Goal: Task Accomplishment & Management: Manage account settings

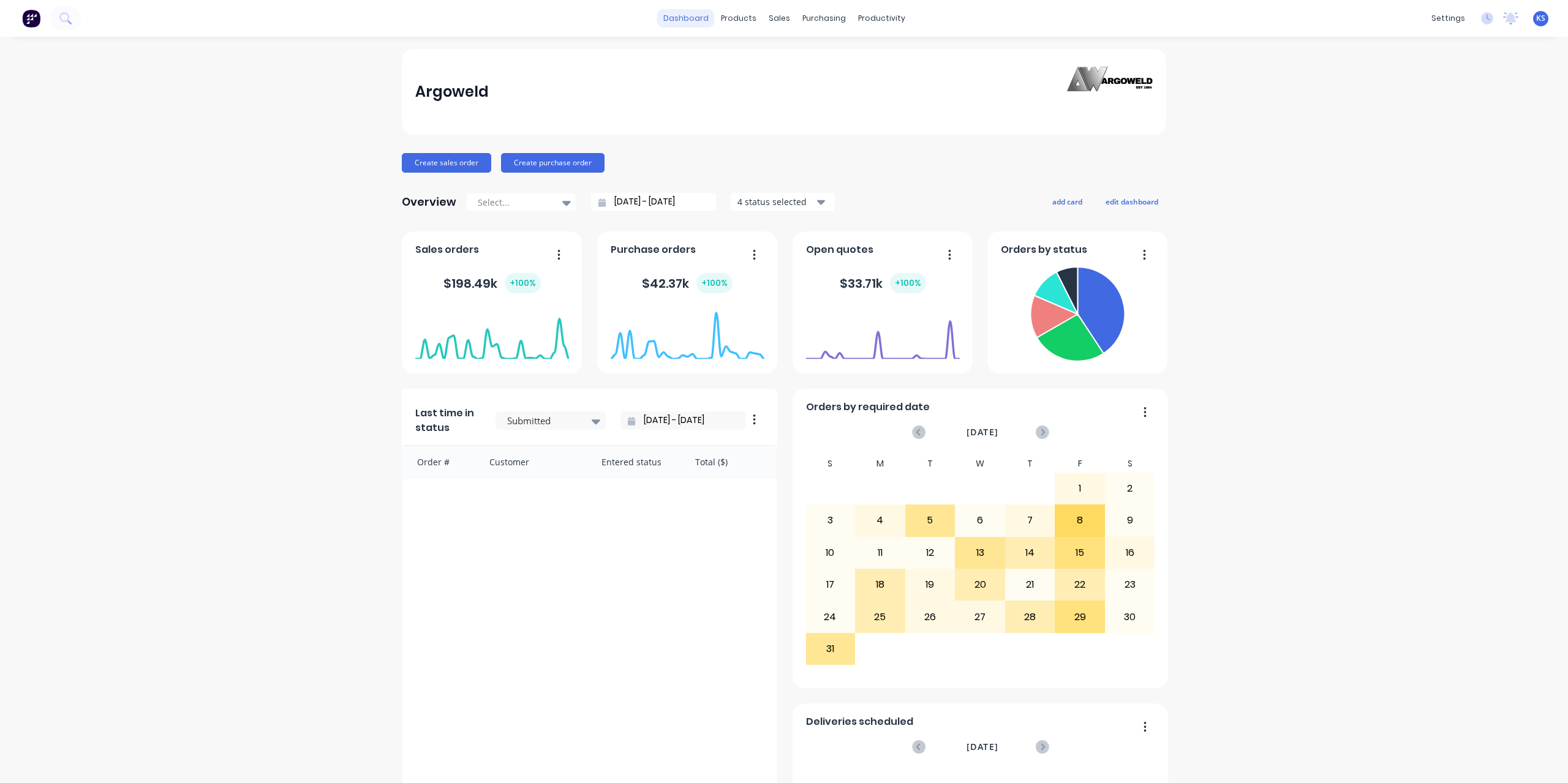
click at [686, 26] on link "dashboard" at bounding box center [686, 18] width 58 height 18
click at [62, 22] on icon at bounding box center [65, 18] width 12 height 12
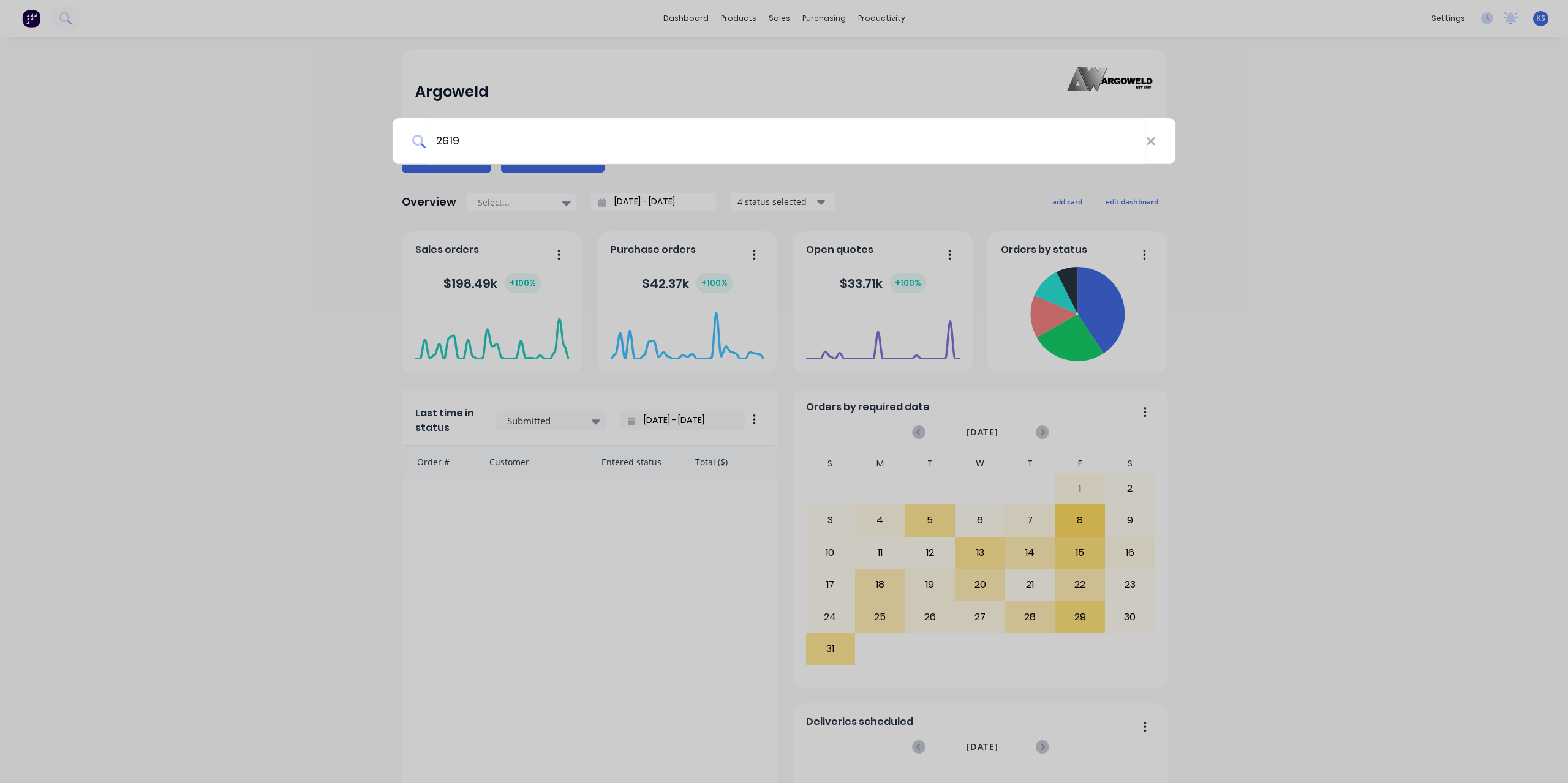
type input "2619"
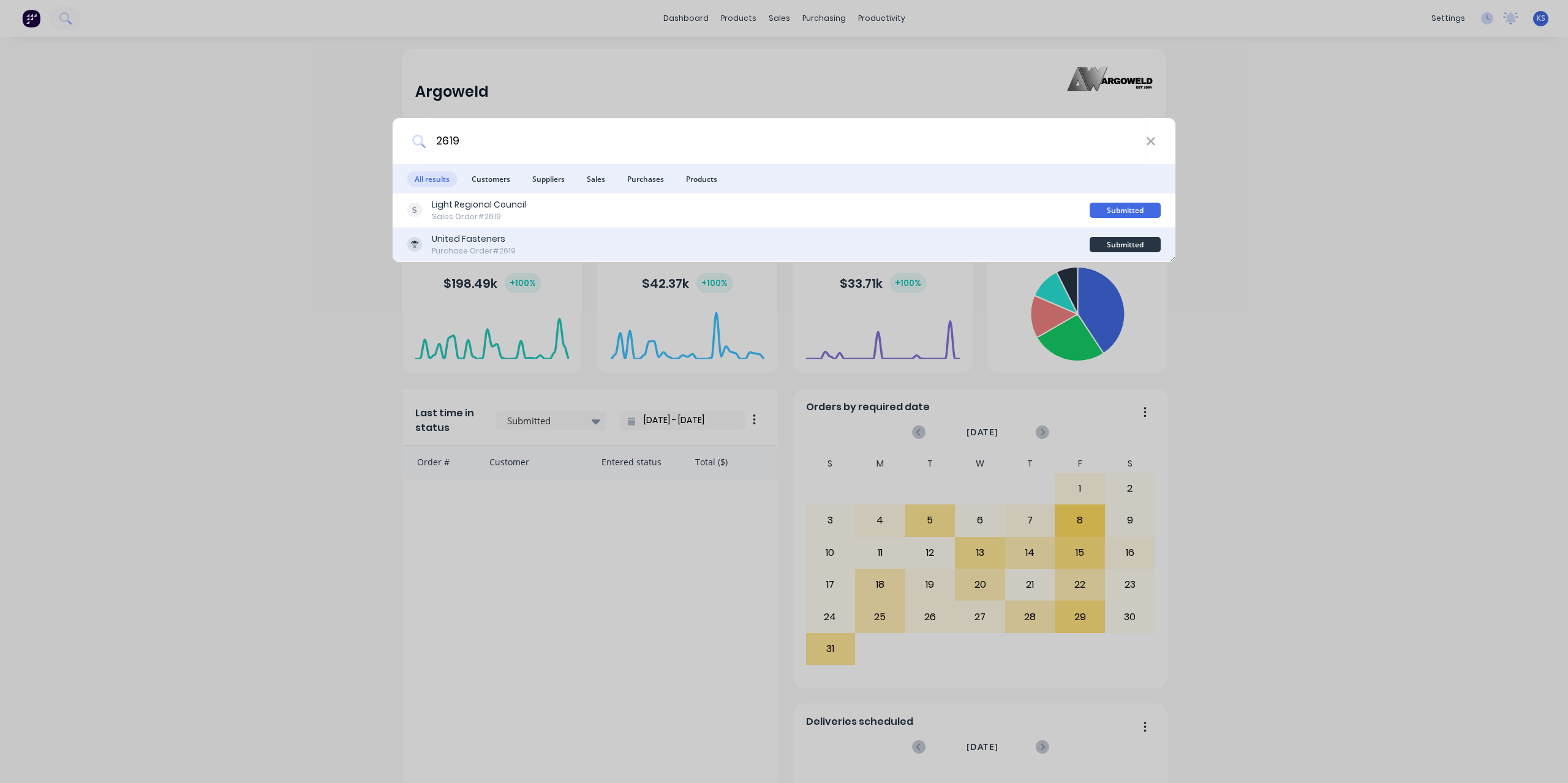
click at [491, 246] on div "Purchase Order #2619" at bounding box center [474, 251] width 84 height 11
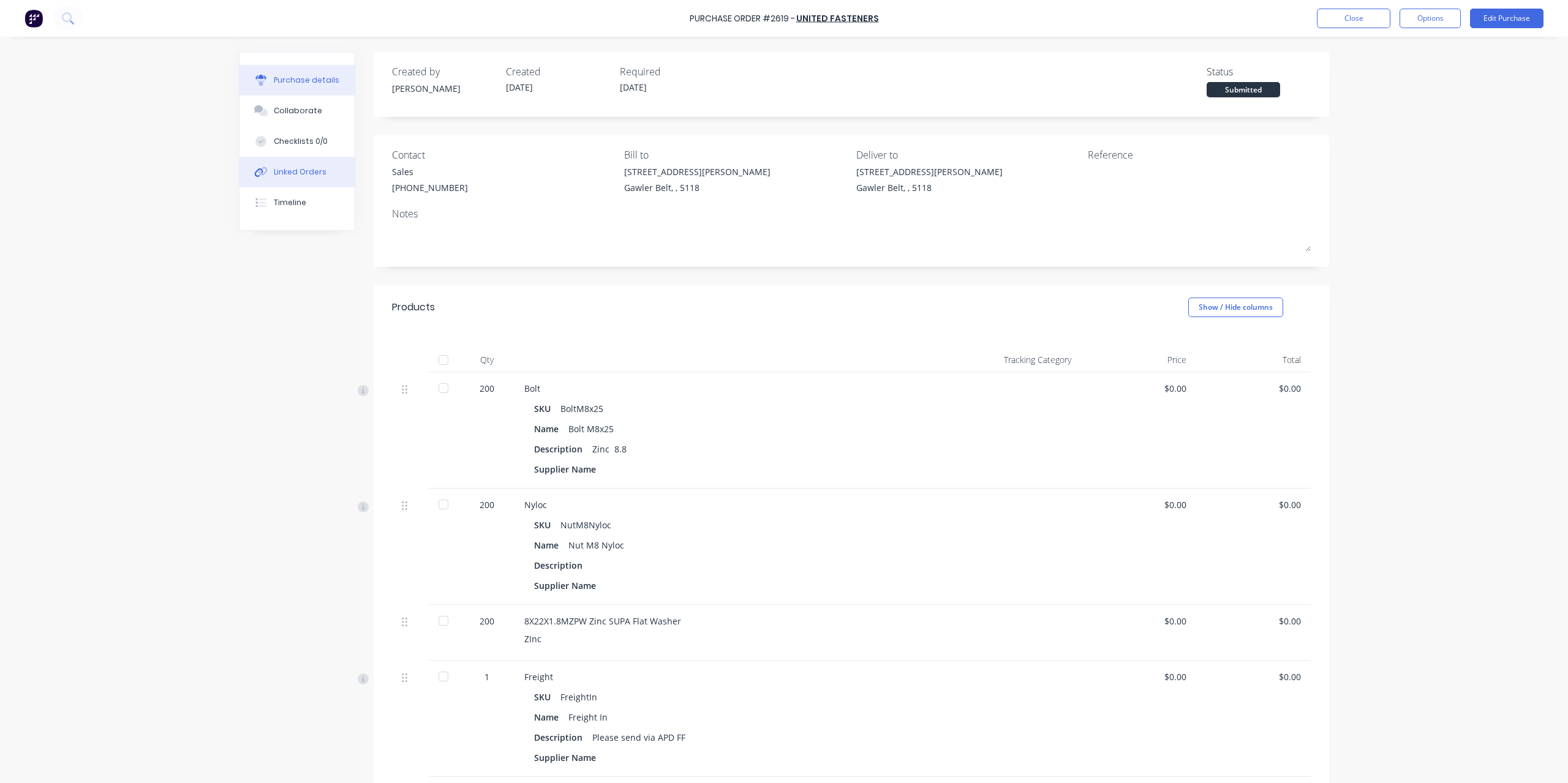
click at [283, 168] on div "Linked Orders" at bounding box center [300, 172] width 53 height 11
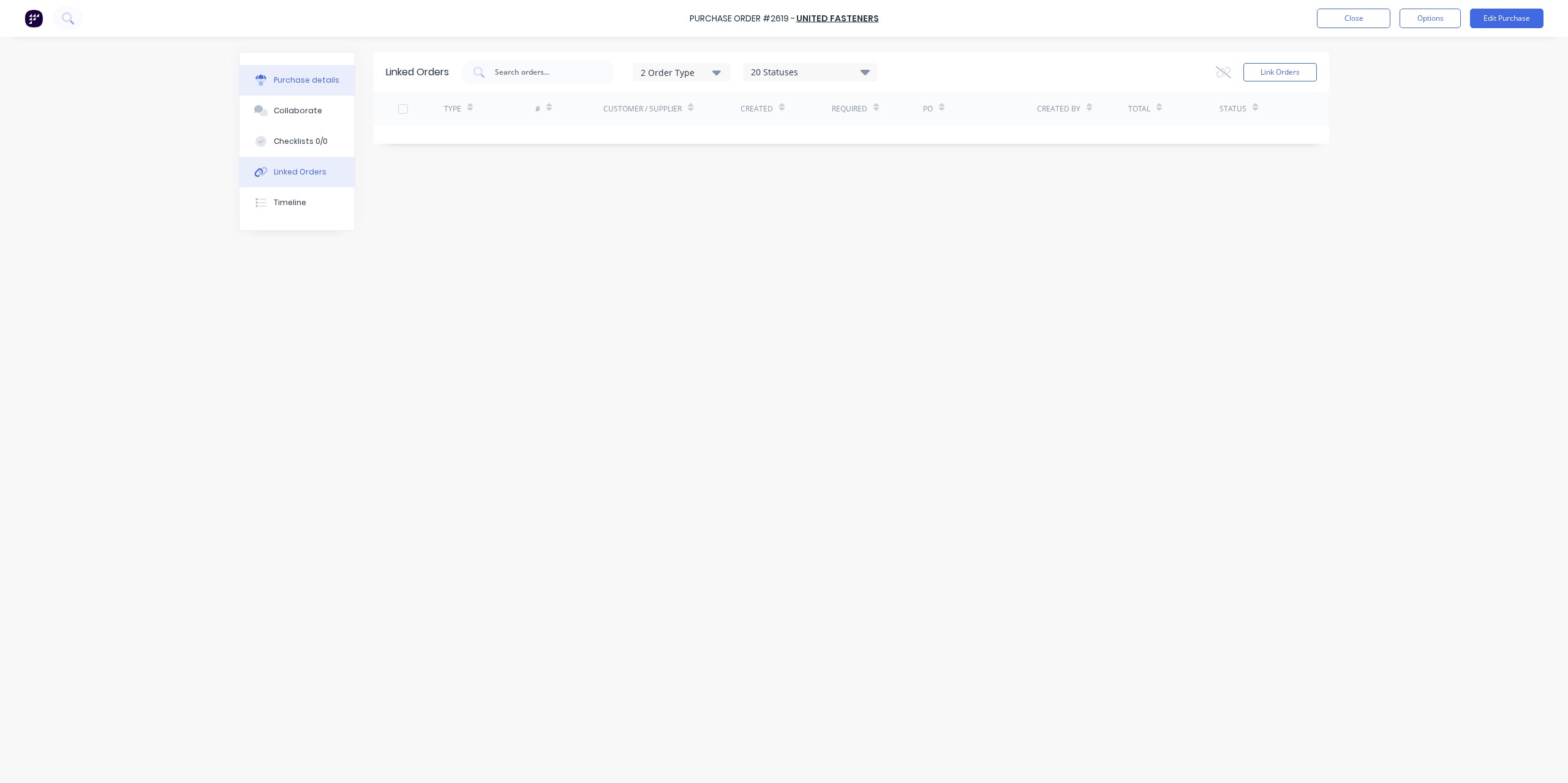
click at [326, 72] on button "Purchase details" at bounding box center [296, 80] width 115 height 31
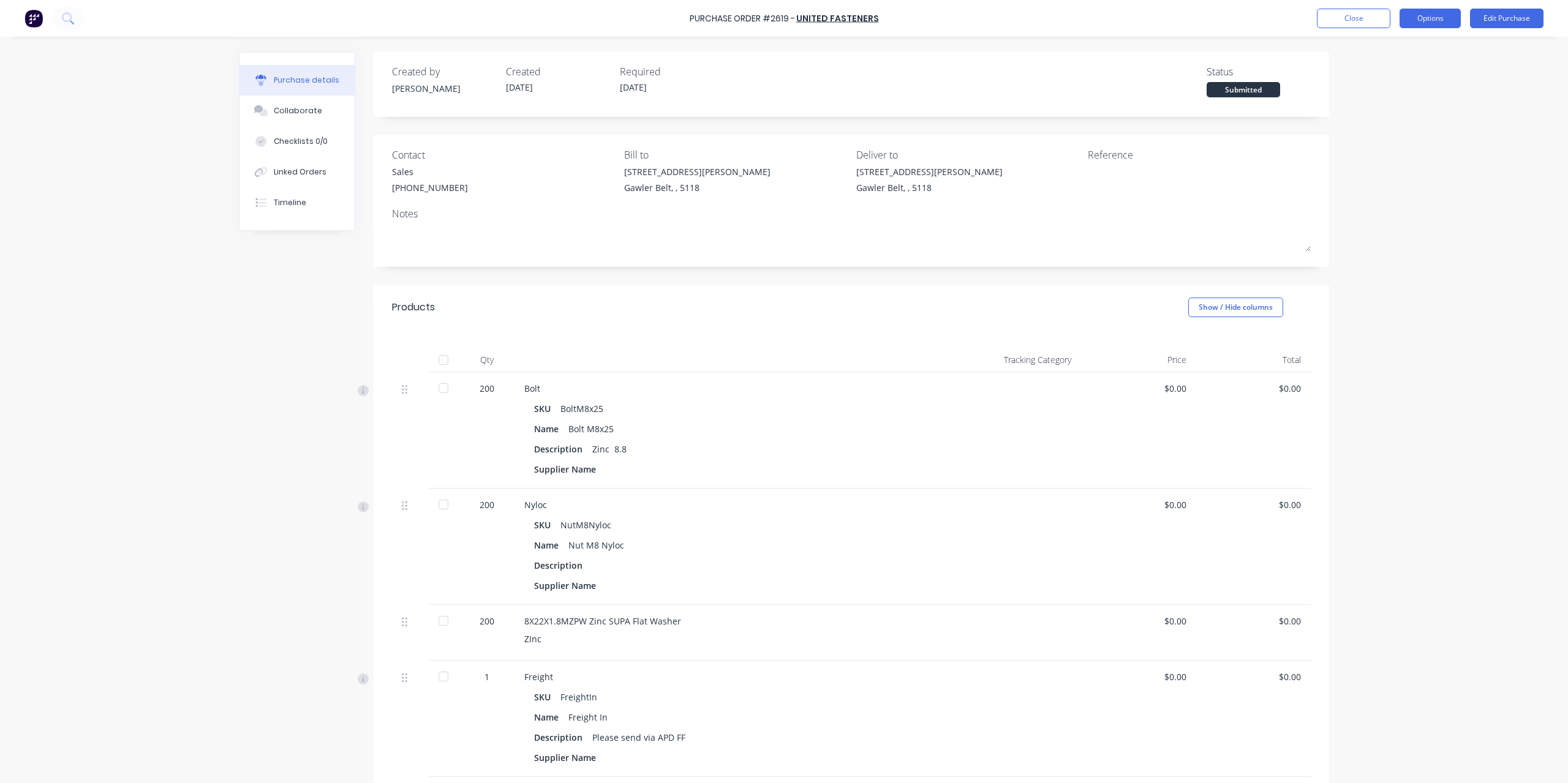
click at [1435, 19] on button "Options" at bounding box center [1430, 18] width 61 height 20
click at [1404, 66] on div "Convert to Bill" at bounding box center [1403, 74] width 95 height 18
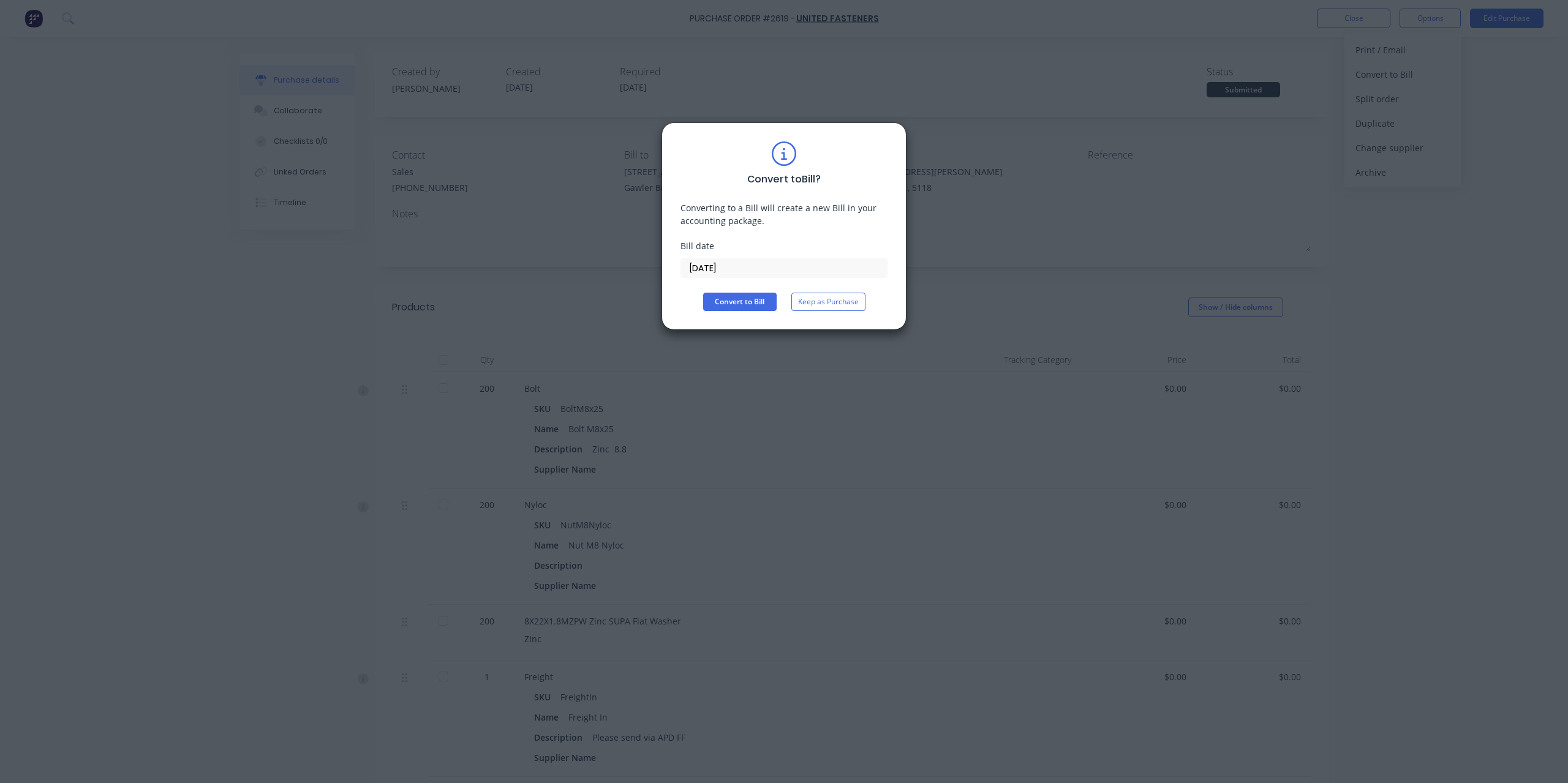
click at [794, 266] on input "[DATE]" at bounding box center [784, 268] width 206 height 18
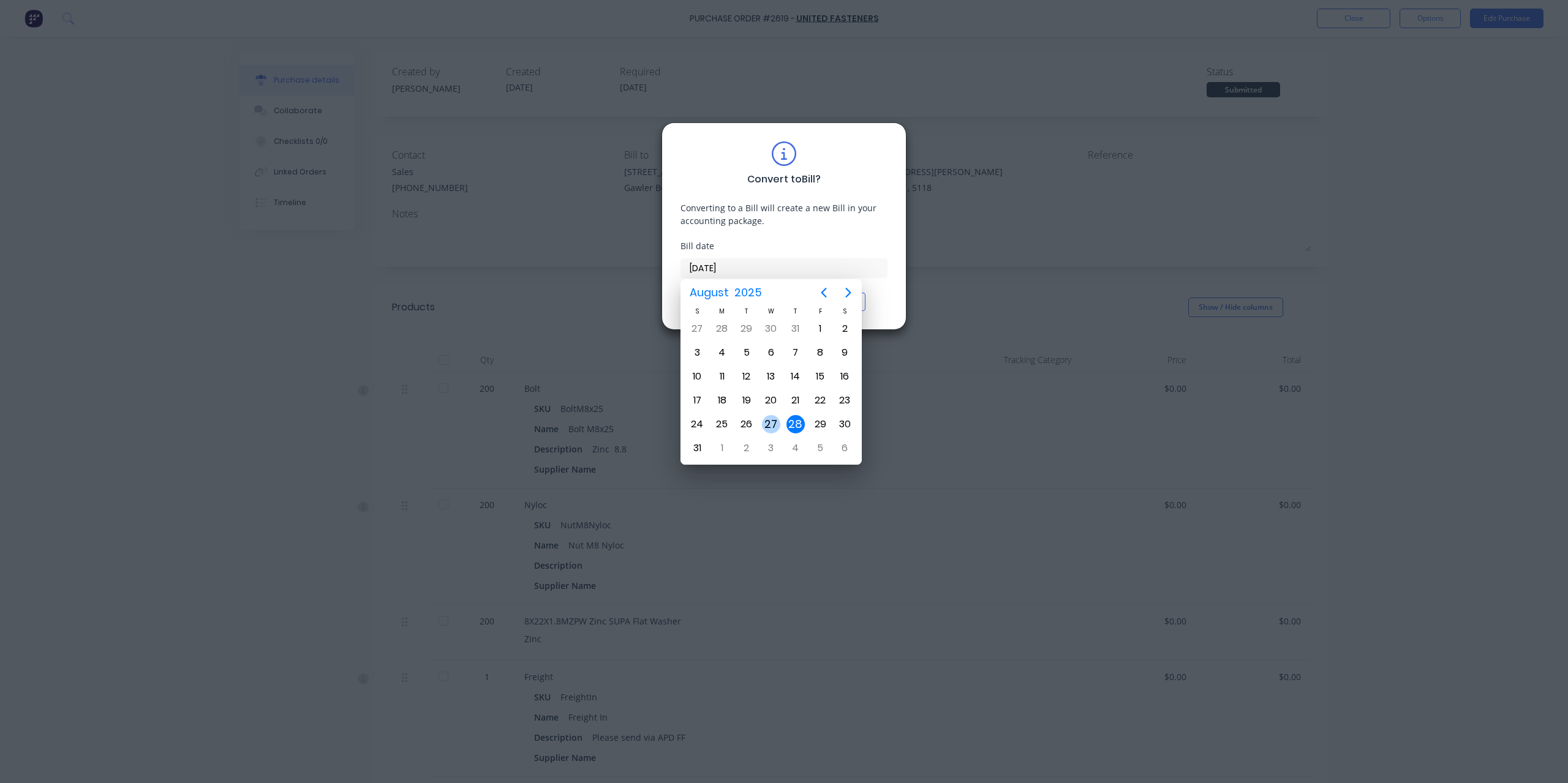
click at [771, 423] on div "27" at bounding box center [772, 424] width 18 height 18
type input "[DATE]"
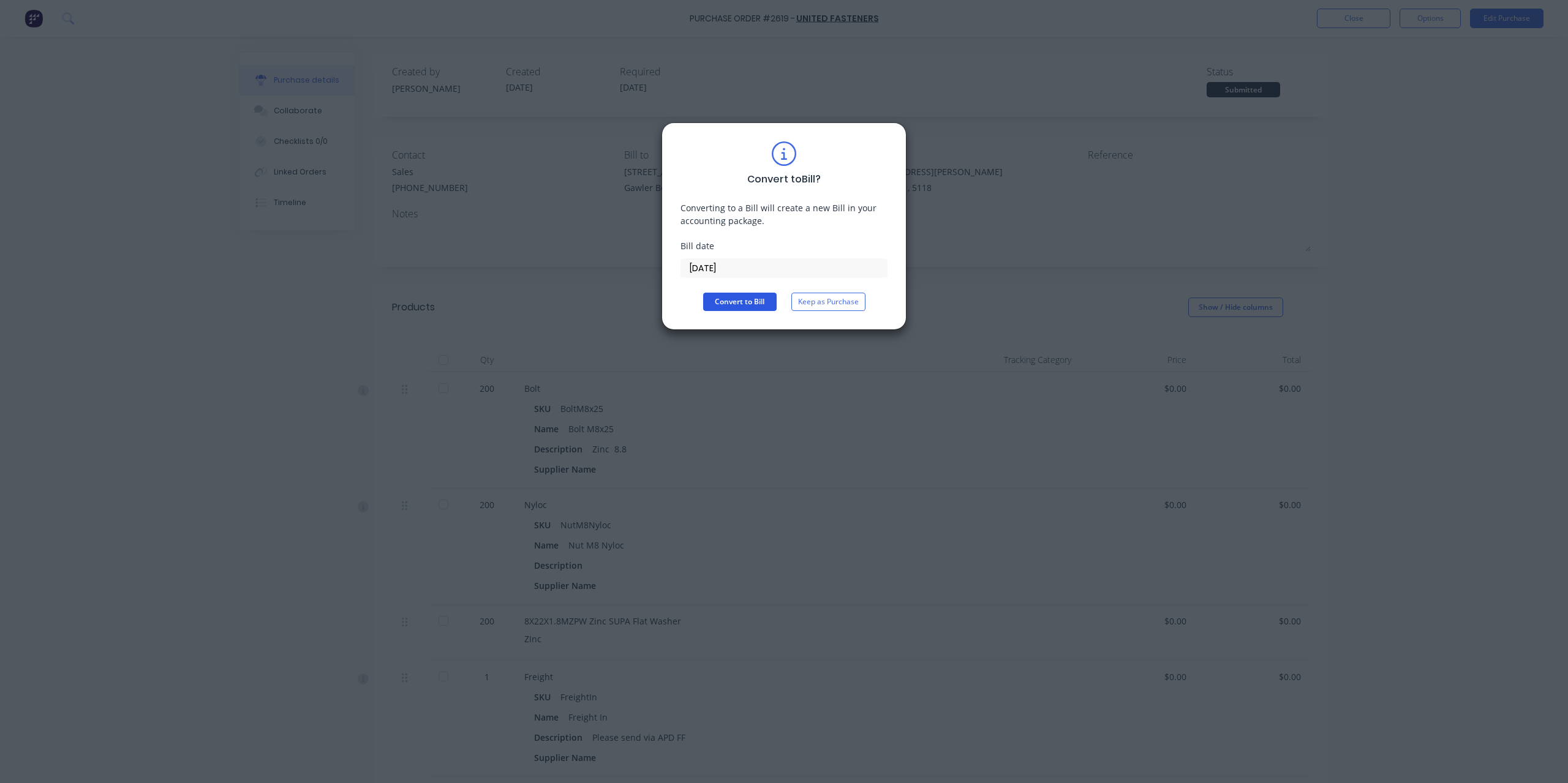
click at [720, 294] on button "Convert to Bill" at bounding box center [740, 302] width 74 height 18
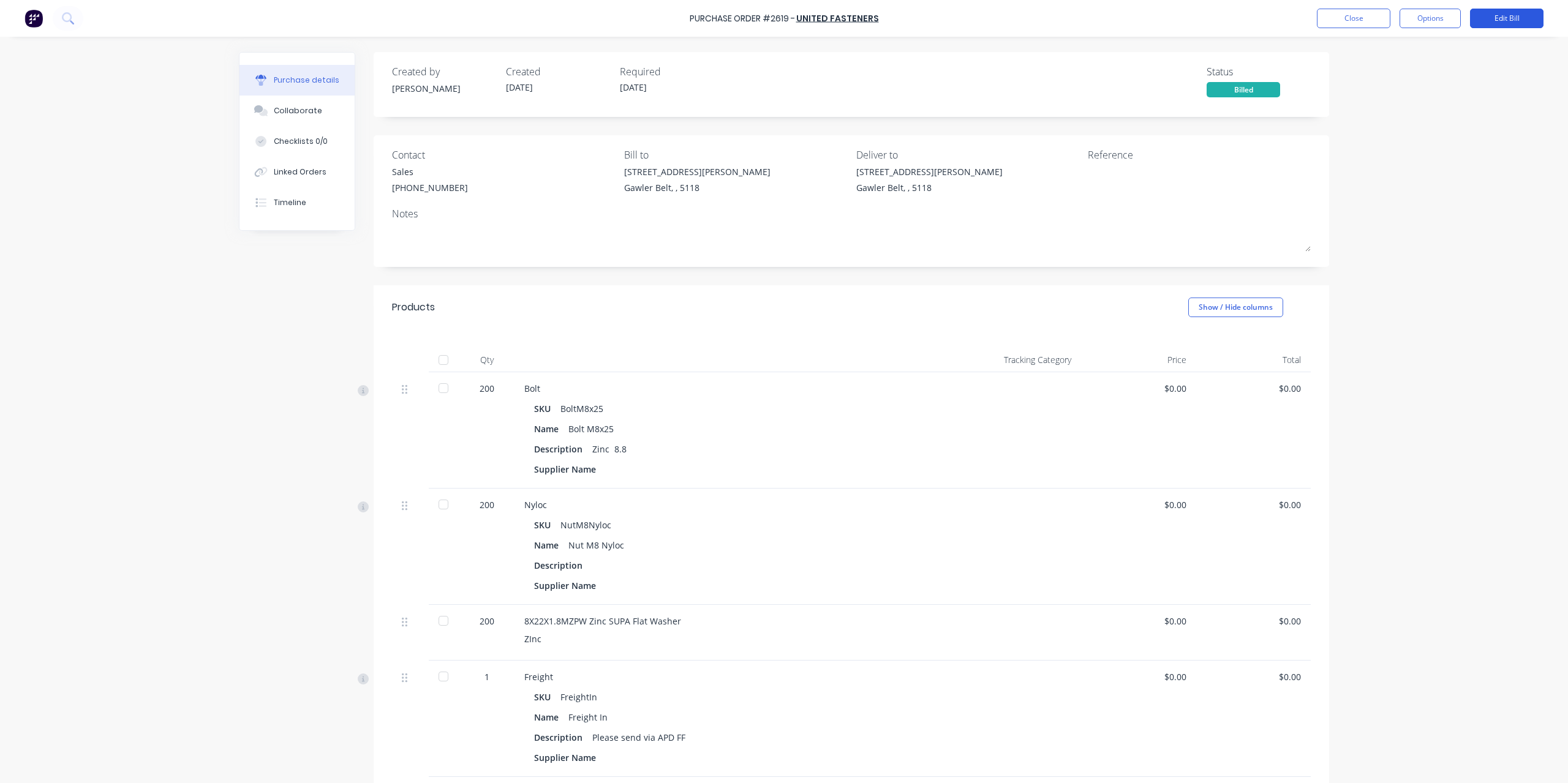
click at [1510, 27] on button "Edit Bill" at bounding box center [1507, 18] width 74 height 20
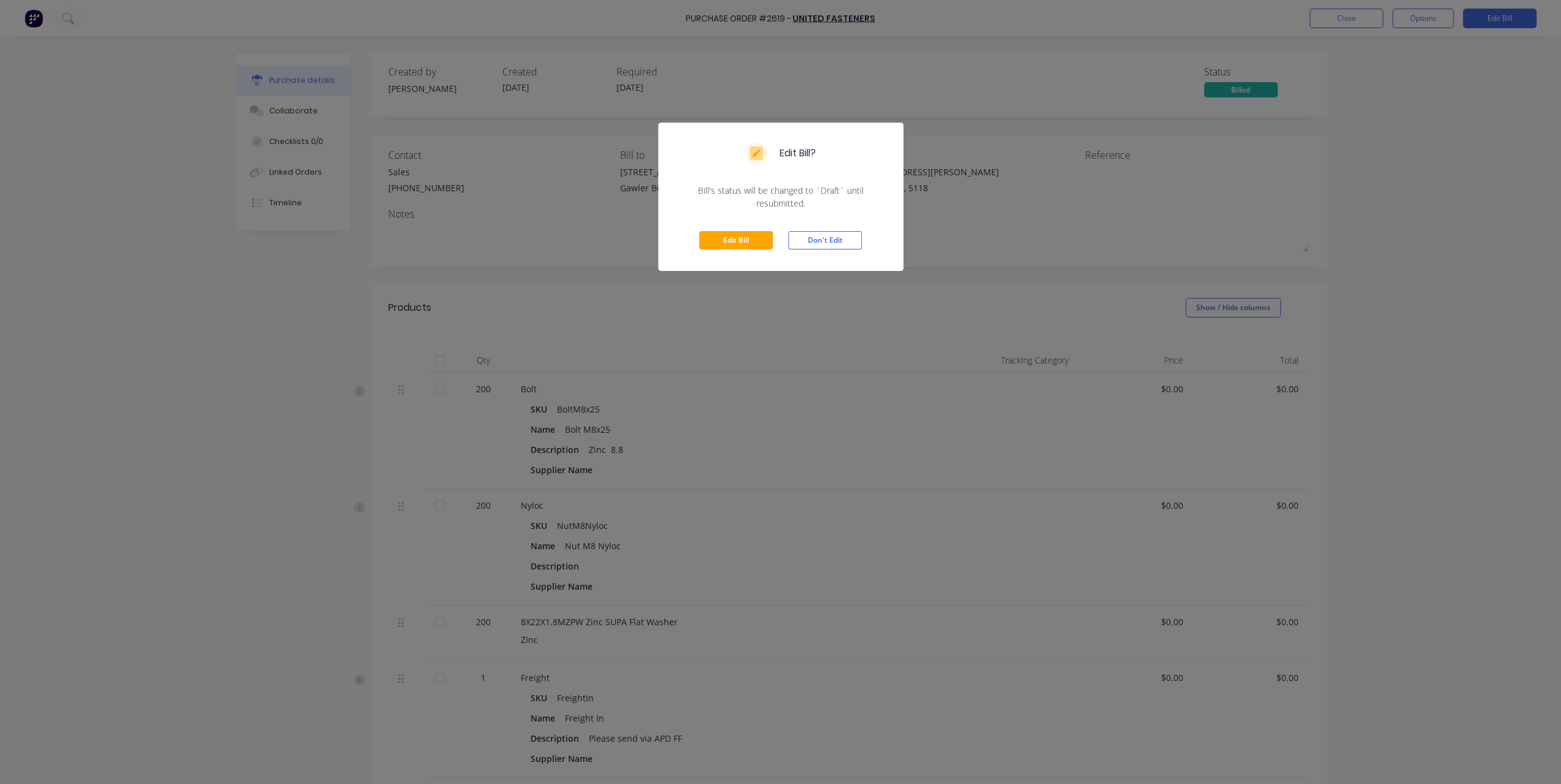
click at [754, 230] on div "Edit Bill Don't Edit" at bounding box center [780, 240] width 245 height 61
click at [752, 247] on button "Edit Bill" at bounding box center [736, 240] width 74 height 18
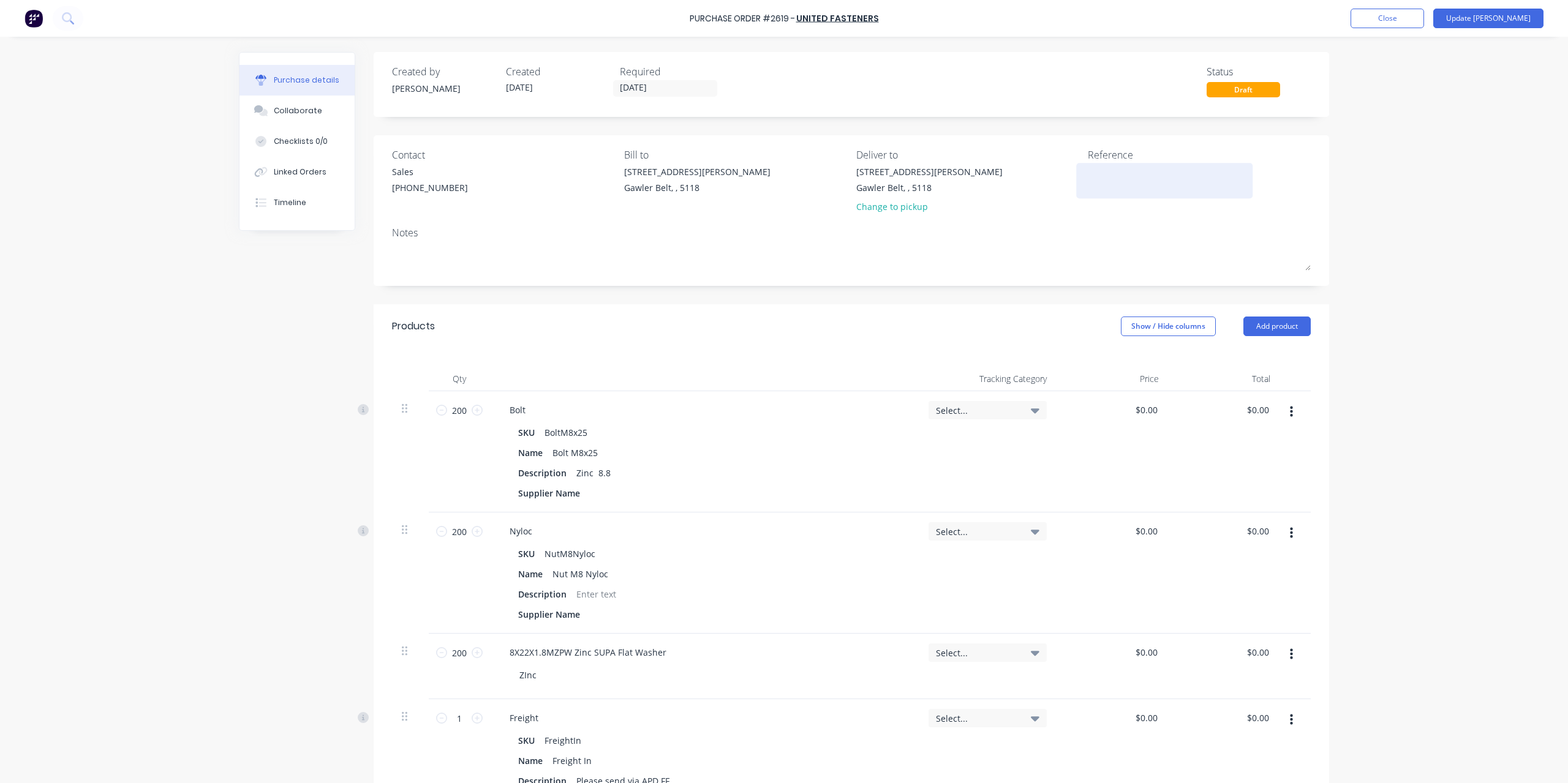
click at [1132, 171] on textarea at bounding box center [1164, 179] width 153 height 28
type textarea "x"
type textarea "2"
type textarea "x"
type textarea "25"
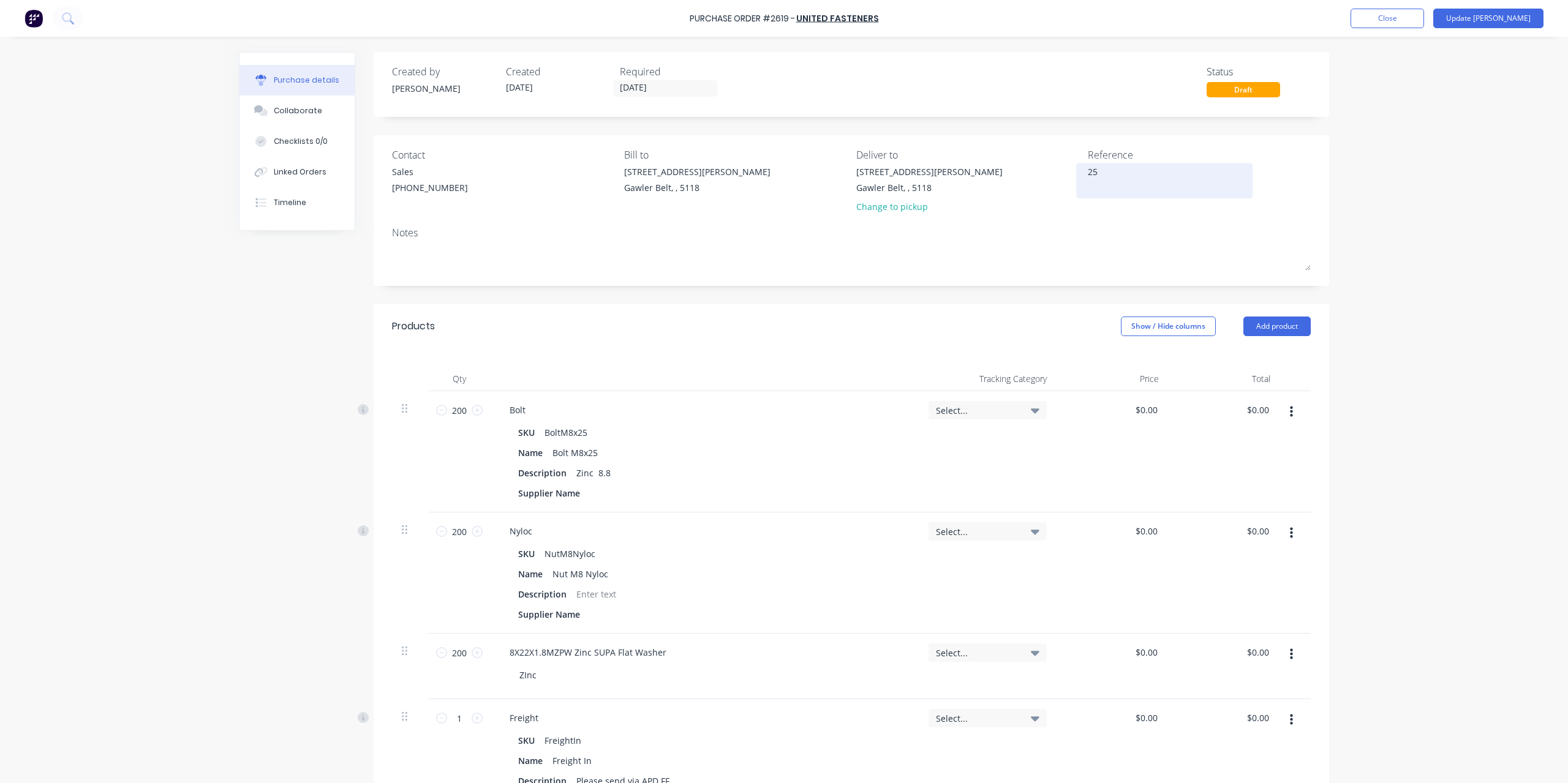
type textarea "x"
type textarea "256"
type textarea "x"
type textarea "2563"
type textarea "x"
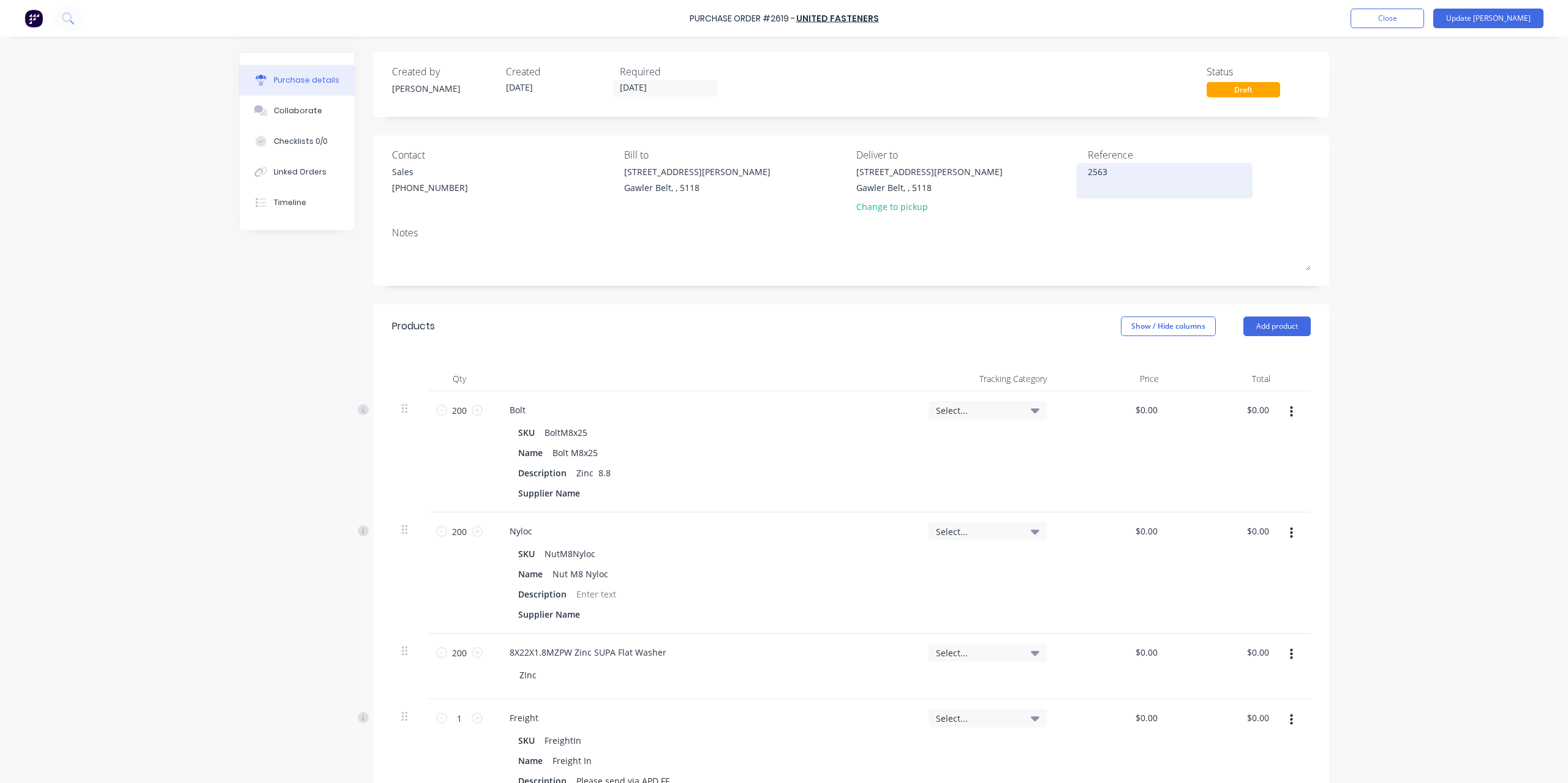
type textarea "25634"
type textarea "x"
type textarea "256345"
type textarea "x"
type textarea "2563451"
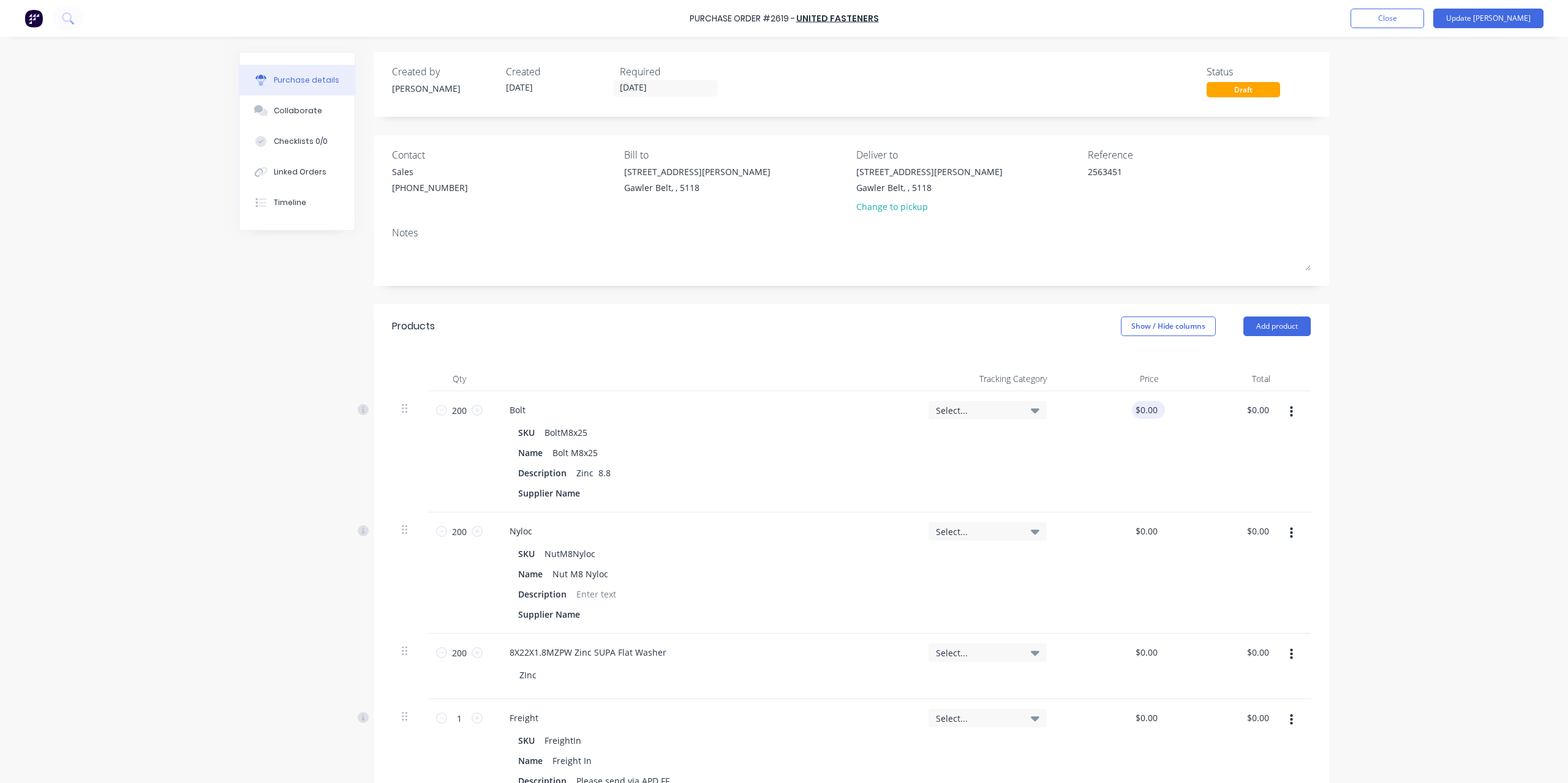
type textarea "x"
type textarea "2563451"
type input "0.0000"
click at [1130, 406] on input "0.0000" at bounding box center [1143, 410] width 33 height 18
type textarea "x"
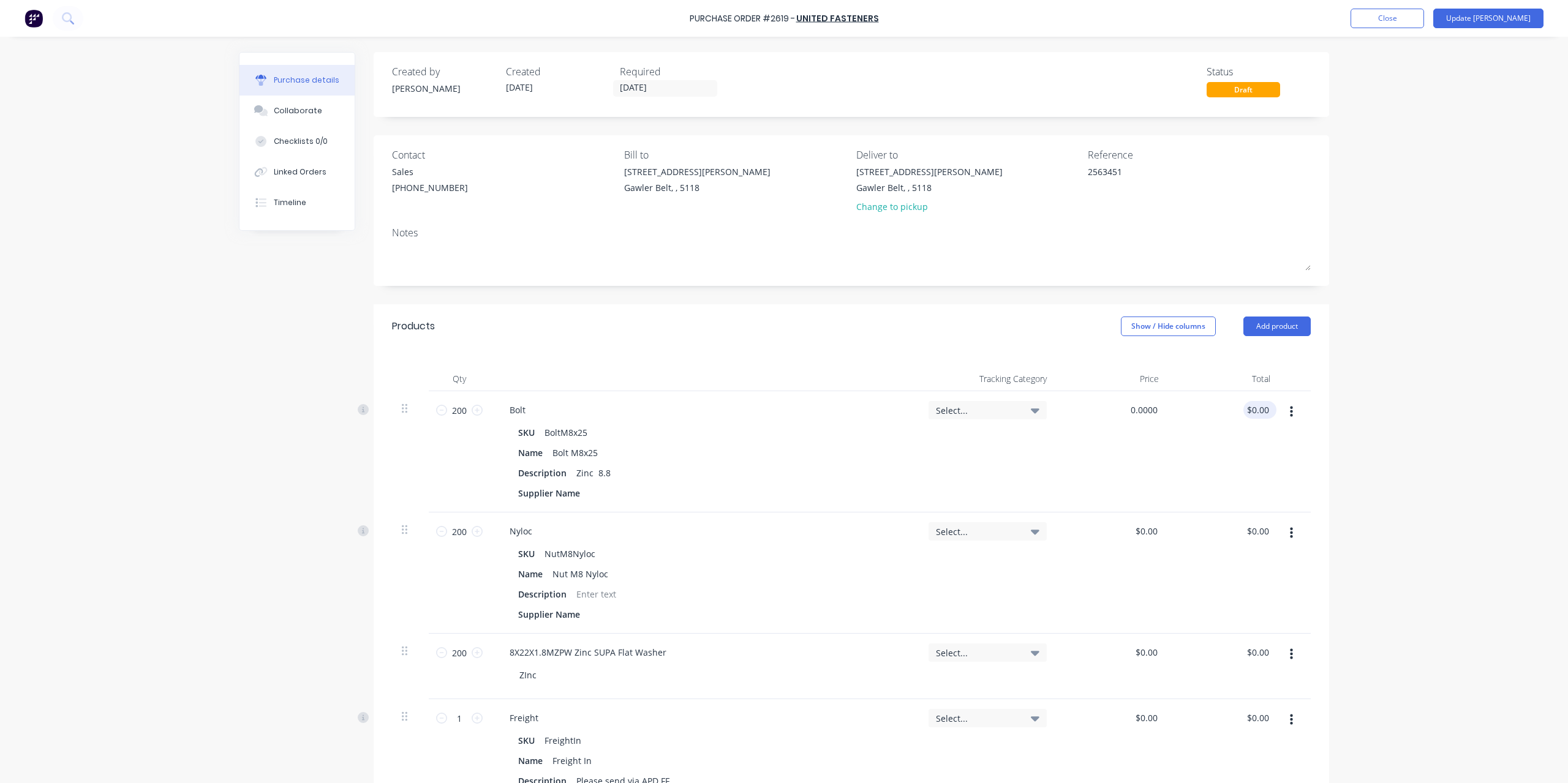
type input "$0.00"
type input "0.00"
click at [1243, 408] on div "0.00 0.00" at bounding box center [1225, 452] width 112 height 122
type textarea "x"
type input "$0.00"
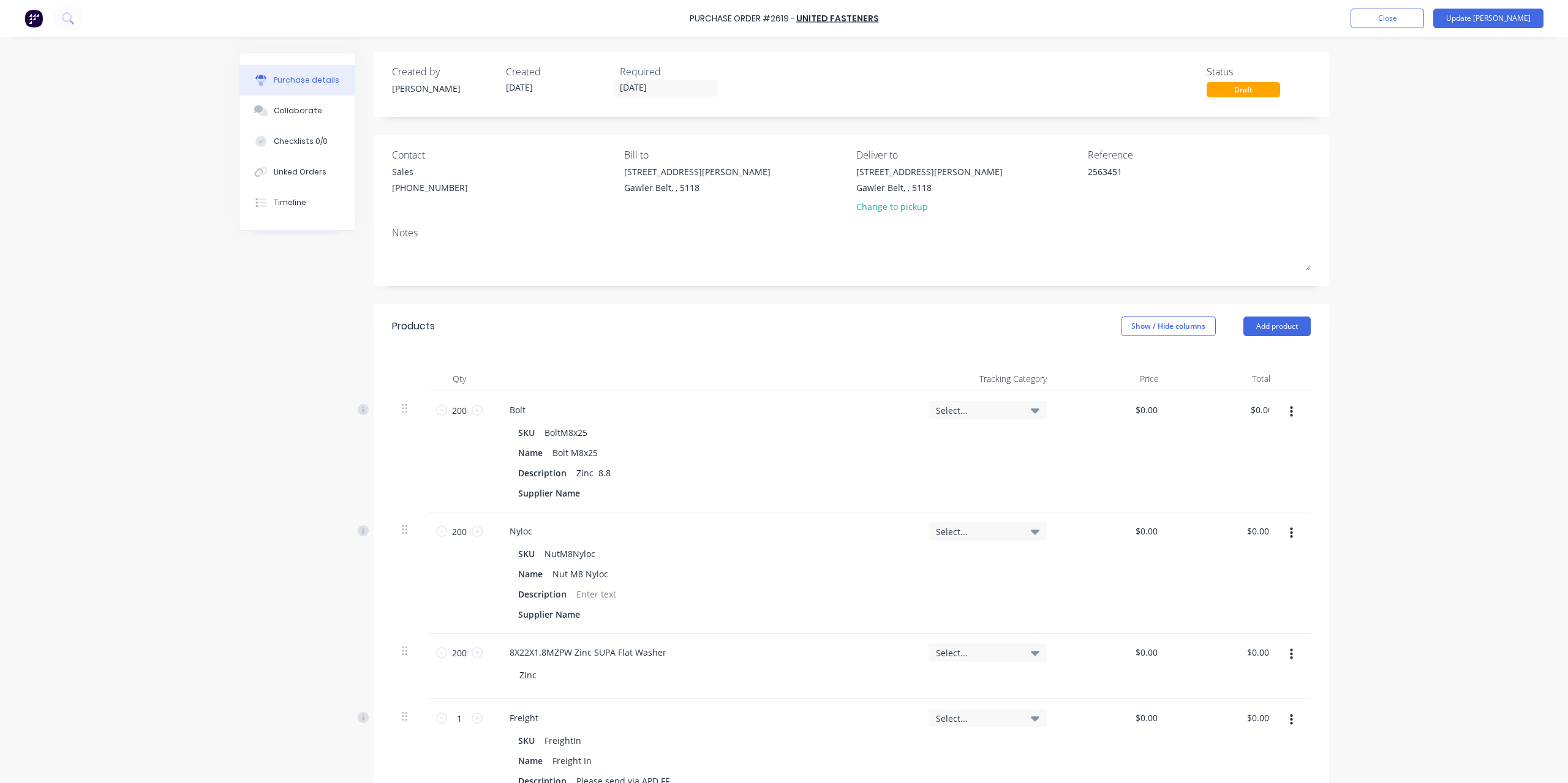
click at [1260, 393] on div "$0.00 0.00" at bounding box center [1225, 452] width 112 height 122
click at [1260, 393] on div "$0.00 $0.00" at bounding box center [1225, 452] width 112 height 122
type textarea "x"
type input "0.00"
click at [1255, 414] on input "0.00" at bounding box center [1257, 410] width 28 height 18
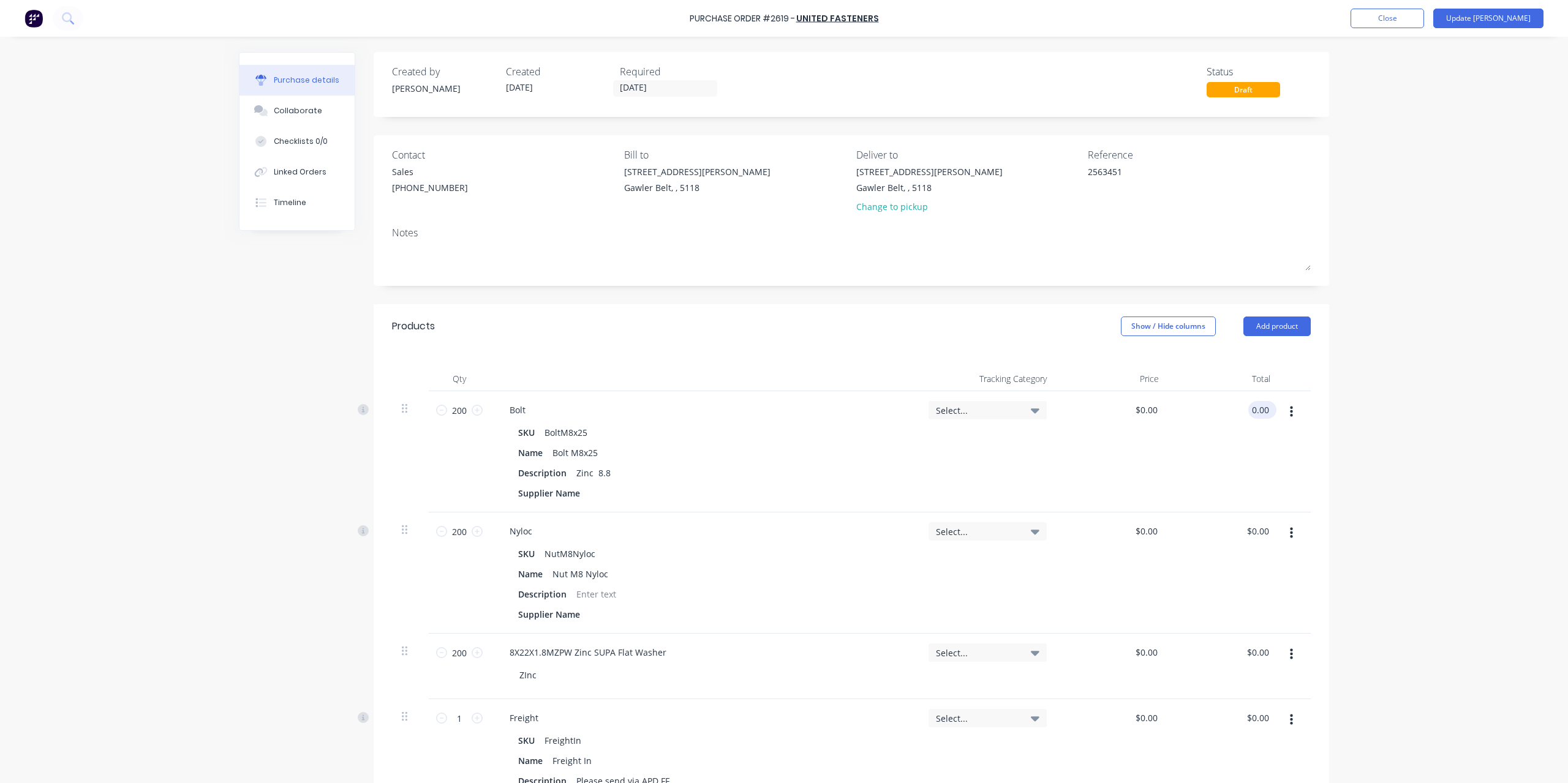
click at [1255, 411] on input "0.00" at bounding box center [1260, 410] width 23 height 18
type textarea "x"
click at [1255, 411] on input "0.00" at bounding box center [1260, 410] width 23 height 18
type input "30.96"
type textarea "x"
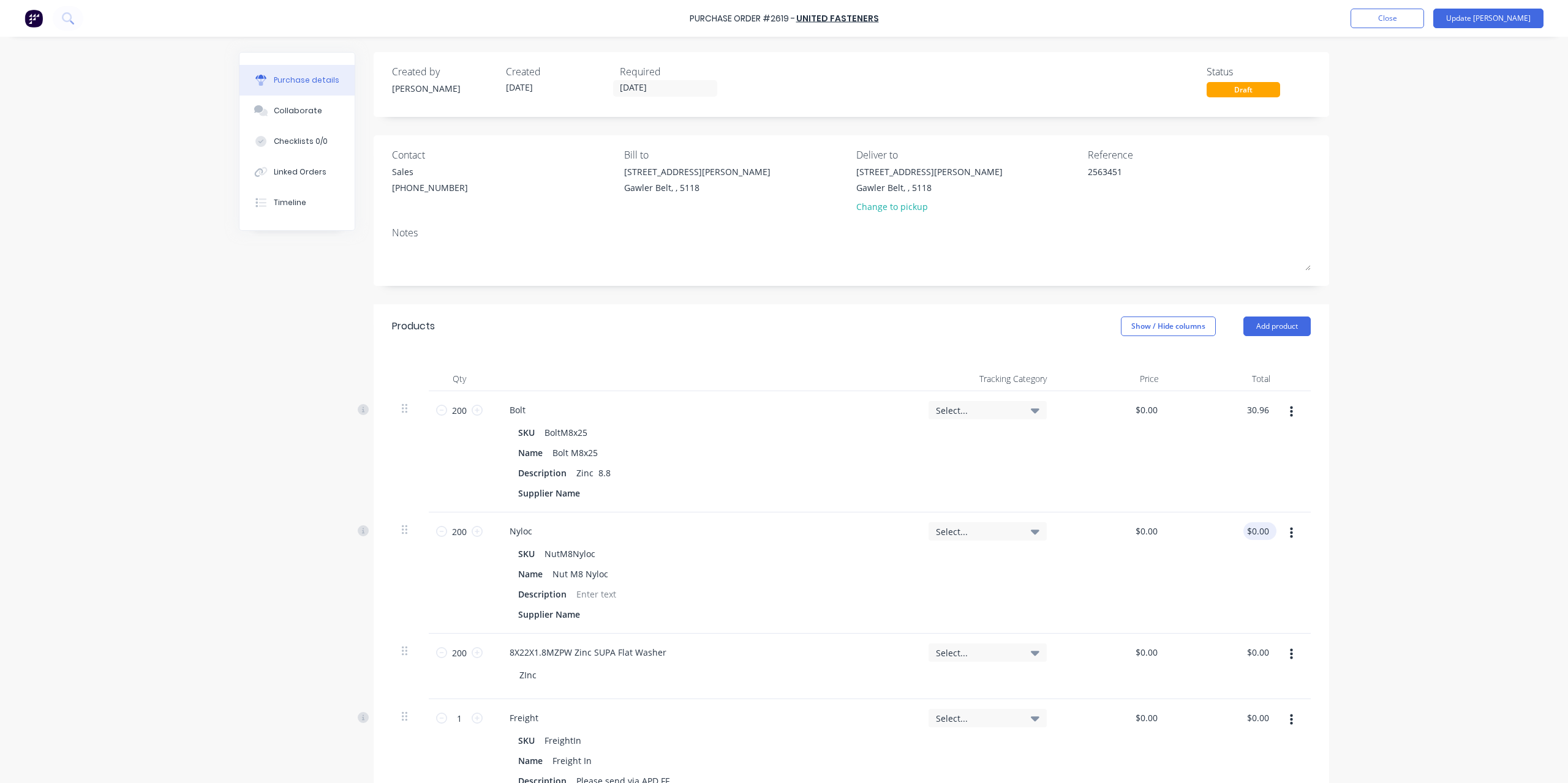
type input "$0.1548"
type input "$30.96"
type input "0.00"
click at [1251, 532] on input "0.00" at bounding box center [1257, 531] width 28 height 18
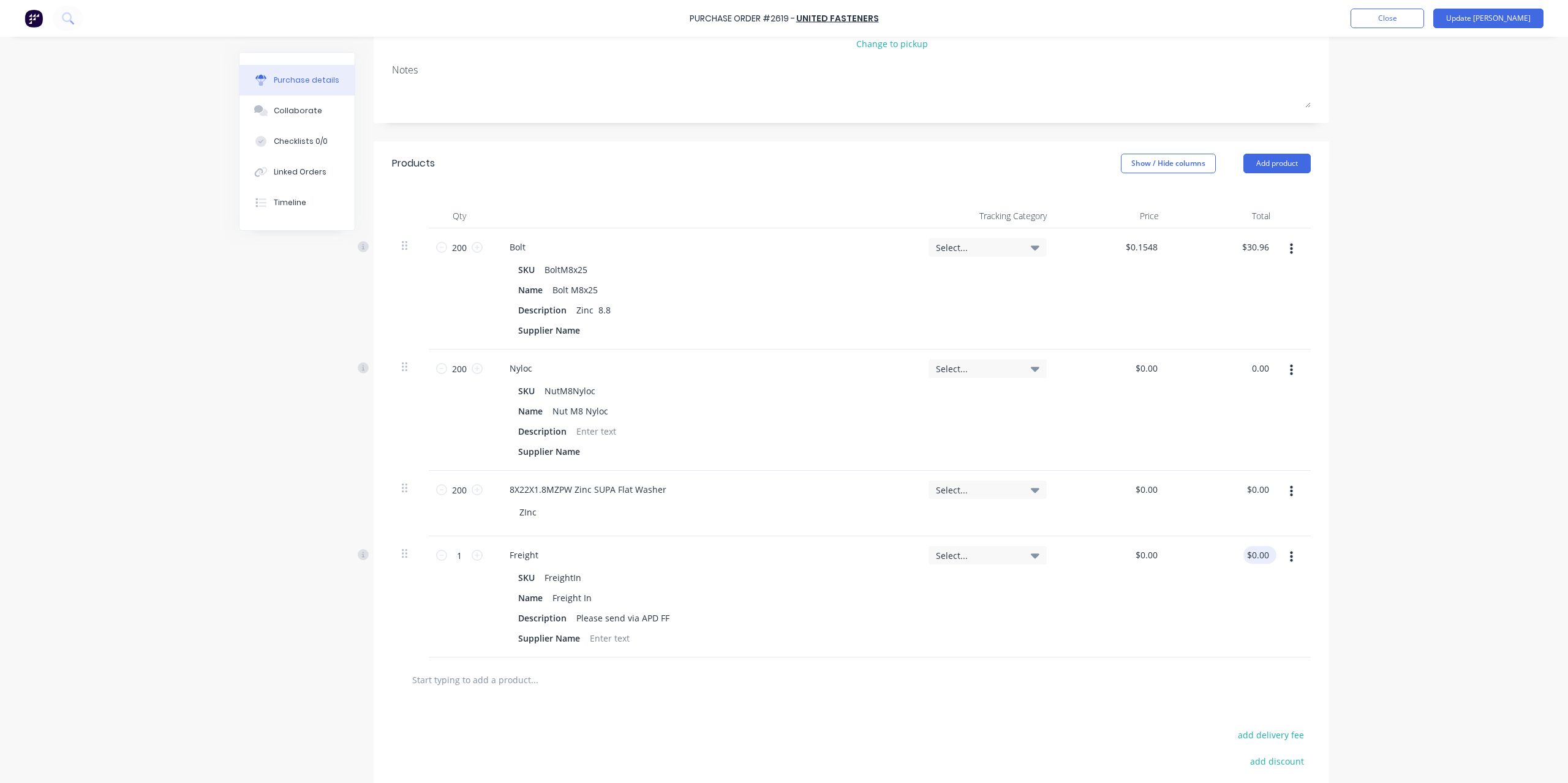
scroll to position [184, 0]
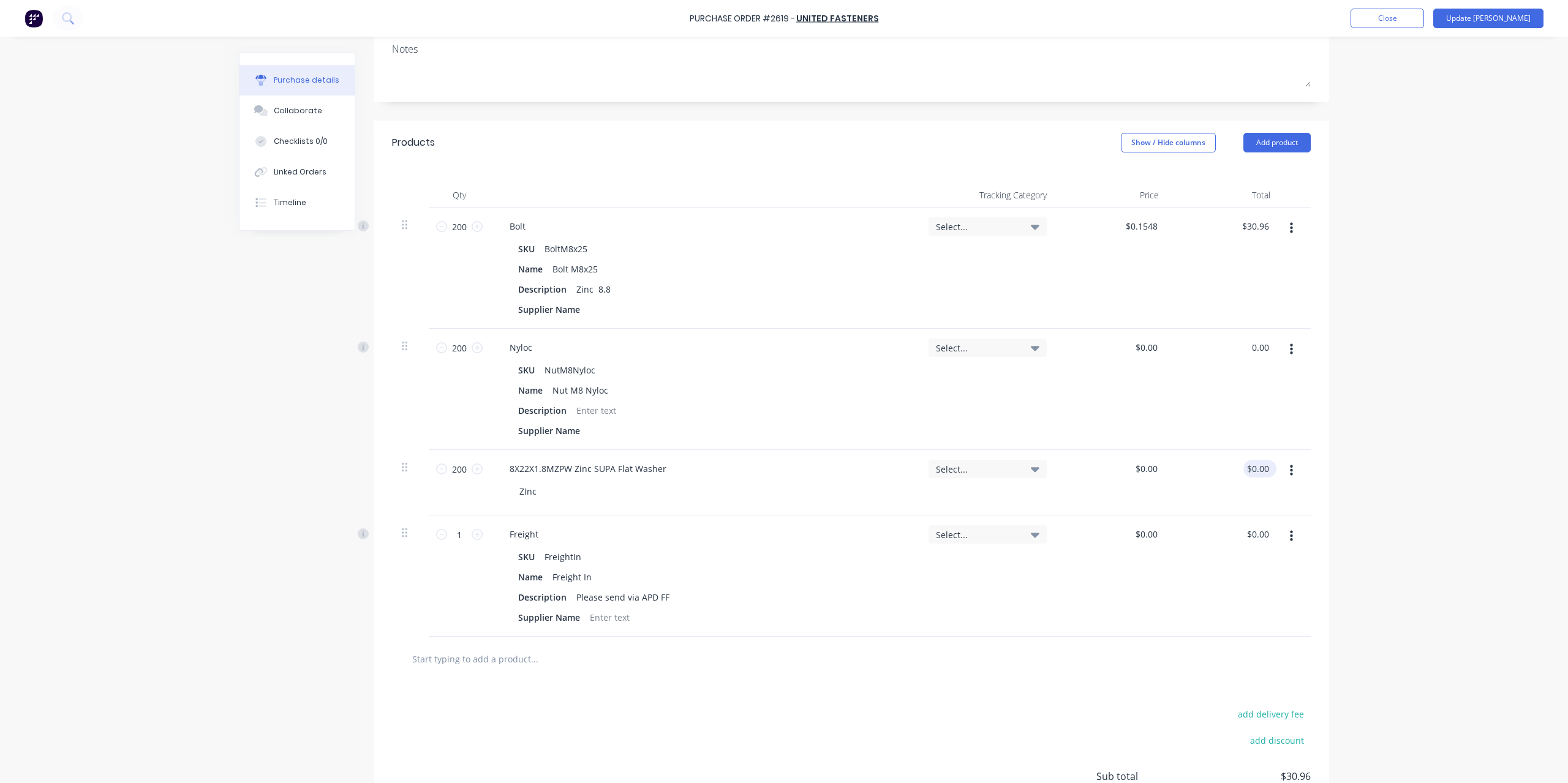
type textarea "x"
type input "$0.00"
type input "0.00"
click at [1252, 470] on input "0.00" at bounding box center [1260, 468] width 23 height 18
type textarea "x"
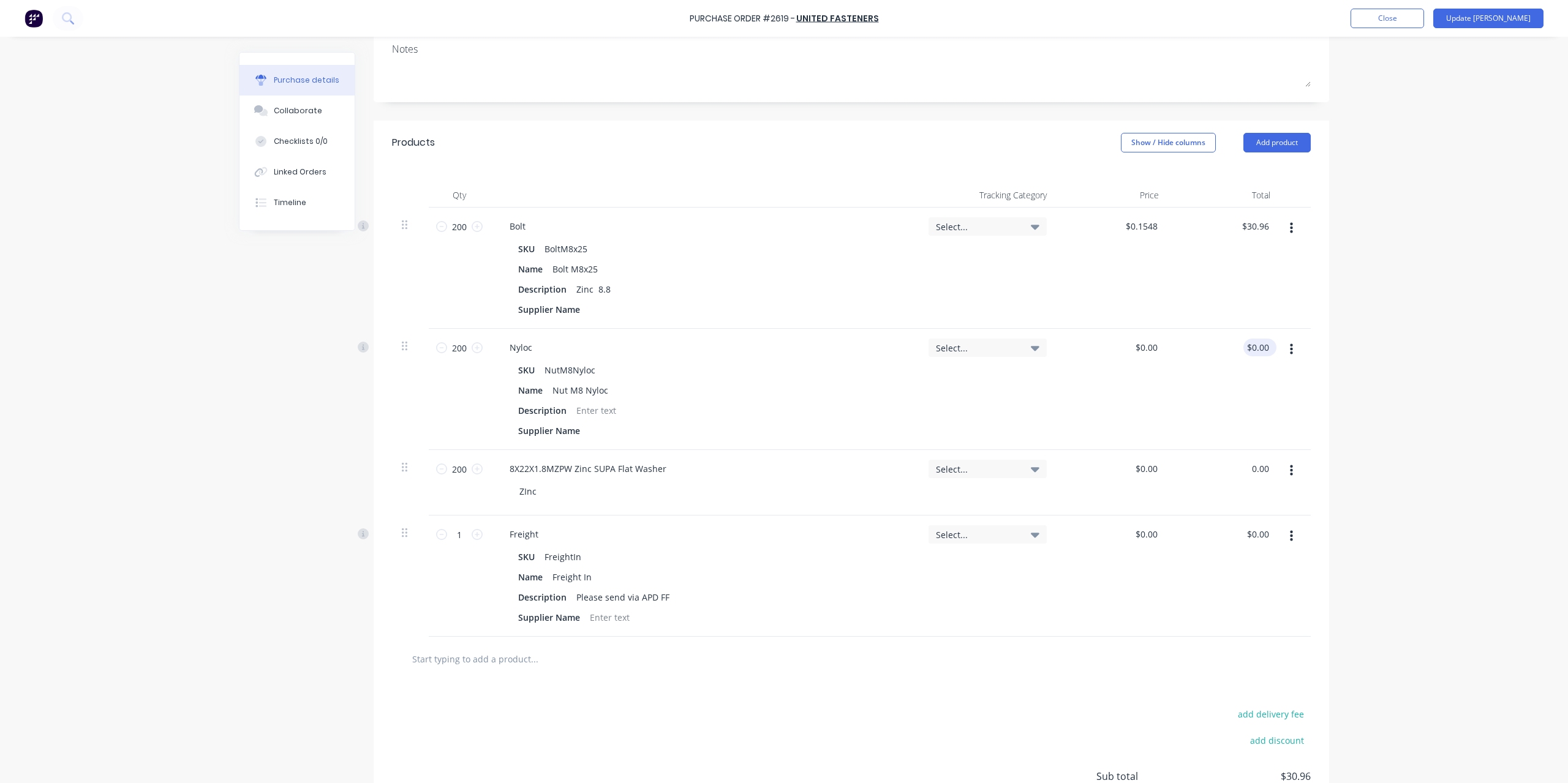
type input "0.00"
type input "$0.00"
click at [1262, 342] on input "0.00" at bounding box center [1257, 347] width 28 height 18
click at [1258, 347] on input "0.00" at bounding box center [1260, 347] width 23 height 18
type textarea "x"
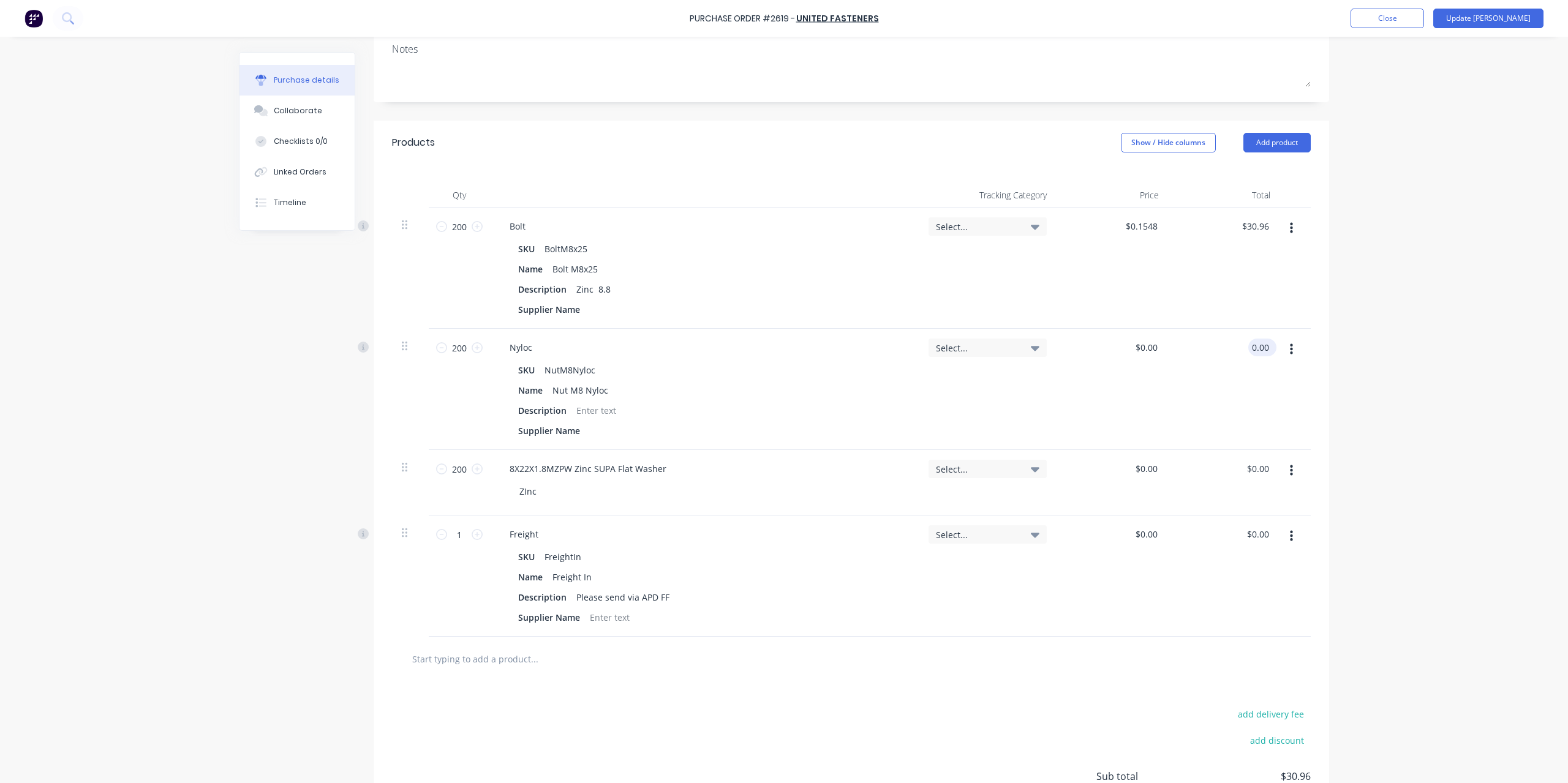
click at [1258, 347] on input "0.00" at bounding box center [1260, 347] width 23 height 18
type input "13.20"
type textarea "x"
type input "$0.066"
type input "$13.20"
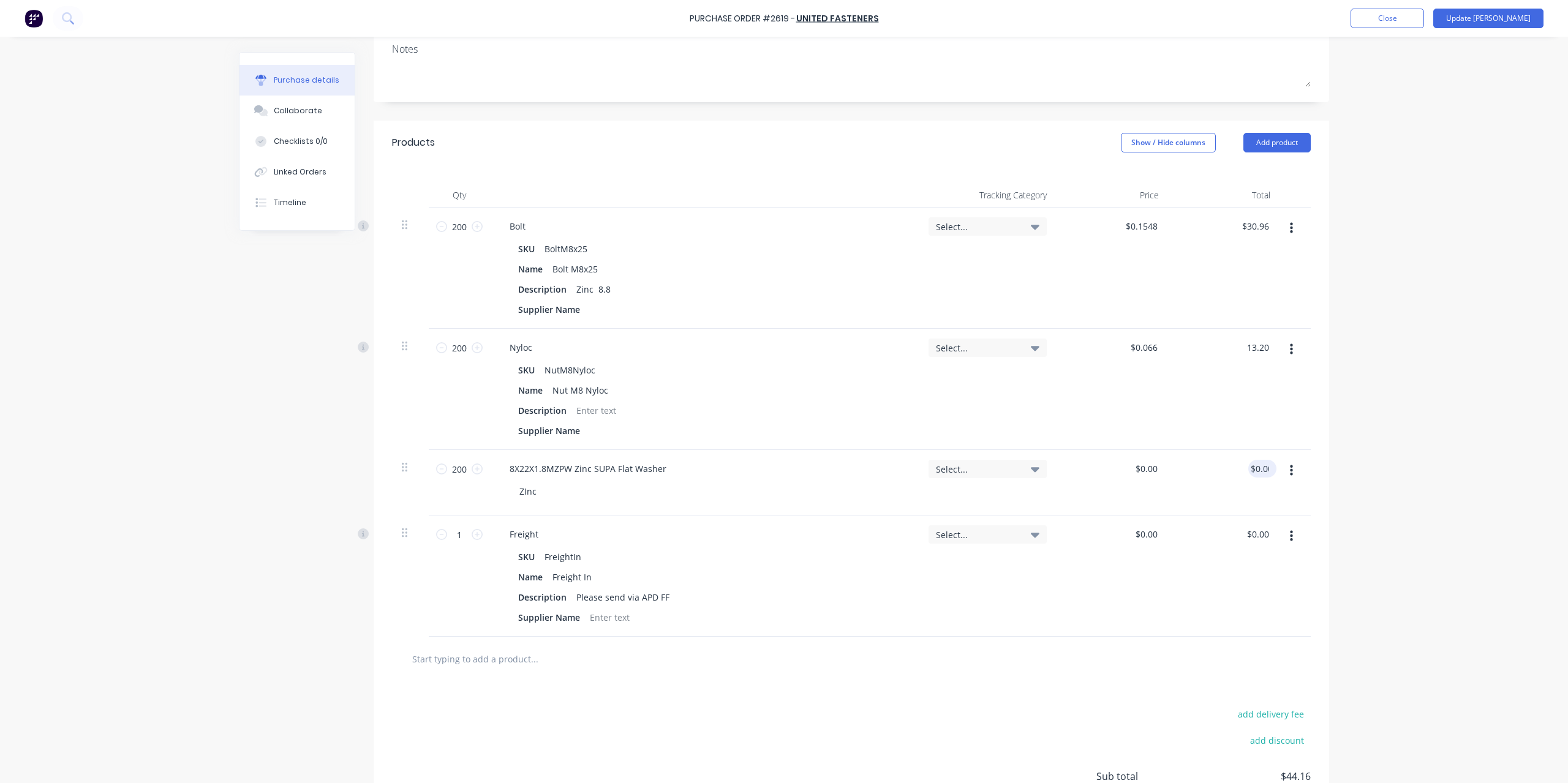
type input "0.00"
click at [1249, 471] on input "0.00" at bounding box center [1260, 468] width 23 height 18
type textarea "x"
click at [1249, 471] on input "0.00" at bounding box center [1260, 468] width 23 height 18
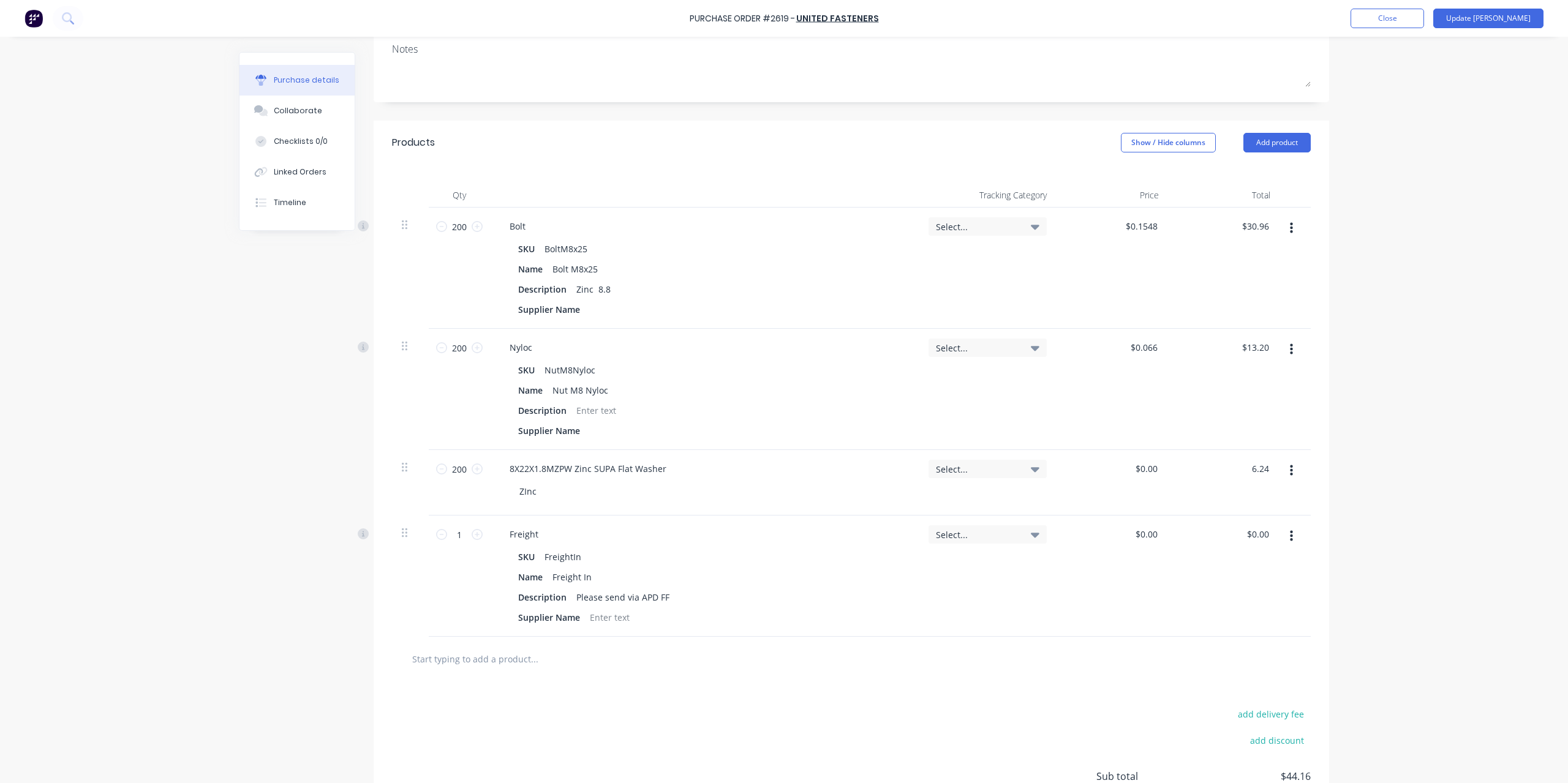
type input "6.24"
type textarea "x"
type input "$0.0312"
type input "$6.24"
click at [1476, 483] on div "Purchase Order #2619 - United Fasteners Add product Close Update Bill Purchase …" at bounding box center [784, 392] width 1568 height 783
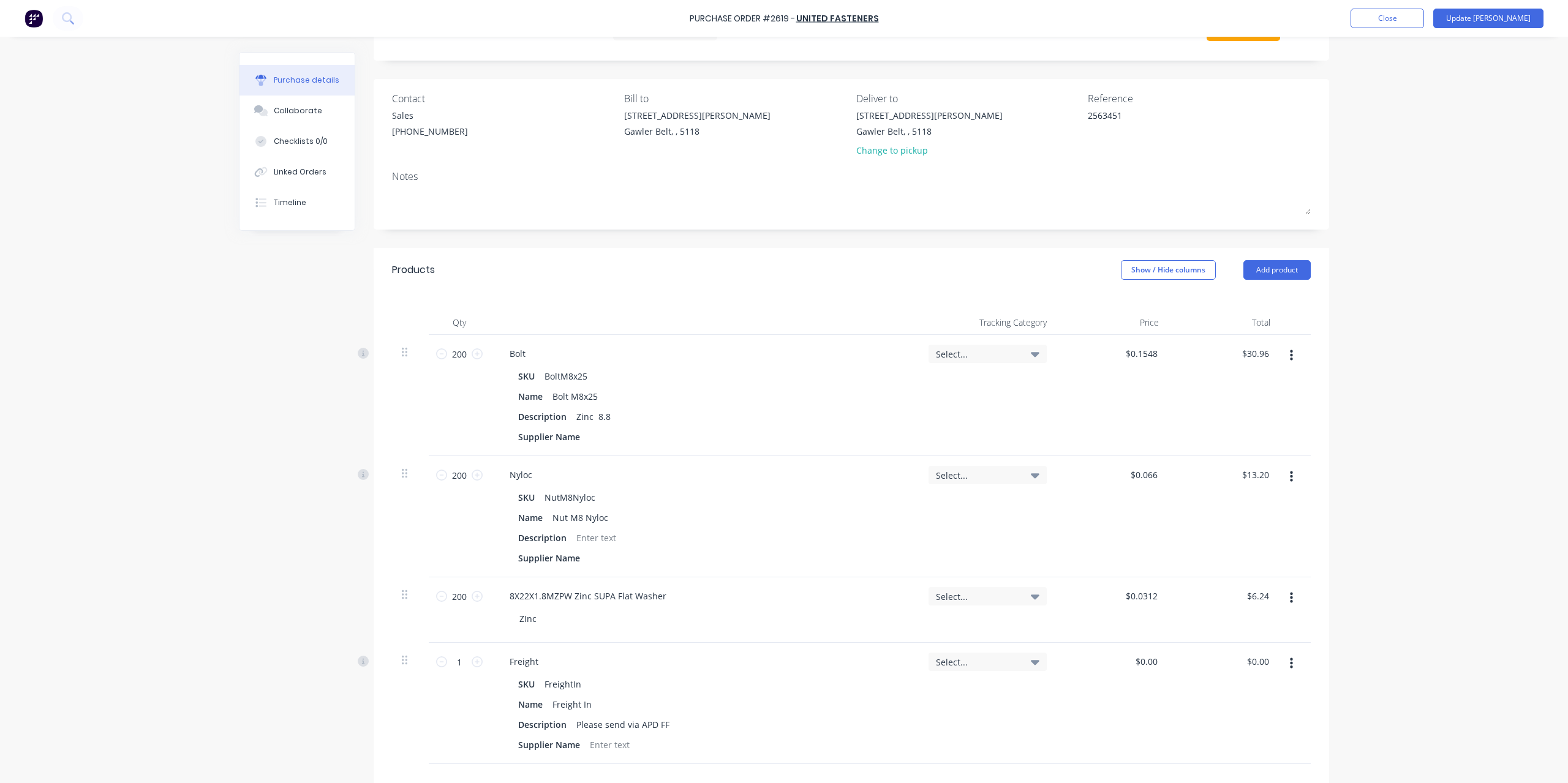
scroll to position [0, 0]
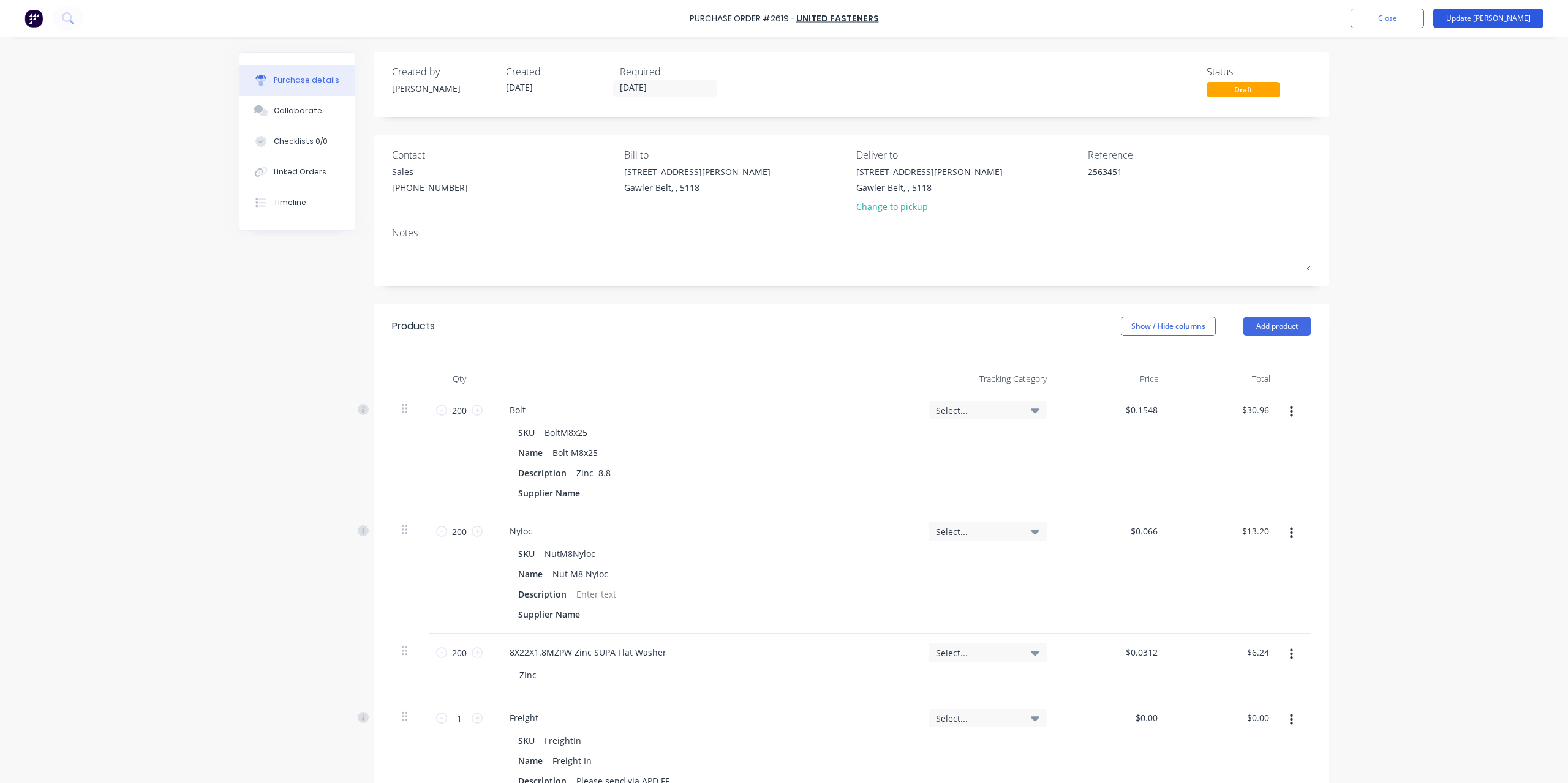
click at [1506, 16] on button "Update [PERSON_NAME]" at bounding box center [1488, 18] width 110 height 20
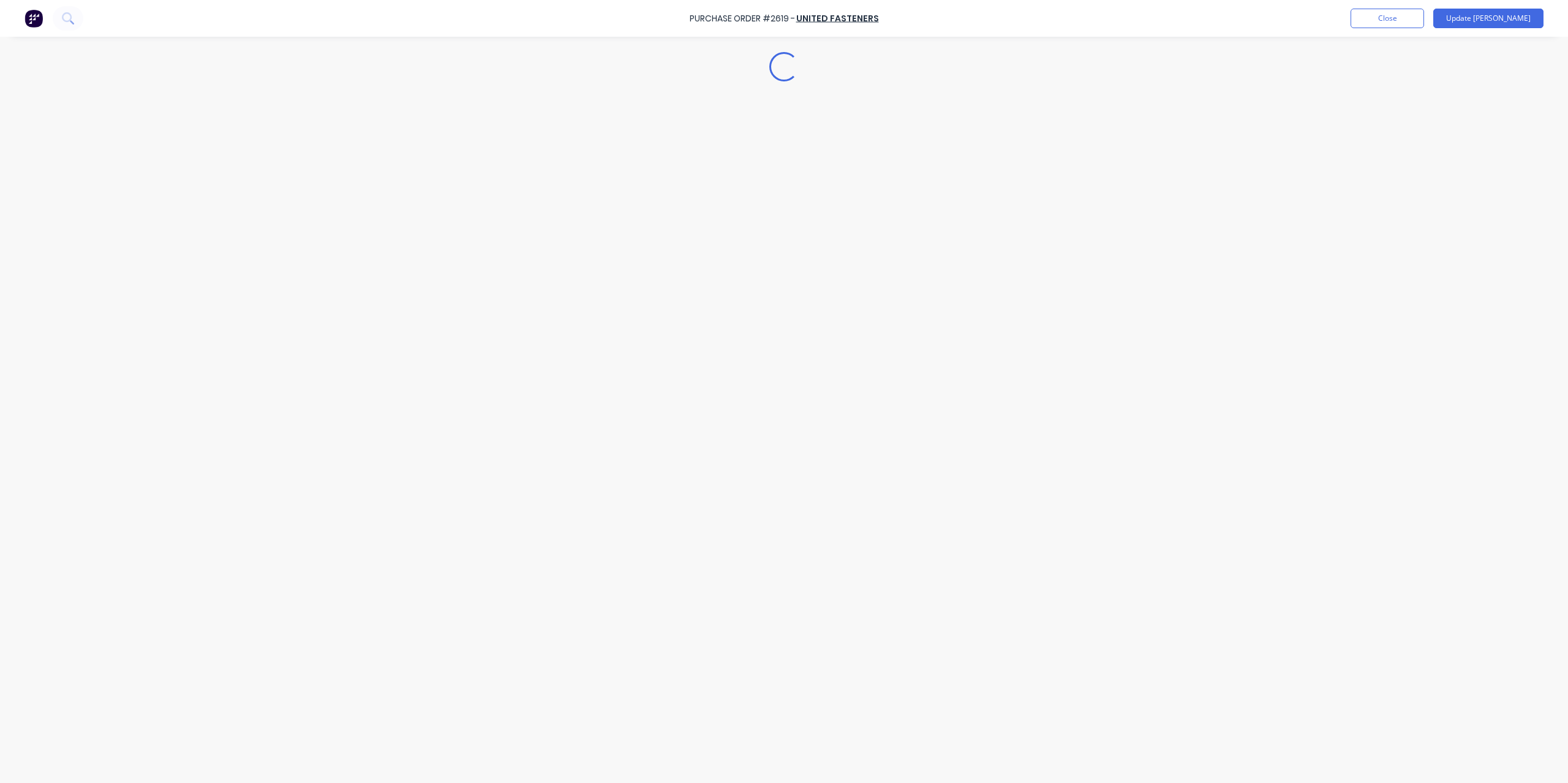
type textarea "x"
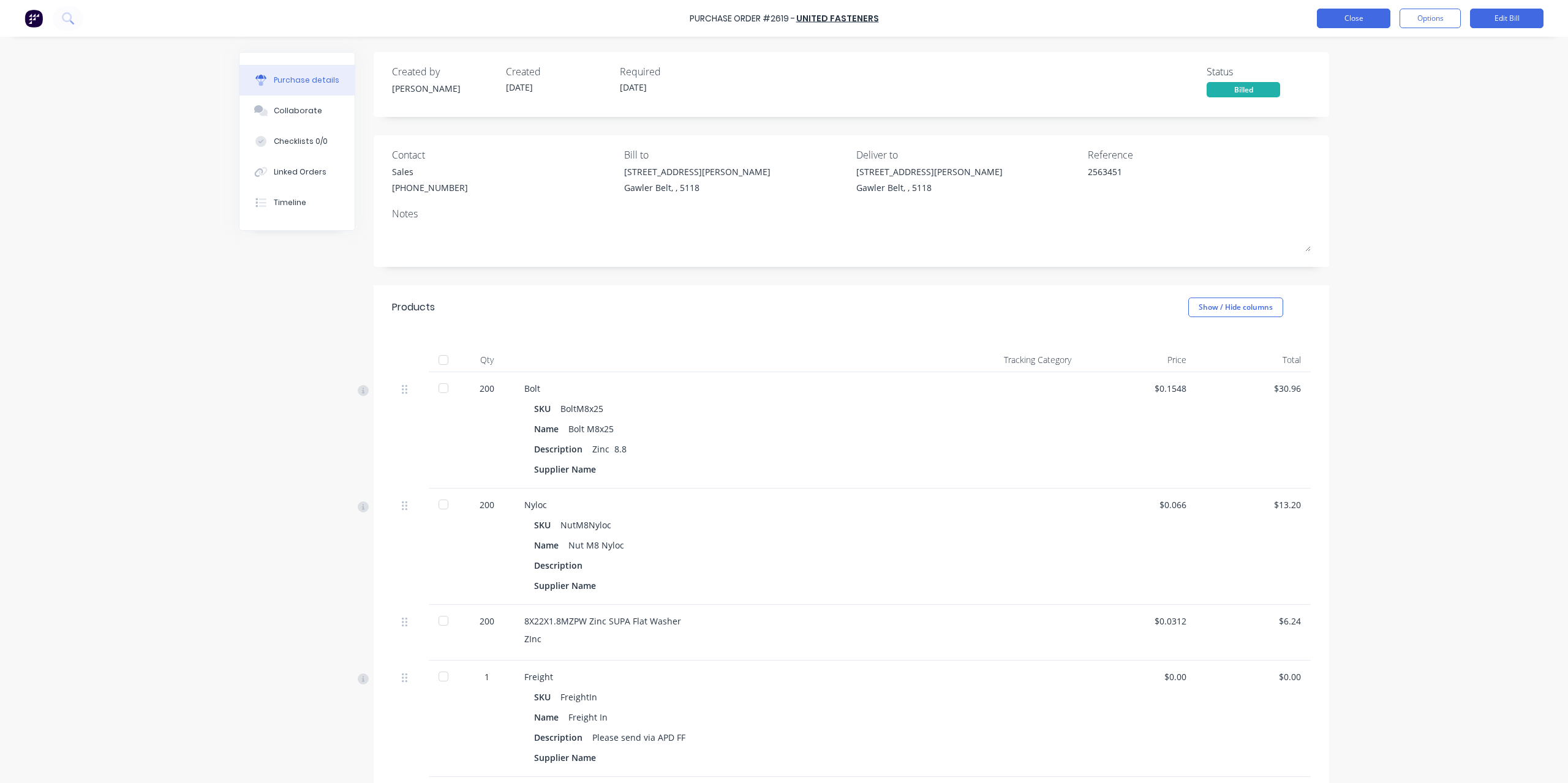
click at [1361, 18] on button "Close" at bounding box center [1354, 18] width 74 height 20
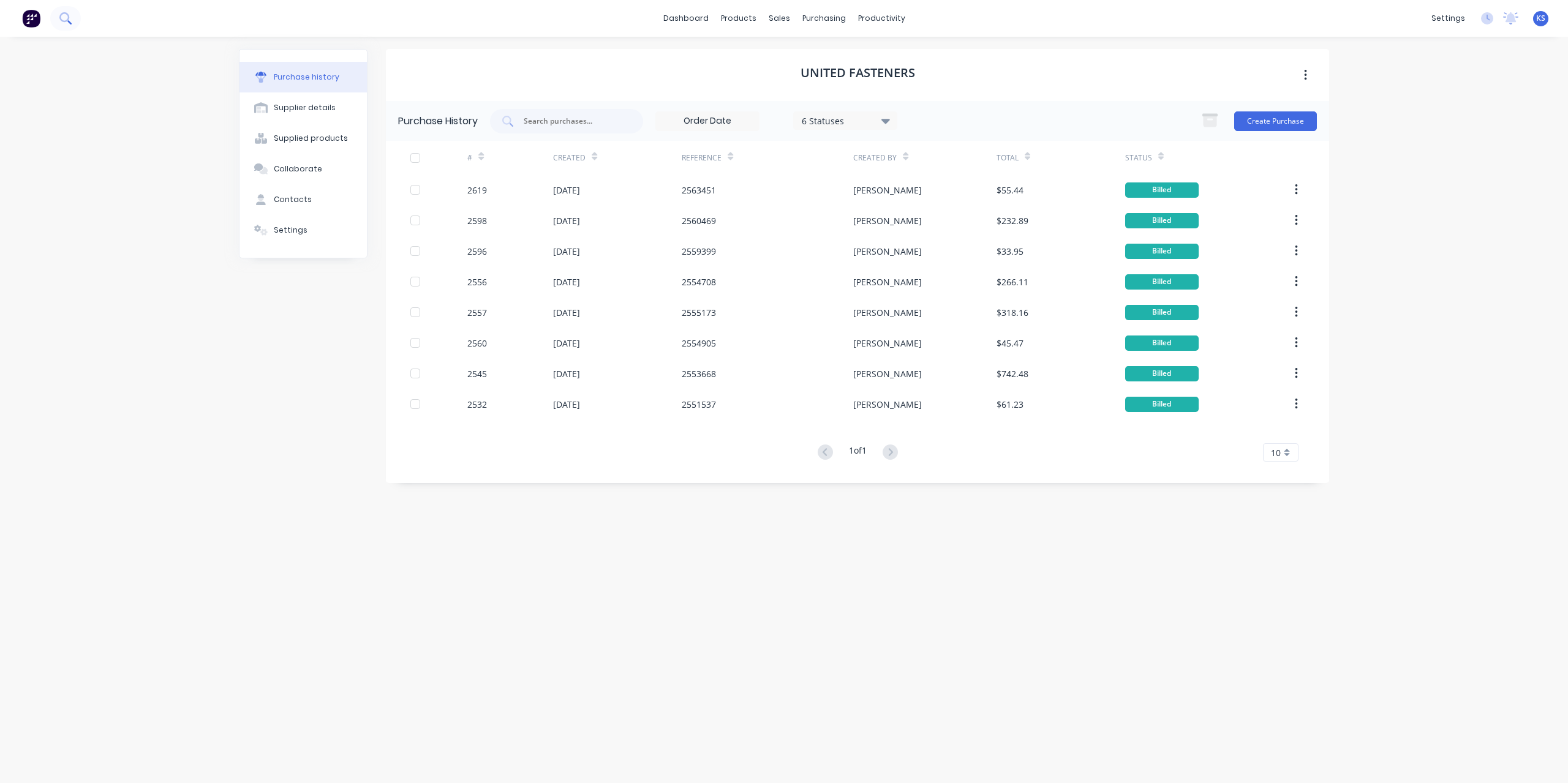
click at [77, 23] on button at bounding box center [65, 18] width 31 height 24
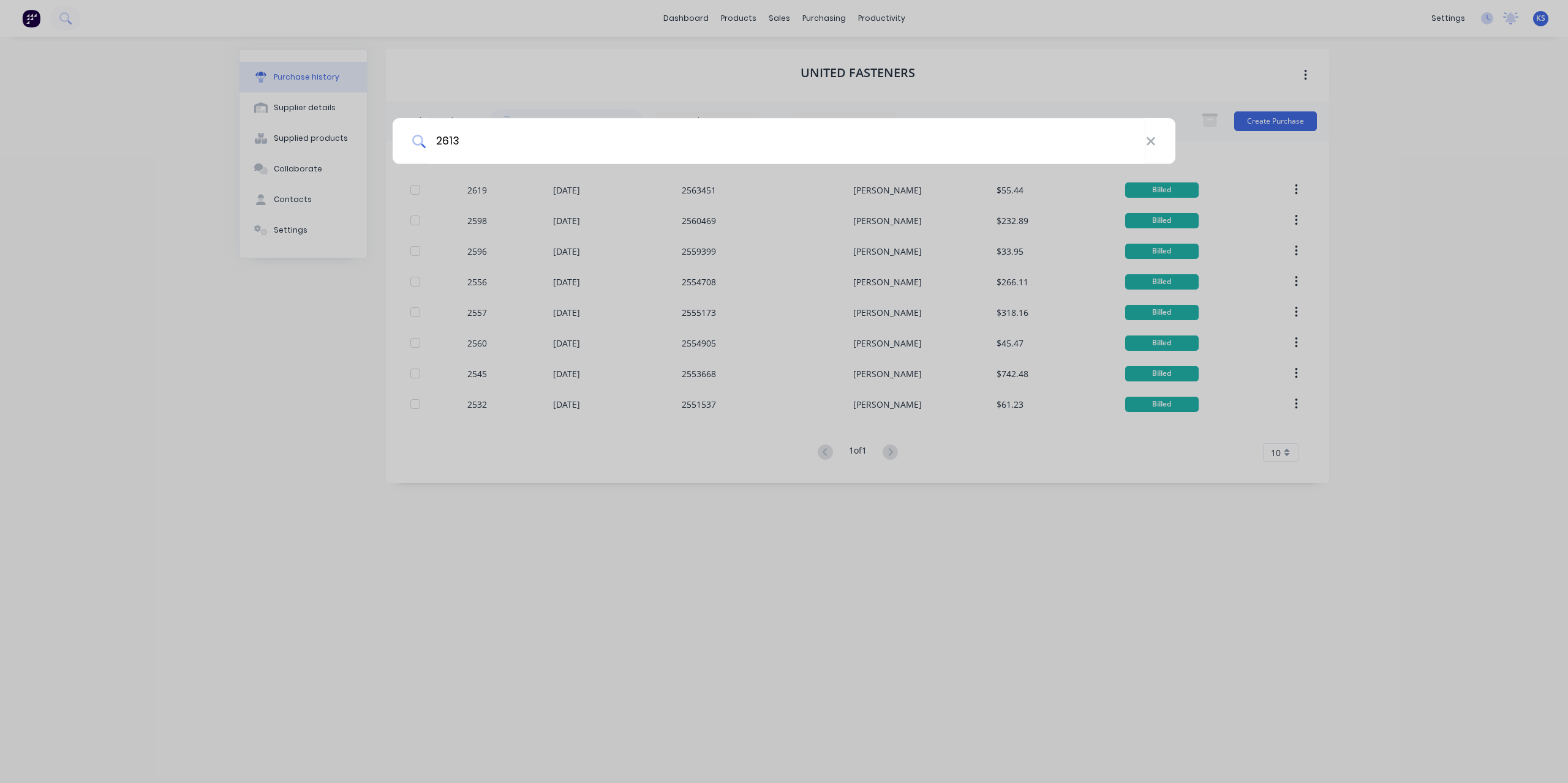
type input "2613"
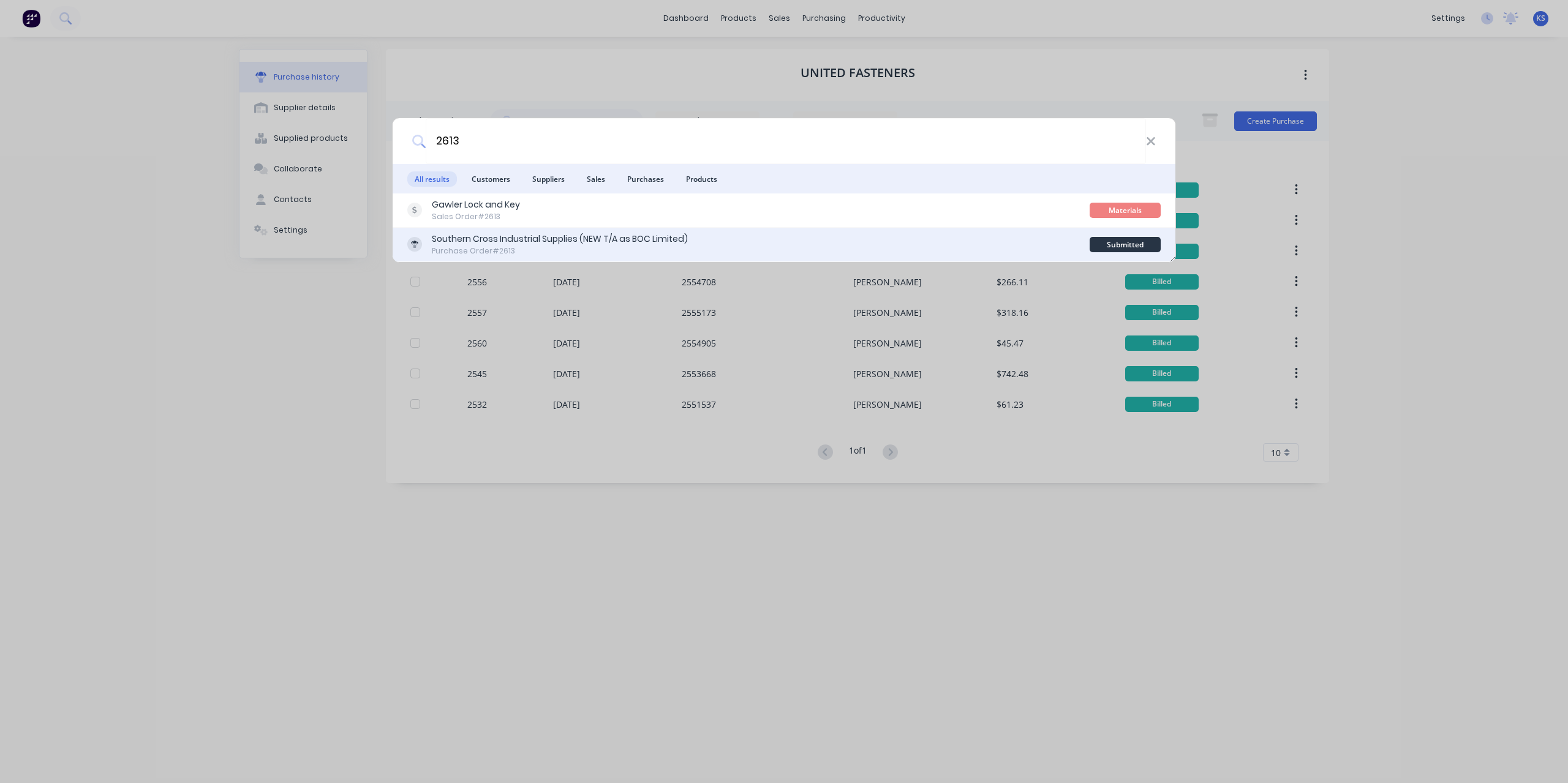
click at [476, 253] on div "Purchase Order #2613" at bounding box center [560, 251] width 256 height 11
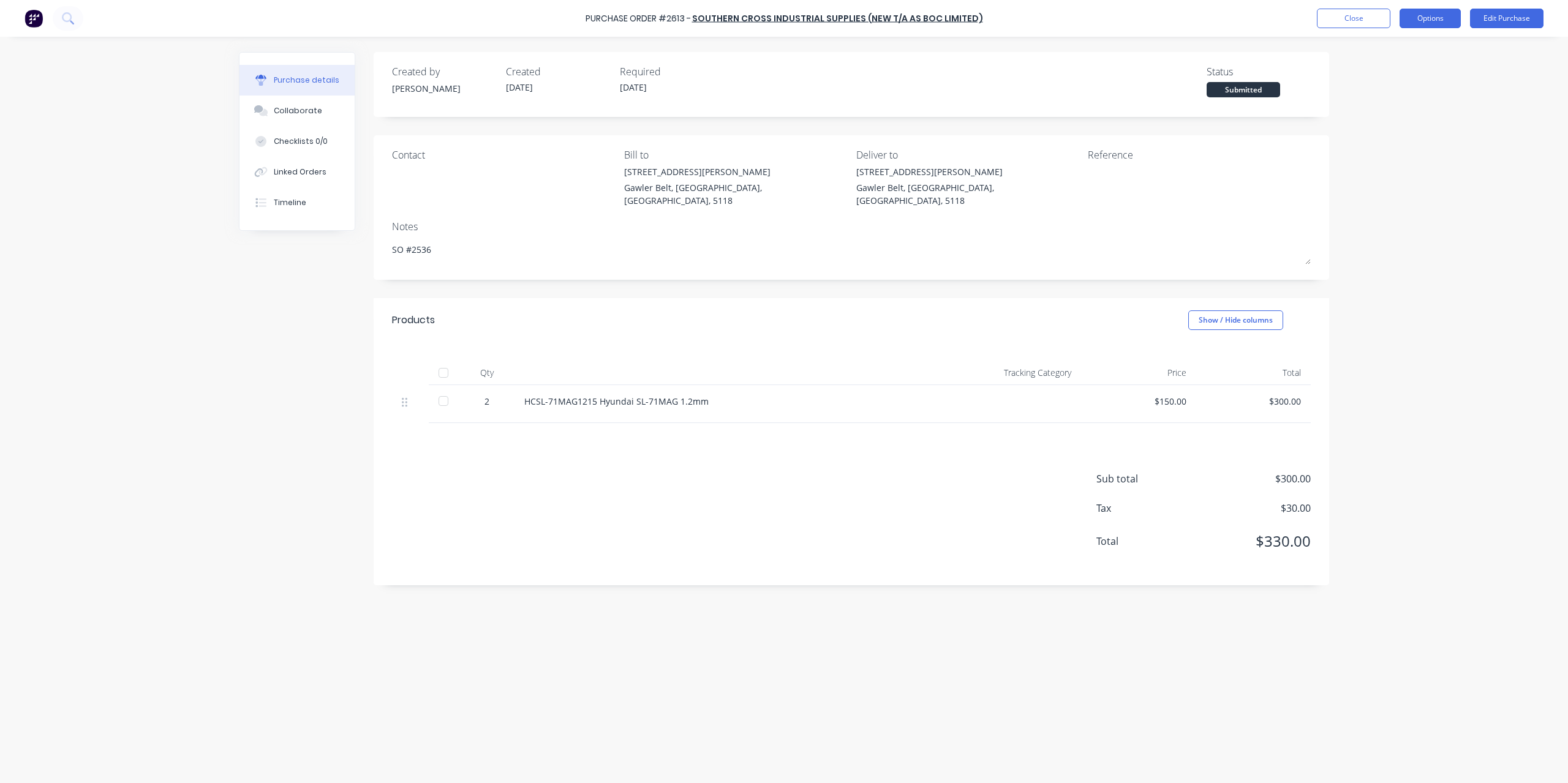
click at [1437, 20] on button "Options" at bounding box center [1430, 18] width 61 height 20
click at [1399, 78] on div "Convert to Bill" at bounding box center [1403, 74] width 95 height 18
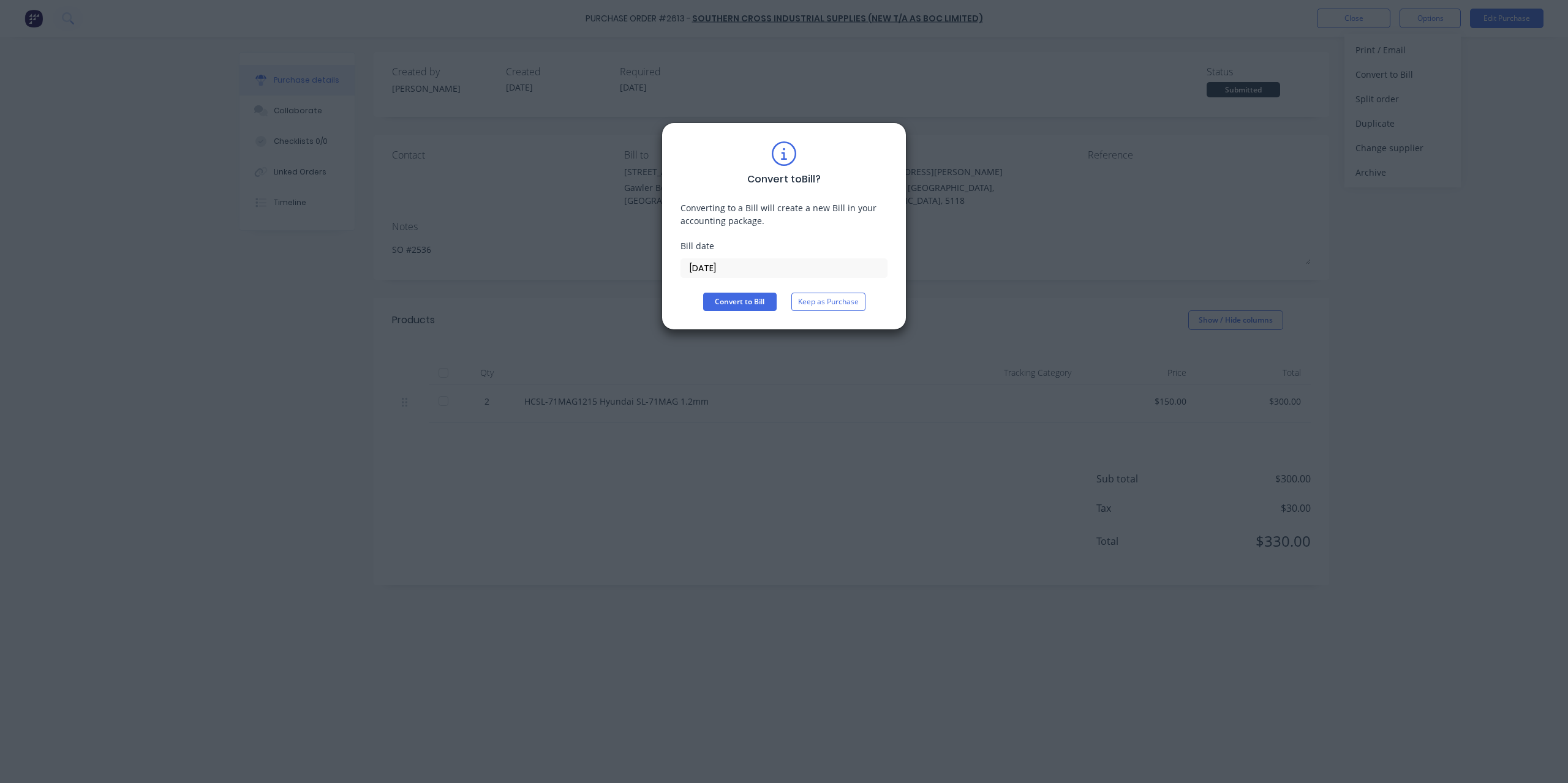
click at [771, 259] on input "[DATE]" at bounding box center [784, 268] width 206 height 18
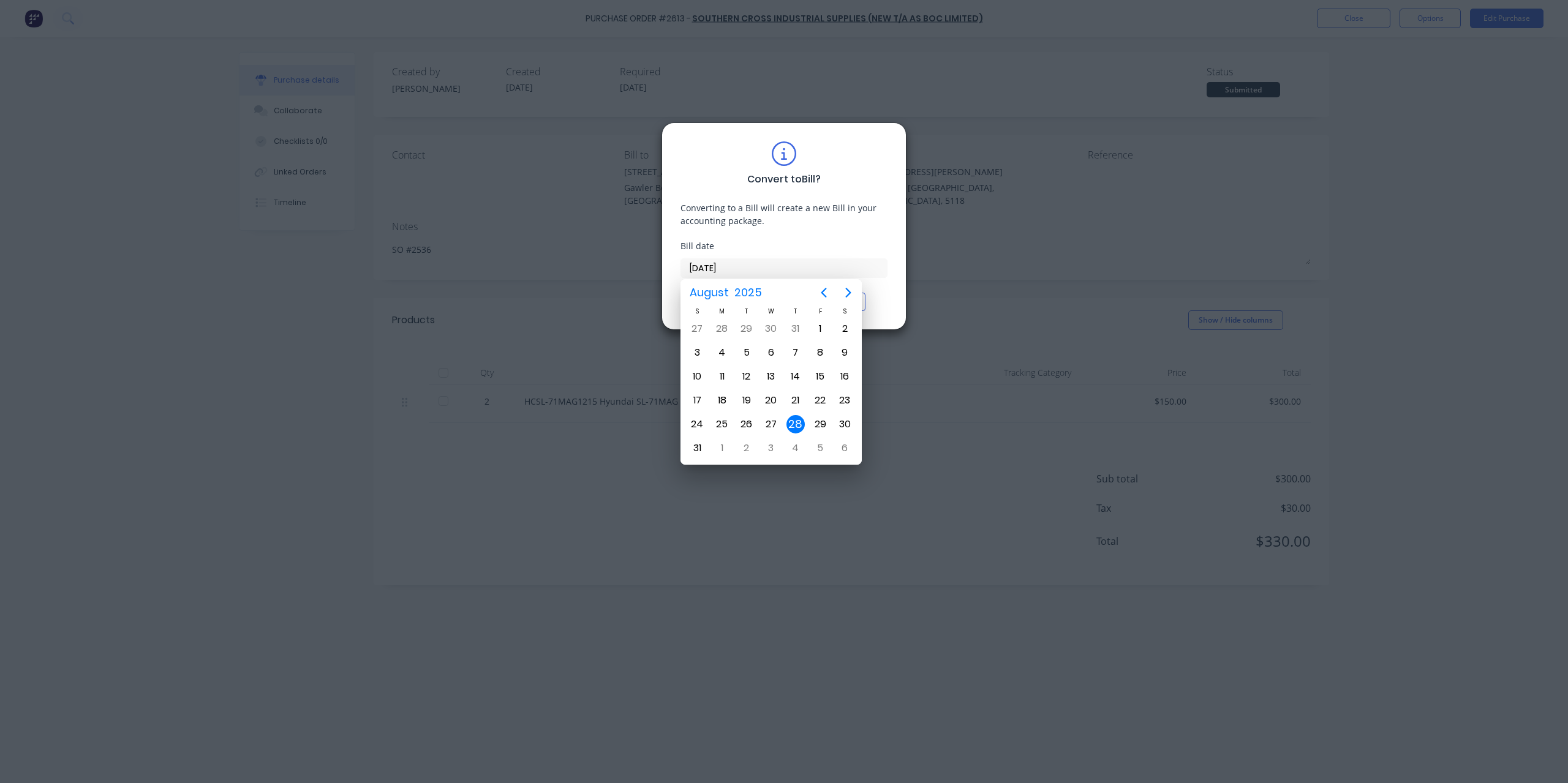
click at [978, 331] on div "Convert to Bill ? Converting to a Bill will create a new Bill in your accountin…" at bounding box center [784, 392] width 1568 height 783
click at [905, 296] on div "Convert to Bill ? Converting to a Bill will create a new Bill in your accountin…" at bounding box center [784, 226] width 245 height 208
click at [889, 298] on div "Convert to Bill ? Converting to a Bill will create a new Bill in your accountin…" at bounding box center [784, 226] width 245 height 208
click at [762, 264] on input "[DATE]" at bounding box center [784, 268] width 206 height 18
click at [793, 416] on div "28" at bounding box center [796, 424] width 18 height 18
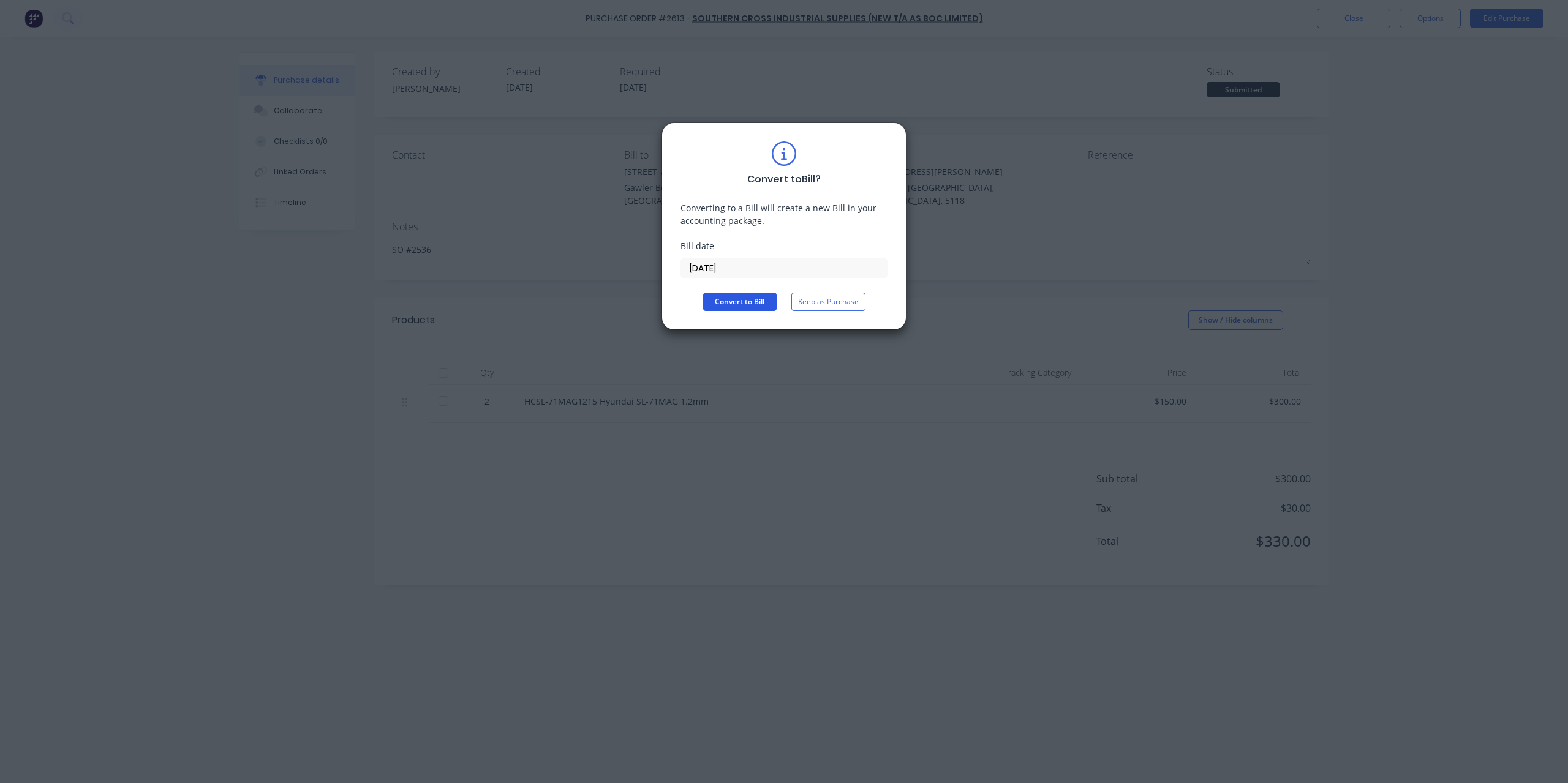
click at [732, 296] on button "Convert to Bill" at bounding box center [740, 302] width 74 height 18
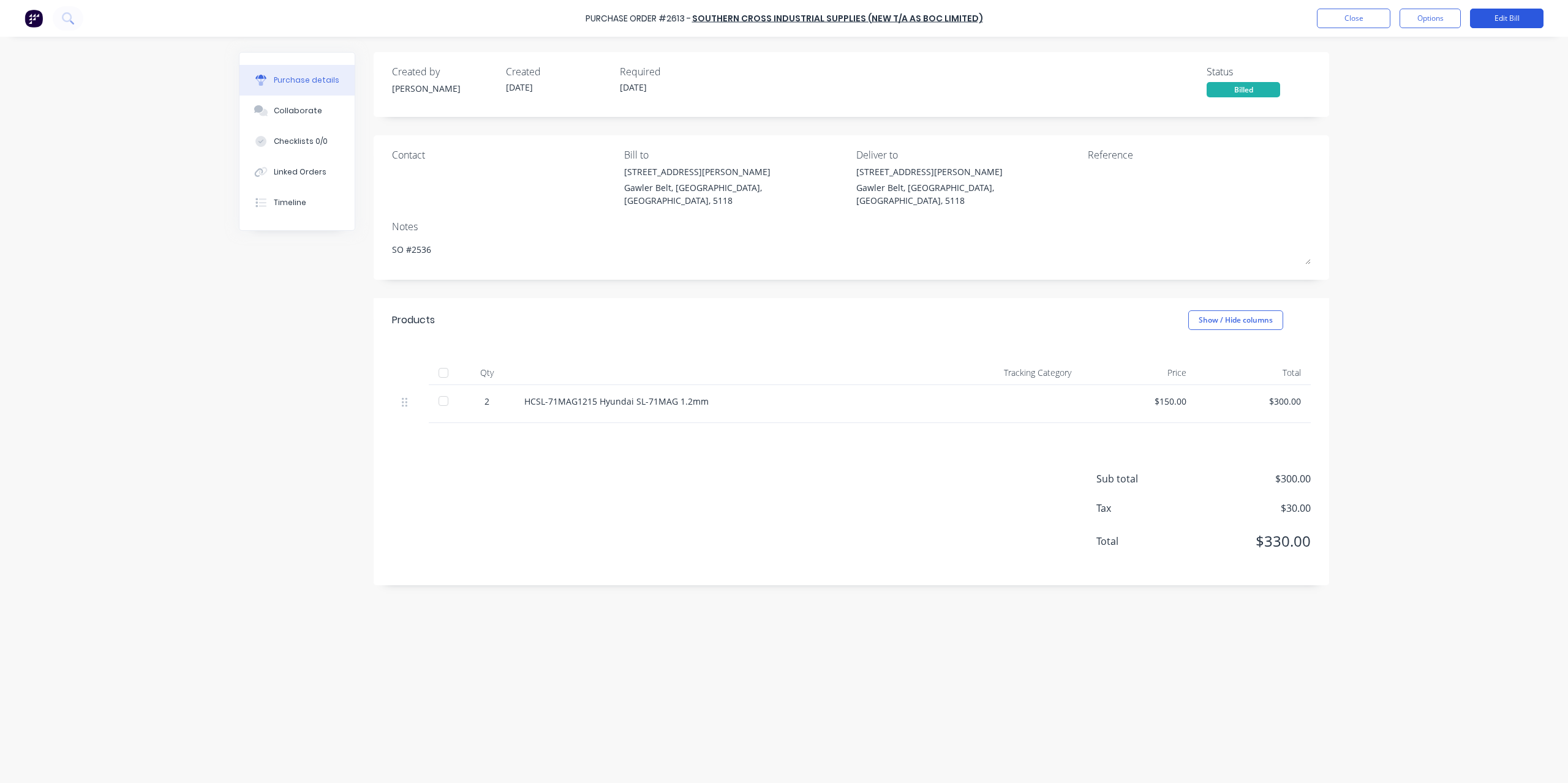
click at [1493, 24] on button "Edit Bill" at bounding box center [1507, 18] width 74 height 20
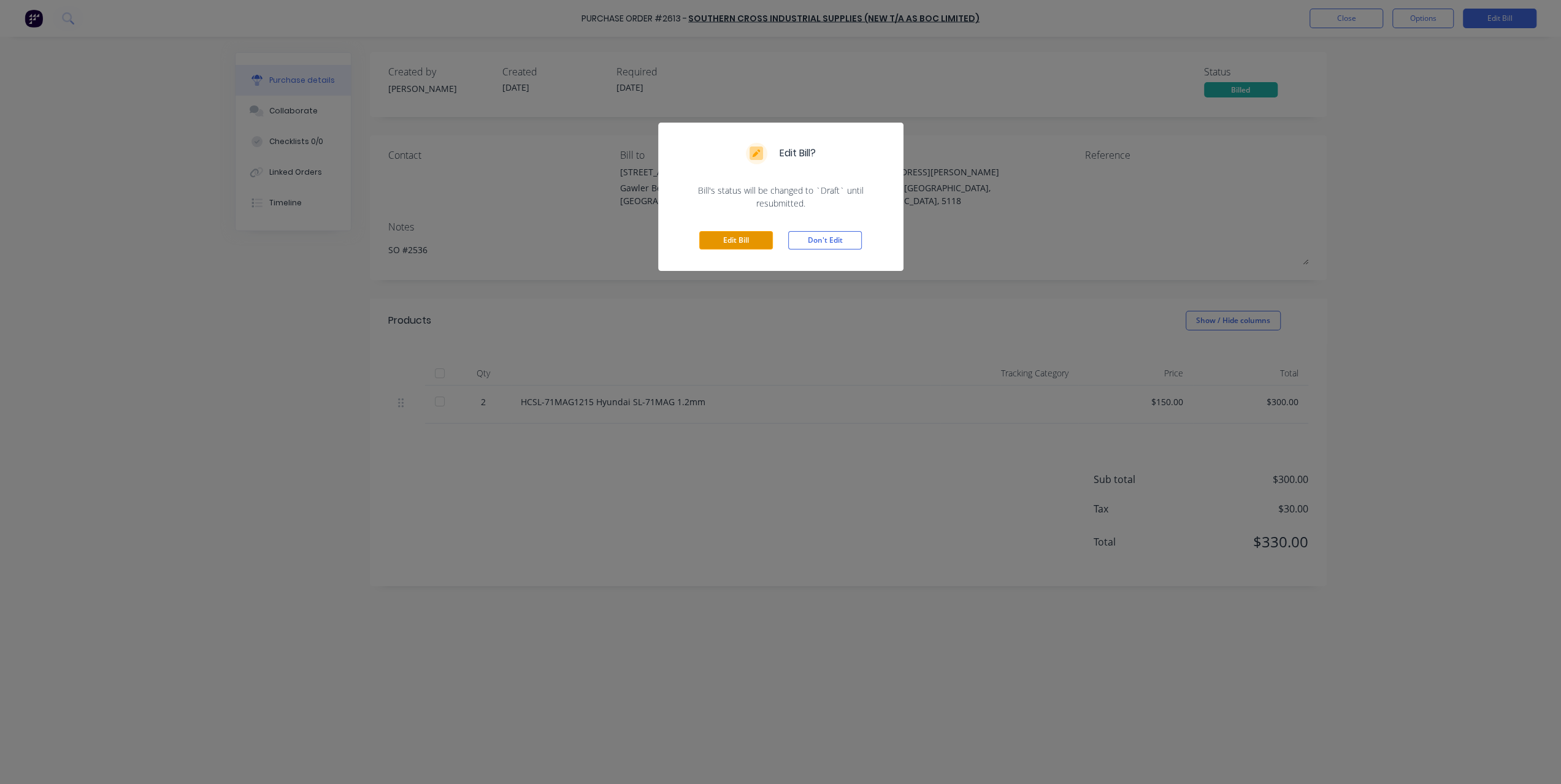
click at [740, 239] on button "Edit Bill" at bounding box center [736, 240] width 74 height 18
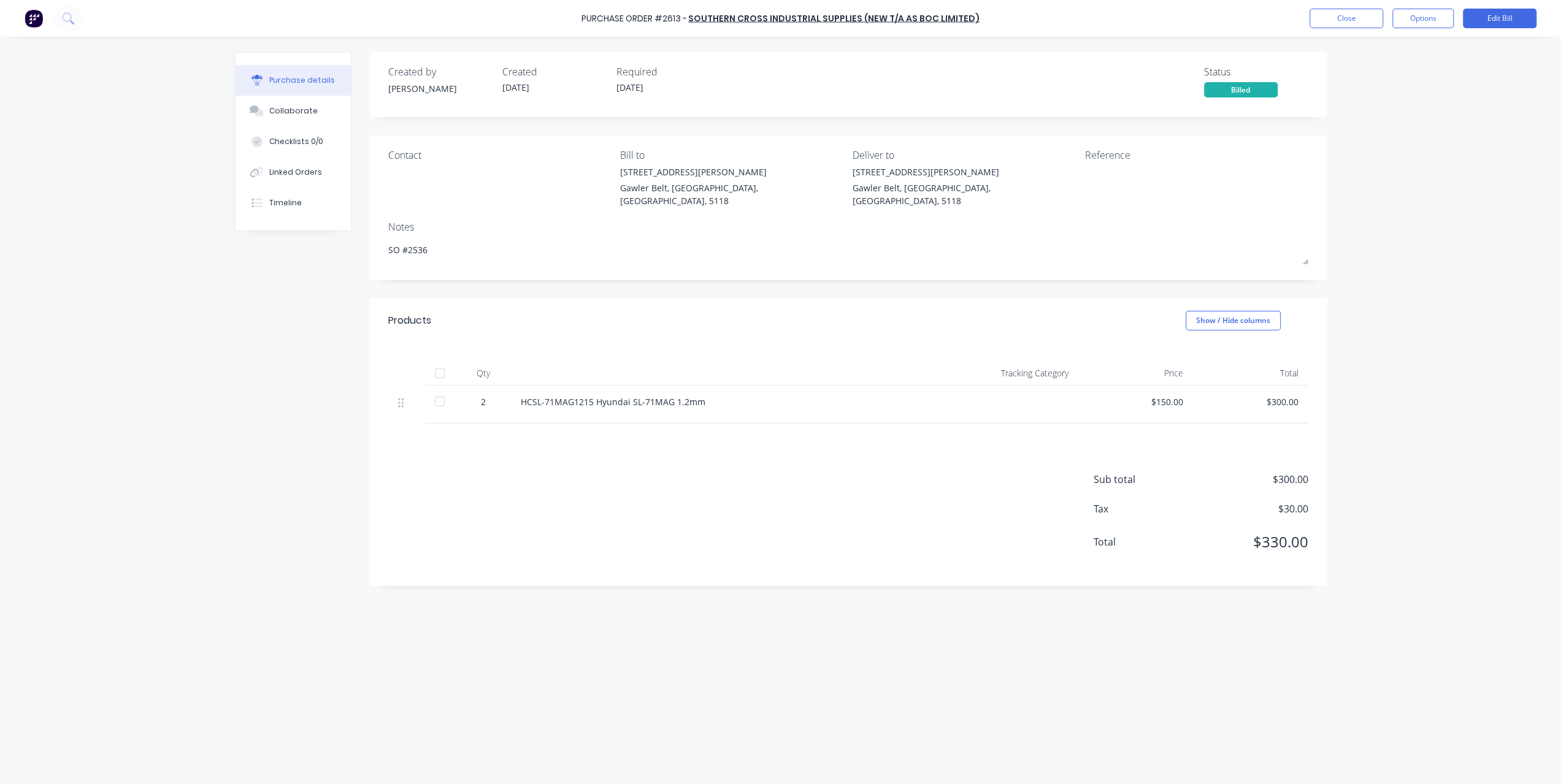
type textarea "x"
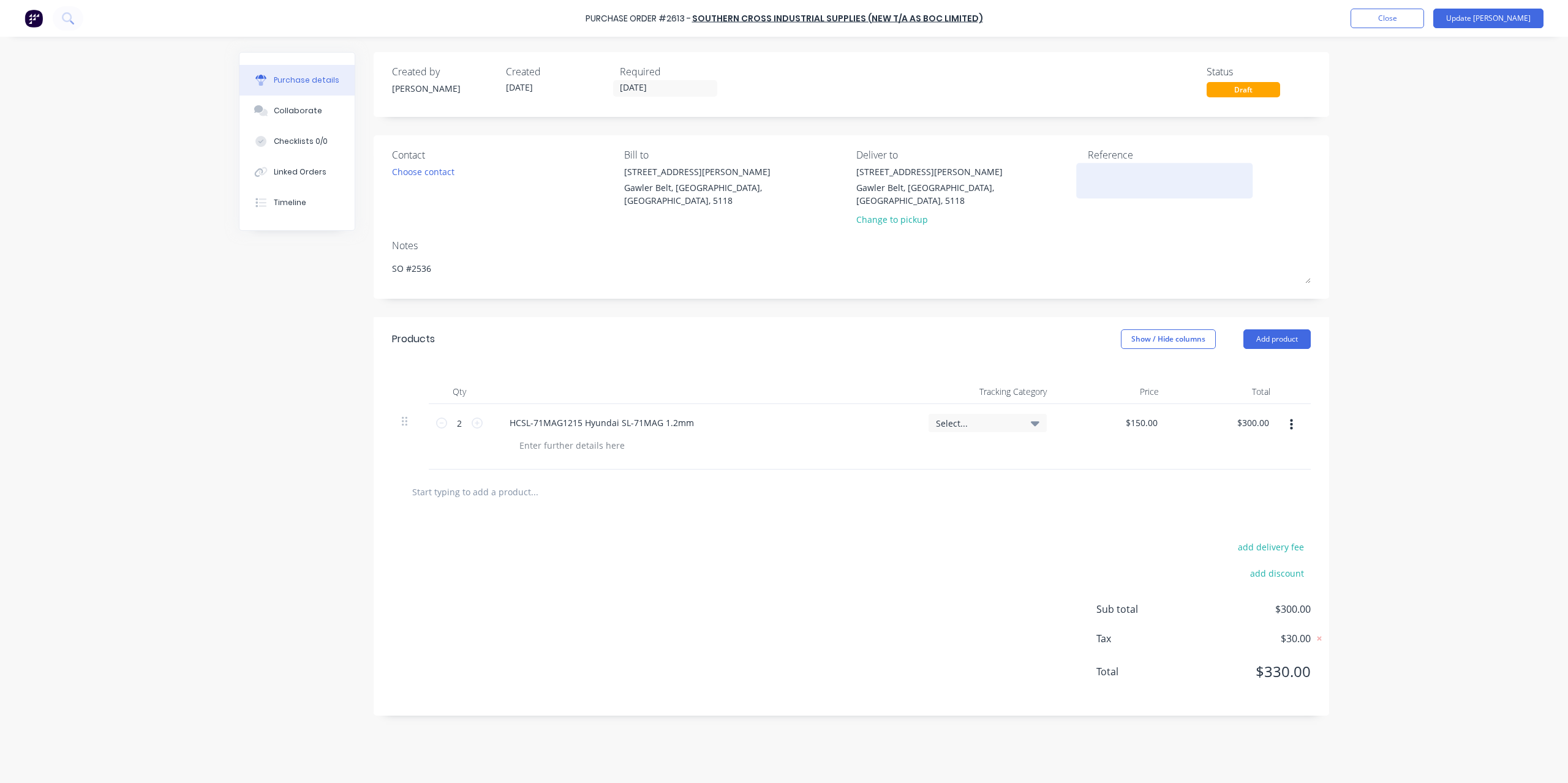
click at [1091, 189] on textarea at bounding box center [1164, 179] width 153 height 28
type textarea "4039901868"
type textarea "x"
type textarea "4039901868"
click at [1513, 21] on button "Update [PERSON_NAME]" at bounding box center [1488, 18] width 110 height 20
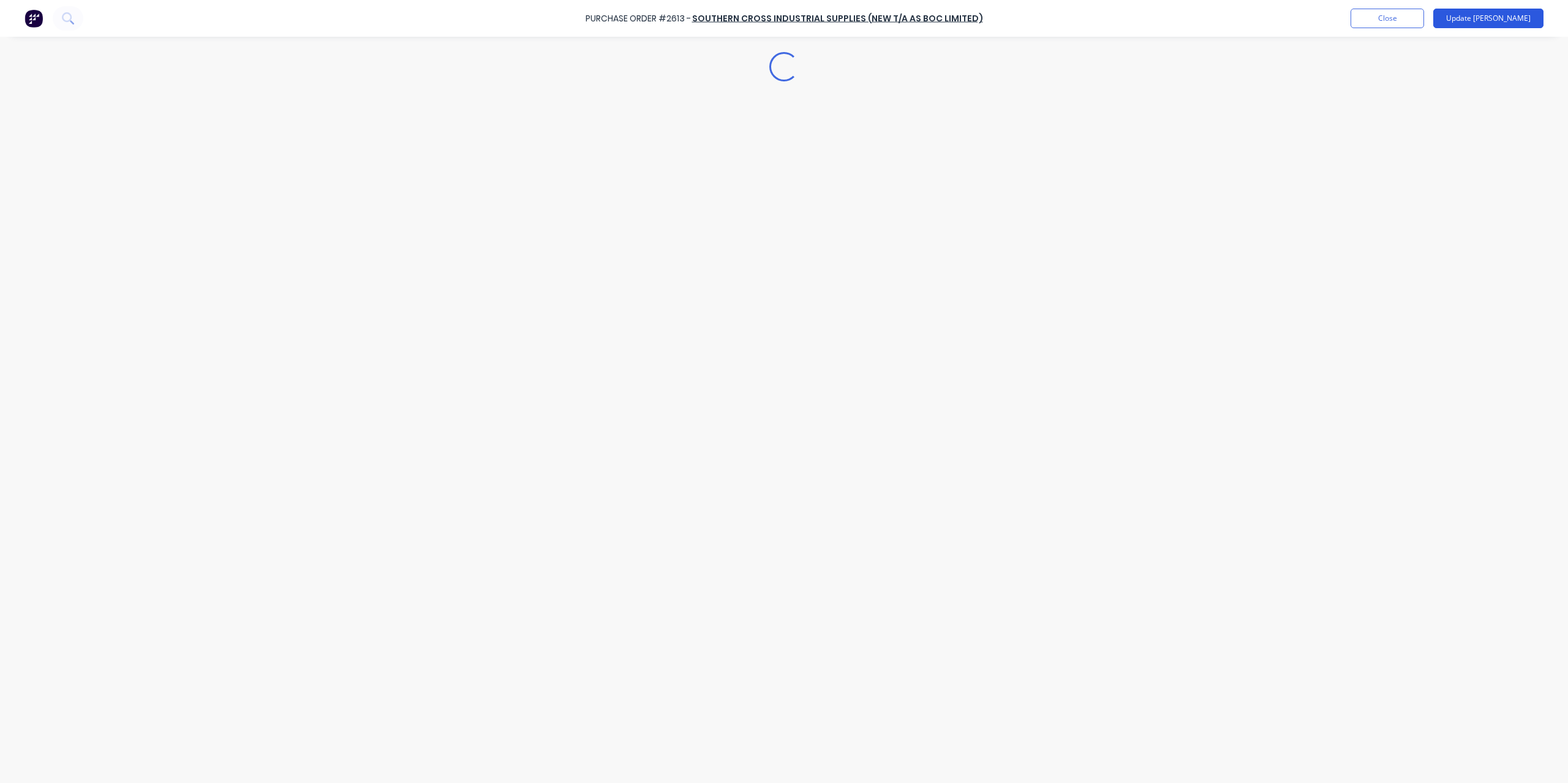
type textarea "x"
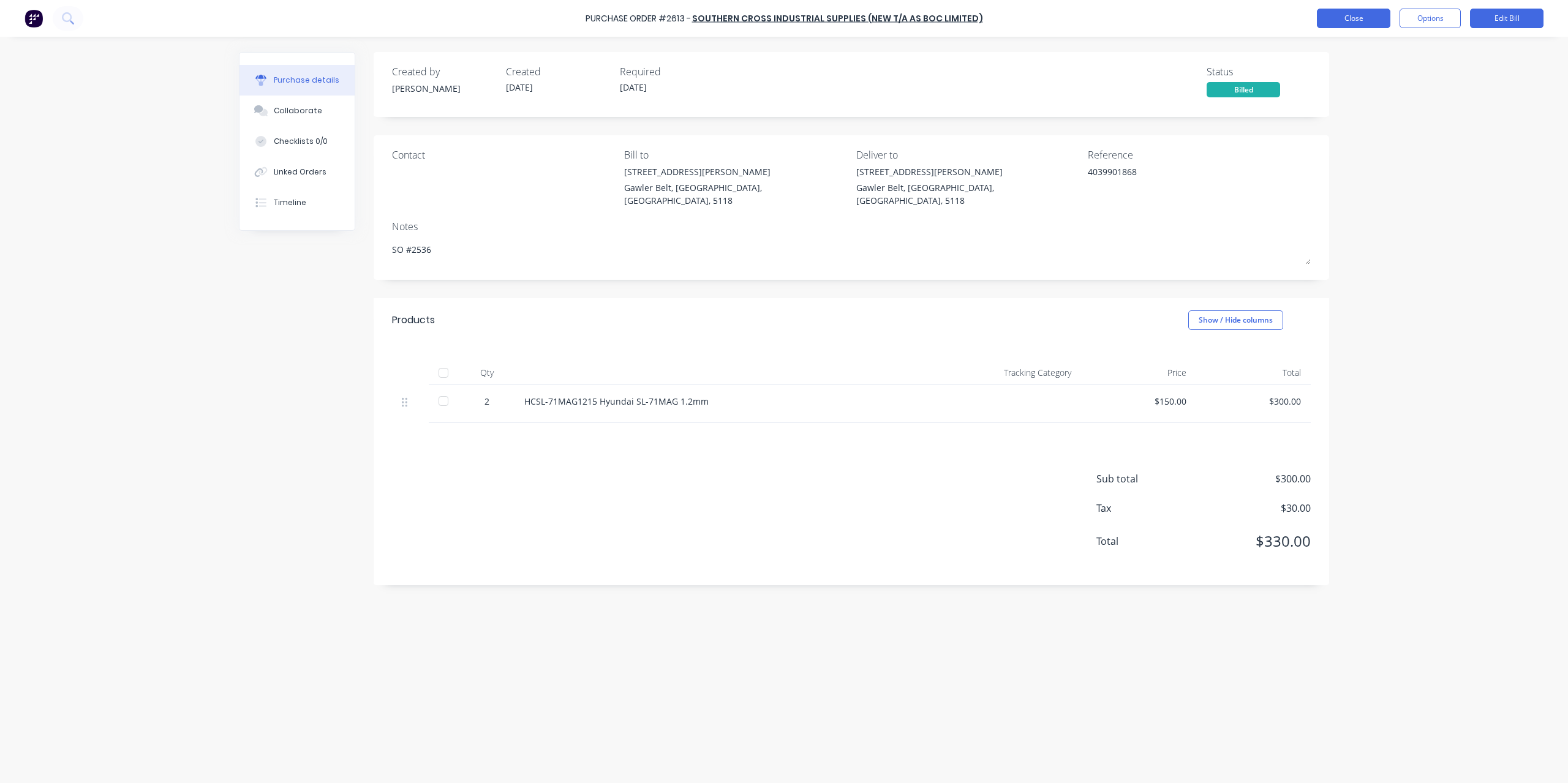
click at [1360, 19] on button "Close" at bounding box center [1354, 18] width 74 height 20
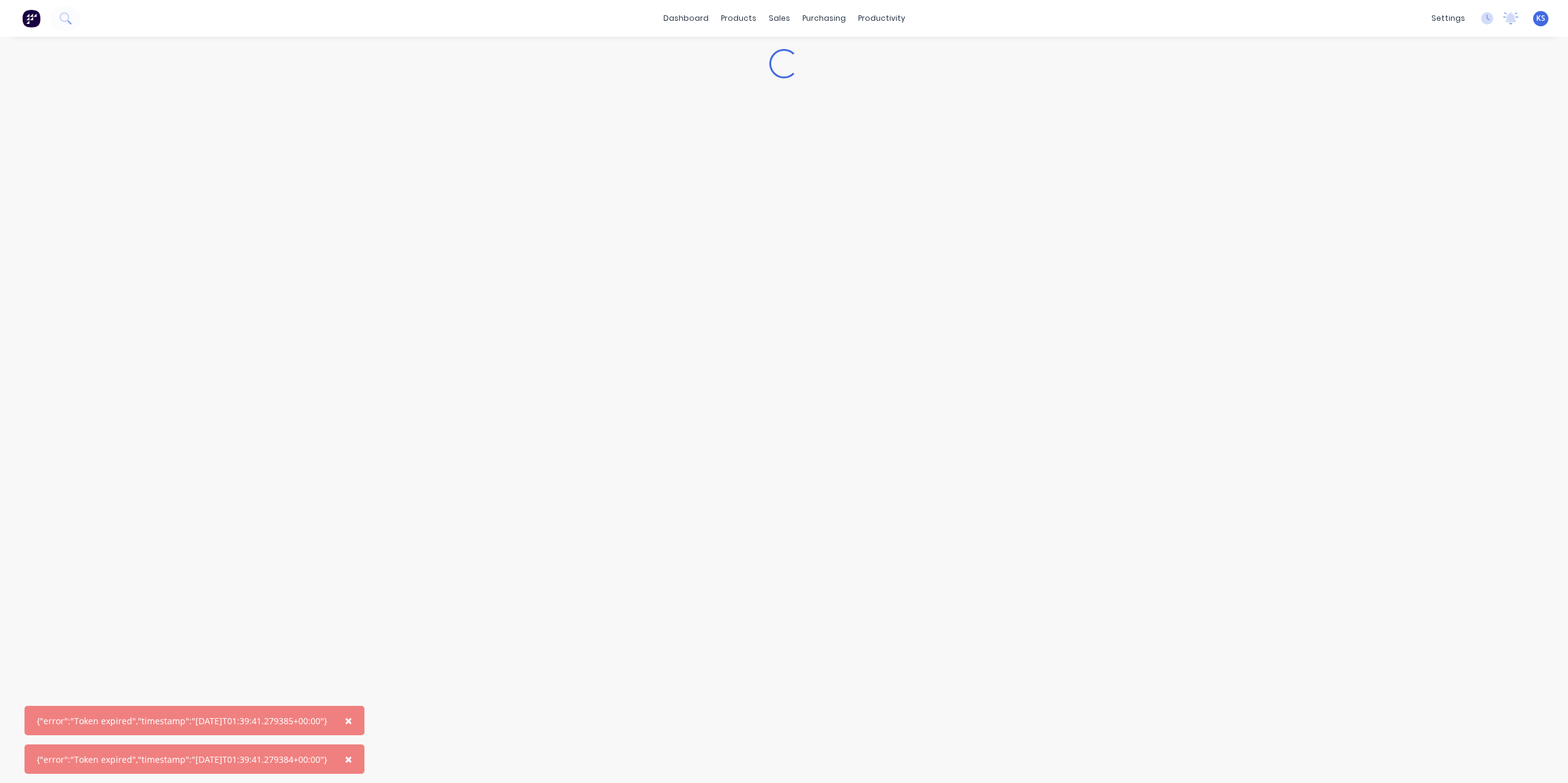
click at [352, 719] on span "×" at bounding box center [348, 721] width 7 height 17
click at [352, 755] on span "×" at bounding box center [348, 759] width 7 height 17
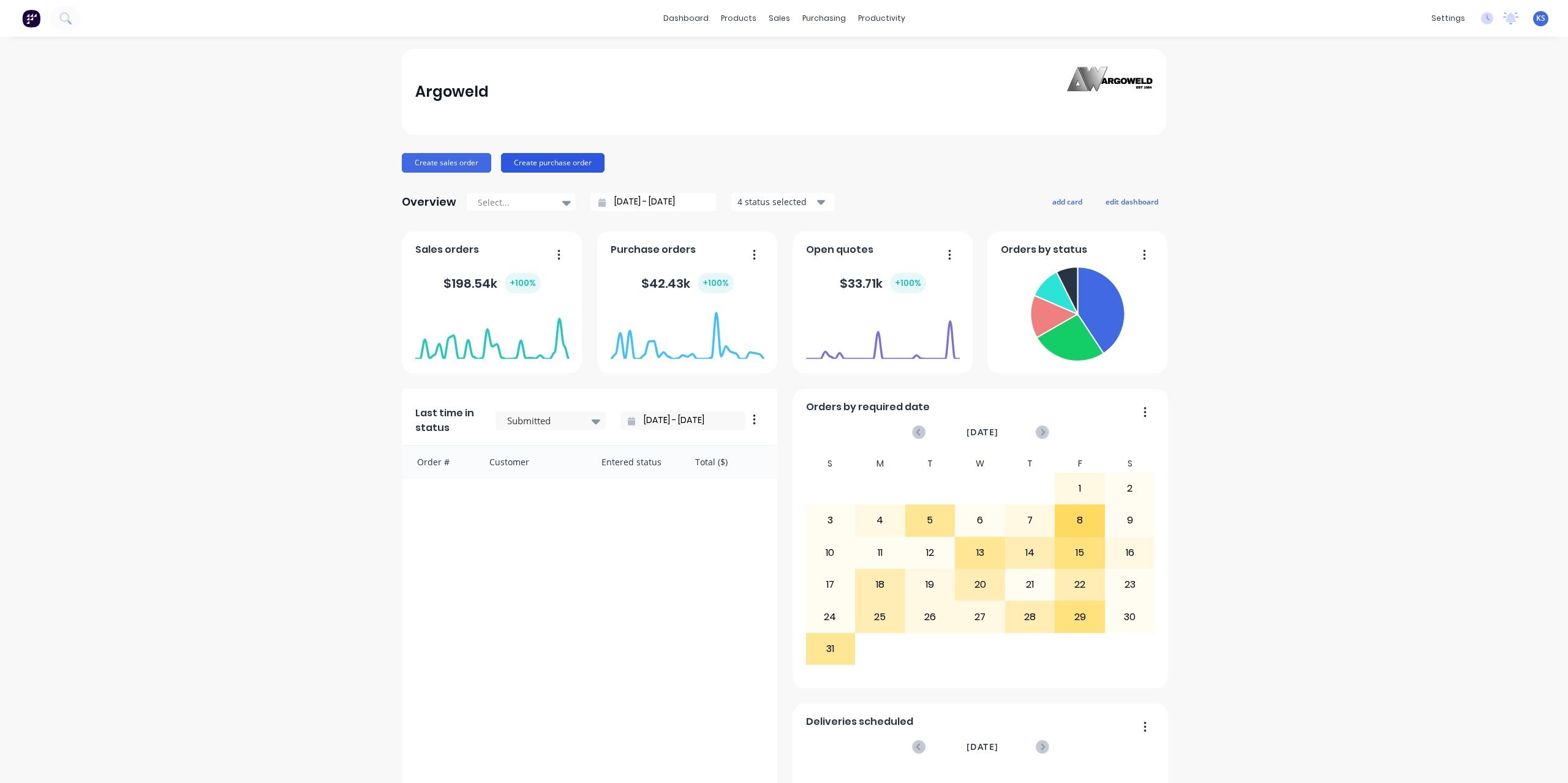
click at [551, 160] on button "Create purchase order" at bounding box center [553, 163] width 104 height 20
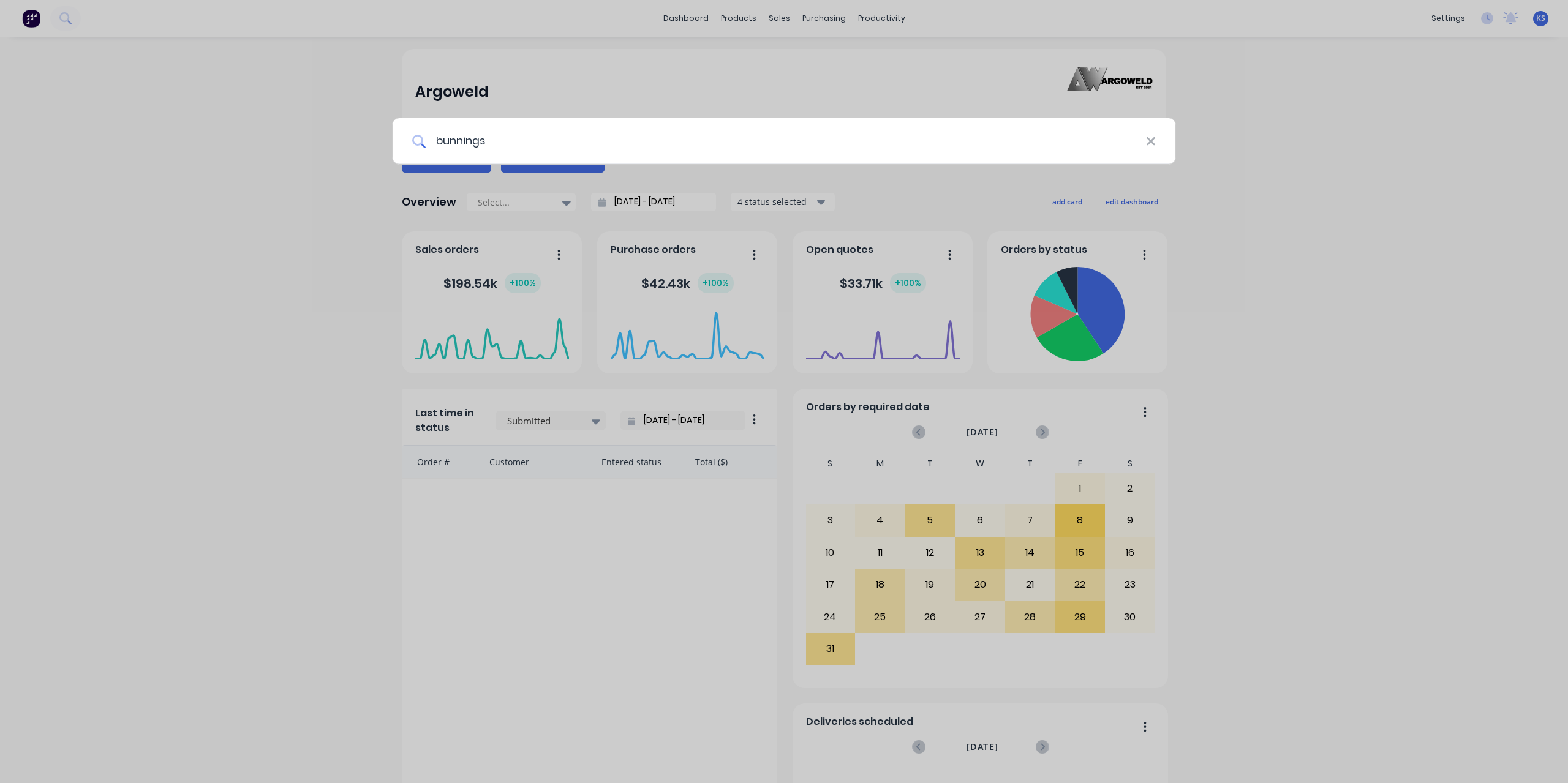
type input "bunnings"
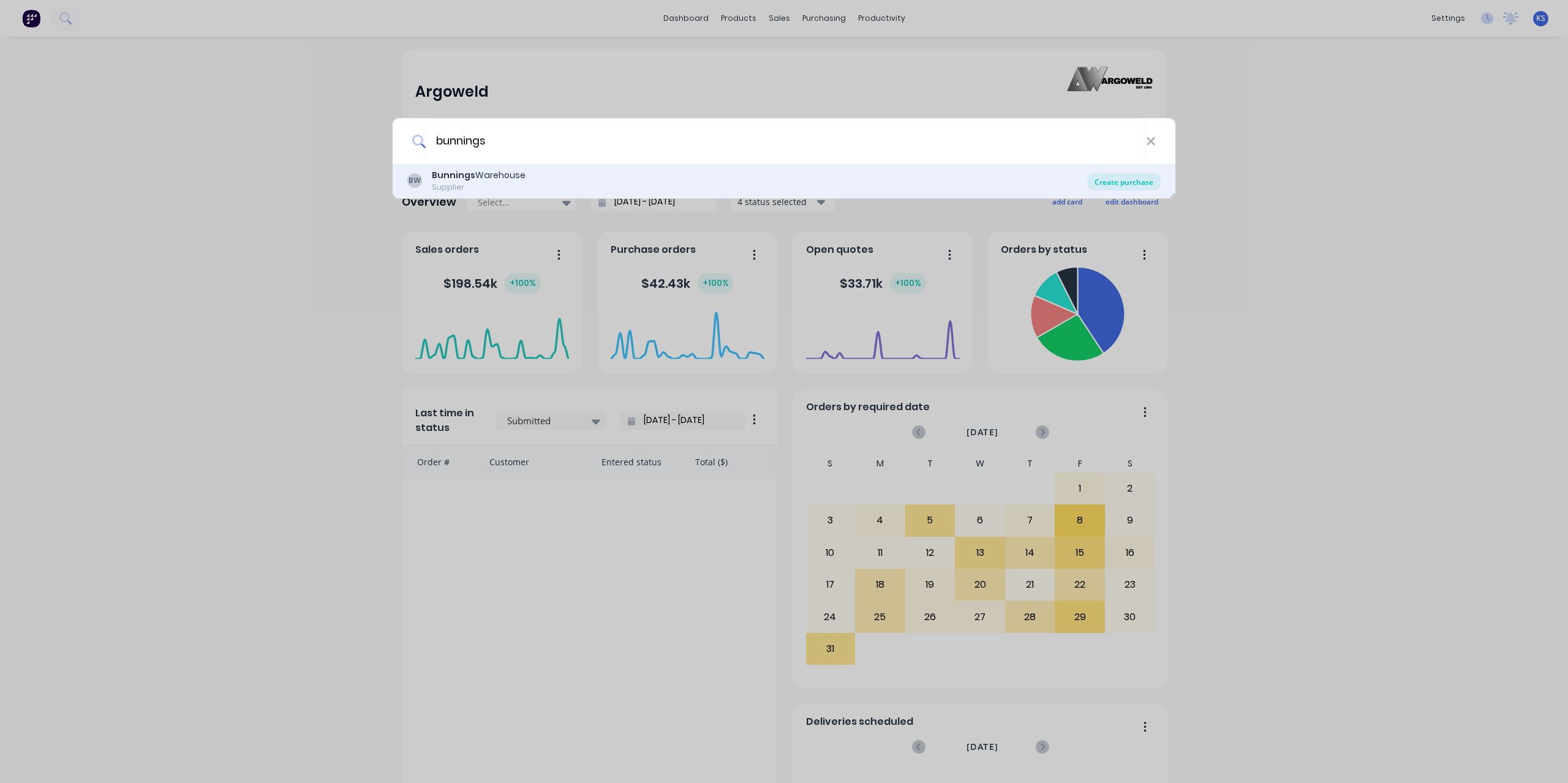
click at [1133, 183] on div "Create purchase" at bounding box center [1124, 182] width 74 height 17
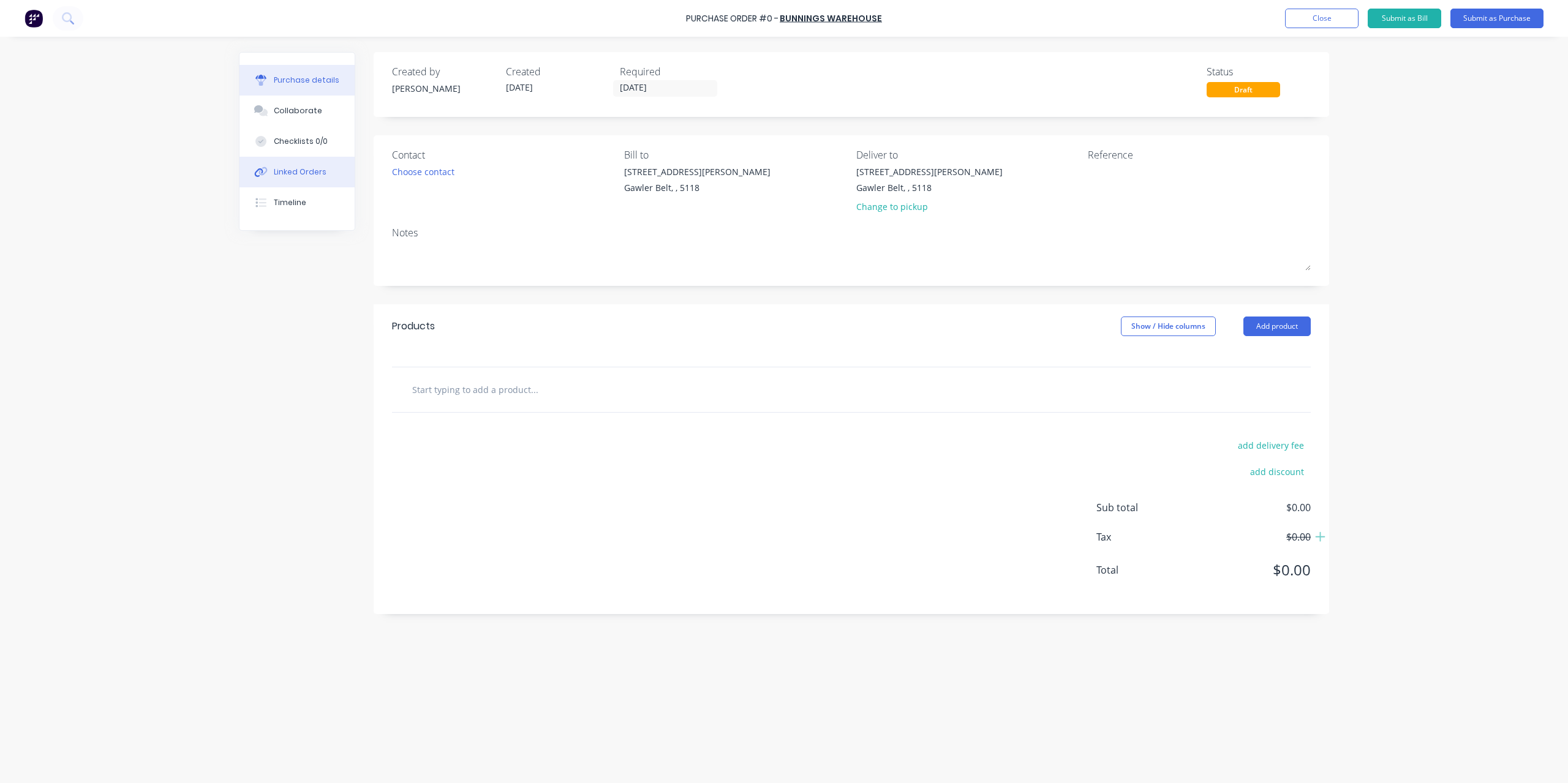
click at [325, 179] on button "Linked Orders" at bounding box center [296, 172] width 115 height 31
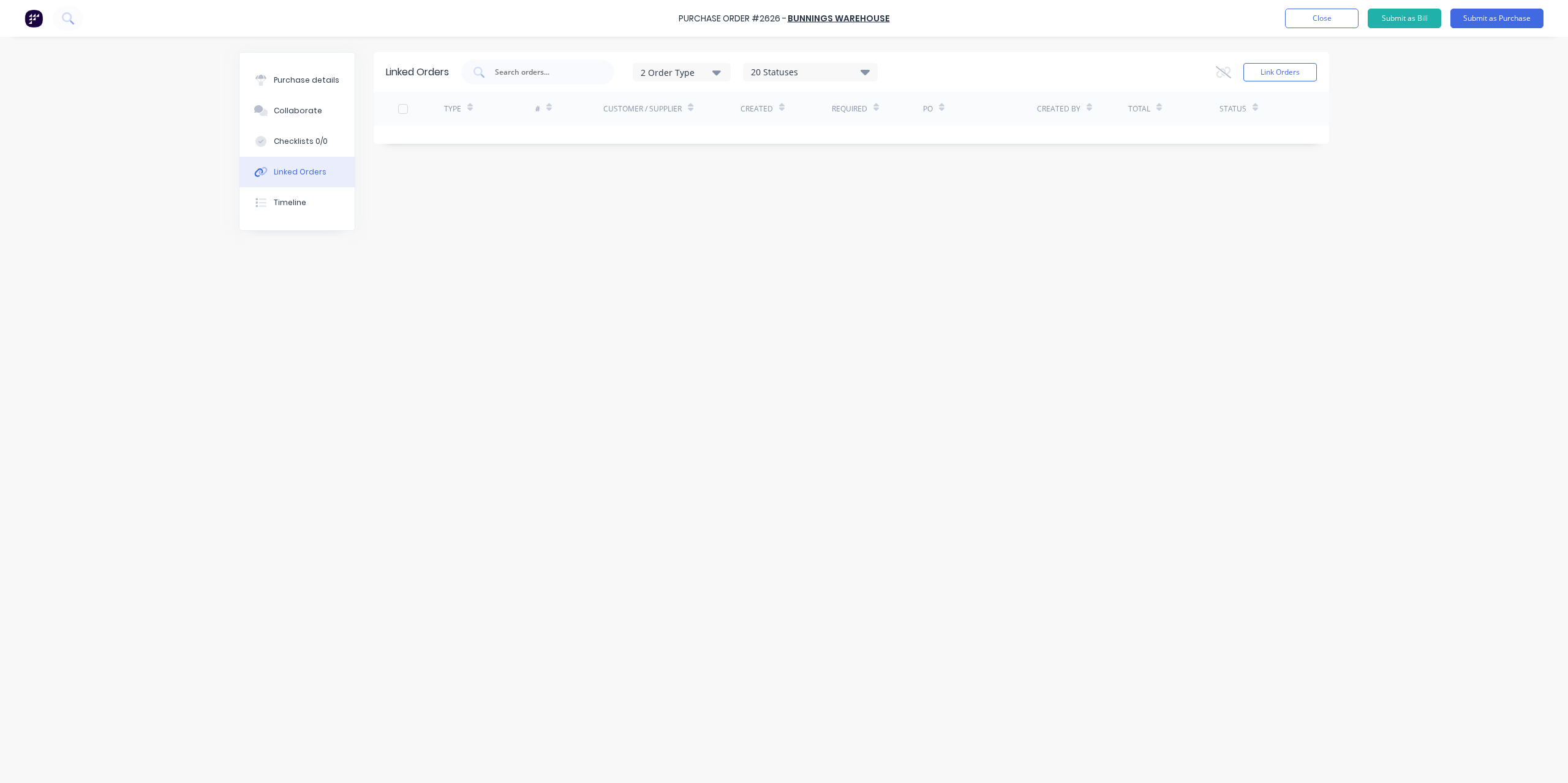
click at [1318, 68] on div "Linked Orders 2 Order Type 20 Statuses Sales Order Status All Archived Draft Qu…" at bounding box center [852, 72] width 956 height 40
click at [1284, 68] on button "Link Orders" at bounding box center [1280, 72] width 74 height 18
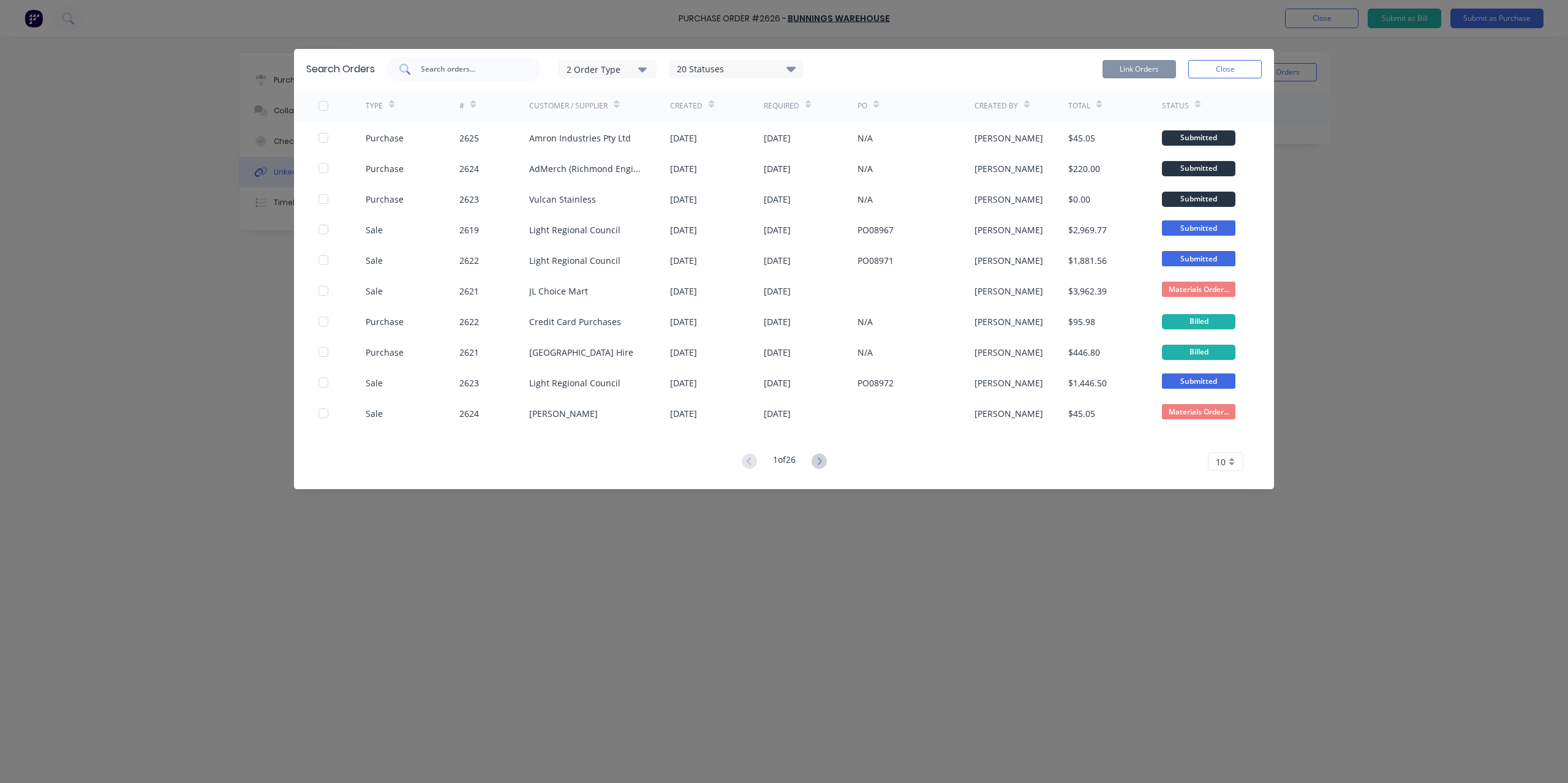
click at [486, 60] on div at bounding box center [463, 69] width 153 height 24
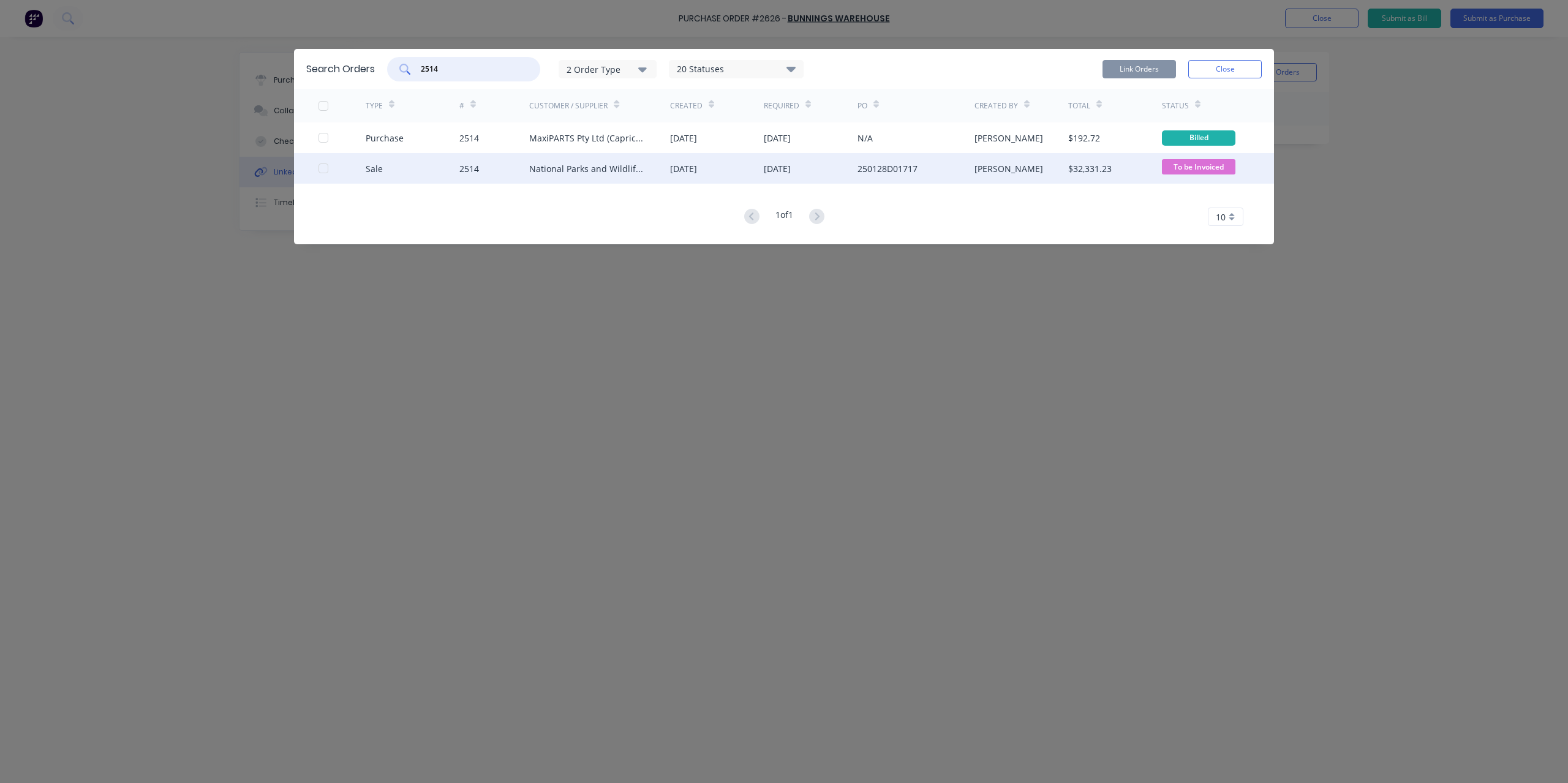
type input "2514"
click at [317, 166] on div "Sale 2514 National Parks and Wildlife Service [DATE] [DATE] 250128D01717 [PERSO…" at bounding box center [783, 168] width 980 height 31
click at [323, 166] on div at bounding box center [323, 168] width 24 height 24
click at [1142, 68] on button "Link Orders" at bounding box center [1140, 69] width 74 height 18
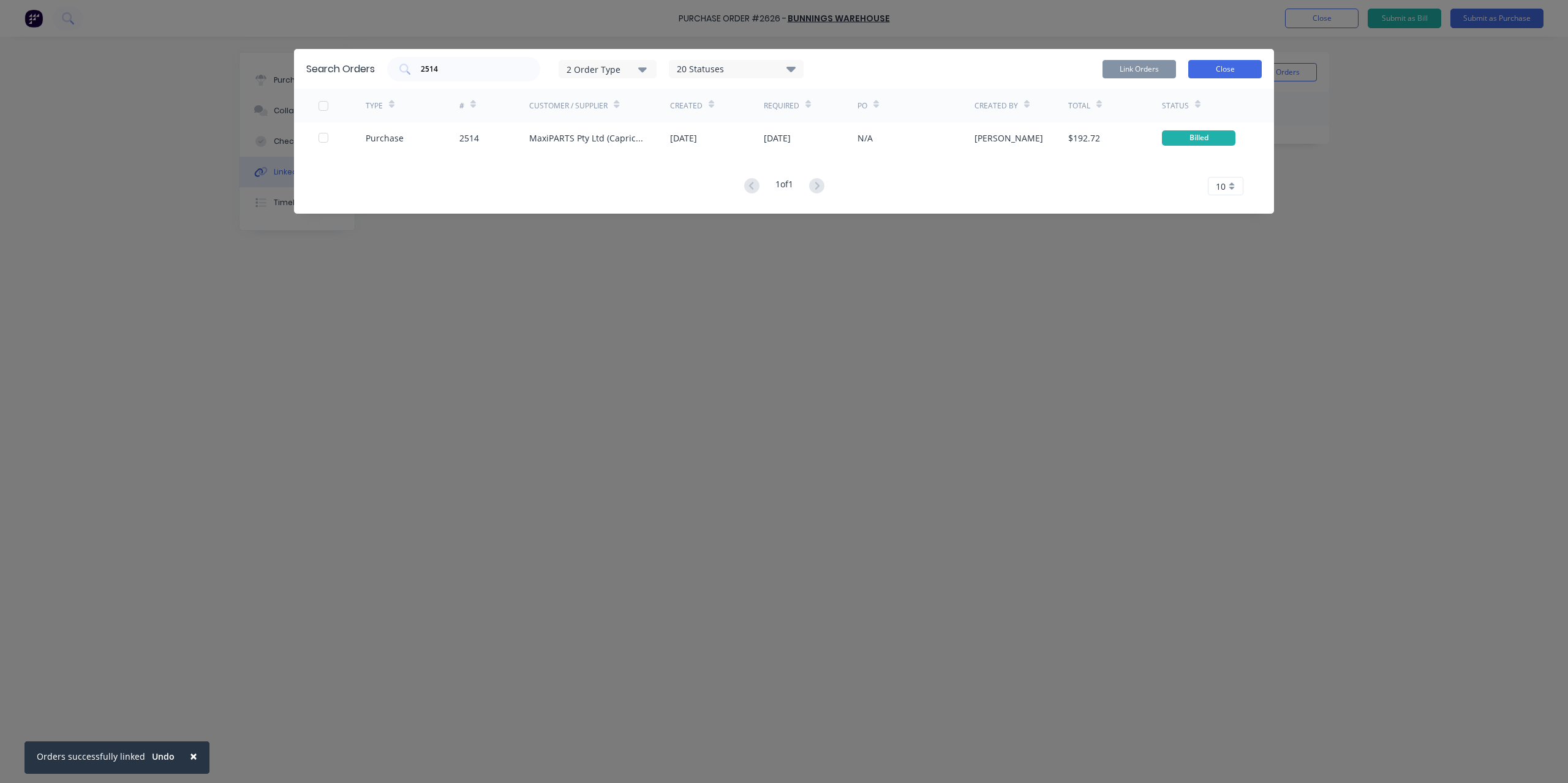
click at [1220, 76] on button "Close" at bounding box center [1225, 69] width 74 height 18
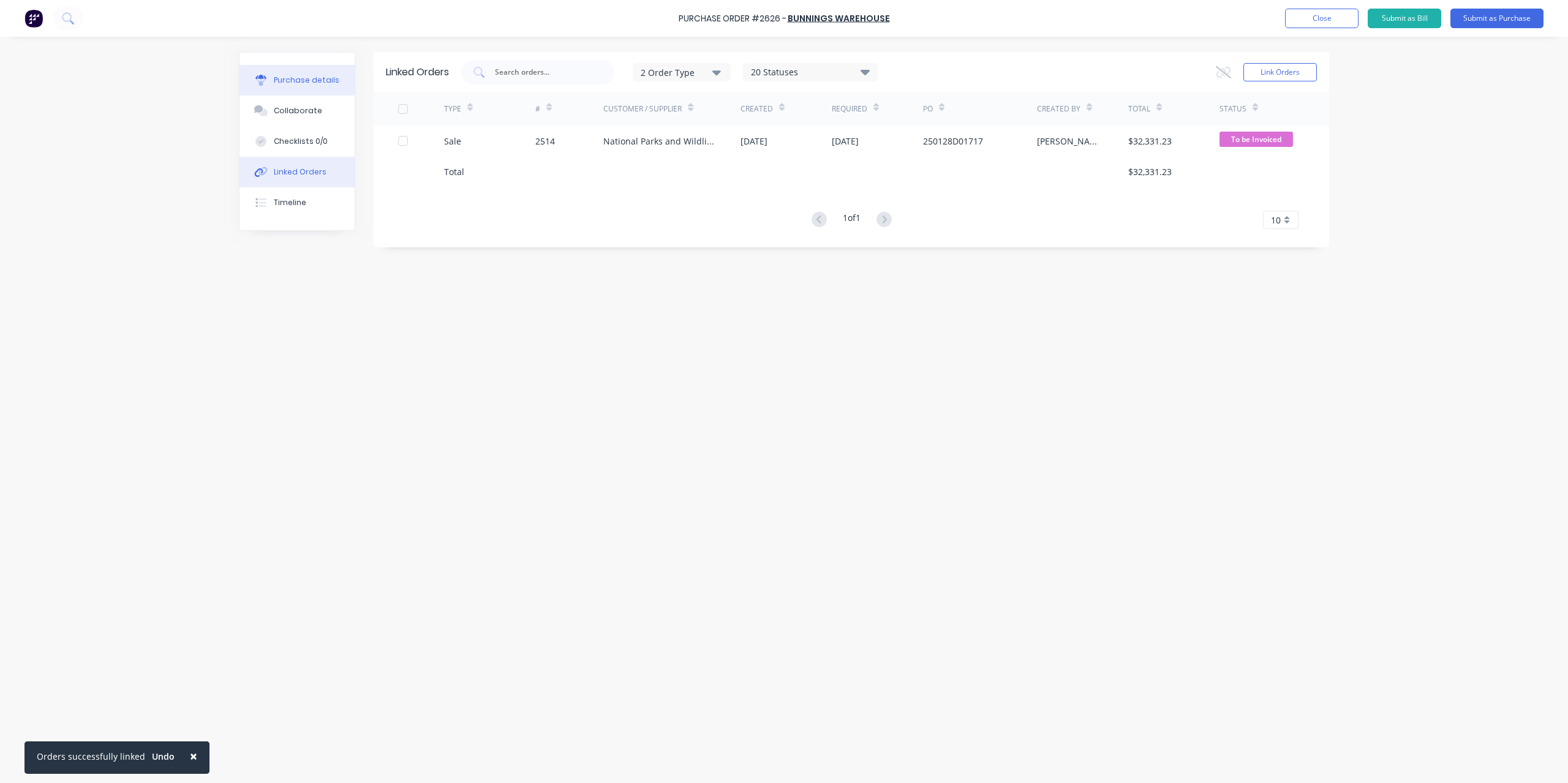
click at [321, 81] on div "Purchase details" at bounding box center [307, 80] width 66 height 11
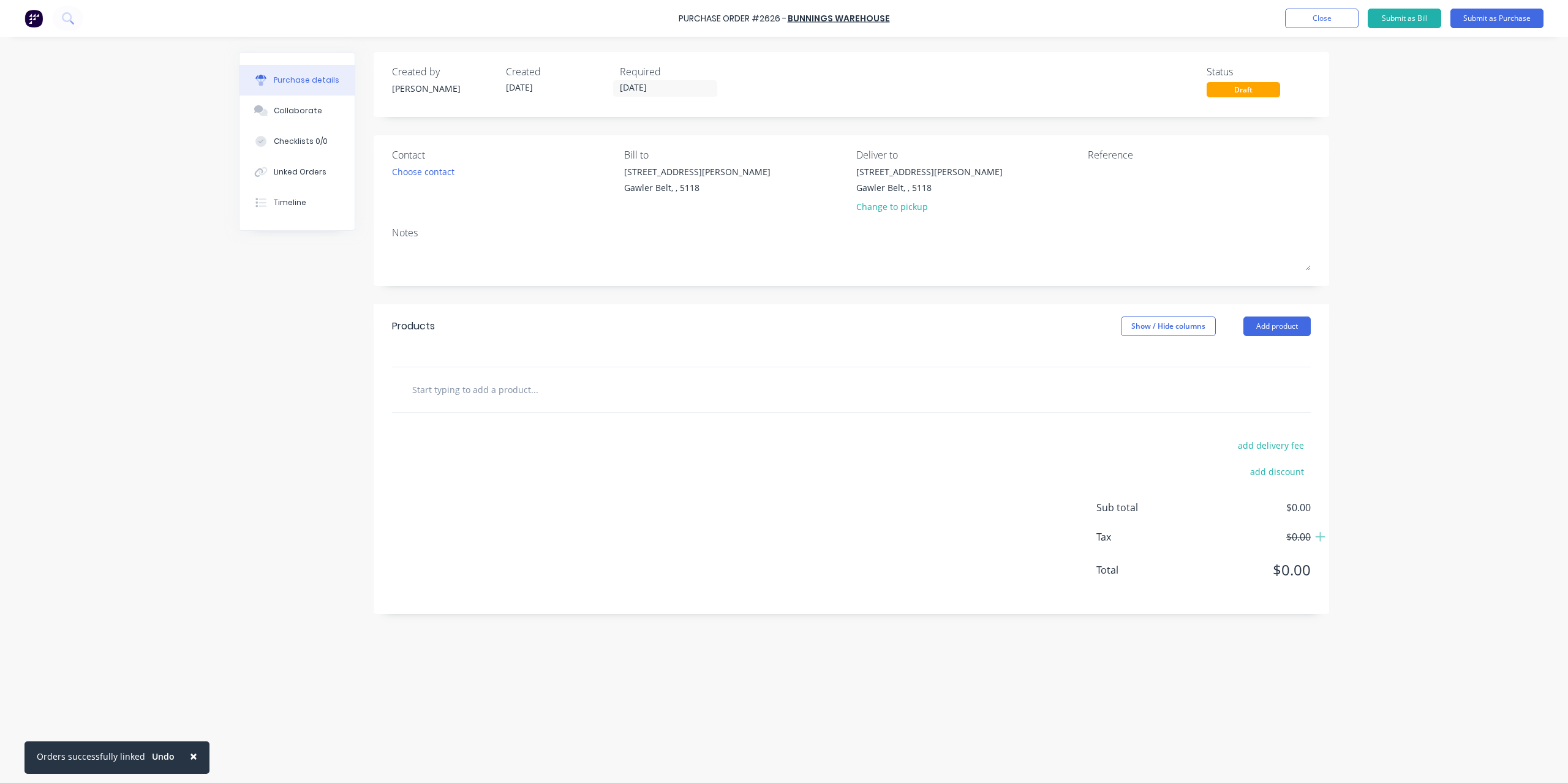
click at [534, 392] on input "text" at bounding box center [534, 389] width 245 height 24
paste input "PLUMBING SEALANT"
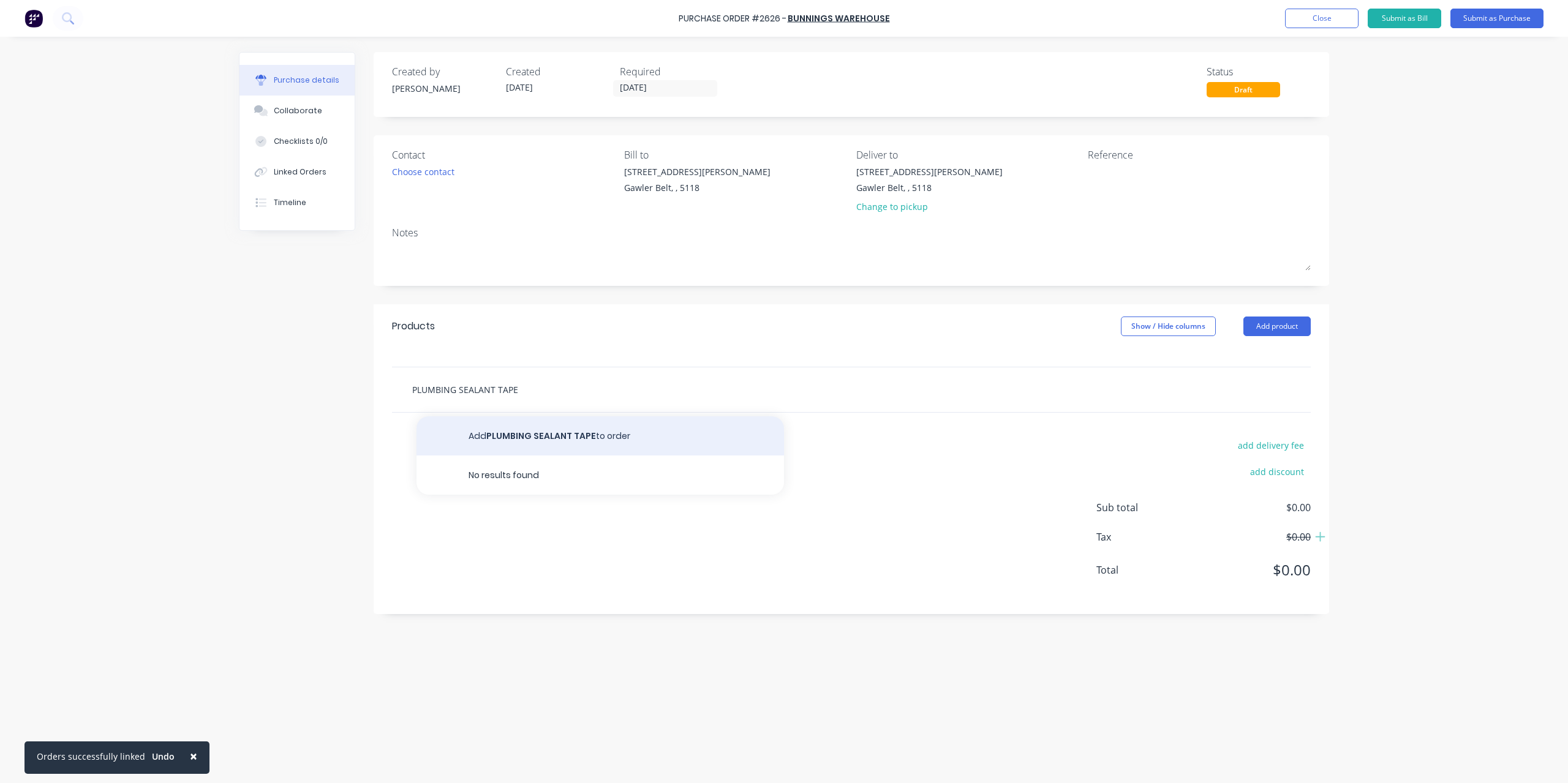
type input "PLUMBING SEALANT TAPE"
click at [534, 432] on button "Add PLUMBING SEALANT TAPE to order" at bounding box center [600, 436] width 367 height 39
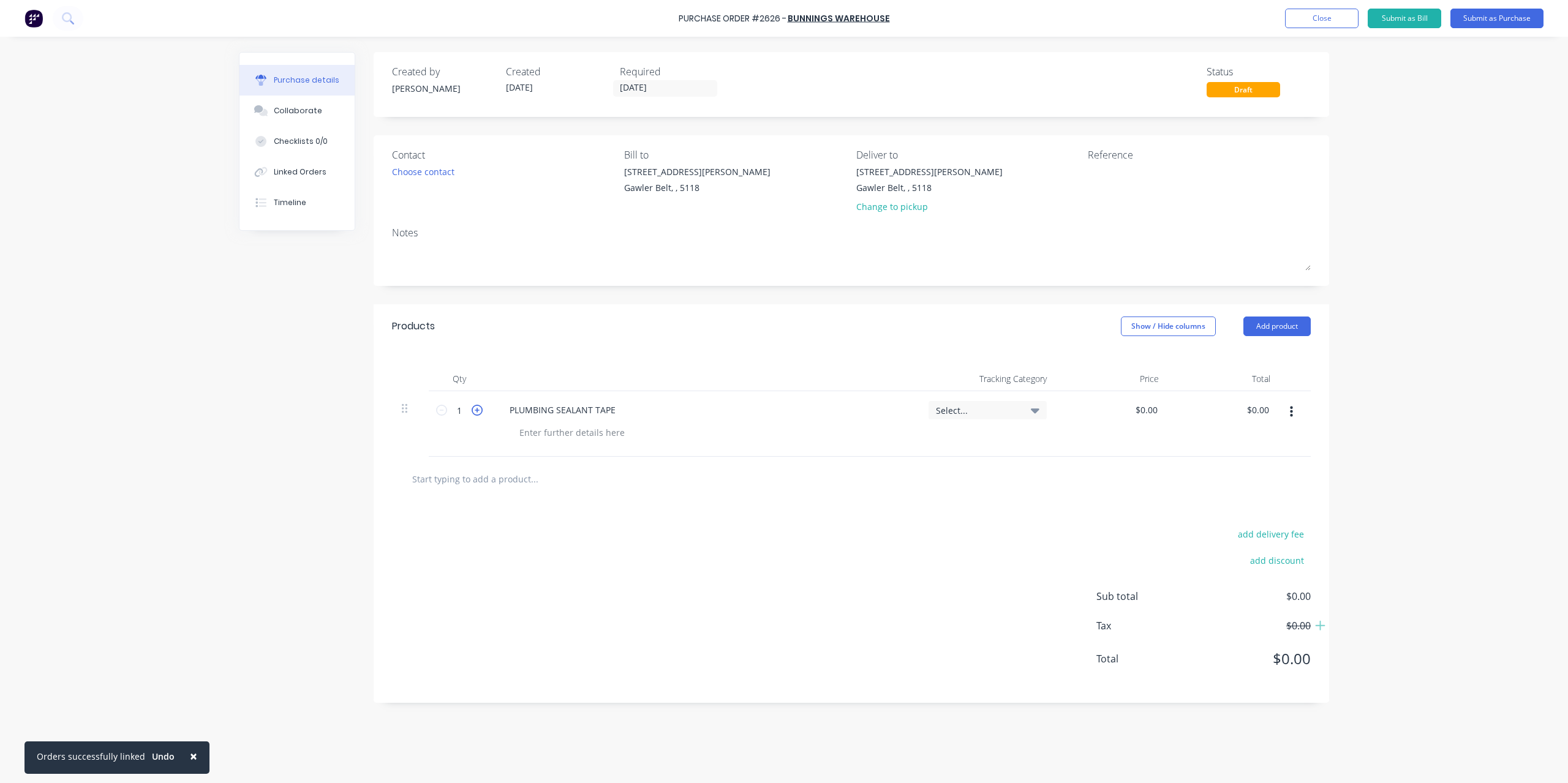
click at [473, 409] on icon at bounding box center [477, 410] width 11 height 11
type input "2"
click at [1153, 414] on input "0.00" at bounding box center [1146, 410] width 28 height 18
click at [1160, 408] on div "$0.00 $0.00" at bounding box center [1149, 410] width 33 height 18
click at [1120, 402] on div "$0.00 $0.00" at bounding box center [1113, 424] width 112 height 66
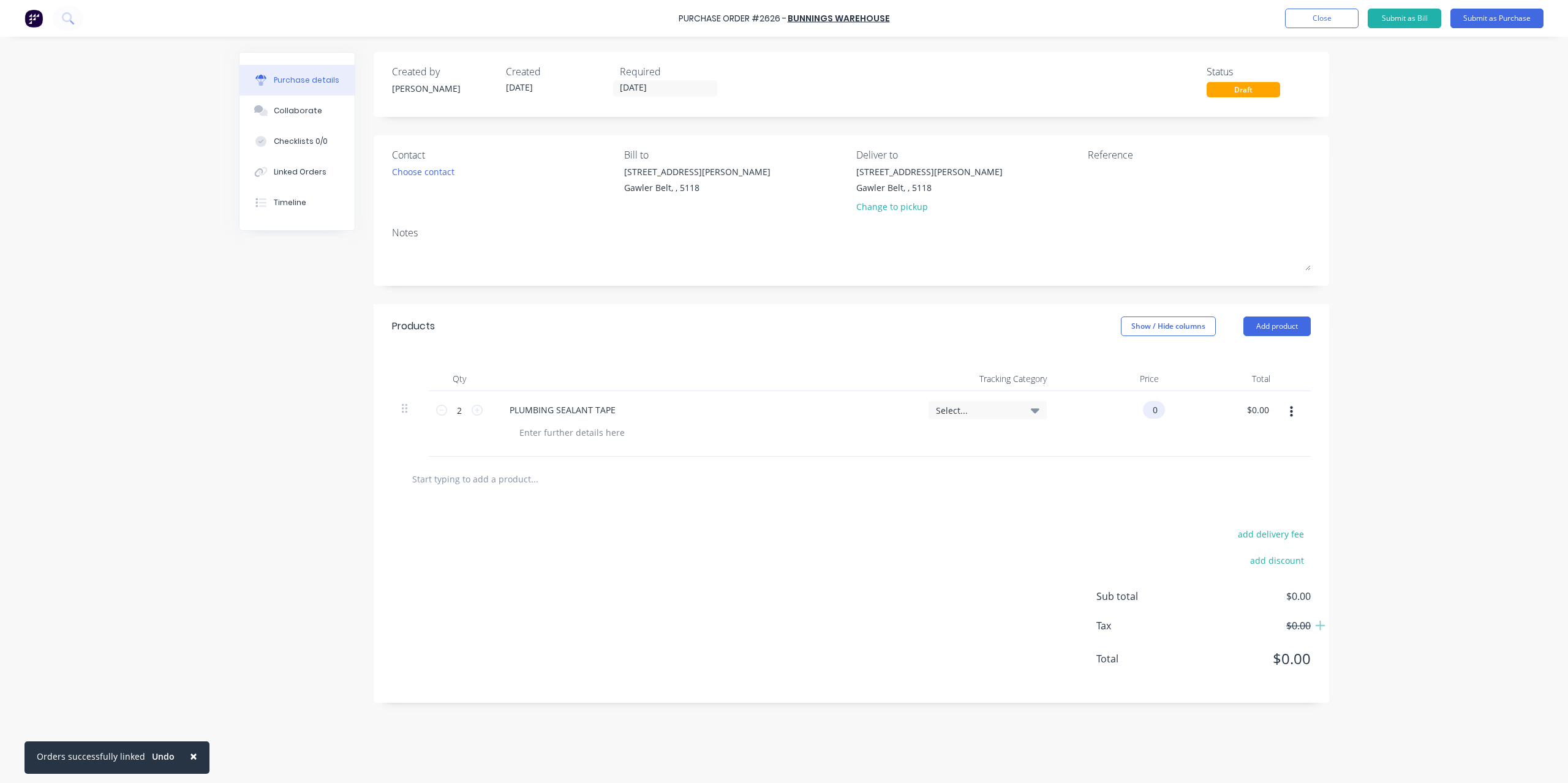
click at [1136, 411] on div "0 0" at bounding box center [1113, 424] width 112 height 66
type input "$15.47"
type input "$30.94"
click at [1124, 172] on textarea at bounding box center [1164, 179] width 153 height 28
click at [1113, 196] on div at bounding box center [1164, 181] width 153 height 31
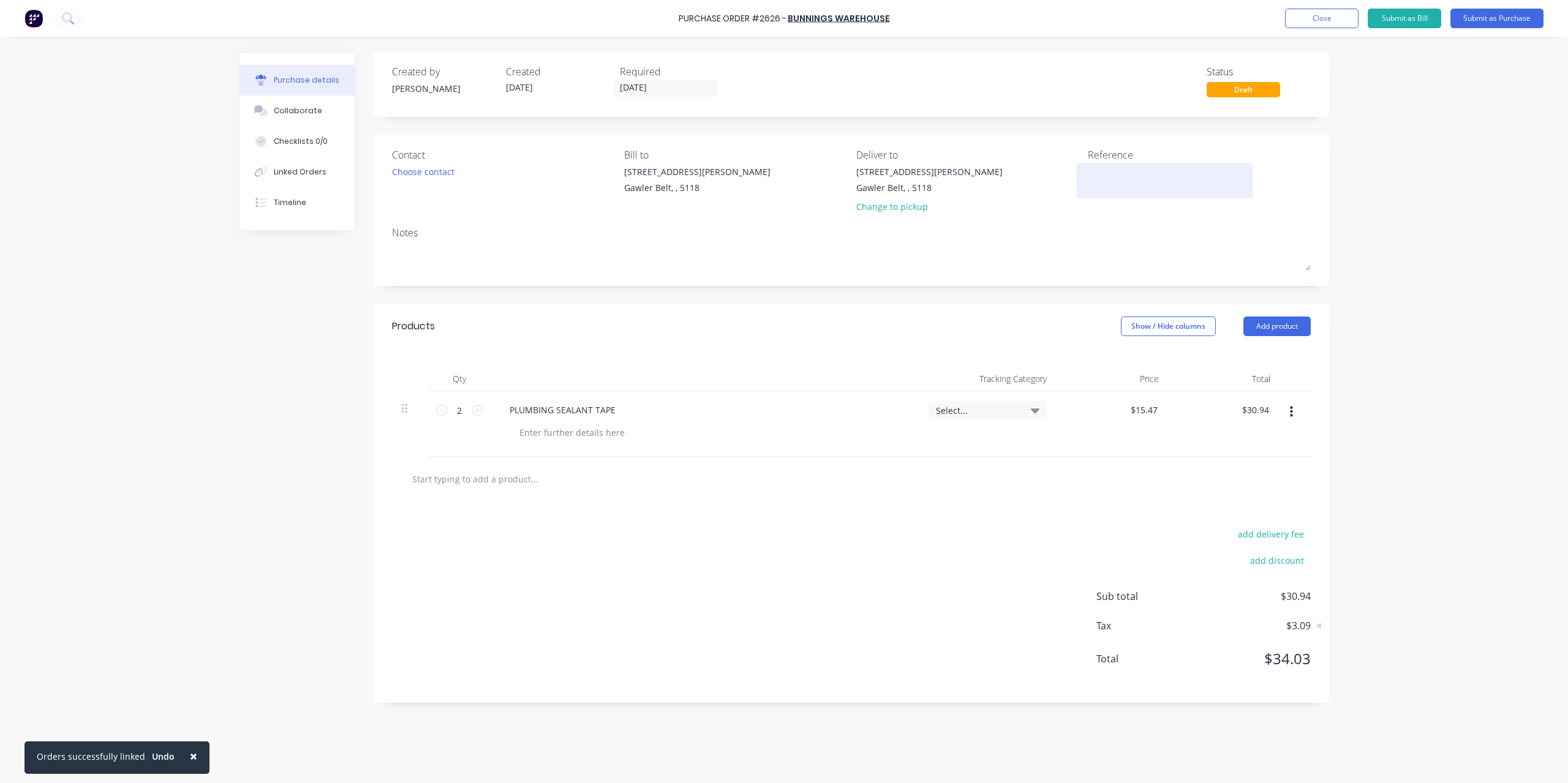
click at [1114, 179] on textarea at bounding box center [1164, 179] width 153 height 28
paste textarea "5181/00113311"
type textarea "5181/00113311"
click at [1475, 22] on button "Submit as Purchase" at bounding box center [1497, 18] width 93 height 20
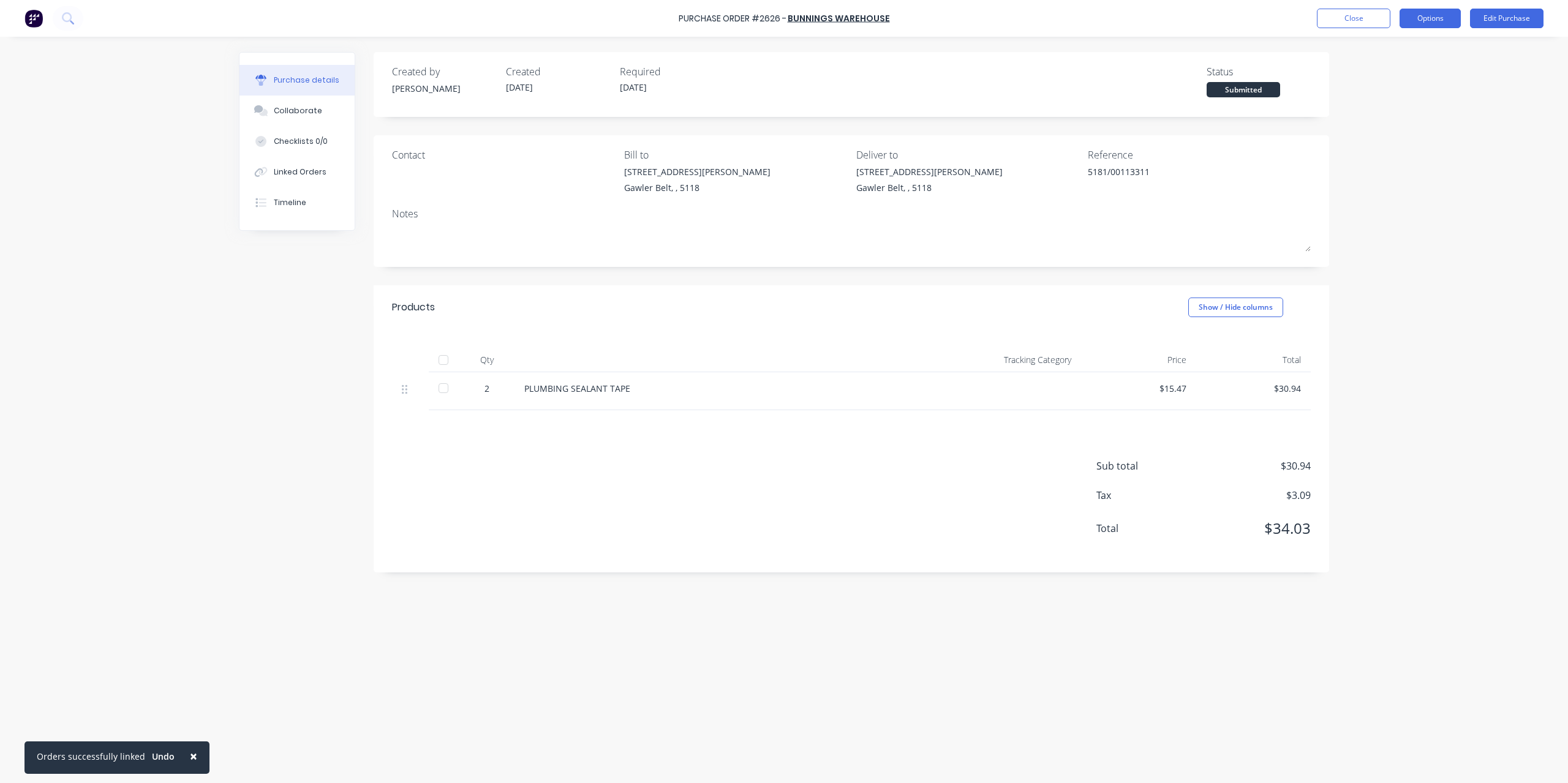
click at [1442, 20] on button "Options" at bounding box center [1430, 18] width 61 height 20
click at [1411, 73] on div "Convert to Bill" at bounding box center [1403, 74] width 95 height 18
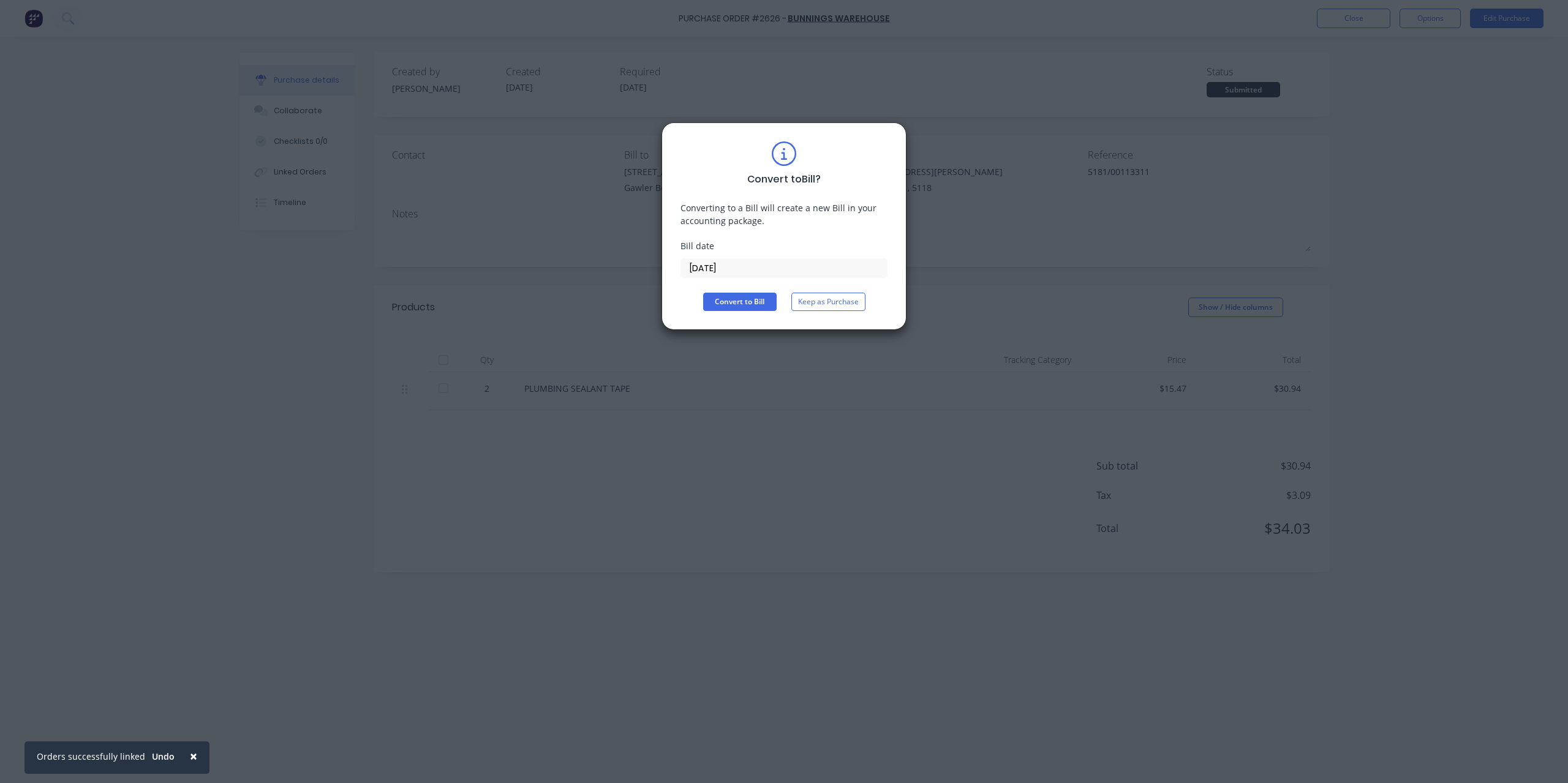
click at [763, 265] on input "[DATE]" at bounding box center [784, 268] width 206 height 18
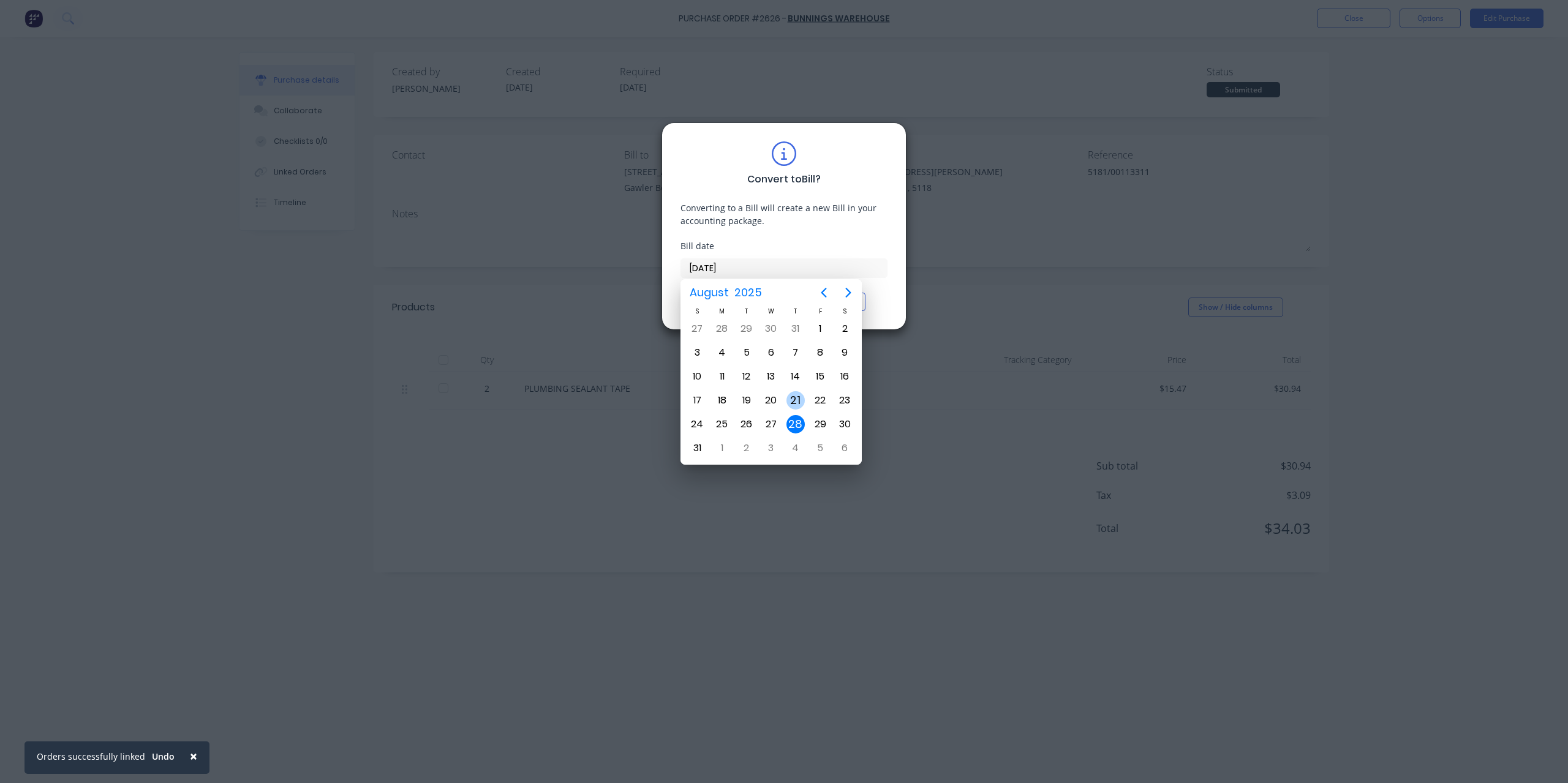
click at [793, 401] on div "21" at bounding box center [796, 401] width 18 height 18
type input "[DATE]"
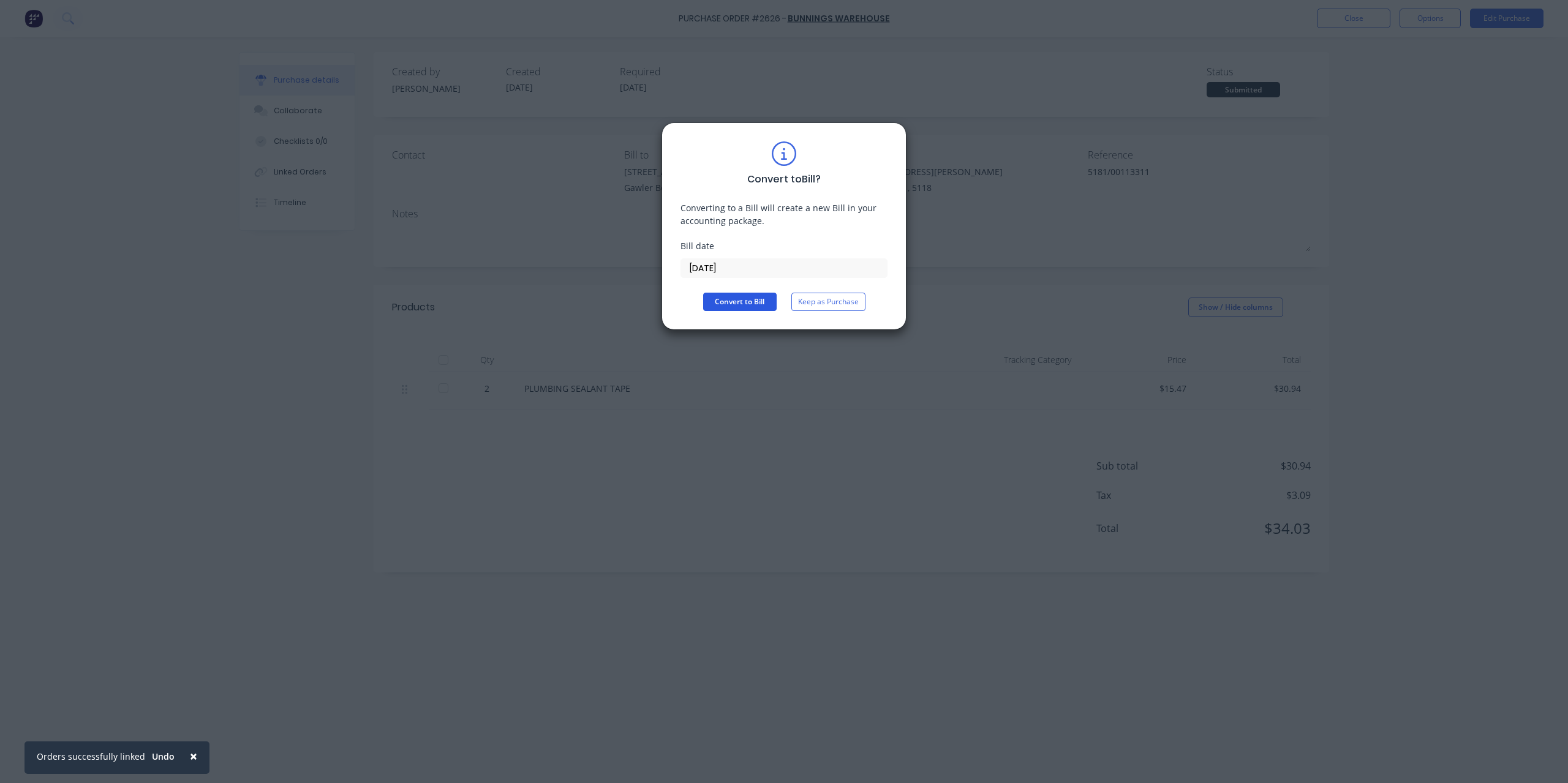
click at [725, 307] on button "Convert to Bill" at bounding box center [740, 302] width 74 height 18
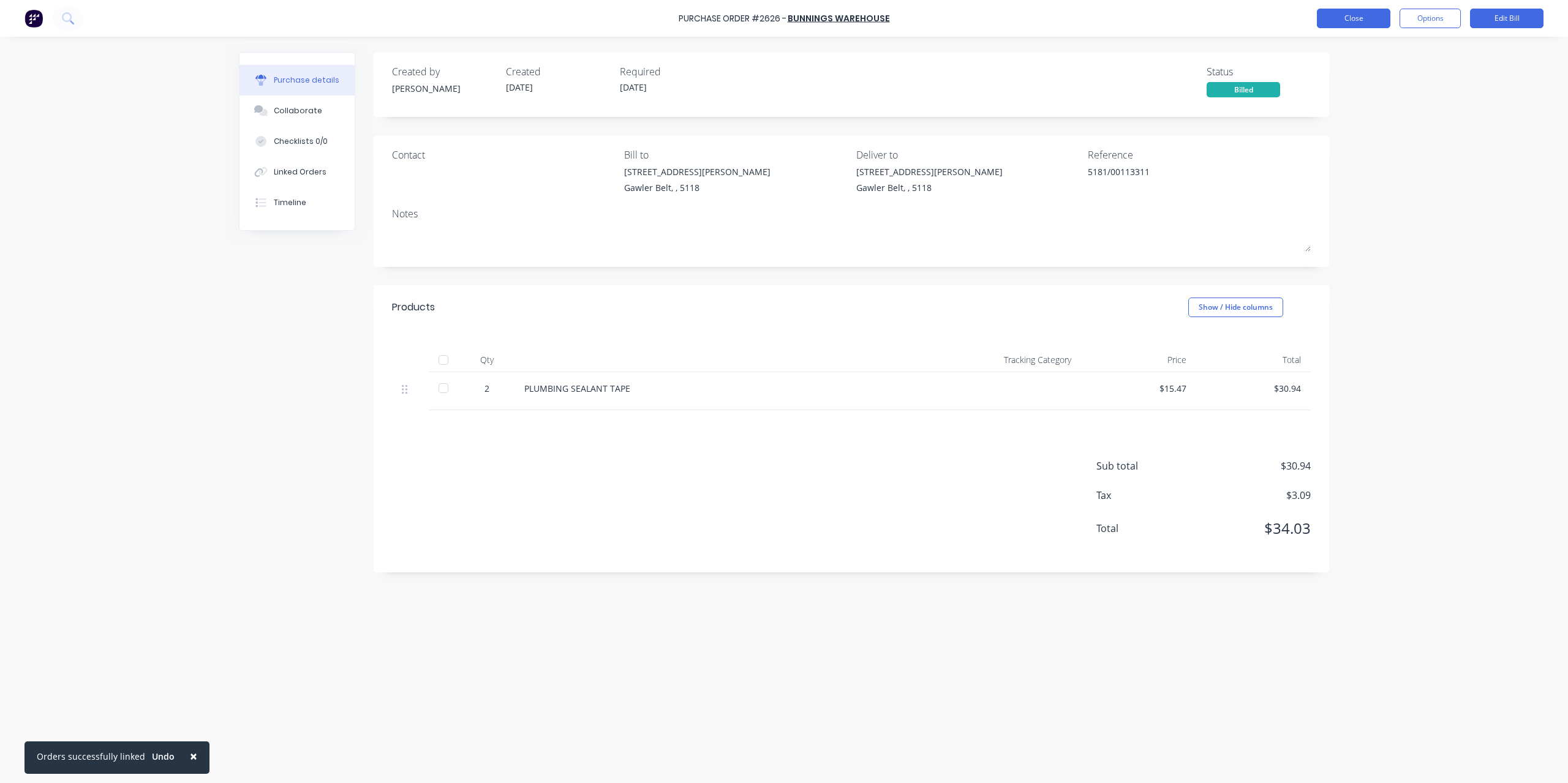
click at [1354, 17] on button "Close" at bounding box center [1354, 18] width 74 height 20
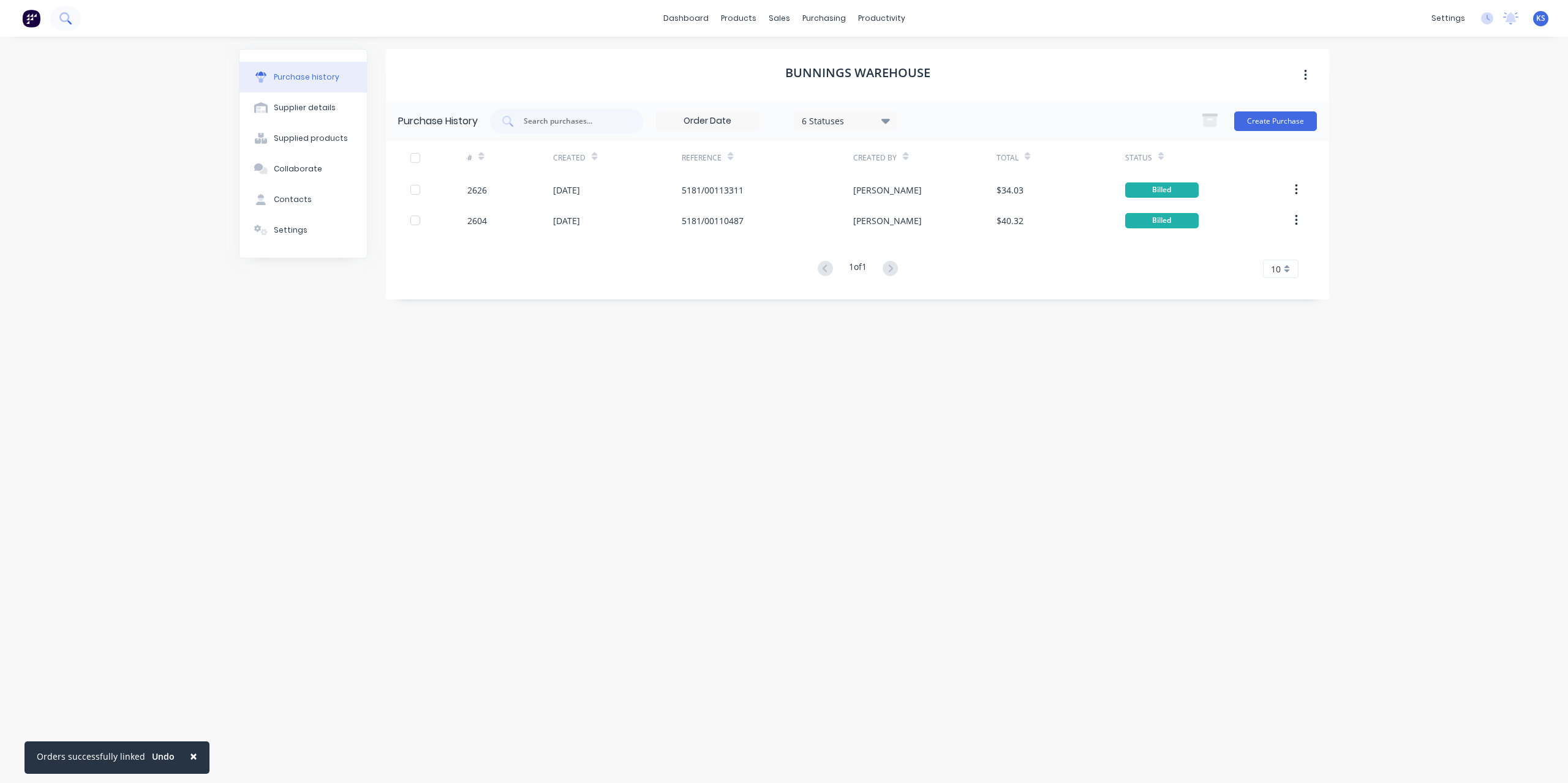
click at [70, 28] on button at bounding box center [65, 18] width 31 height 24
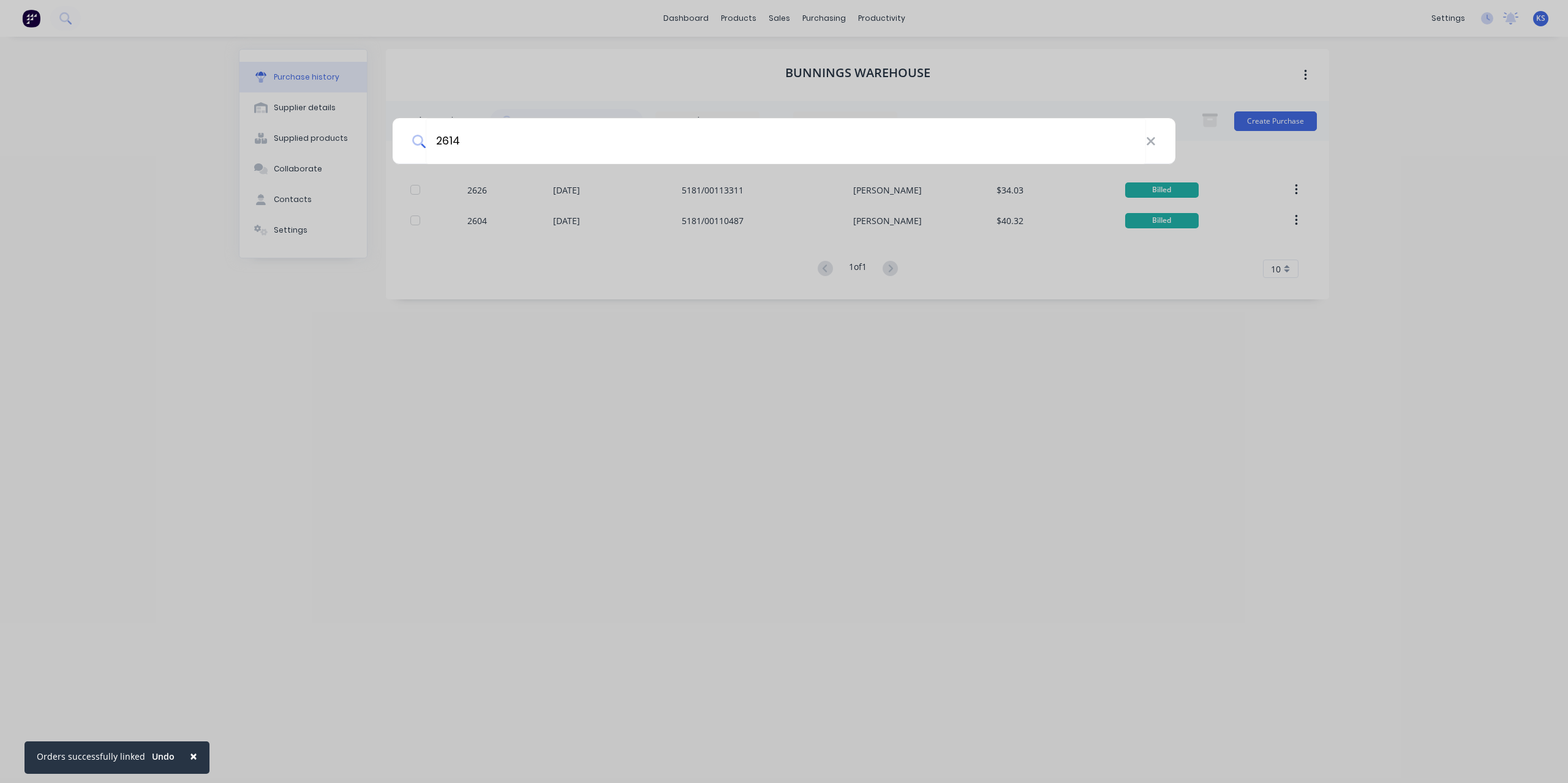
type input "2614"
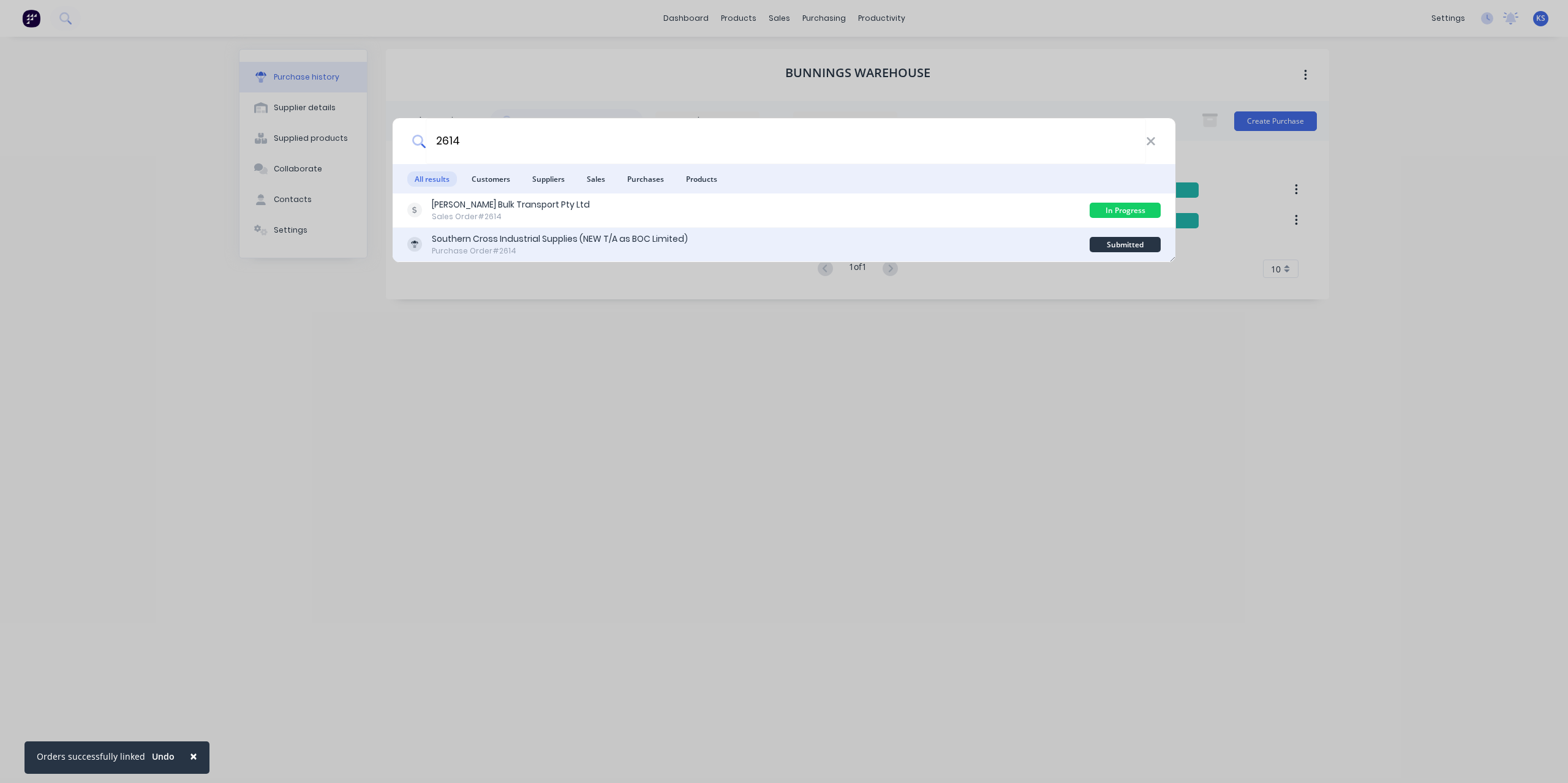
click at [447, 249] on div "Purchase Order #2614" at bounding box center [560, 251] width 256 height 11
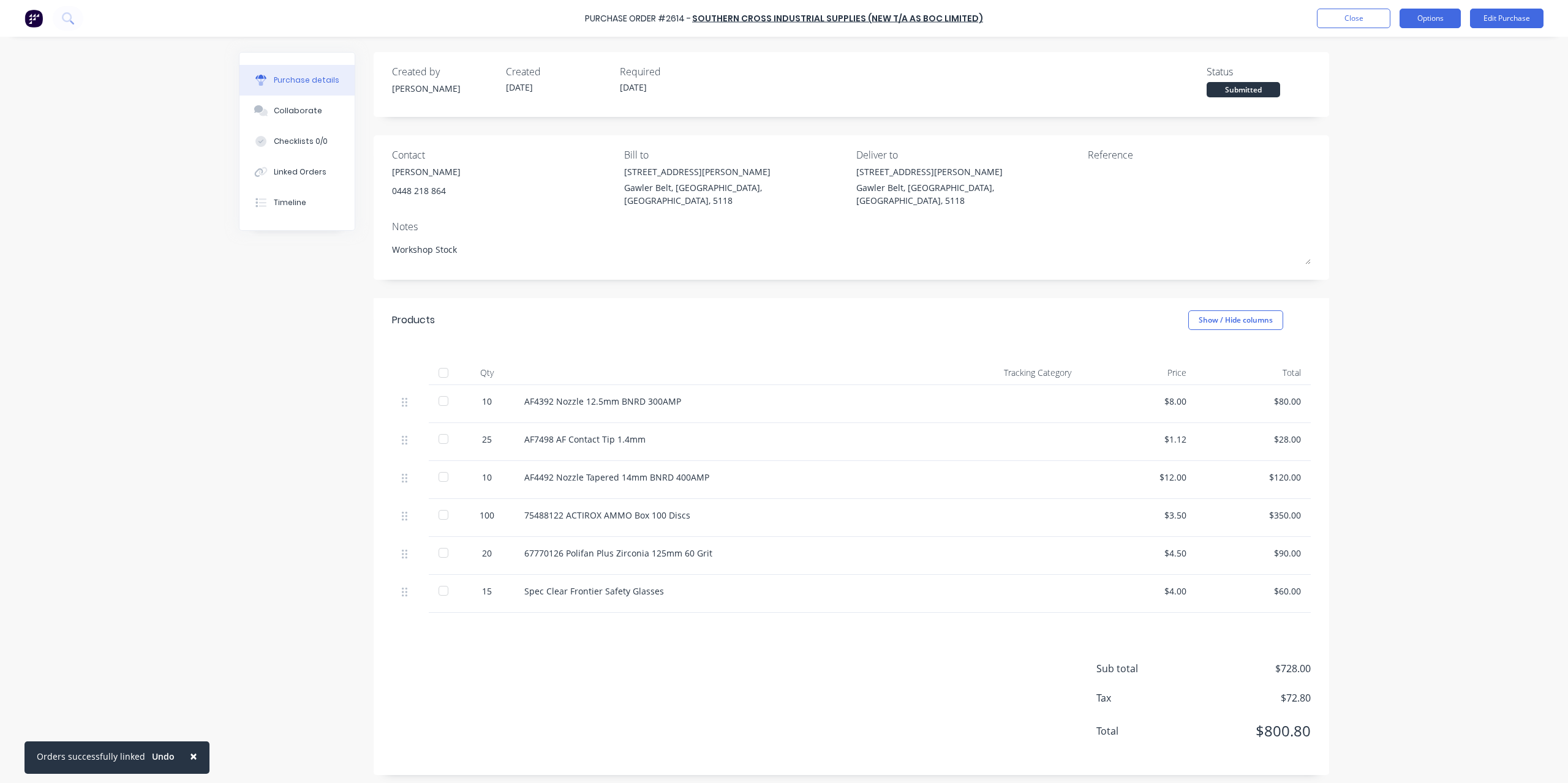
click at [1410, 22] on button "Options" at bounding box center [1430, 18] width 61 height 20
click at [64, 18] on icon at bounding box center [68, 18] width 12 height 12
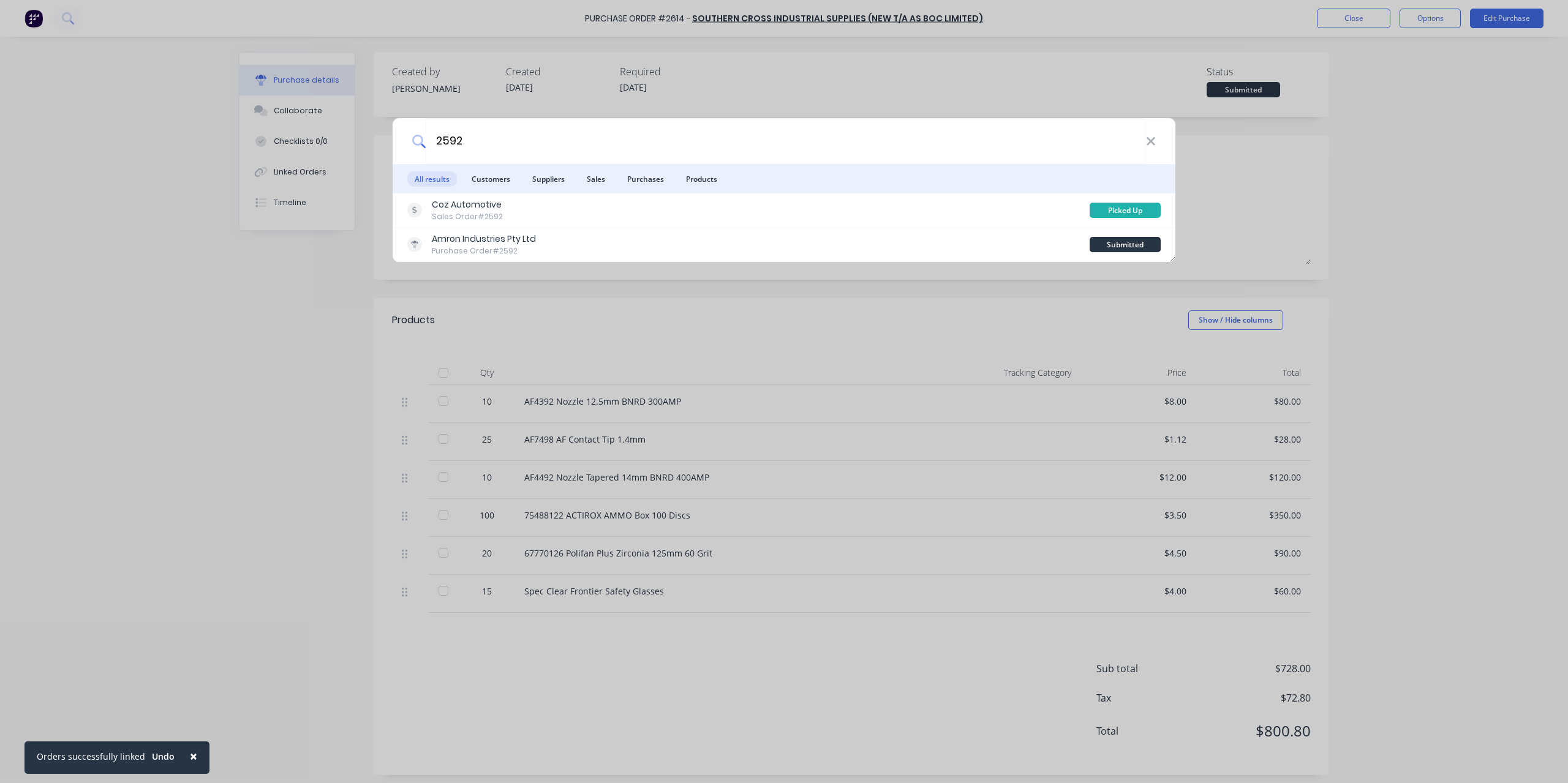
type input "2592"
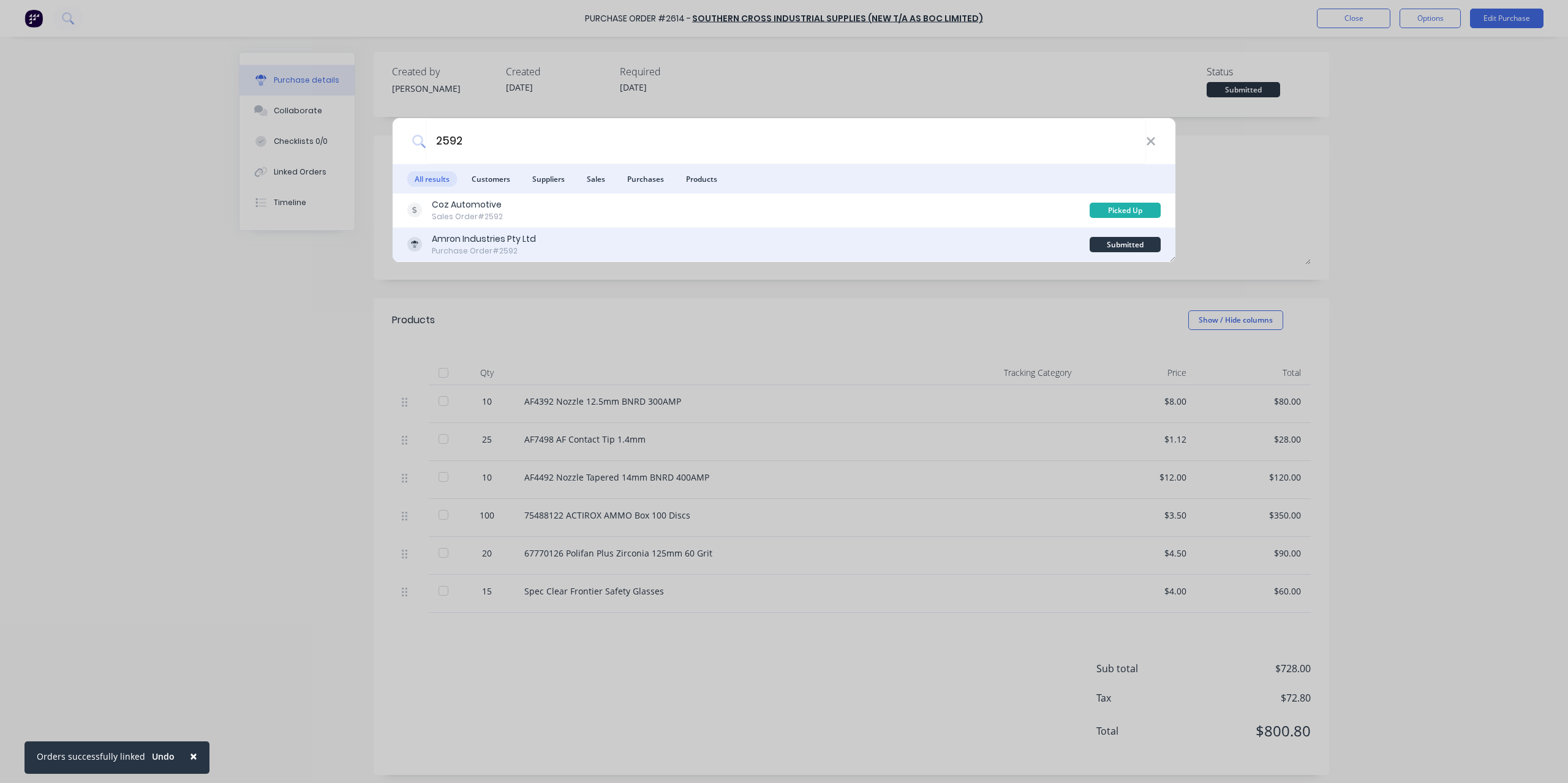
click at [506, 242] on div "Amron Industries Pty Ltd" at bounding box center [484, 239] width 104 height 13
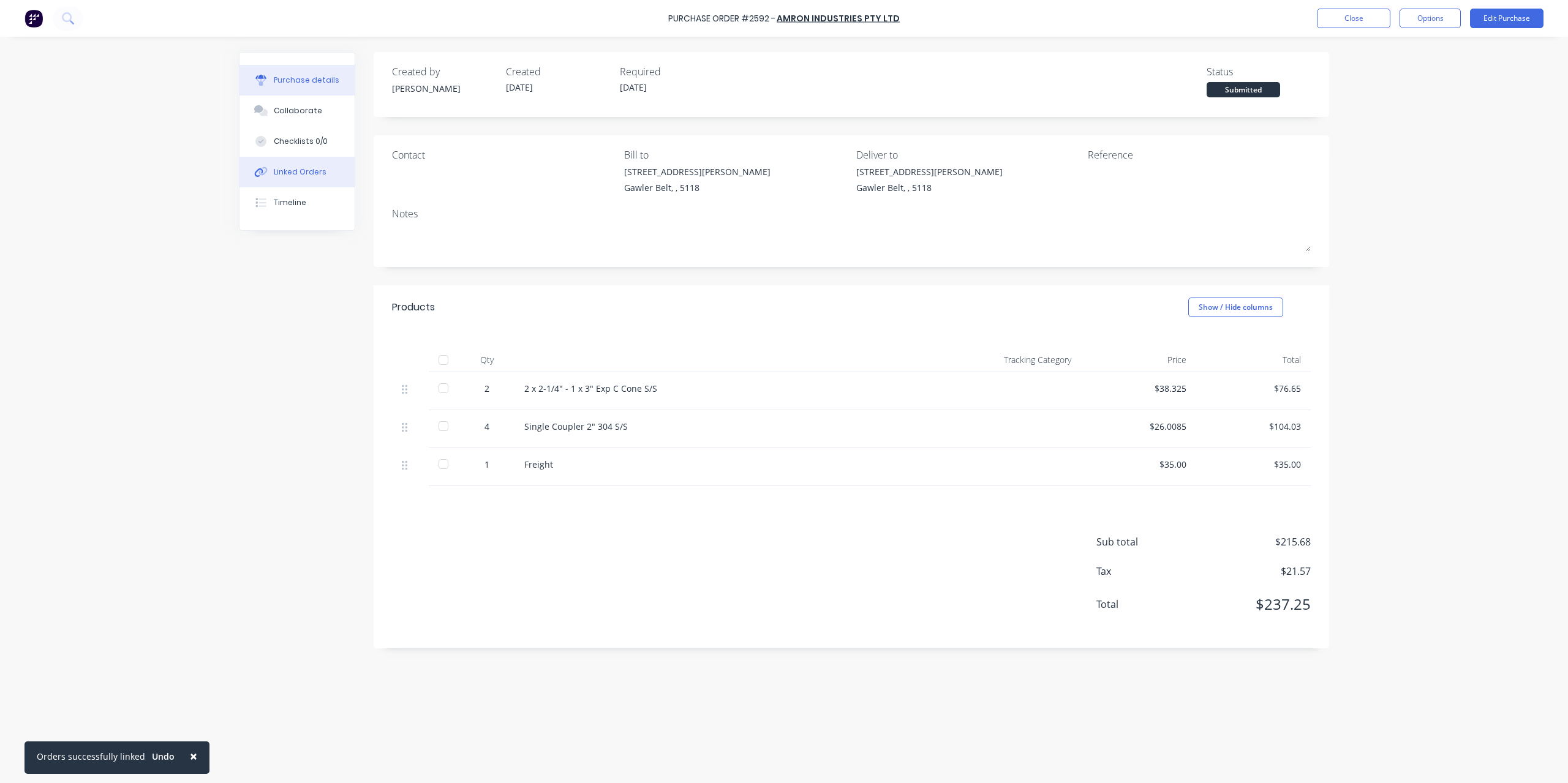
click at [308, 166] on button "Linked Orders" at bounding box center [296, 172] width 115 height 31
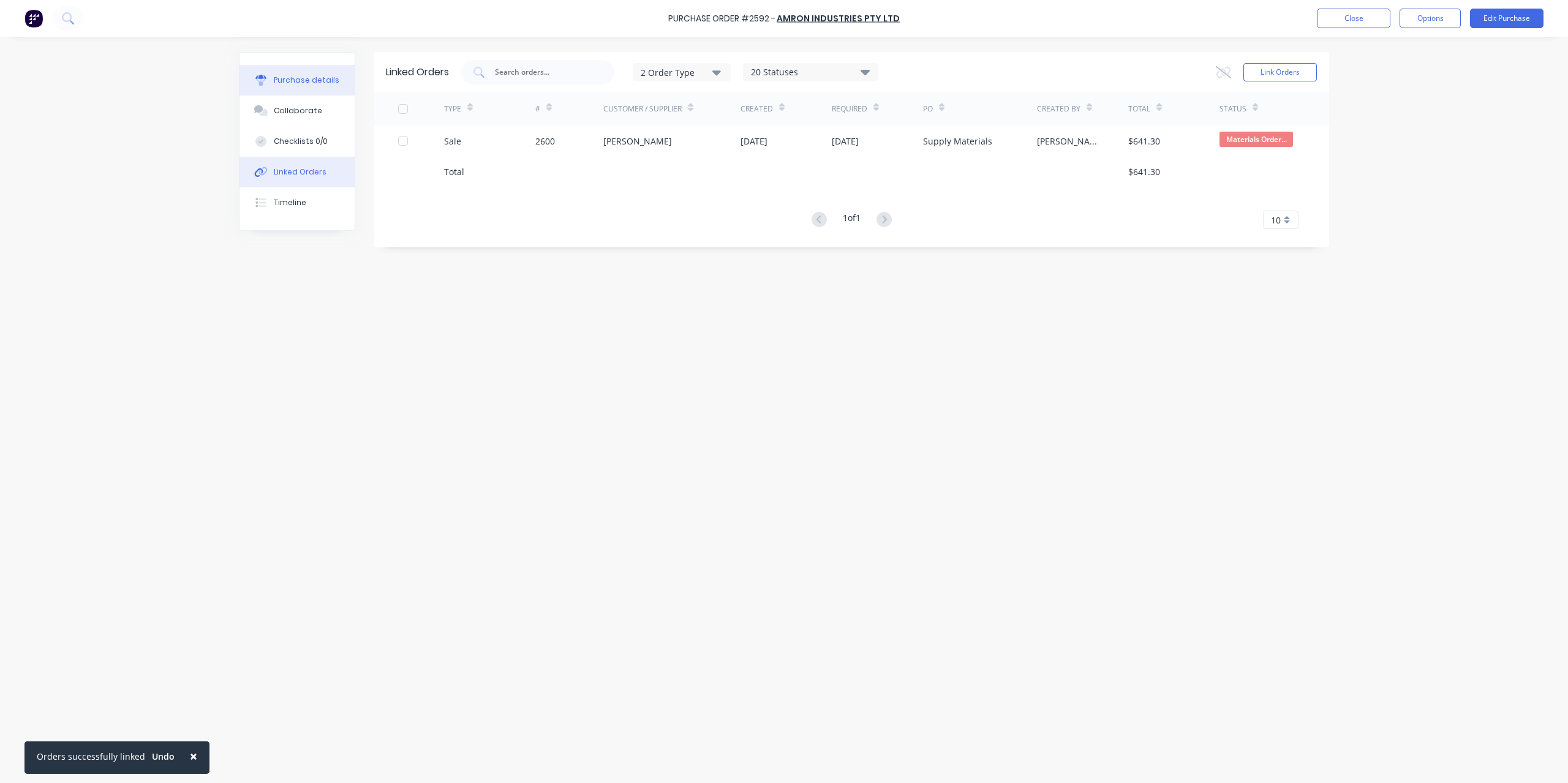
click at [325, 81] on div "Purchase details" at bounding box center [307, 80] width 66 height 11
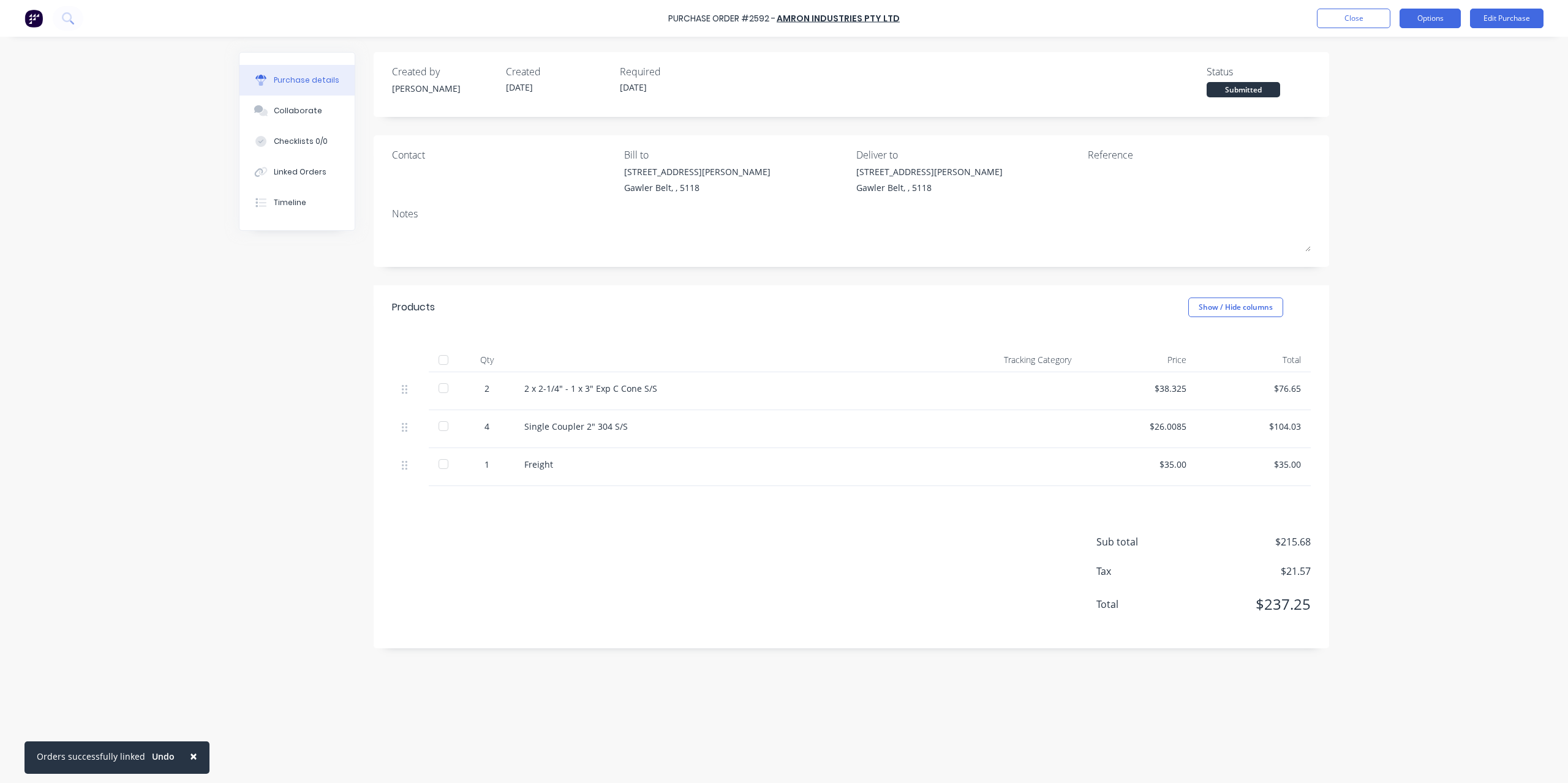
click at [1456, 22] on button "Options" at bounding box center [1430, 18] width 61 height 20
click at [1396, 105] on div "Split order" at bounding box center [1403, 99] width 95 height 18
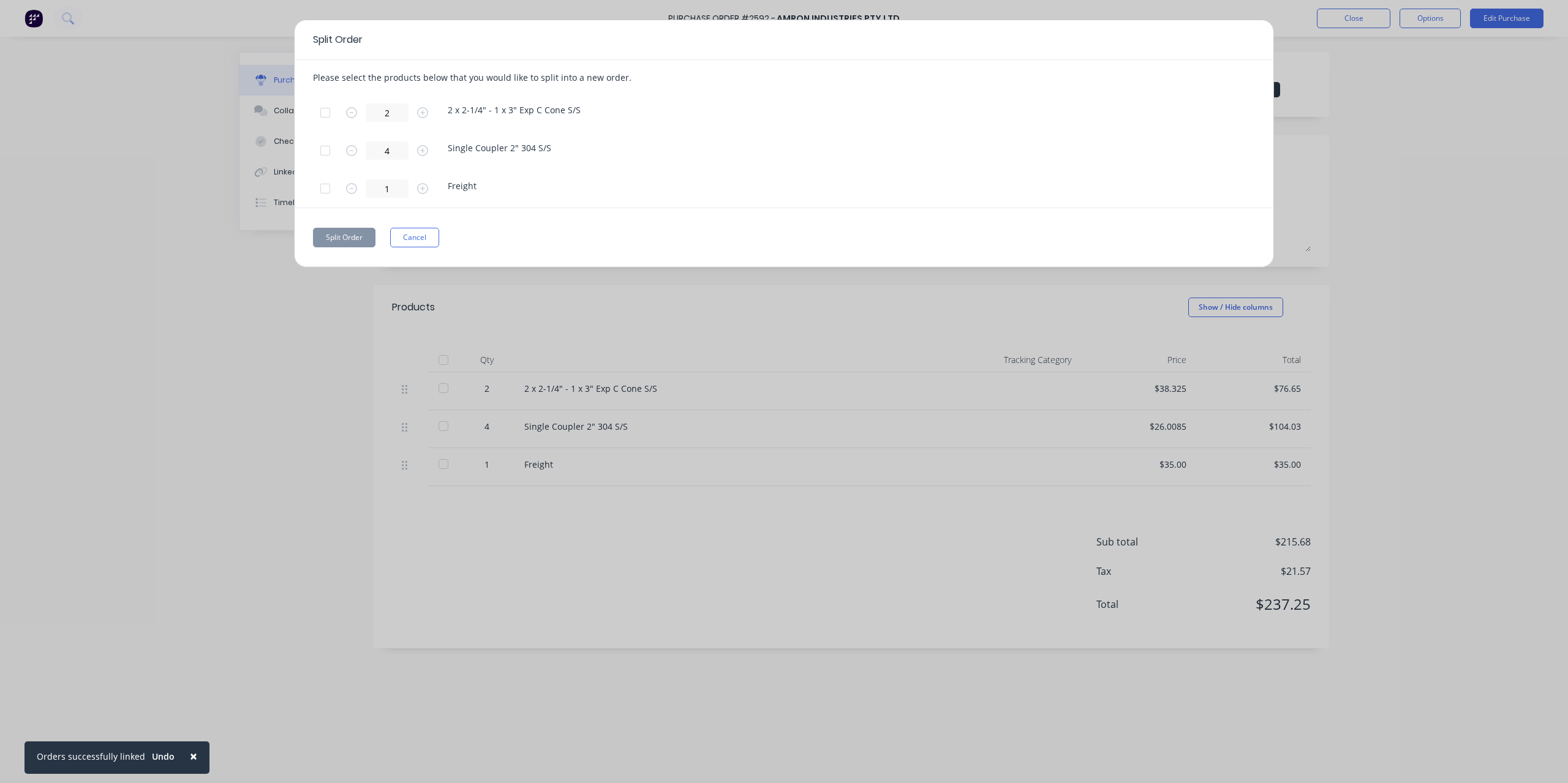
click at [325, 118] on div at bounding box center [325, 112] width 24 height 24
click at [422, 188] on icon "button" at bounding box center [423, 189] width 11 height 11
click at [382, 185] on input "1" at bounding box center [386, 189] width 43 height 18
drag, startPoint x: 382, startPoint y: 185, endPoint x: 398, endPoint y: 187, distance: 16.1
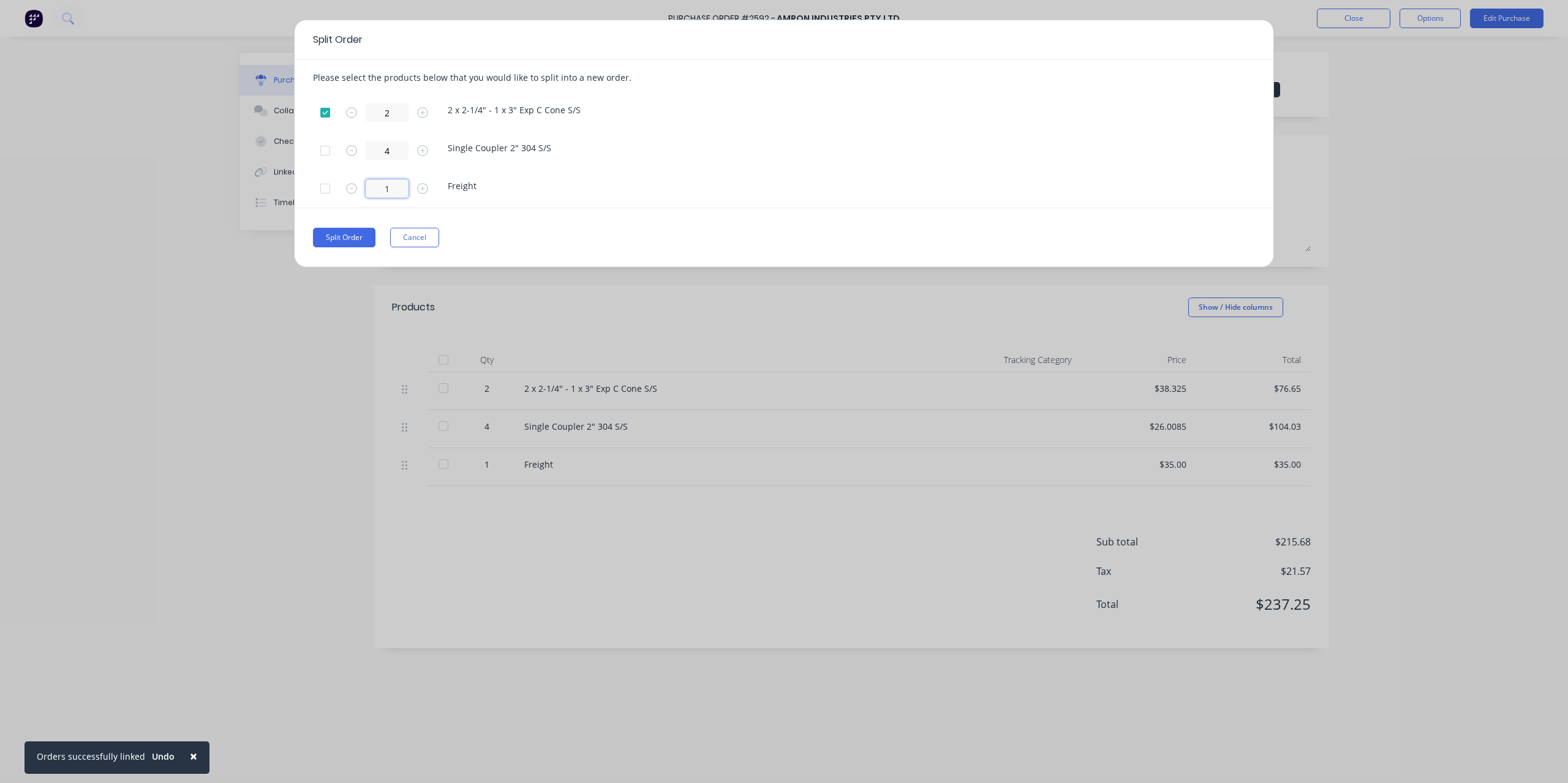
click at [398, 187] on input "1" at bounding box center [386, 189] width 43 height 18
type input "0.5"
click at [325, 115] on div at bounding box center [325, 112] width 24 height 24
click at [425, 242] on button "Cancel" at bounding box center [415, 238] width 49 height 20
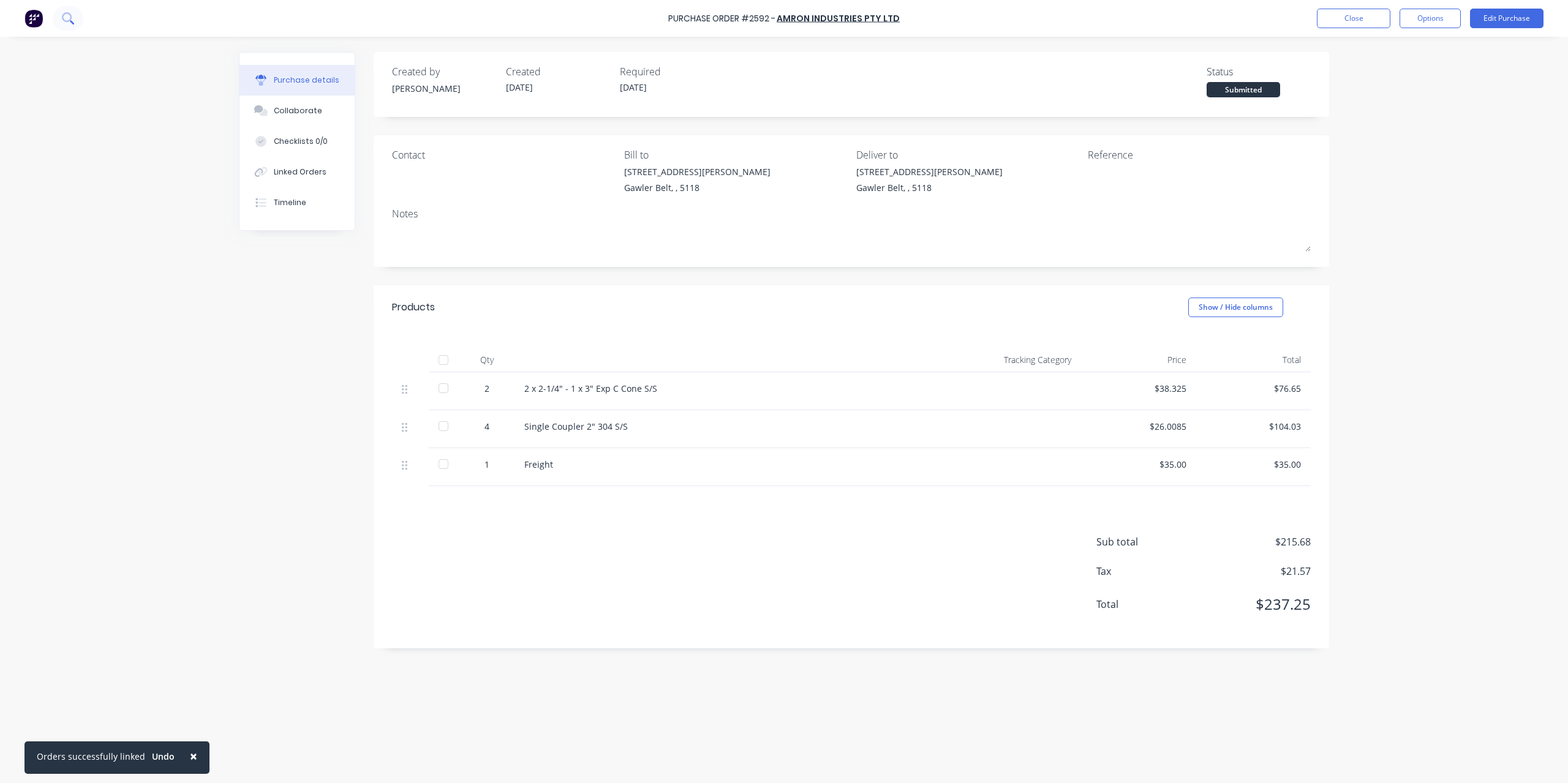
click at [58, 17] on button at bounding box center [68, 18] width 31 height 24
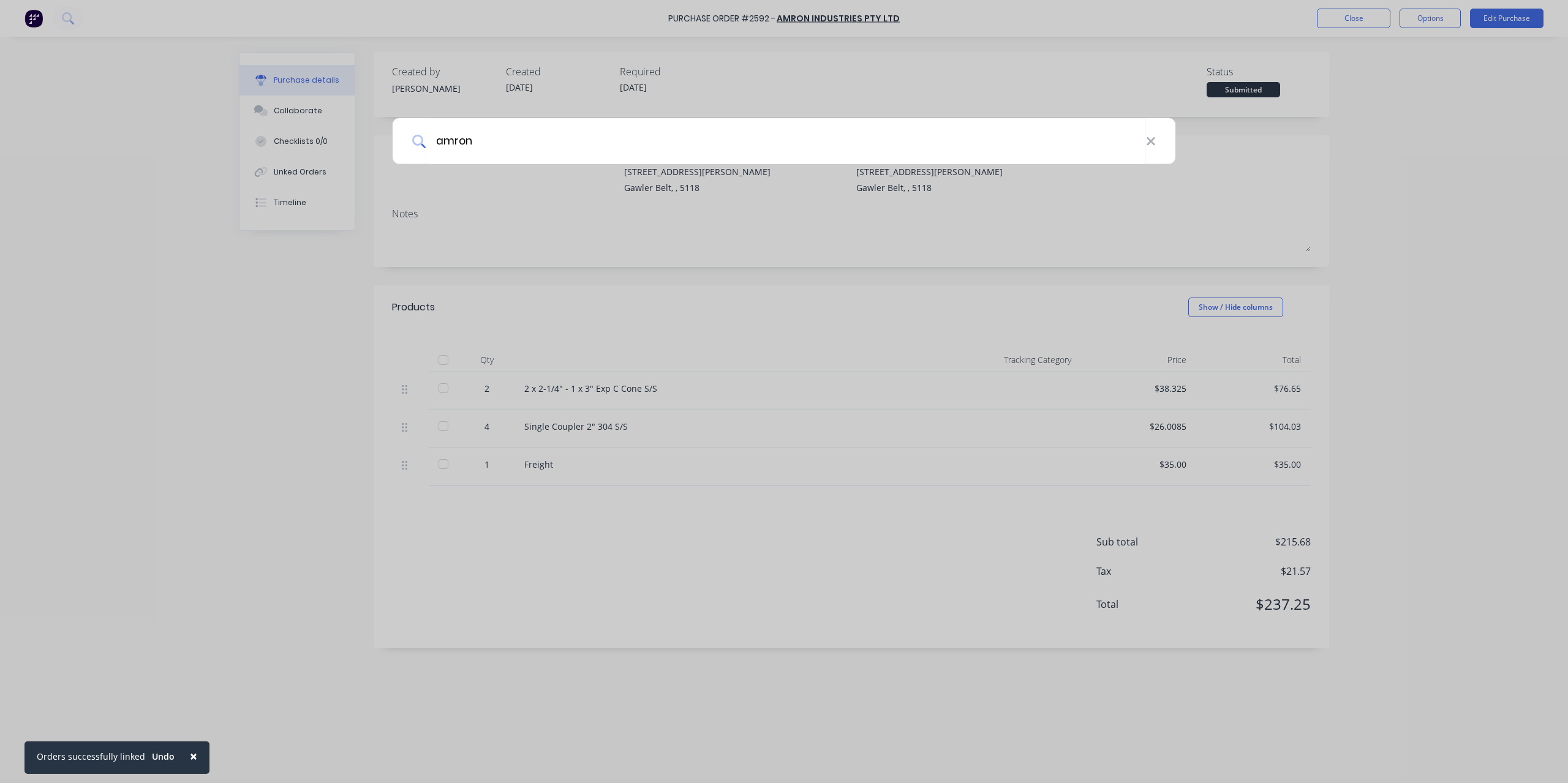
type input "amron"
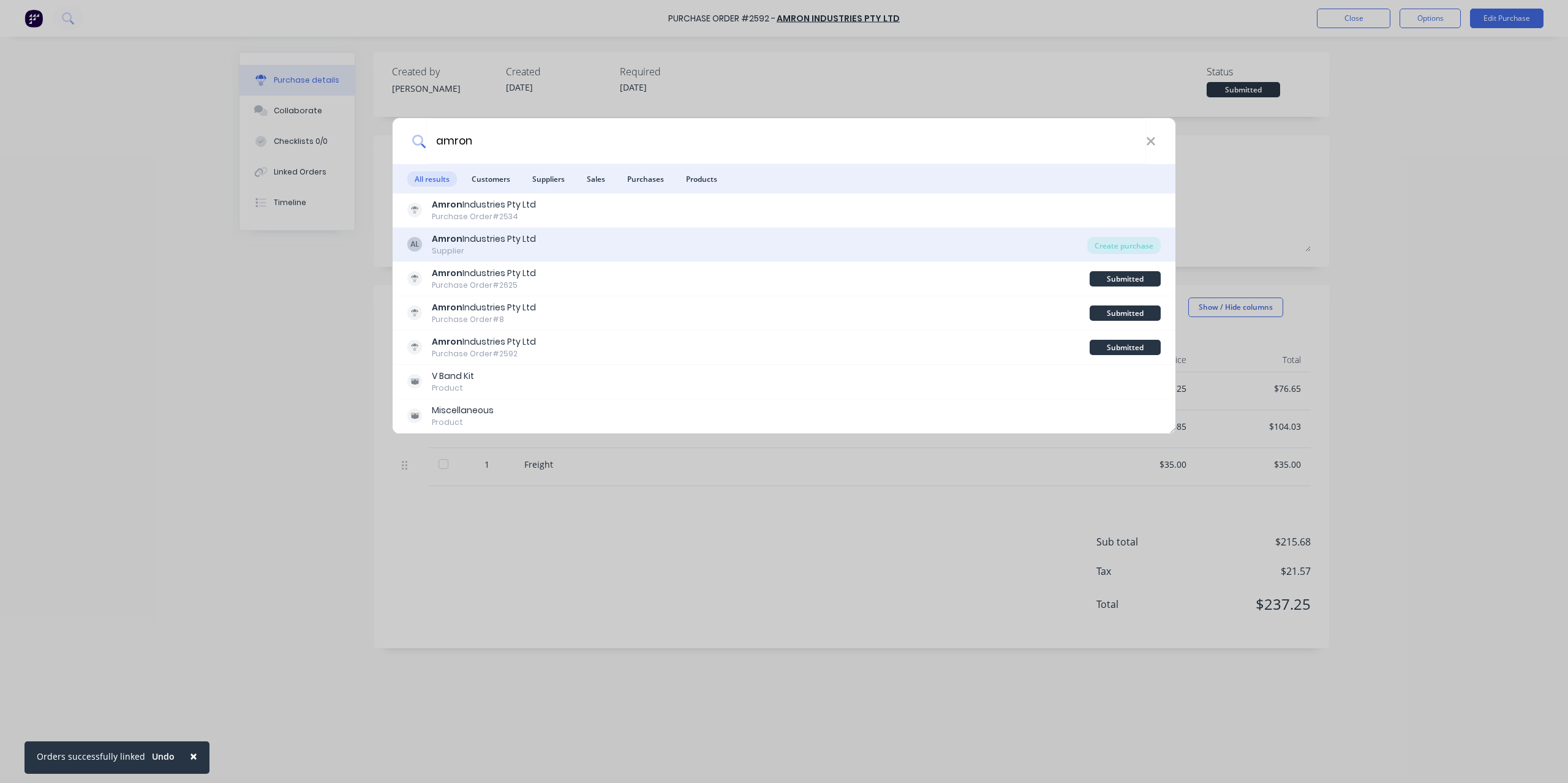
click at [490, 239] on div "Amron Industries Pty Ltd" at bounding box center [484, 239] width 104 height 13
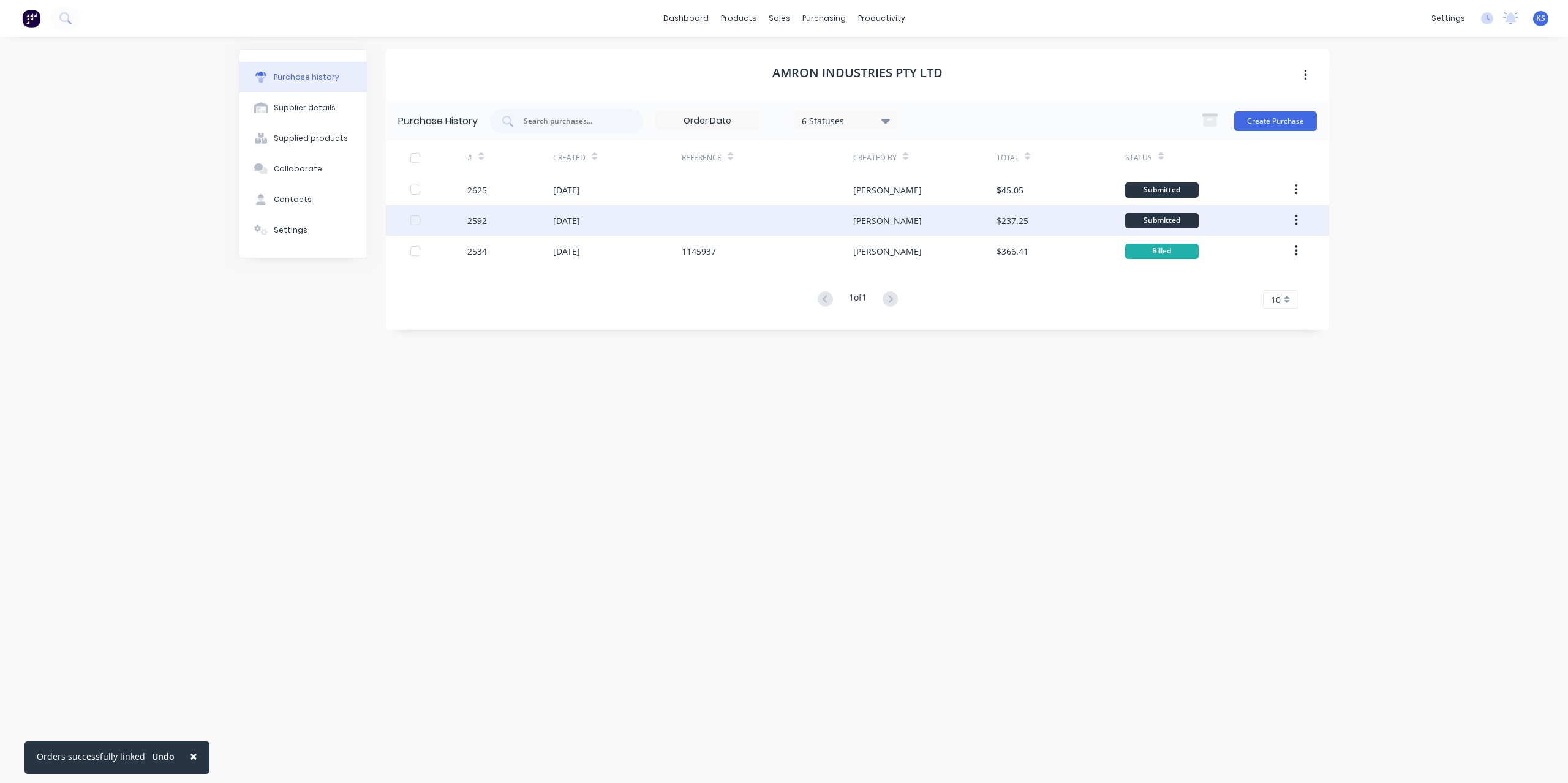
click at [577, 225] on div "[DATE]" at bounding box center [566, 221] width 27 height 13
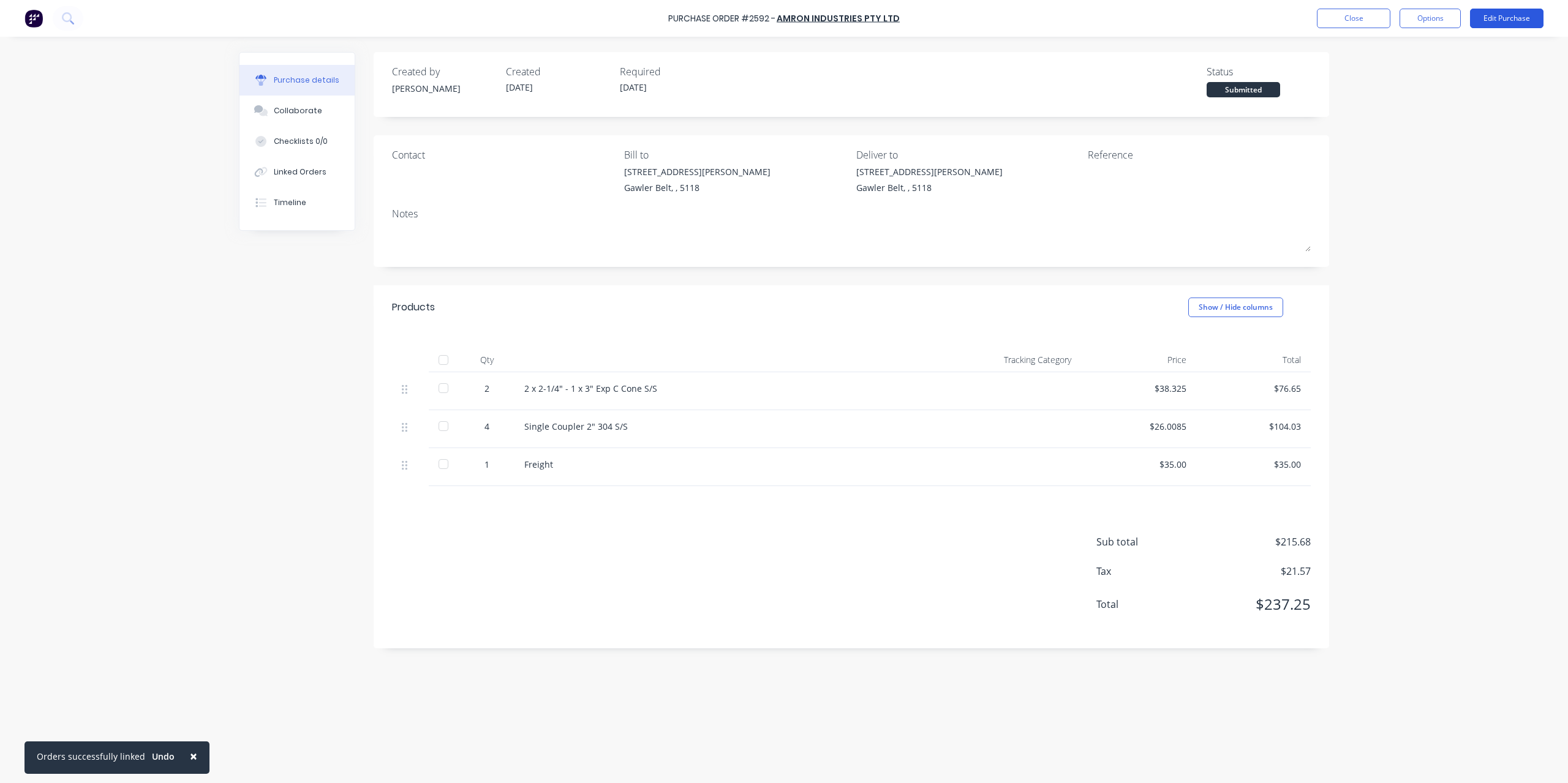
click at [1497, 19] on button "Edit Purchase" at bounding box center [1507, 18] width 74 height 20
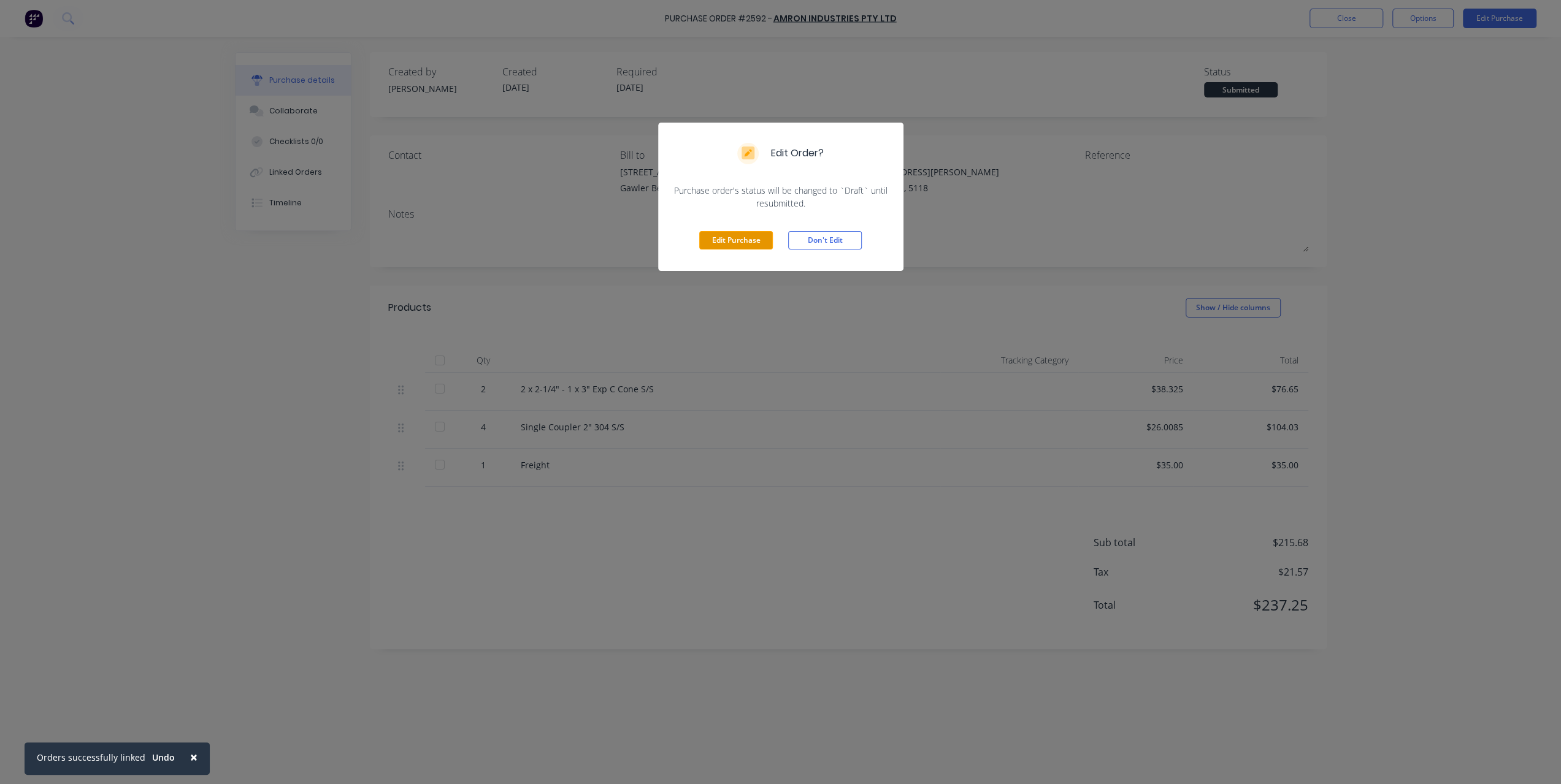
click at [725, 236] on button "Edit Purchase" at bounding box center [736, 240] width 74 height 18
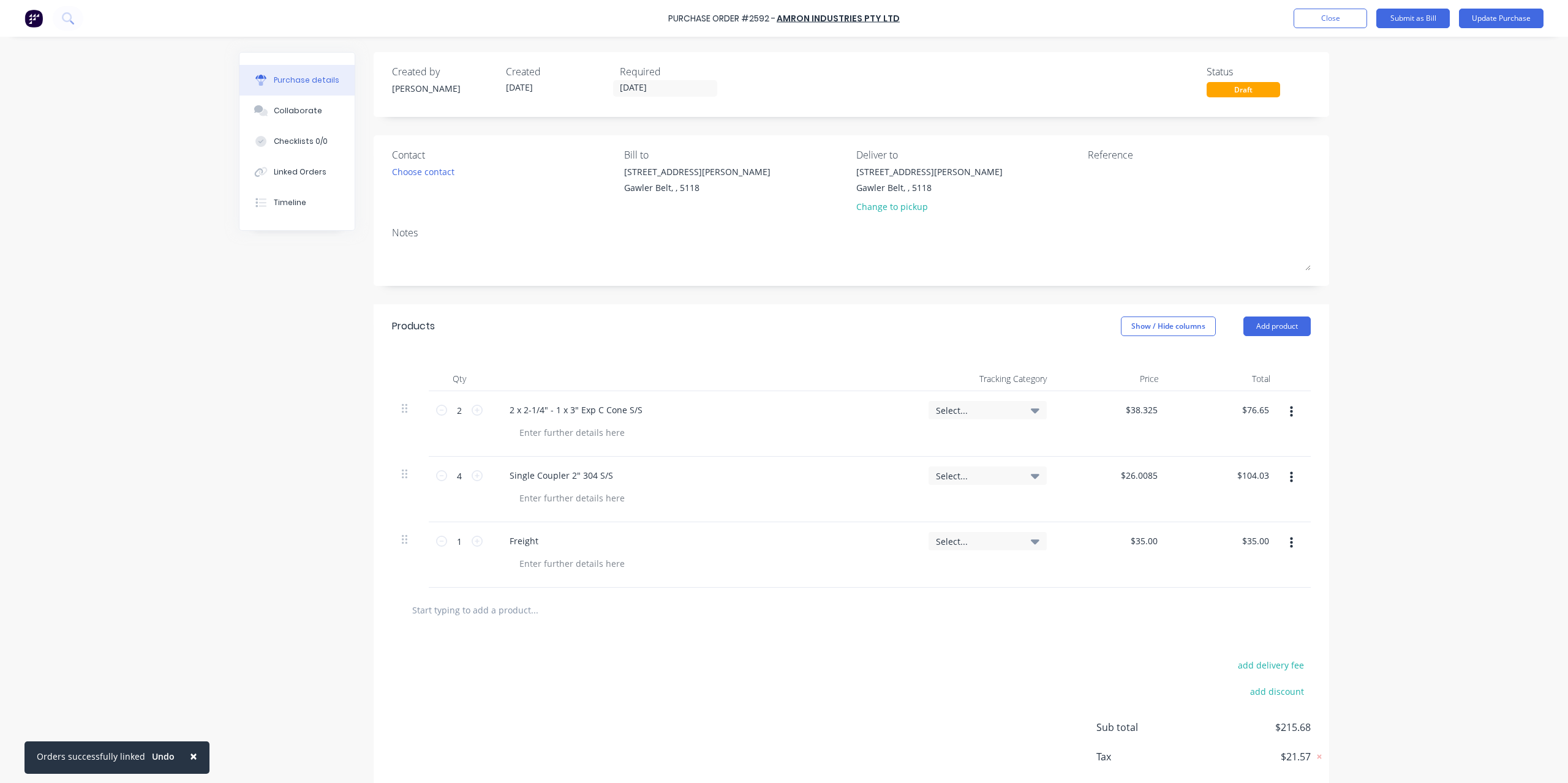
click at [499, 607] on input "text" at bounding box center [534, 610] width 245 height 24
click at [514, 610] on input "2 Bolt [PERSON_NAME] 3" 105" at bounding box center [534, 610] width 245 height 24
drag, startPoint x: 514, startPoint y: 609, endPoint x: 195, endPoint y: 596, distance: 319.3
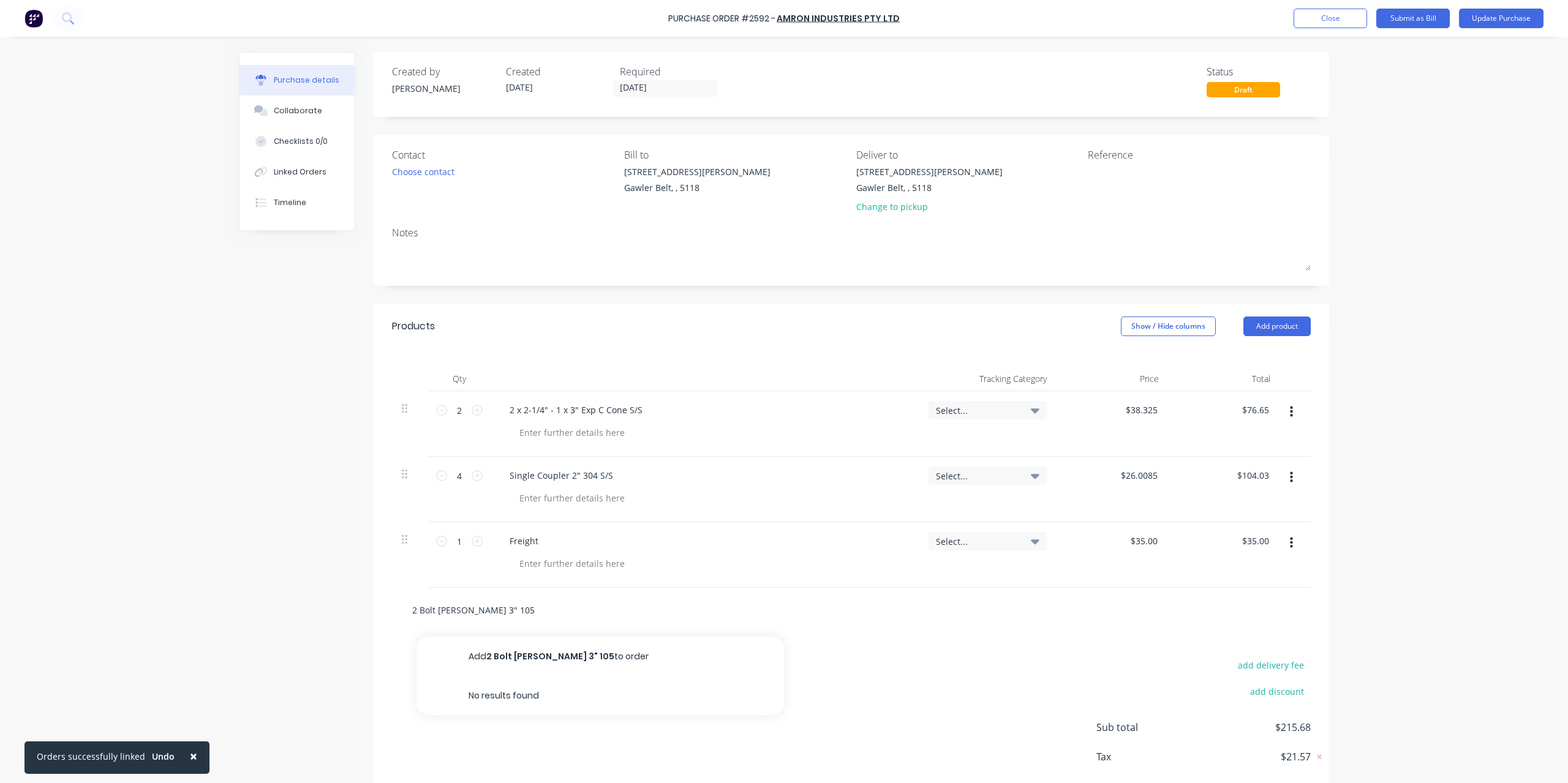
click at [195, 596] on div "× Orders successfully linked Undo Purchase Order #2592 - Amron Industries Pty L…" at bounding box center [784, 392] width 1568 height 783
paste input "Holden 3" 105 CLD 10mm Thick"
type input "2 Bolt Holden 3" 105 CLD 10mm Thick"
click at [553, 658] on button "Add 2 Bolt Holden 3" 105 CLD 10mm Thick to order" at bounding box center [600, 656] width 367 height 39
click at [472, 606] on icon at bounding box center [477, 606] width 11 height 11
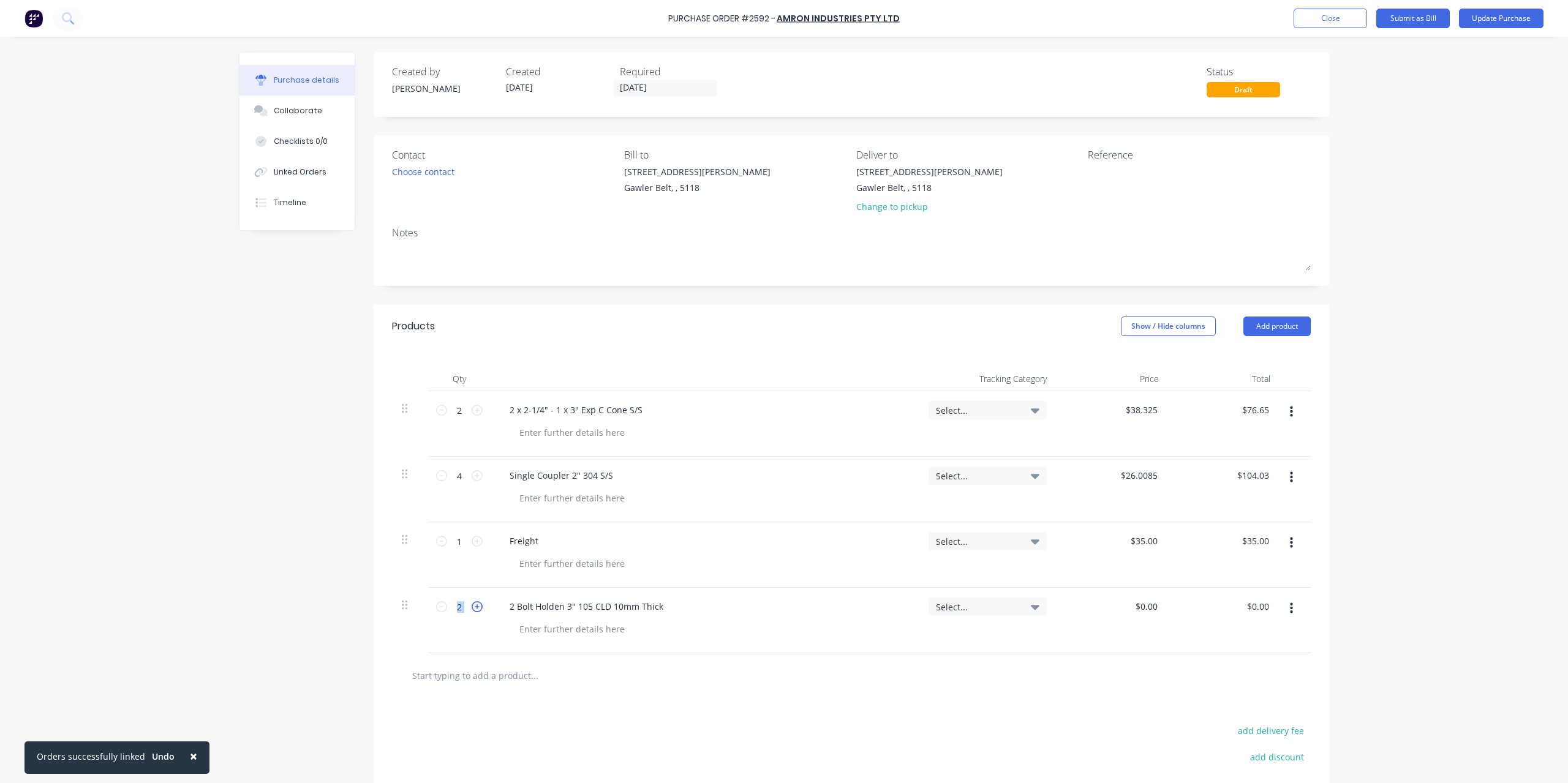
click at [472, 606] on icon at bounding box center [477, 606] width 11 height 11
type input "4"
click at [1138, 604] on input "0.00" at bounding box center [1148, 606] width 23 height 18
drag, startPoint x: 1135, startPoint y: 606, endPoint x: 1196, endPoint y: 606, distance: 61.0
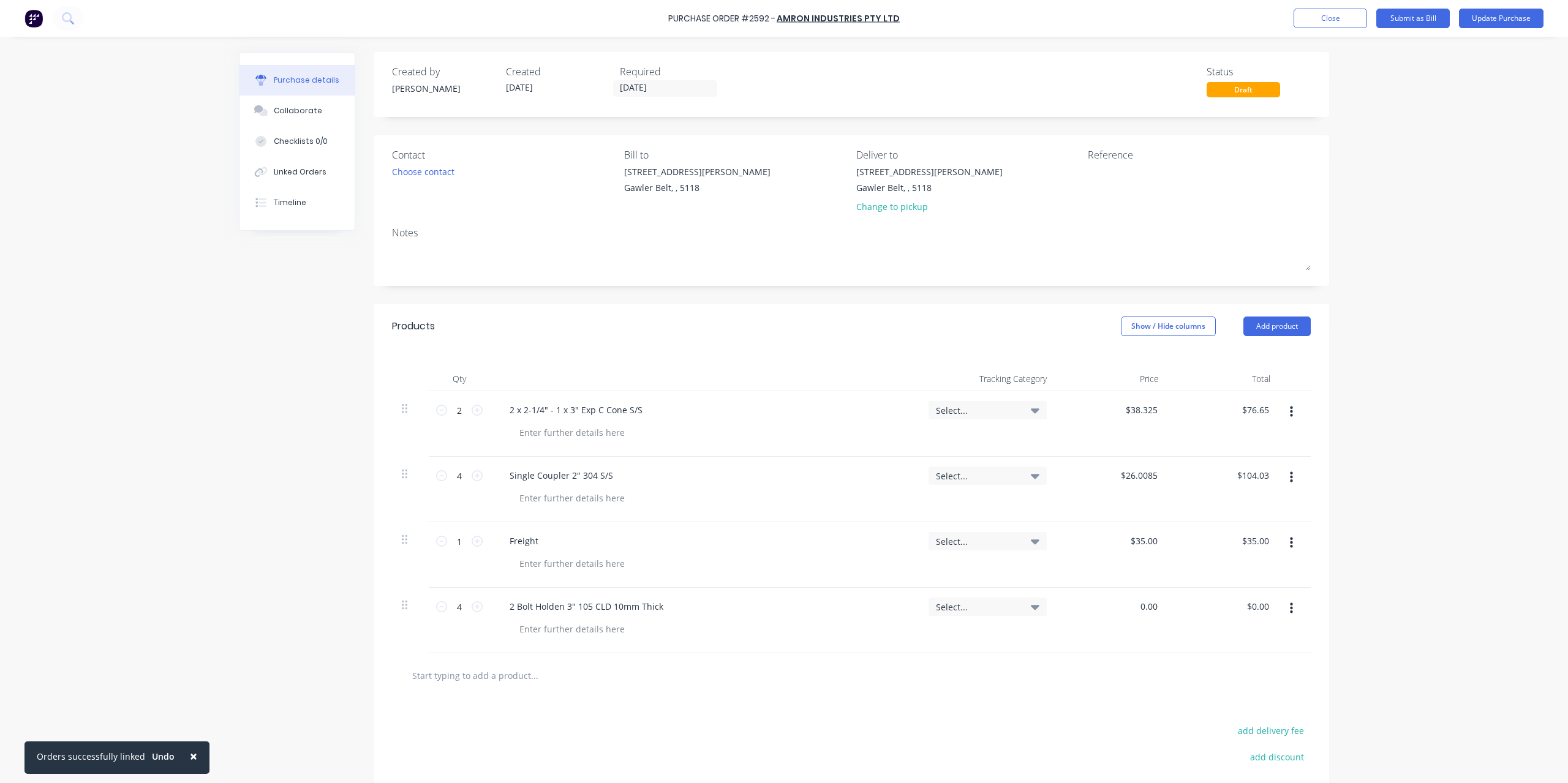
click at [1196, 606] on div "4 4 2 Bolt Holden 3" 105 CLD 10mm Thick Select... 0.00 0.00 $0.00 $0.00" at bounding box center [852, 621] width 919 height 66
type input "$16.40"
type input "$65.60"
click at [1408, 592] on div "× Orders successfully linked Undo Purchase Order #2592 - Amron Industries Pty L…" at bounding box center [784, 392] width 1568 height 783
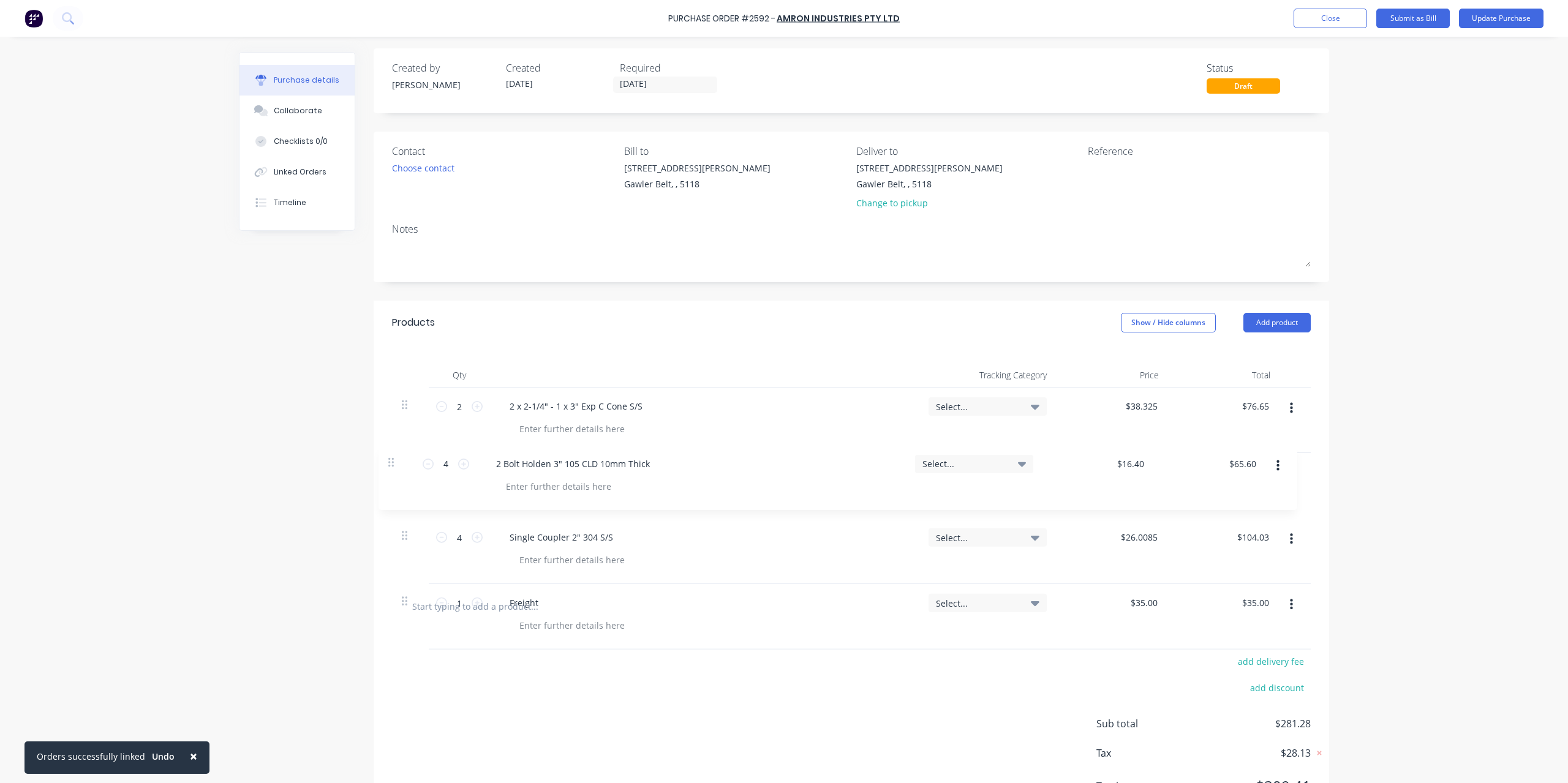
drag, startPoint x: 402, startPoint y: 610, endPoint x: 393, endPoint y: 461, distance: 149.3
click at [393, 461] on div "2 2 2 x 2-1/4" - 1 x 3" Exp C Cone S/S Select... $38.325 $38.325 $76.65 $76.65 …" at bounding box center [852, 485] width 919 height 196
type input "$16.40"
type input "$65.60"
type input "4"
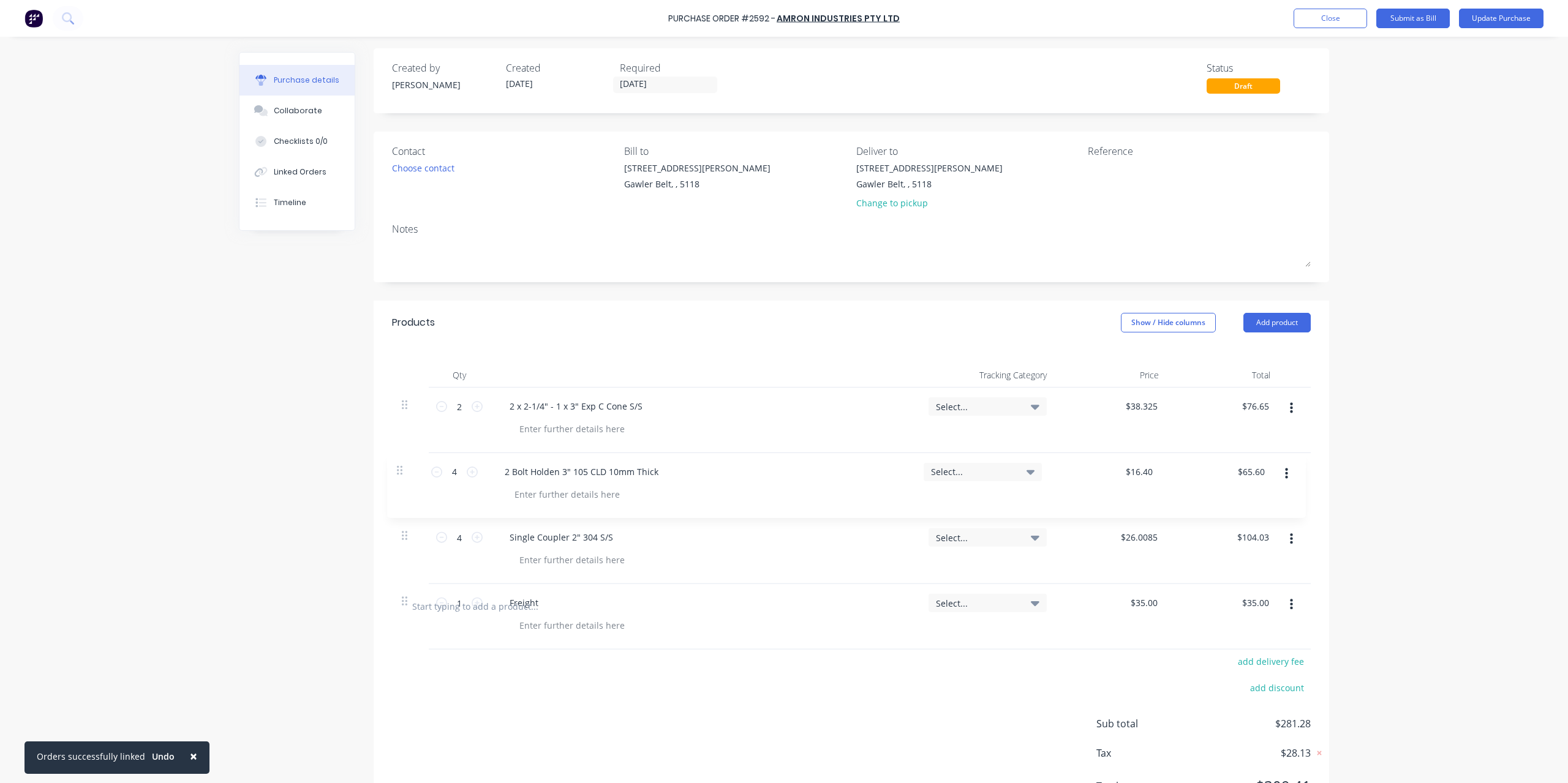
type input "$26.0085"
type input "$104.03"
type input "1"
type input "$35.00"
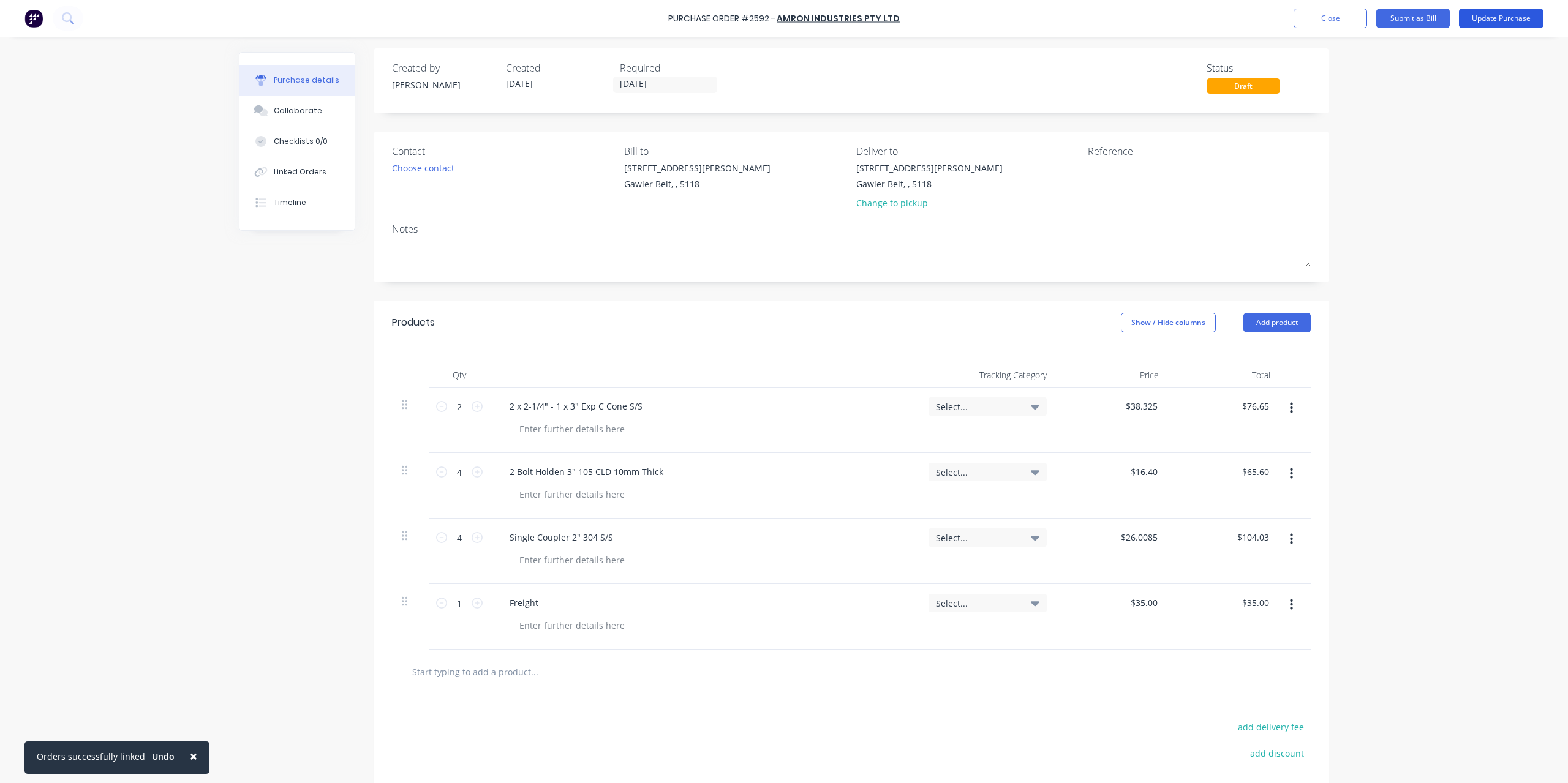
click at [1510, 15] on button "Update Purchase" at bounding box center [1501, 18] width 85 height 20
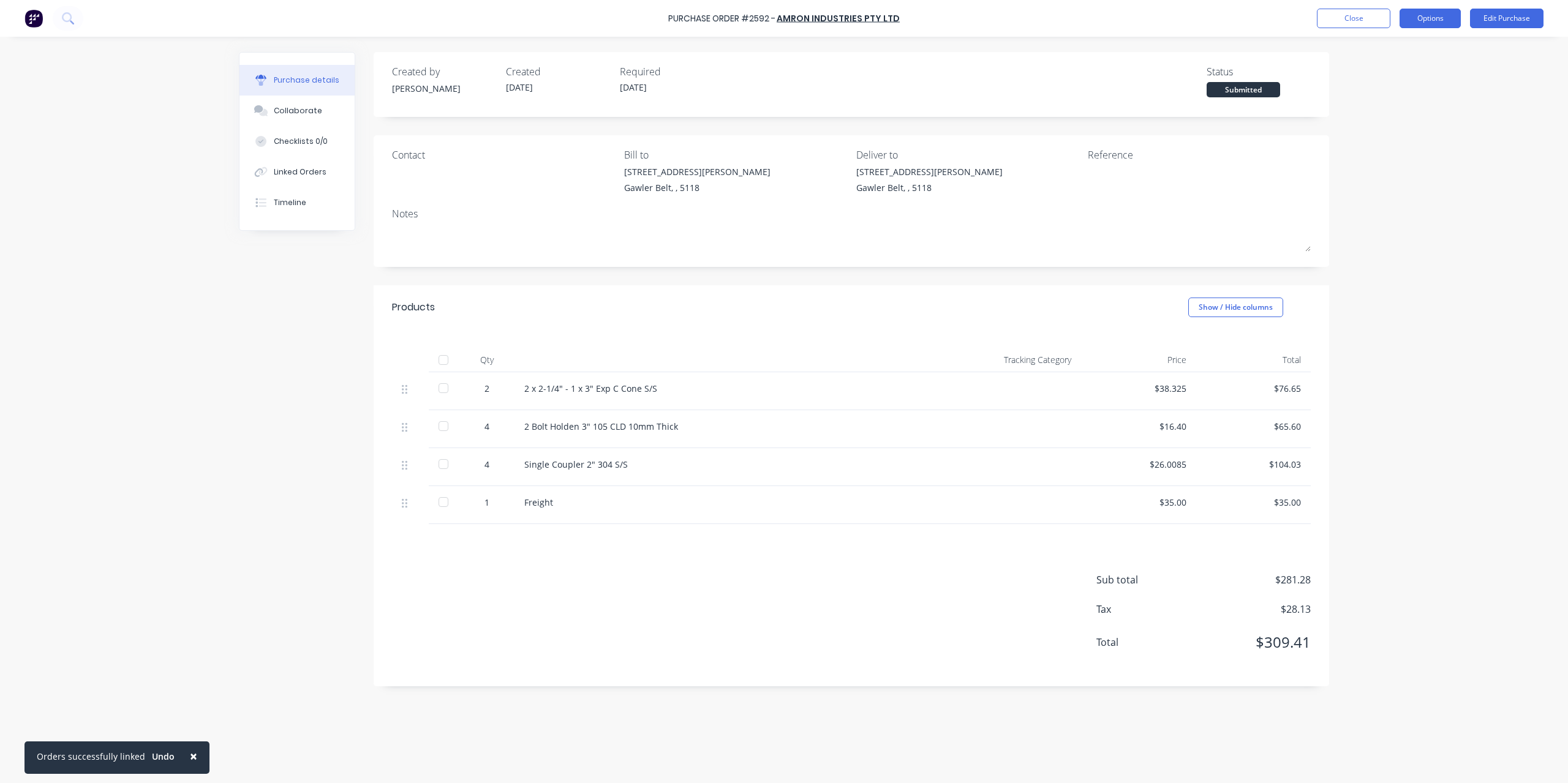
click at [1431, 24] on button "Options" at bounding box center [1430, 18] width 61 height 20
click at [1387, 91] on div "Split order" at bounding box center [1403, 99] width 95 height 18
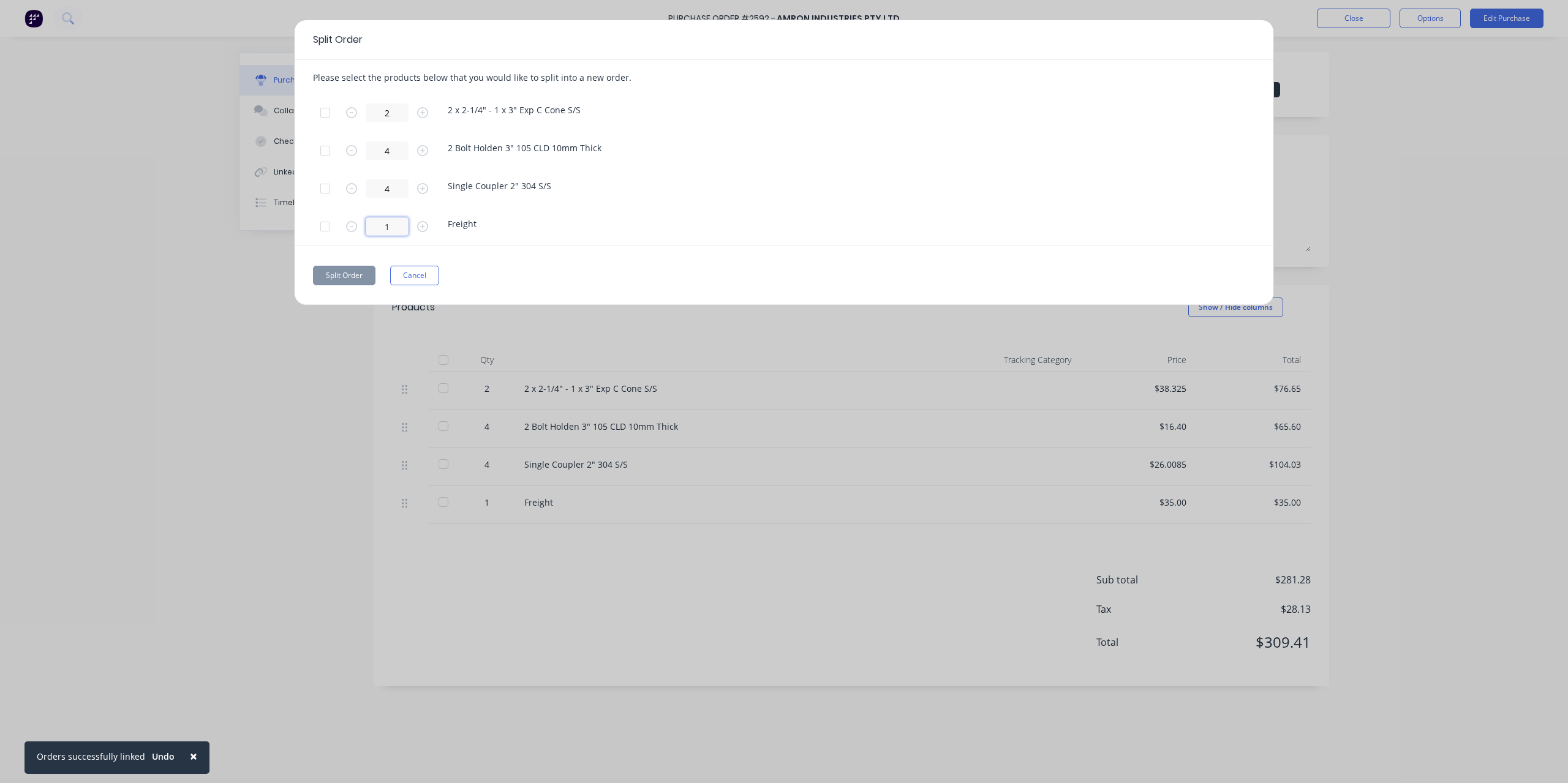
drag, startPoint x: 386, startPoint y: 229, endPoint x: 400, endPoint y: 224, distance: 14.9
click at [400, 224] on input "1" at bounding box center [386, 227] width 43 height 18
type input "0.5"
click at [325, 190] on div at bounding box center [325, 188] width 24 height 24
click at [348, 274] on button "Split Order" at bounding box center [344, 276] width 62 height 20
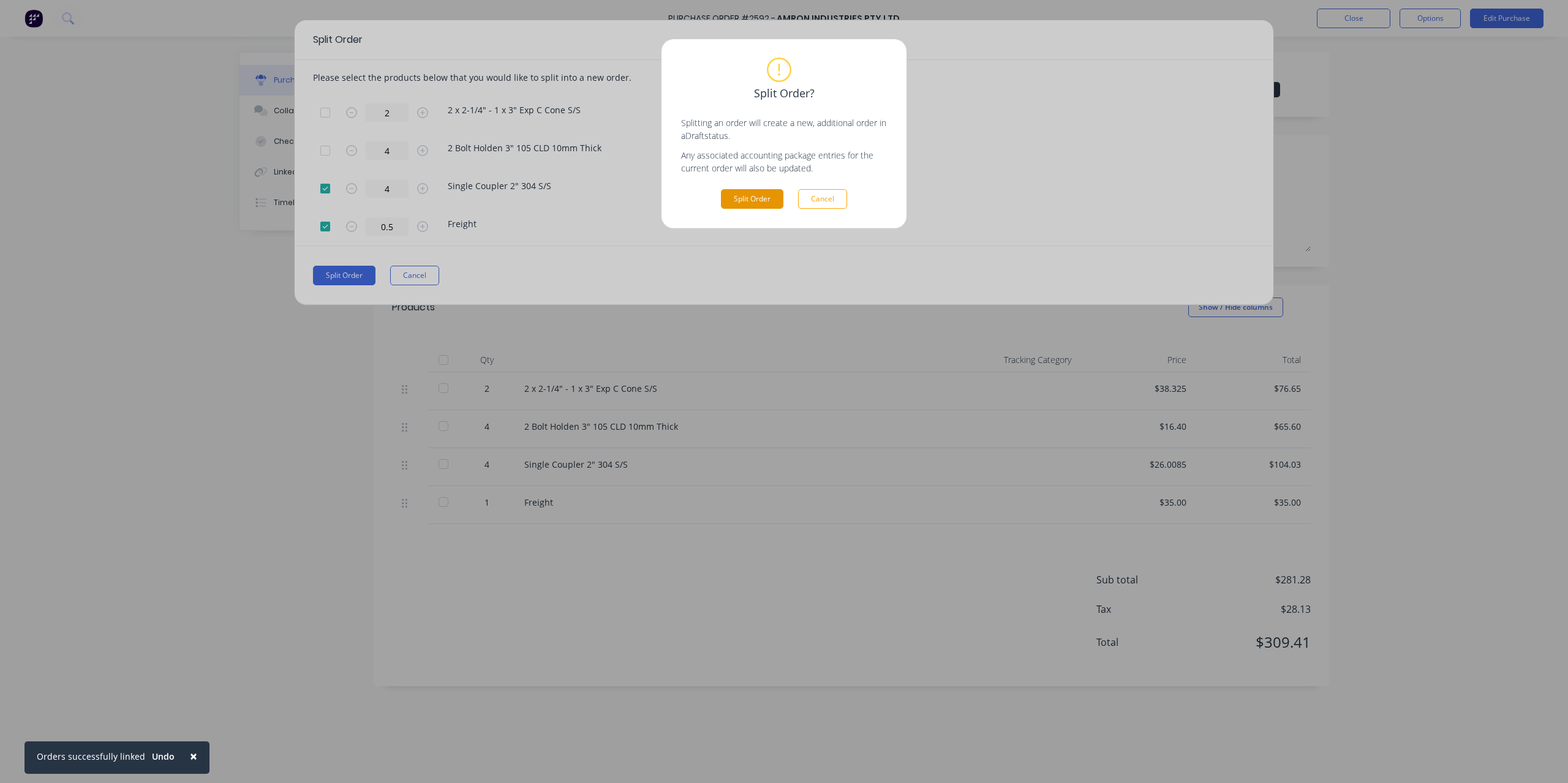
click at [737, 194] on button "Split Order" at bounding box center [752, 199] width 62 height 20
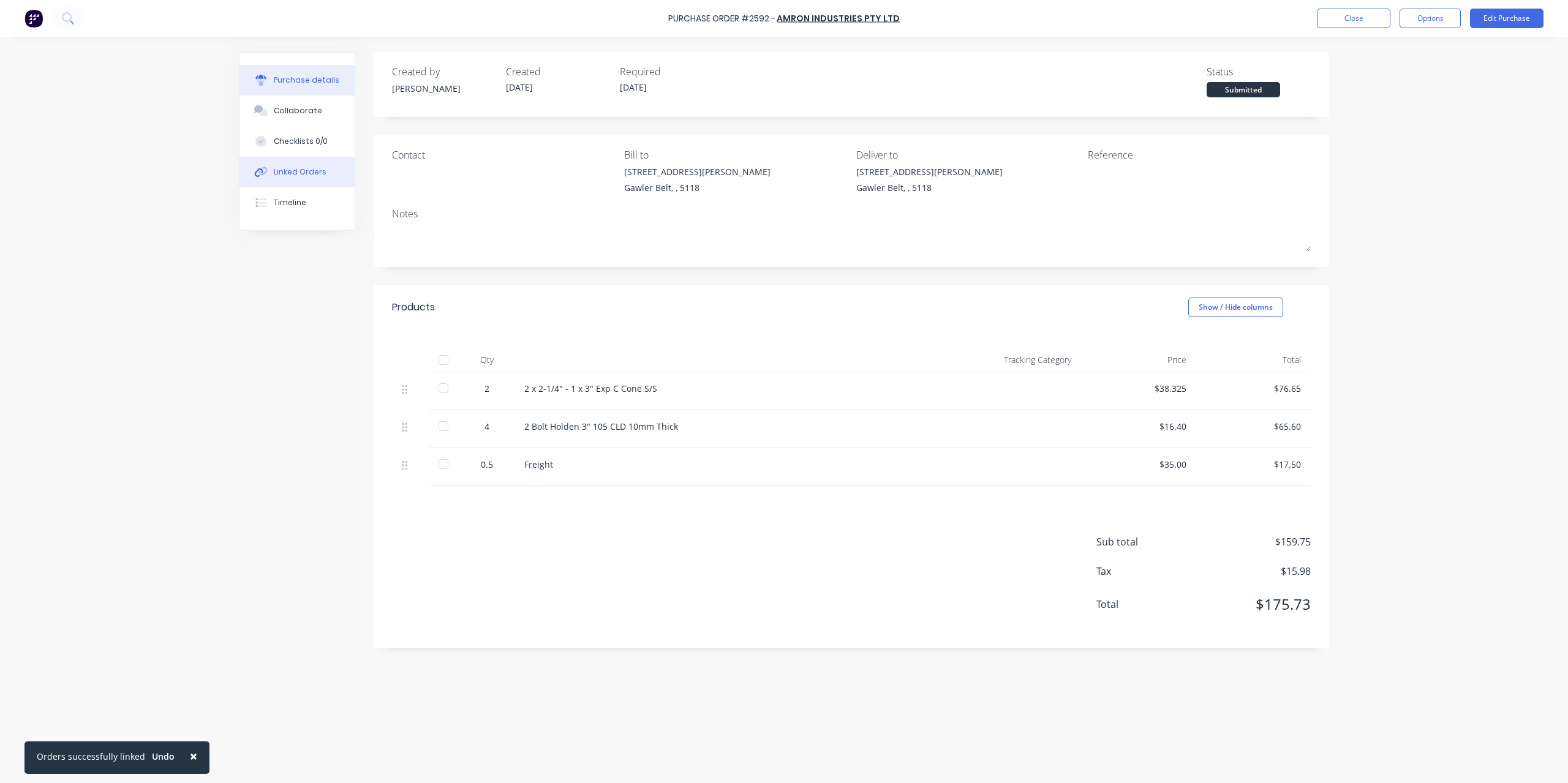
click at [331, 174] on button "Linked Orders" at bounding box center [296, 172] width 115 height 31
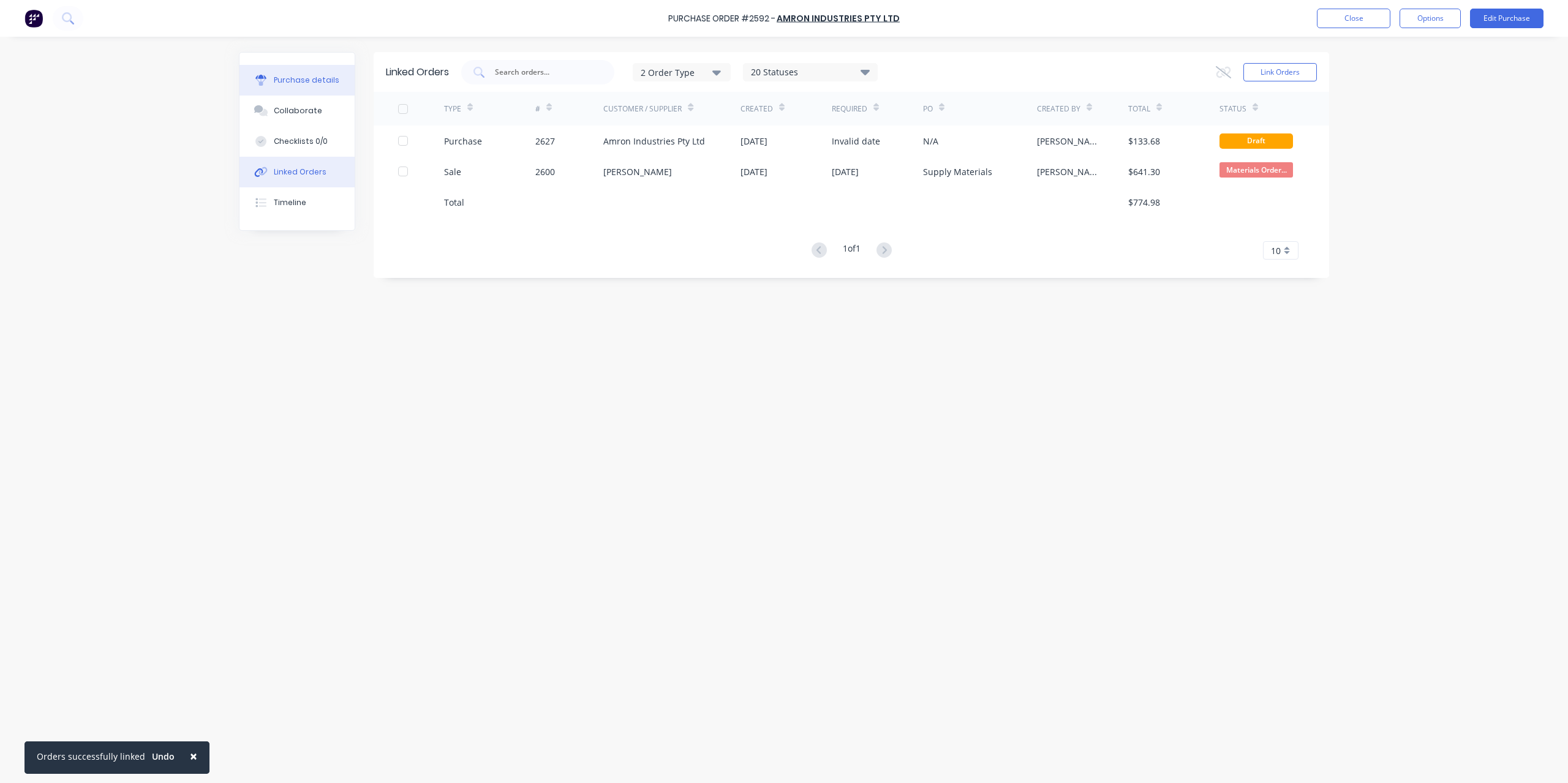
click at [308, 80] on div "Purchase details" at bounding box center [307, 80] width 66 height 11
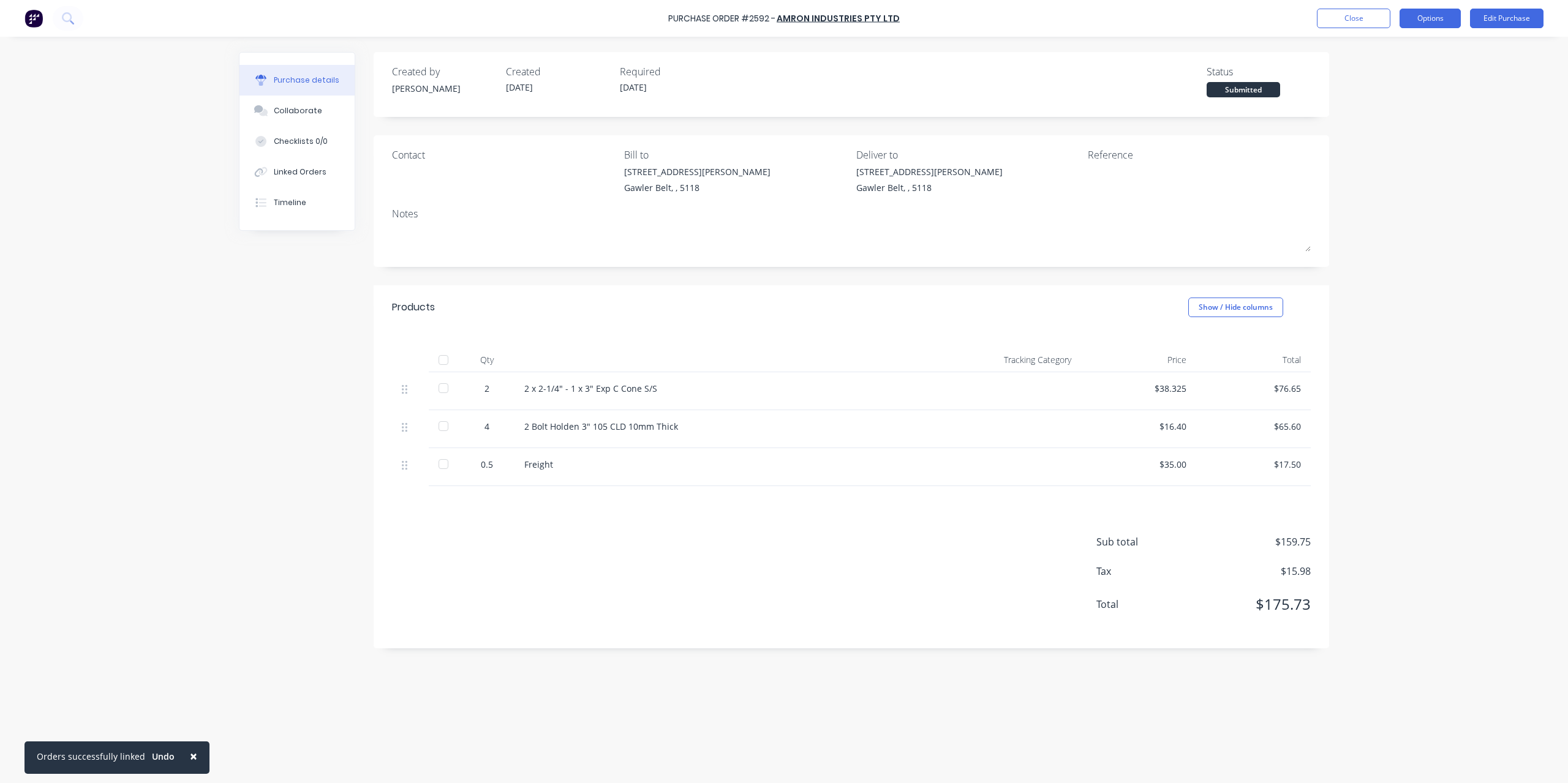
click at [1433, 22] on button "Options" at bounding box center [1430, 18] width 61 height 20
click at [1415, 62] on button "Convert to Bill" at bounding box center [1402, 74] width 116 height 24
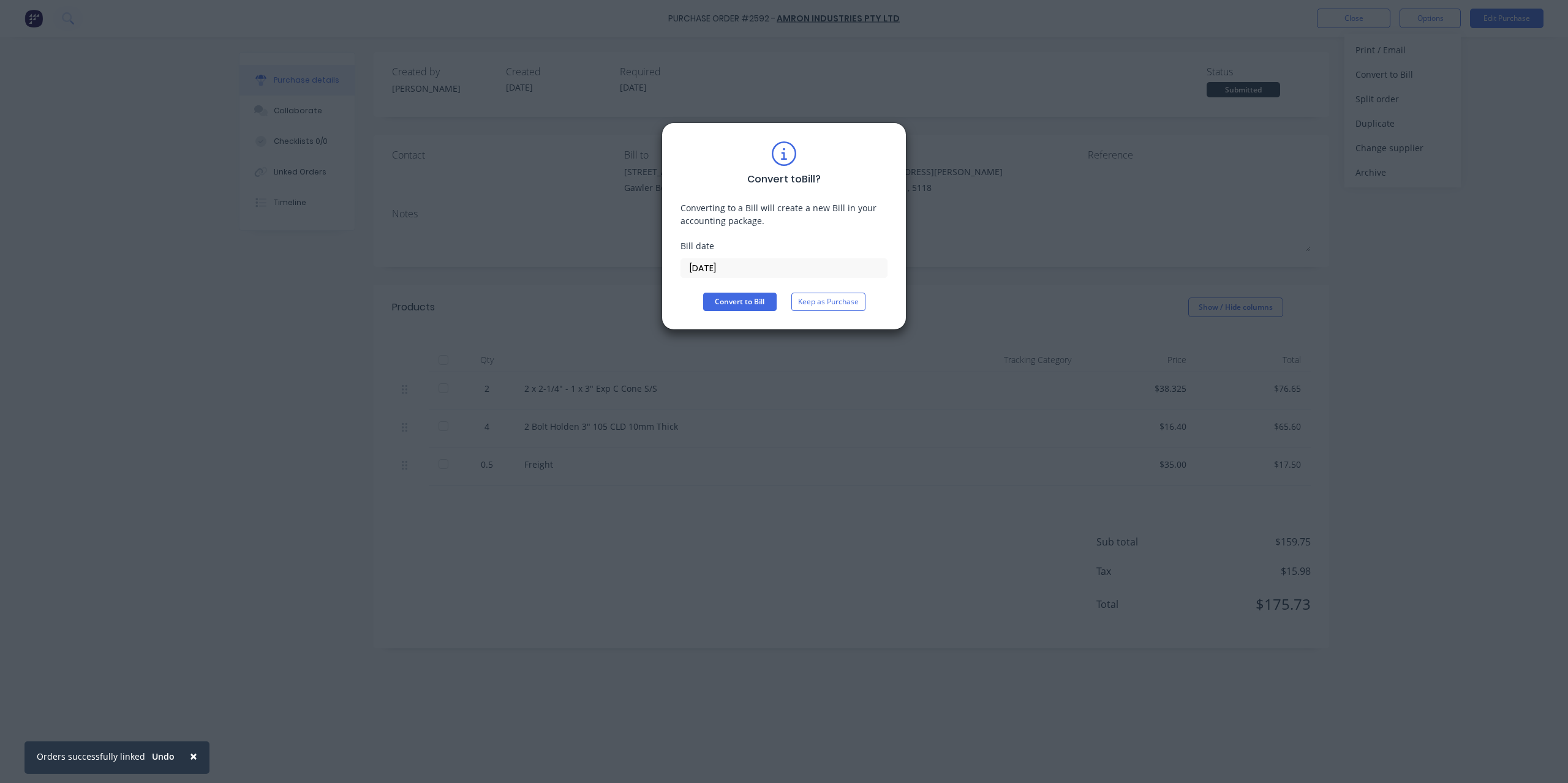
click at [741, 267] on input "[DATE]" at bounding box center [784, 268] width 206 height 18
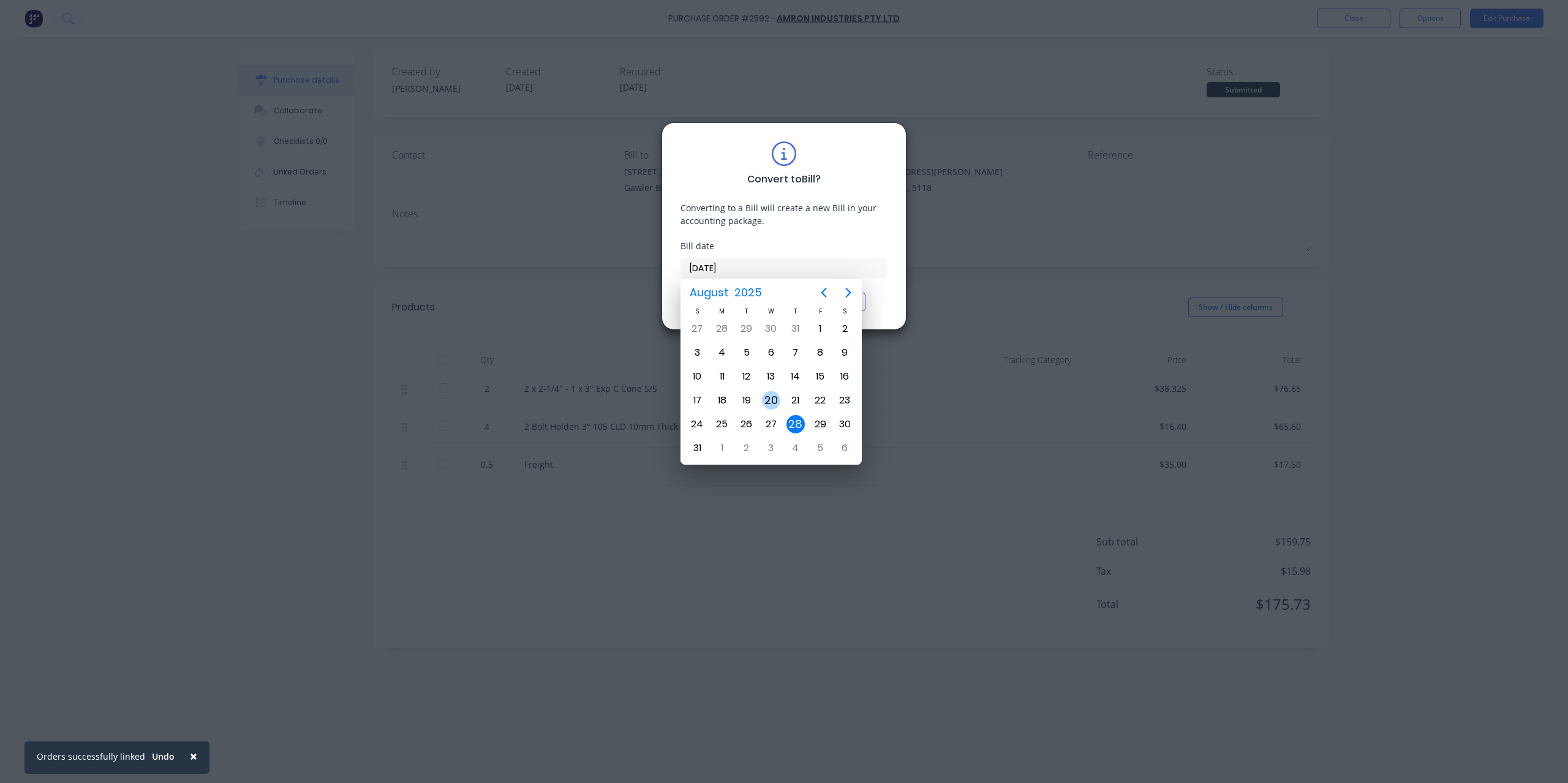
click at [779, 400] on div "20" at bounding box center [772, 401] width 18 height 18
type input "[DATE]"
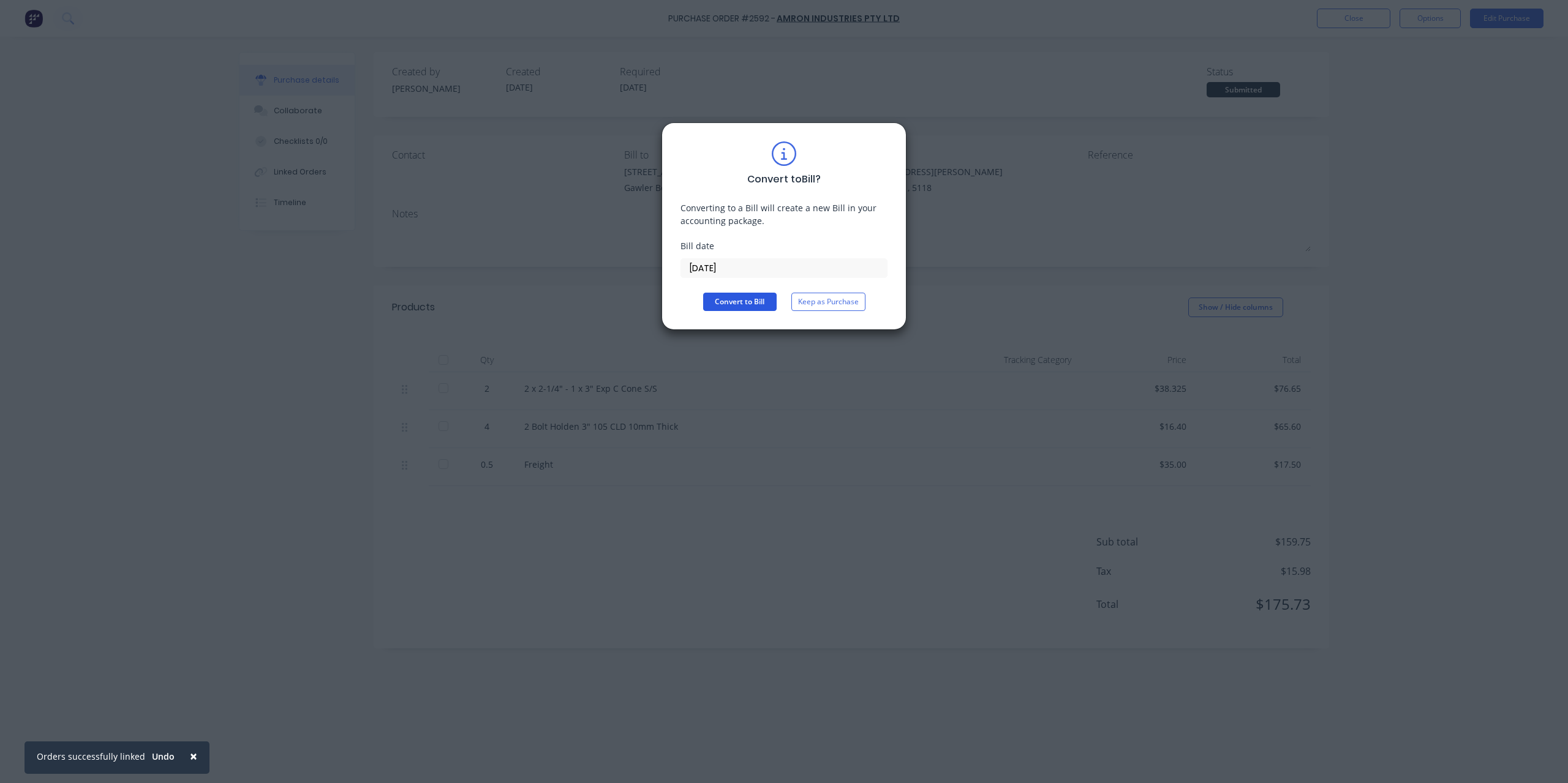
click at [747, 296] on button "Convert to Bill" at bounding box center [740, 302] width 74 height 18
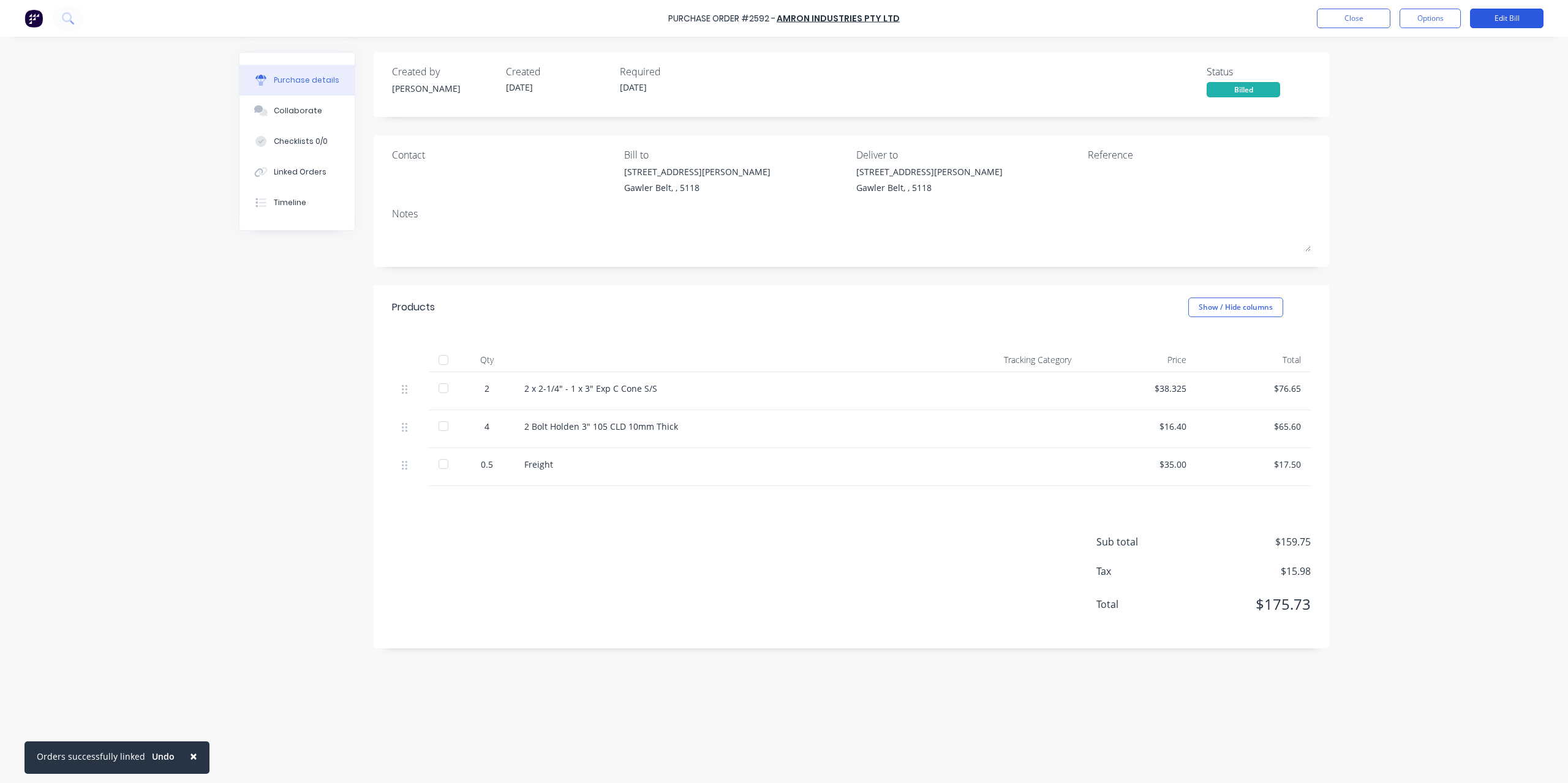
click at [1504, 21] on button "Edit Bill" at bounding box center [1507, 18] width 74 height 20
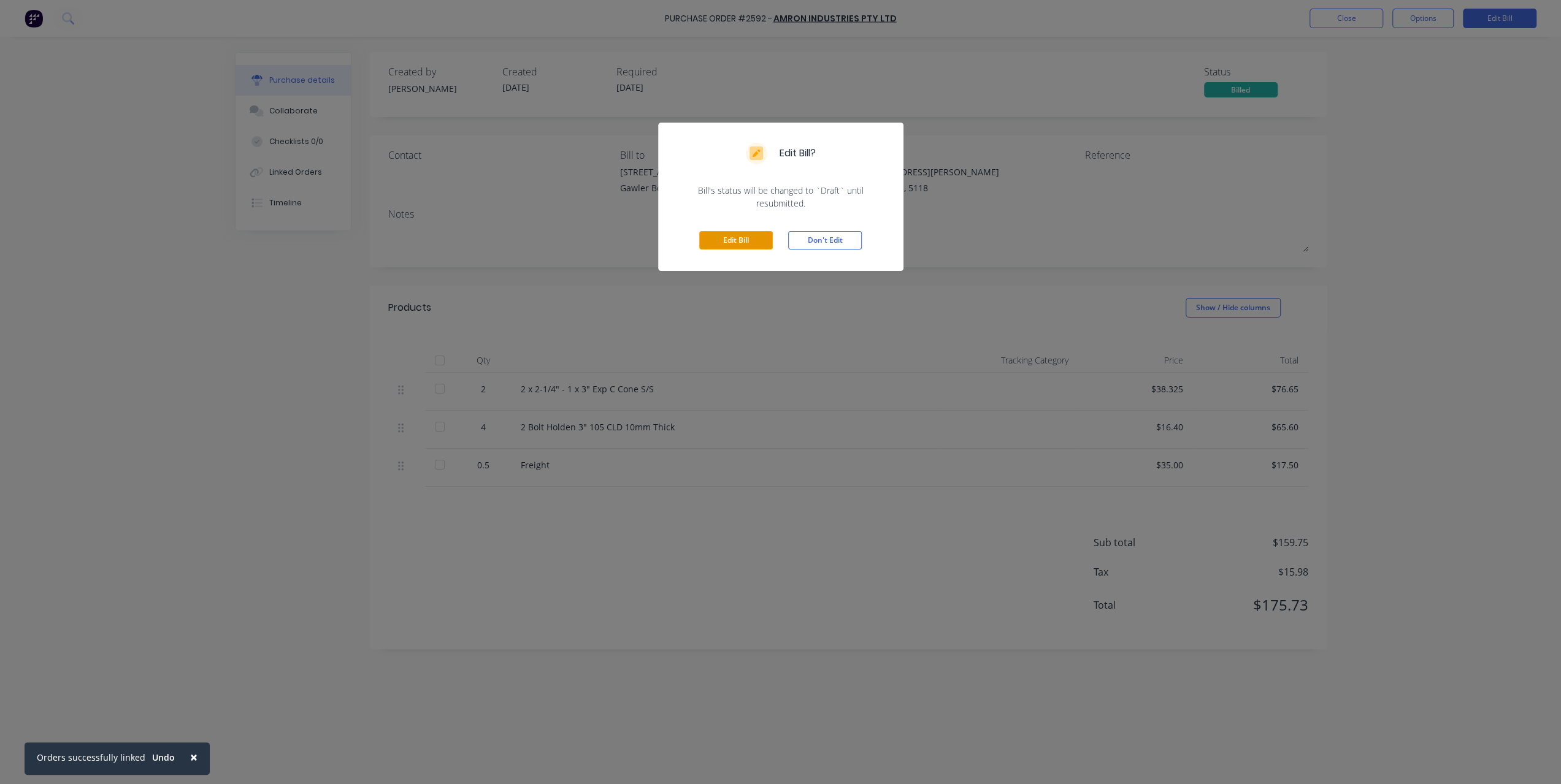
click at [752, 242] on button "Edit Bill" at bounding box center [736, 240] width 74 height 18
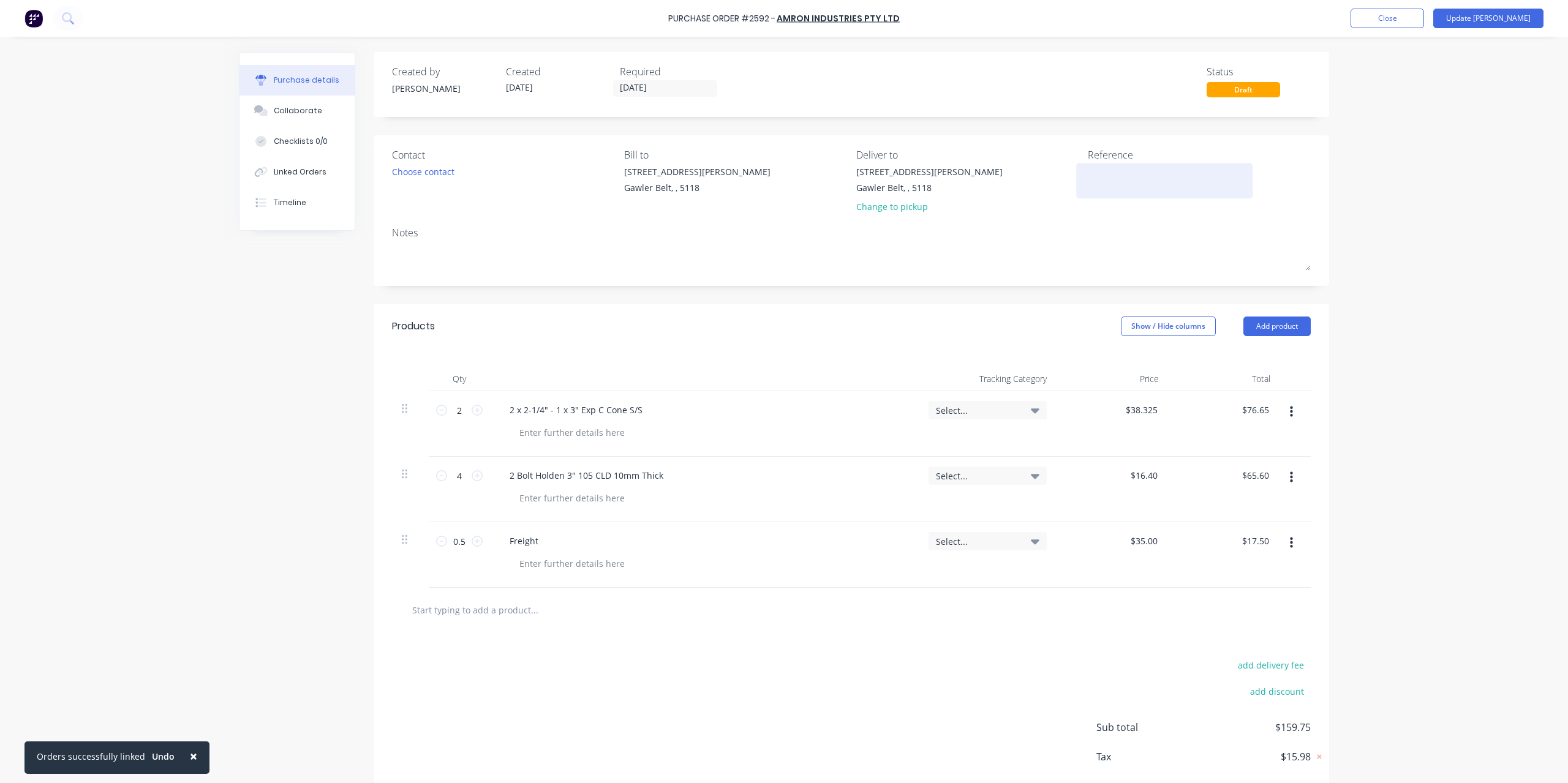
click at [1088, 175] on div at bounding box center [1164, 181] width 153 height 31
click at [1100, 175] on textarea at bounding box center [1164, 179] width 153 height 28
type textarea "1147049"
click at [1153, 407] on input "38.3250" at bounding box center [1141, 410] width 38 height 18
drag, startPoint x: 1154, startPoint y: 413, endPoint x: 1124, endPoint y: 413, distance: 30.0
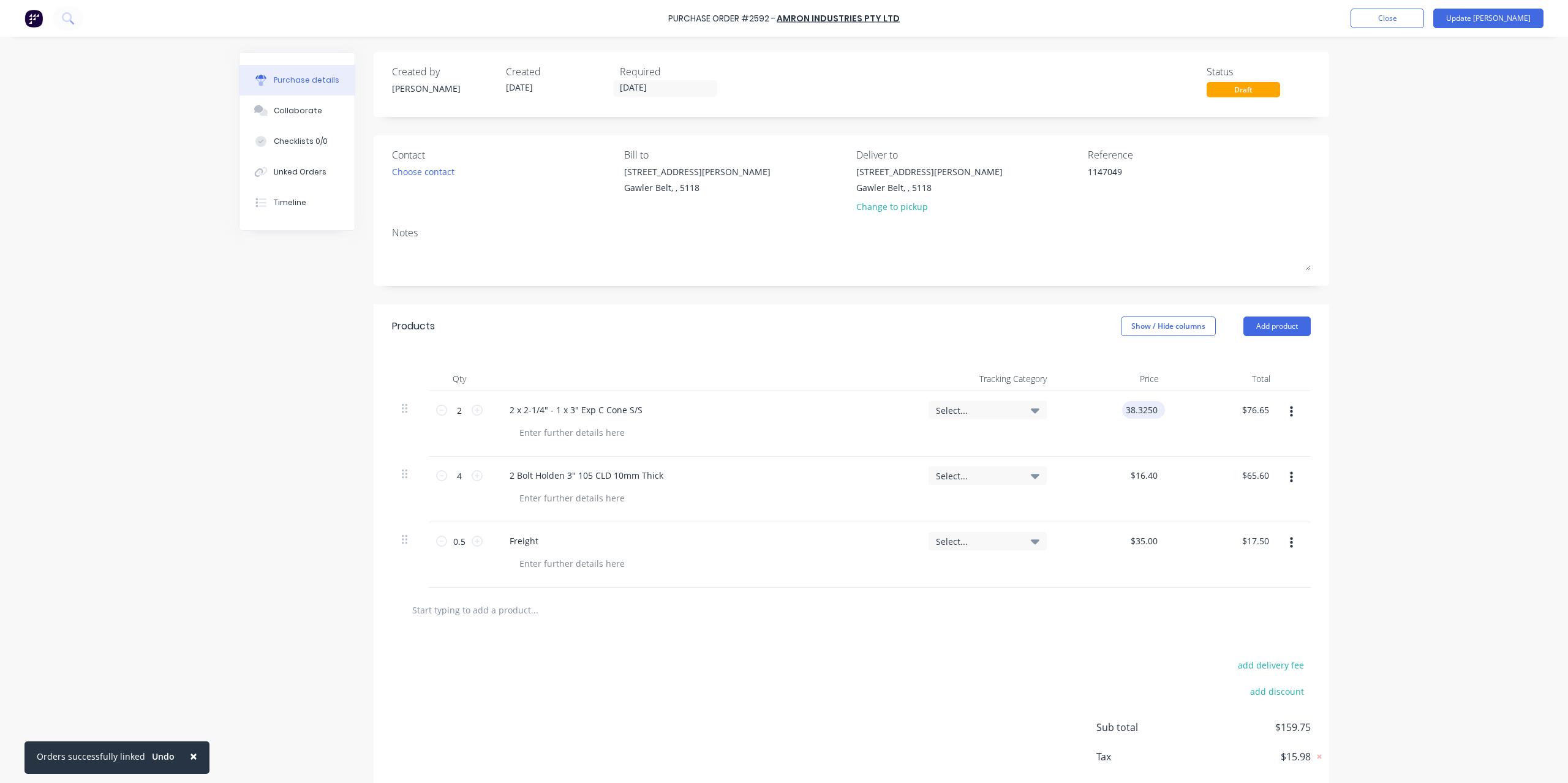
click at [1124, 413] on input "38.3250" at bounding box center [1141, 410] width 38 height 18
type input "$336.50"
type input "$673.00"
click at [1149, 537] on input "35.0000" at bounding box center [1143, 541] width 33 height 18
click at [1156, 541] on div "$35.00 35.0000" at bounding box center [1143, 541] width 43 height 18
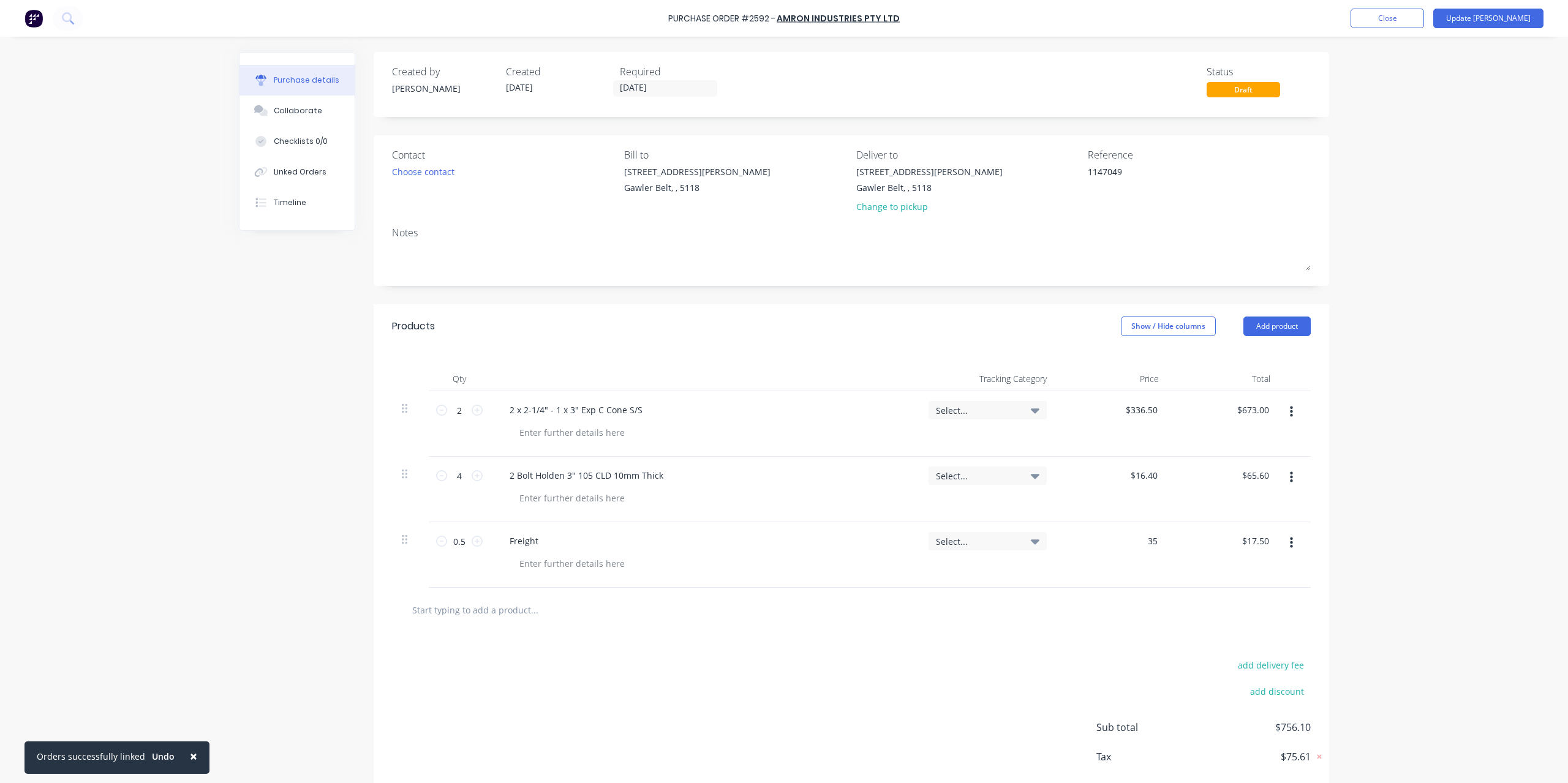
drag, startPoint x: 1151, startPoint y: 541, endPoint x: 1061, endPoint y: 545, distance: 90.1
click at [1061, 545] on div "35 35" at bounding box center [1113, 555] width 112 height 66
type input "$20.00"
type input "$10.00"
click at [1361, 585] on div "× Orders successfully linked Undo Purchase Order #2592 - Amron Industries Pty L…" at bounding box center [784, 392] width 1568 height 783
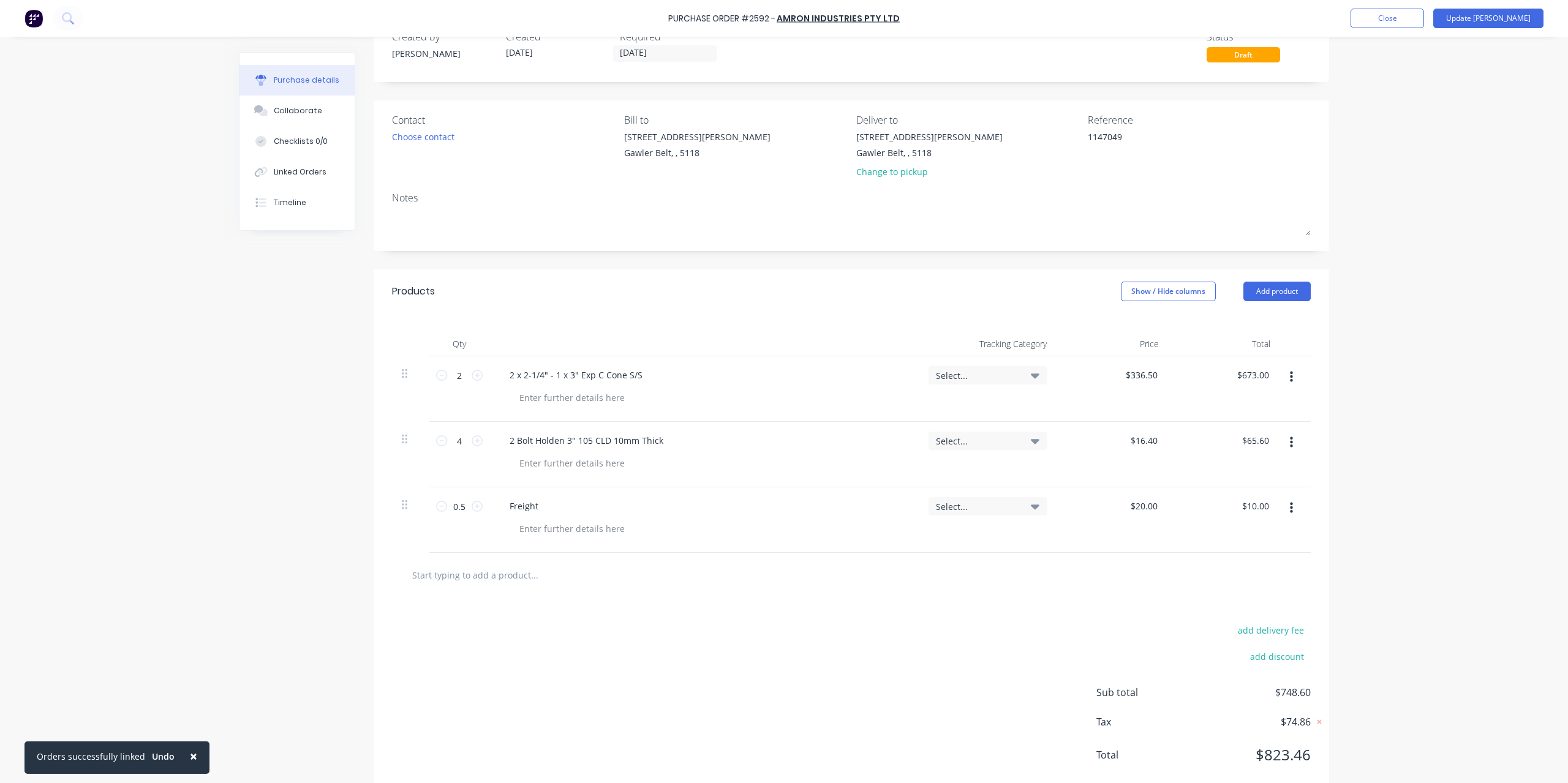
scroll to position [62, 0]
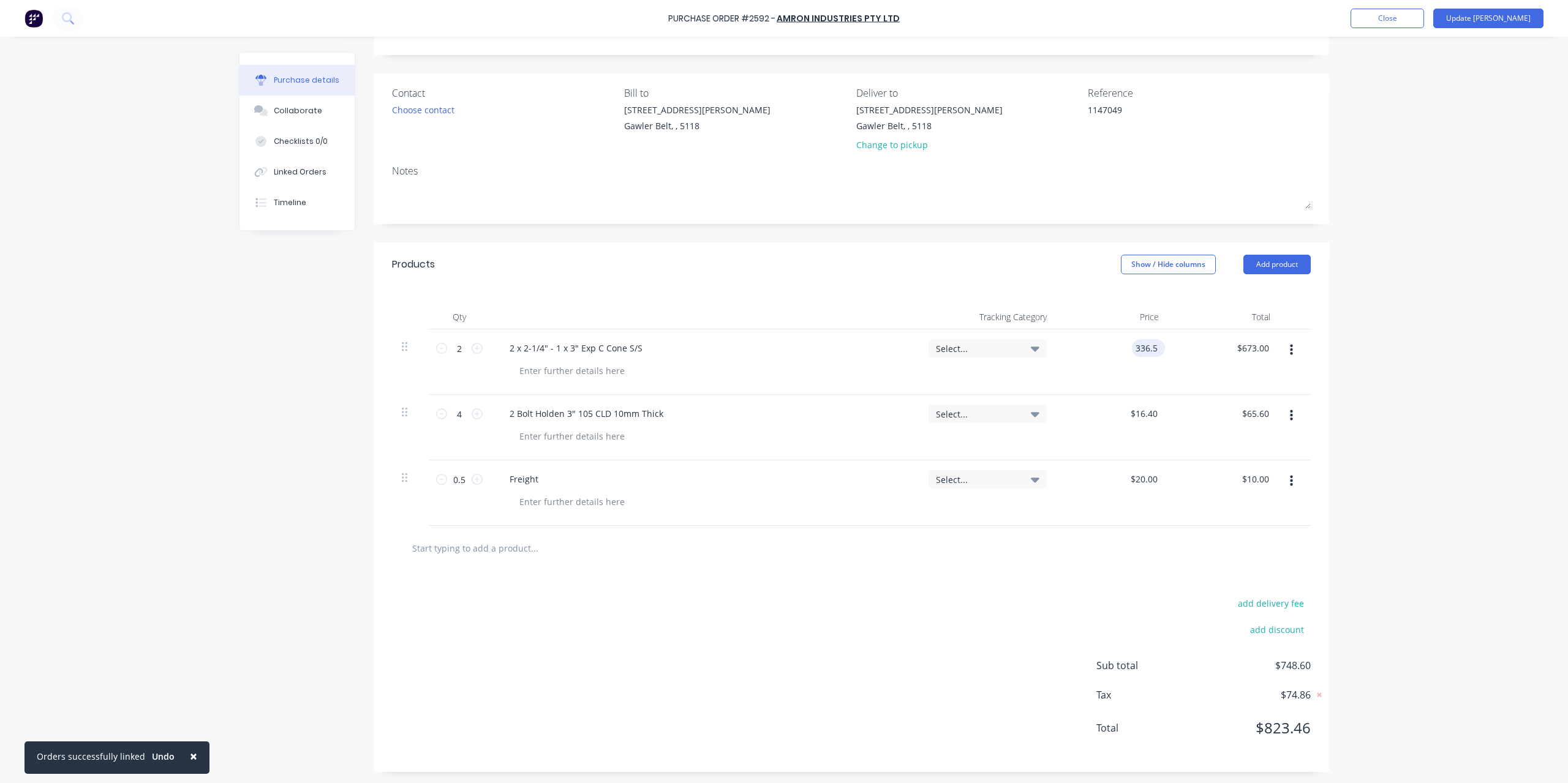
click at [1136, 355] on input "336.5" at bounding box center [1146, 347] width 28 height 18
type input "$36.50"
type input "$73.00"
click at [1370, 272] on div "× Orders successfully linked Undo Purchase Order #2592 - Amron Industries Pty L…" at bounding box center [784, 392] width 1568 height 783
type input "10.00"
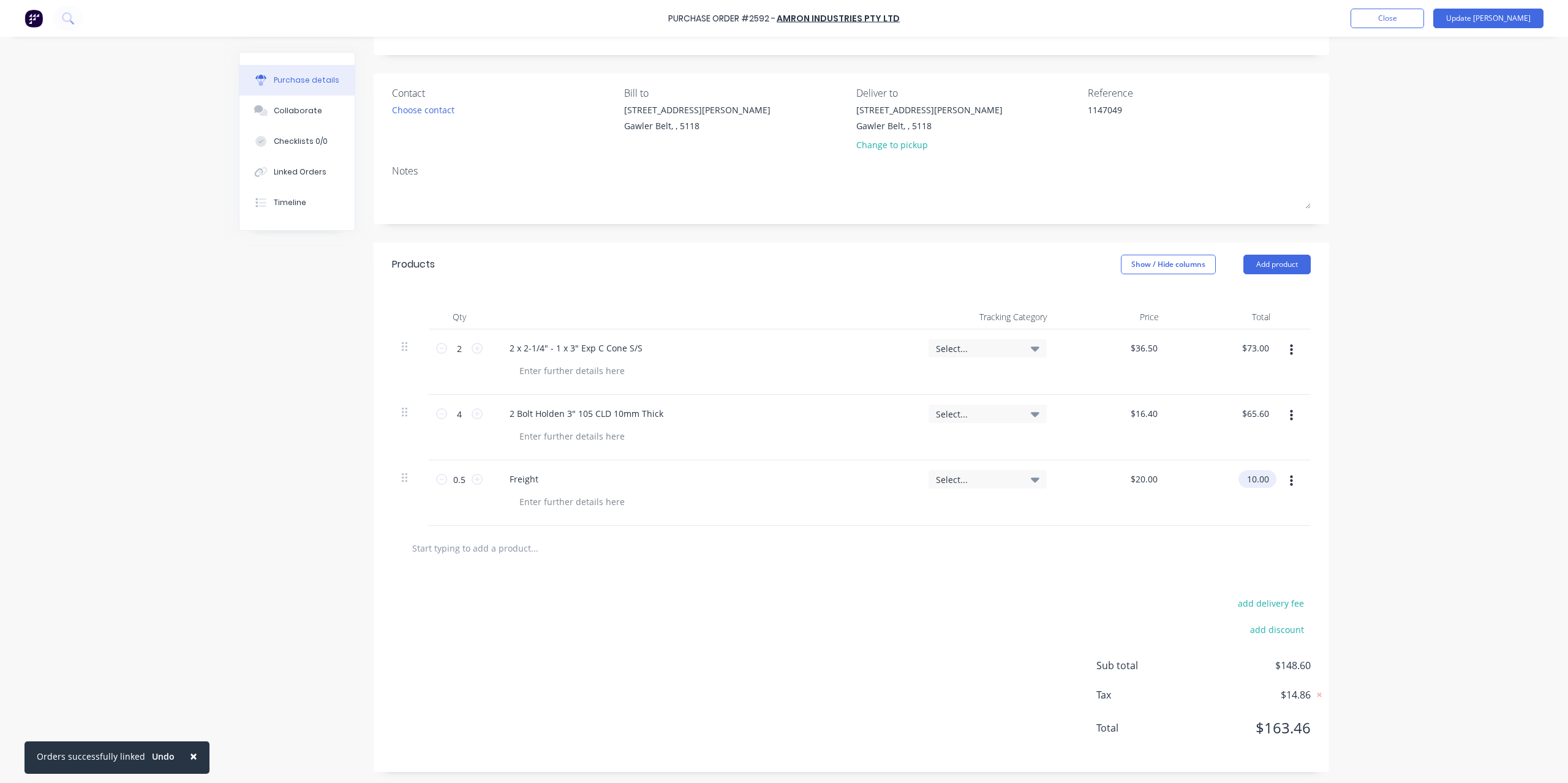
click at [1240, 476] on input "10.00" at bounding box center [1255, 479] width 33 height 18
type input "20.0000"
type input "$10.00"
click at [1127, 477] on input "20.0000" at bounding box center [1143, 479] width 33 height 18
type input "$20.00"
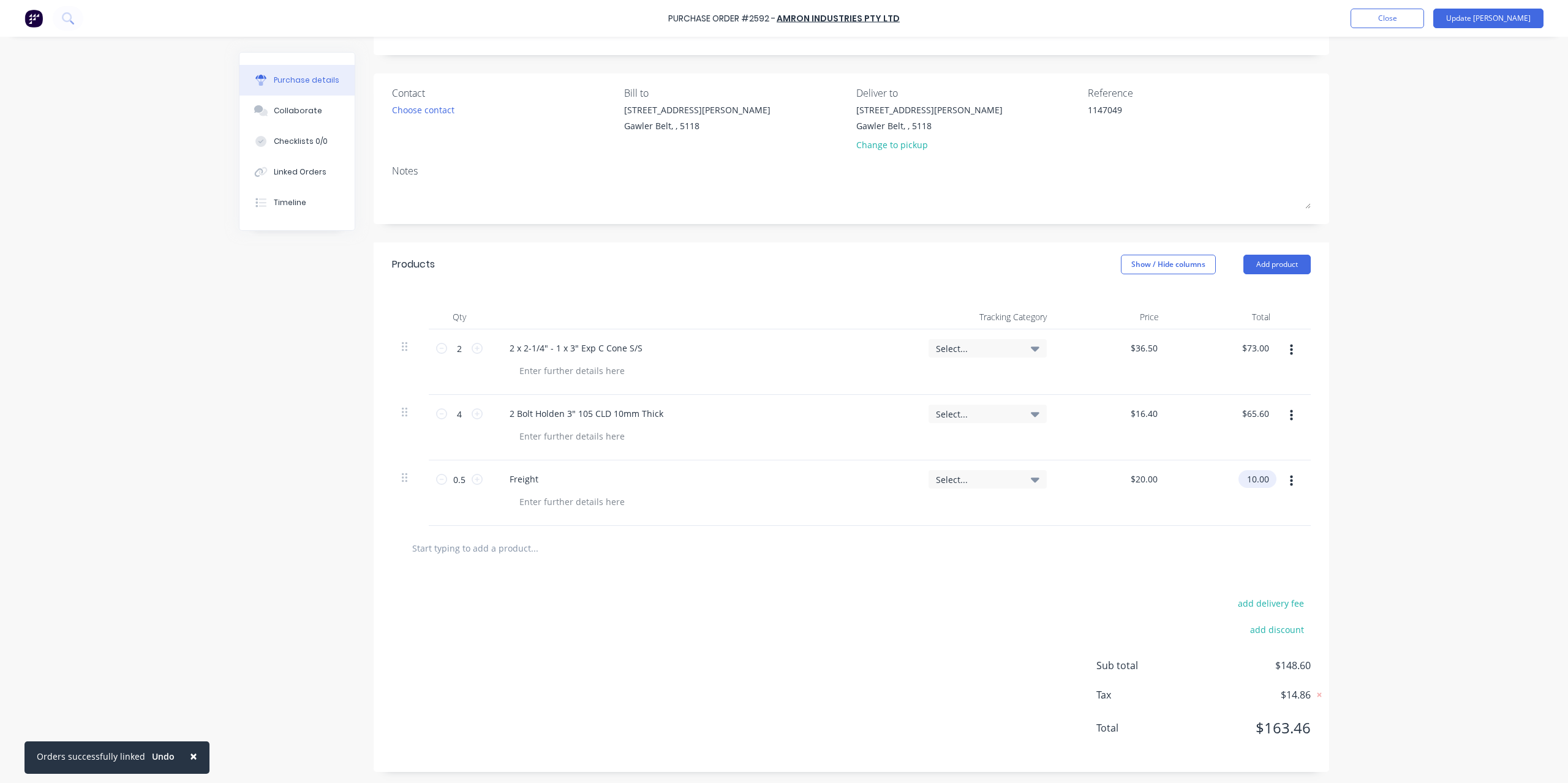
click at [1249, 476] on input "10.00" at bounding box center [1255, 479] width 33 height 18
drag, startPoint x: 1243, startPoint y: 478, endPoint x: 1317, endPoint y: 477, distance: 74.0
click at [1317, 477] on div "Qty Tracking Category Price Total 2 2 2 x 2-1/4" - 1 x 3" Exp C Cone S/S Select…" at bounding box center [852, 406] width 956 height 239
type input "20"
type input "$40.00"
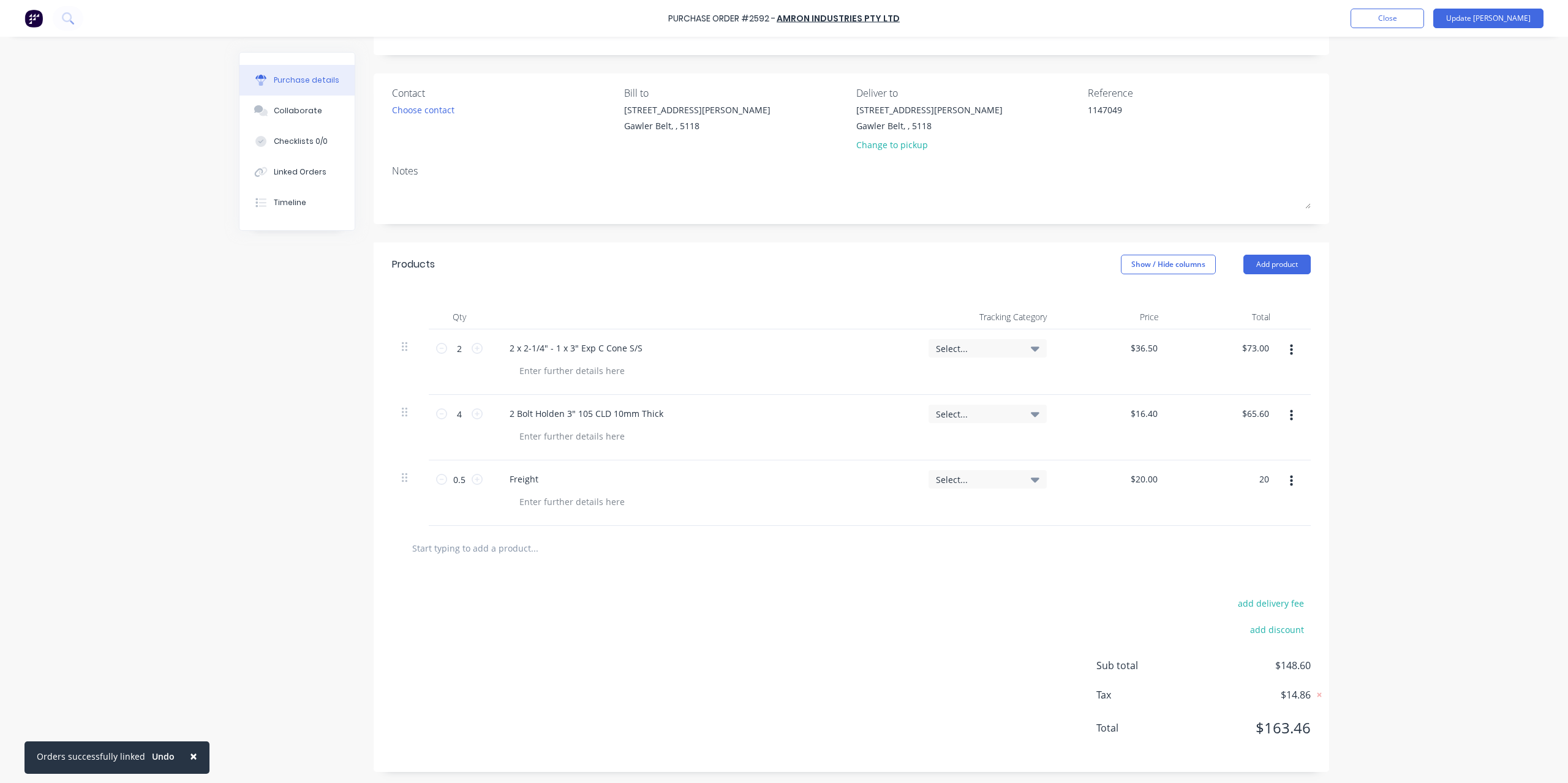
type input "$20.00"
click at [1319, 449] on div "Qty Tracking Category Price Total 2 2 2 x 2-1/4" - 1 x 3" Exp C Cone S/S Select…" at bounding box center [852, 406] width 956 height 239
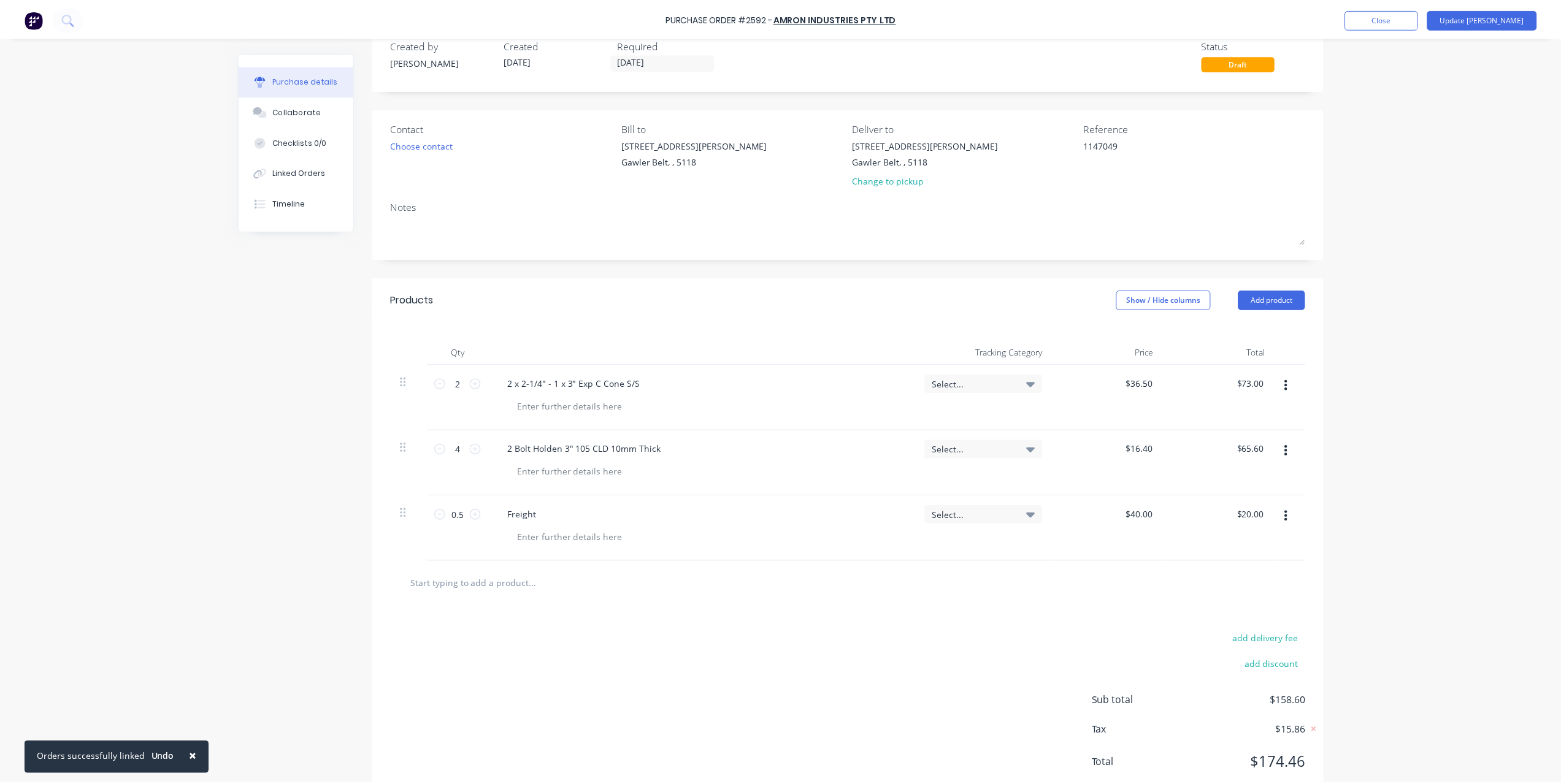
scroll to position [0, 0]
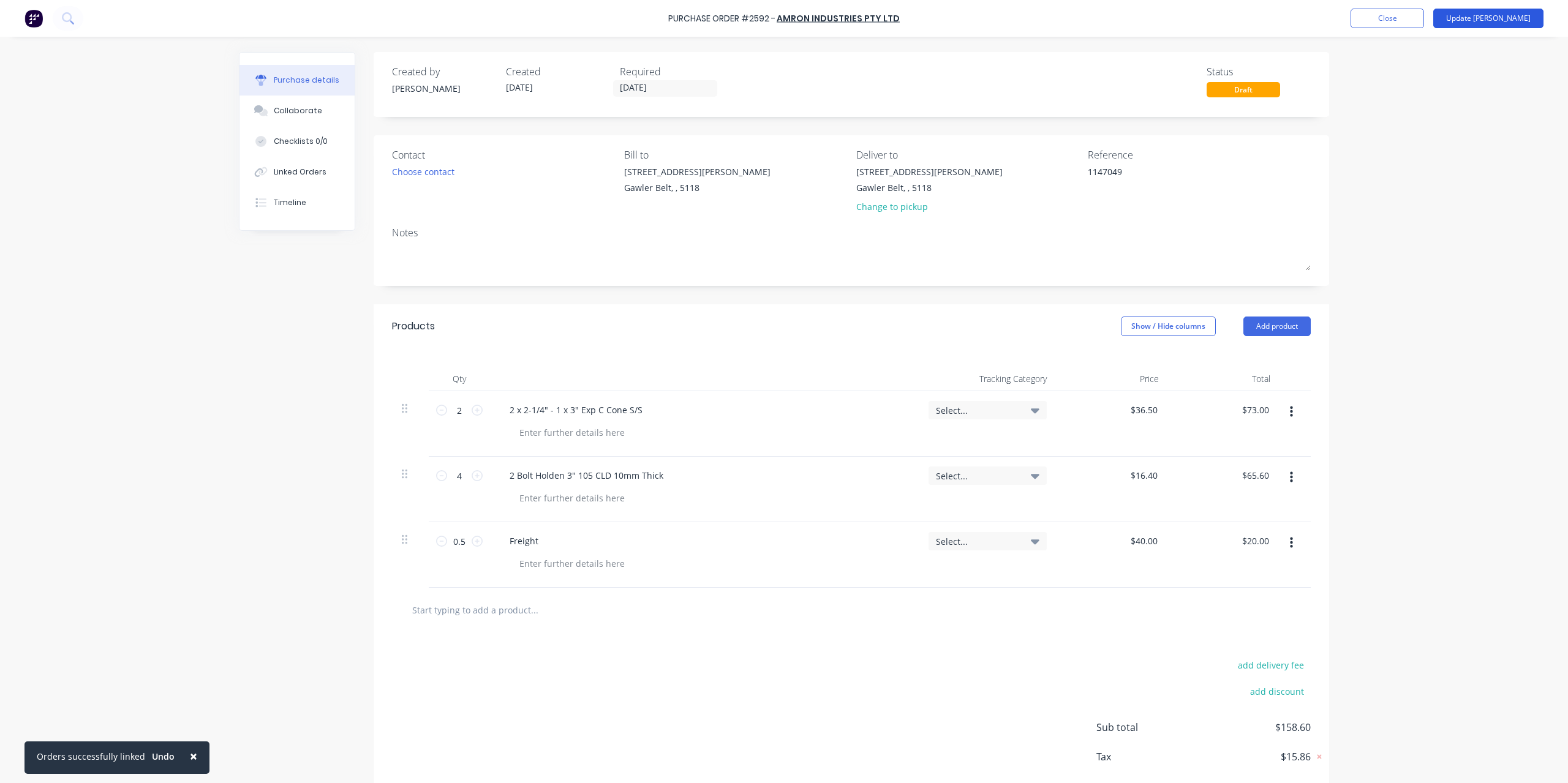
click at [1496, 22] on button "Update [PERSON_NAME]" at bounding box center [1488, 18] width 110 height 20
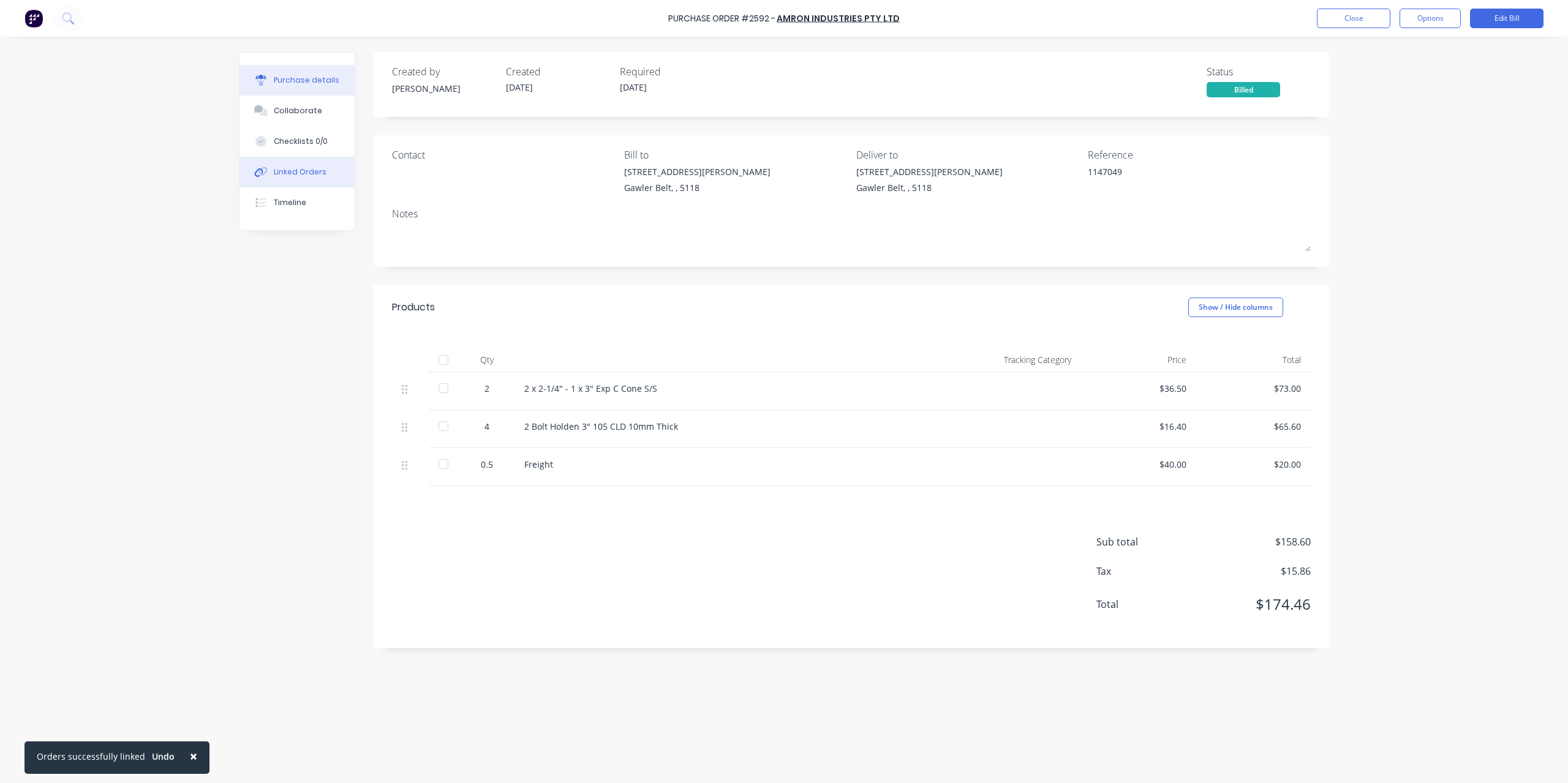
click at [292, 171] on div "Linked Orders" at bounding box center [300, 172] width 53 height 11
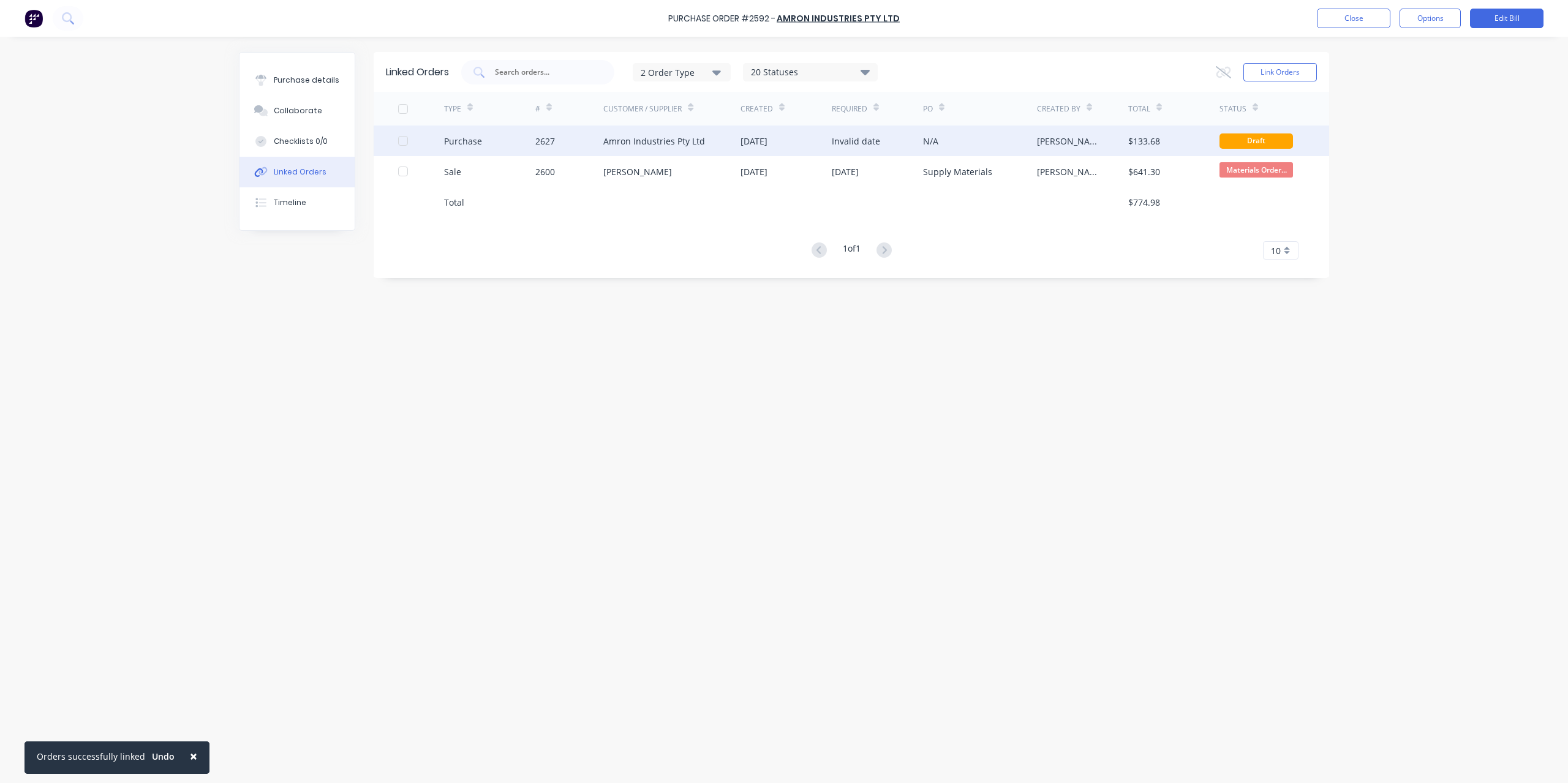
click at [662, 145] on div "Amron Industries Pty Ltd" at bounding box center [654, 141] width 102 height 13
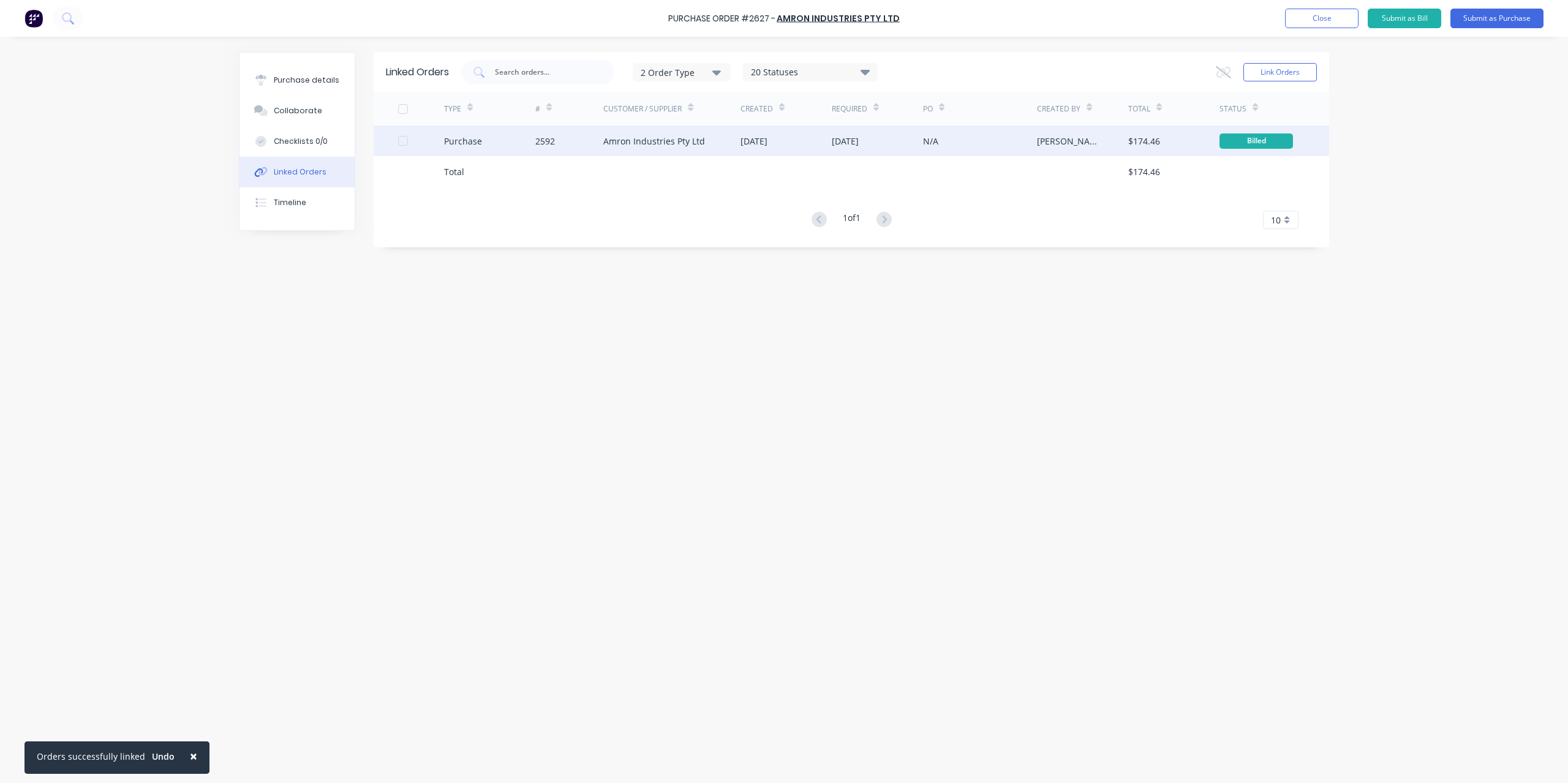
click at [662, 144] on div "Amron Industries Pty Ltd" at bounding box center [654, 141] width 102 height 13
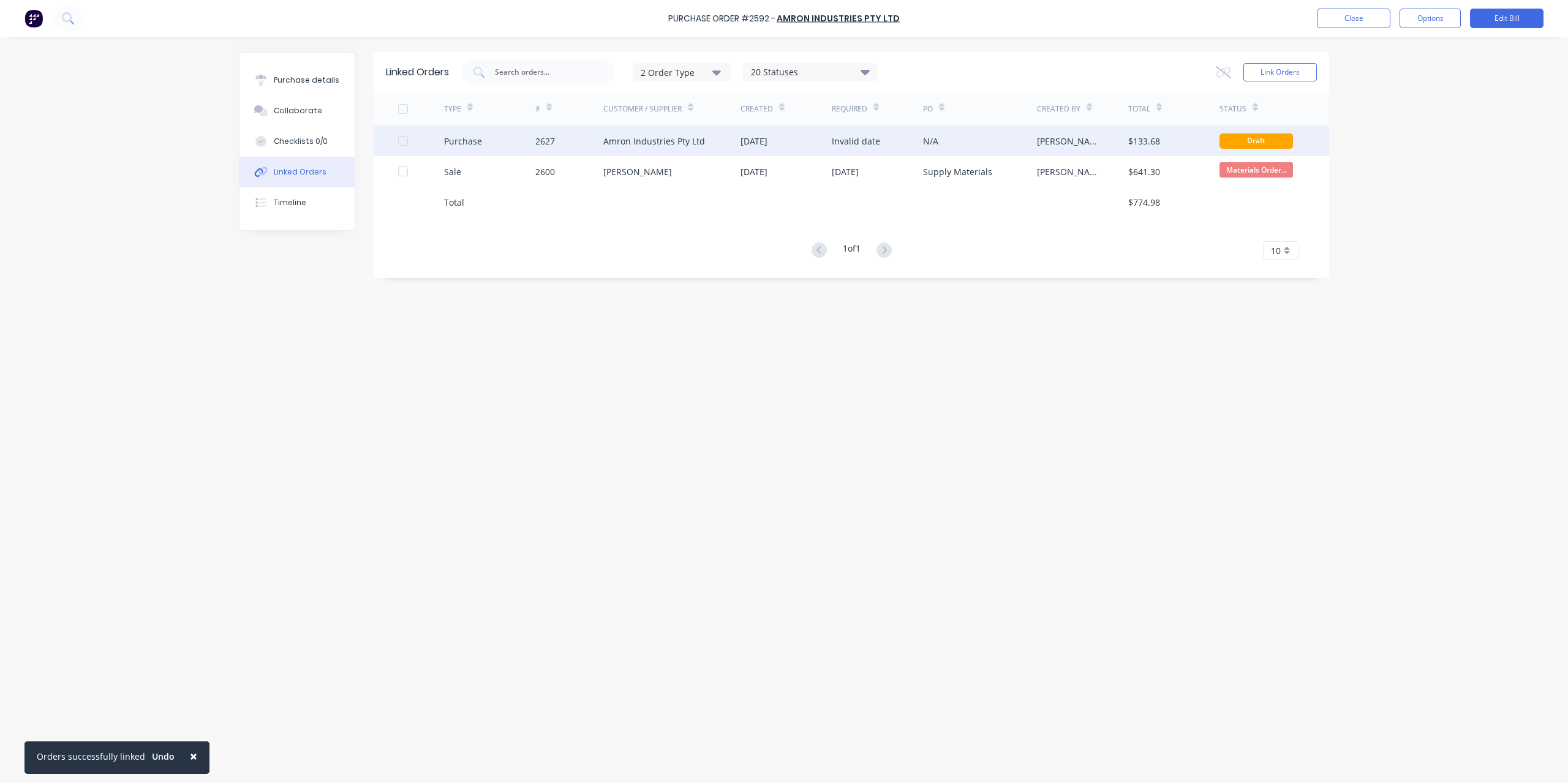
click at [672, 138] on div "Amron Industries Pty Ltd" at bounding box center [654, 141] width 102 height 13
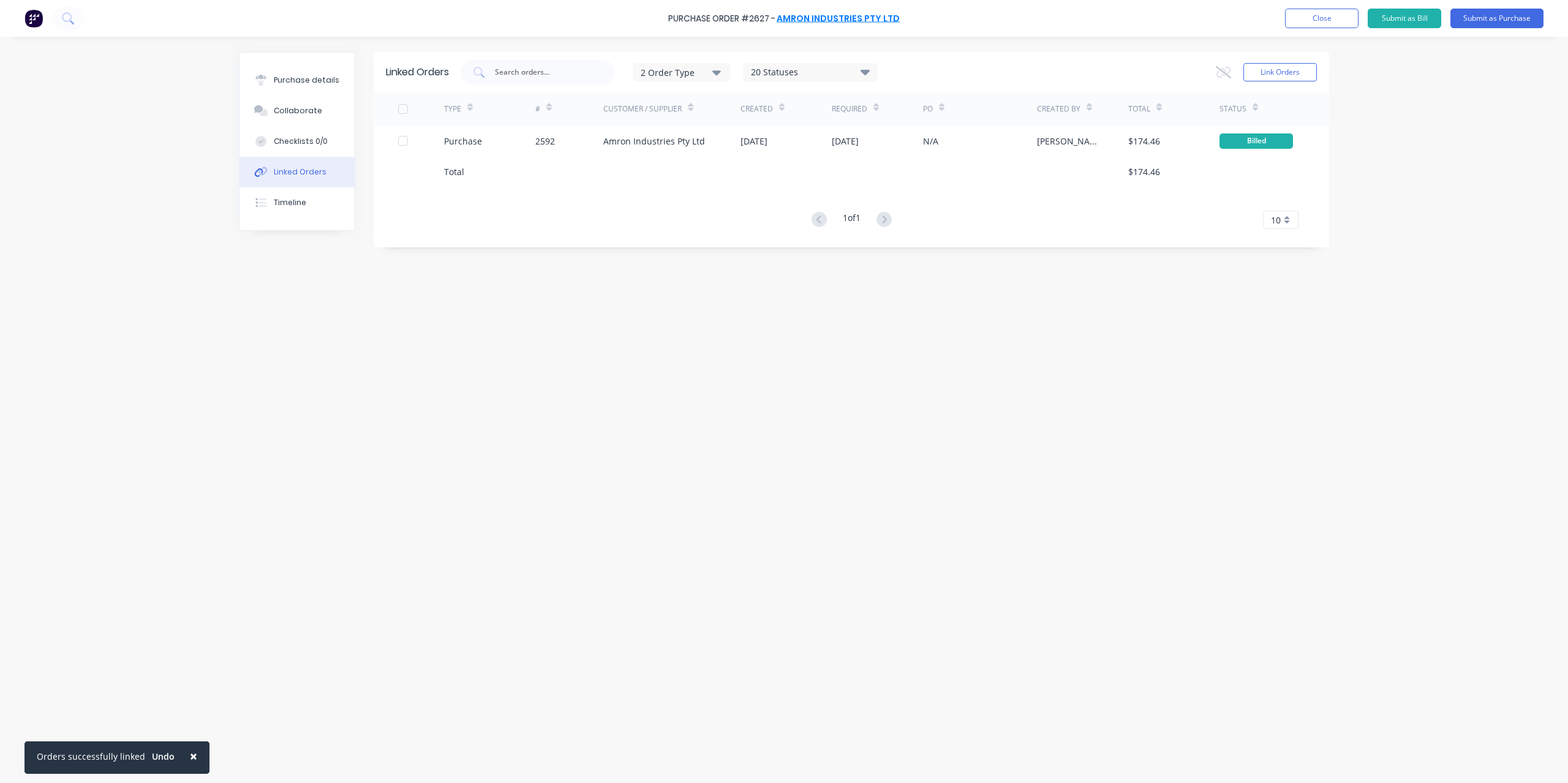
click at [833, 15] on link "Amron Industries Pty Ltd" at bounding box center [838, 18] width 123 height 12
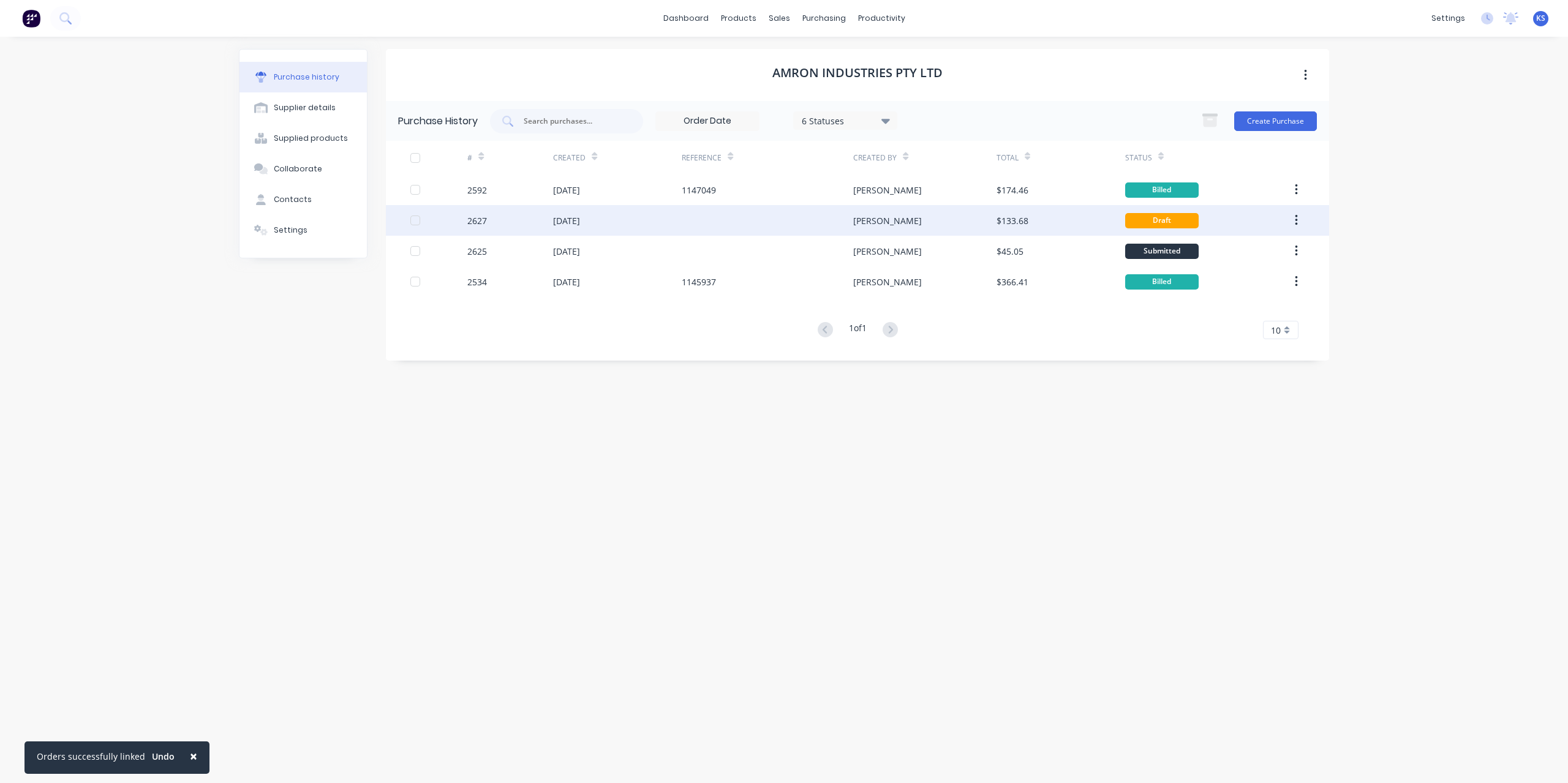
click at [565, 219] on div "[DATE]" at bounding box center [566, 221] width 27 height 13
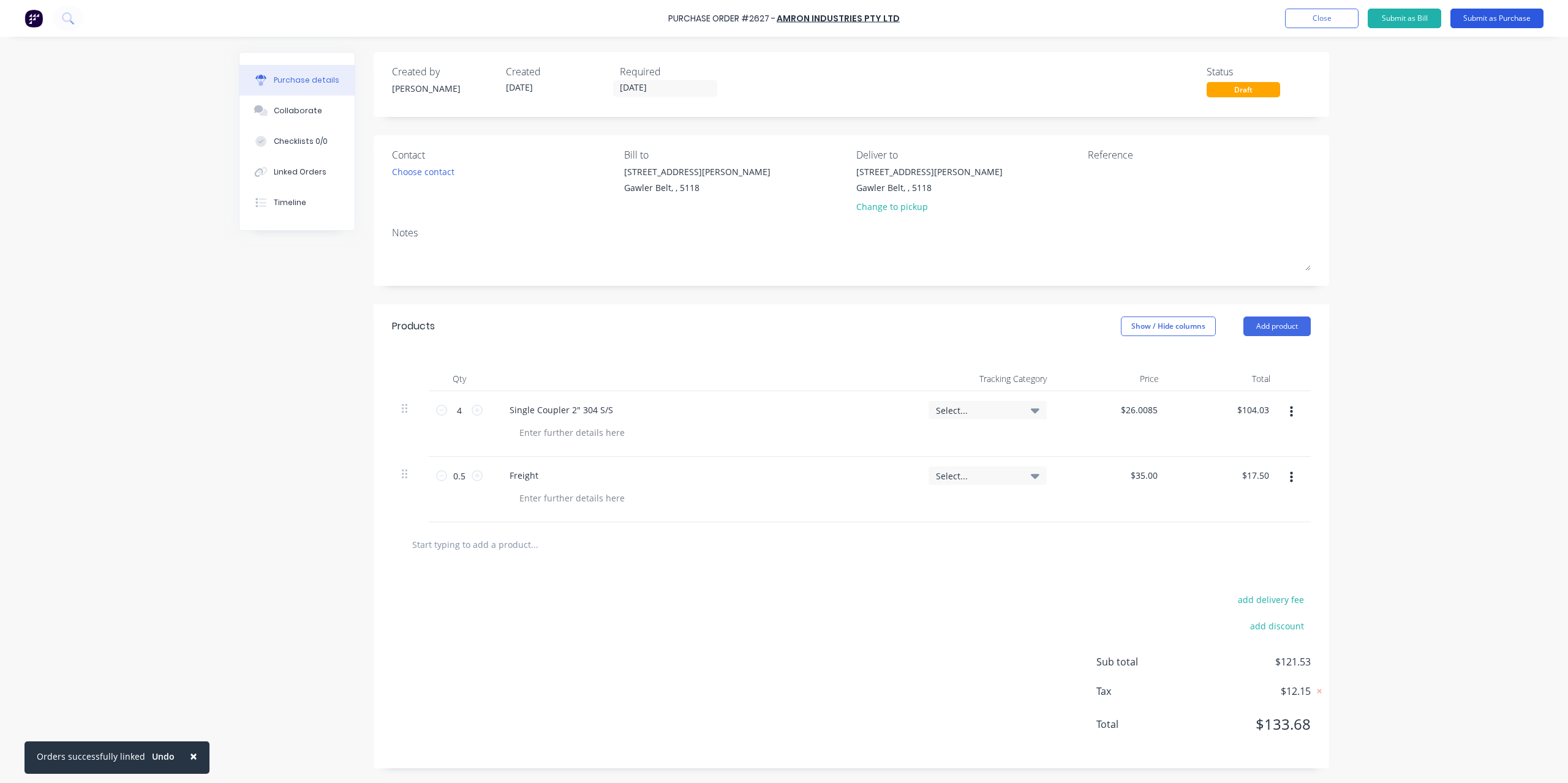
click at [1487, 21] on button "Submit as Purchase" at bounding box center [1497, 18] width 93 height 20
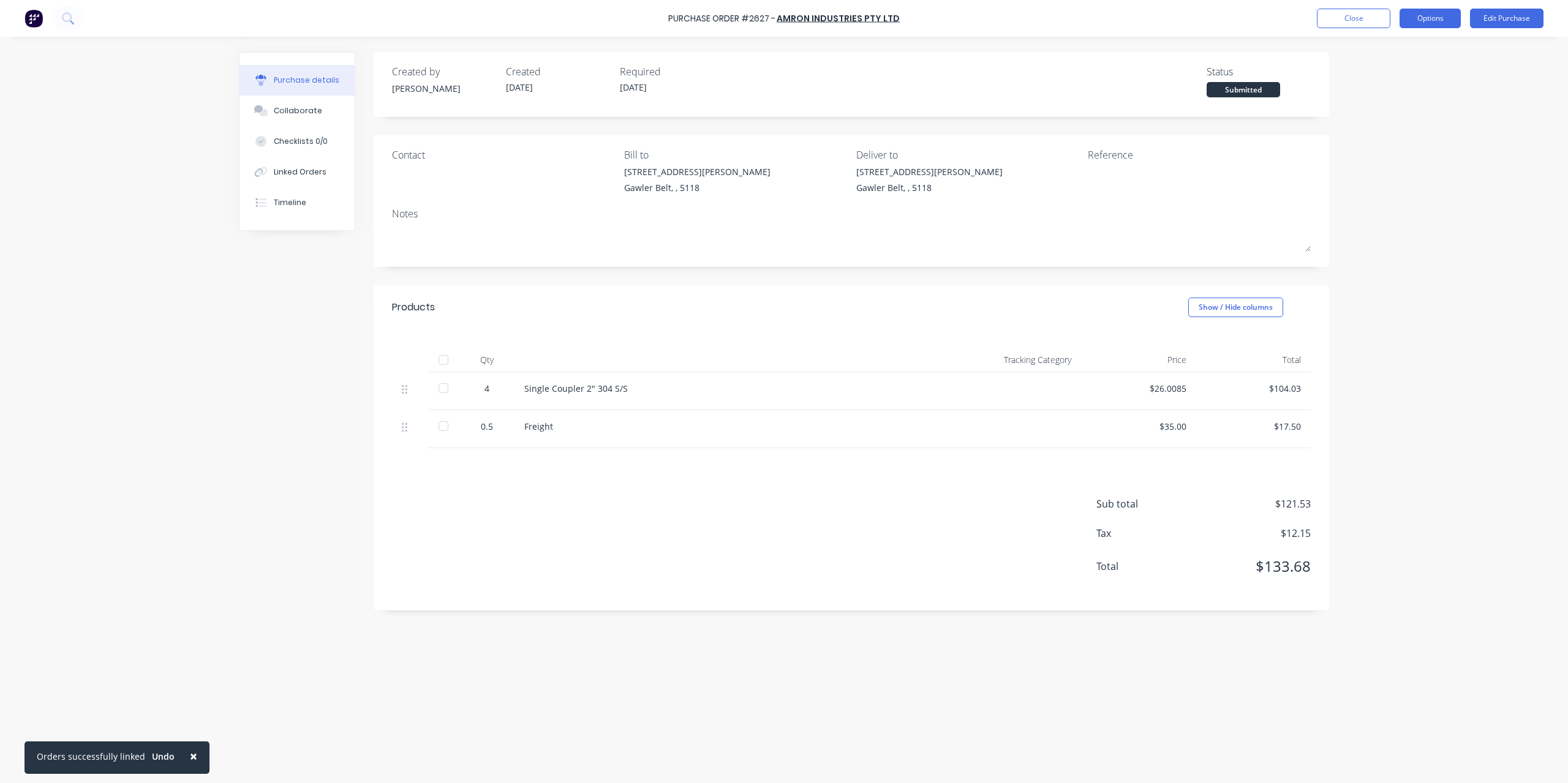
click at [1419, 12] on button "Options" at bounding box center [1430, 18] width 61 height 20
click at [1410, 74] on div "Convert to Bill" at bounding box center [1403, 74] width 95 height 18
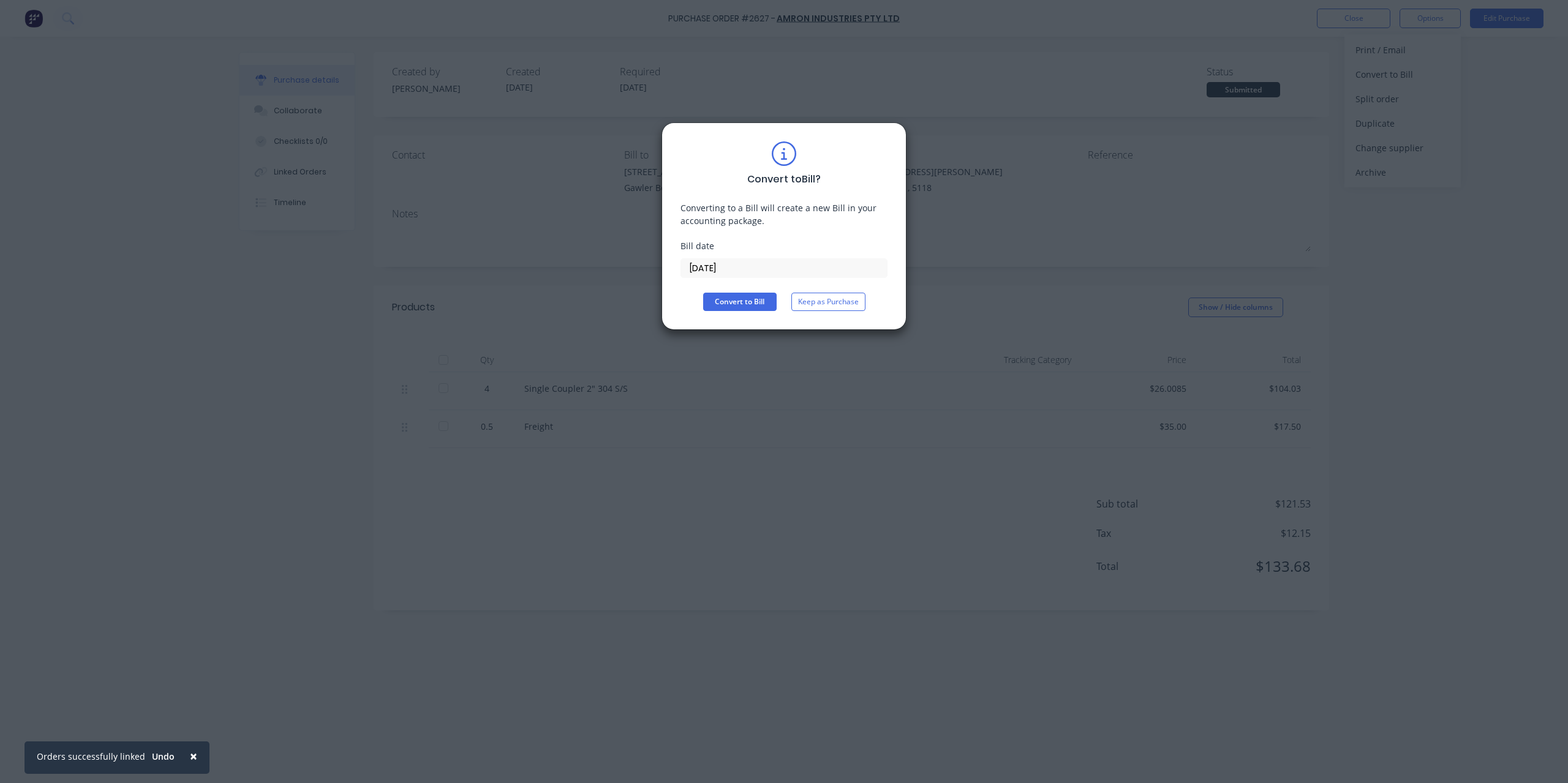
click at [773, 264] on input "[DATE]" at bounding box center [784, 268] width 206 height 18
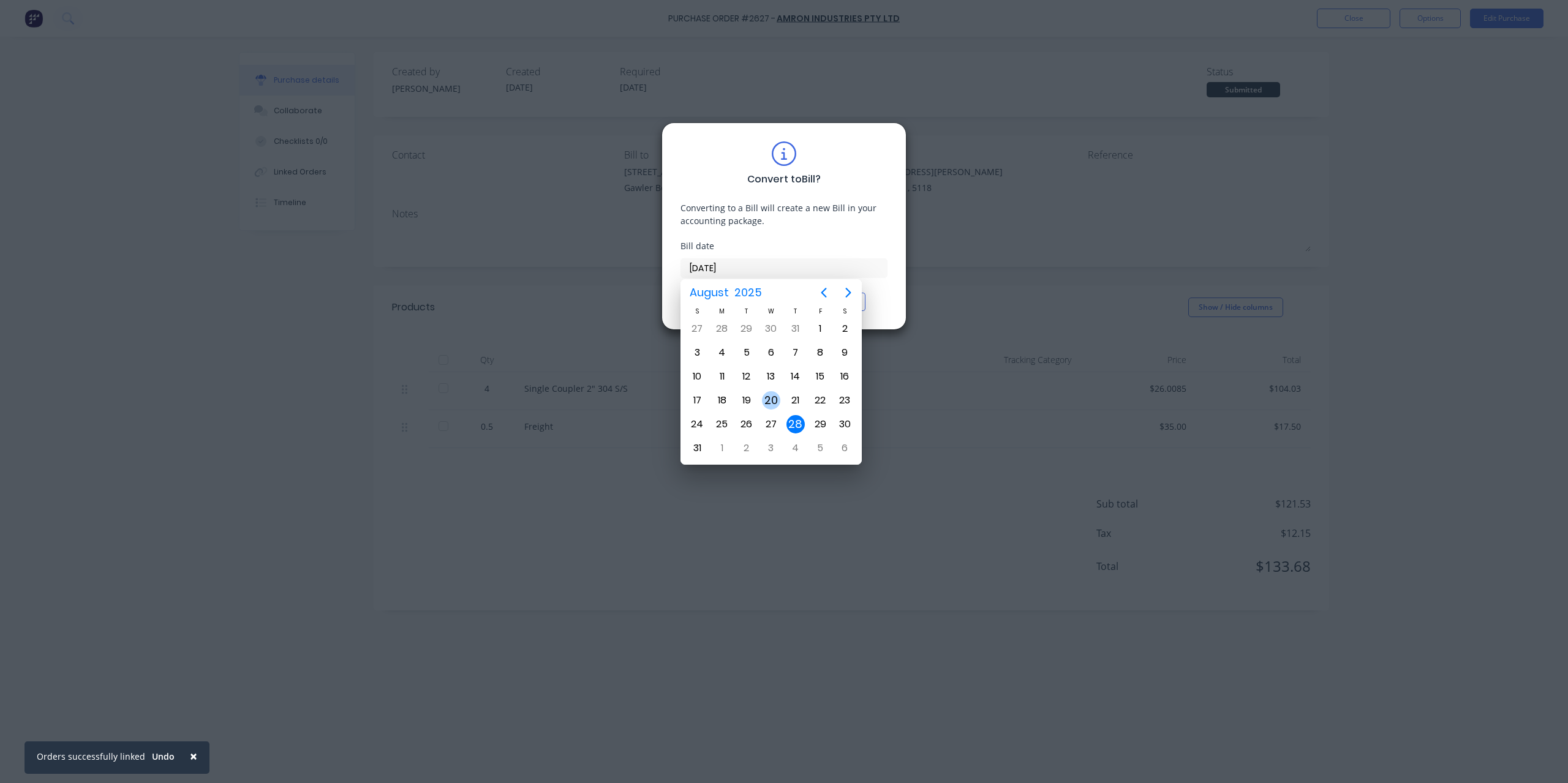
click at [776, 398] on div "20" at bounding box center [772, 401] width 18 height 18
type input "[DATE]"
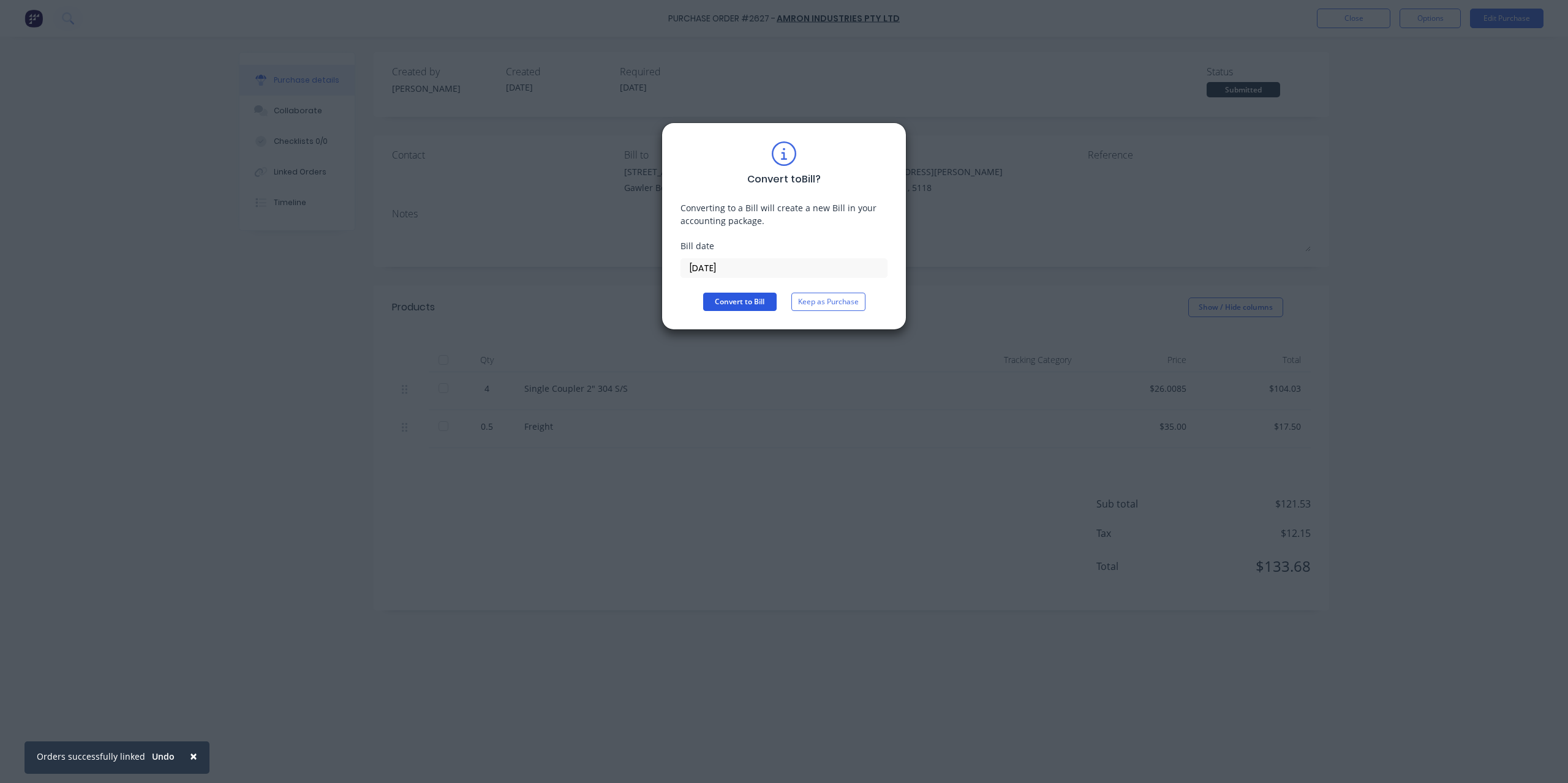
click at [737, 302] on button "Convert to Bill" at bounding box center [740, 302] width 74 height 18
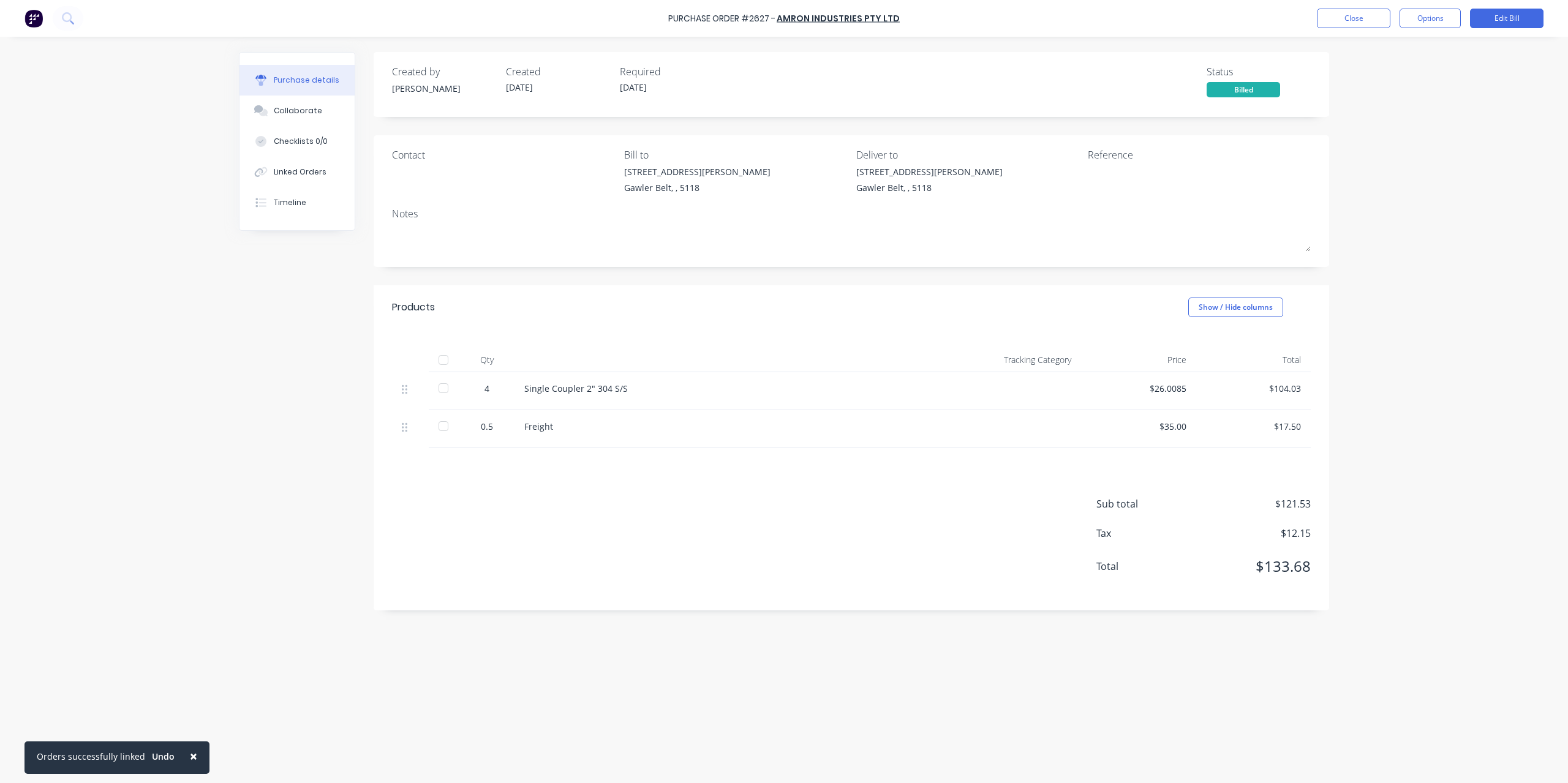
click at [1506, 4] on div "Purchase Order #2627 - Amron Industries Pty Ltd Close Options Edit Bill" at bounding box center [784, 18] width 1568 height 37
click at [1508, 14] on button "Edit Bill" at bounding box center [1507, 18] width 74 height 20
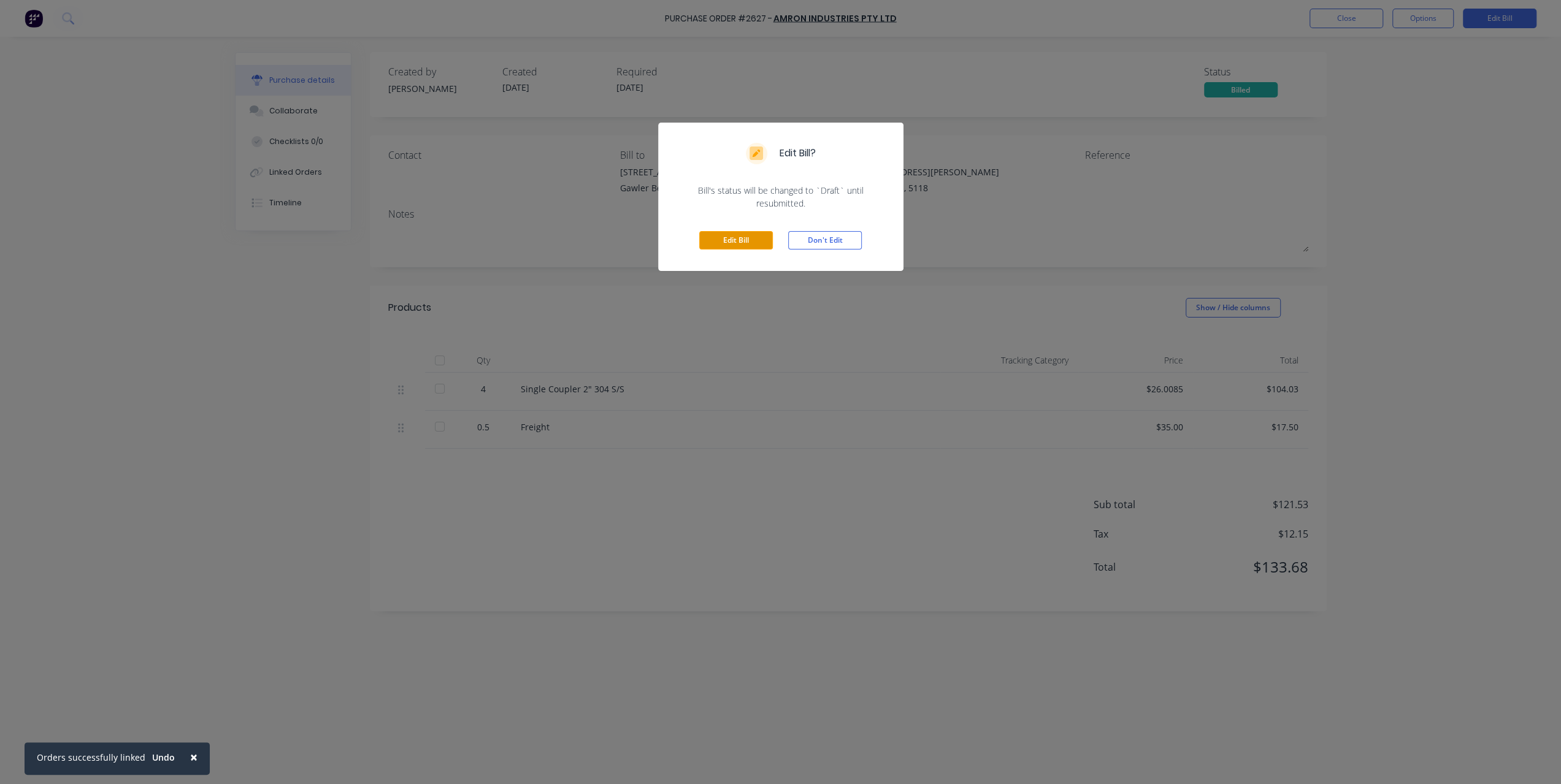
click at [746, 241] on button "Edit Bill" at bounding box center [736, 240] width 74 height 18
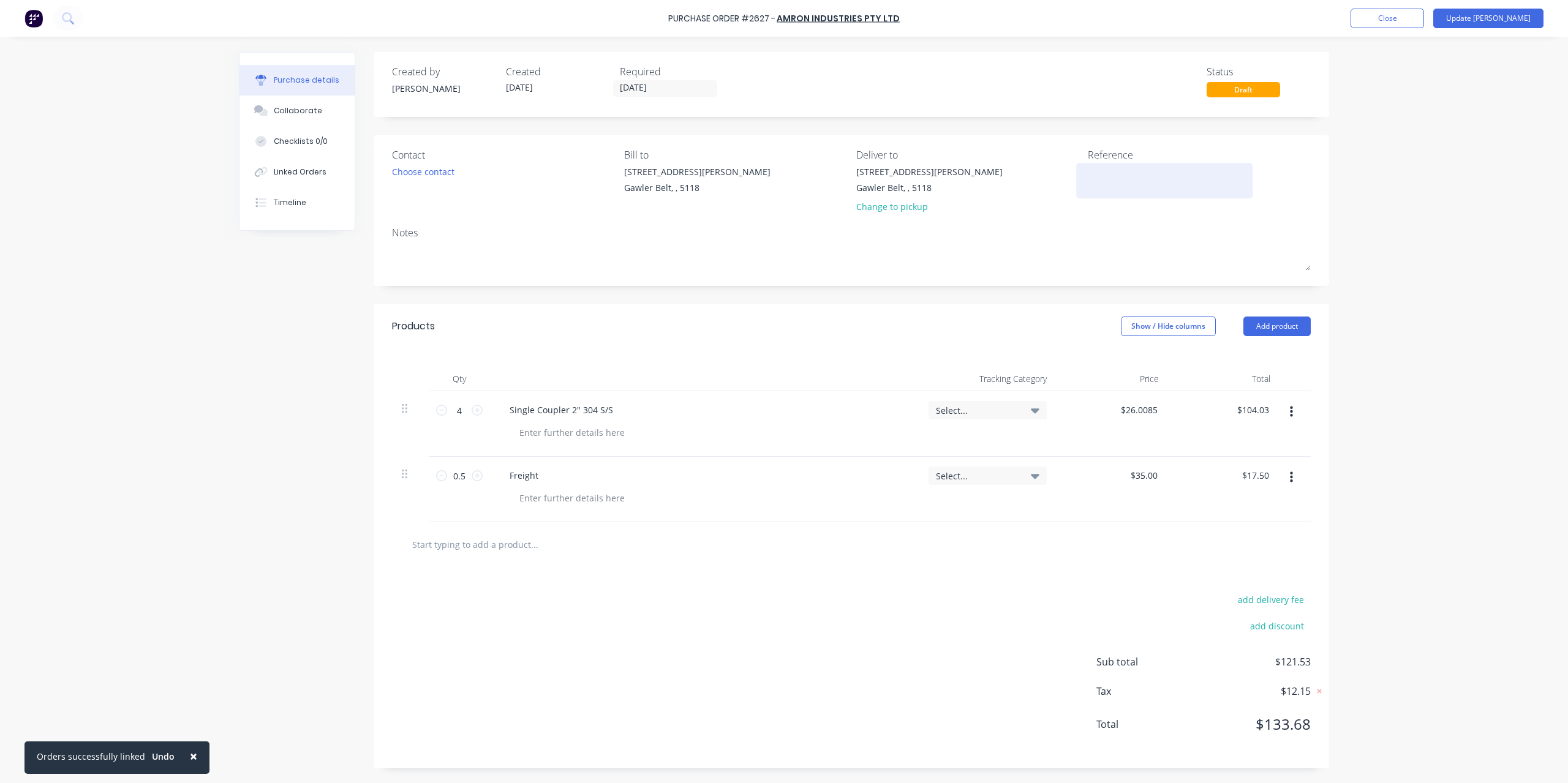
click at [1104, 172] on textarea at bounding box center [1164, 179] width 153 height 28
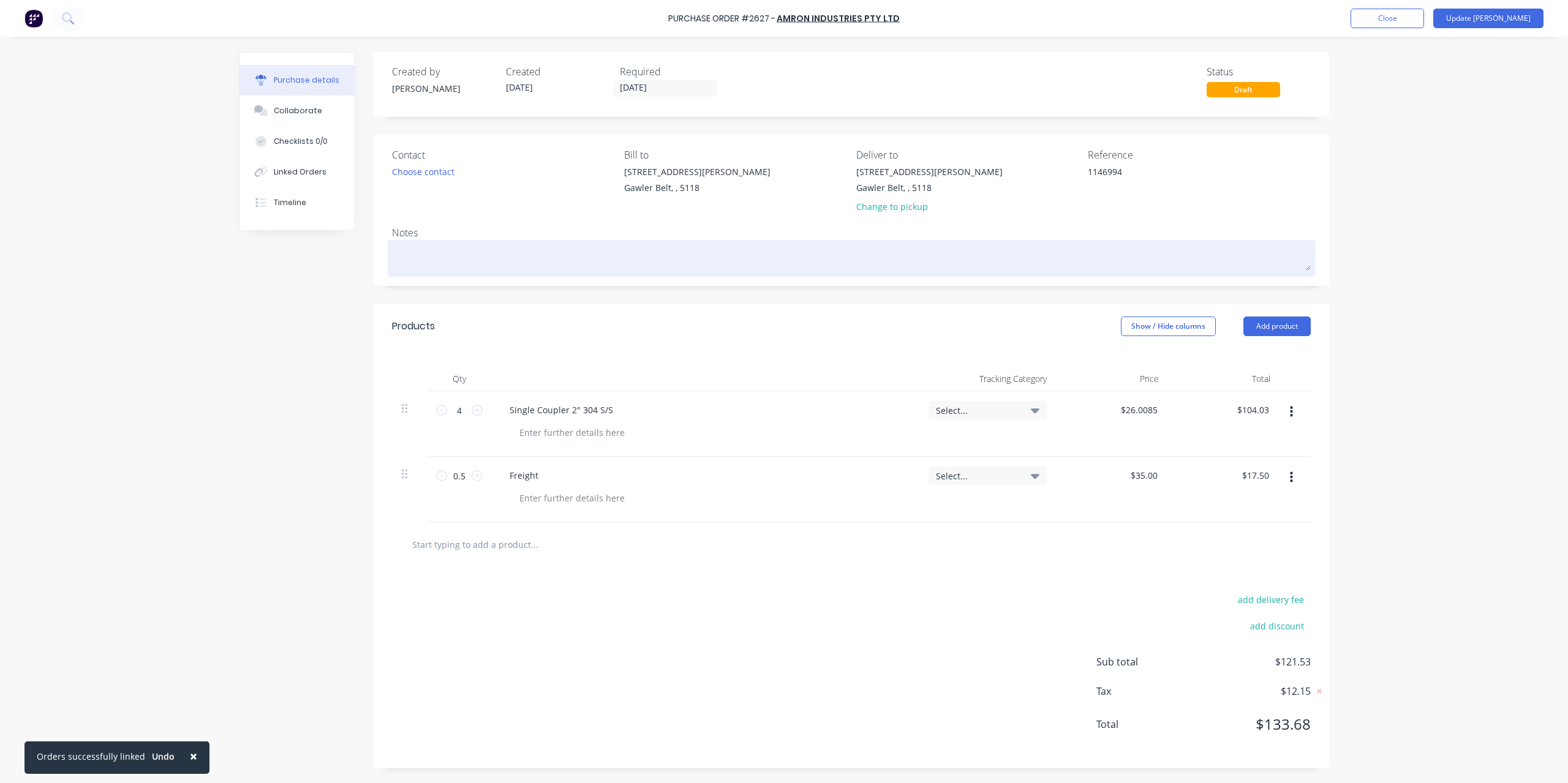
type textarea "1146994"
click at [454, 264] on textarea at bounding box center [852, 257] width 919 height 28
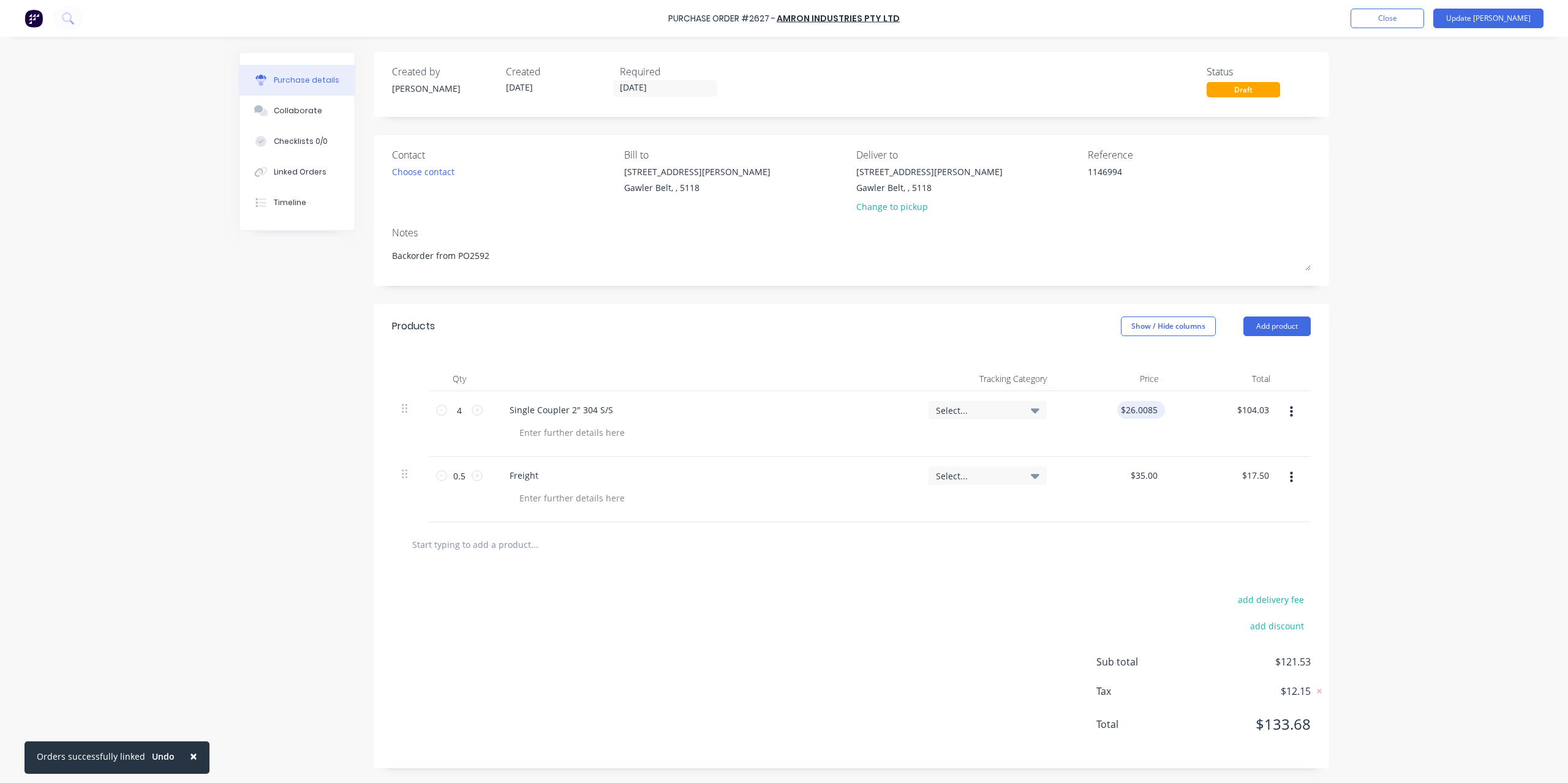
type textarea "Backorder from PO2592"
click at [1162, 409] on div "$26.0085 $26.0085" at bounding box center [1141, 410] width 48 height 18
click at [1160, 411] on input "26.0085" at bounding box center [1141, 410] width 38 height 18
type input "$26.0085"
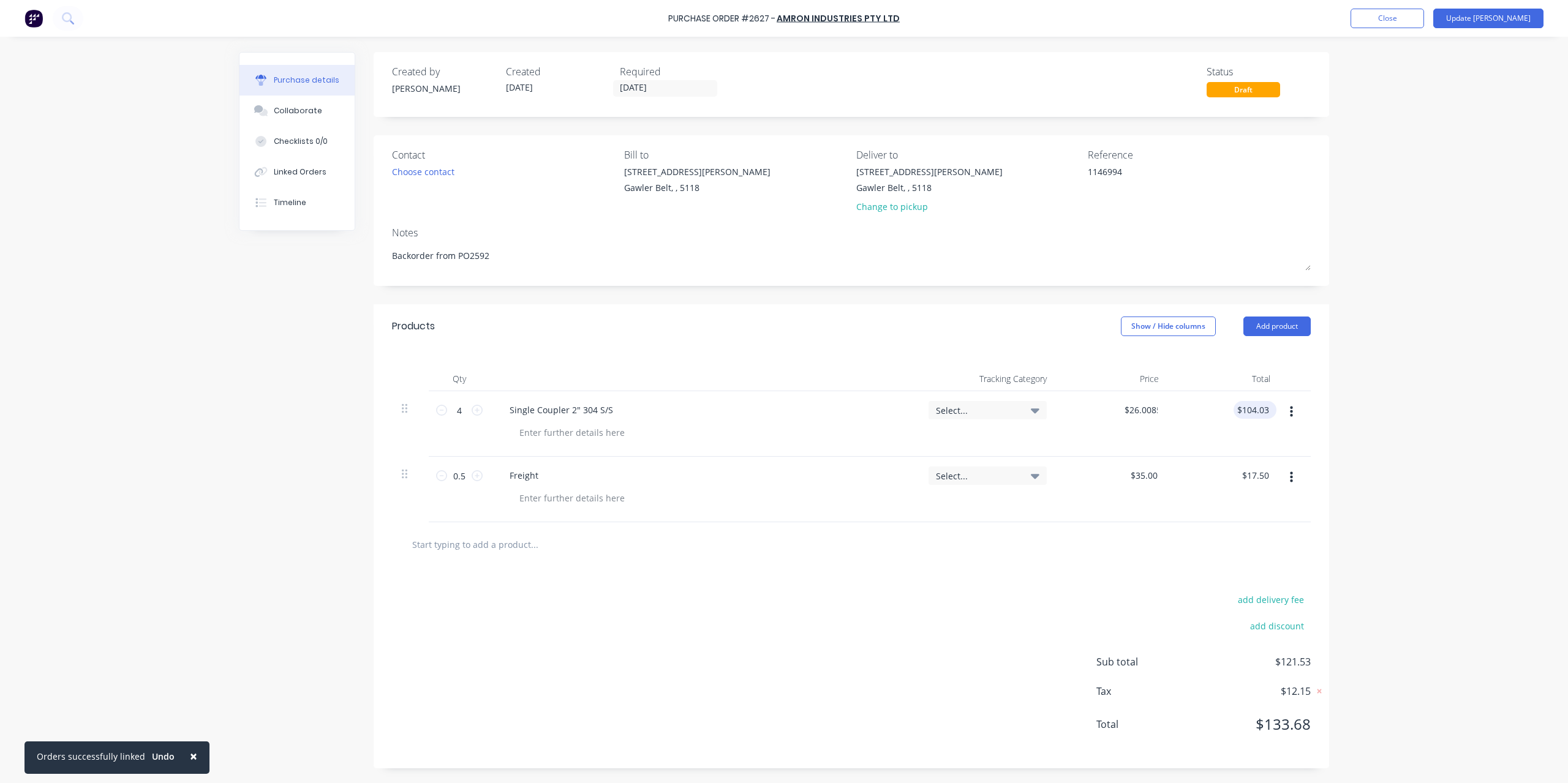
click at [1274, 407] on div "$104.03 $104.03" at bounding box center [1255, 410] width 43 height 18
click at [1260, 411] on input "104.03" at bounding box center [1253, 410] width 38 height 18
click at [1263, 411] on input "104.03" at bounding box center [1255, 410] width 33 height 18
type input "99.08"
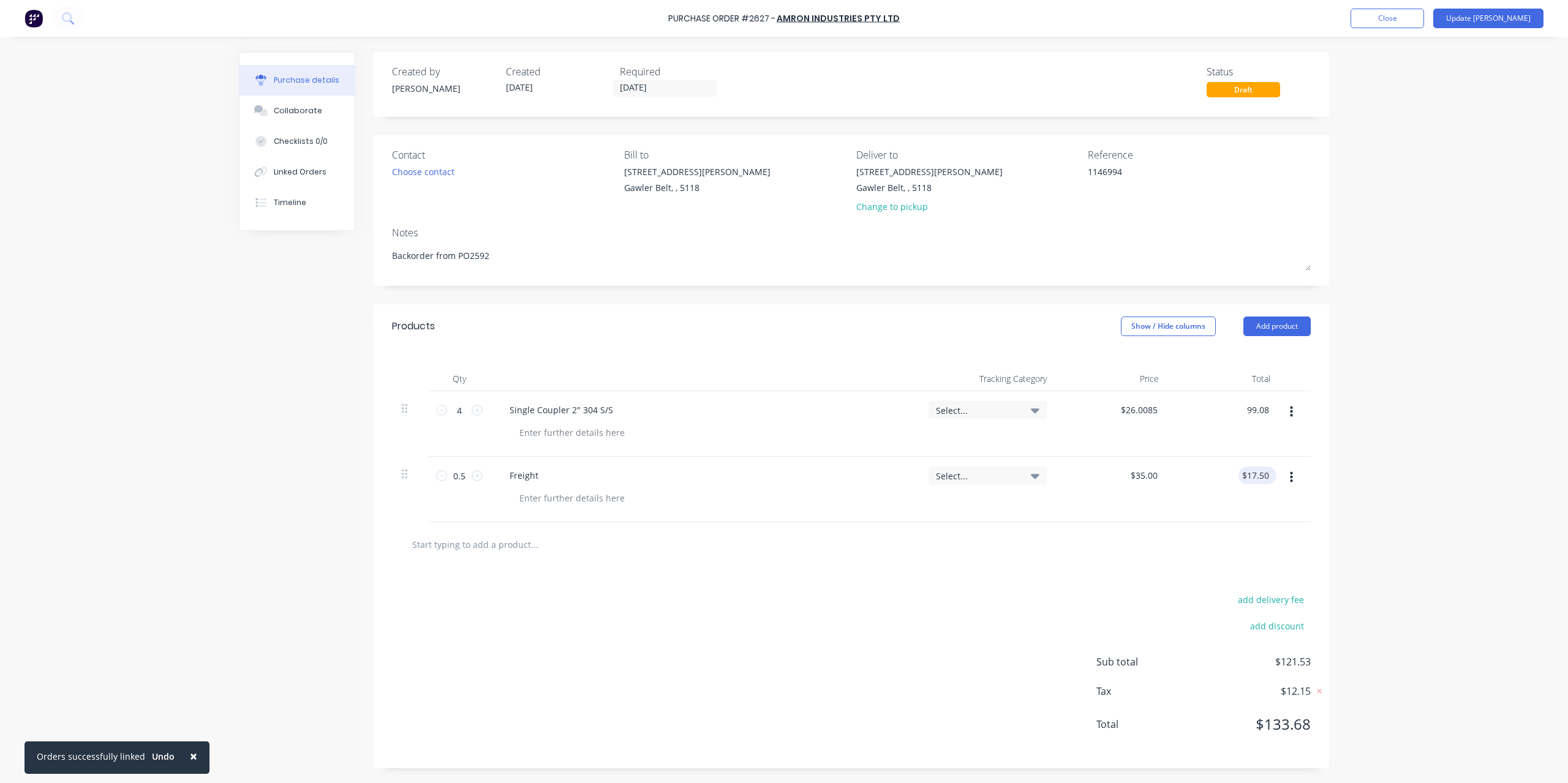
type input "$24.77"
type input "$99.08"
click at [1249, 477] on input "17.50" at bounding box center [1255, 475] width 33 height 18
drag, startPoint x: 1249, startPoint y: 477, endPoint x: 1278, endPoint y: 470, distance: 29.8
click at [1278, 470] on div "0.5 0.5 Freight Select... $35.00 $35.00 17.50 17.50" at bounding box center [852, 489] width 919 height 66
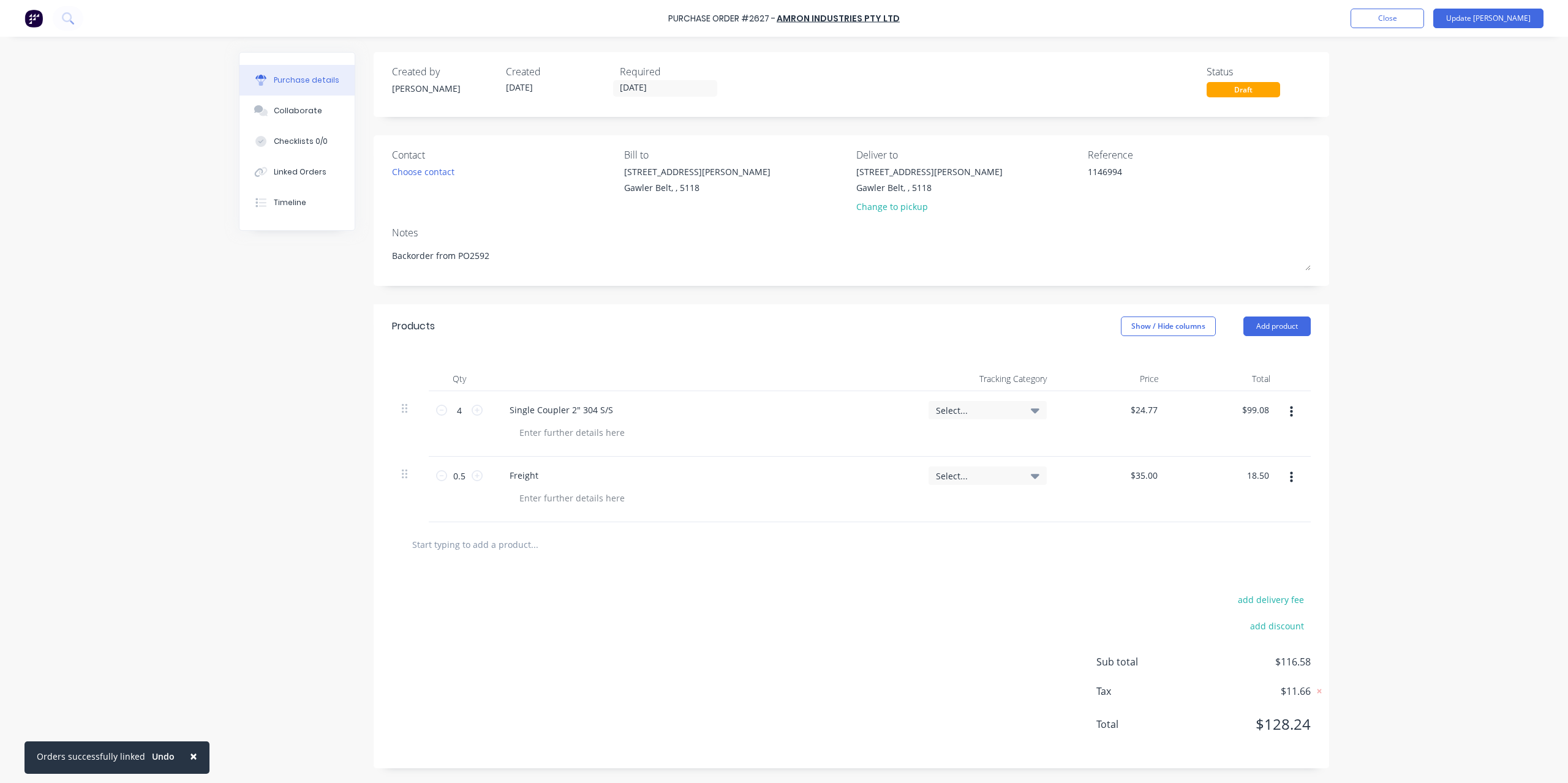
type input "18.50"
type input "$37.00"
type input "$18.50"
click at [1418, 529] on div "× Orders successfully linked Undo Purchase Order #2627 - Amron Industries Pty L…" at bounding box center [784, 392] width 1568 height 783
click at [1509, 18] on button "Update [PERSON_NAME]" at bounding box center [1488, 18] width 110 height 20
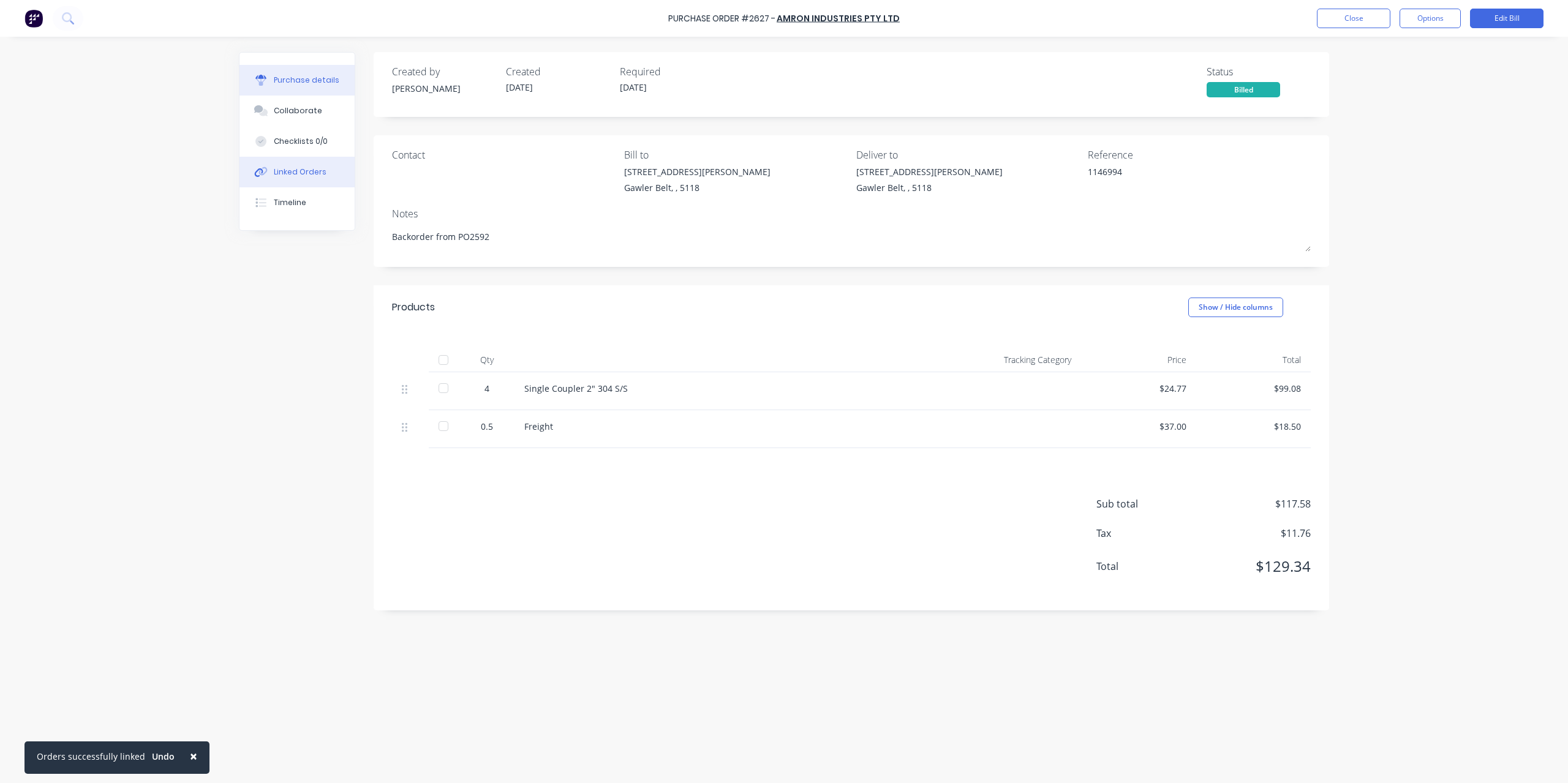
click at [325, 173] on button "Linked Orders" at bounding box center [296, 172] width 115 height 31
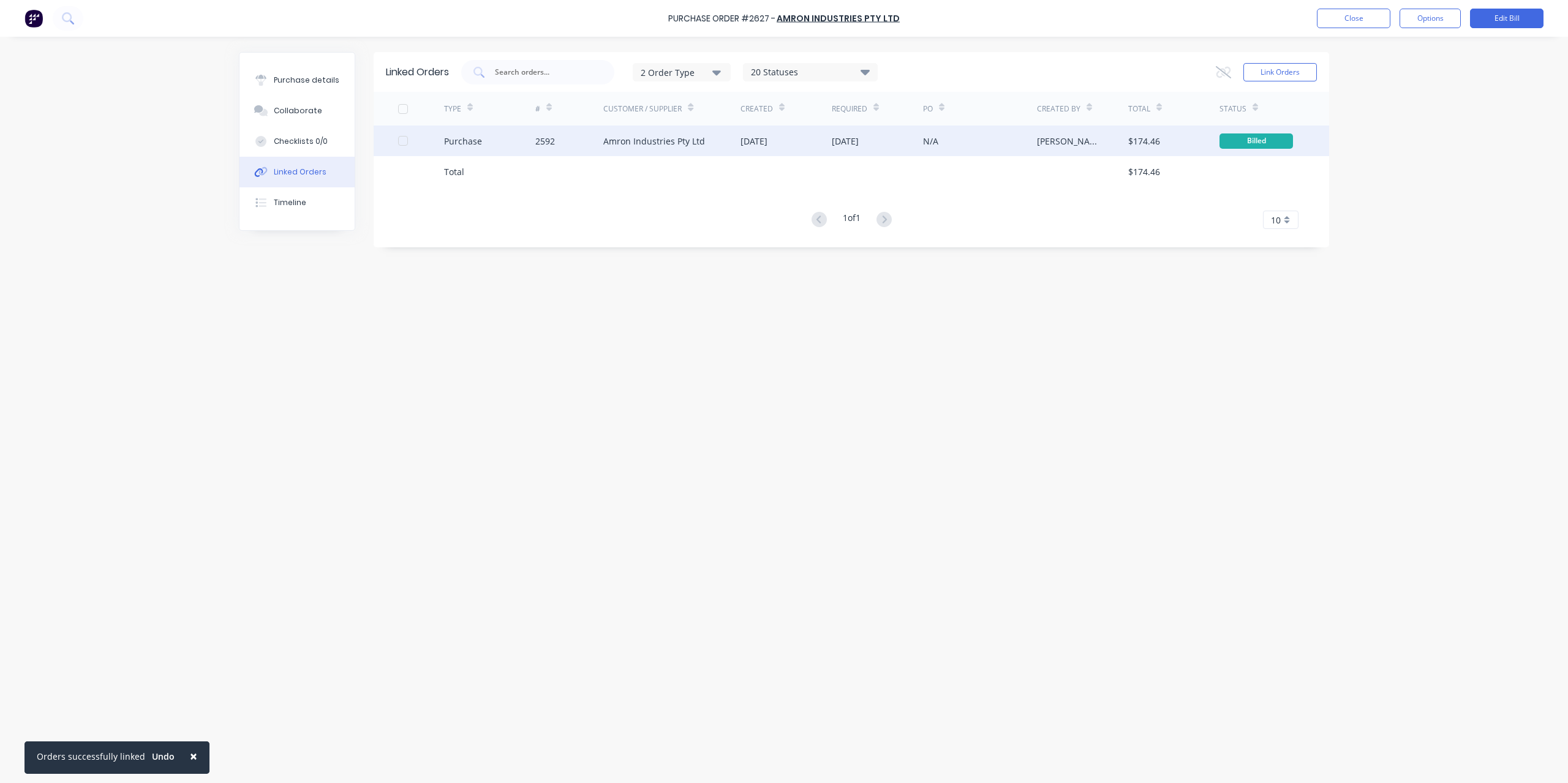
click at [577, 145] on div "2592" at bounding box center [570, 141] width 68 height 31
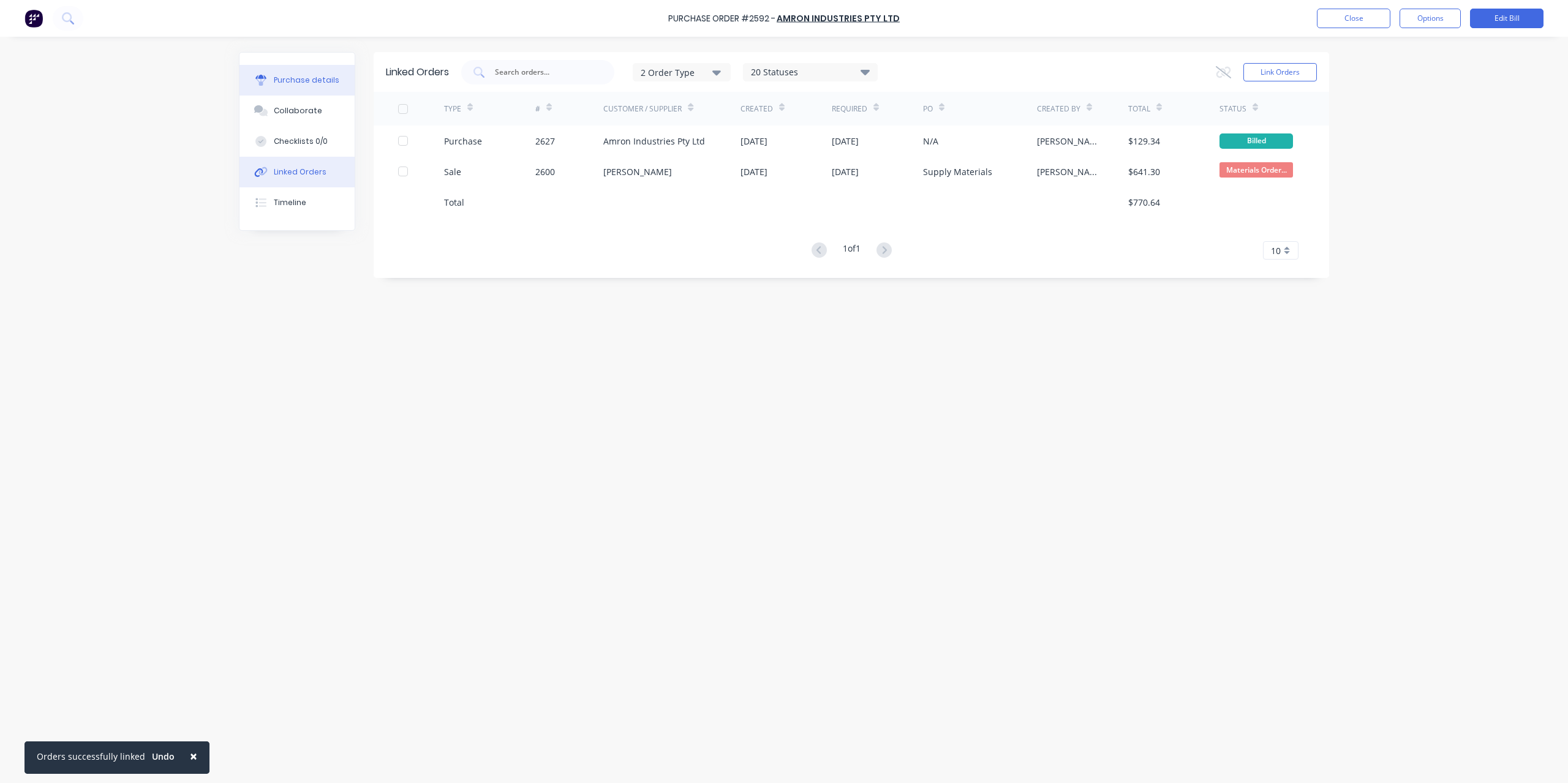
click at [305, 83] on div "Purchase details" at bounding box center [307, 80] width 66 height 11
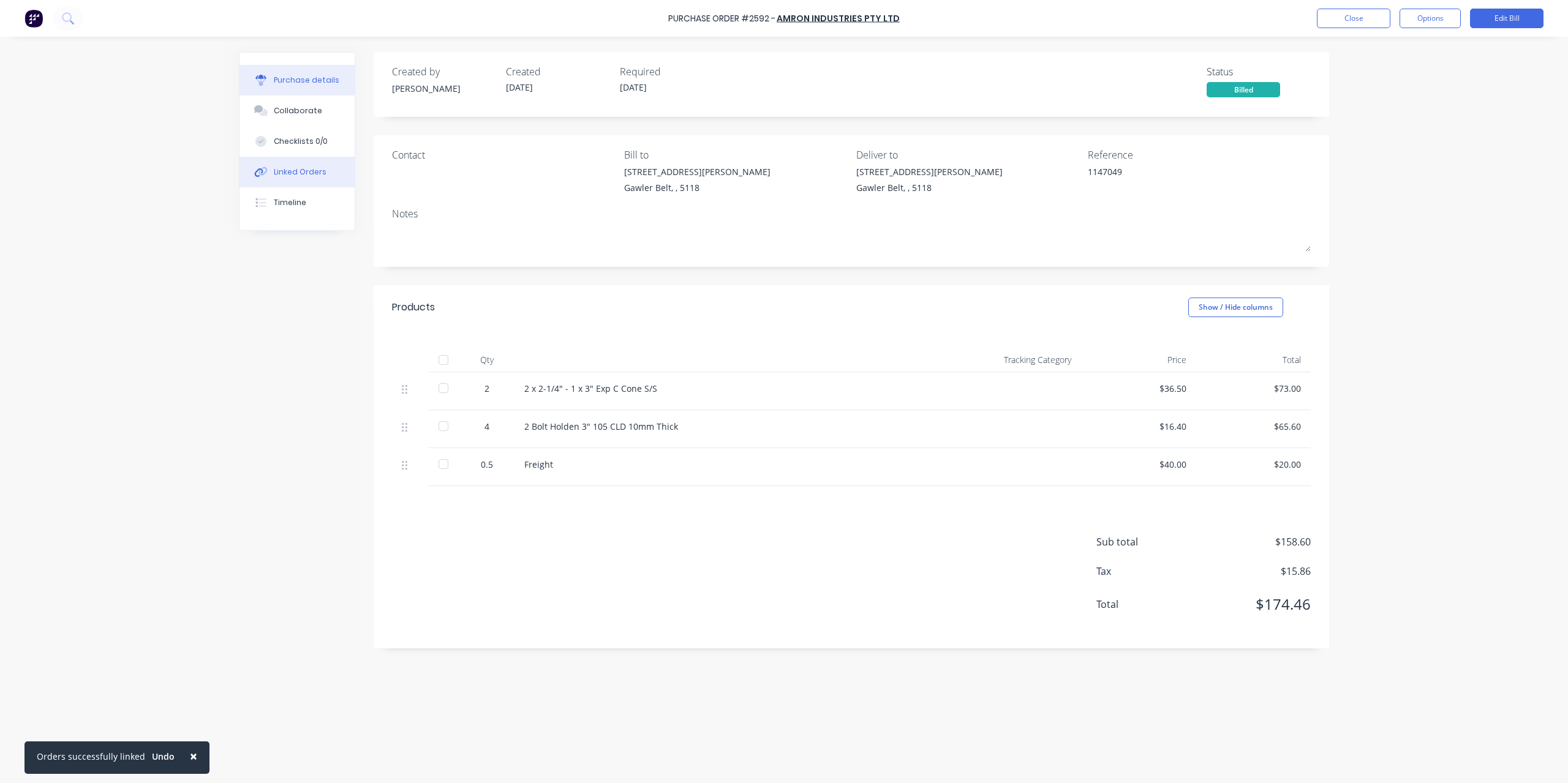
click at [302, 168] on div "Linked Orders" at bounding box center [300, 172] width 53 height 11
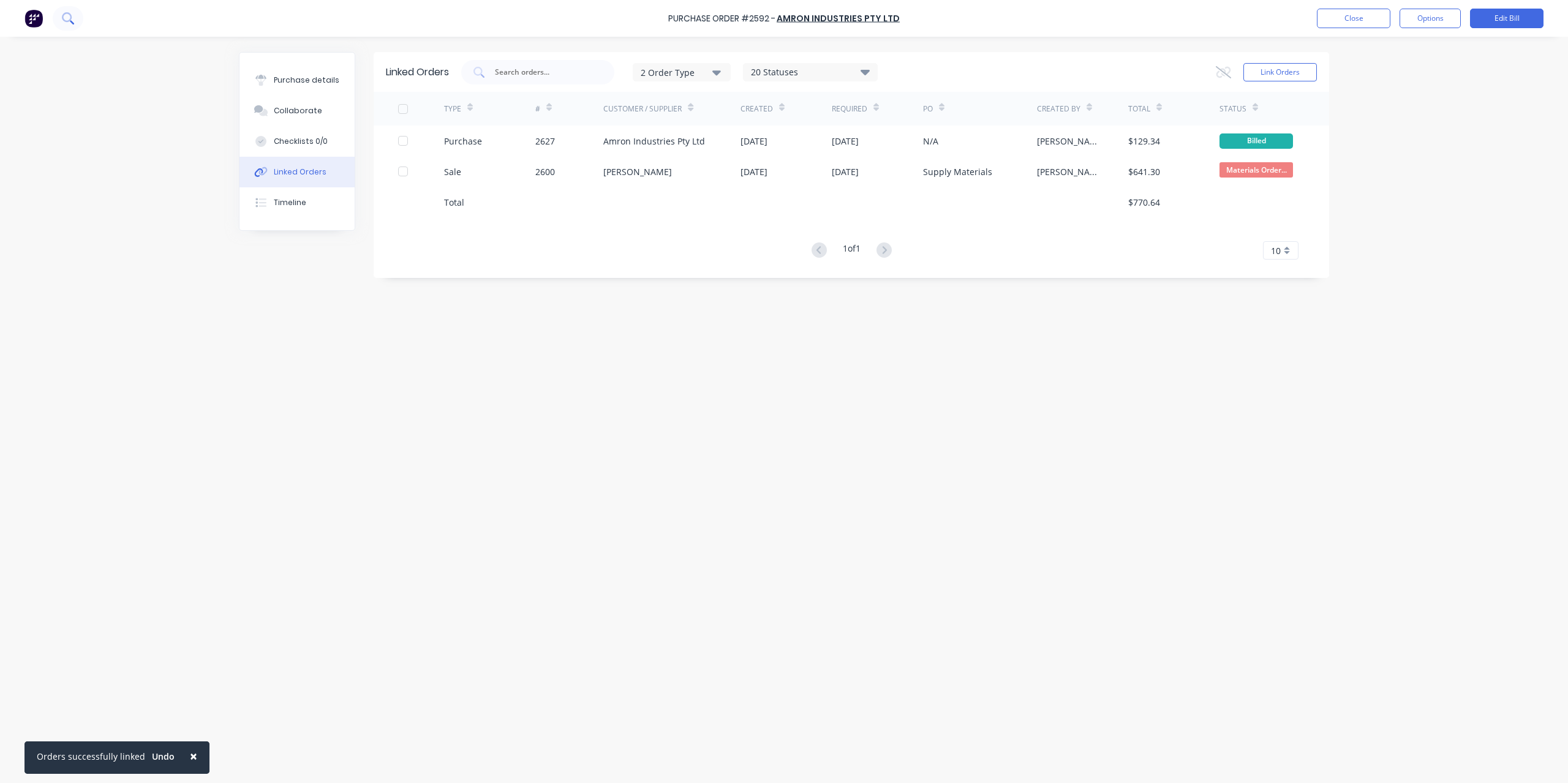
click at [76, 20] on button at bounding box center [68, 18] width 31 height 24
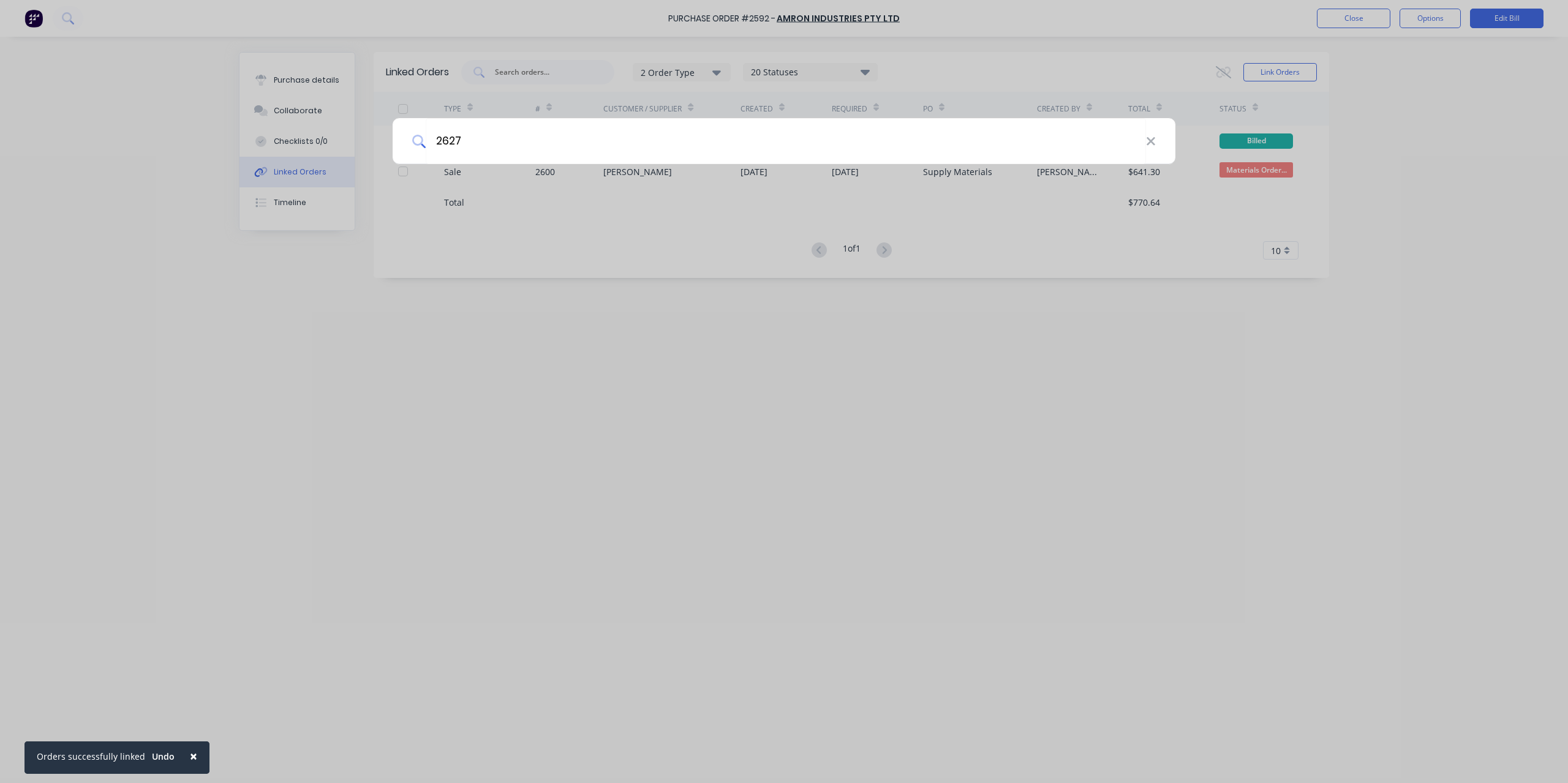
type input "2627"
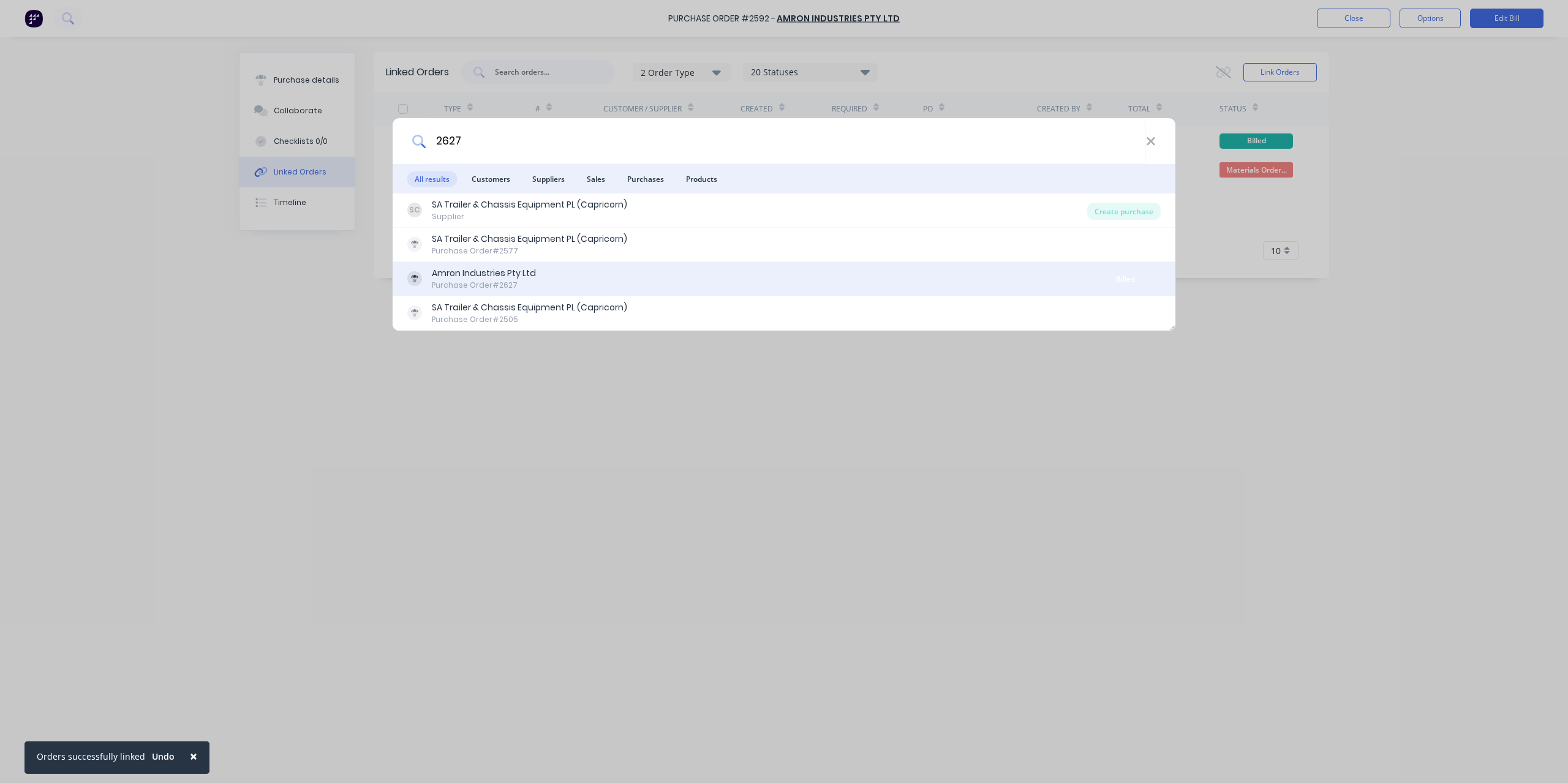
click at [457, 267] on div "Amron Industries Pty Ltd" at bounding box center [484, 273] width 104 height 13
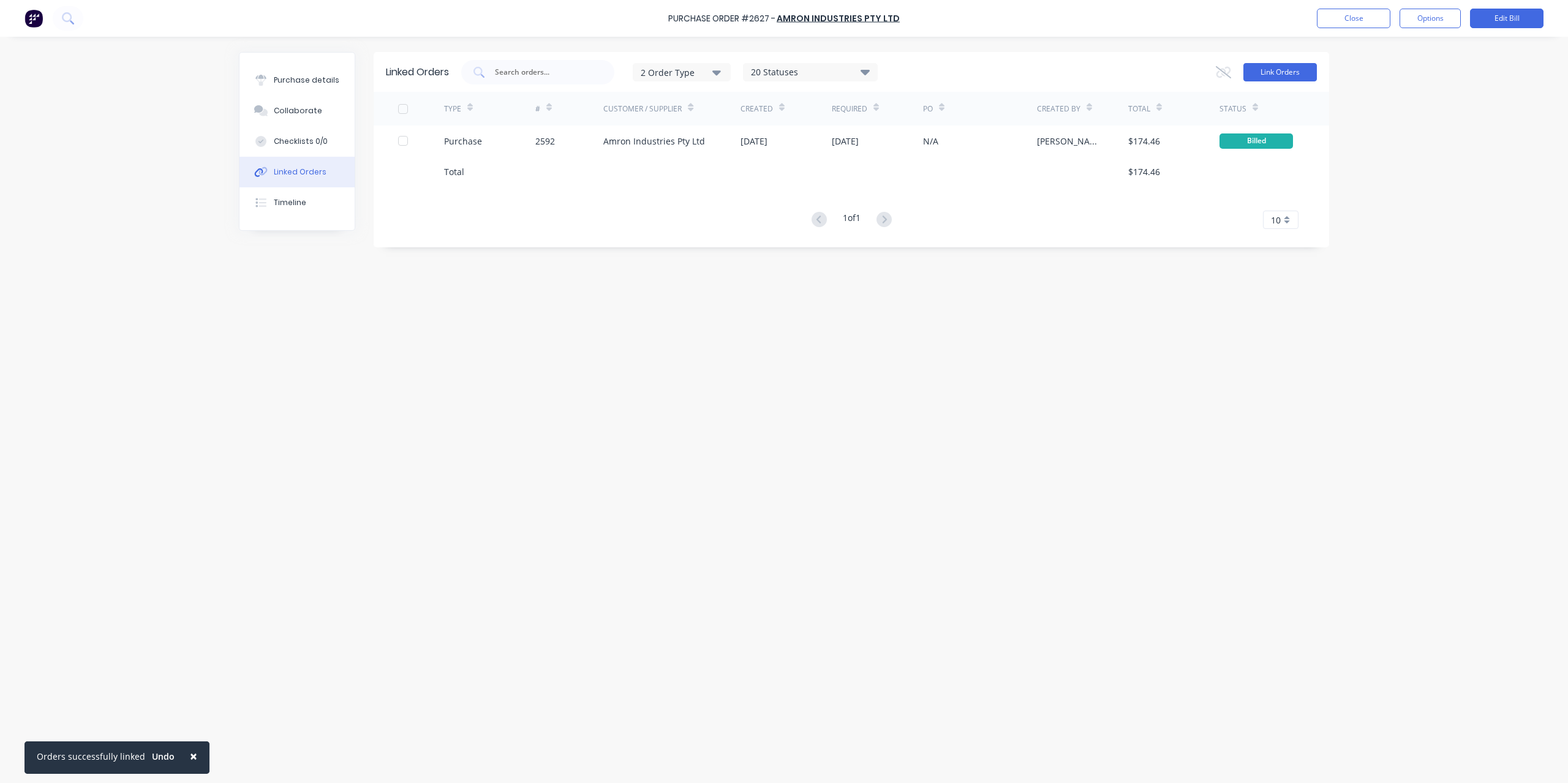
click at [1257, 66] on button "Link Orders" at bounding box center [1280, 72] width 74 height 18
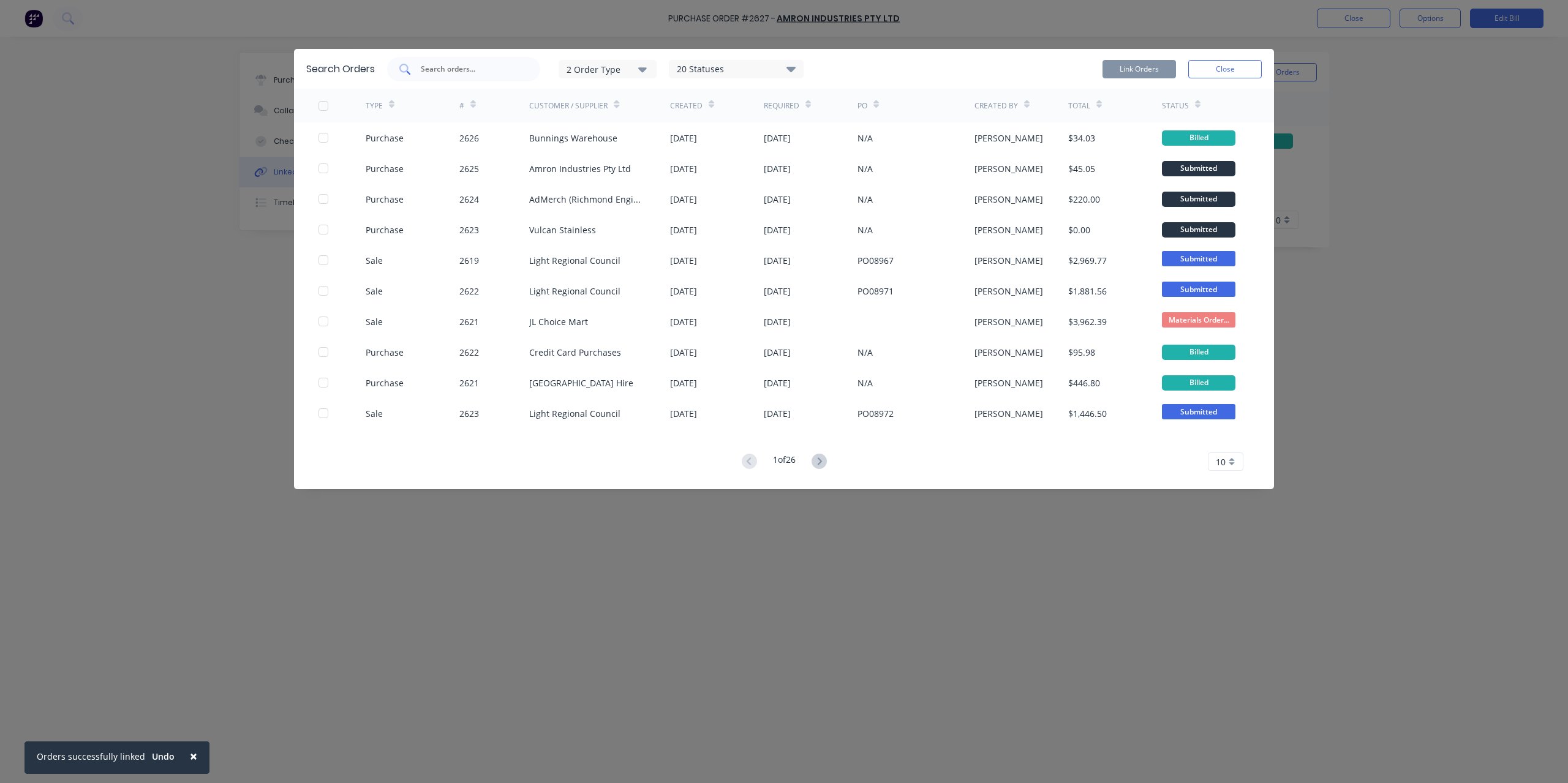
click at [489, 62] on div at bounding box center [463, 69] width 153 height 24
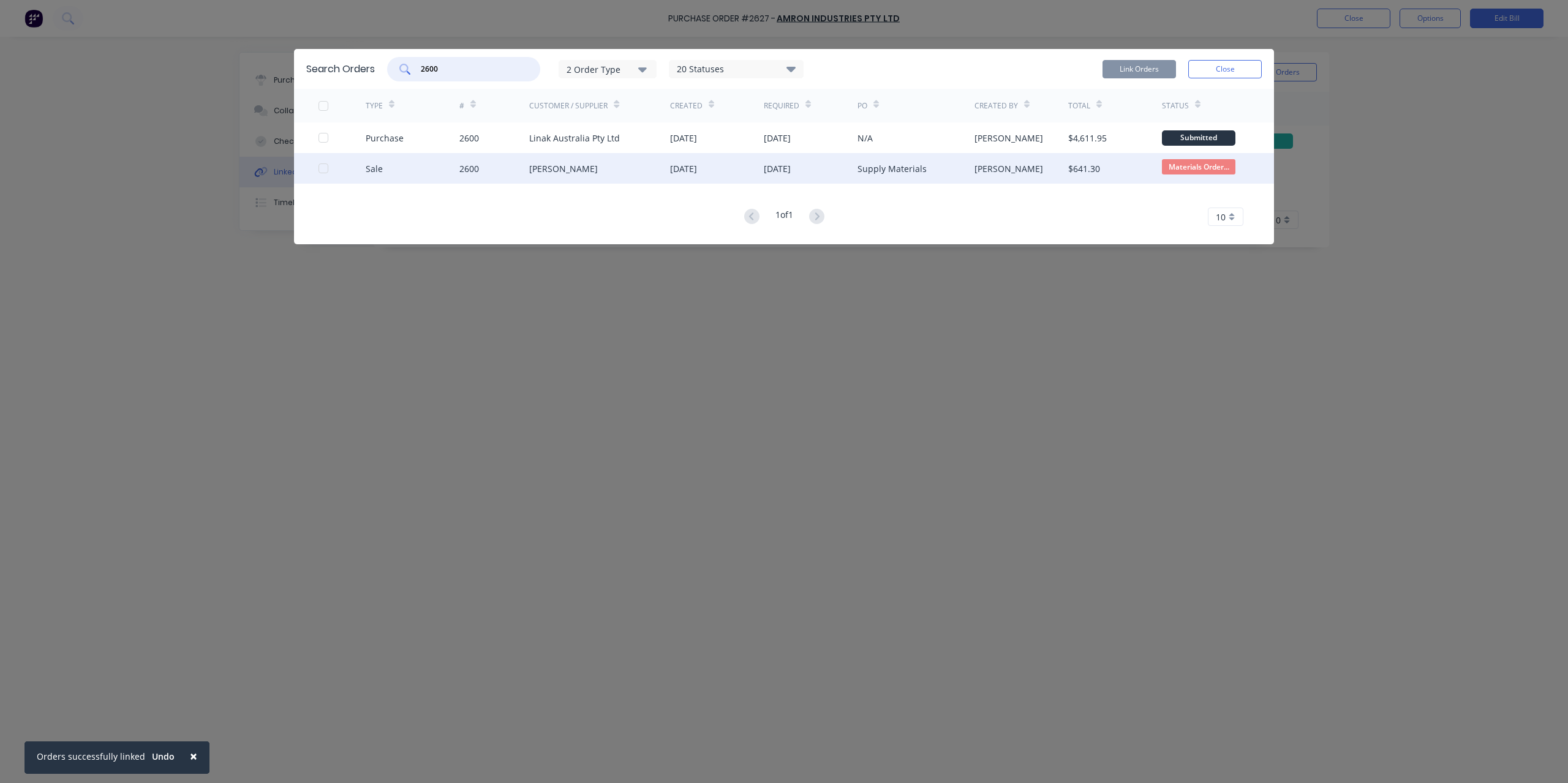
click at [324, 169] on div at bounding box center [323, 168] width 24 height 24
type input "2600"
click at [1139, 67] on button "Link Orders" at bounding box center [1140, 69] width 74 height 18
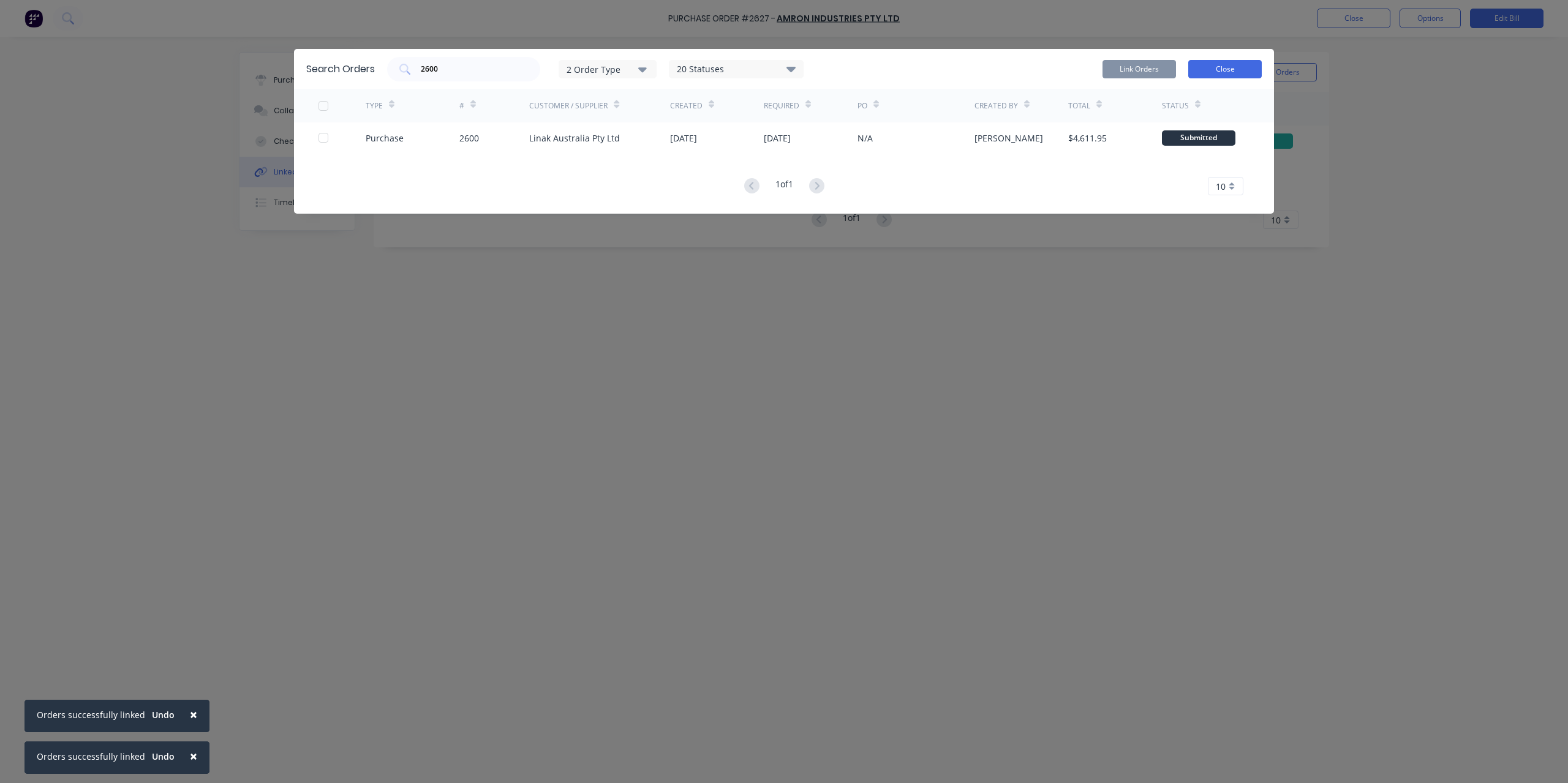
click at [1233, 67] on button "Close" at bounding box center [1225, 69] width 74 height 18
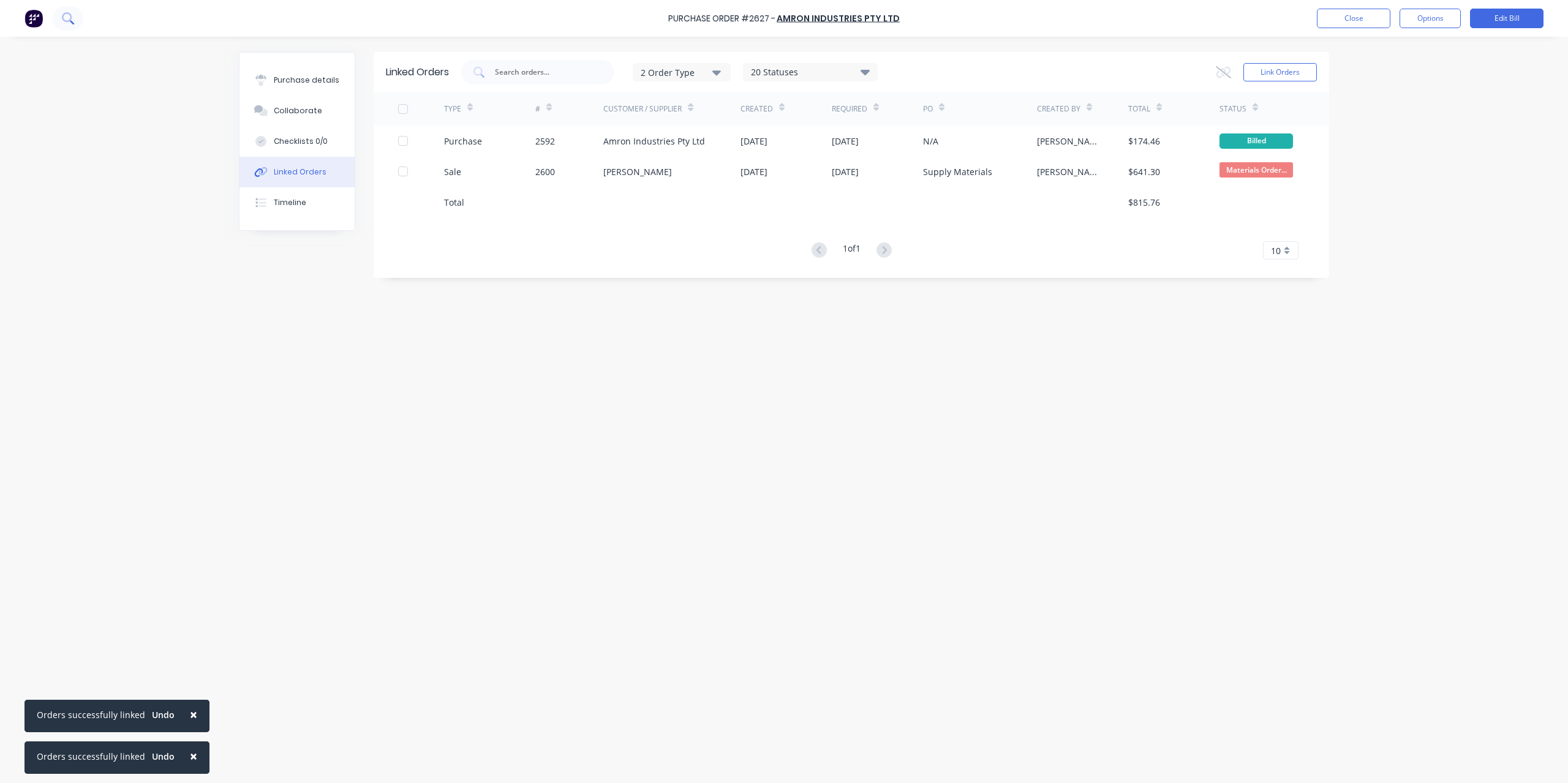
click at [73, 28] on button at bounding box center [68, 18] width 31 height 24
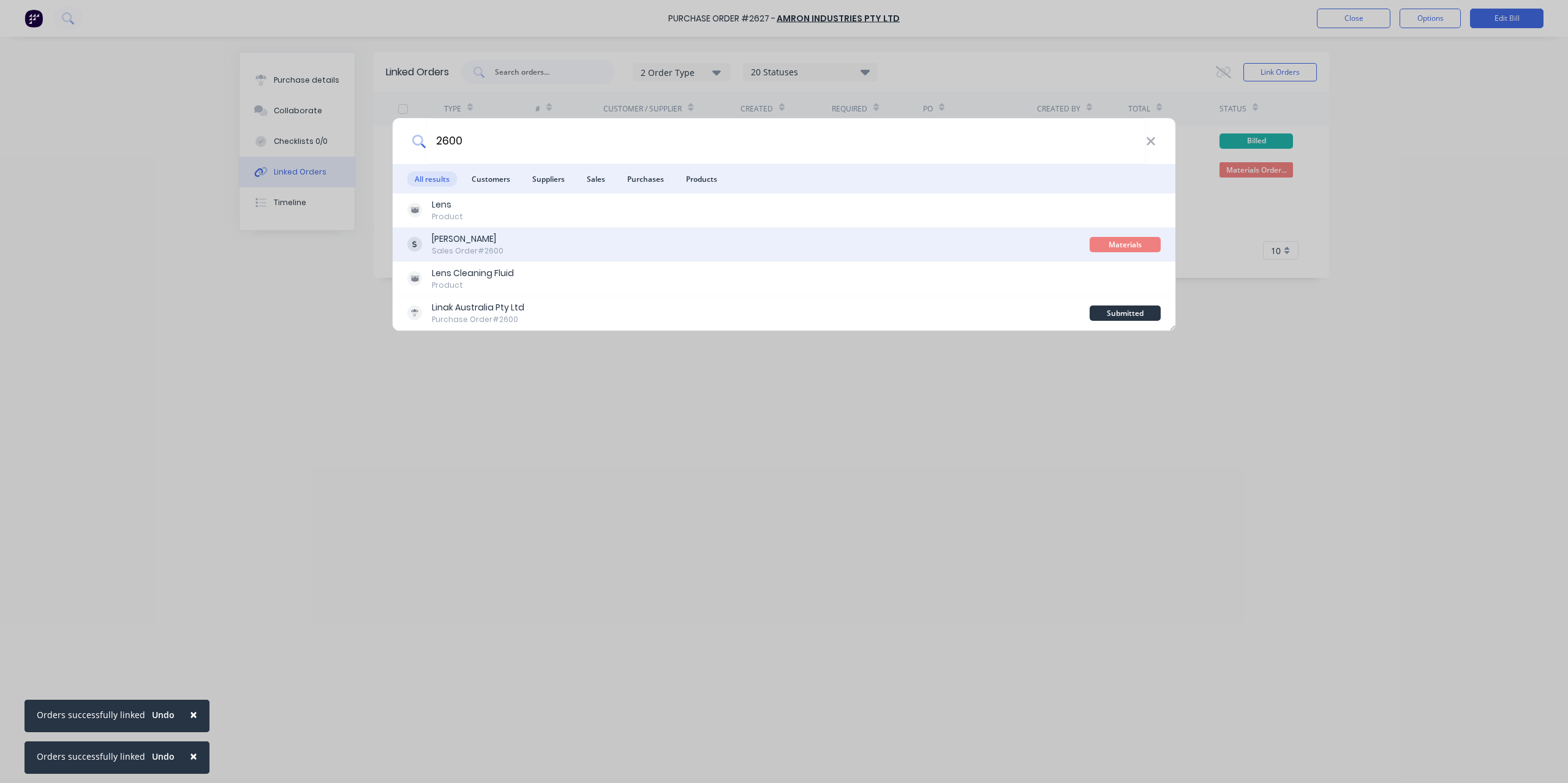
type input "2600"
click at [482, 244] on div "[PERSON_NAME]" at bounding box center [467, 239] width 72 height 13
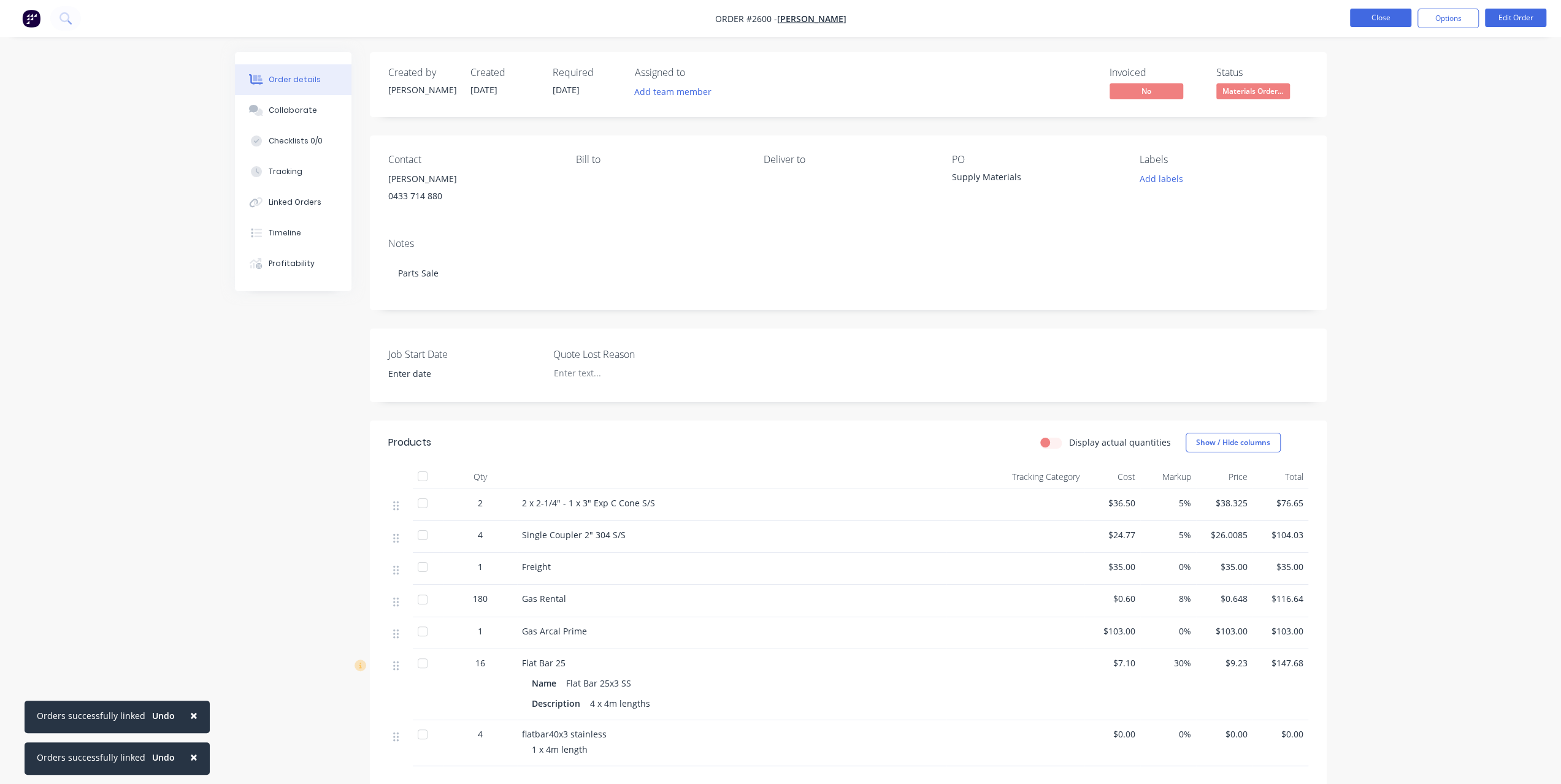
click at [1401, 22] on button "Close" at bounding box center [1381, 18] width 61 height 18
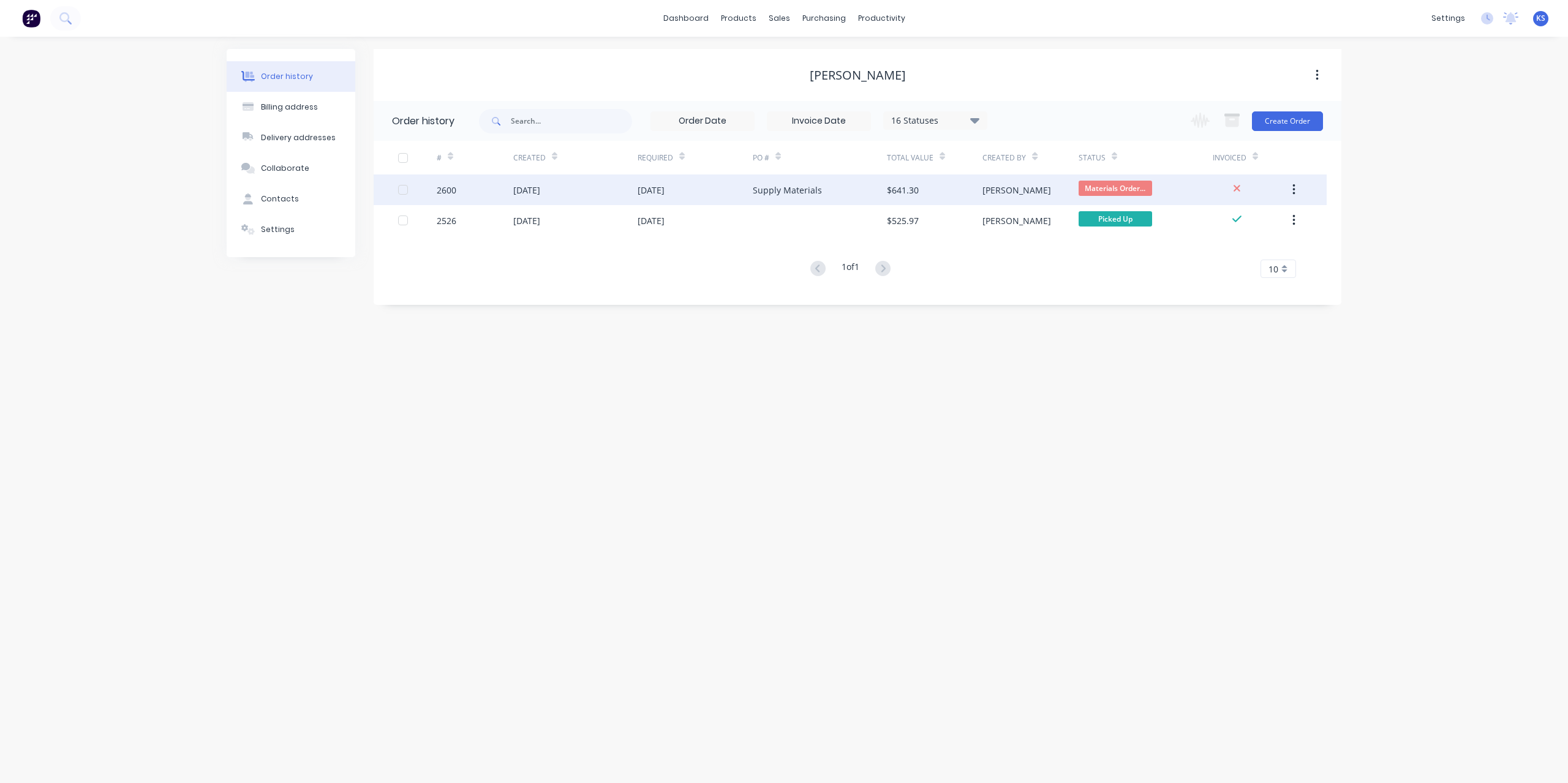
click at [535, 192] on div "[DATE]" at bounding box center [526, 190] width 27 height 13
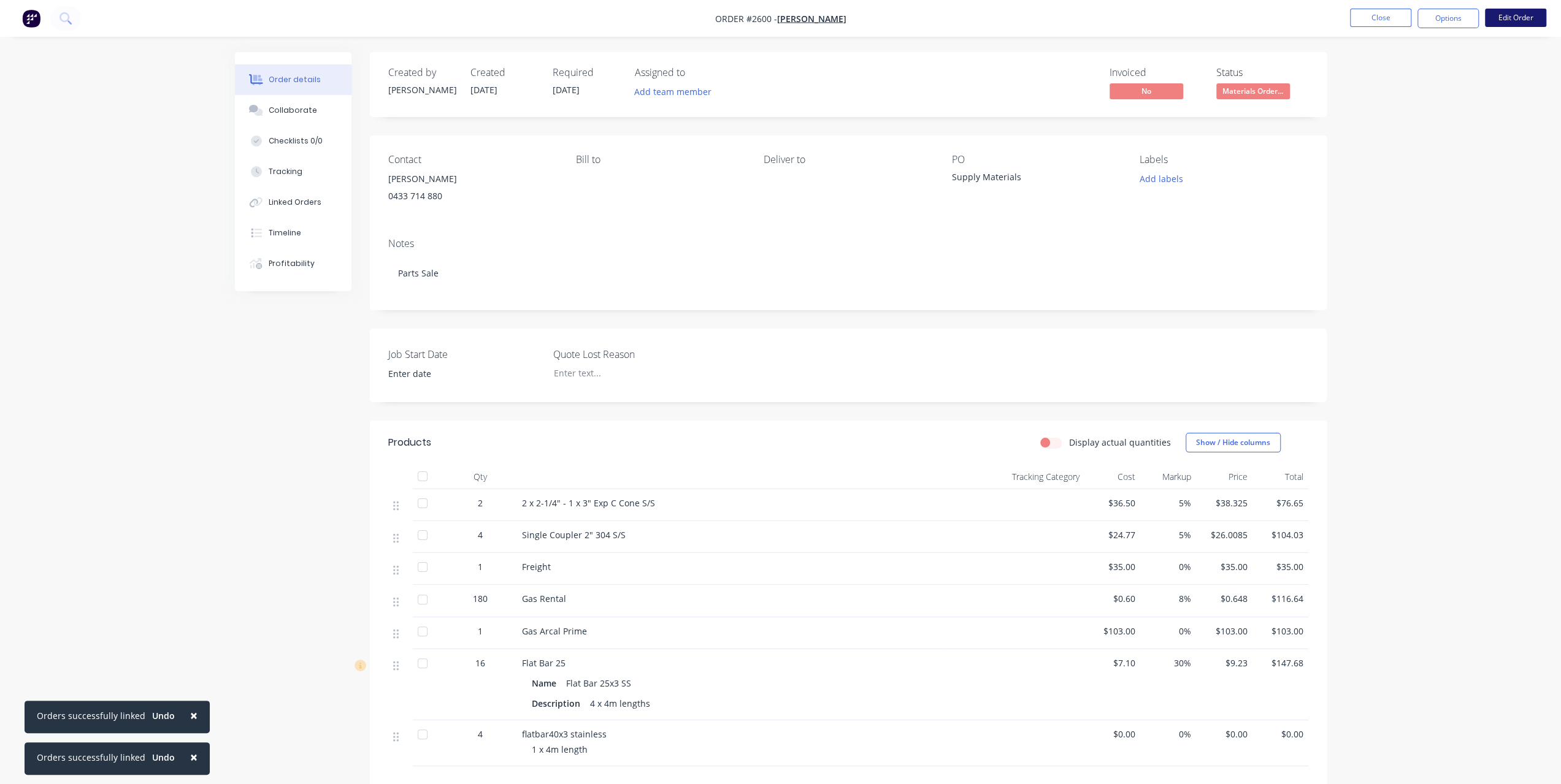
click at [1539, 20] on button "Edit Order" at bounding box center [1516, 18] width 61 height 18
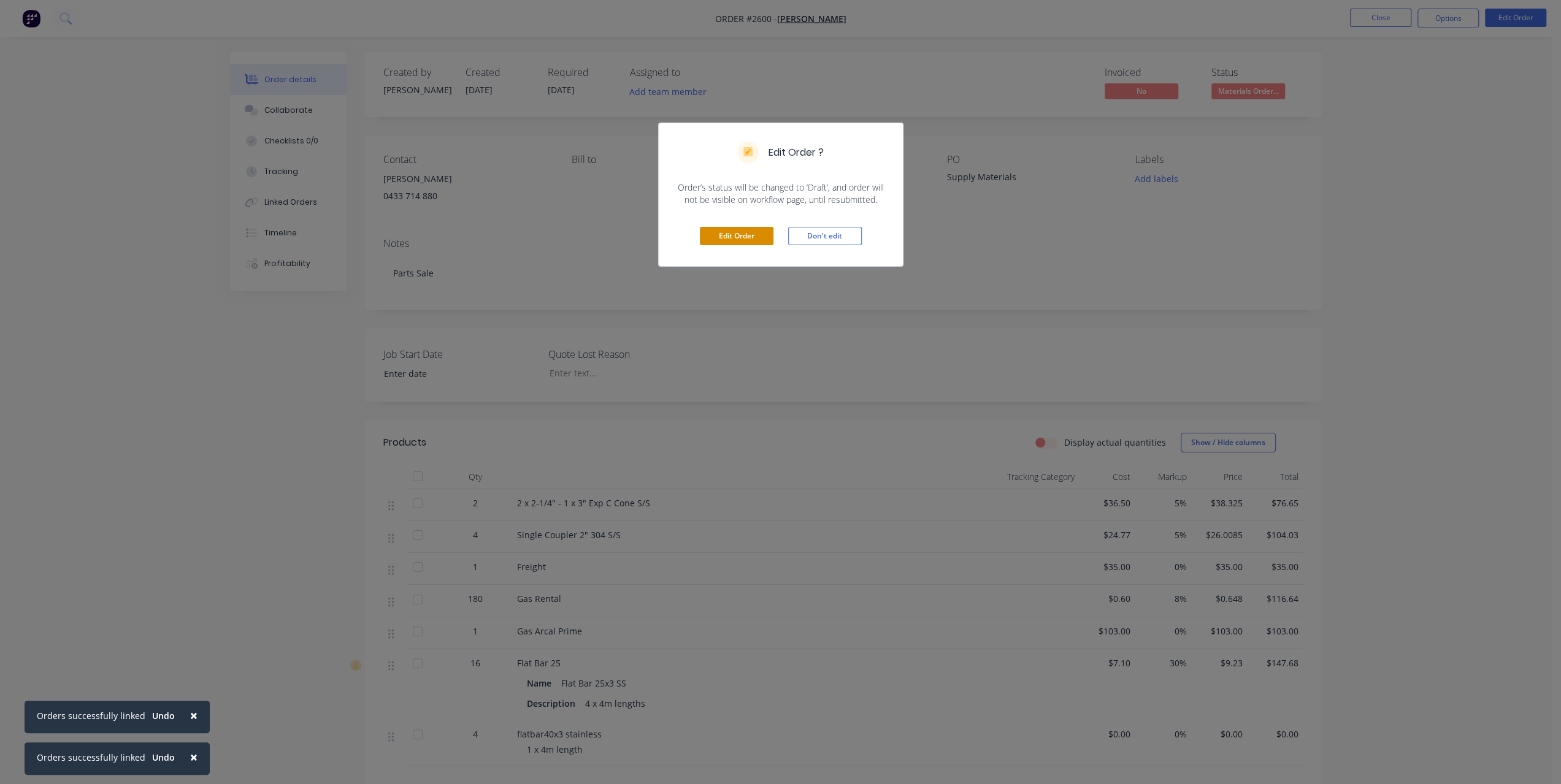
click at [754, 237] on button "Edit Order" at bounding box center [737, 236] width 74 height 18
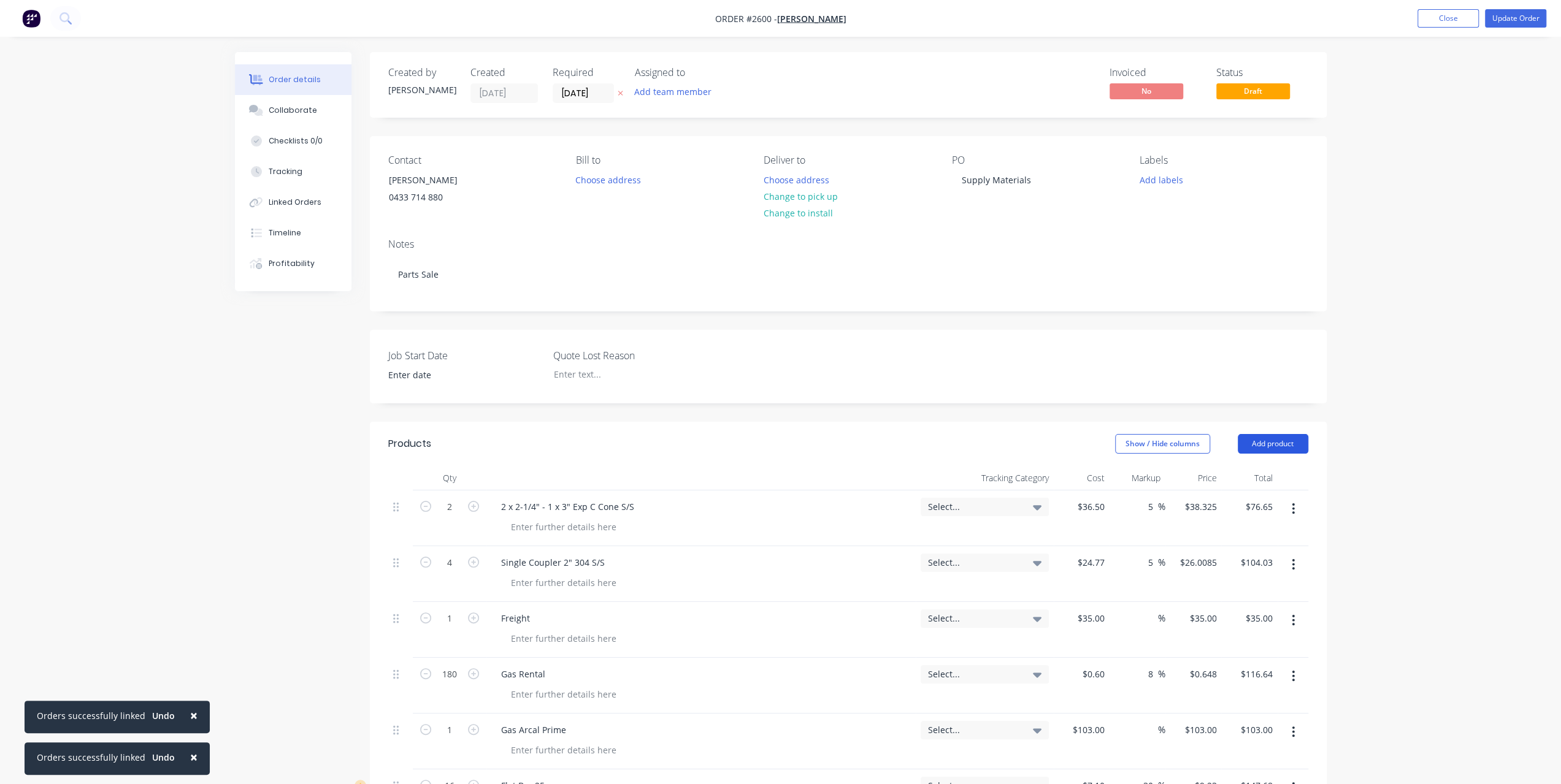
click at [1295, 446] on button "Add product" at bounding box center [1273, 444] width 70 height 20
click at [1437, 483] on div "Order details Collaborate Checklists 0/0 Tracking Linked Orders Timeline Profit…" at bounding box center [780, 627] width 1561 height 1254
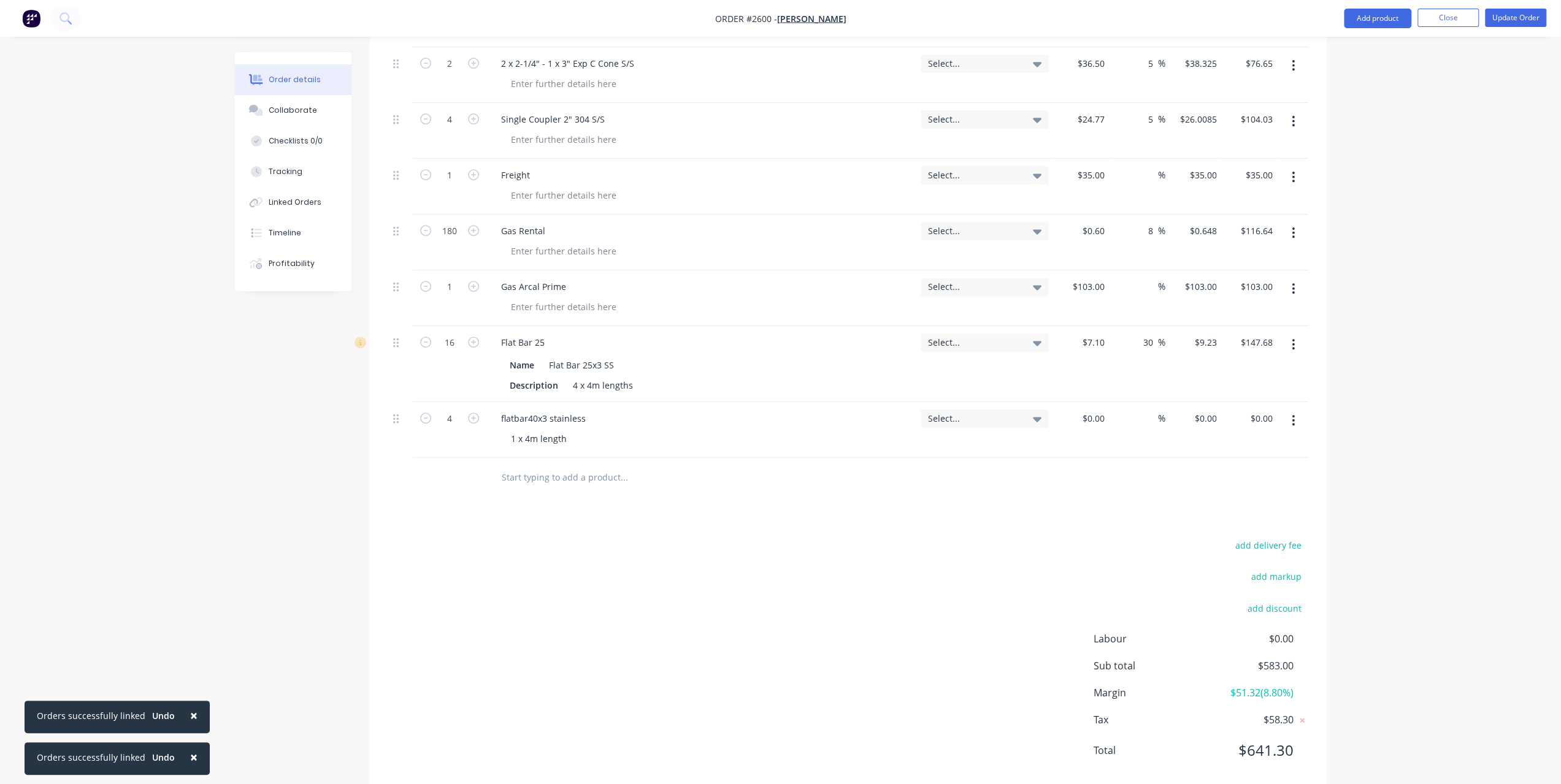
scroll to position [466, 0]
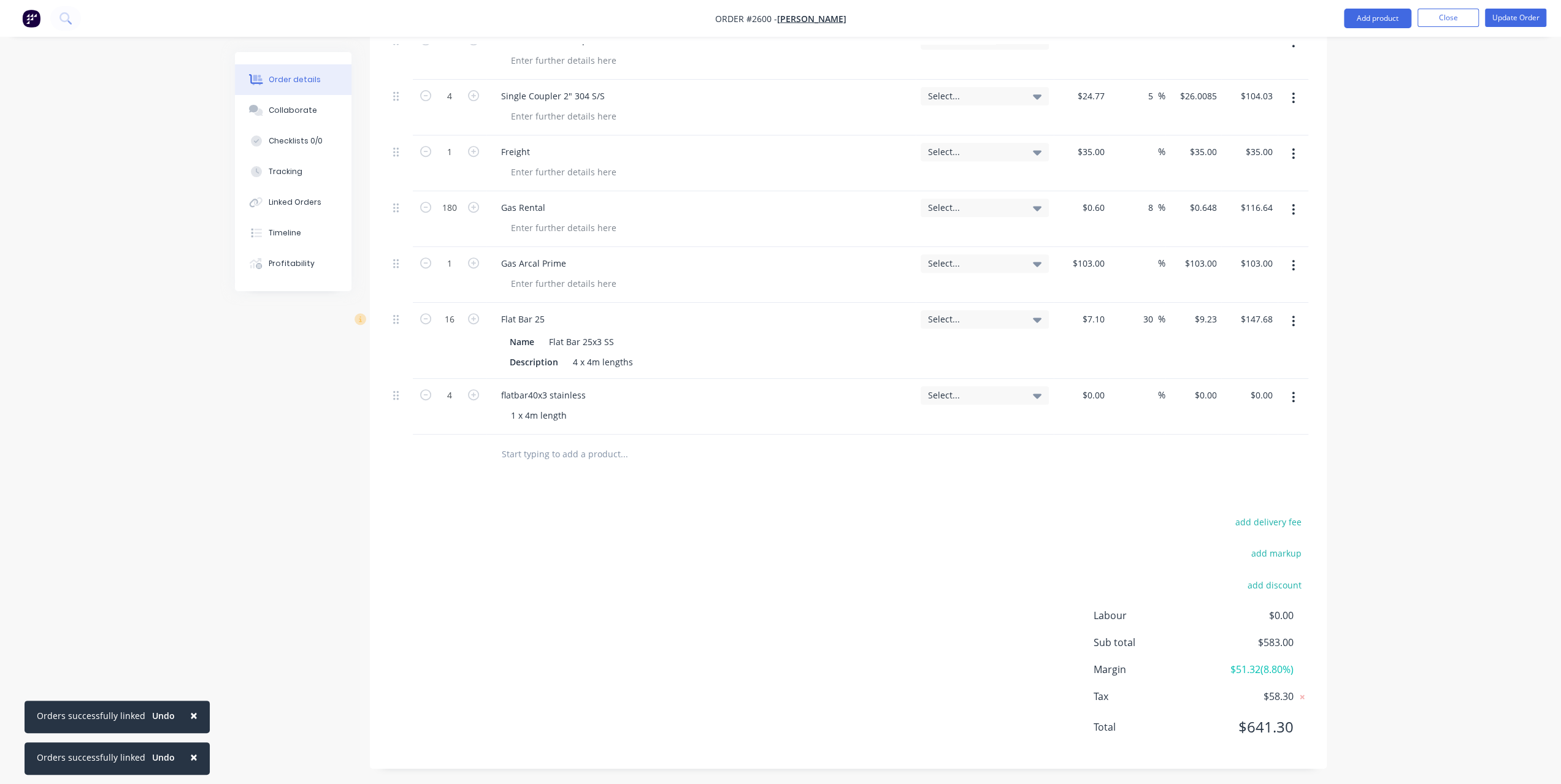
click at [531, 462] on input "text" at bounding box center [624, 454] width 245 height 24
paste input "2 Bolt Holden 3" 105 CLD 10mm Thick"
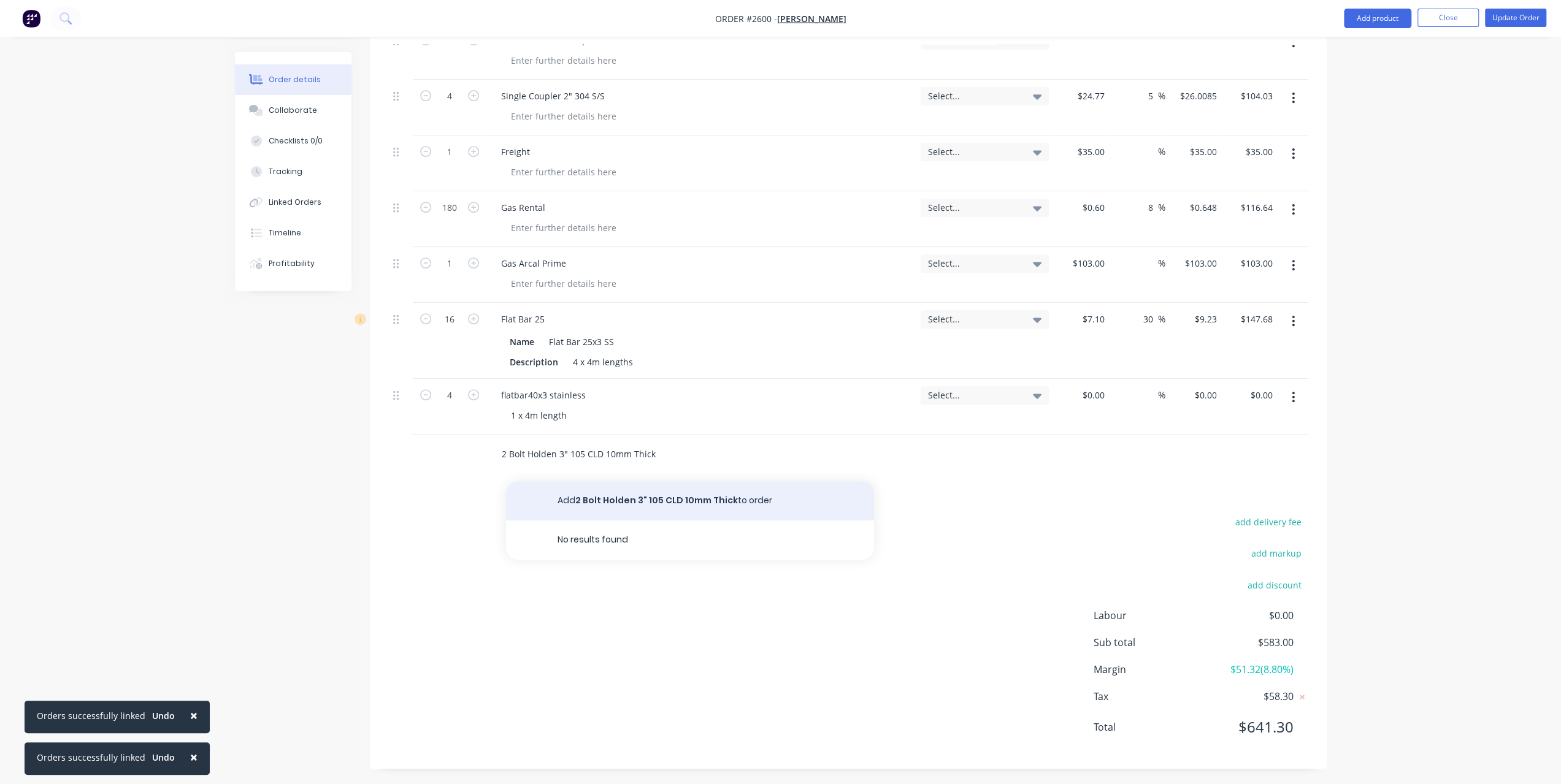
type input "2 Bolt Holden 3" 105 CLD 10mm Thick"
click at [587, 500] on button "Add 2 Bolt Holden 3" 105 CLD 10mm Thick to order" at bounding box center [690, 501] width 368 height 39
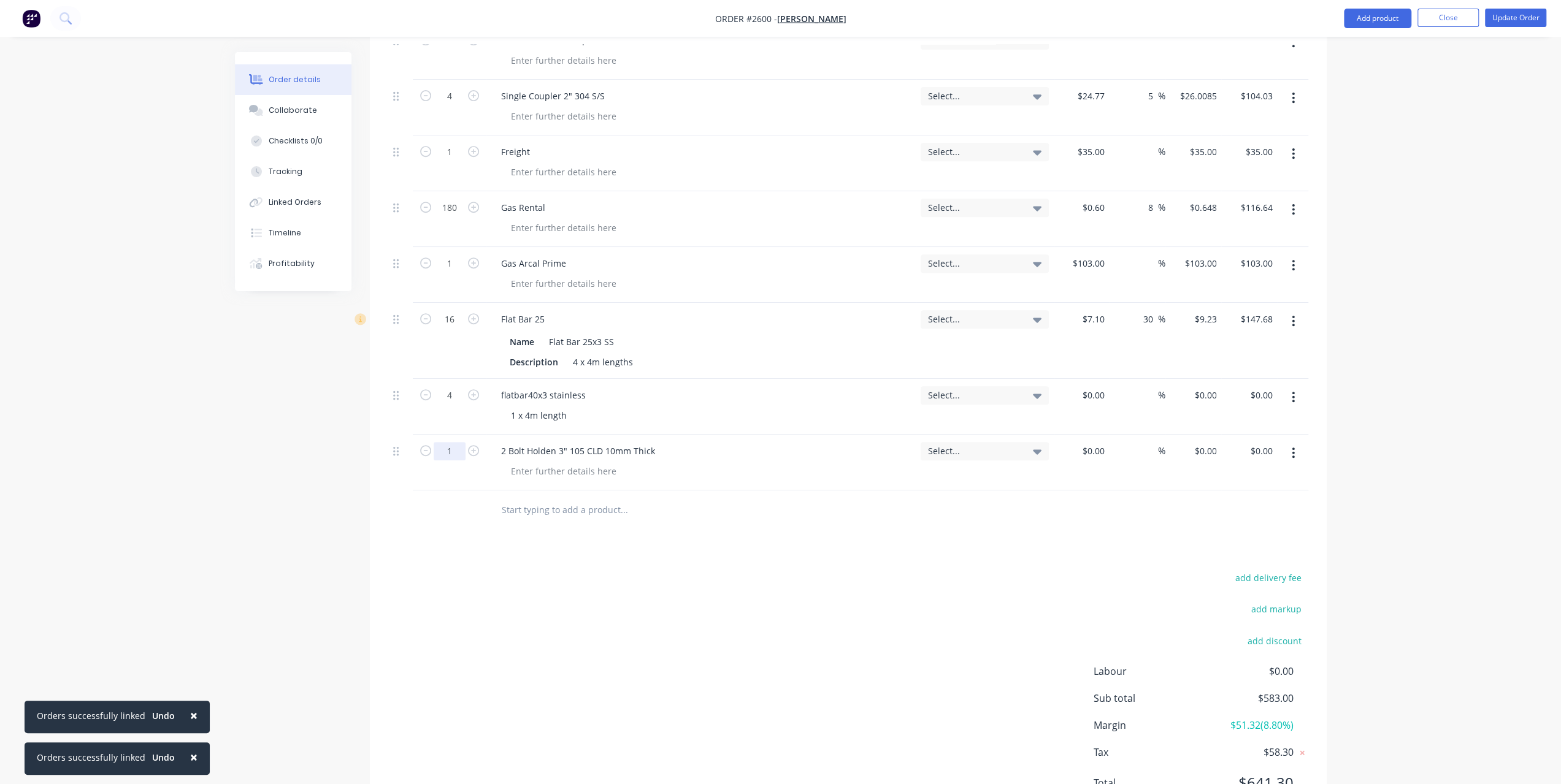
click at [445, 50] on input "1" at bounding box center [449, 41] width 32 height 18
type input "4"
click at [1086, 451] on div "$0.00" at bounding box center [1081, 462] width 56 height 56
type input "35"
type input "$0.00"
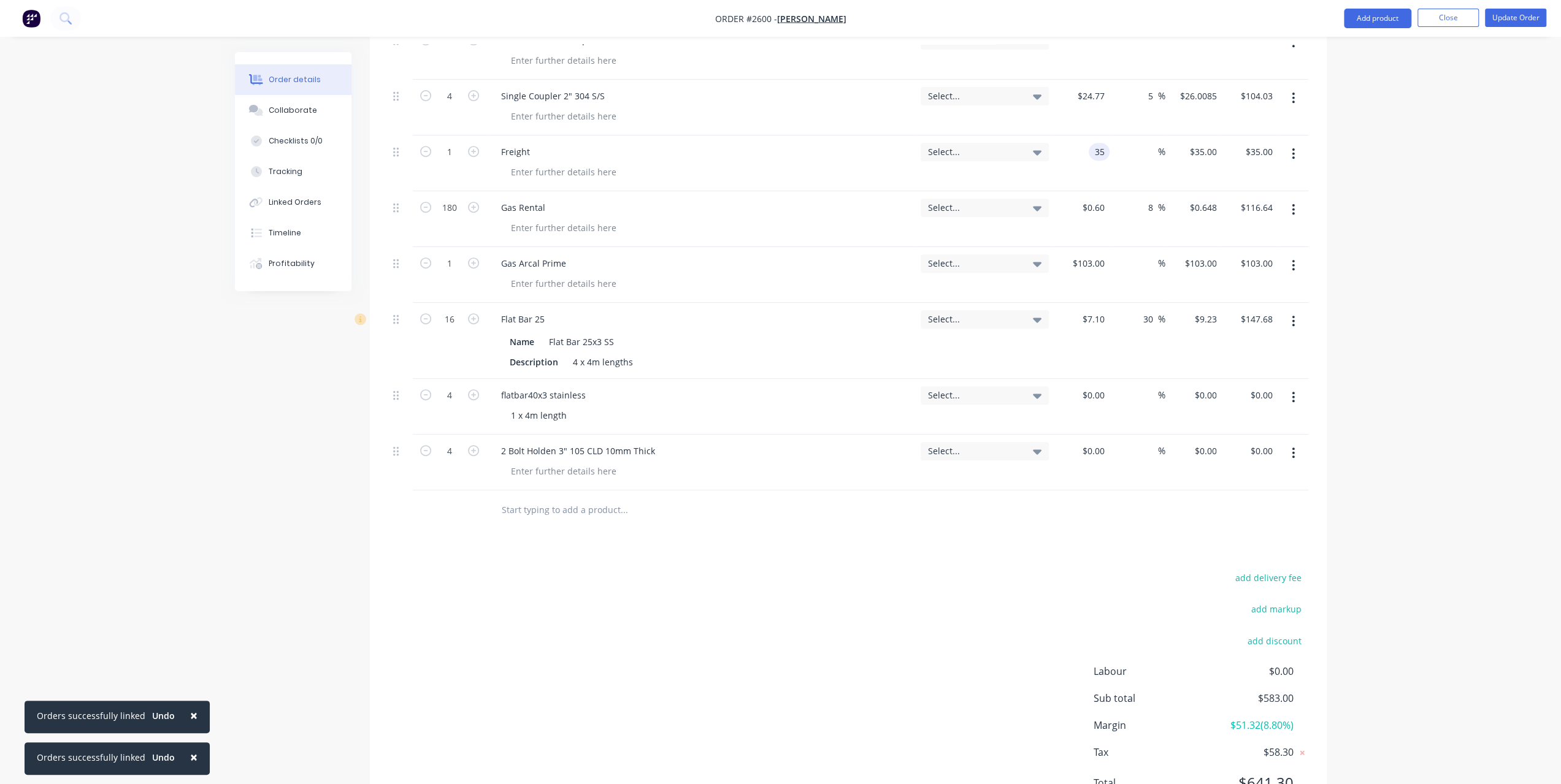
click at [1085, 150] on div "35 35" at bounding box center [1081, 163] width 56 height 56
type input "$38.50"
click at [1081, 453] on div "0 $0.00" at bounding box center [1081, 462] width 56 height 56
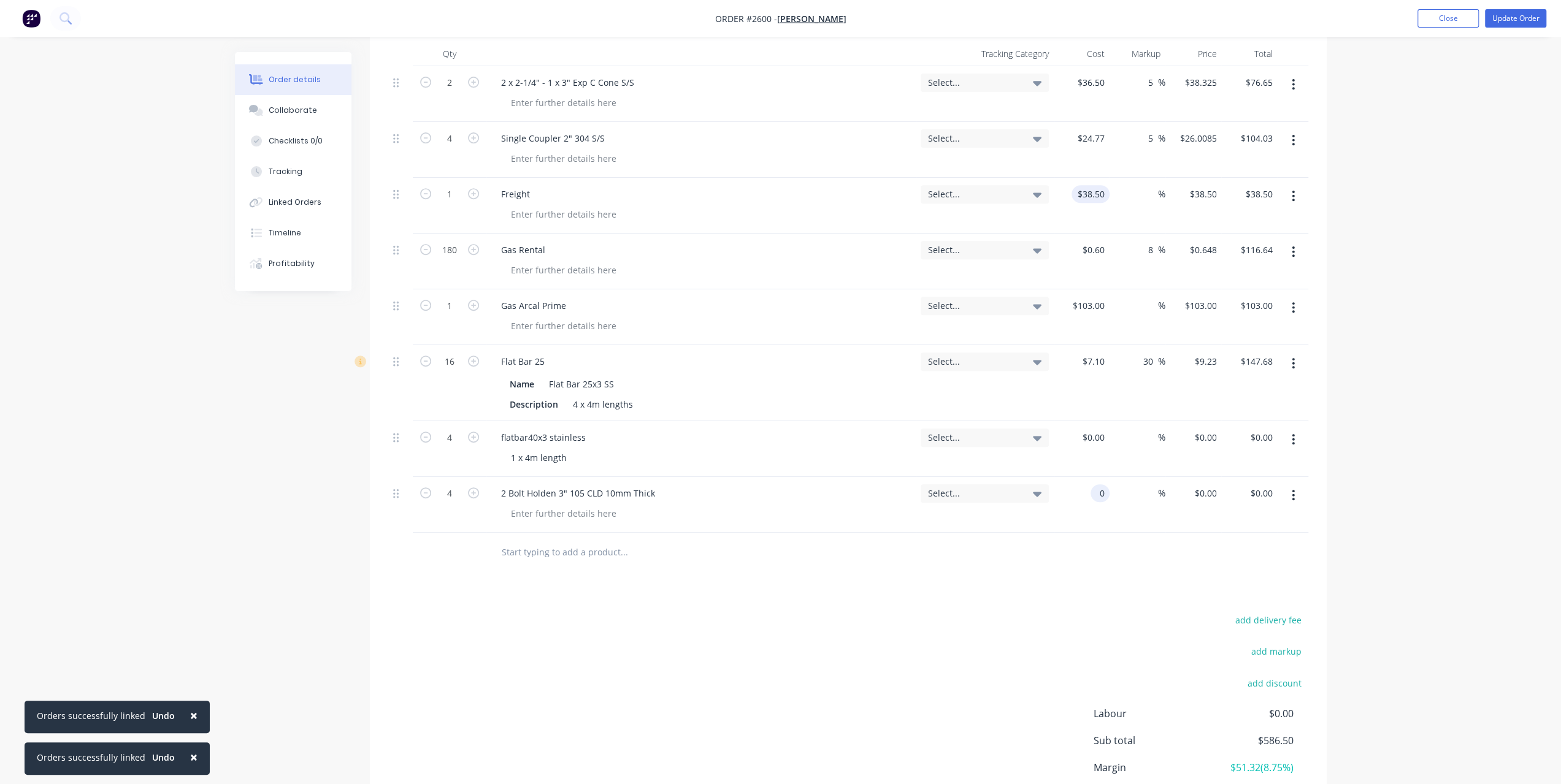
scroll to position [405, 0]
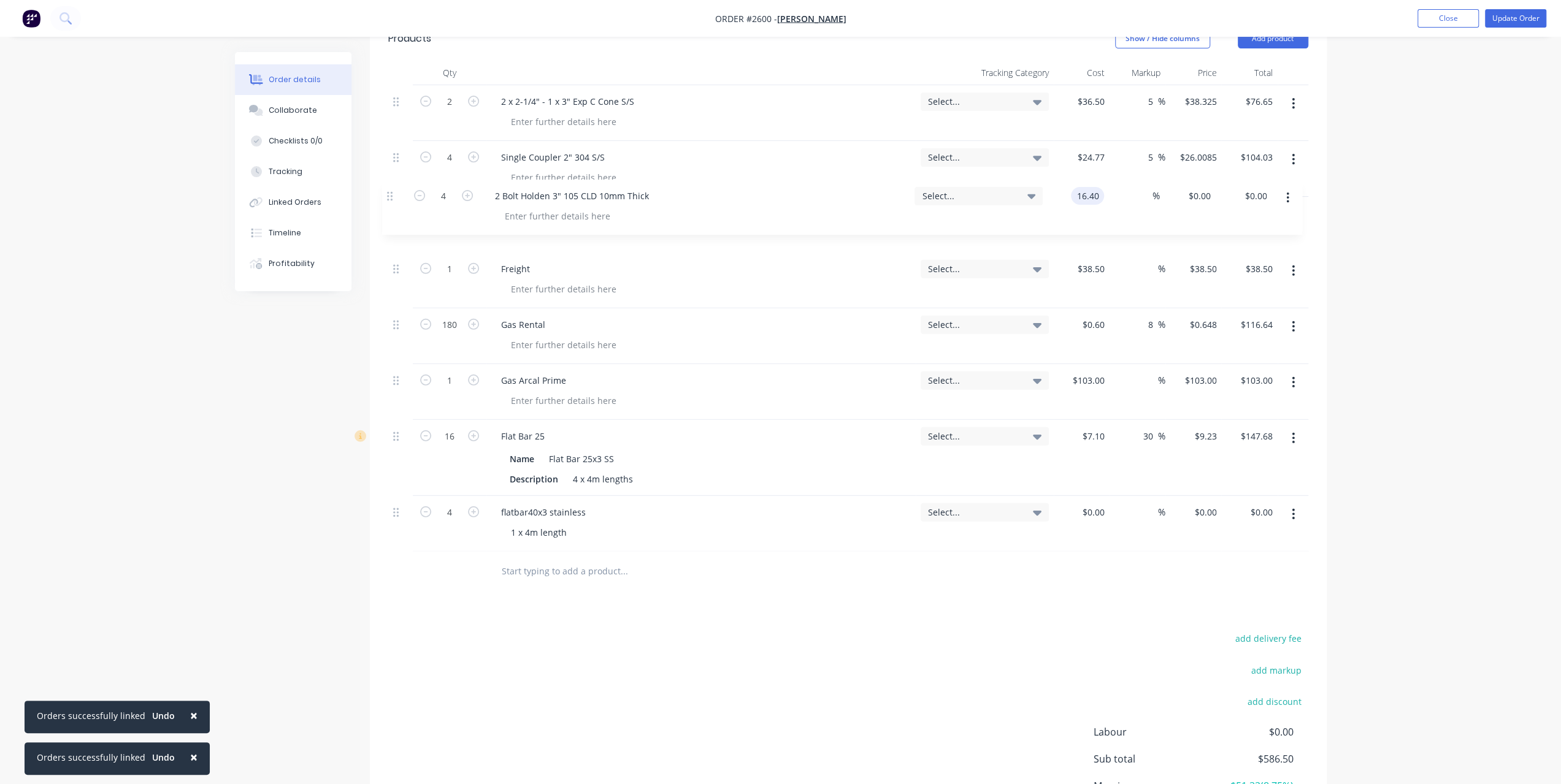
drag, startPoint x: 395, startPoint y: 512, endPoint x: 390, endPoint y: 194, distance: 318.0
click at [390, 194] on div "2 2 x 2-1/4" - 1 x 3" Exp C Cone S/S Select... $36.50 $36.50 5 5 % $38.325 $38.…" at bounding box center [848, 318] width 920 height 466
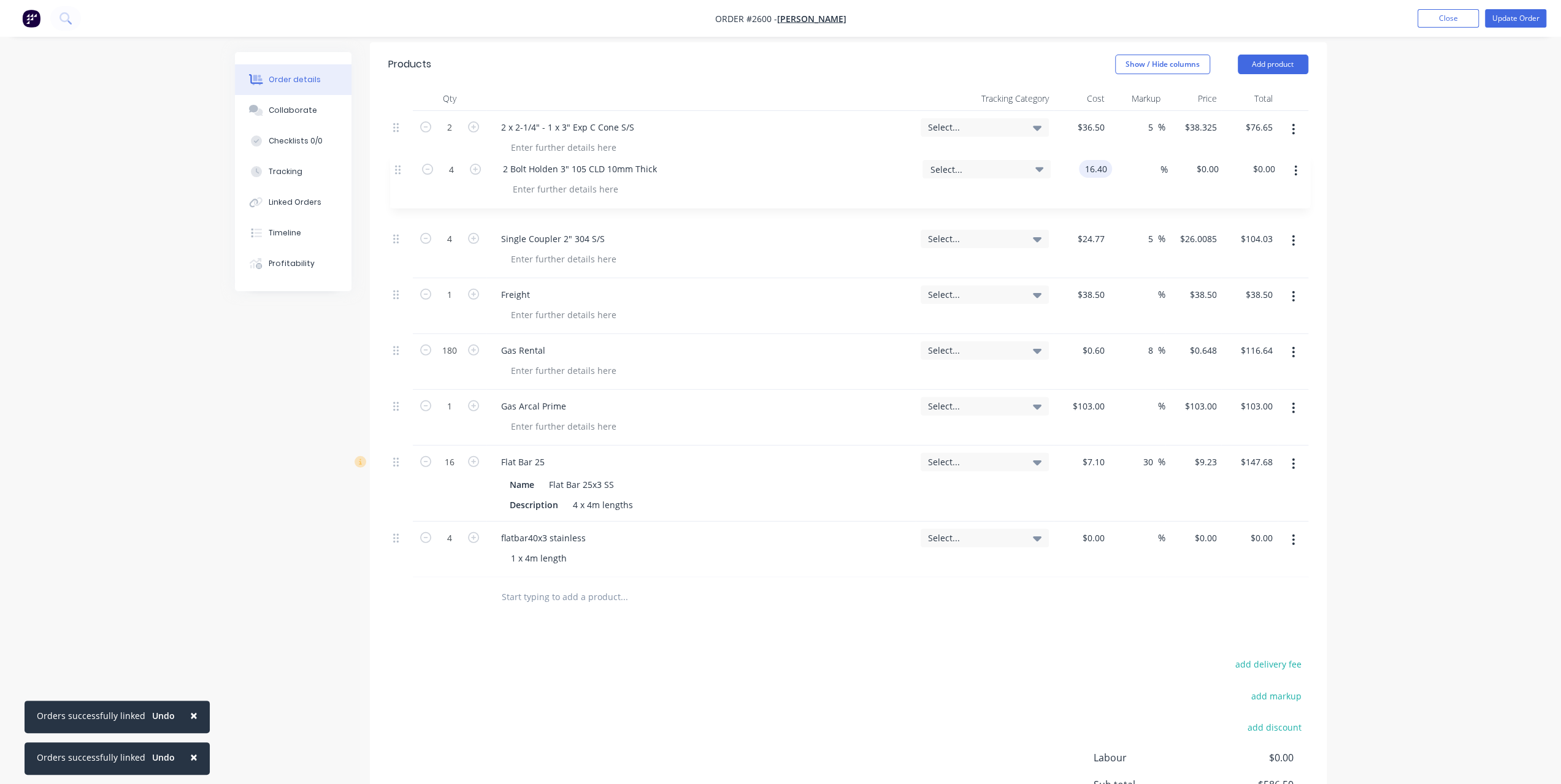
scroll to position [377, 0]
drag, startPoint x: 400, startPoint y: 212, endPoint x: 402, endPoint y: 164, distance: 48.0
click at [402, 164] on div "2 2 x 2-1/4" - 1 x 3" Exp C Cone S/S Select... $36.50 $36.50 5 5 % $38.325 $38.…" at bounding box center [848, 346] width 920 height 466
type input "$16.40"
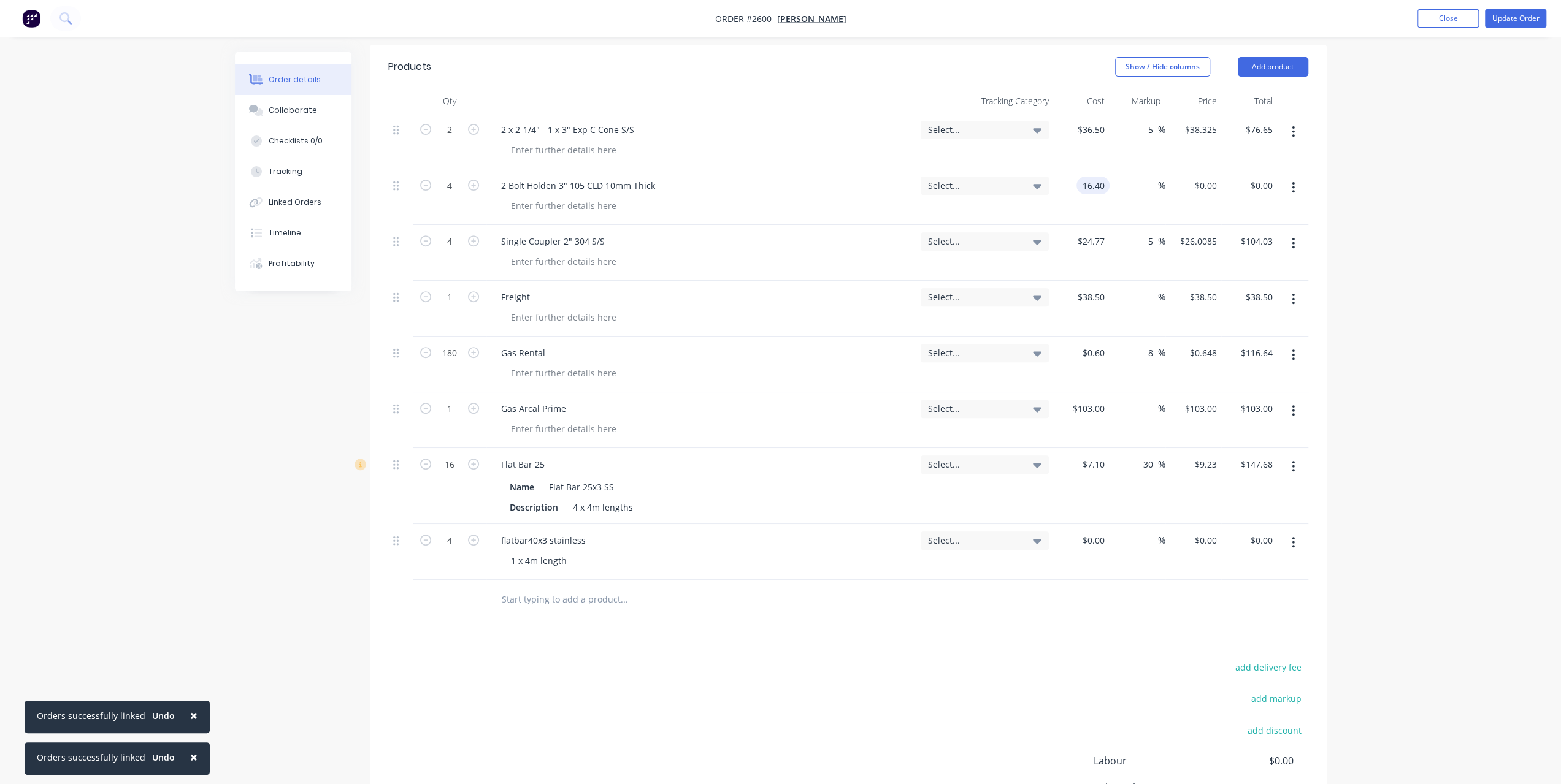
type input "$65.60"
click at [1451, 151] on div "Order details Collaborate Checklists 0/0 Tracking Linked Orders Timeline Profit…" at bounding box center [780, 278] width 1561 height 1310
click at [1148, 184] on input at bounding box center [1150, 185] width 14 height 18
type input "5"
type input "$17.22"
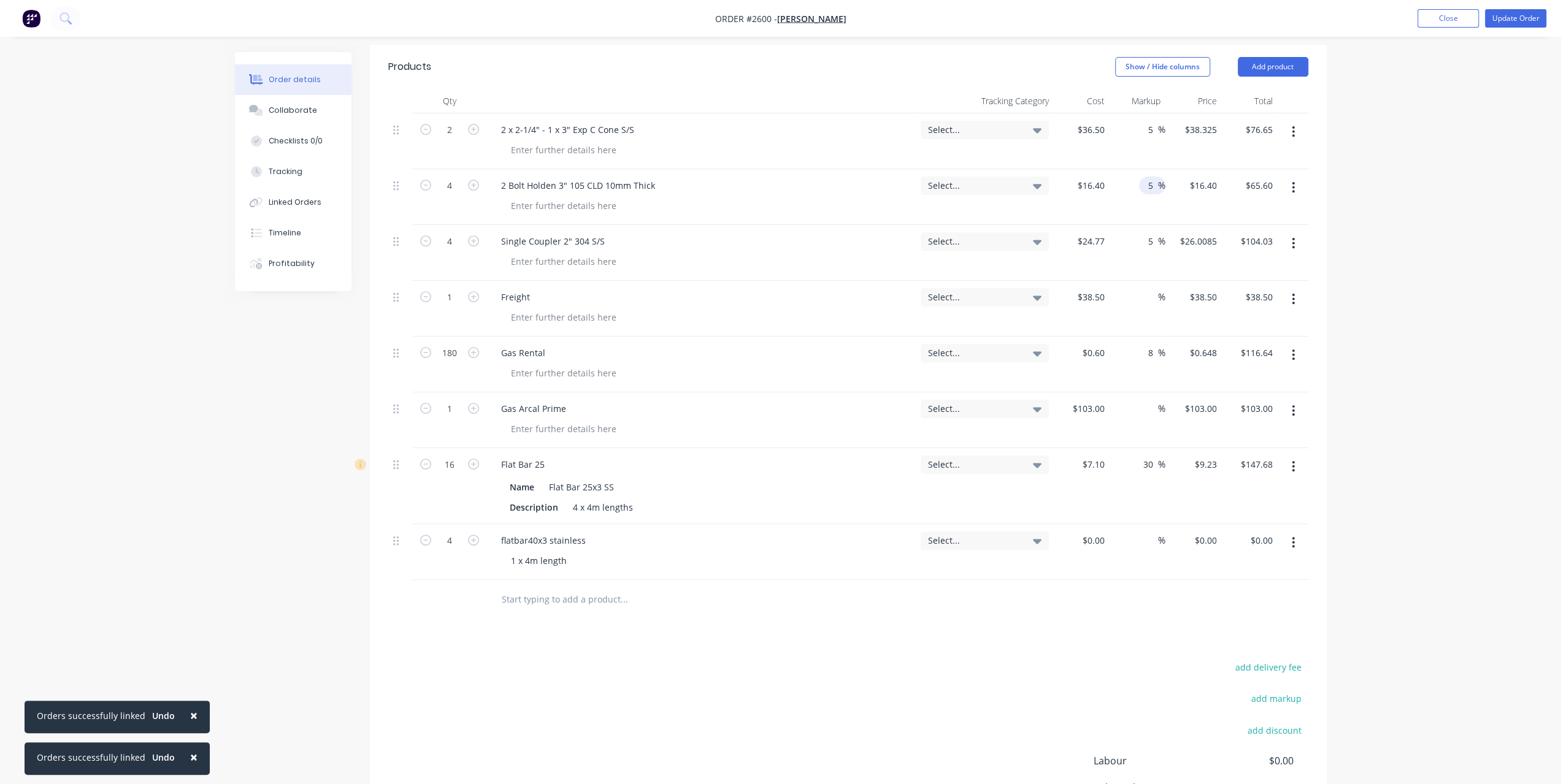
type input "$68.88"
click at [1377, 184] on div "Order details Collaborate Checklists 0/0 Tracking Linked Orders Timeline Profit…" at bounding box center [780, 278] width 1561 height 1310
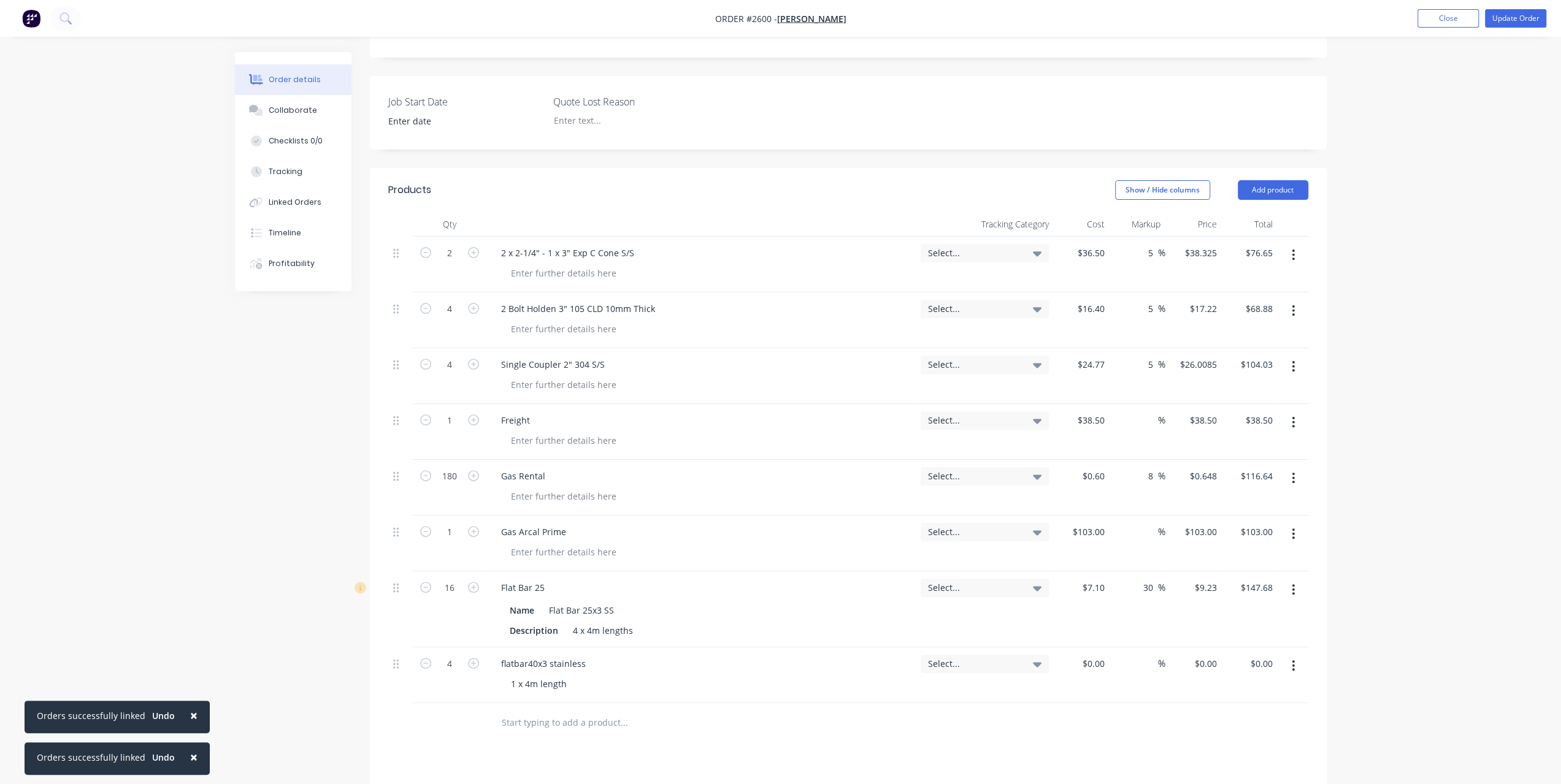
scroll to position [32, 0]
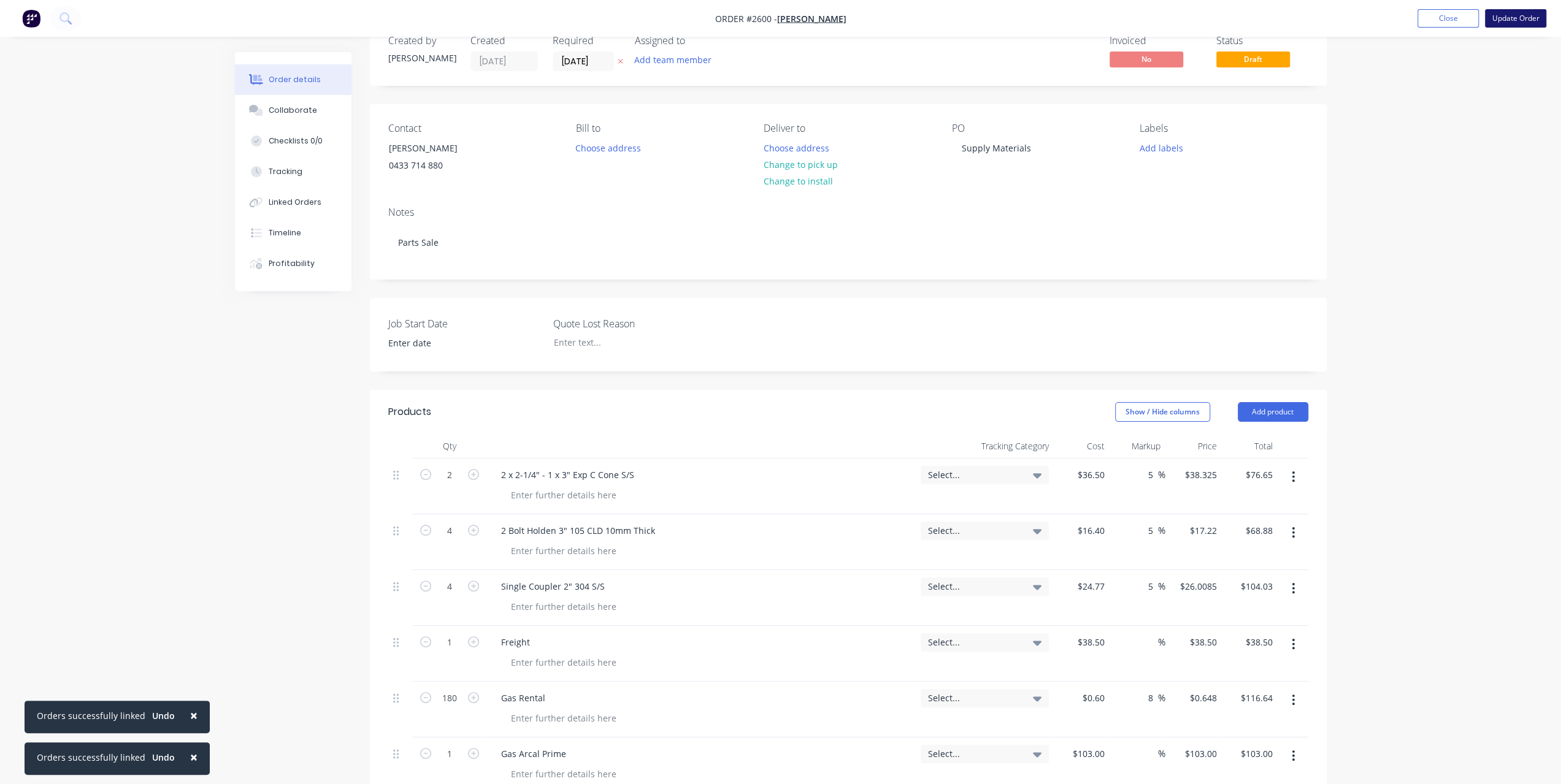
click at [1523, 22] on button "Update Order" at bounding box center [1516, 18] width 61 height 18
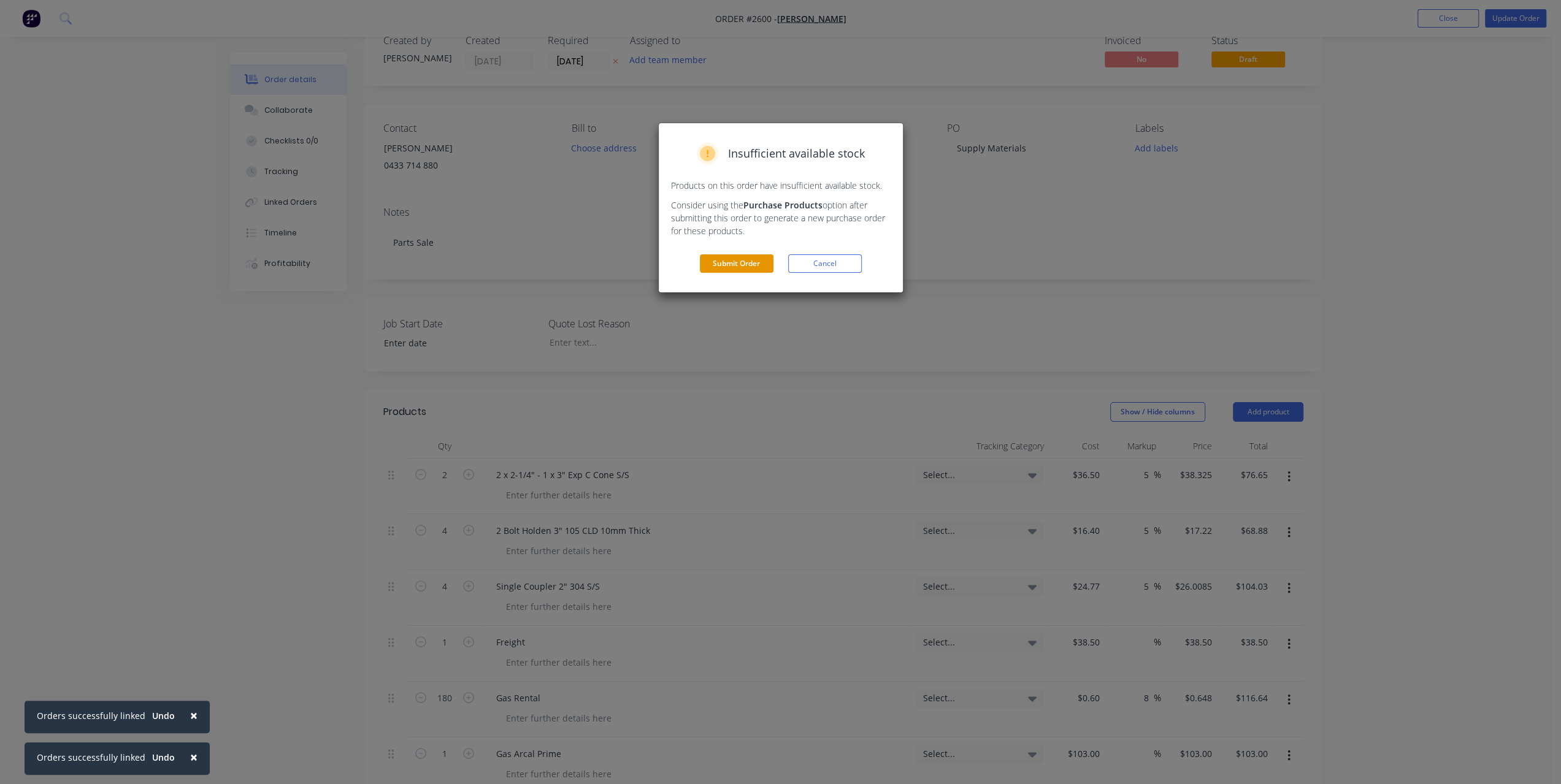
click at [749, 264] on button "Submit Order" at bounding box center [737, 264] width 74 height 18
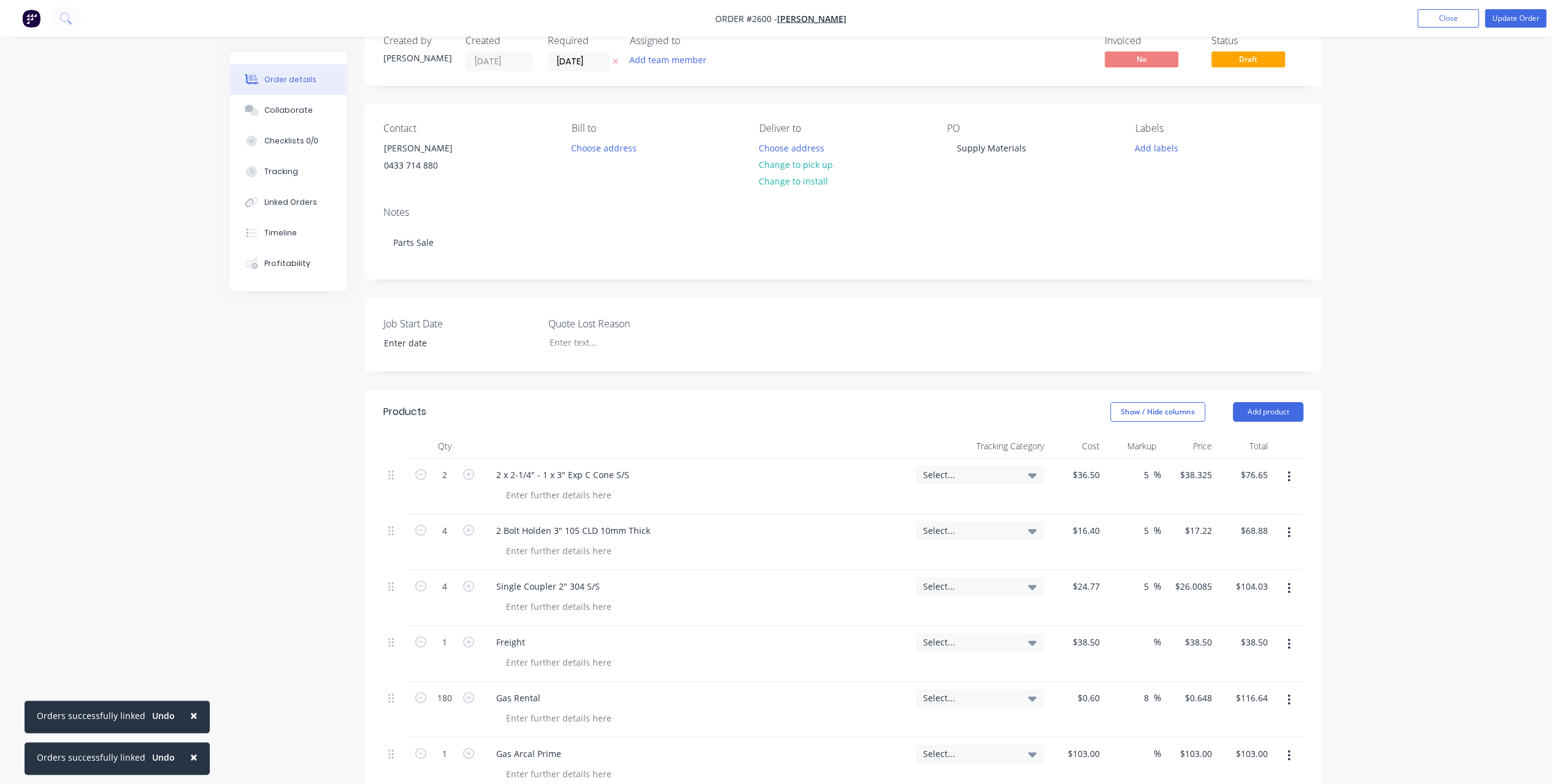
scroll to position [0, 0]
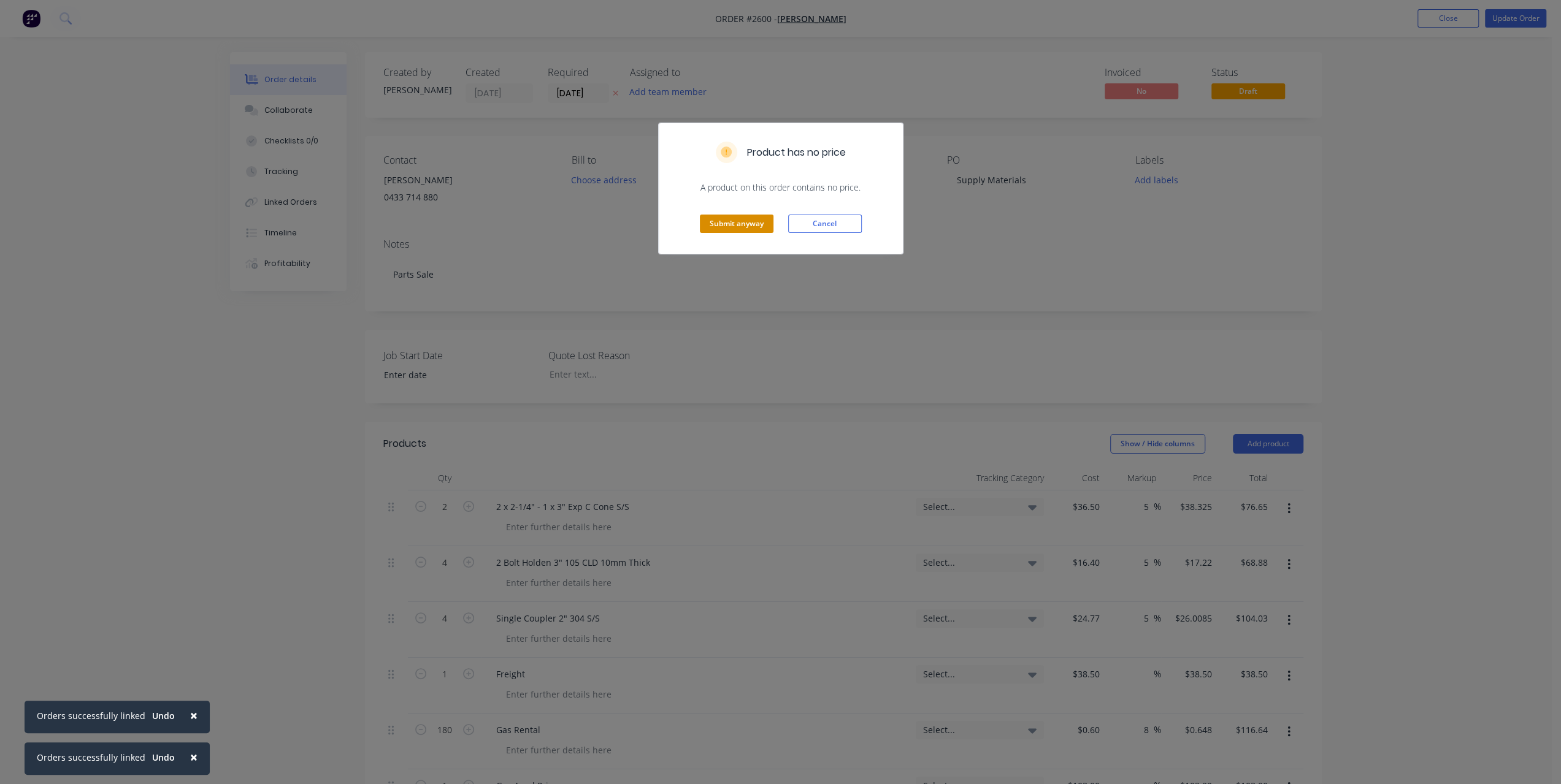
click at [750, 218] on button "Submit anyway" at bounding box center [737, 224] width 74 height 18
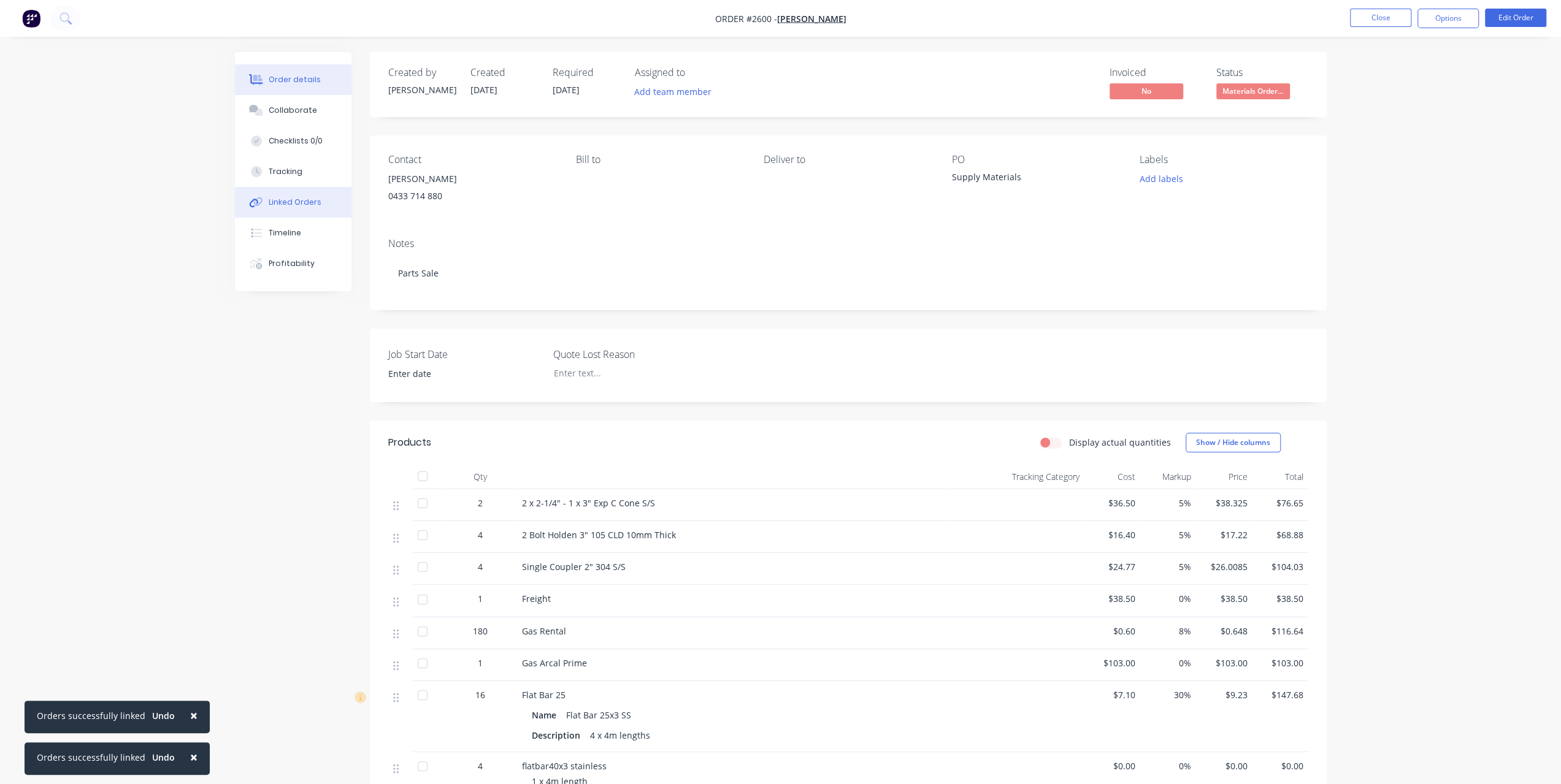
click at [311, 197] on div "Linked Orders" at bounding box center [295, 202] width 53 height 11
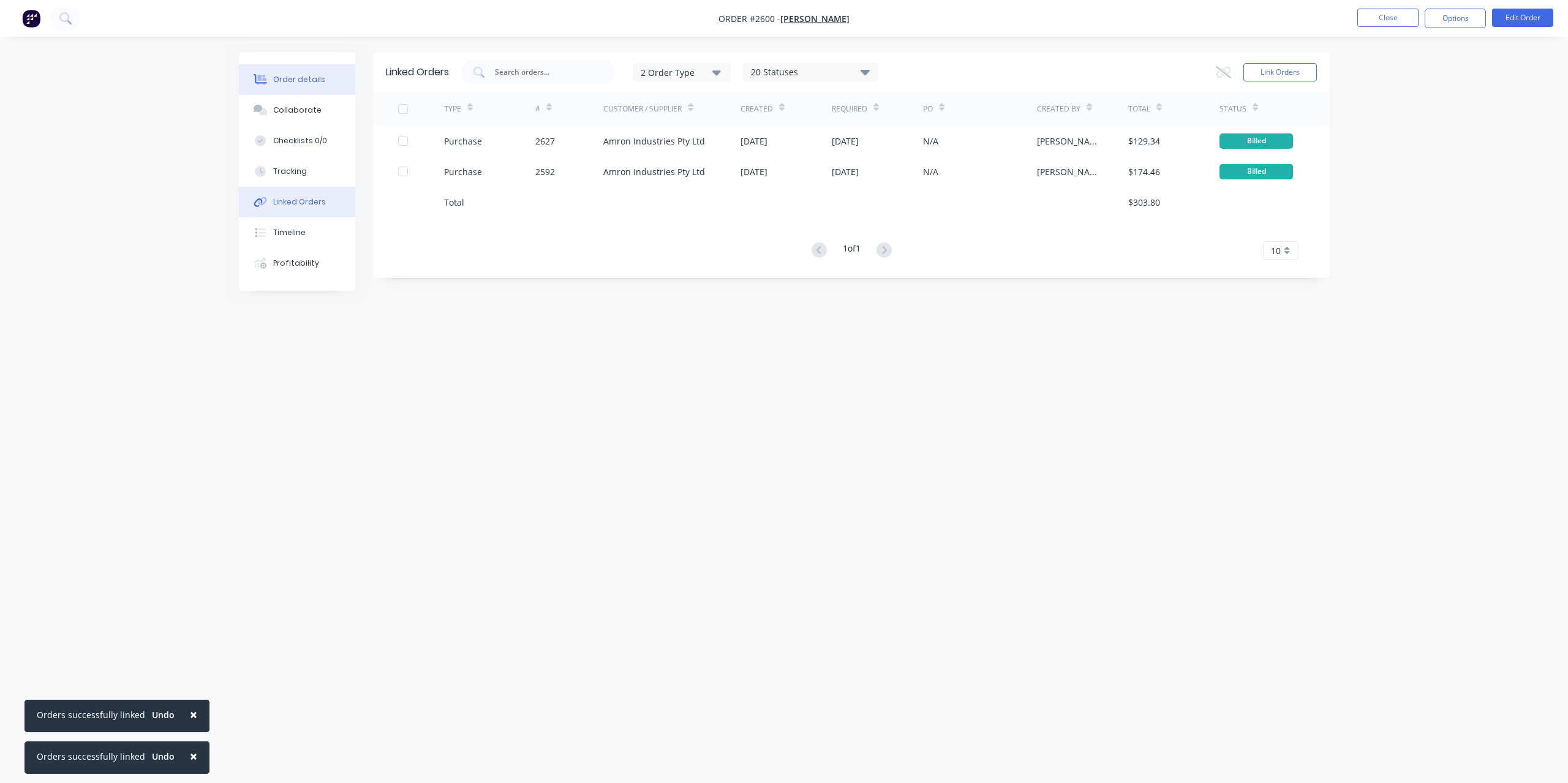
click at [311, 86] on button "Order details" at bounding box center [297, 79] width 116 height 31
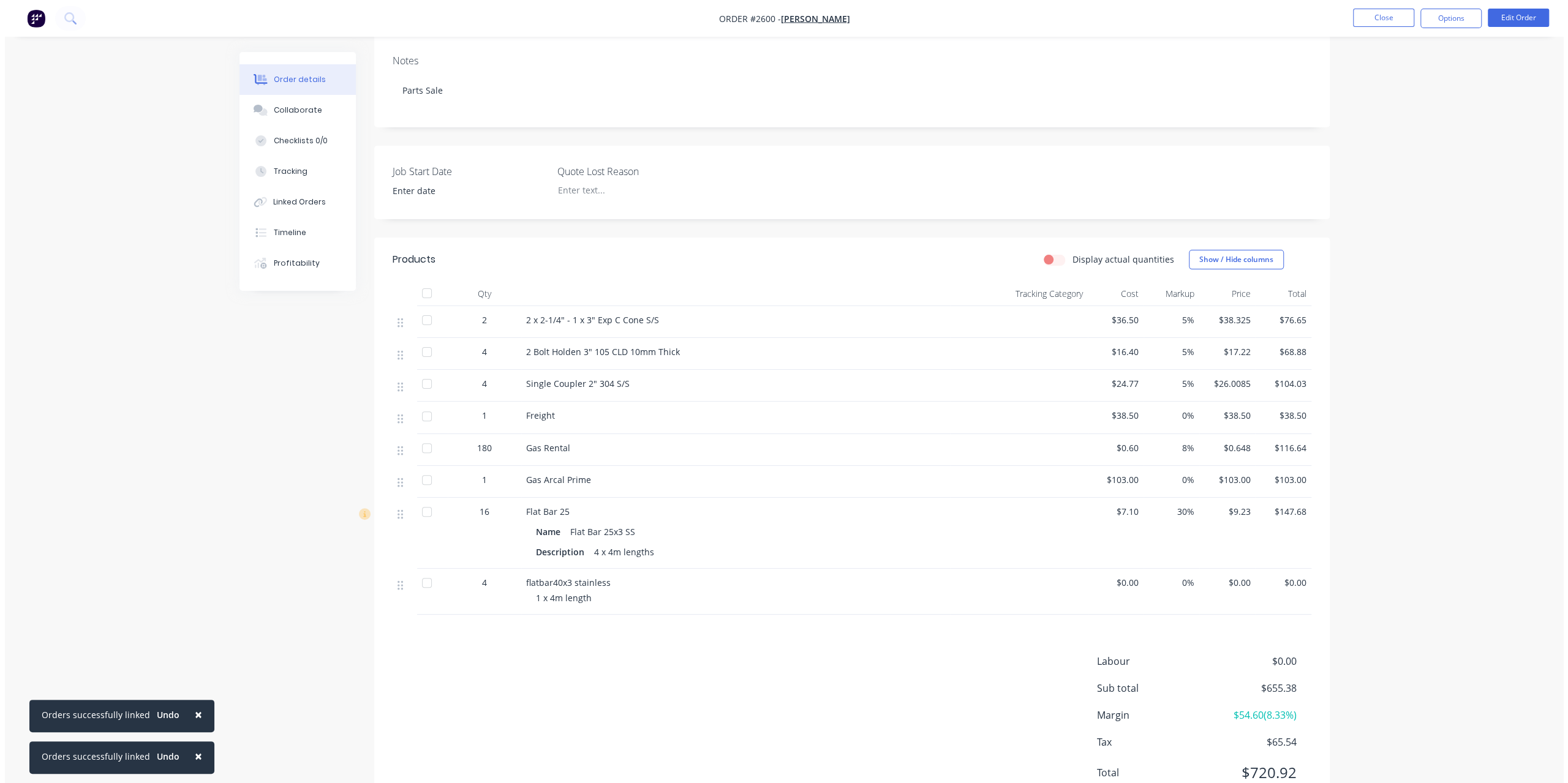
scroll to position [233, 0]
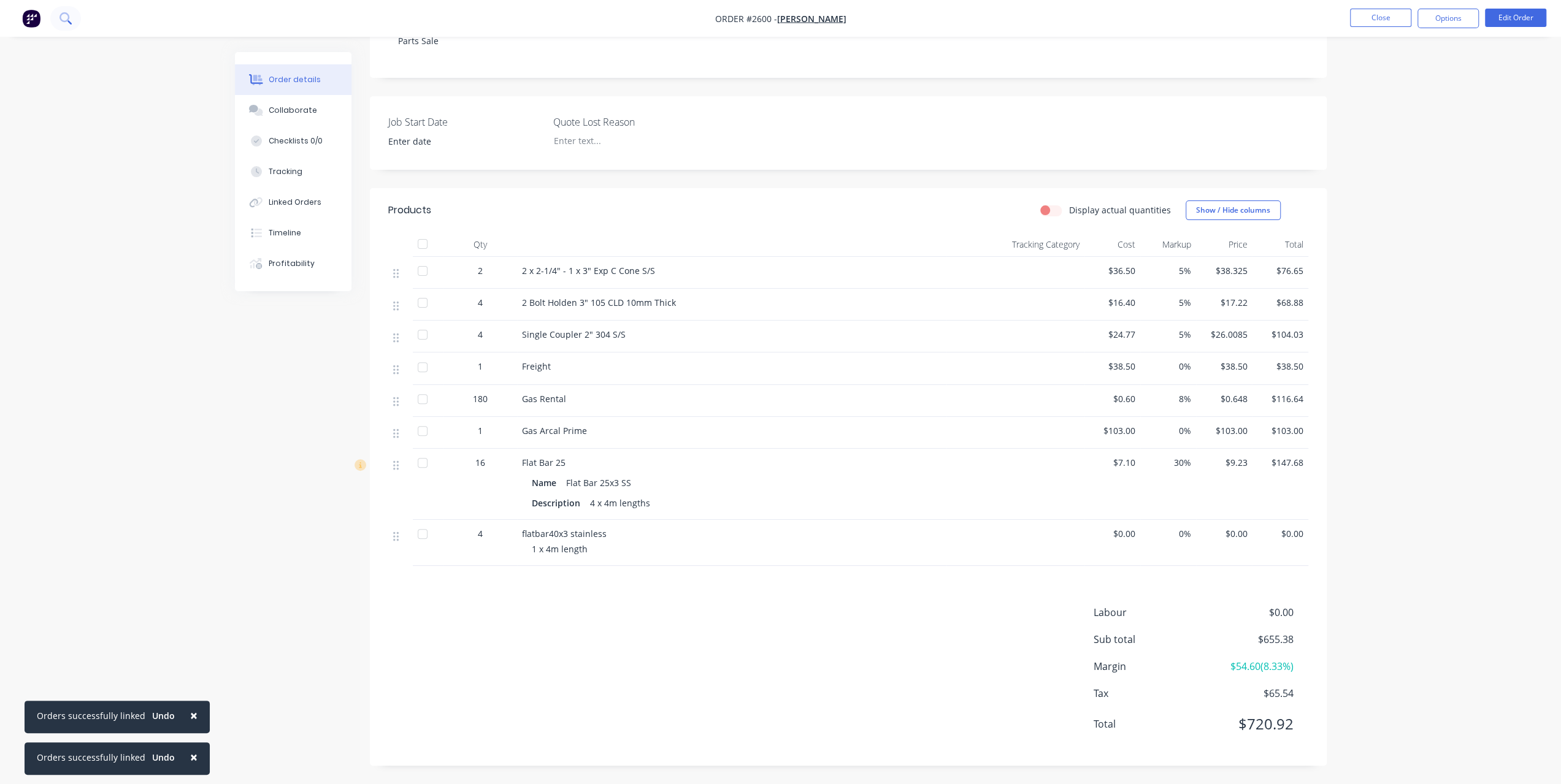
click at [72, 19] on button at bounding box center [65, 18] width 31 height 24
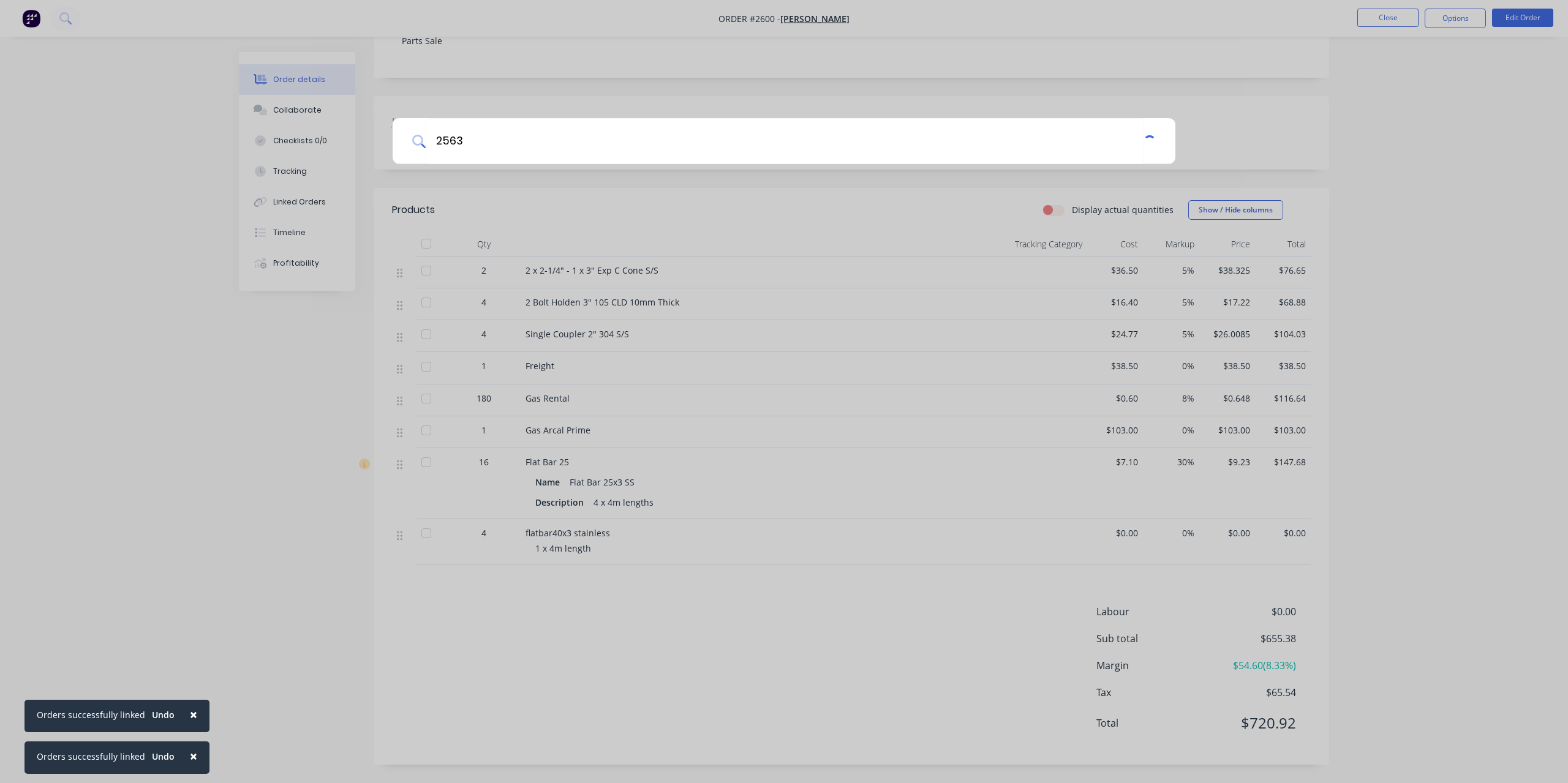
type input "2563"
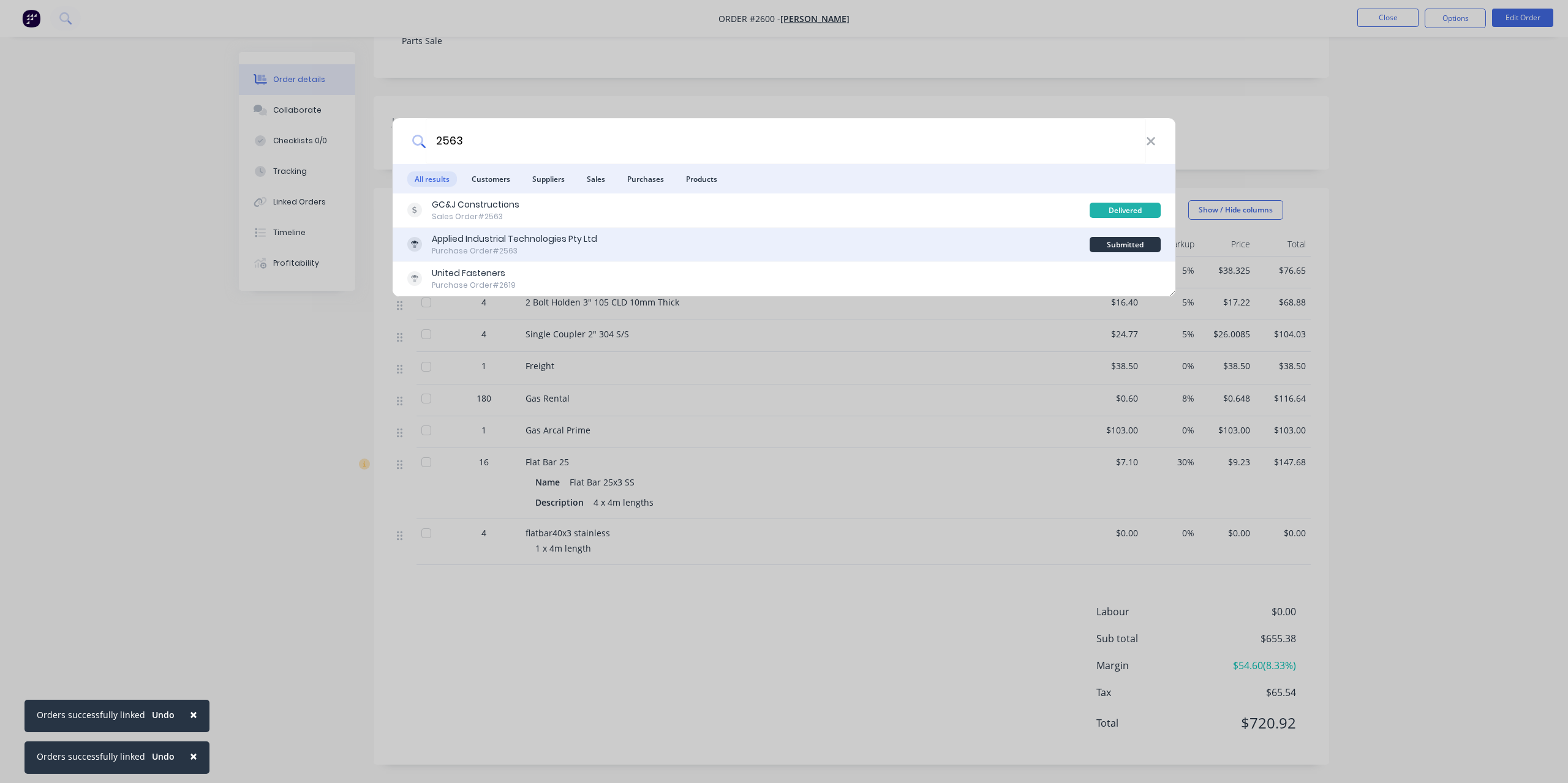
click at [465, 243] on div "Applied Industrial Technologies Pty Ltd" at bounding box center [515, 239] width 166 height 13
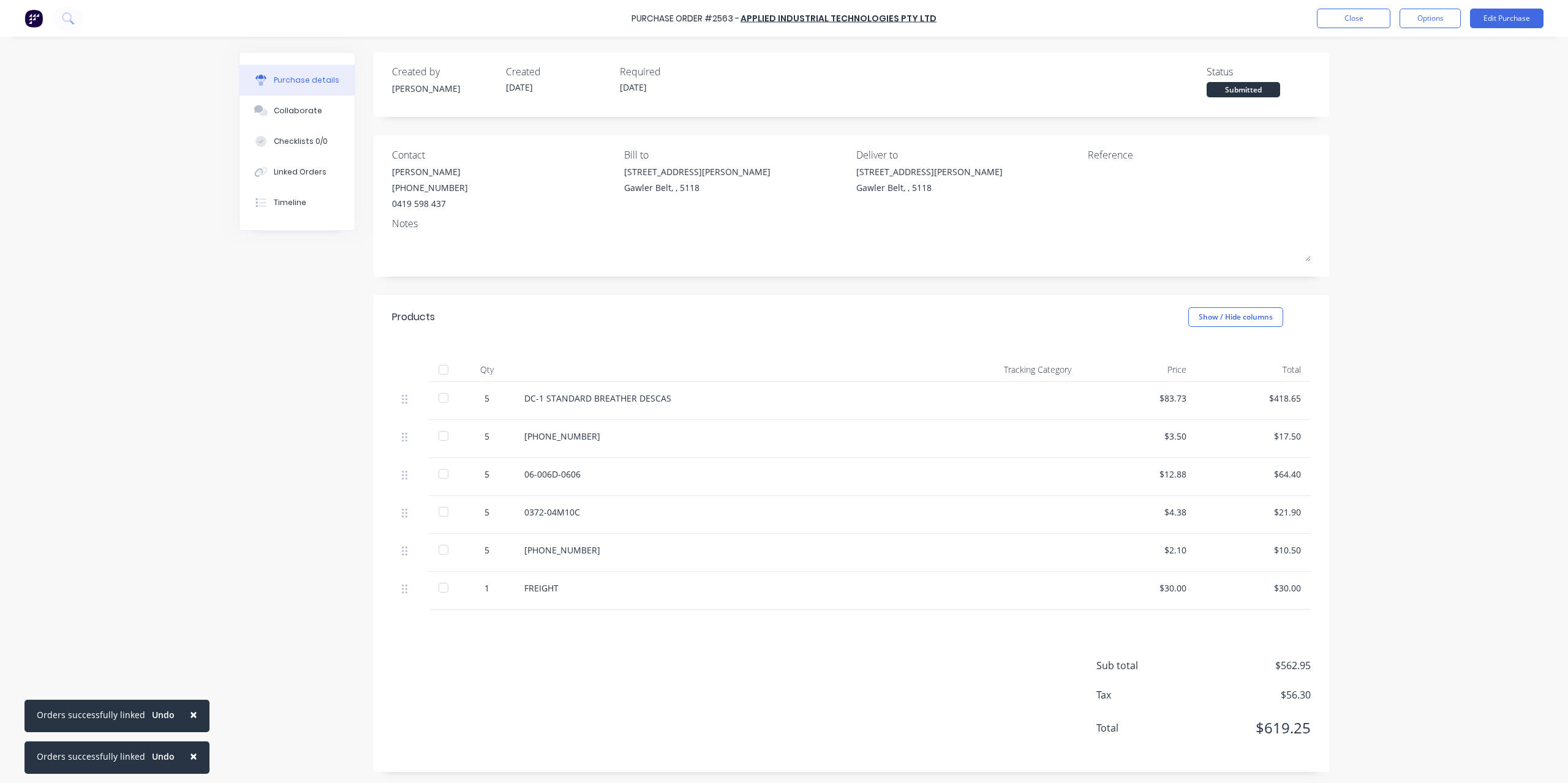
click at [190, 716] on span "×" at bounding box center [193, 715] width 7 height 17
click at [190, 757] on span "×" at bounding box center [193, 756] width 7 height 17
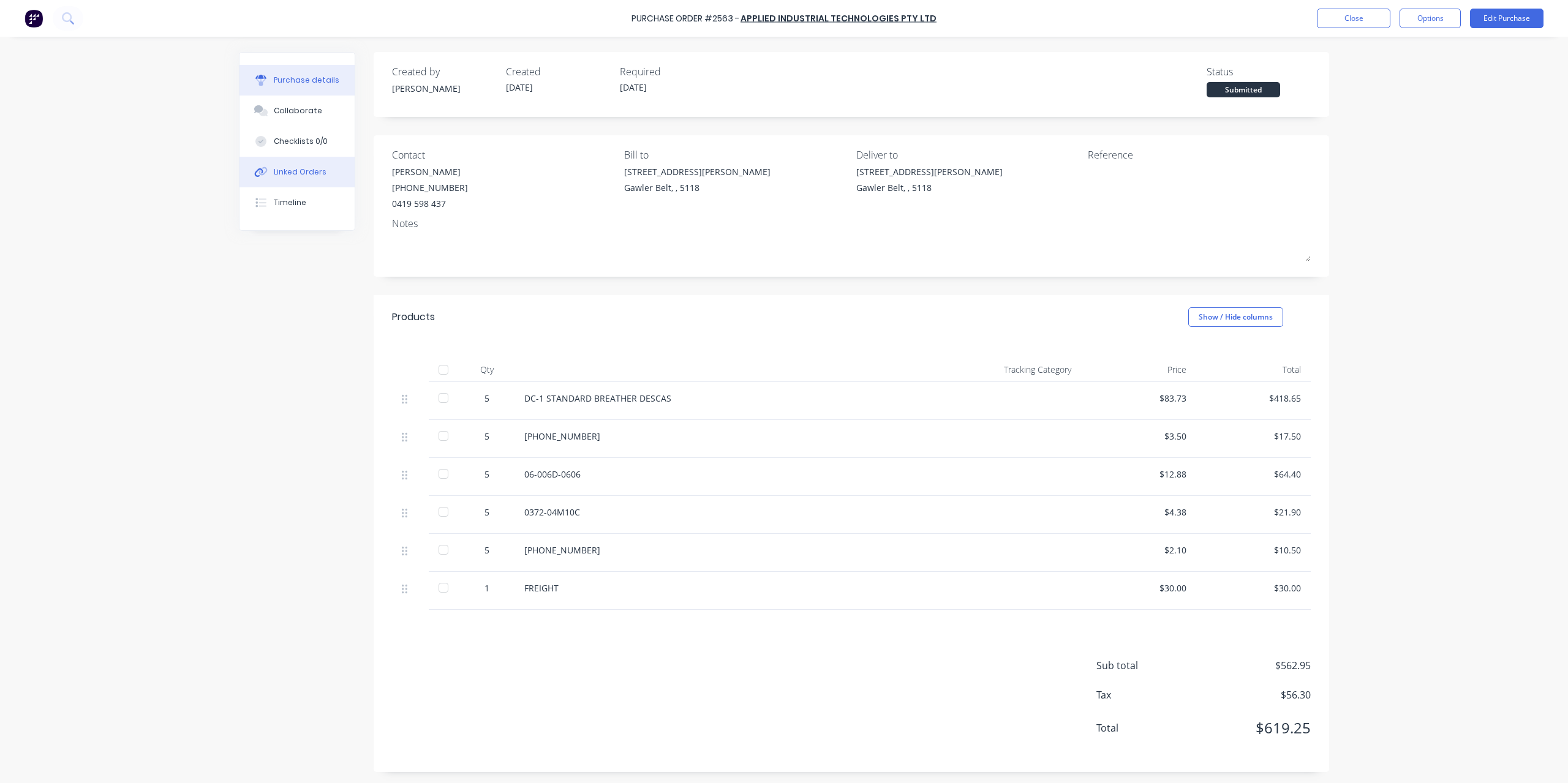
click at [298, 171] on div "Linked Orders" at bounding box center [300, 172] width 53 height 11
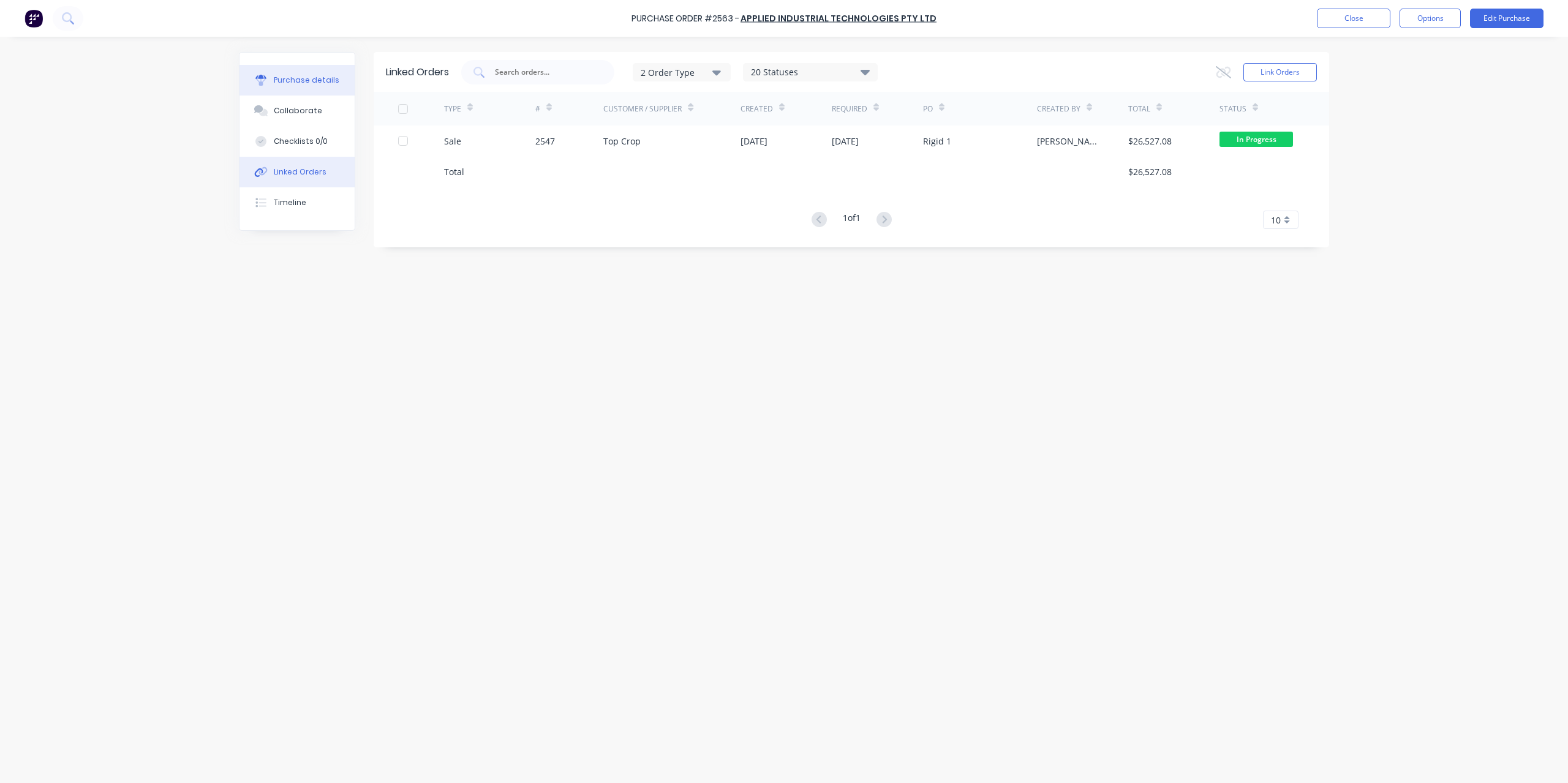
click at [280, 79] on div "Purchase details" at bounding box center [307, 80] width 66 height 11
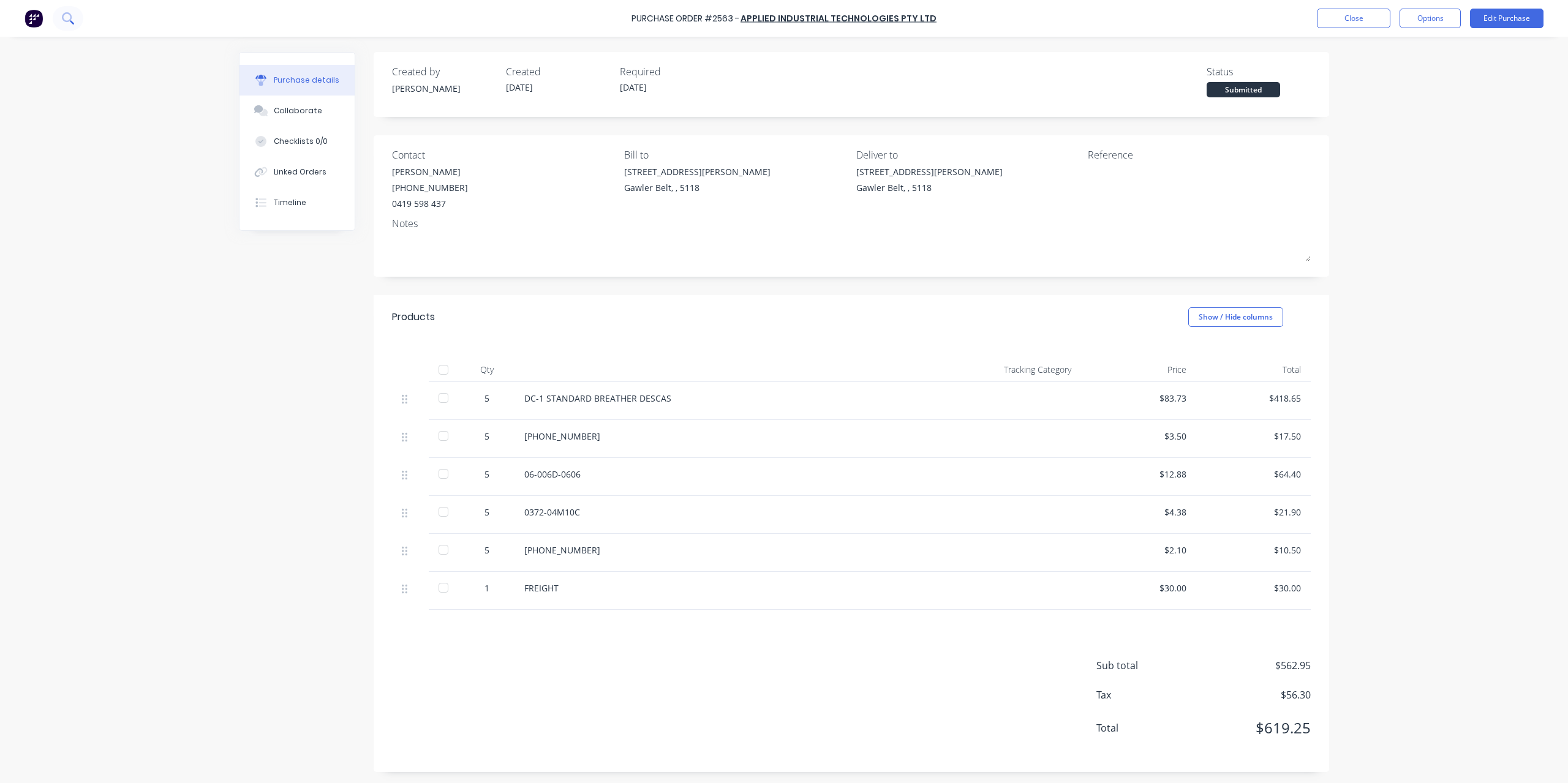
click at [74, 21] on icon at bounding box center [68, 18] width 12 height 12
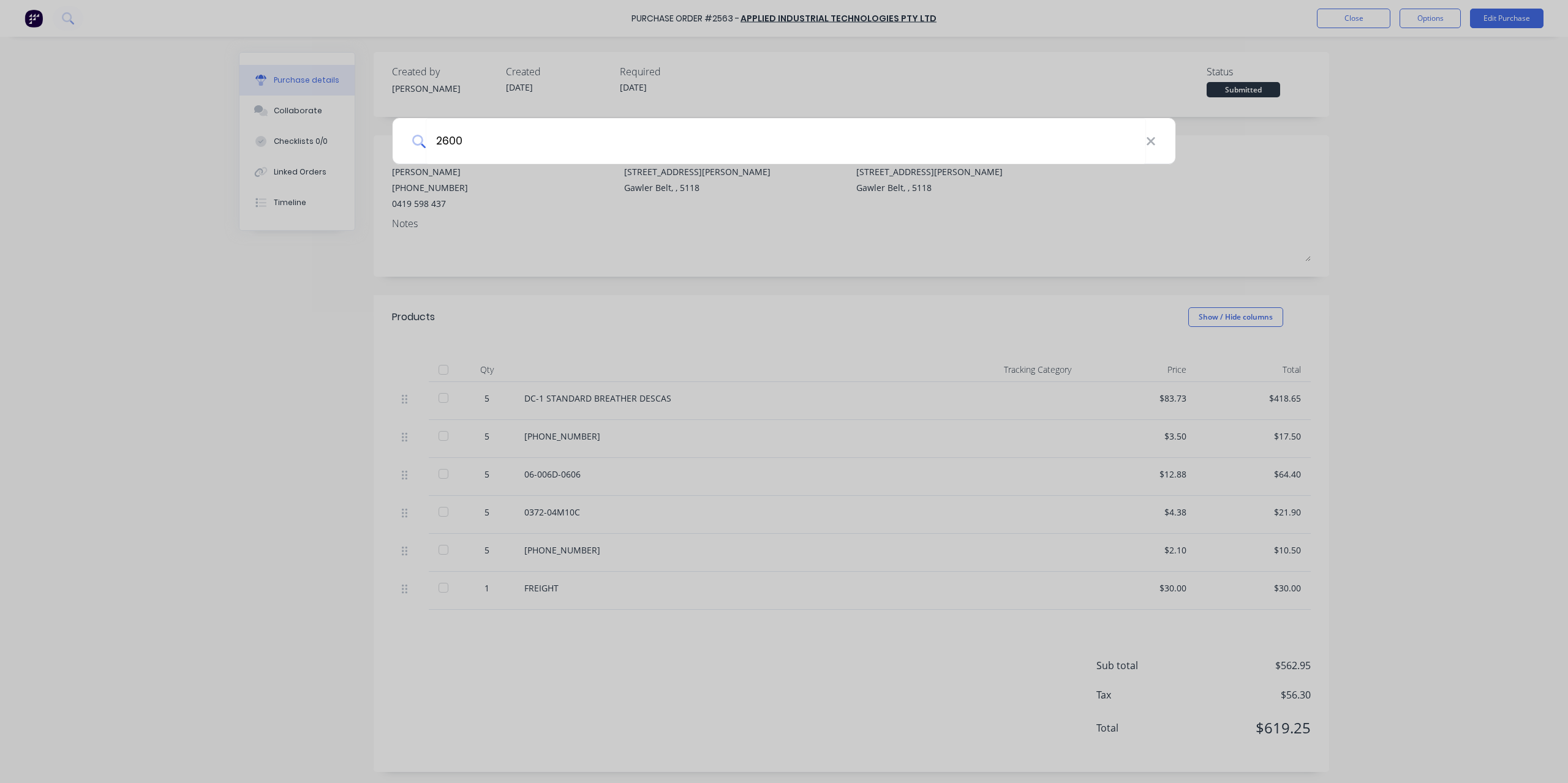
type input "2600"
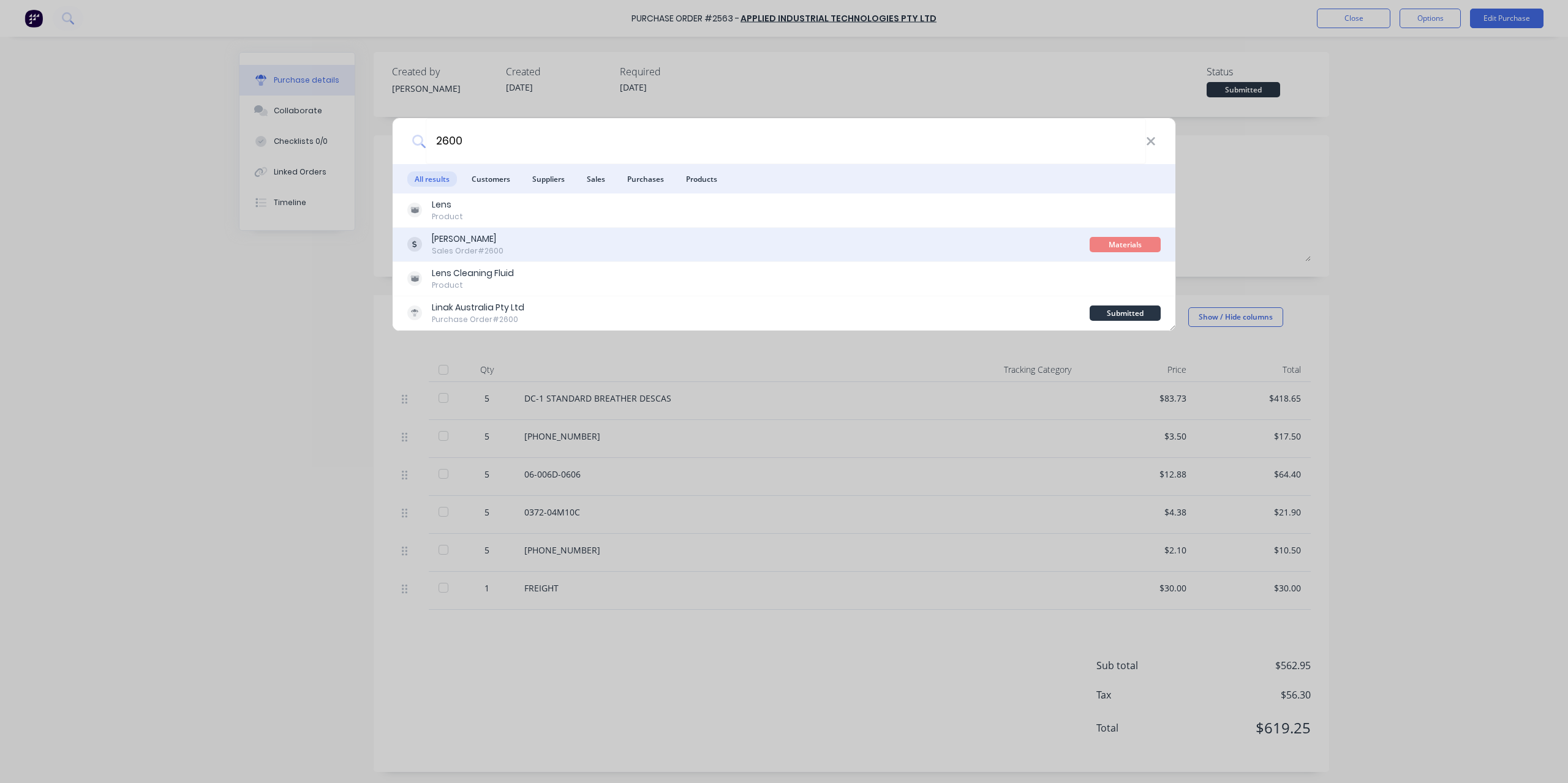
click at [464, 236] on div "[PERSON_NAME]" at bounding box center [467, 239] width 72 height 13
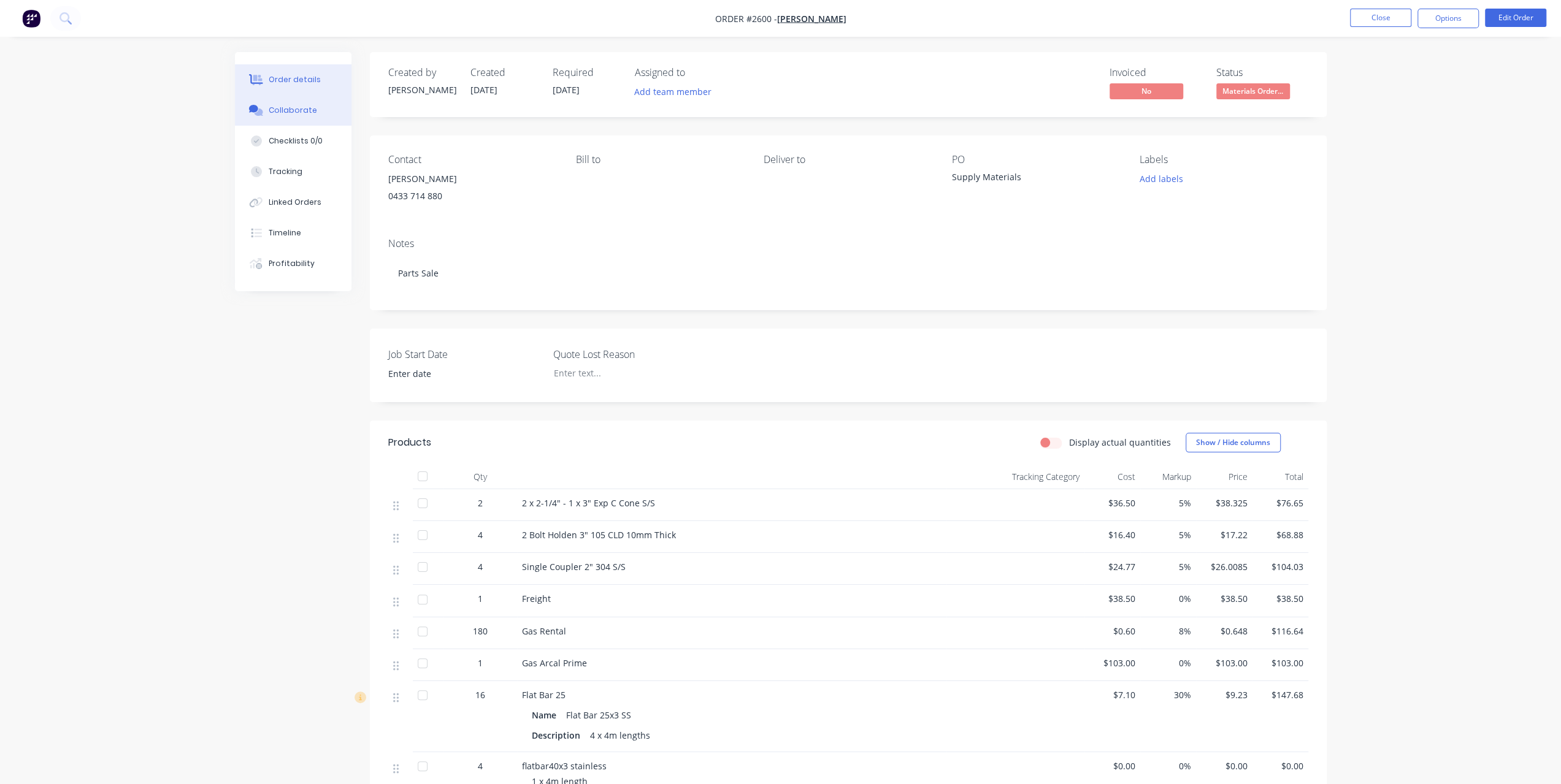
click at [304, 115] on div "Collaborate" at bounding box center [293, 110] width 49 height 11
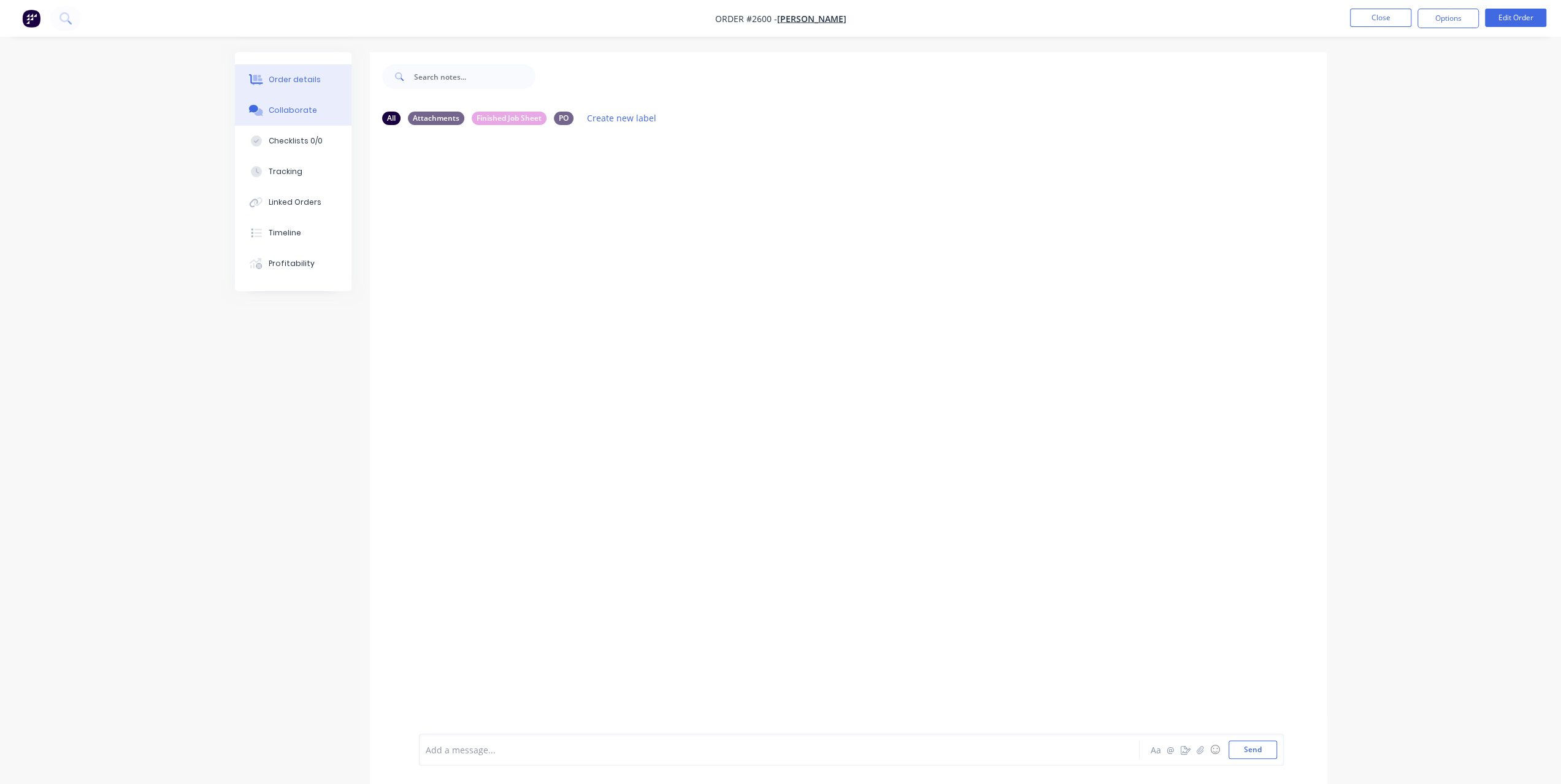
click at [317, 89] on button "Order details" at bounding box center [293, 80] width 116 height 31
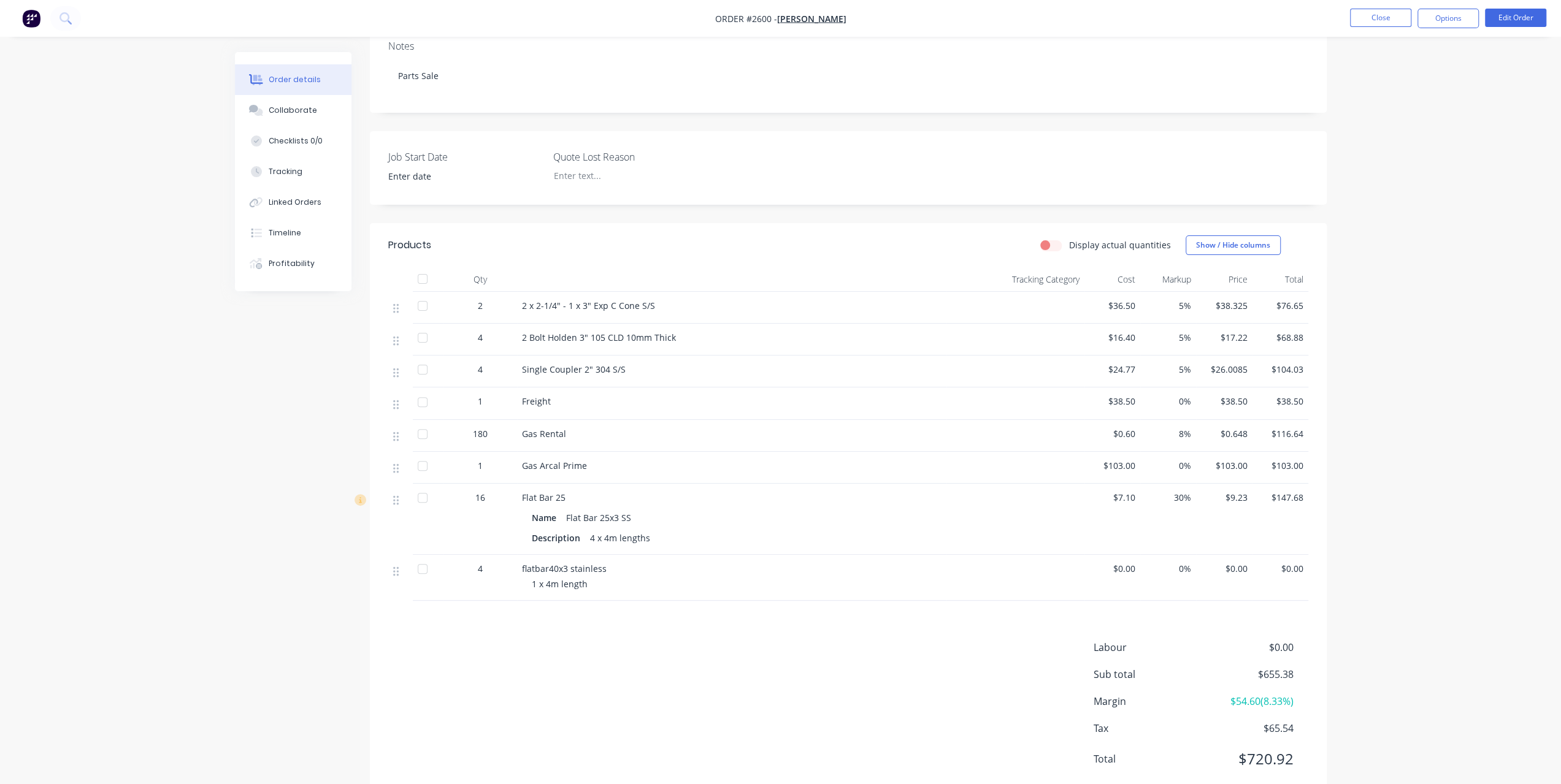
scroll to position [233, 0]
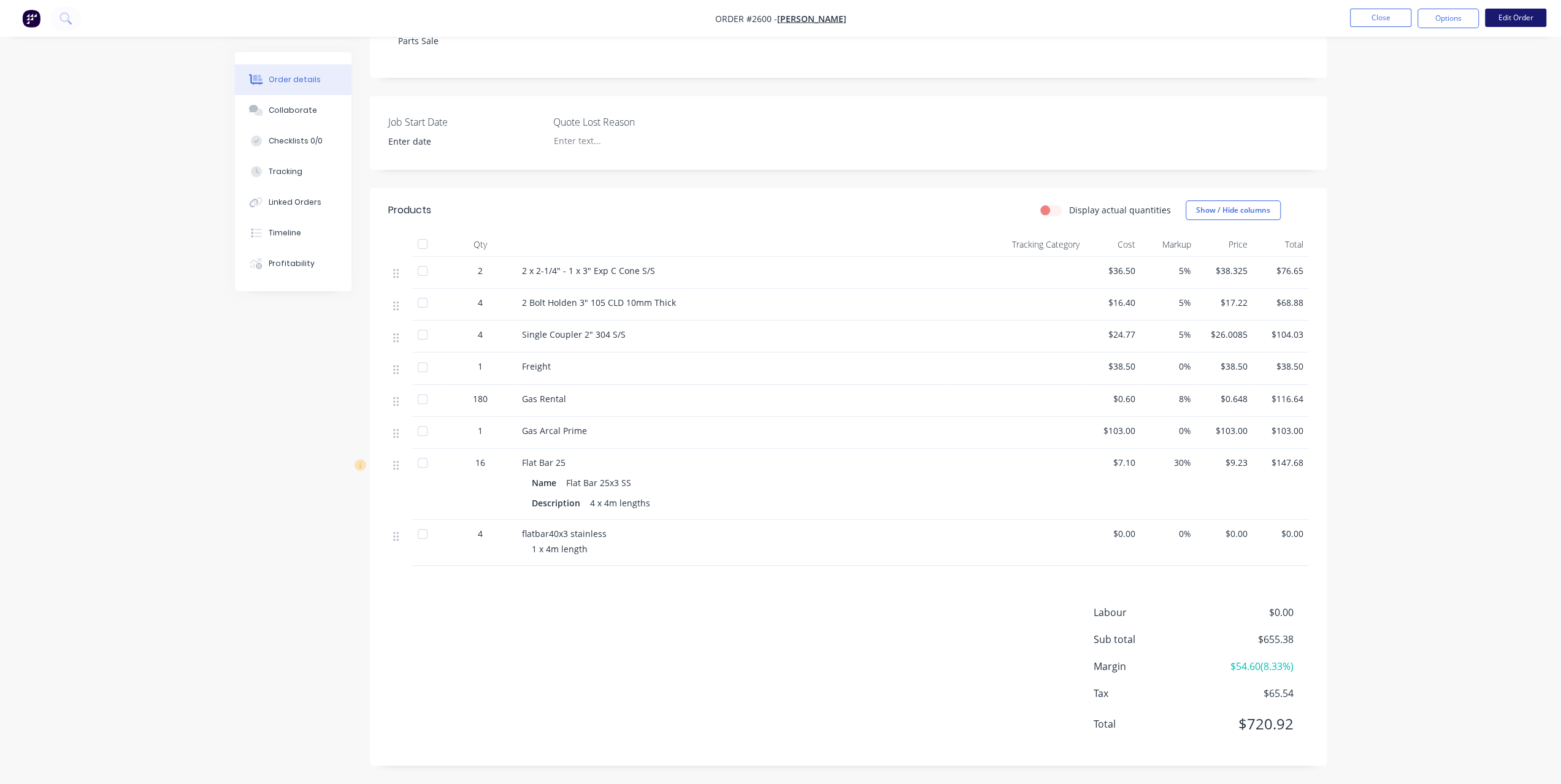
click at [1523, 15] on button "Edit Order" at bounding box center [1516, 18] width 61 height 18
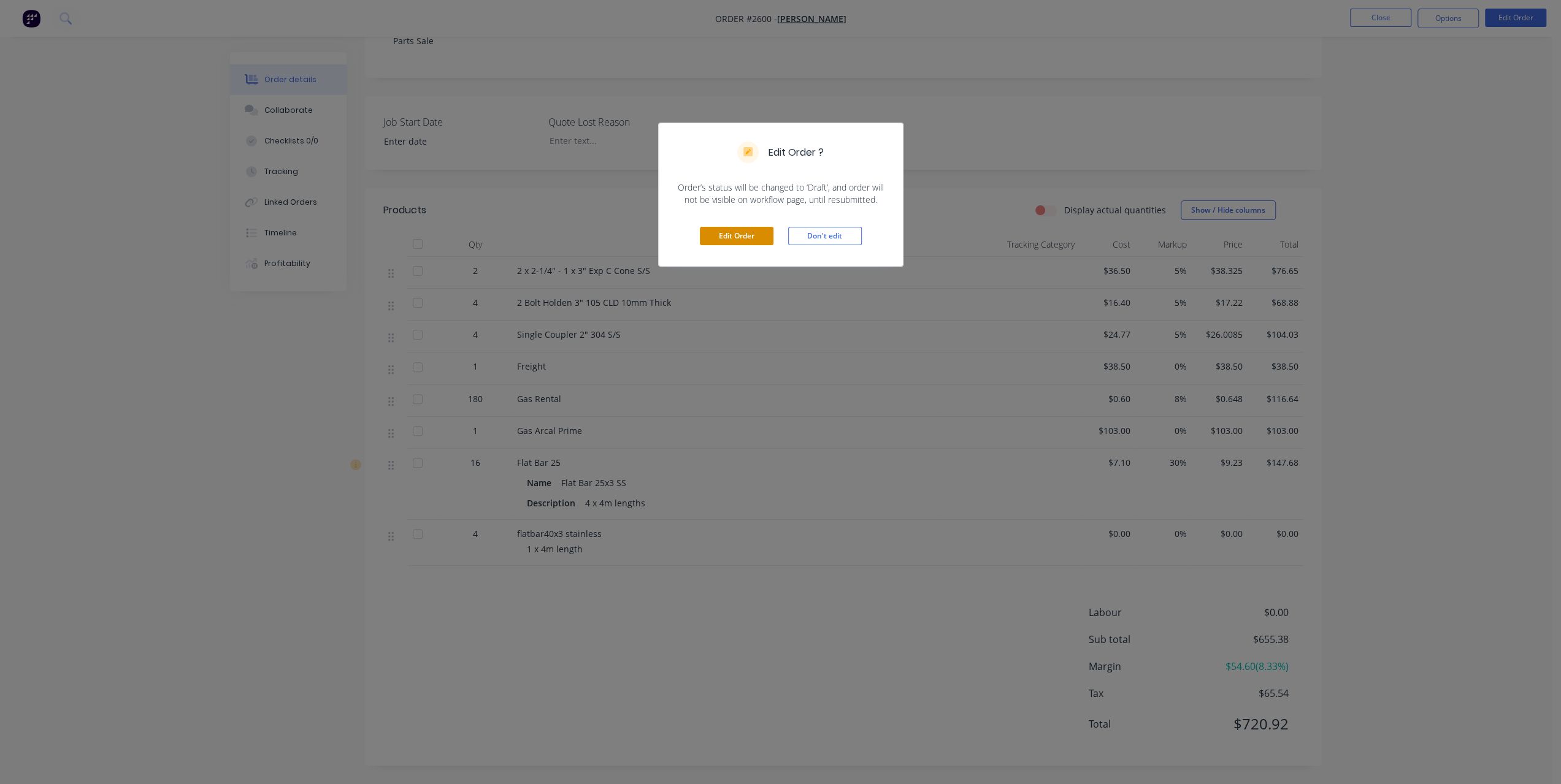
click at [759, 231] on button "Edit Order" at bounding box center [737, 236] width 74 height 18
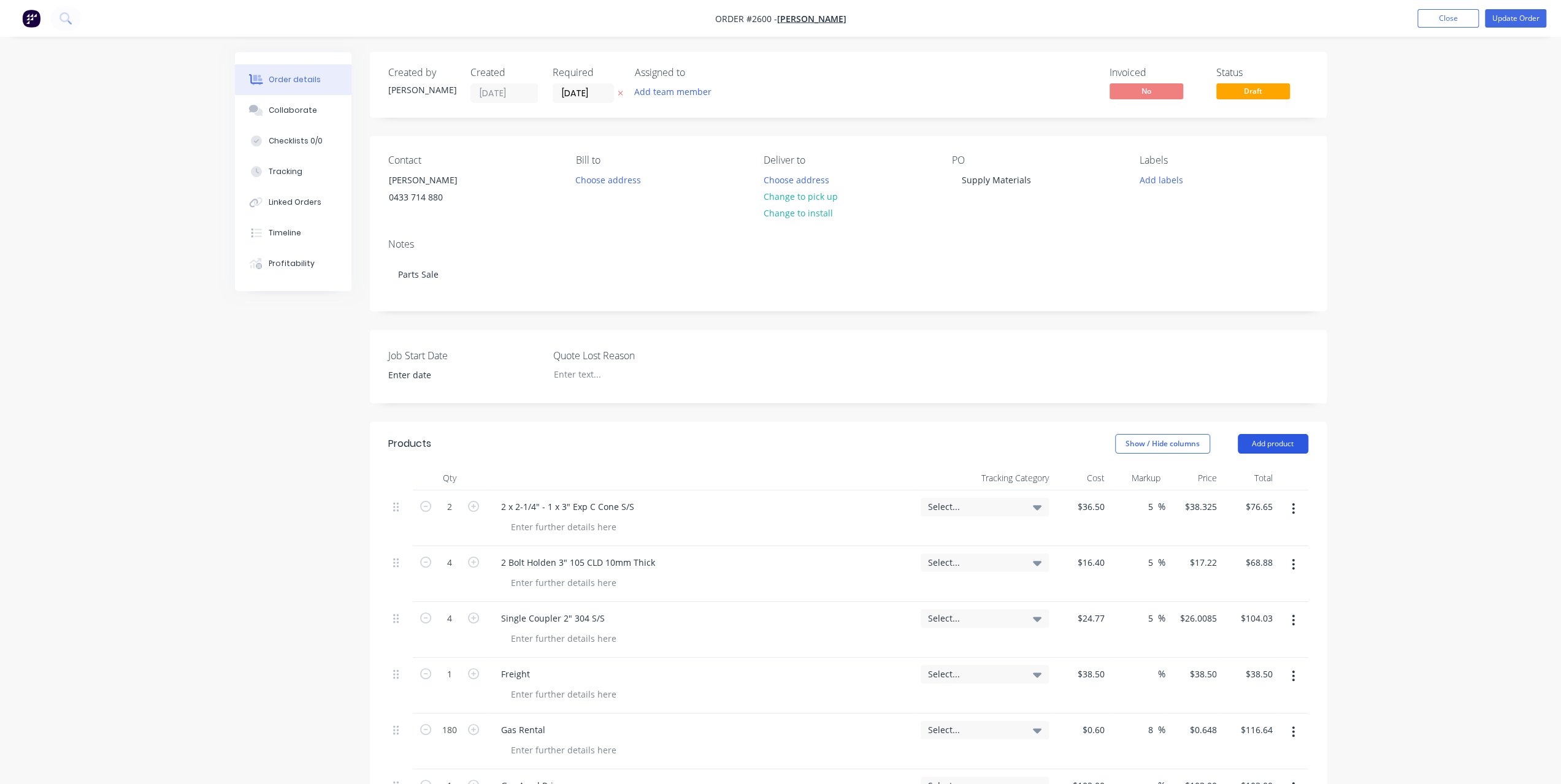
click at [1274, 447] on button "Add product" at bounding box center [1273, 444] width 70 height 20
click at [1256, 630] on button "Notes (Internal)" at bounding box center [1250, 622] width 116 height 24
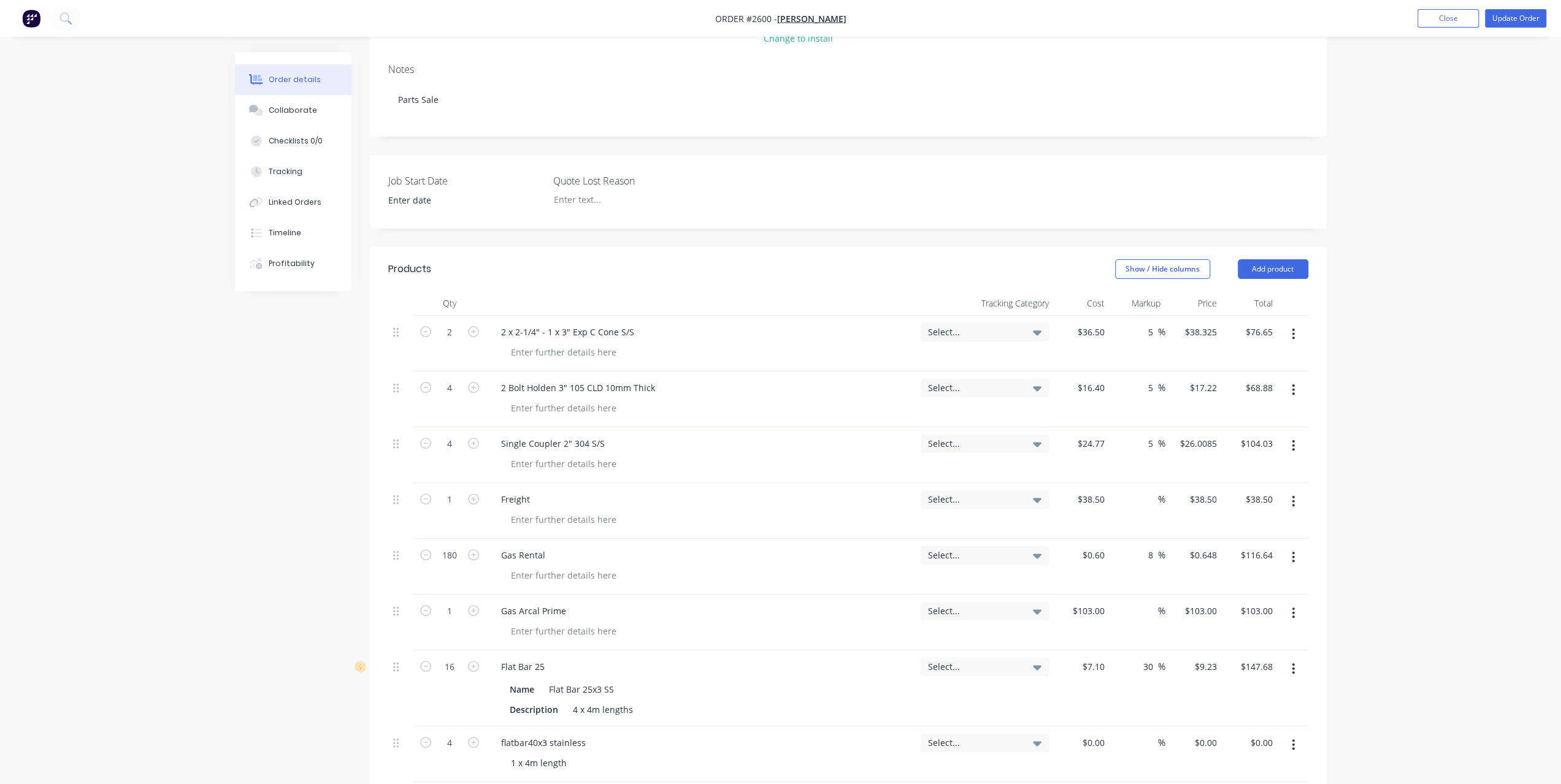
scroll to position [429, 0]
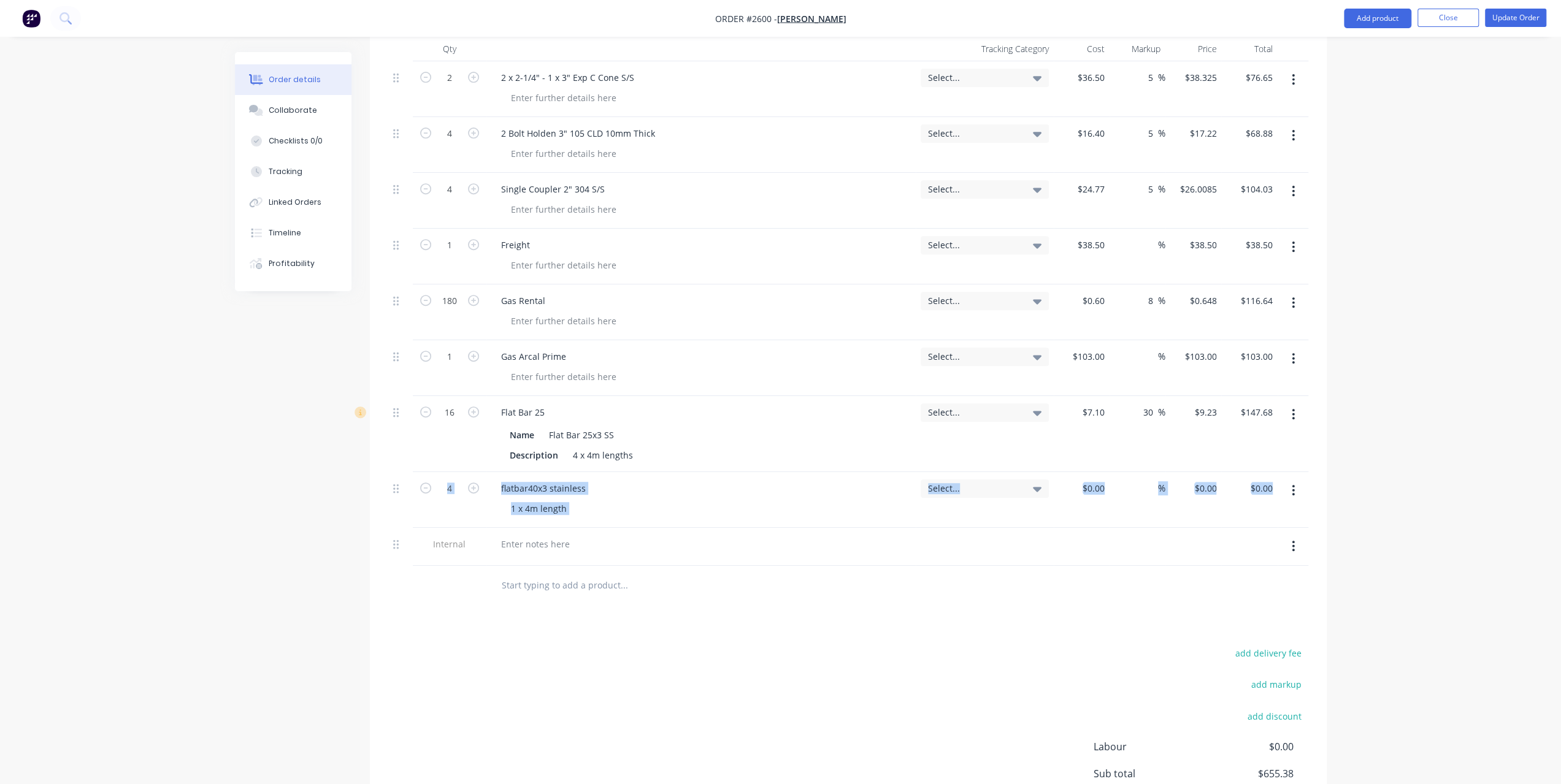
drag, startPoint x: 390, startPoint y: 545, endPoint x: 390, endPoint y: 511, distance: 34.0
click at [390, 511] on div "2 2 x 2-1/4" - 1 x 3" Exp C Cone S/S Select... $36.50 $36.50 5 5 % $38.325 $38.…" at bounding box center [848, 313] width 920 height 504
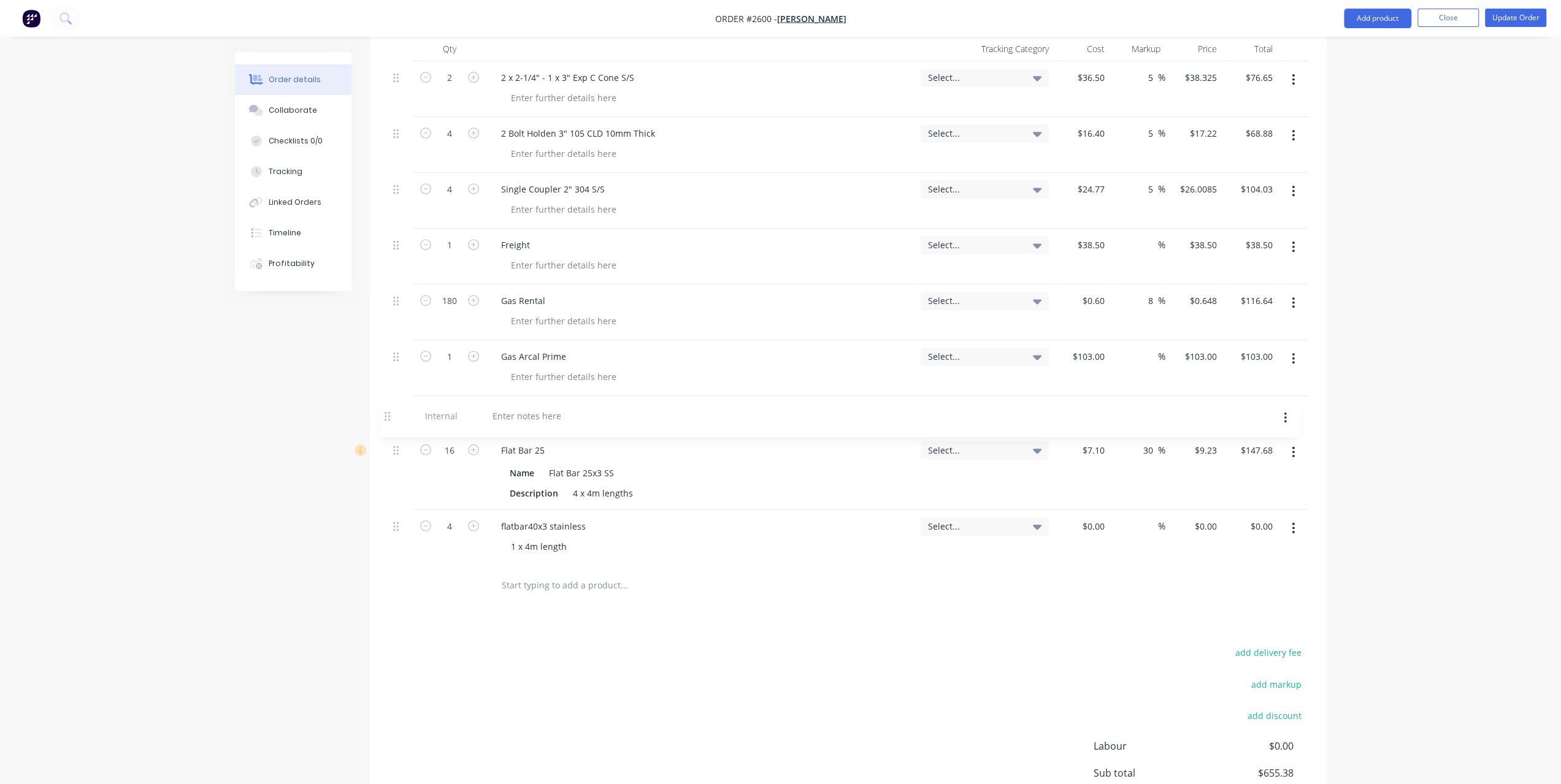
drag, startPoint x: 394, startPoint y: 547, endPoint x: 386, endPoint y: 414, distance: 133.2
click at [386, 414] on div "Qty Tracking Category Cost Markup Price Total 2 2 x 2-1/4" - 1 x 3" Exp C Cone …" at bounding box center [848, 321] width 957 height 569
click at [519, 412] on div at bounding box center [536, 412] width 88 height 18
click at [1377, 413] on div "Order details Collaborate Checklists 0/0 Tracking Linked Orders Timeline Profit…" at bounding box center [780, 244] width 1561 height 1348
click at [1514, 13] on button "Update Order" at bounding box center [1516, 18] width 61 height 18
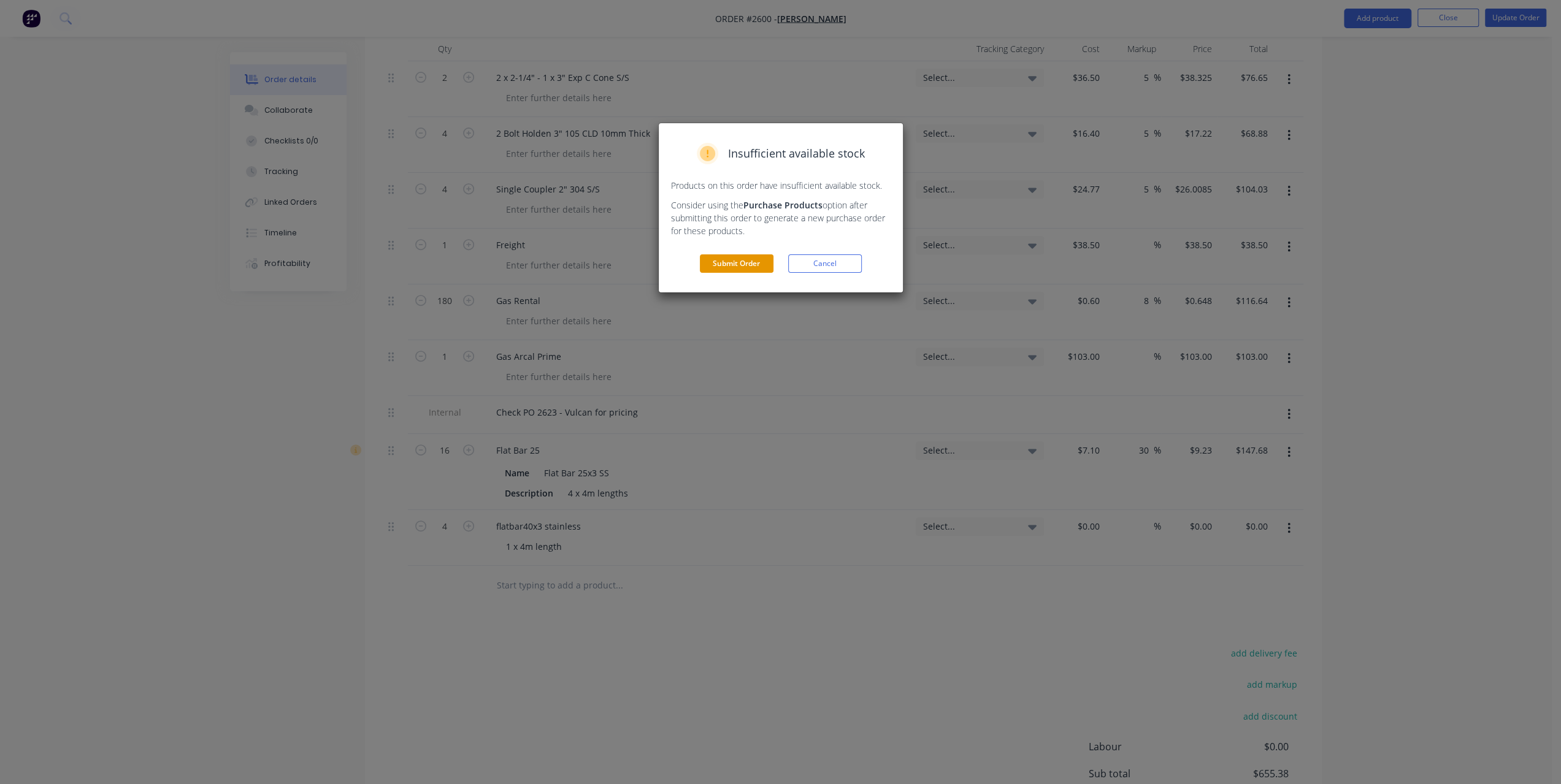
click at [723, 259] on button "Submit Order" at bounding box center [737, 264] width 74 height 18
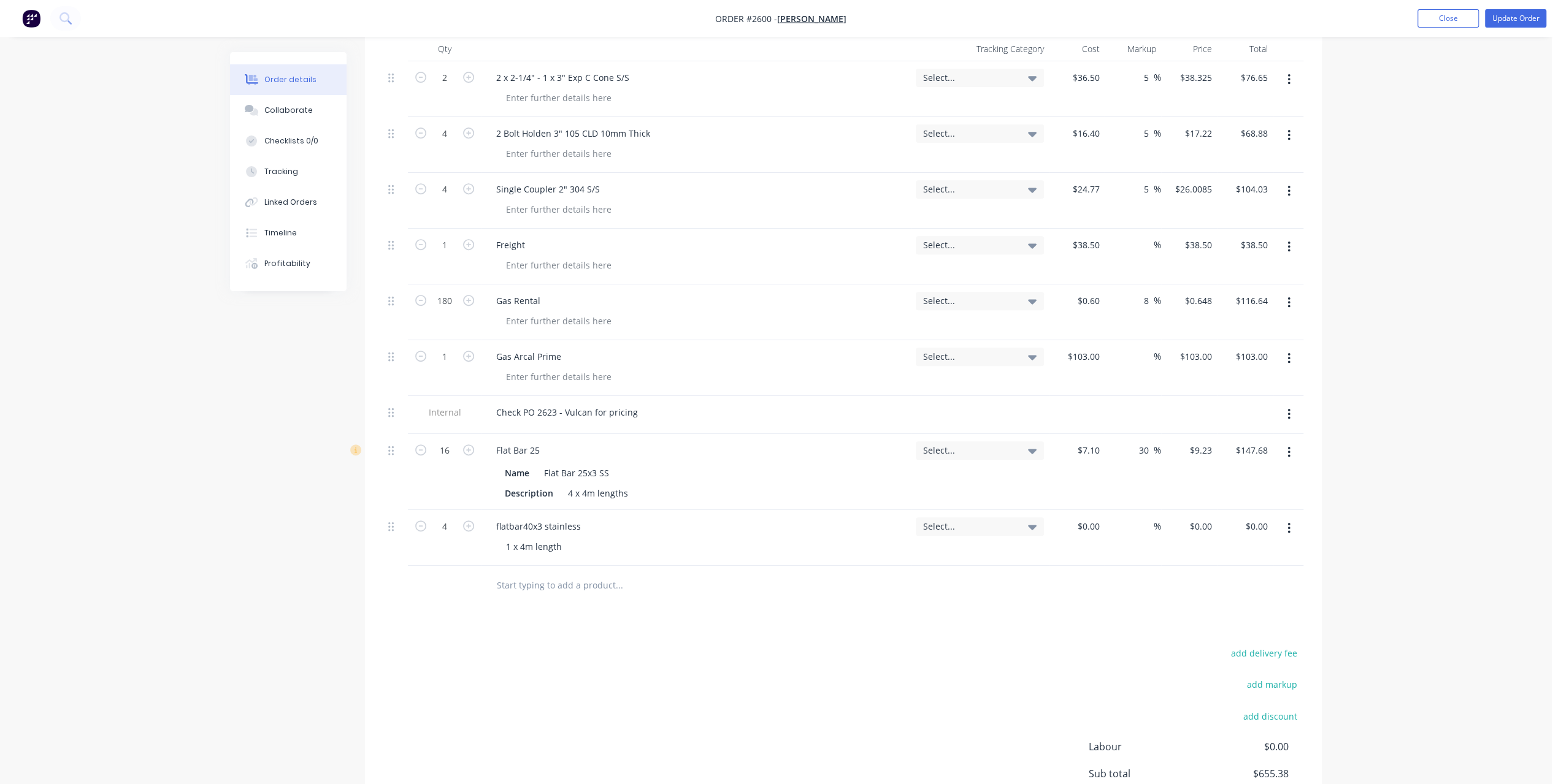
scroll to position [0, 0]
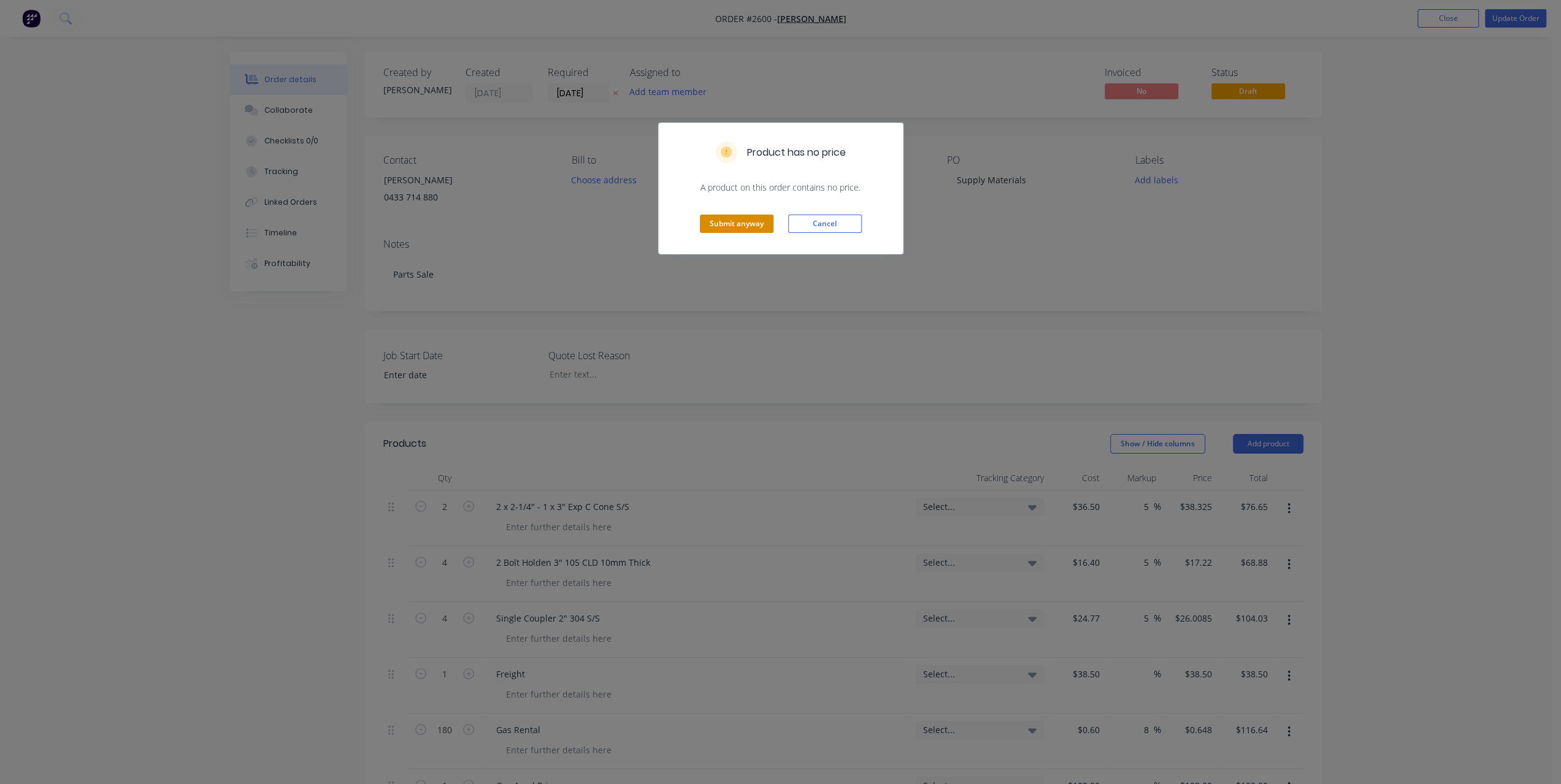
click at [734, 215] on button "Submit anyway" at bounding box center [737, 224] width 74 height 18
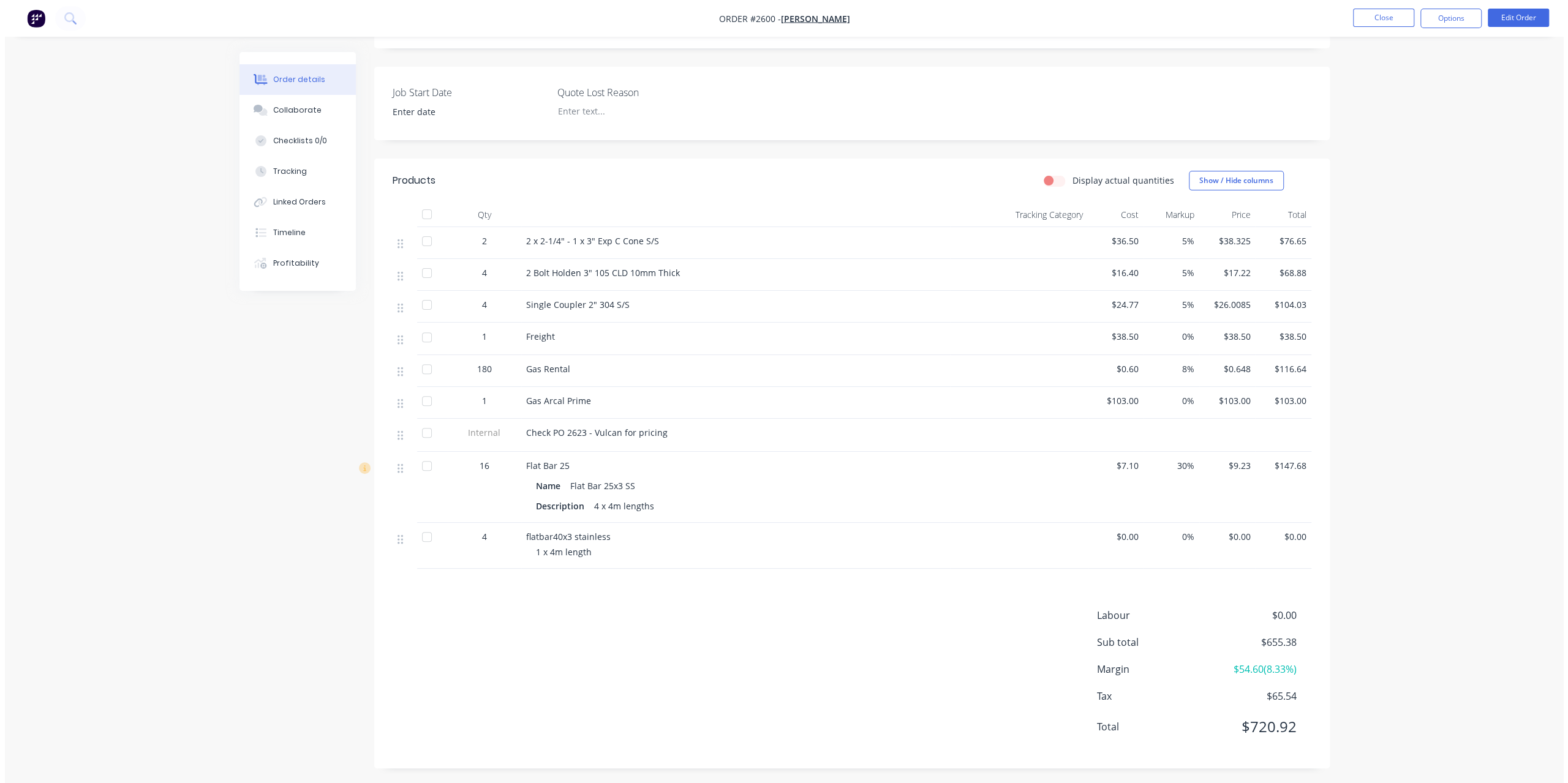
scroll to position [265, 0]
click at [68, 22] on icon at bounding box center [65, 18] width 12 height 12
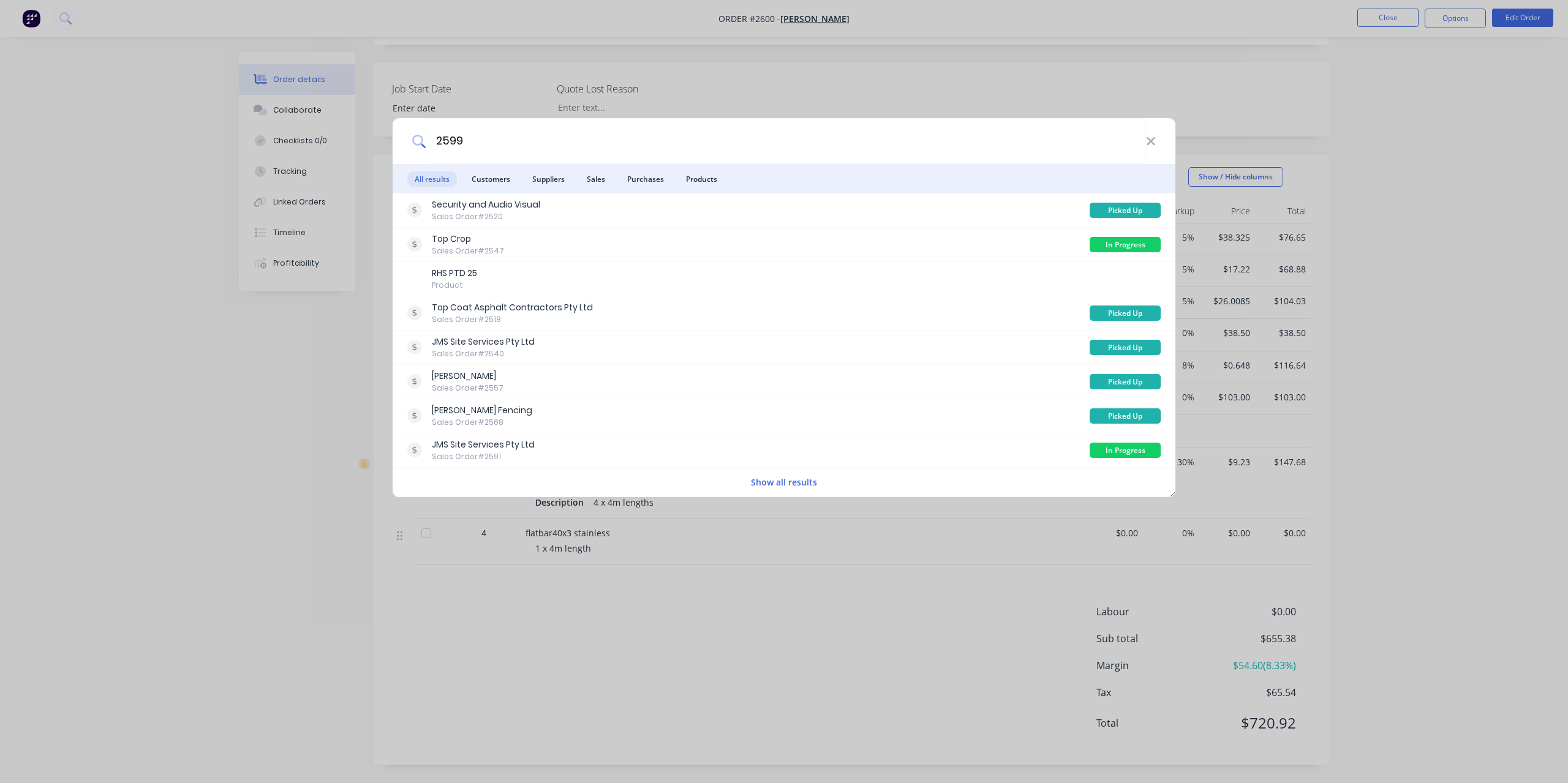
type input "2599"
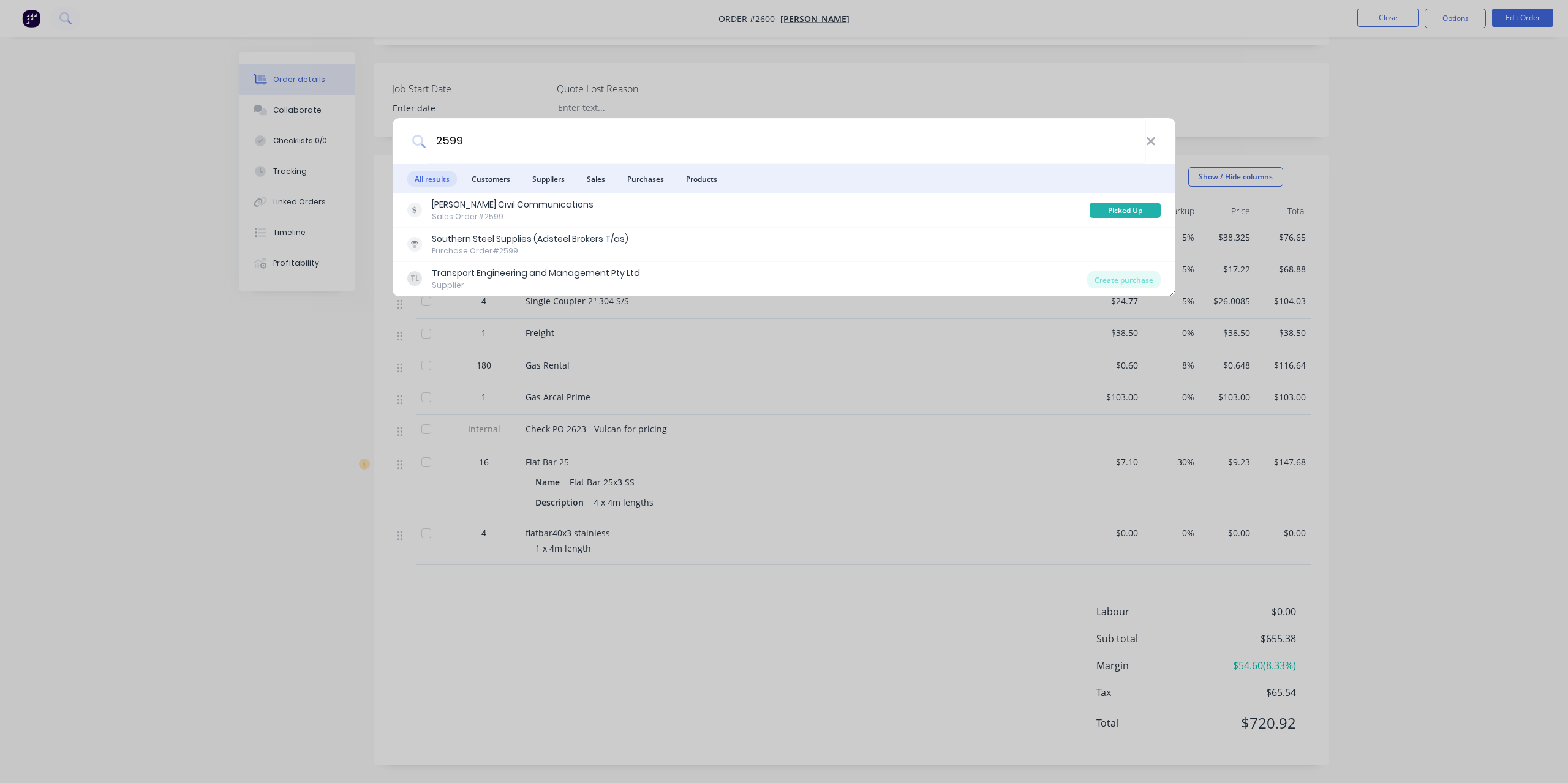
drag, startPoint x: 98, startPoint y: 35, endPoint x: 89, endPoint y: 28, distance: 11.4
click at [98, 34] on div "2599 All results Customers Suppliers Sales Purchases Products [PERSON_NAME] Civ…" at bounding box center [784, 392] width 1568 height 783
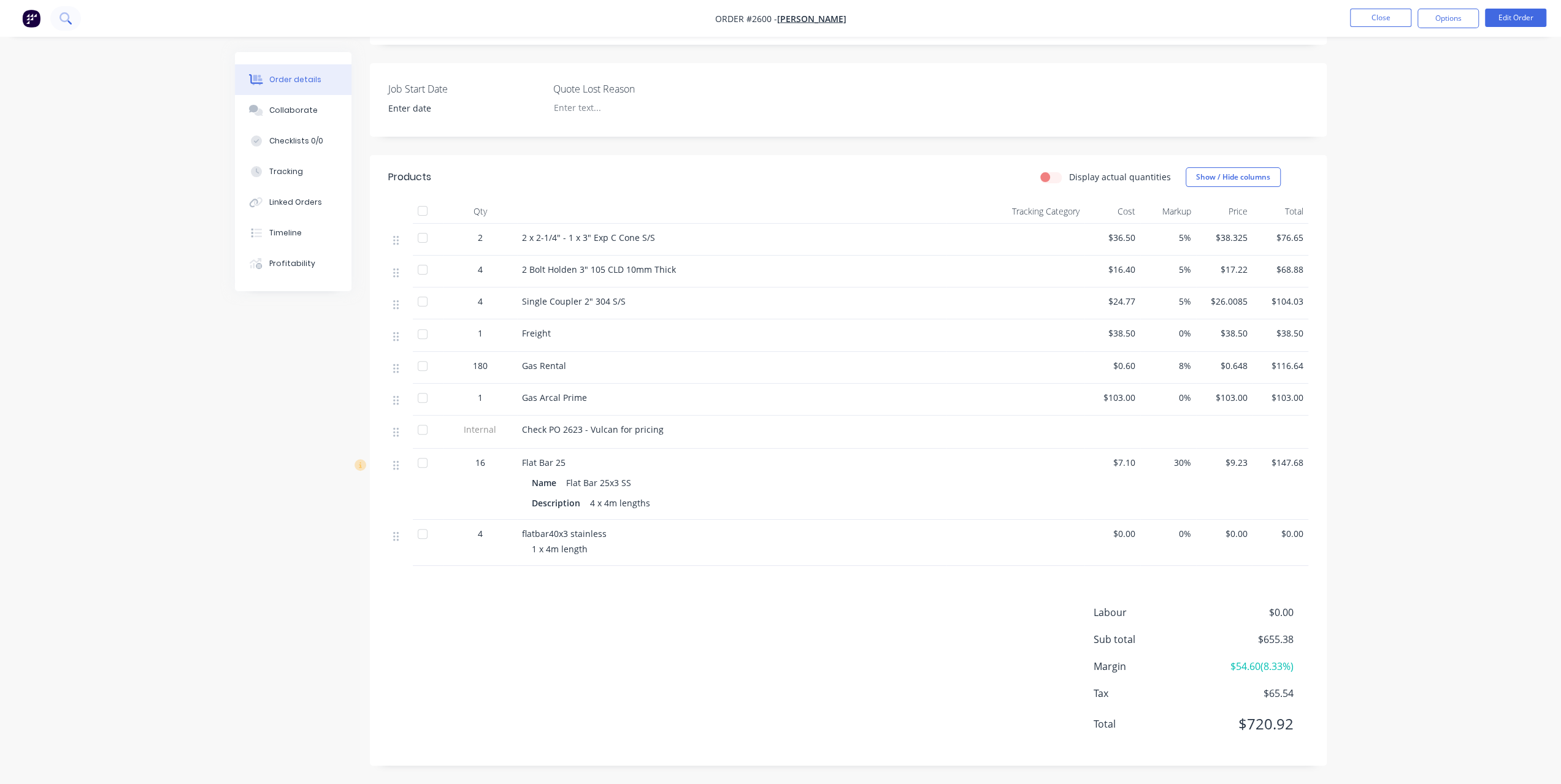
click at [70, 15] on icon at bounding box center [65, 18] width 12 height 12
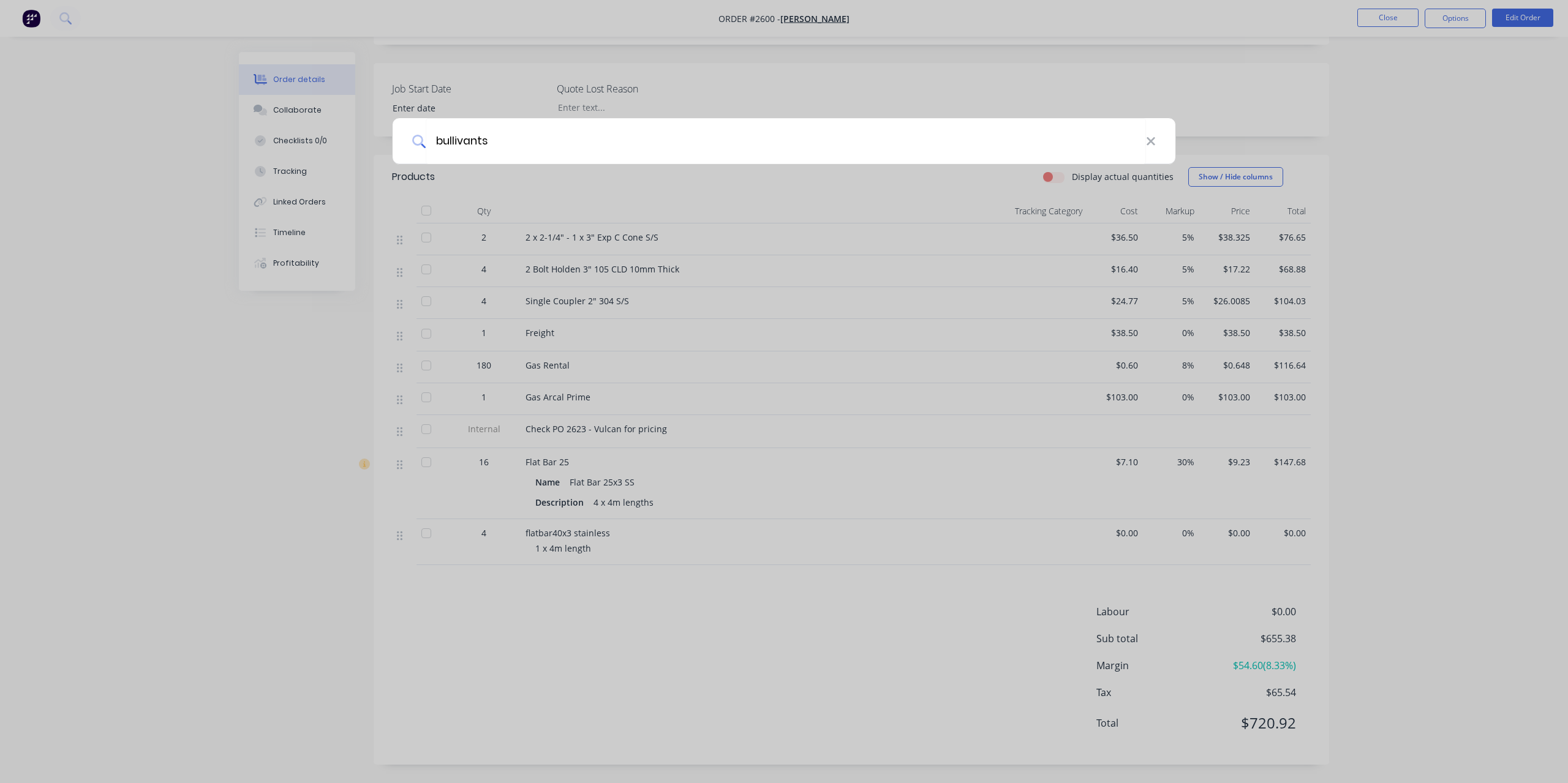
type input "bullivants"
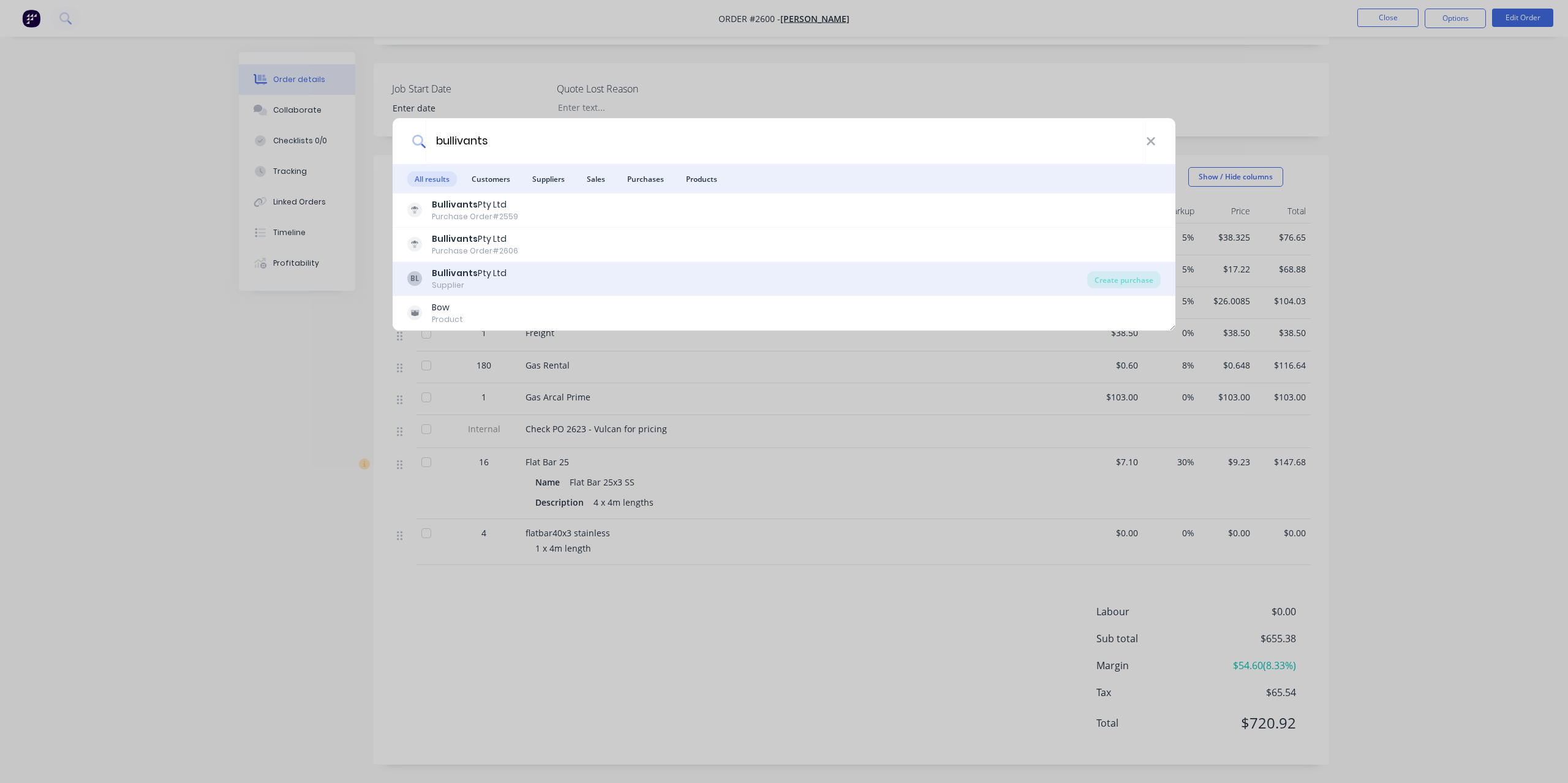
click at [471, 282] on div "Supplier" at bounding box center [469, 285] width 75 height 11
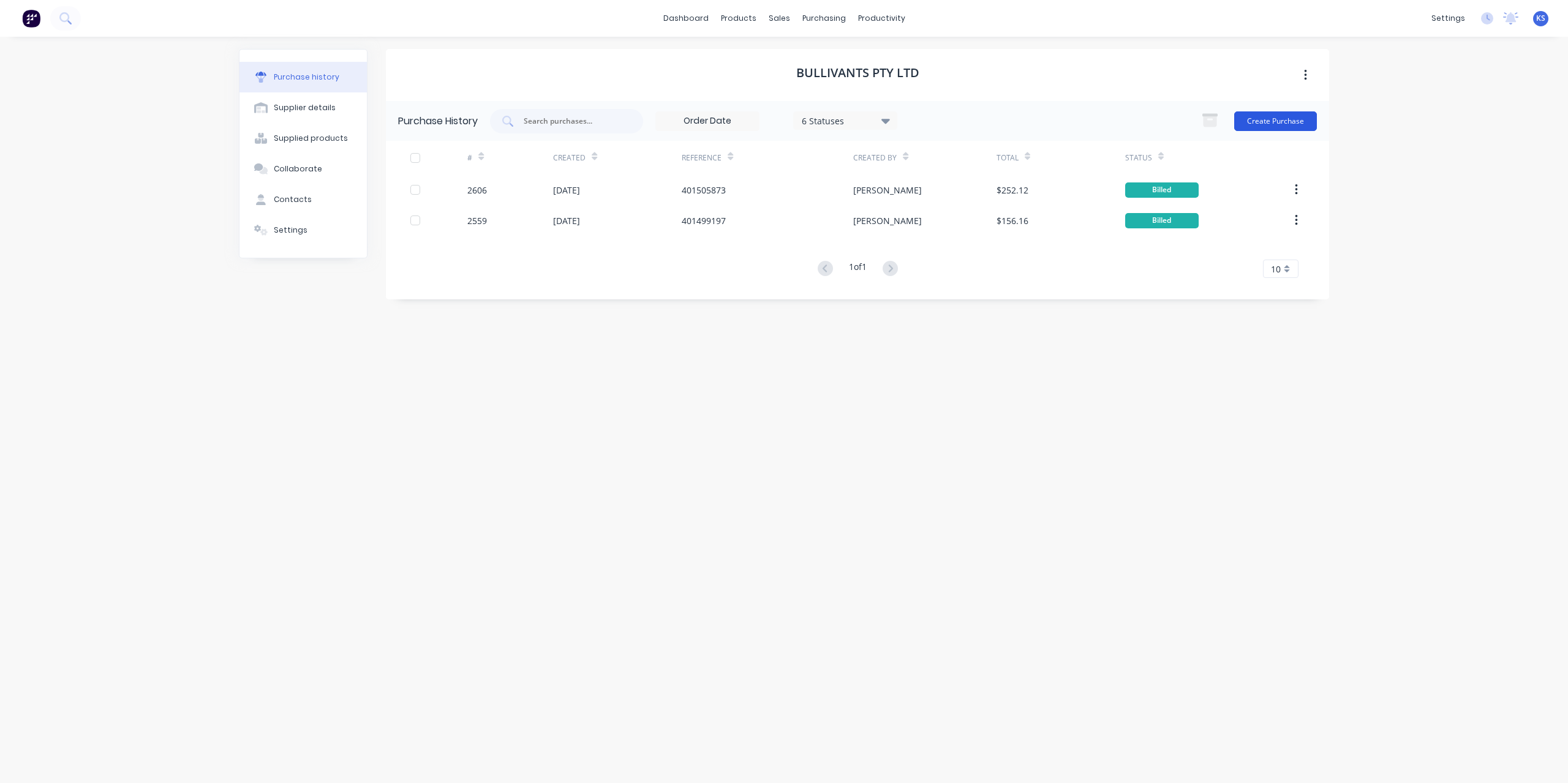
click at [1290, 126] on button "Create Purchase" at bounding box center [1276, 122] width 83 height 20
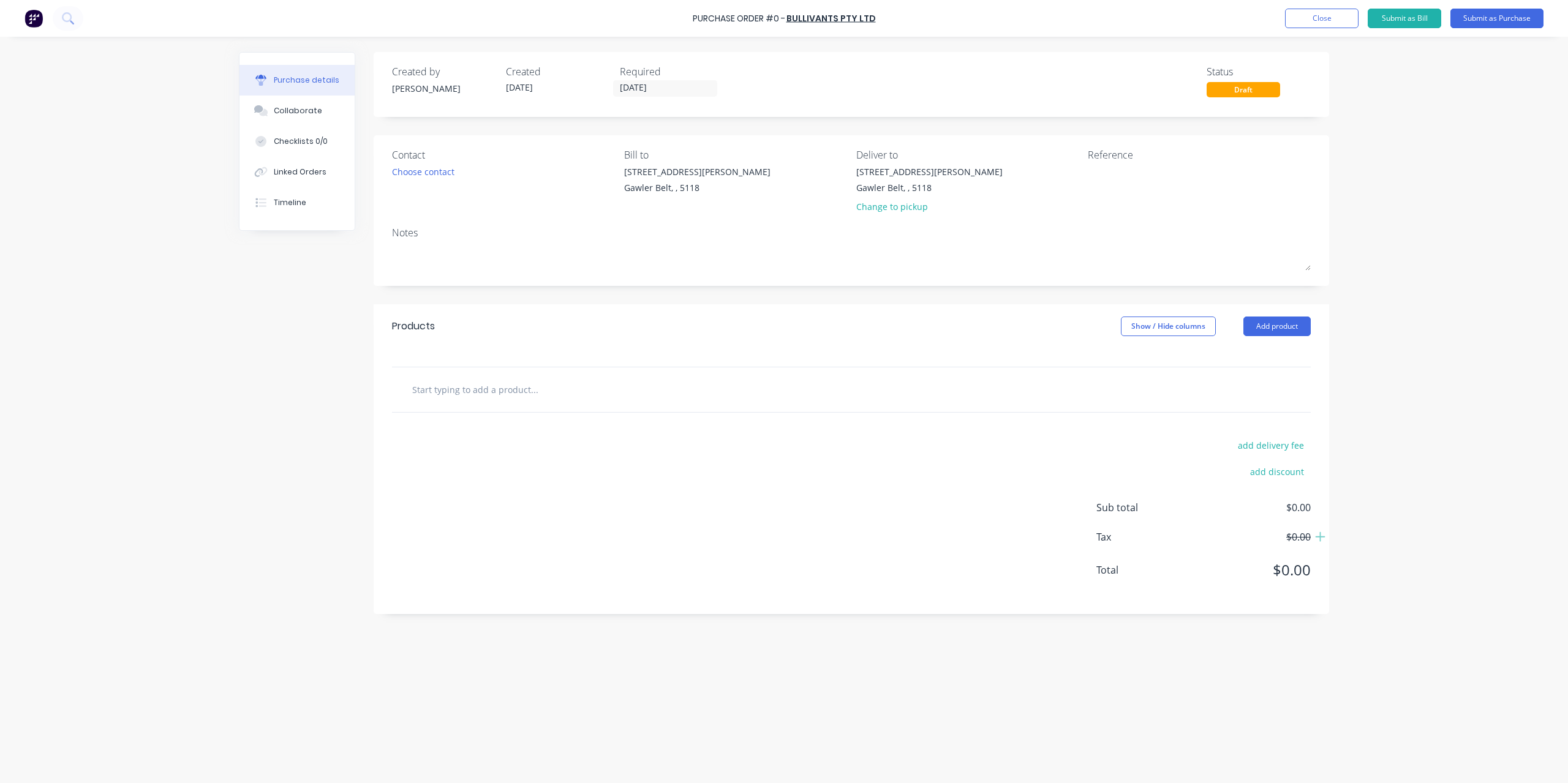
click at [473, 388] on input "text" at bounding box center [534, 389] width 245 height 24
paste input "TURNBUCKLE 16MM"
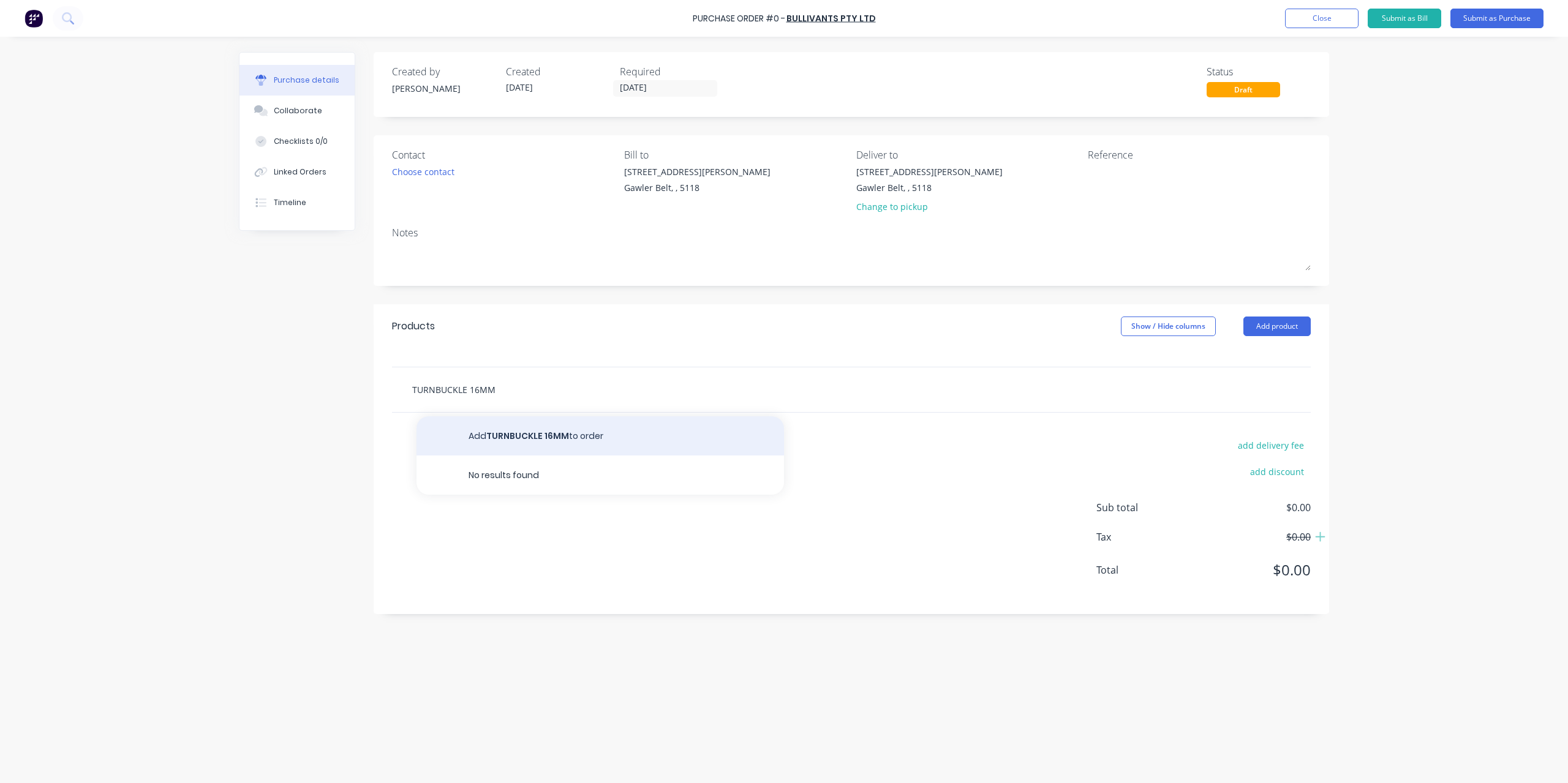
type input "TURNBUCKLE 16MM"
click at [533, 434] on button "Add TURNBUCKLE 16MM to order" at bounding box center [600, 436] width 367 height 39
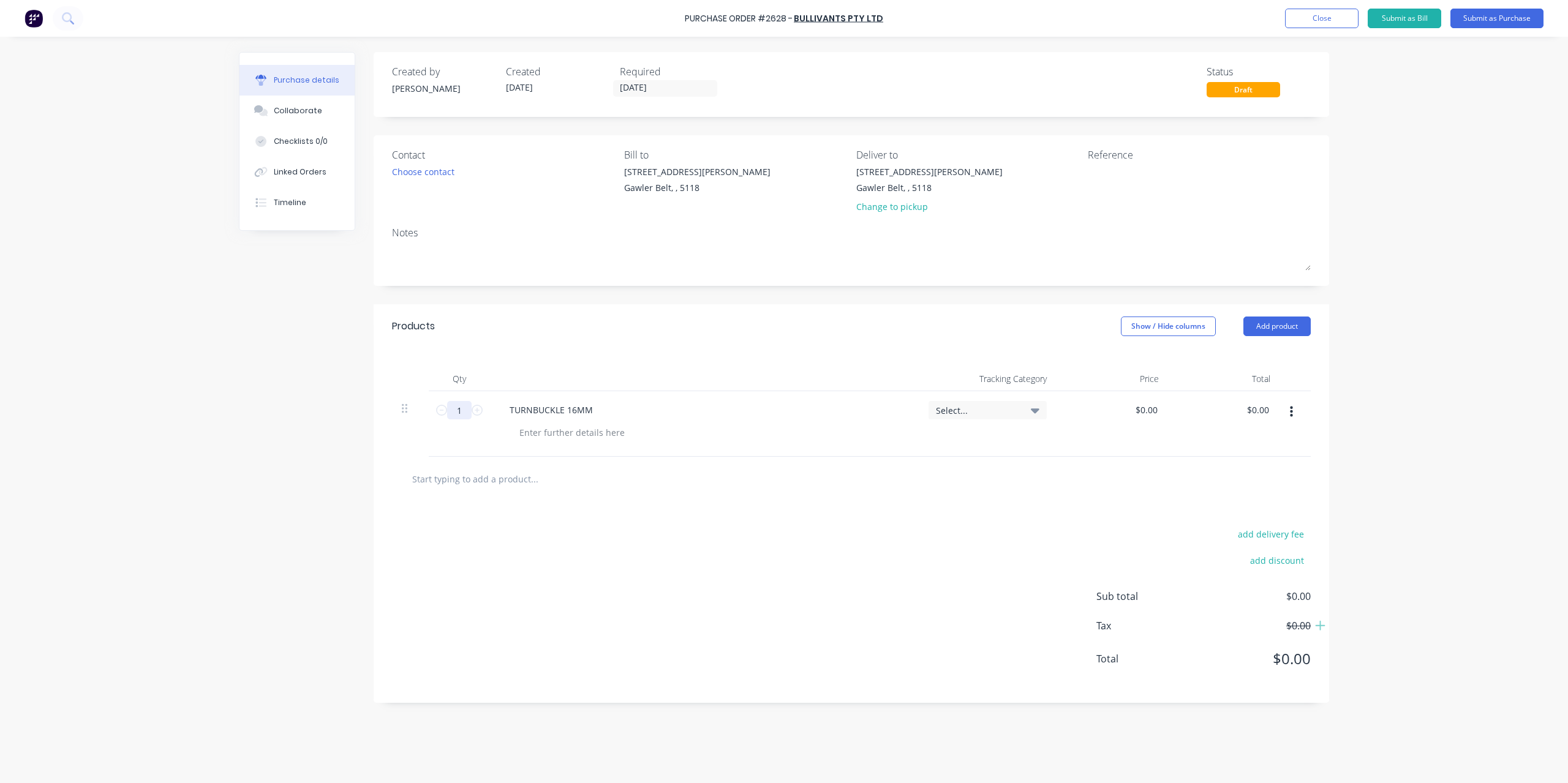
click at [461, 406] on input "1" at bounding box center [459, 411] width 24 height 18
type input "1"
type input "4"
type input "$0.00"
type input "0.00"
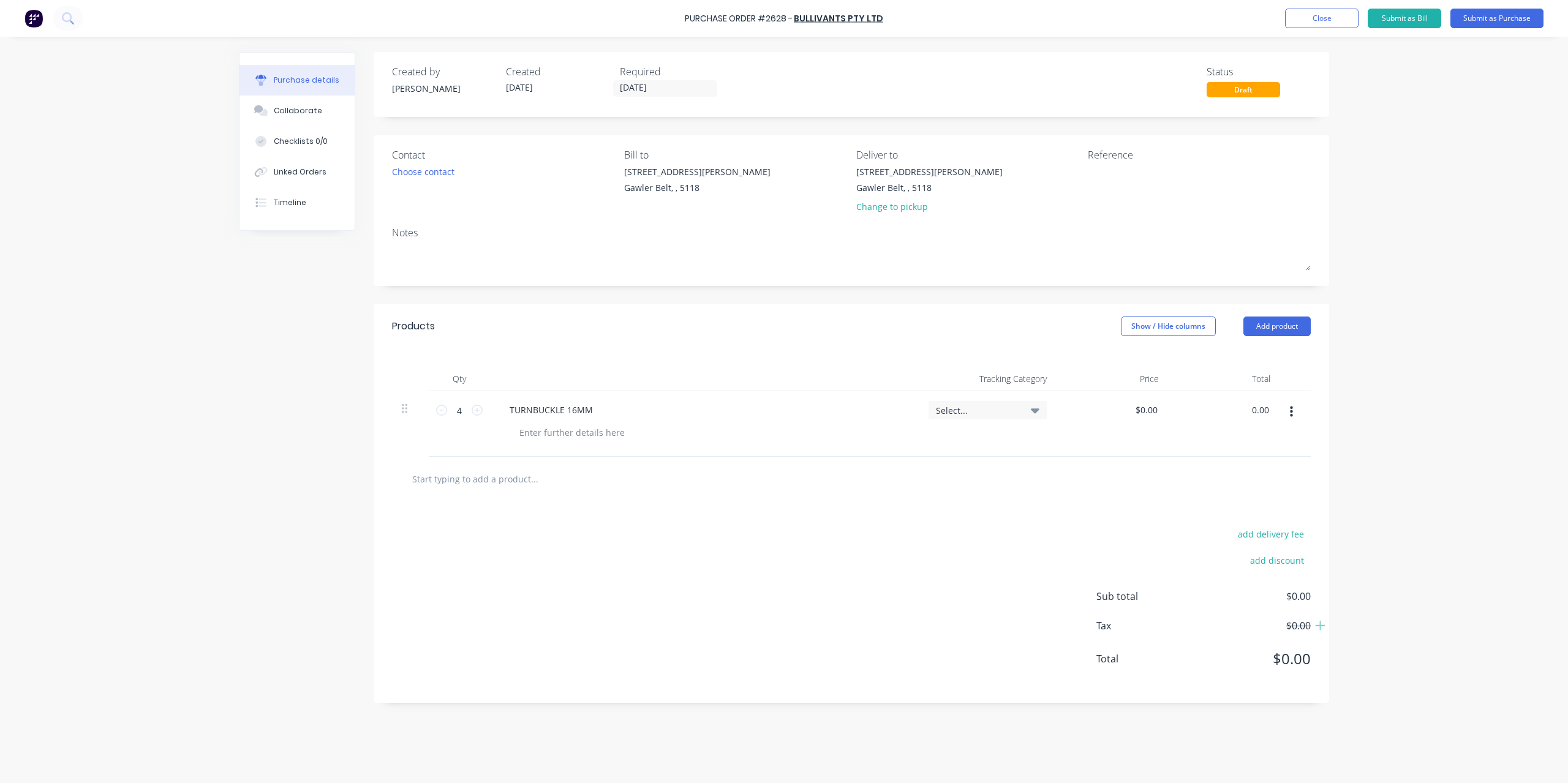
type input "0.0000"
type input "$0.00"
type input "$17.27"
type input "$69.08"
click at [1088, 174] on div at bounding box center [1164, 181] width 153 height 31
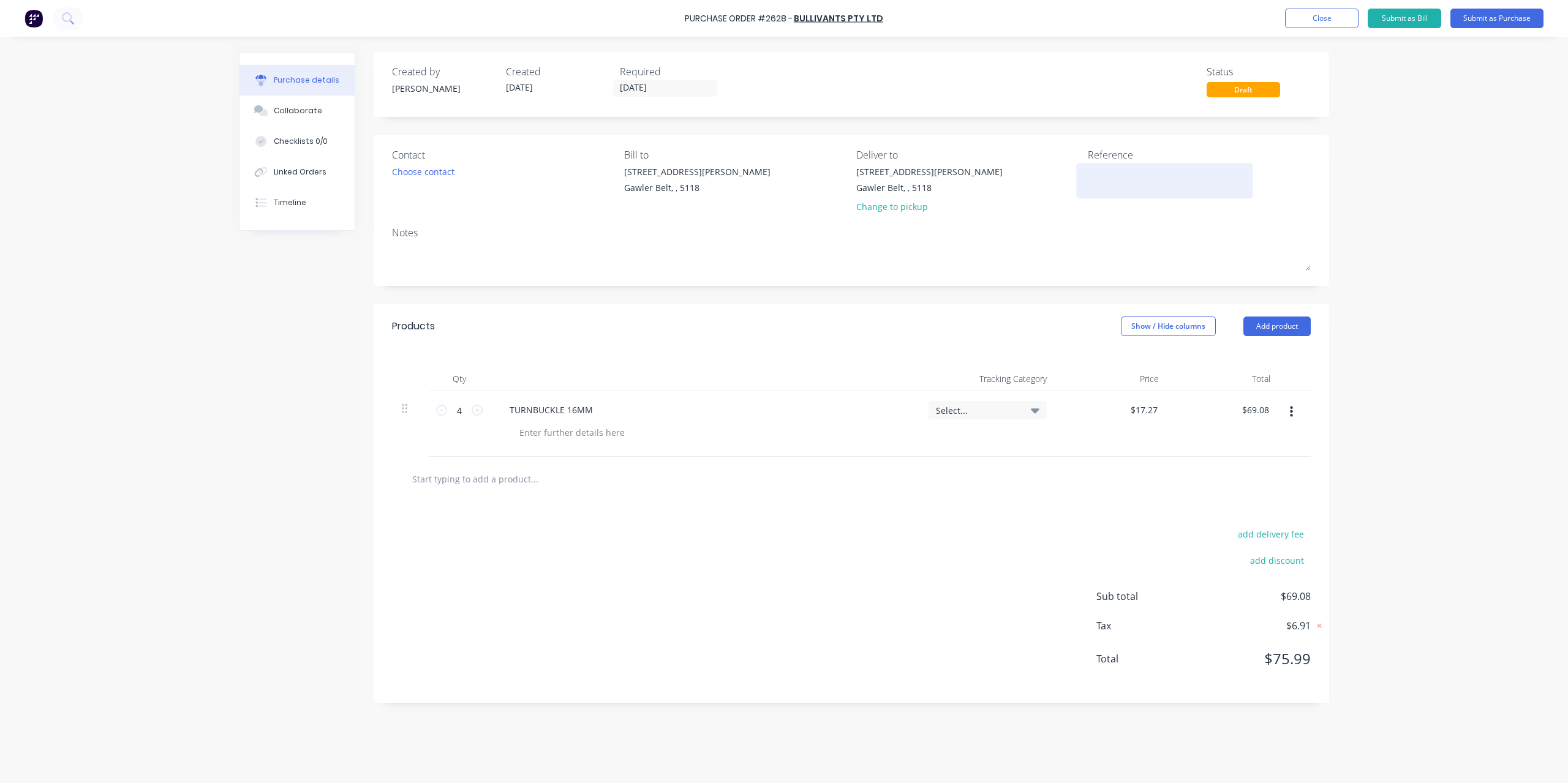
click at [1103, 174] on textarea at bounding box center [1164, 179] width 153 height 28
type textarea "401504622"
click at [1469, 360] on div "Purchase Order #2628 - Bullivants Pty Ltd Add product Close Submit as Bill Subm…" at bounding box center [784, 392] width 1568 height 783
click at [1478, 20] on button "Submit as Purchase" at bounding box center [1497, 18] width 93 height 20
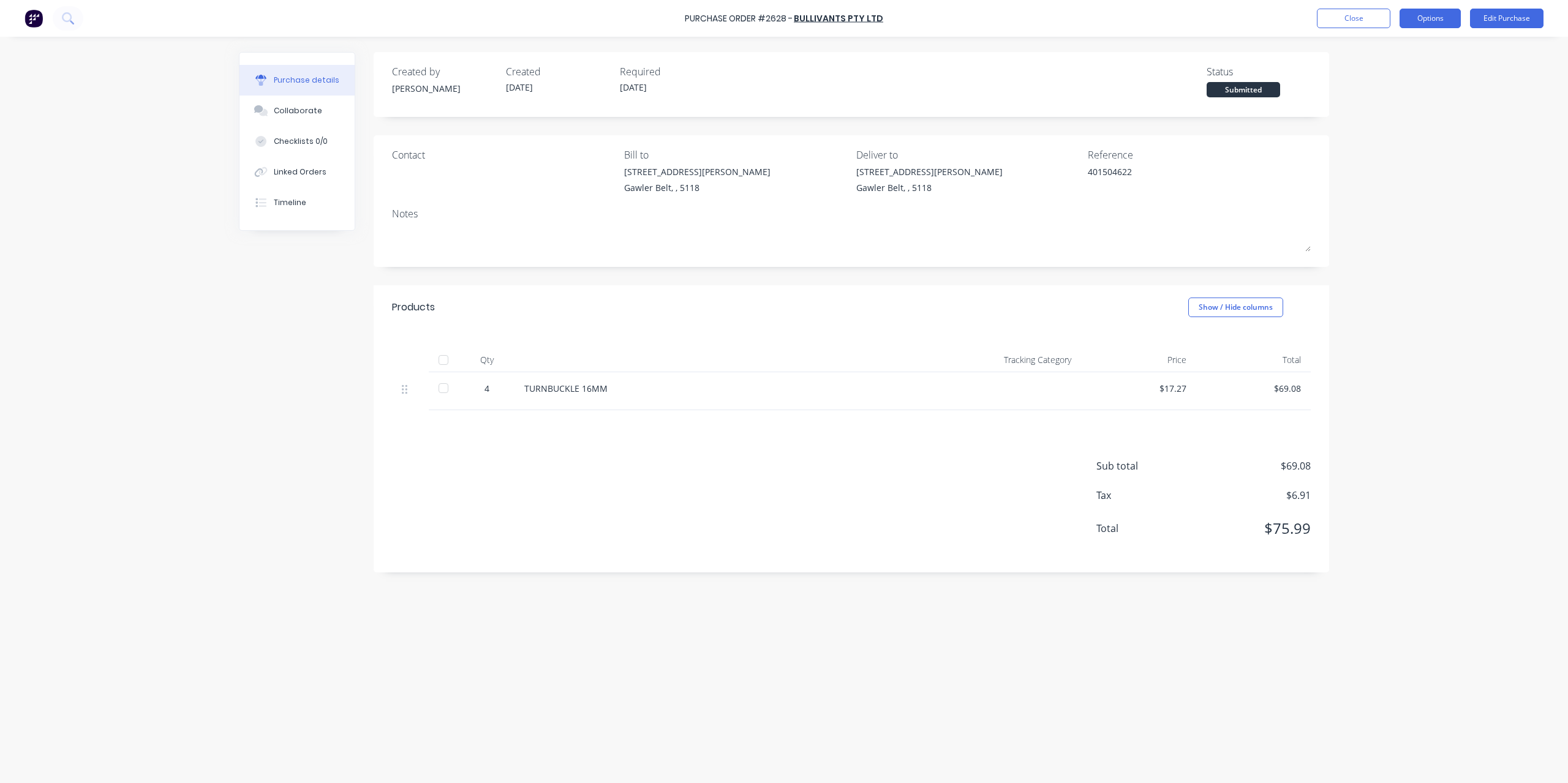
click at [1415, 22] on button "Options" at bounding box center [1430, 18] width 61 height 20
click at [1415, 74] on div "Convert to Bill" at bounding box center [1403, 74] width 95 height 18
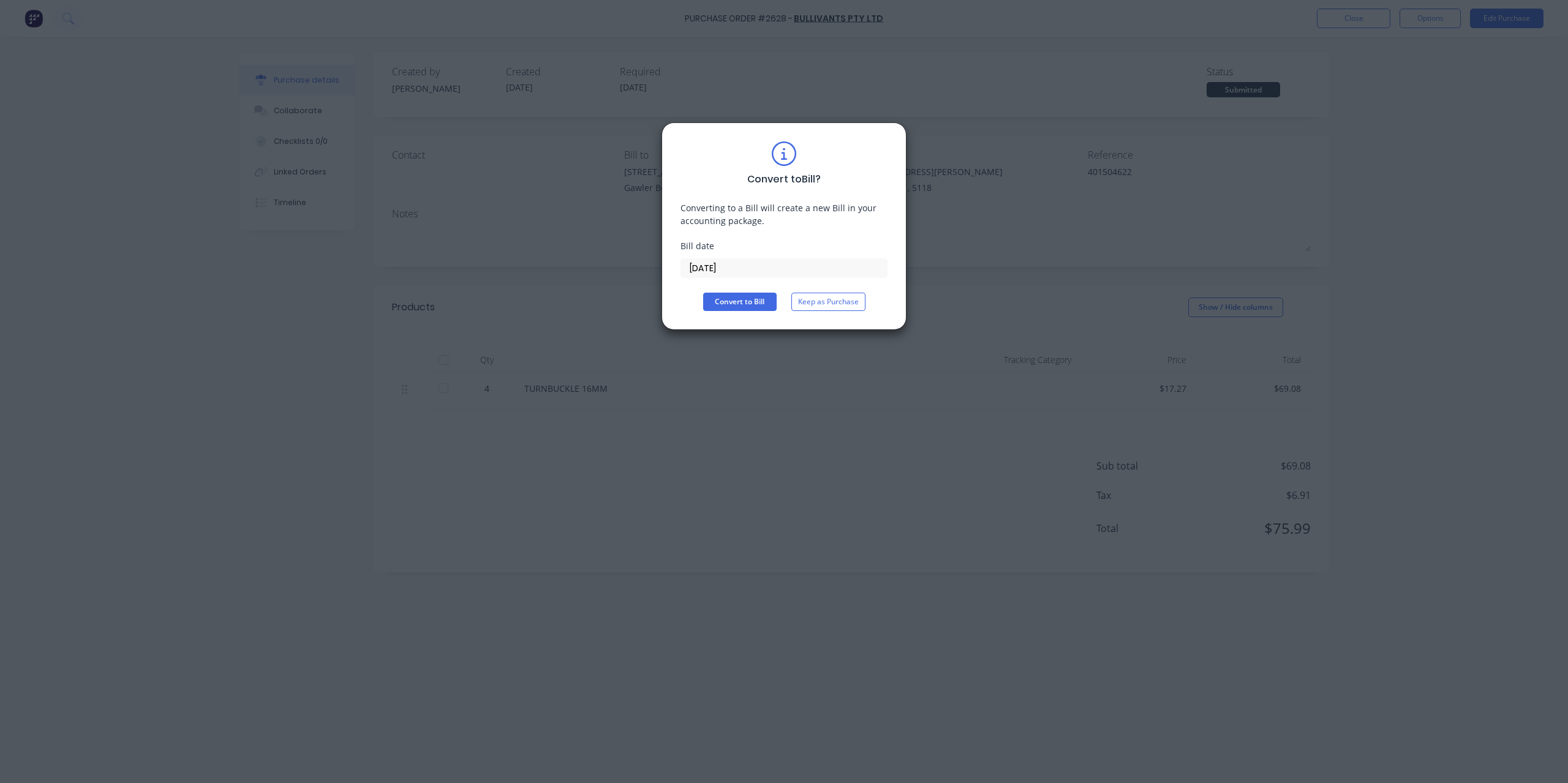
click at [739, 261] on input "[DATE]" at bounding box center [784, 268] width 206 height 18
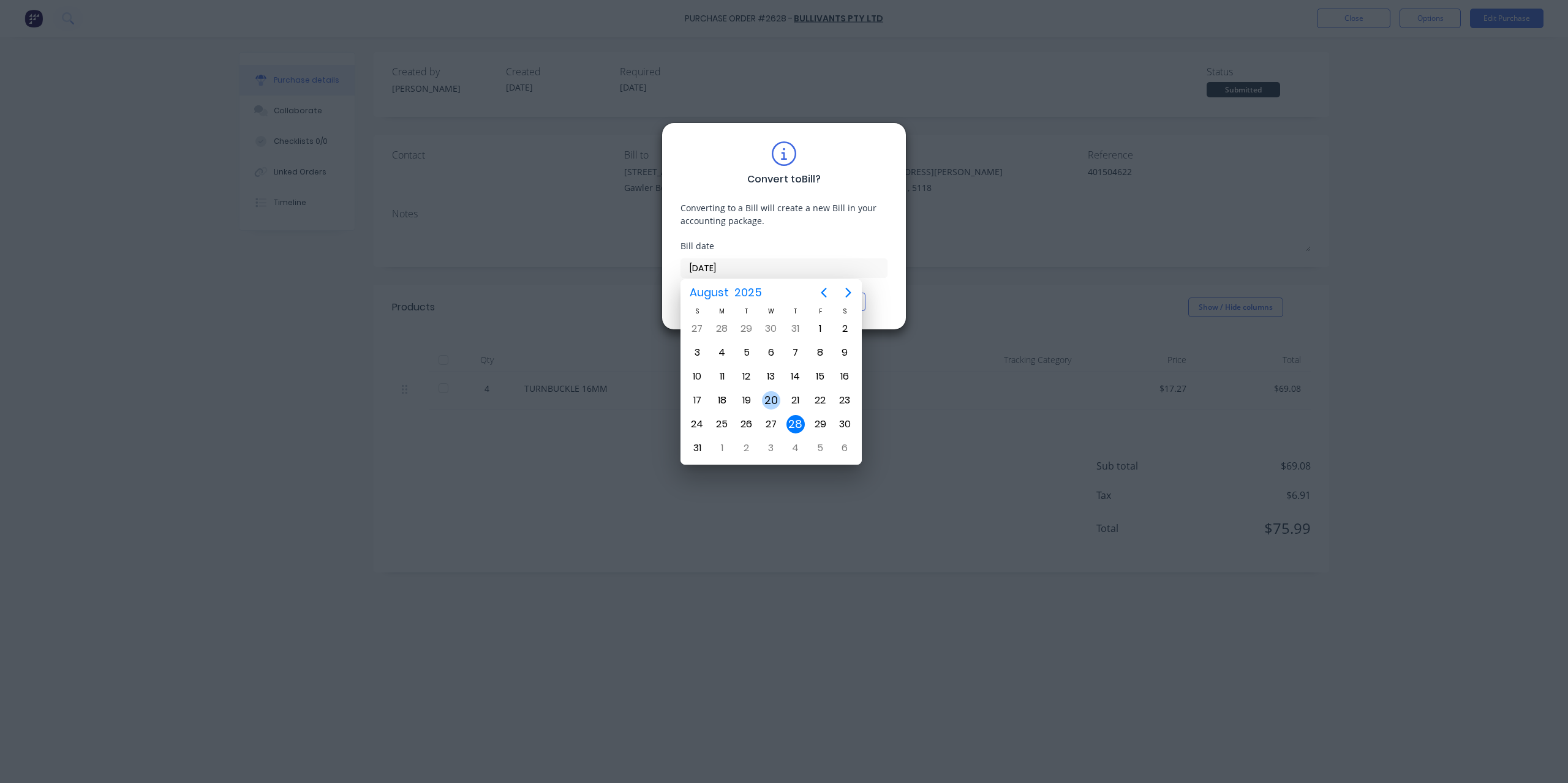
click at [775, 399] on div "20" at bounding box center [772, 401] width 18 height 18
type input "[DATE]"
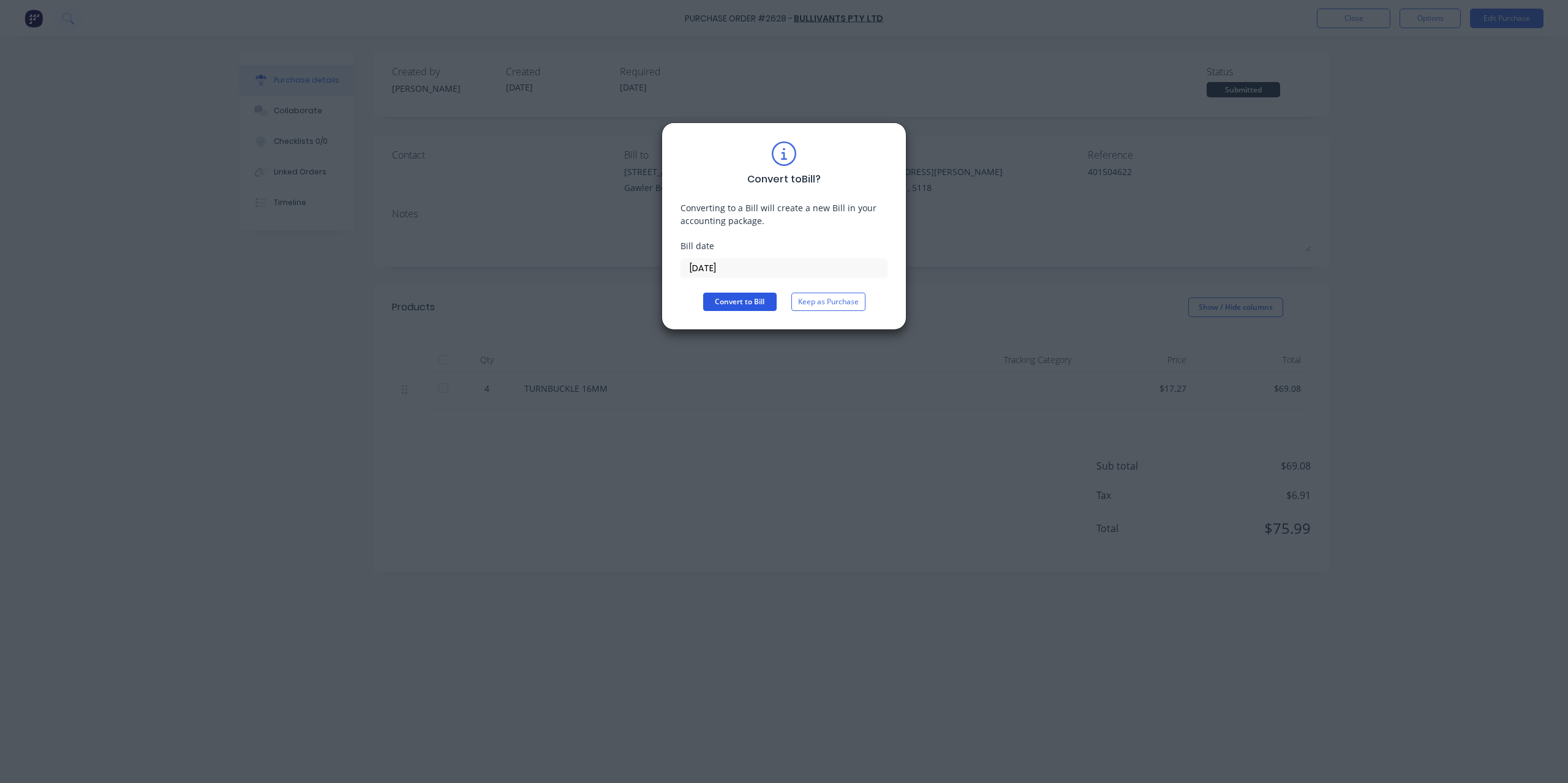
click at [758, 306] on button "Convert to Bill" at bounding box center [740, 302] width 74 height 18
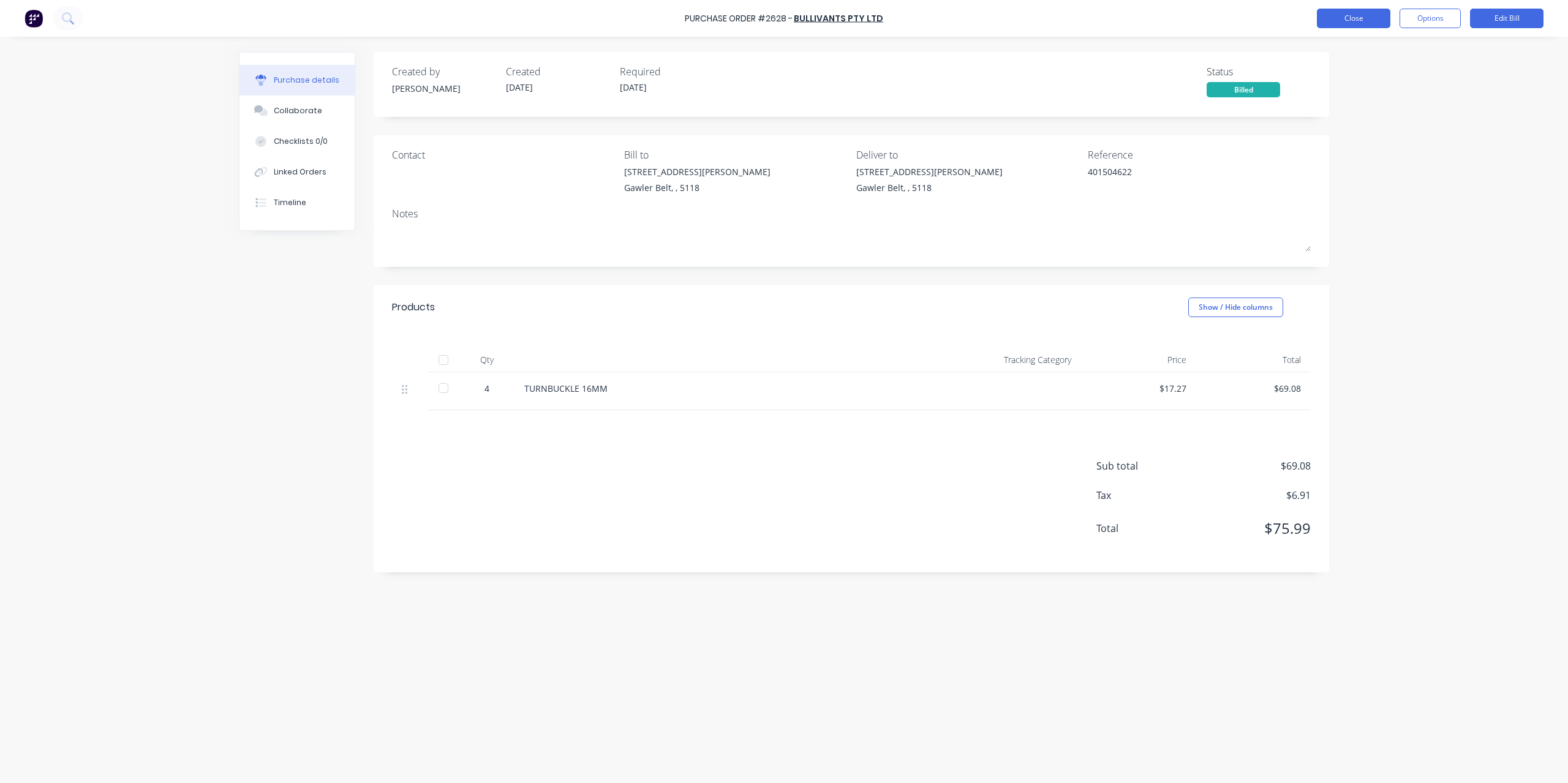
click at [1328, 19] on button "Close" at bounding box center [1354, 18] width 74 height 20
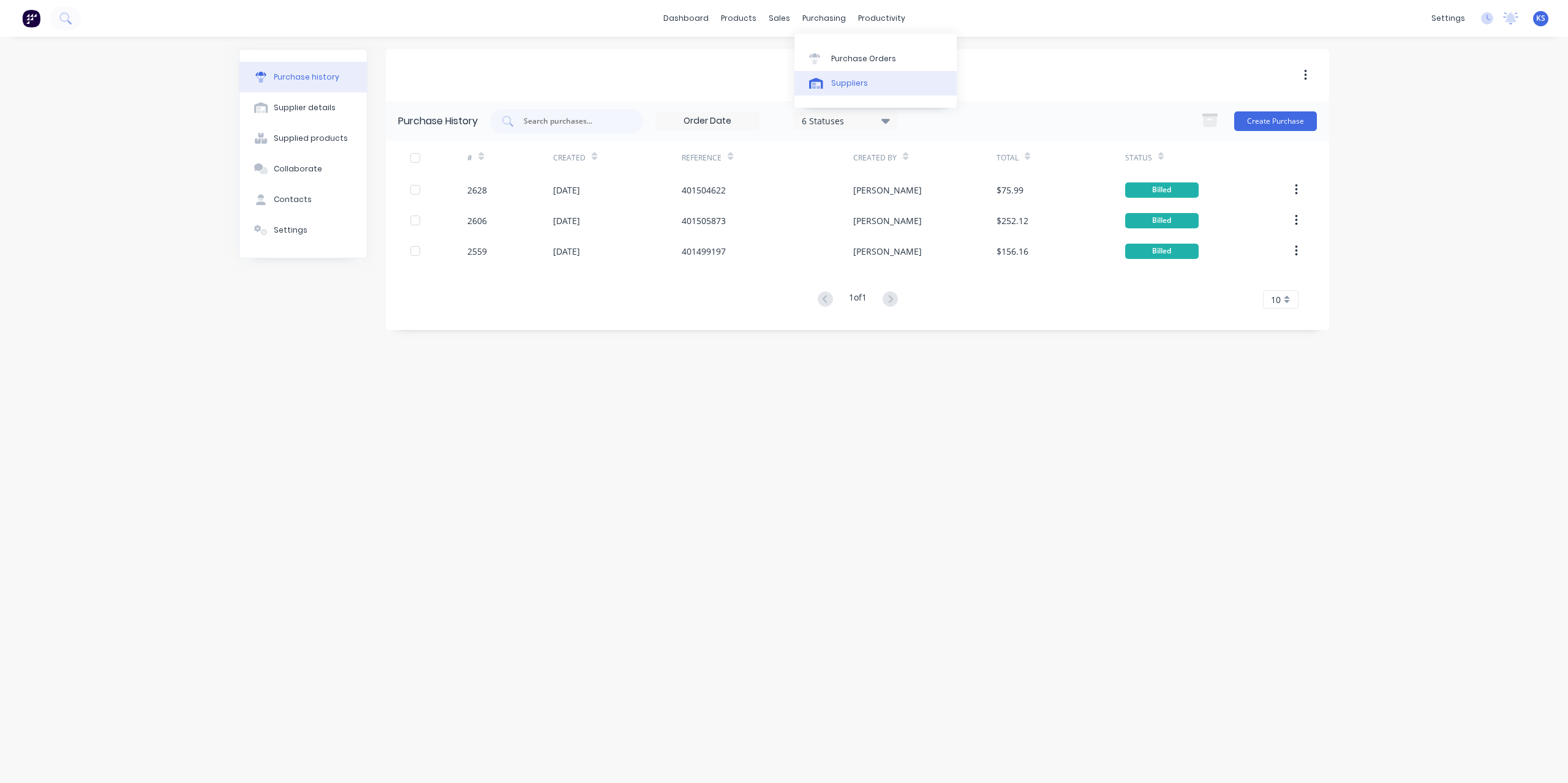
click at [831, 80] on div "Suppliers" at bounding box center [850, 83] width 37 height 11
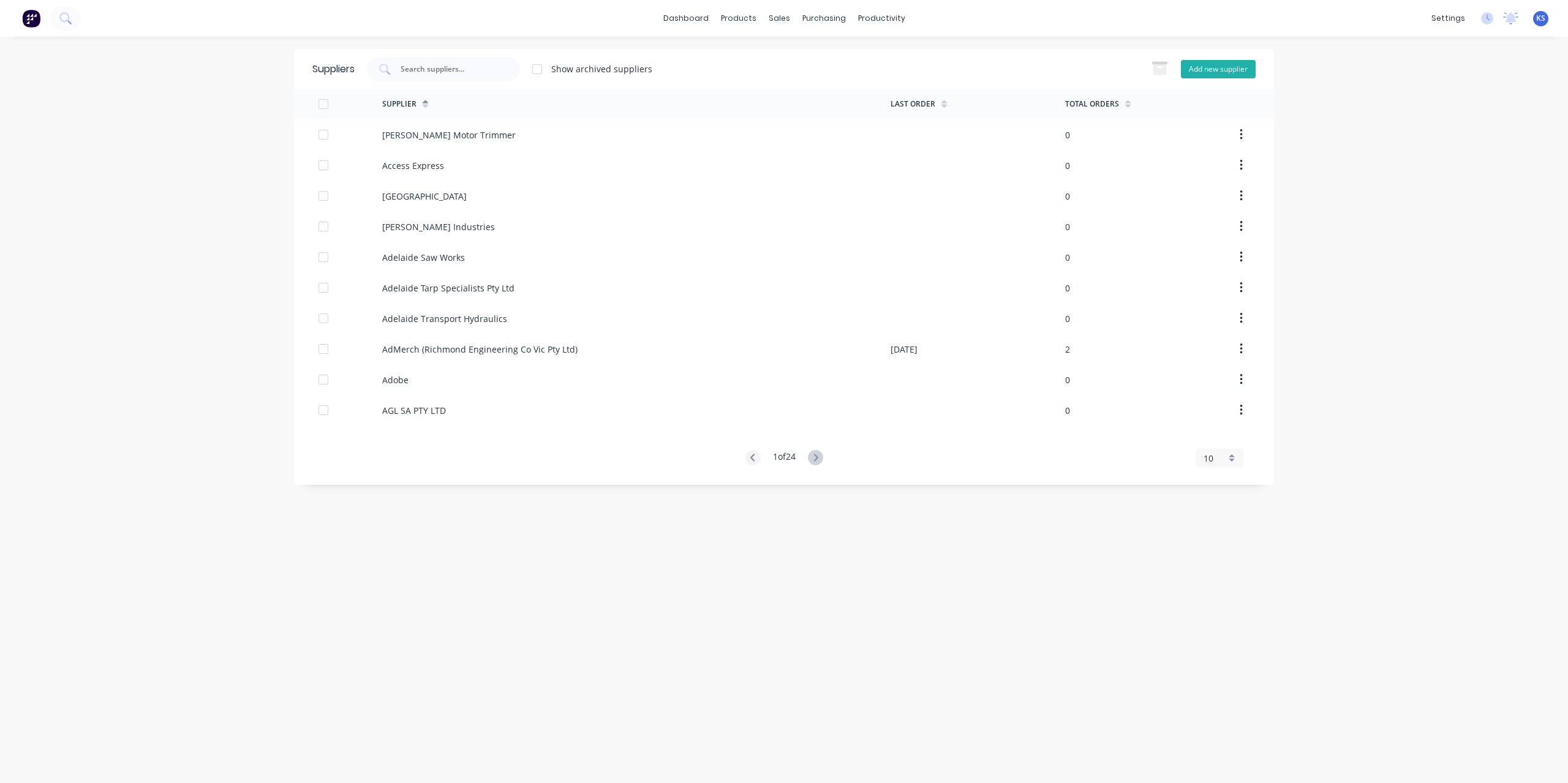
click at [1219, 65] on button "Add new supplier" at bounding box center [1218, 69] width 75 height 18
select select "AU"
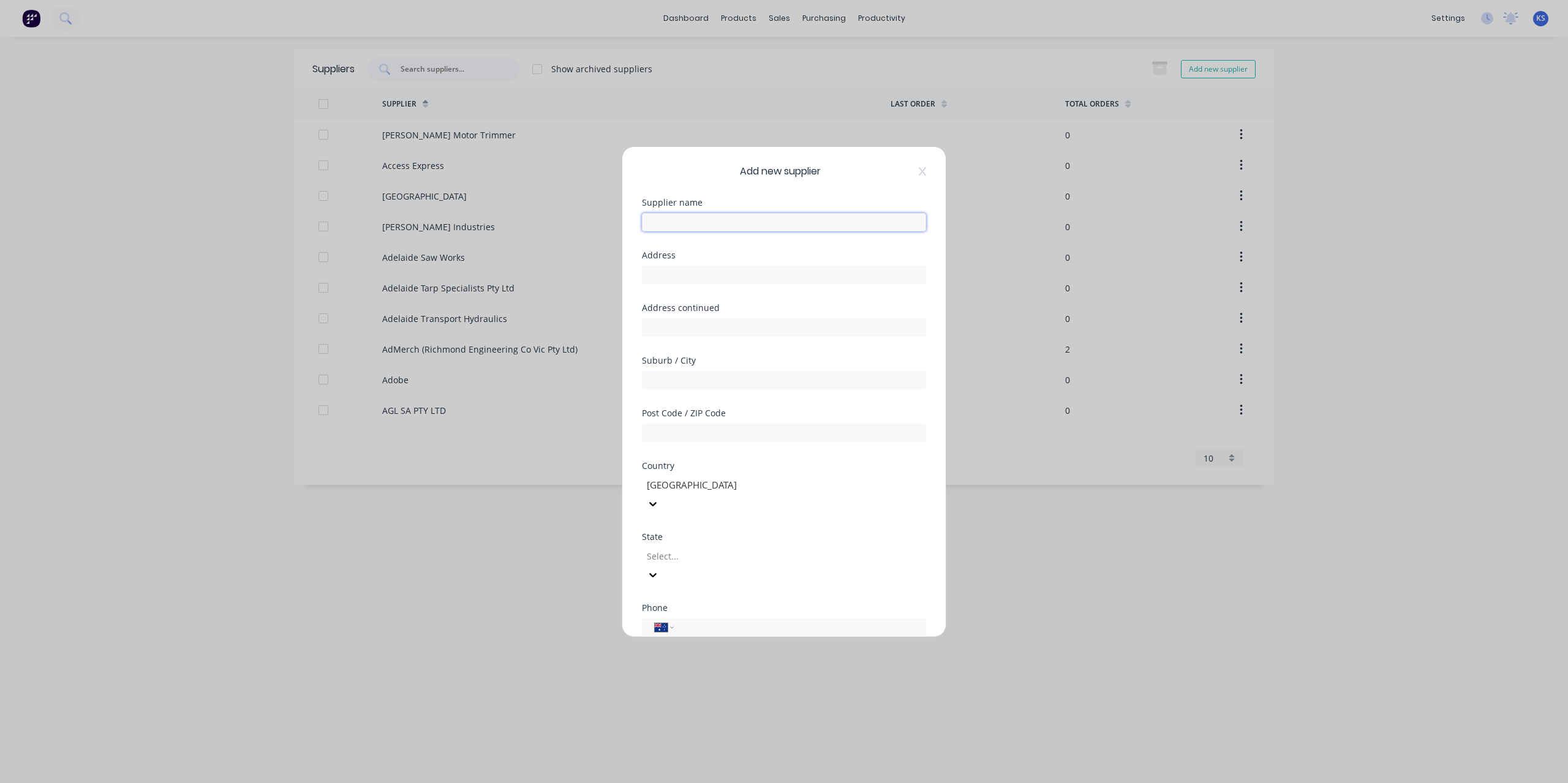
click at [693, 221] on input "text" at bounding box center [784, 222] width 285 height 18
type input "Hardy [PERSON_NAME] (Capricorn)"
click at [727, 270] on input "text" at bounding box center [784, 275] width 285 height 18
type input "4/[STREET_ADDRESS]"
type input "[GEOGRAPHIC_DATA]"
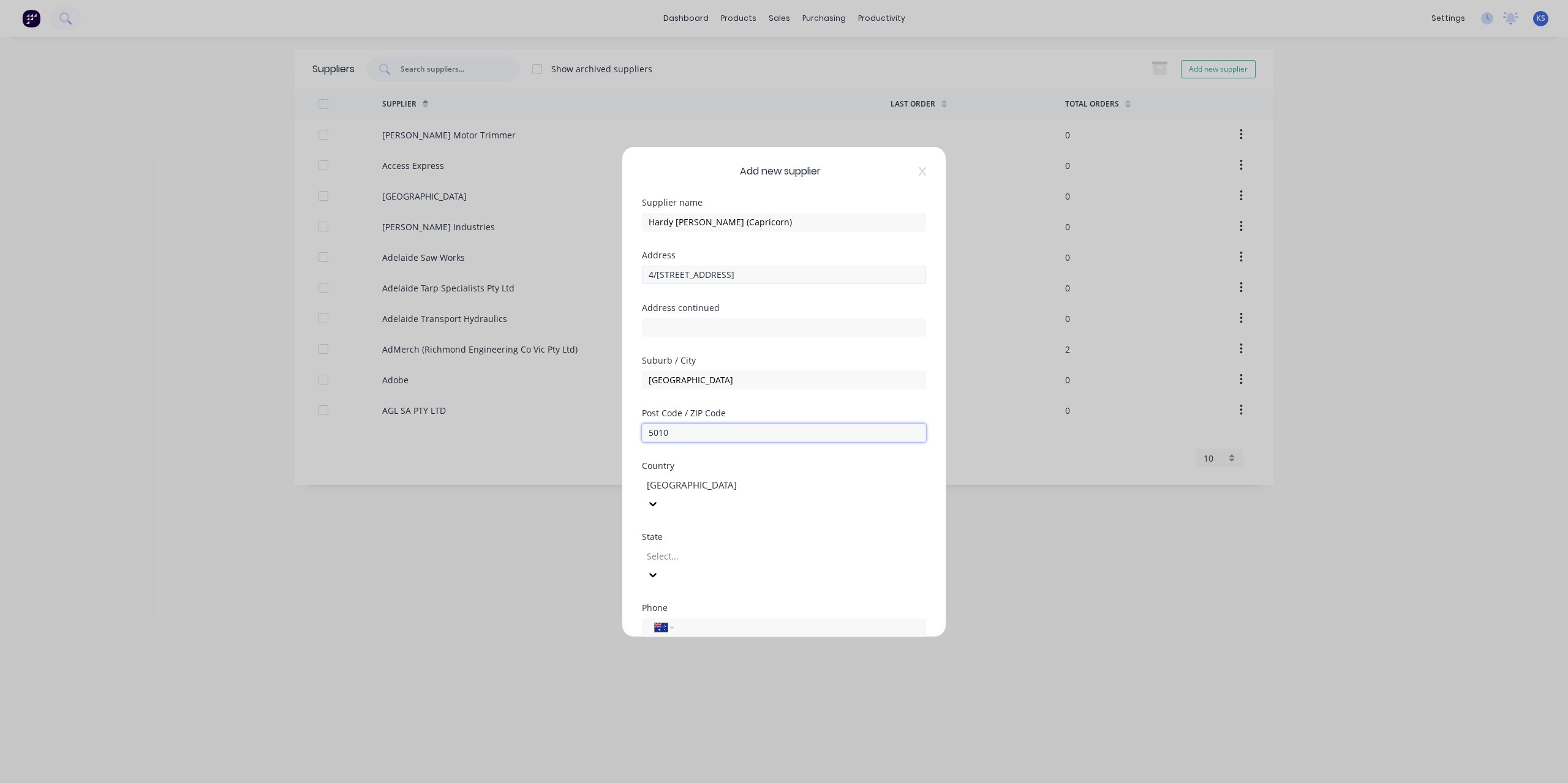
type input "5010"
type input "sout"
click at [686, 620] on input "tel" at bounding box center [797, 627] width 231 height 14
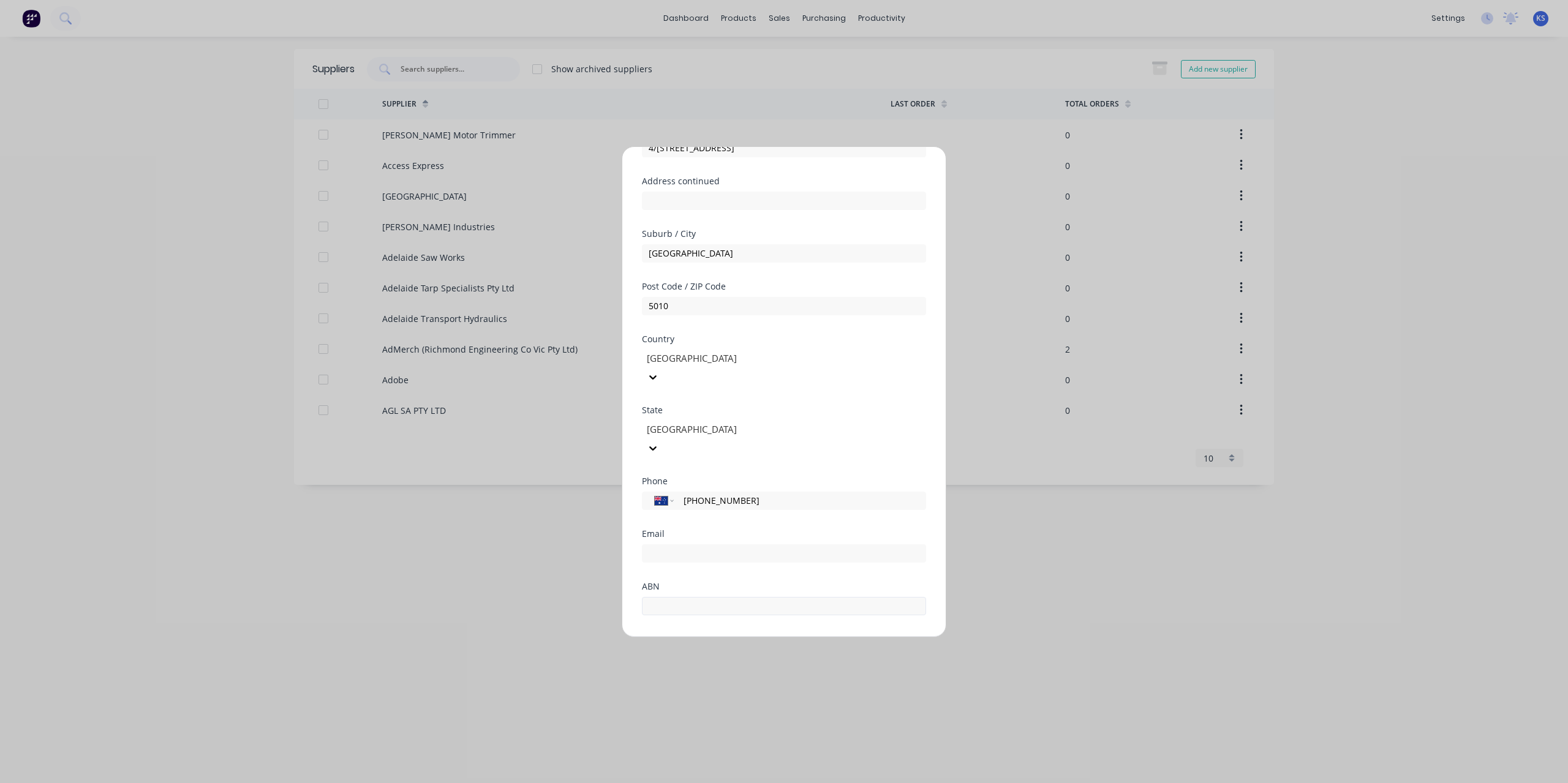
scroll to position [160, 0]
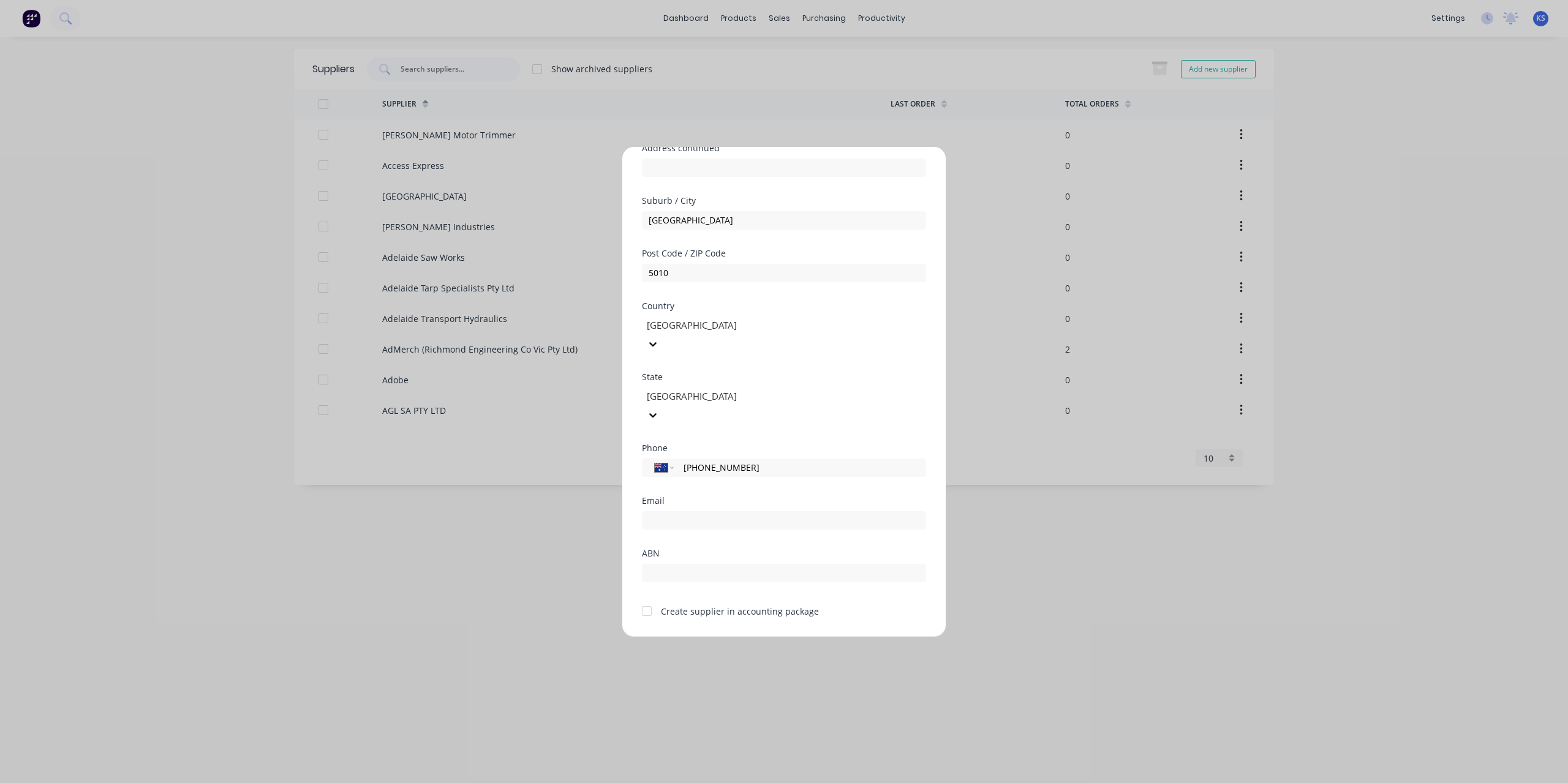
type input "[PHONE_NUMBER]"
click at [672, 508] on div at bounding box center [784, 519] width 285 height 22
click at [654, 599] on div at bounding box center [647, 611] width 24 height 24
click at [752, 637] on button "Save" at bounding box center [745, 647] width 68 height 20
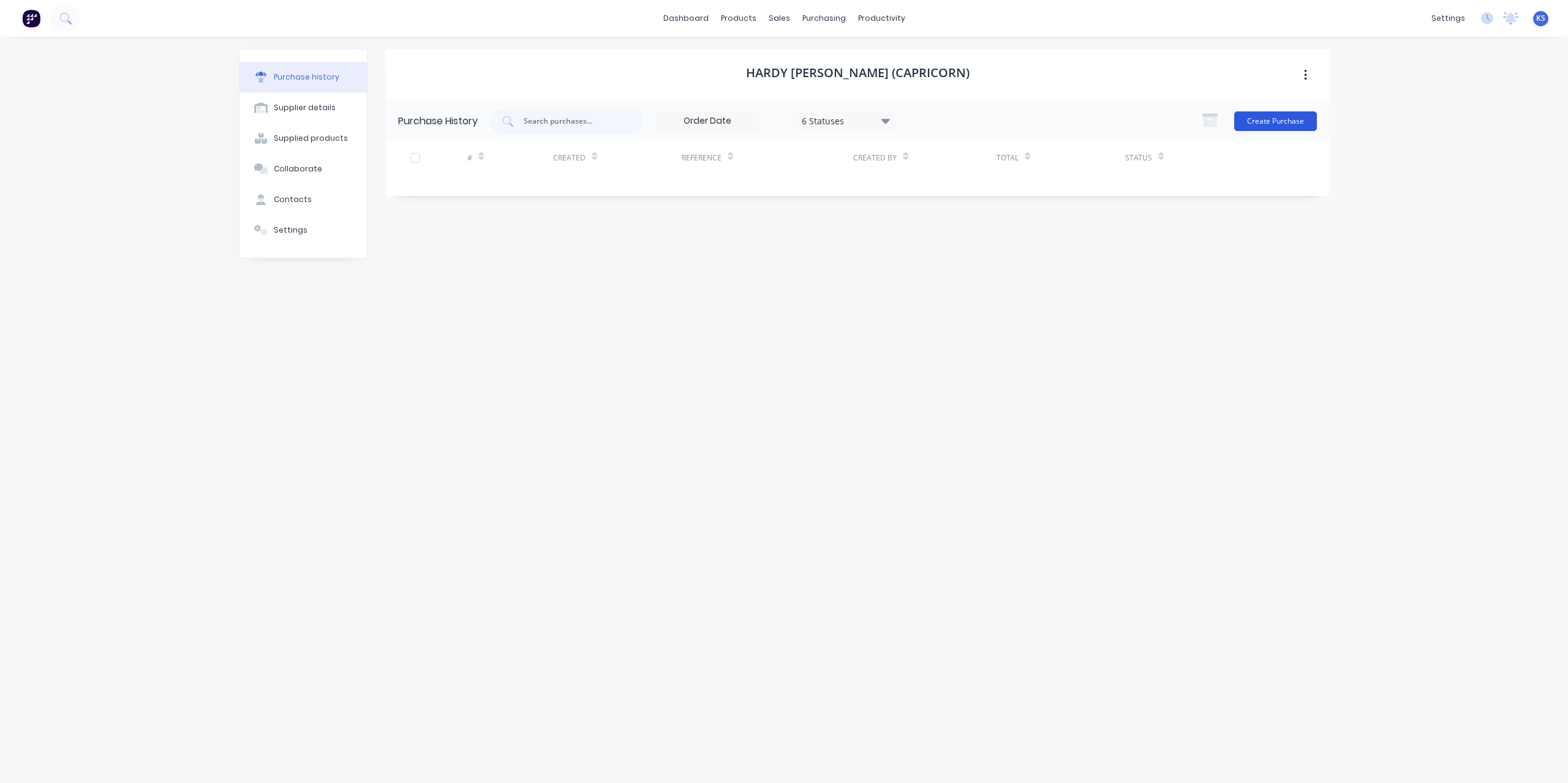
click at [1302, 121] on button "Create Purchase" at bounding box center [1276, 122] width 83 height 20
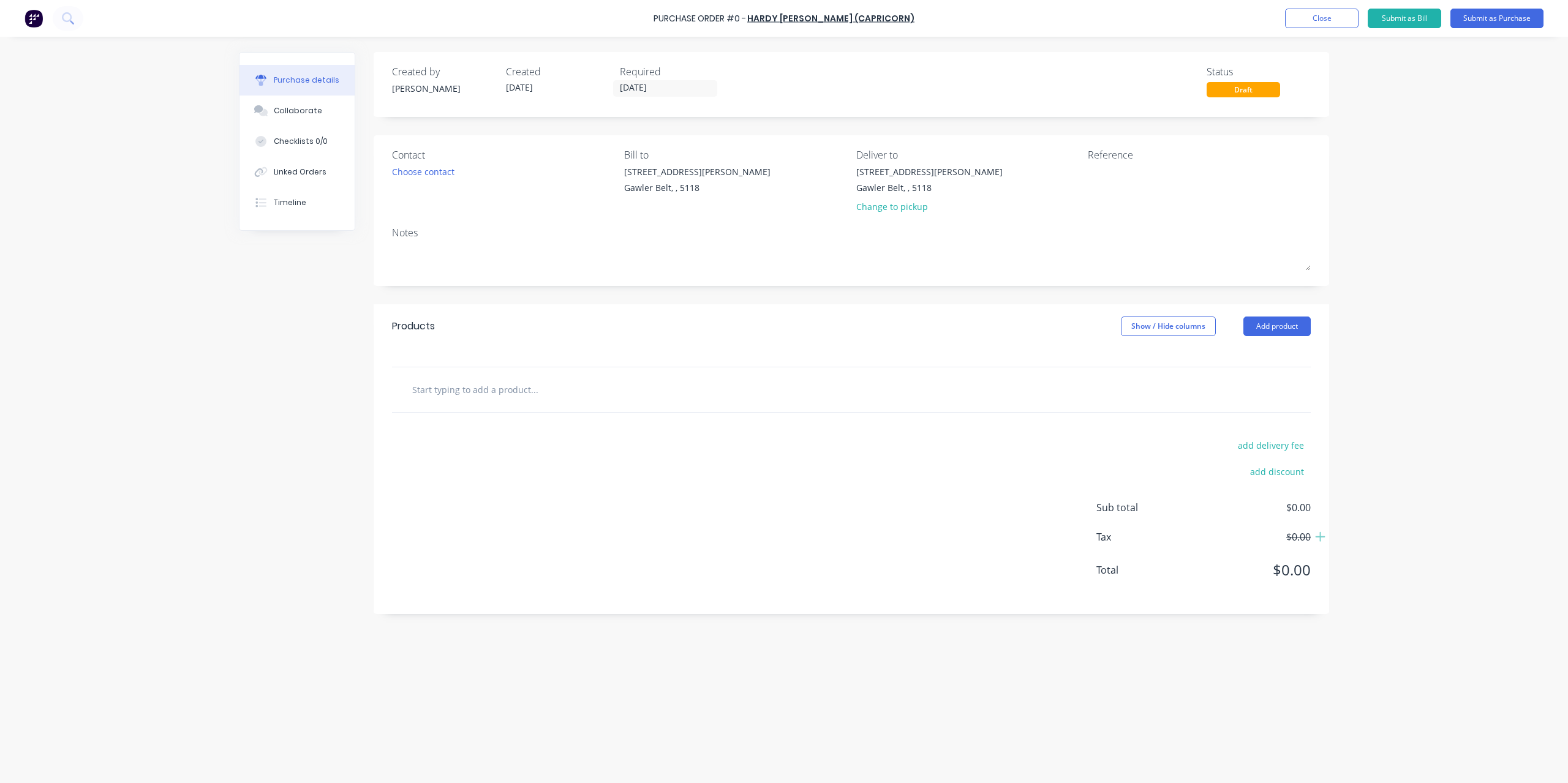
click at [411, 395] on div at bounding box center [585, 389] width 367 height 24
click at [428, 388] on input "text" at bounding box center [534, 389] width 245 height 24
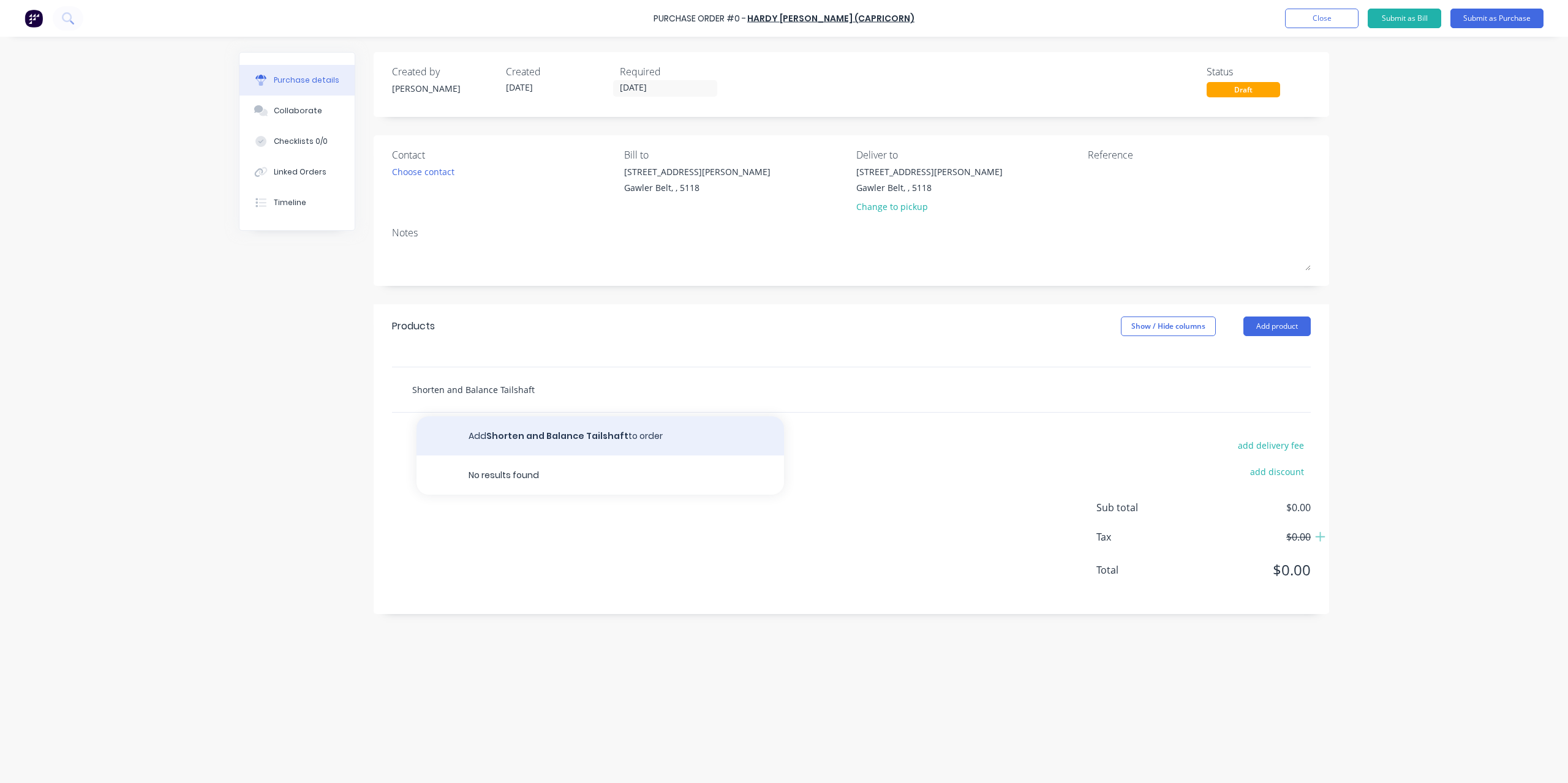
type input "Shorten and Balance Tailshaft"
click at [540, 437] on button "Add Shorten and Balance Tailshaft to order" at bounding box center [600, 436] width 367 height 39
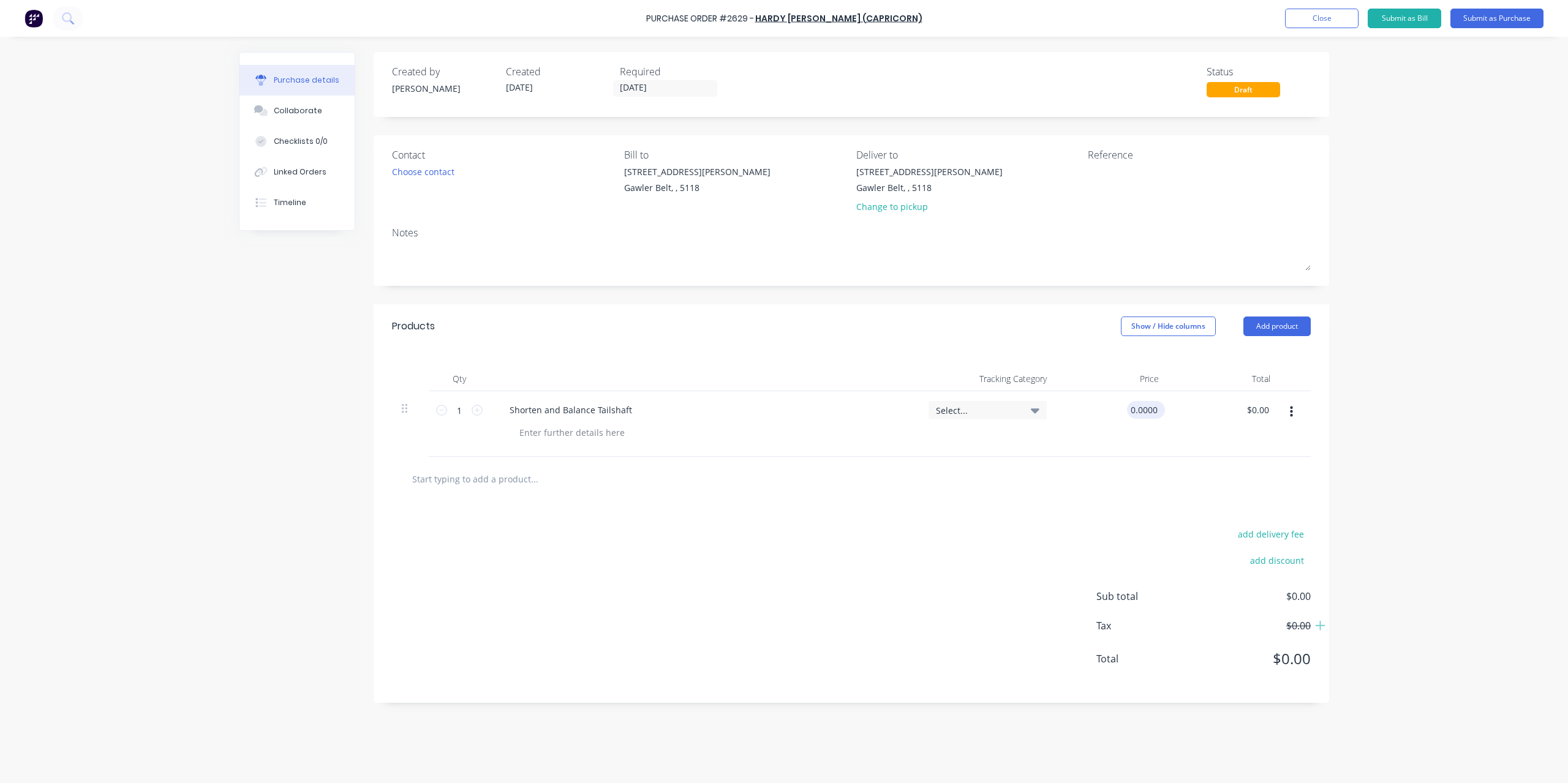
click at [1136, 405] on input "0.0000" at bounding box center [1143, 410] width 33 height 18
type input "$420.00"
click at [1126, 187] on textarea at bounding box center [1164, 179] width 153 height 28
type textarea "830754"
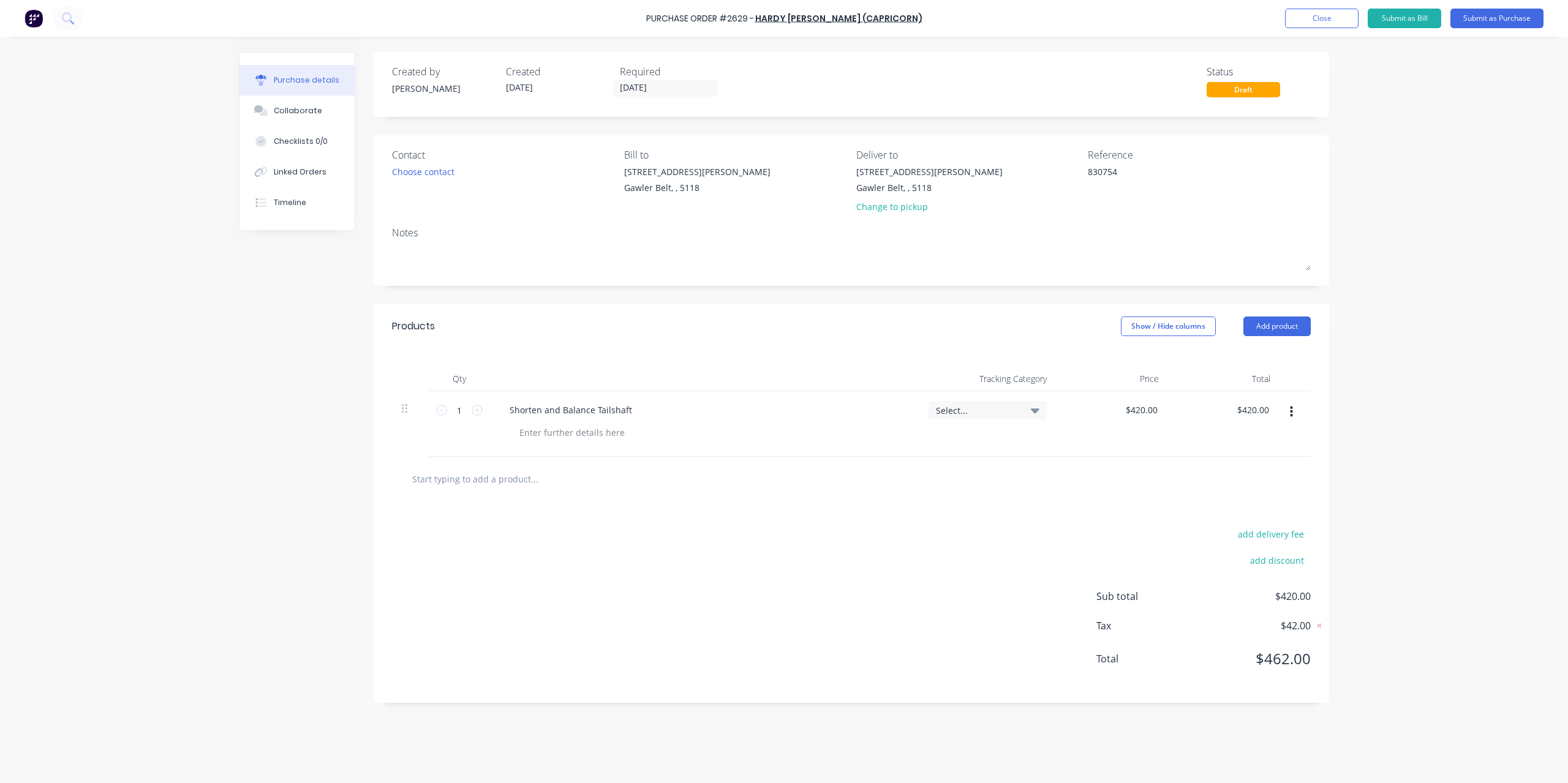
click at [325, 357] on div "Created by [PERSON_NAME] Created [DATE] Required [DATE] Status Draft Contact Ch…" at bounding box center [784, 407] width 1090 height 709
click at [338, 179] on button "Linked Orders" at bounding box center [296, 172] width 115 height 31
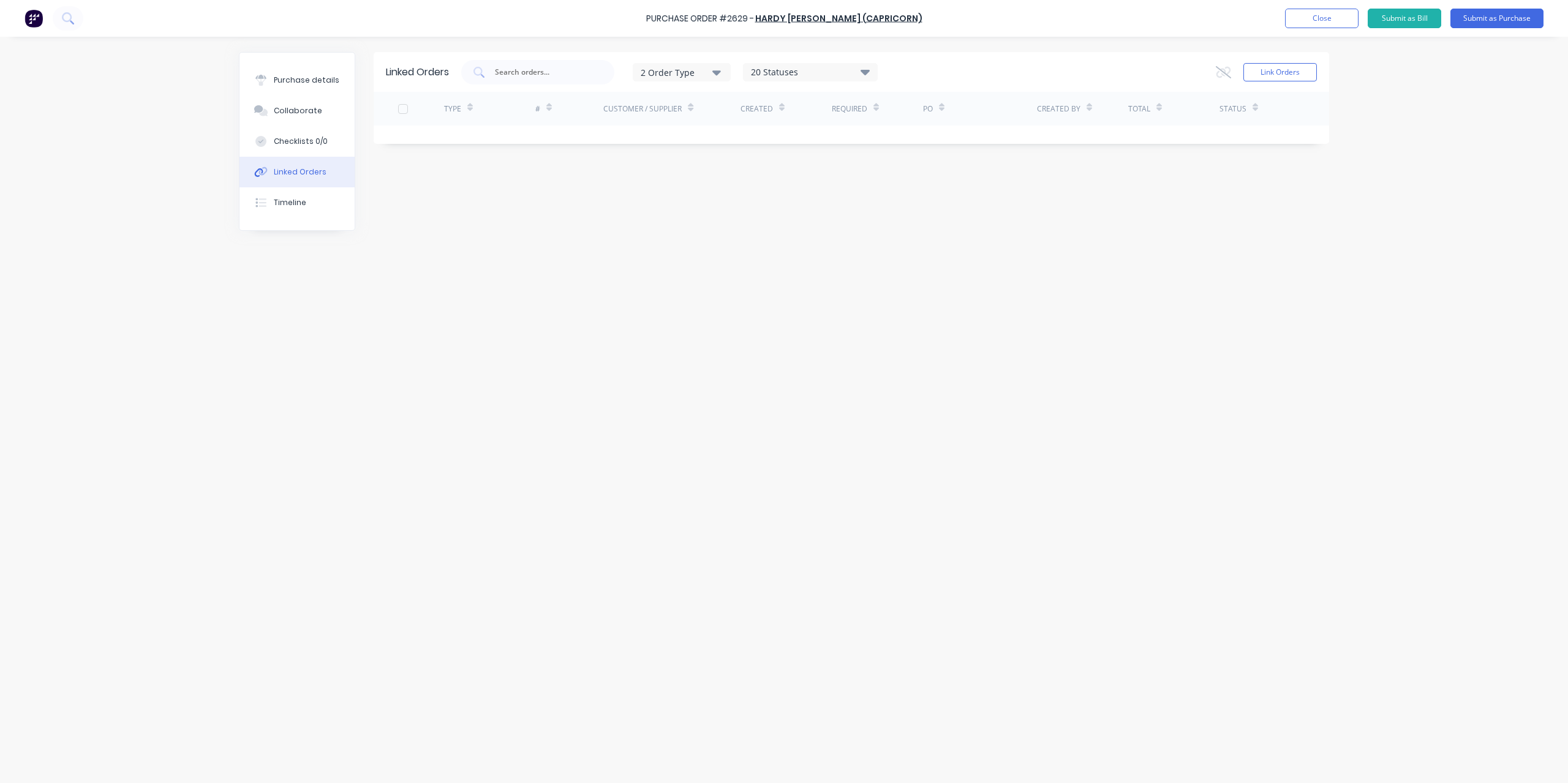
click at [1316, 63] on div "Link Orders" at bounding box center [1266, 72] width 101 height 24
click at [1280, 63] on button "Link Orders" at bounding box center [1280, 72] width 74 height 18
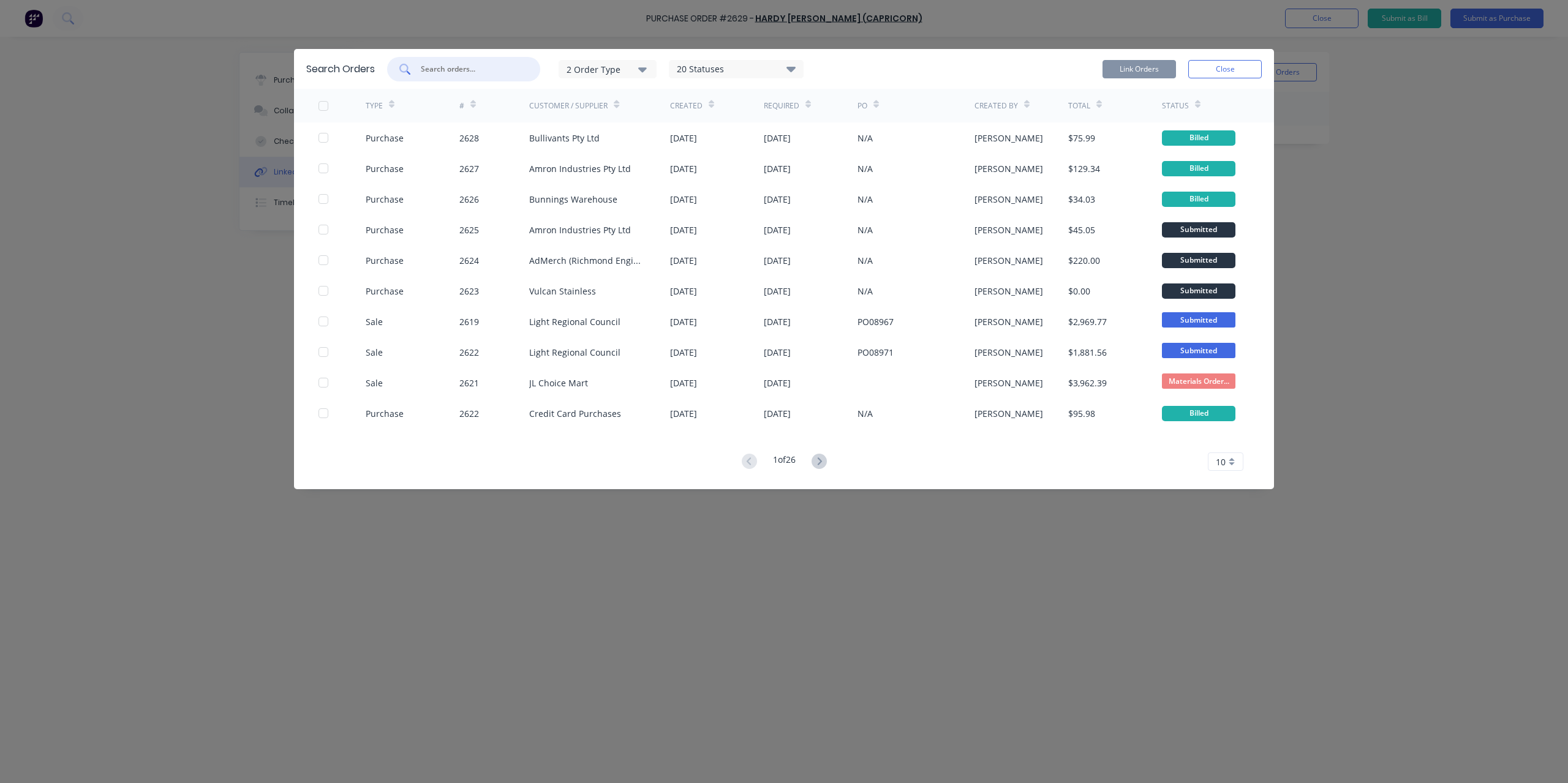
click at [427, 70] on input "text" at bounding box center [471, 69] width 102 height 12
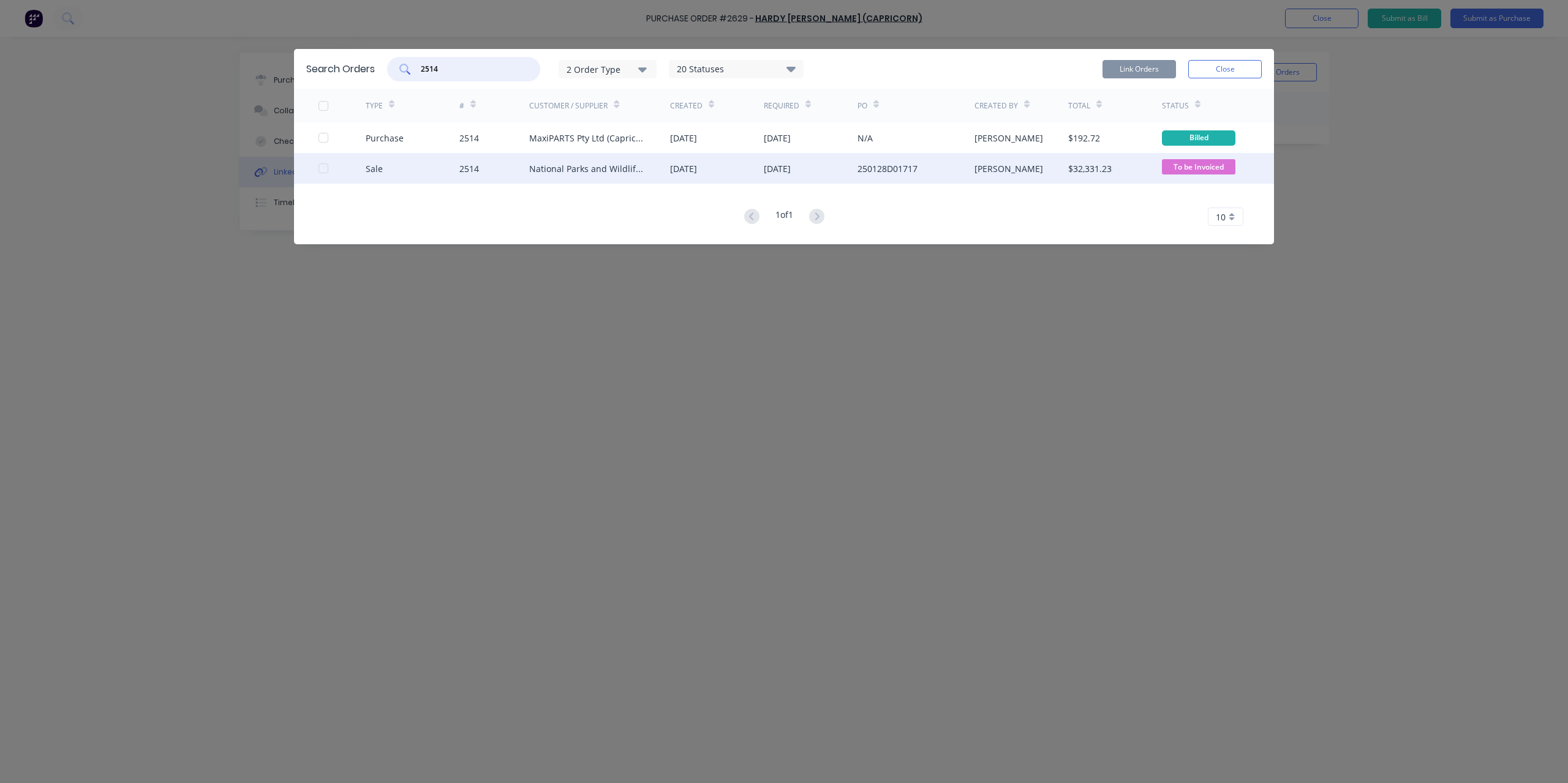
click at [319, 171] on div at bounding box center [323, 168] width 24 height 24
type input "2514"
click at [1150, 66] on button "Link Orders" at bounding box center [1140, 69] width 74 height 18
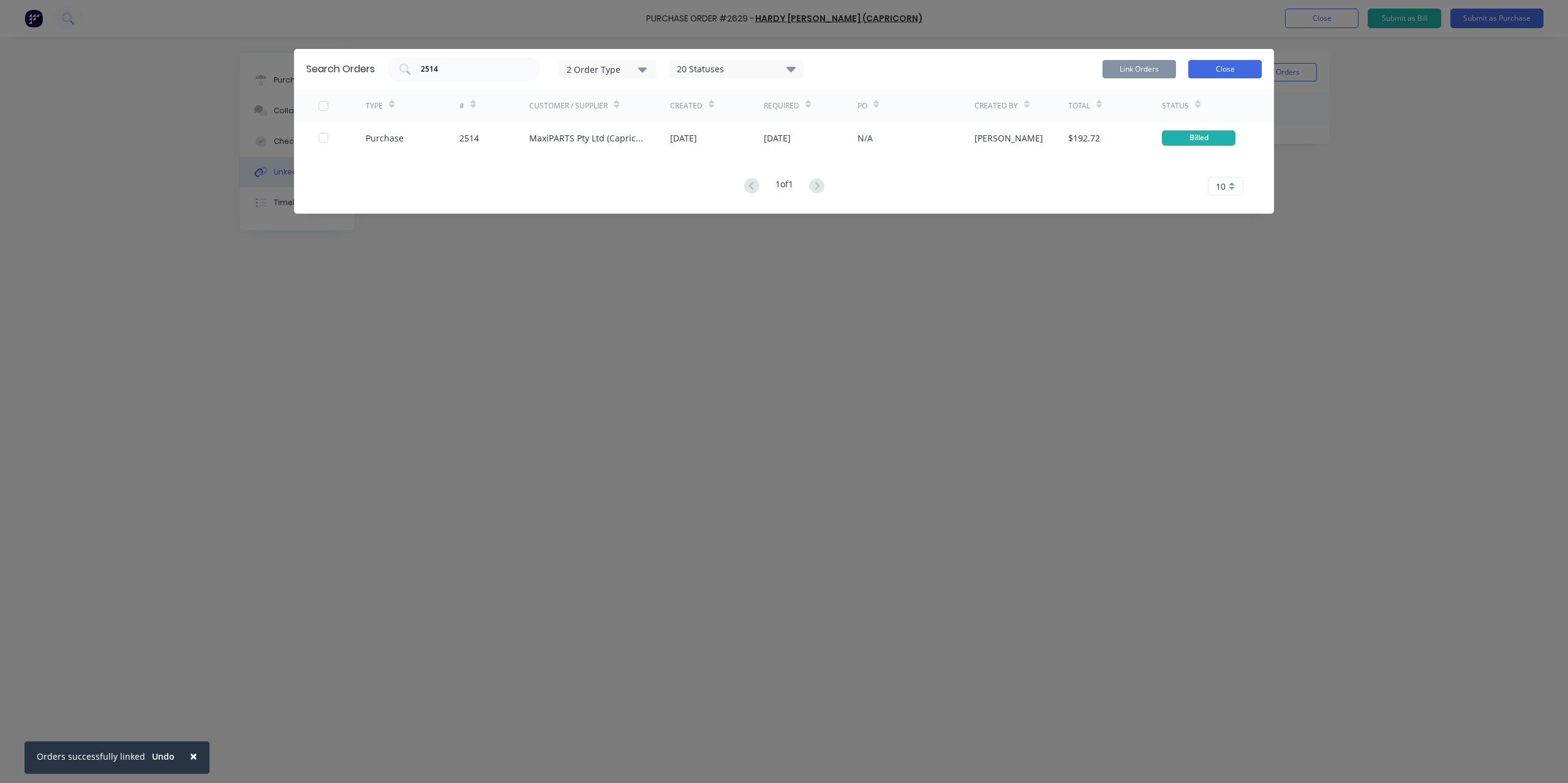
click at [1222, 66] on button "Close" at bounding box center [1225, 69] width 74 height 18
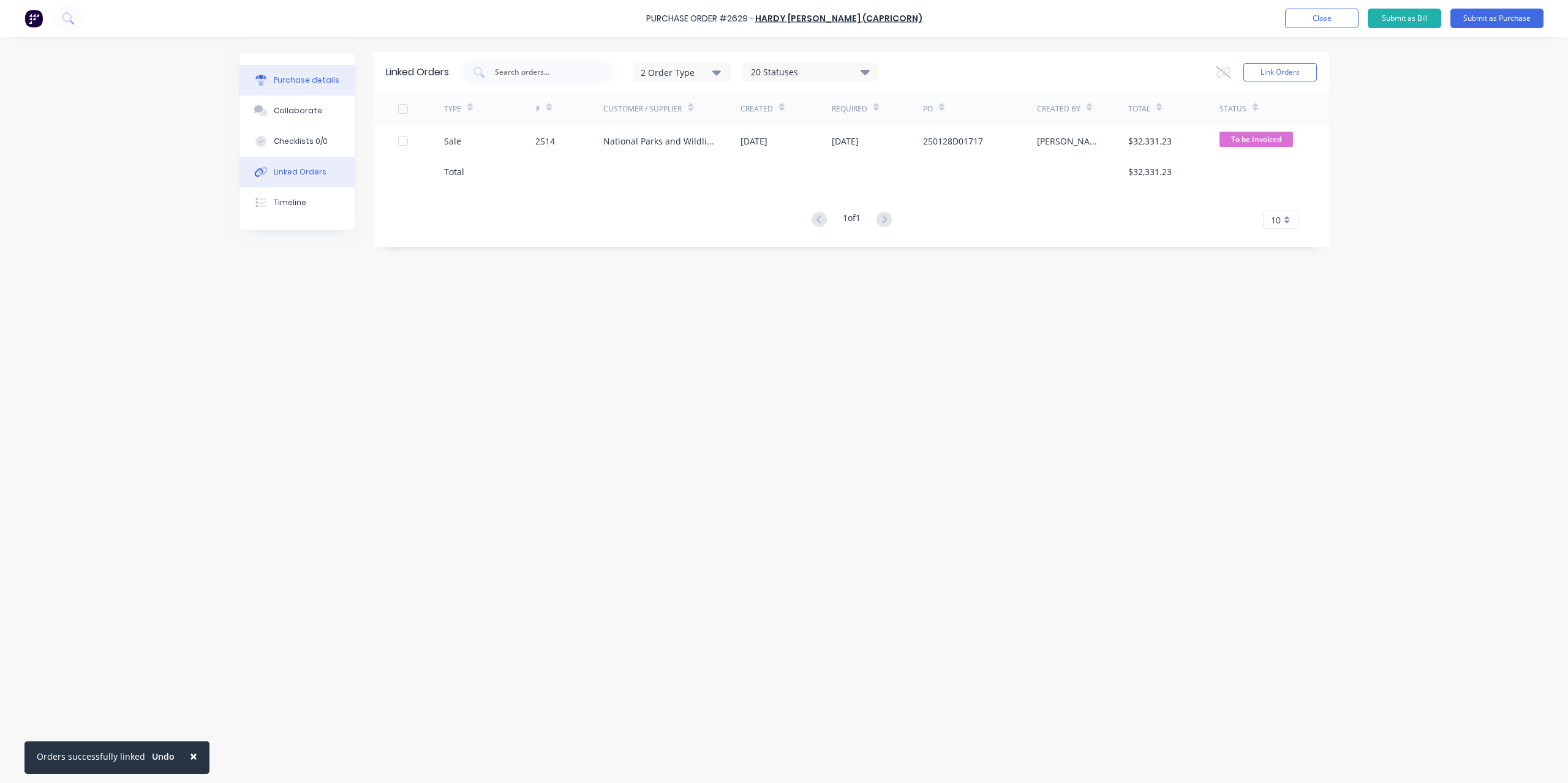
click at [305, 78] on div "Purchase details" at bounding box center [307, 80] width 66 height 11
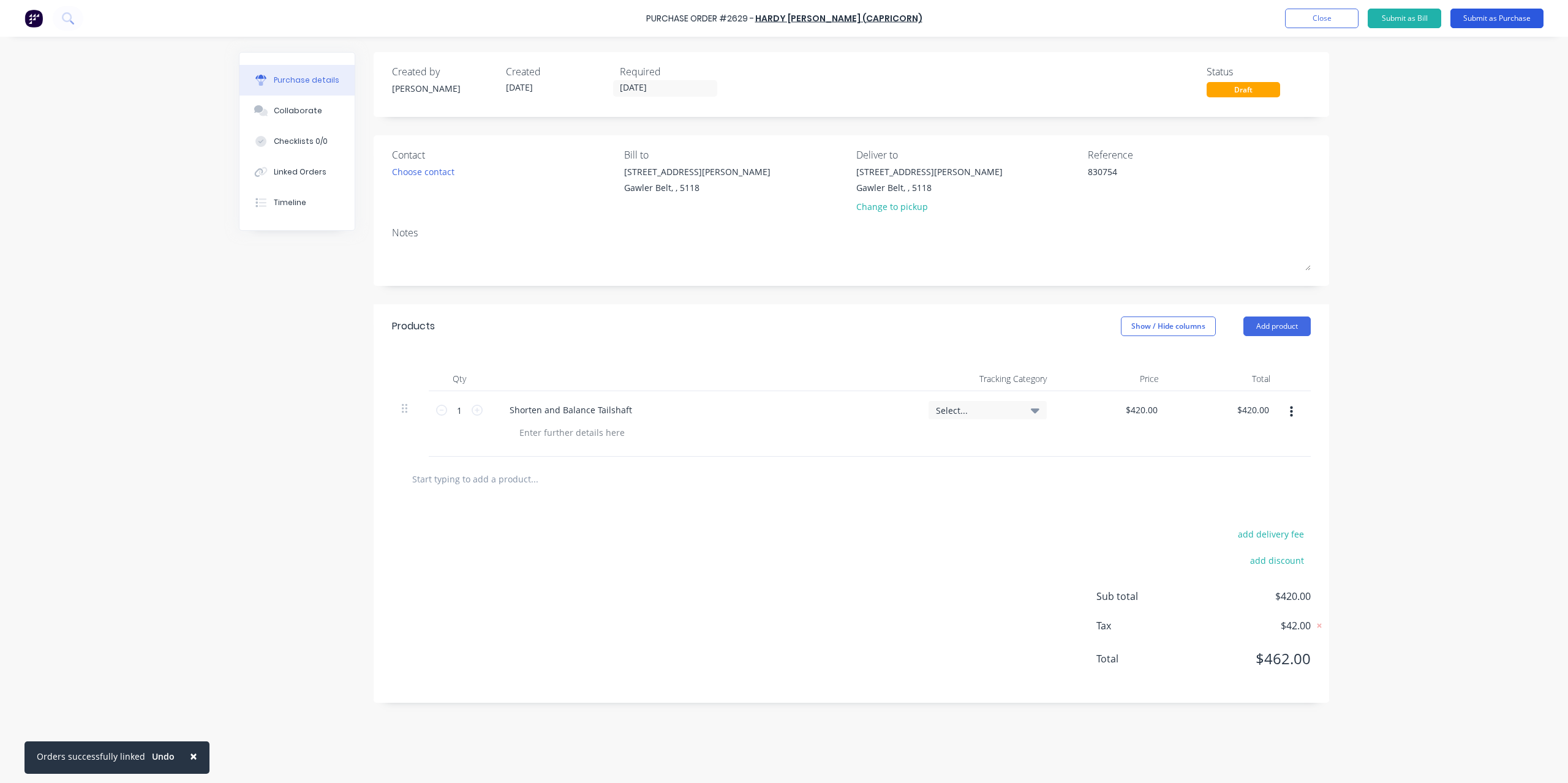
click at [1488, 16] on button "Submit as Purchase" at bounding box center [1497, 18] width 93 height 20
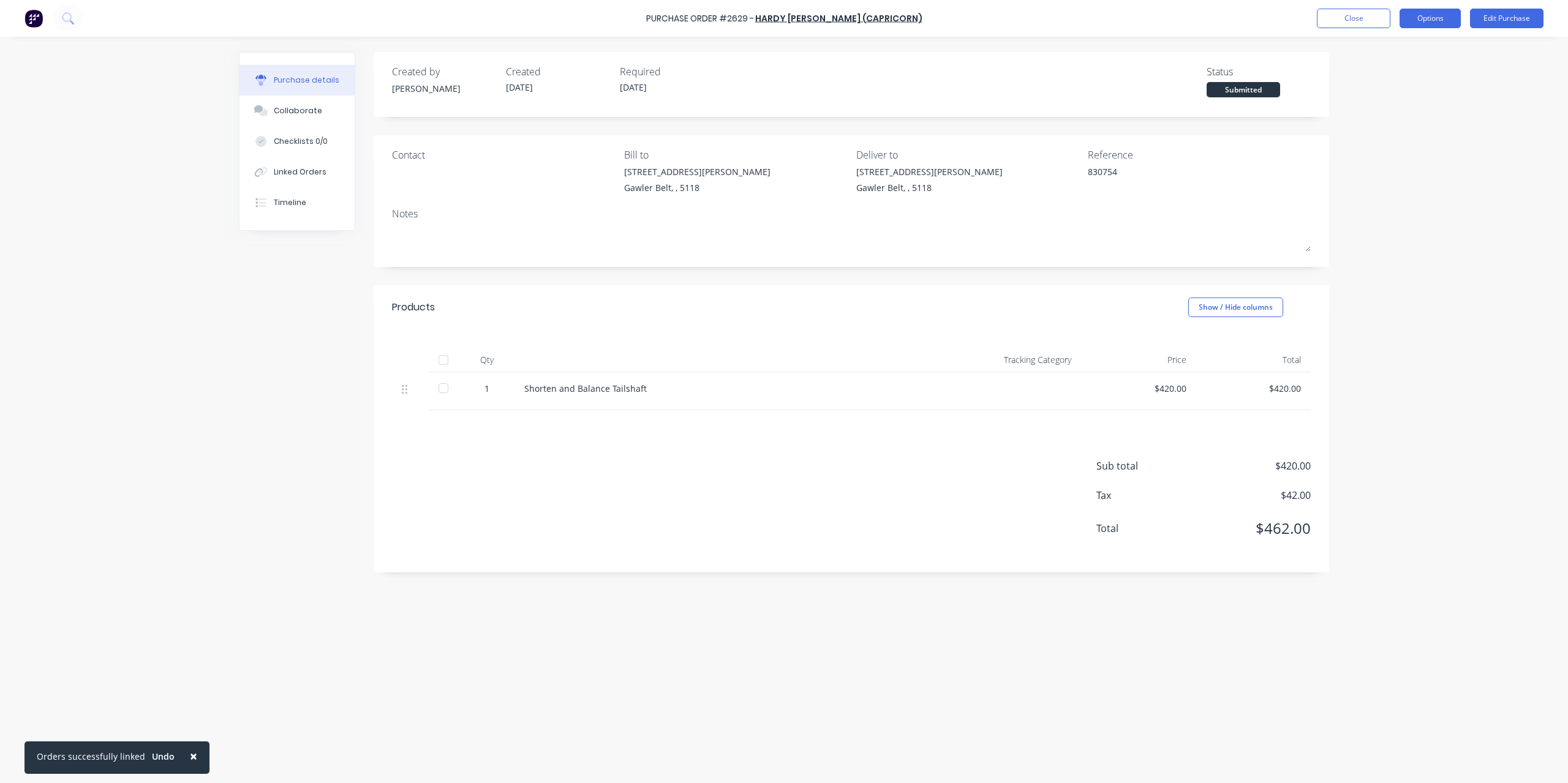
click at [1421, 17] on button "Options" at bounding box center [1430, 18] width 61 height 20
click at [1401, 76] on div "Convert to Bill" at bounding box center [1403, 74] width 95 height 18
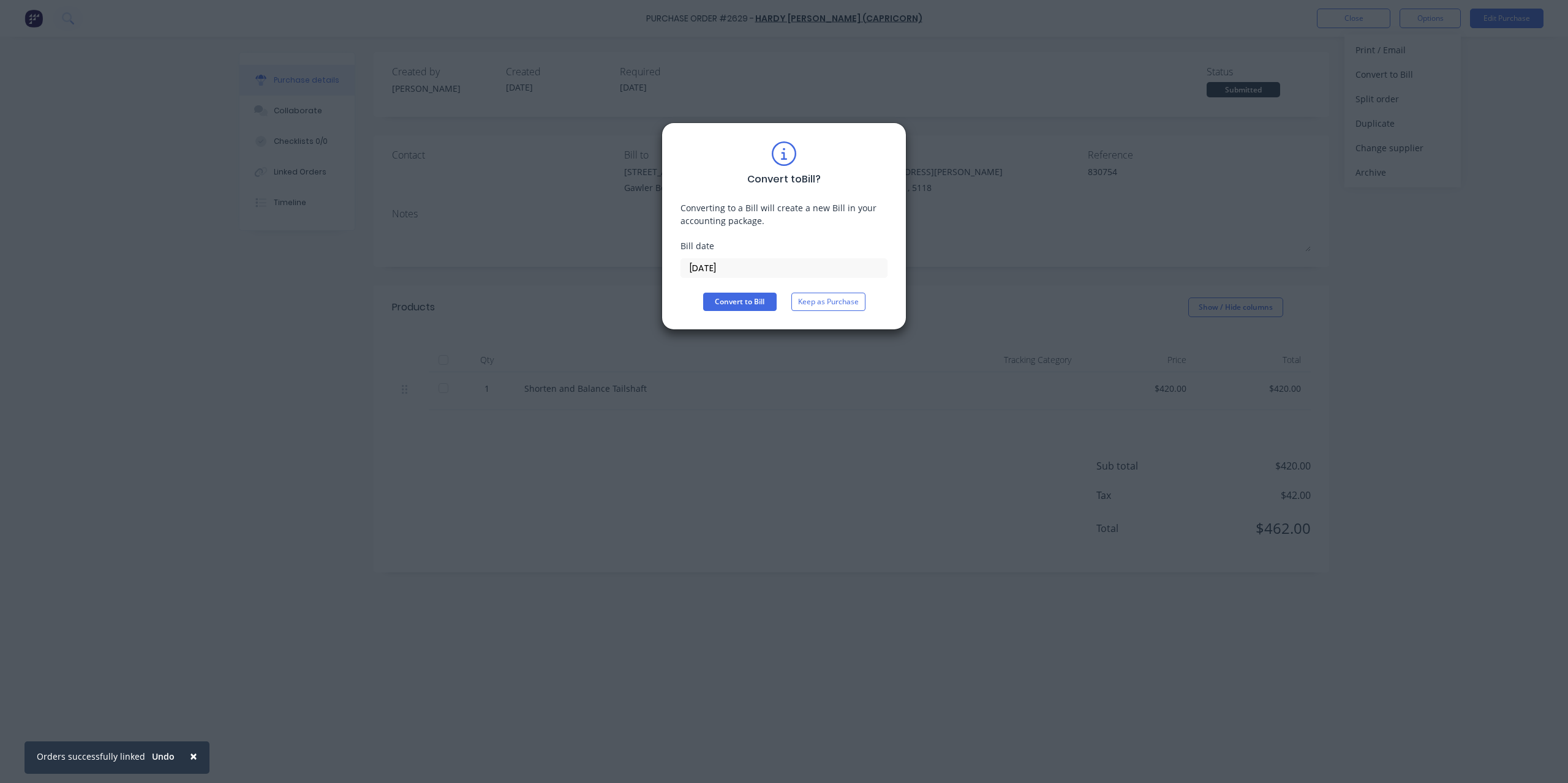
click at [770, 263] on input "[DATE]" at bounding box center [784, 268] width 206 height 18
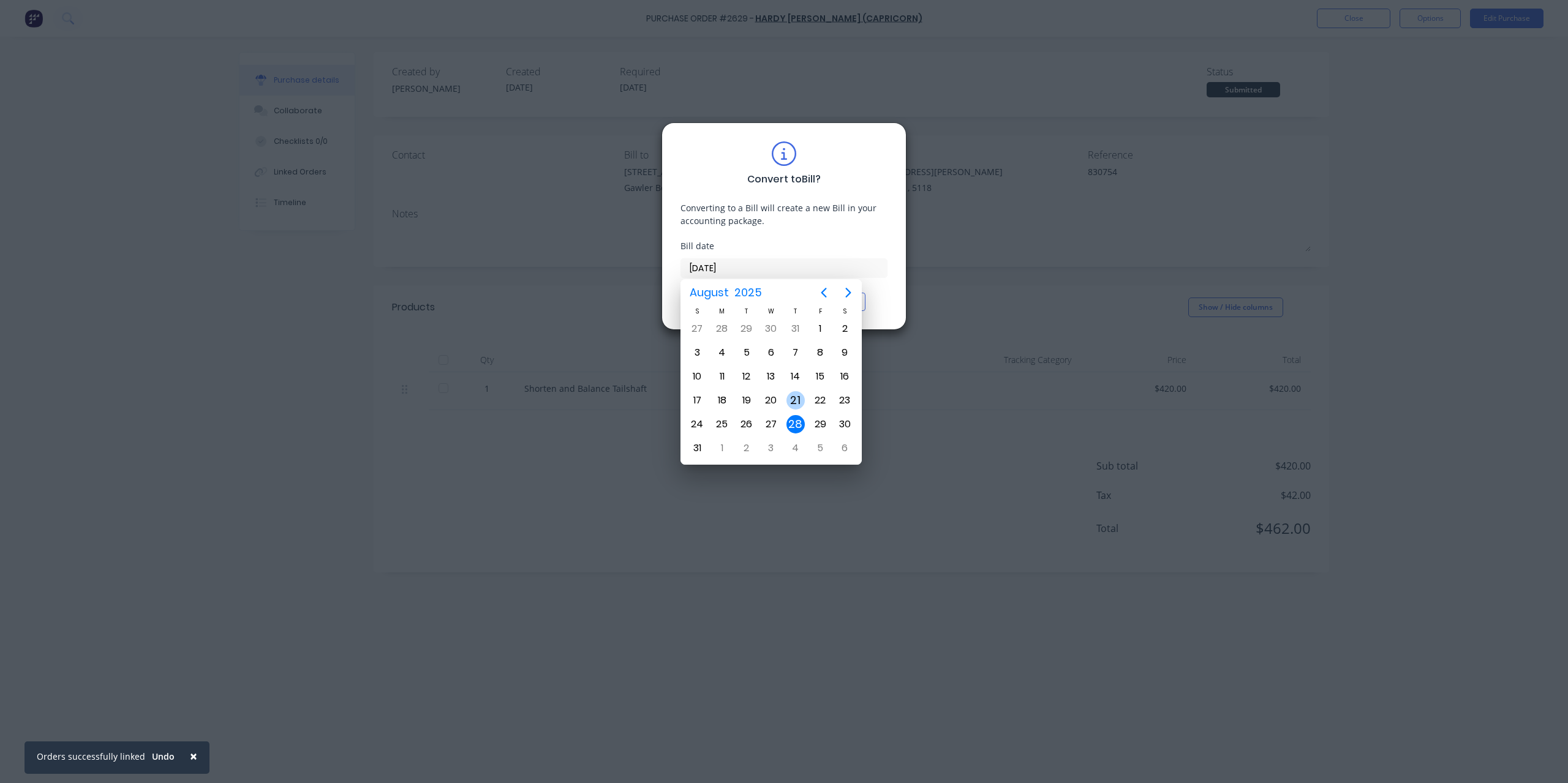
click at [796, 402] on div "21" at bounding box center [796, 401] width 18 height 18
type input "[DATE]"
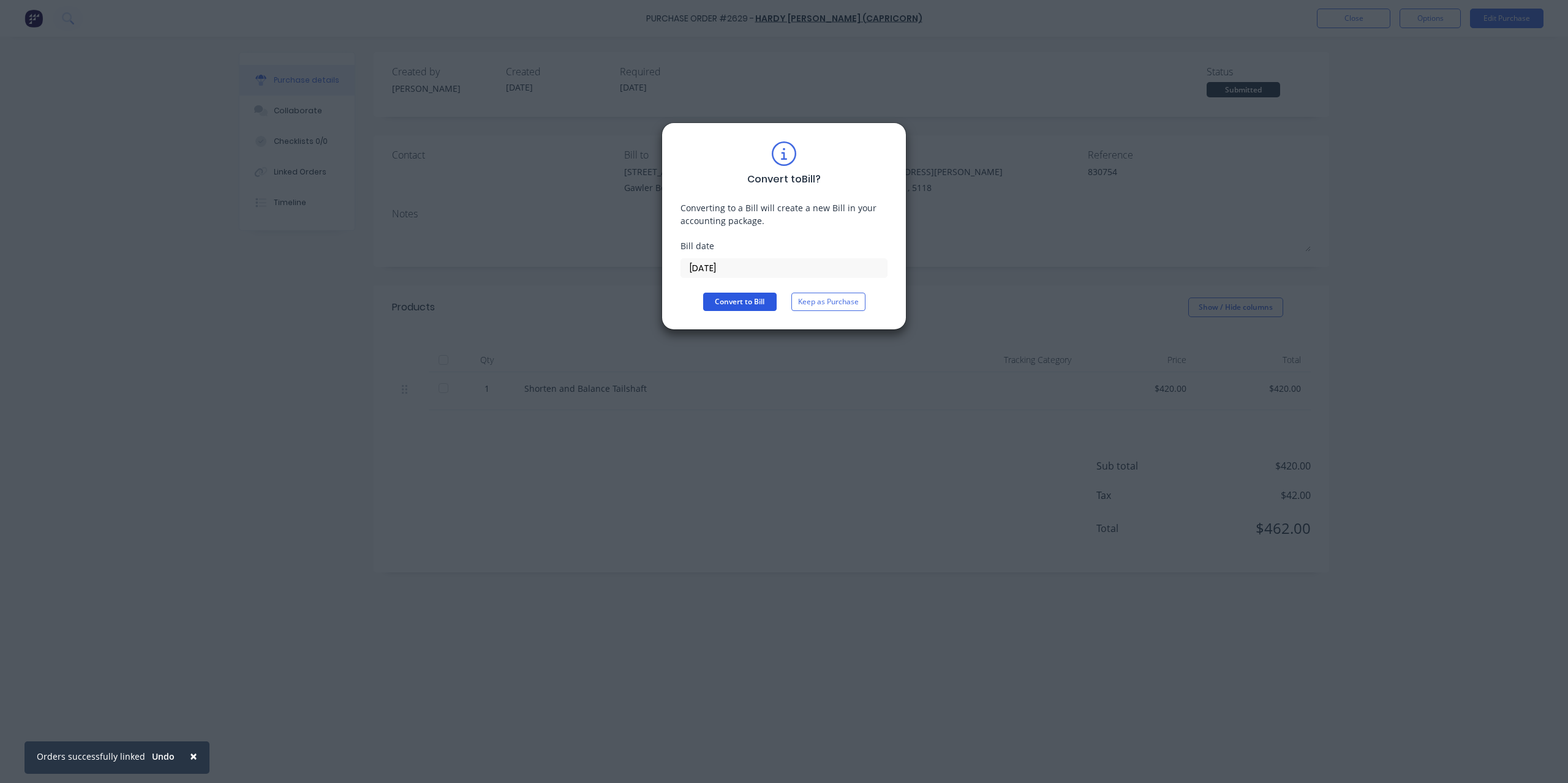
click at [751, 303] on button "Convert to Bill" at bounding box center [740, 302] width 74 height 18
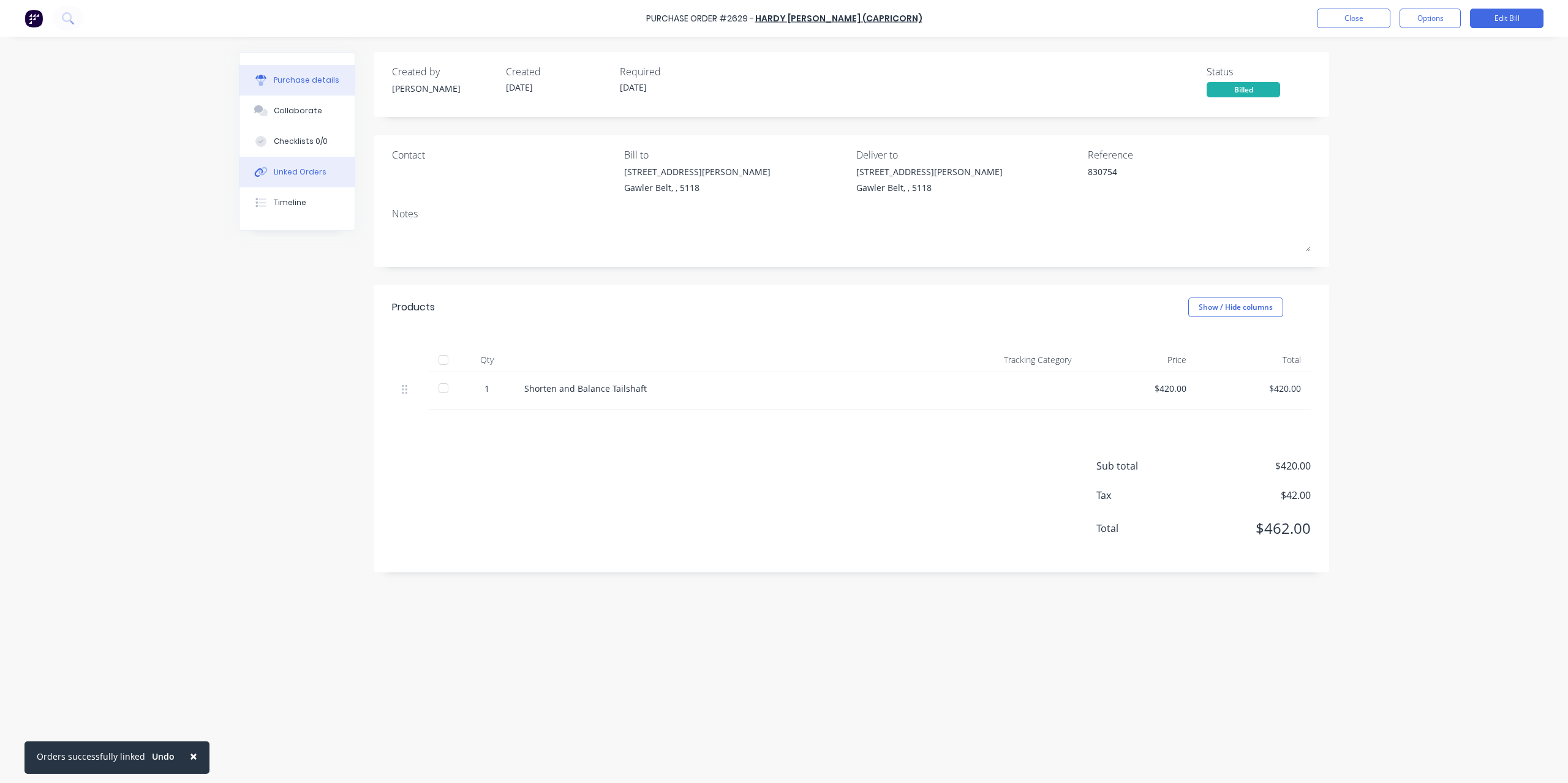
click at [301, 179] on button "Linked Orders" at bounding box center [296, 172] width 115 height 31
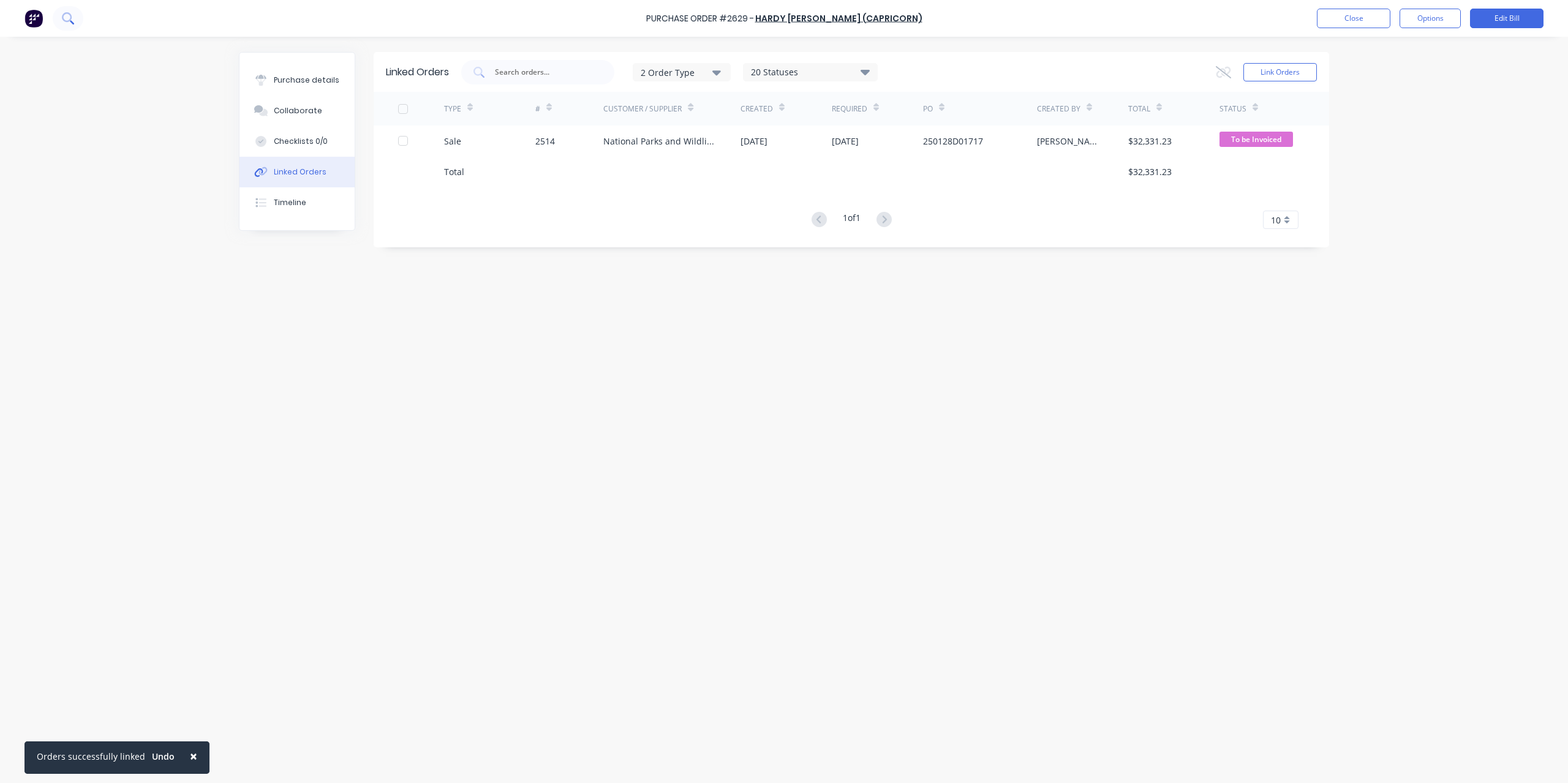
click at [58, 15] on button at bounding box center [68, 18] width 31 height 24
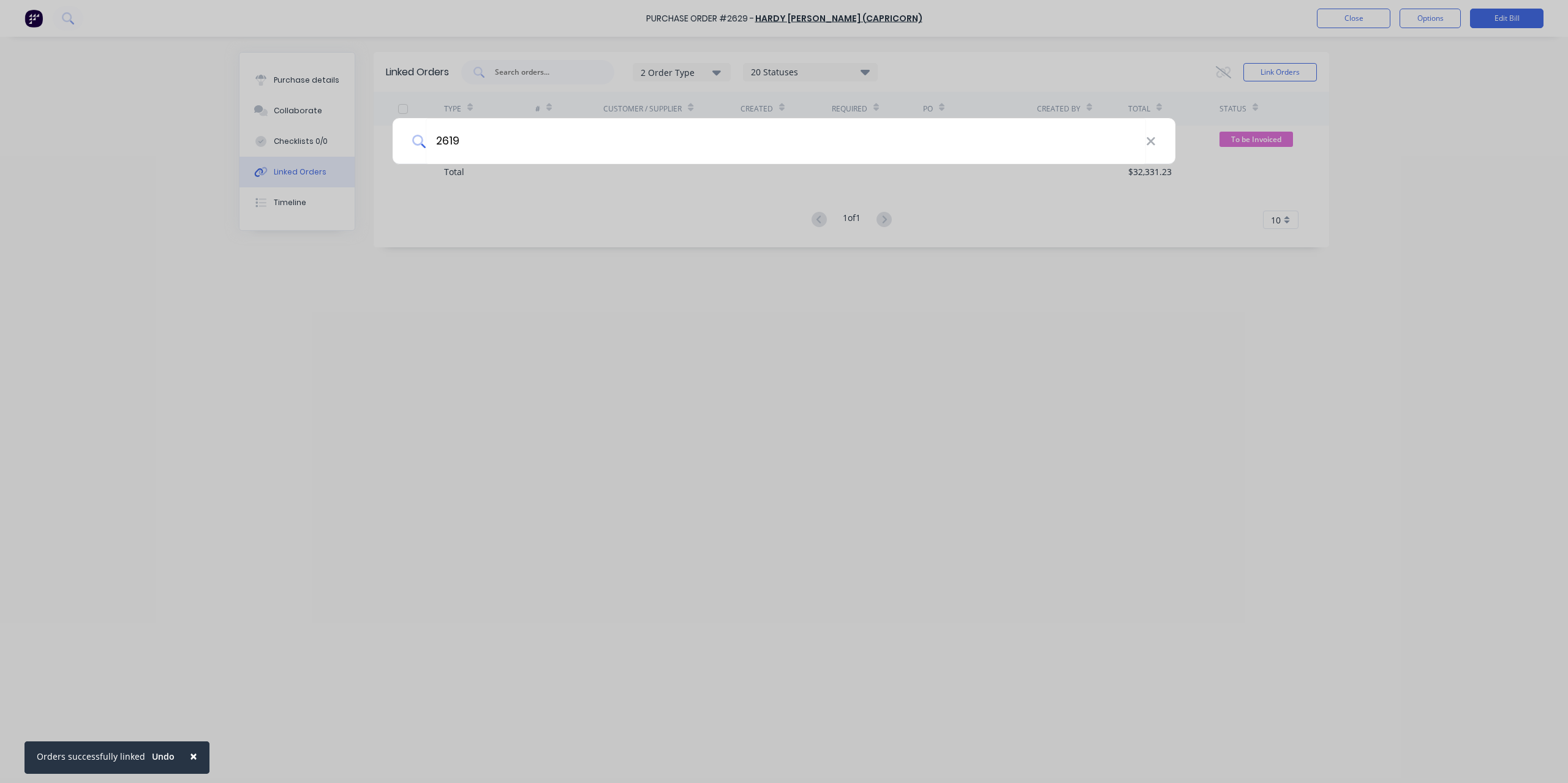
type input "2619"
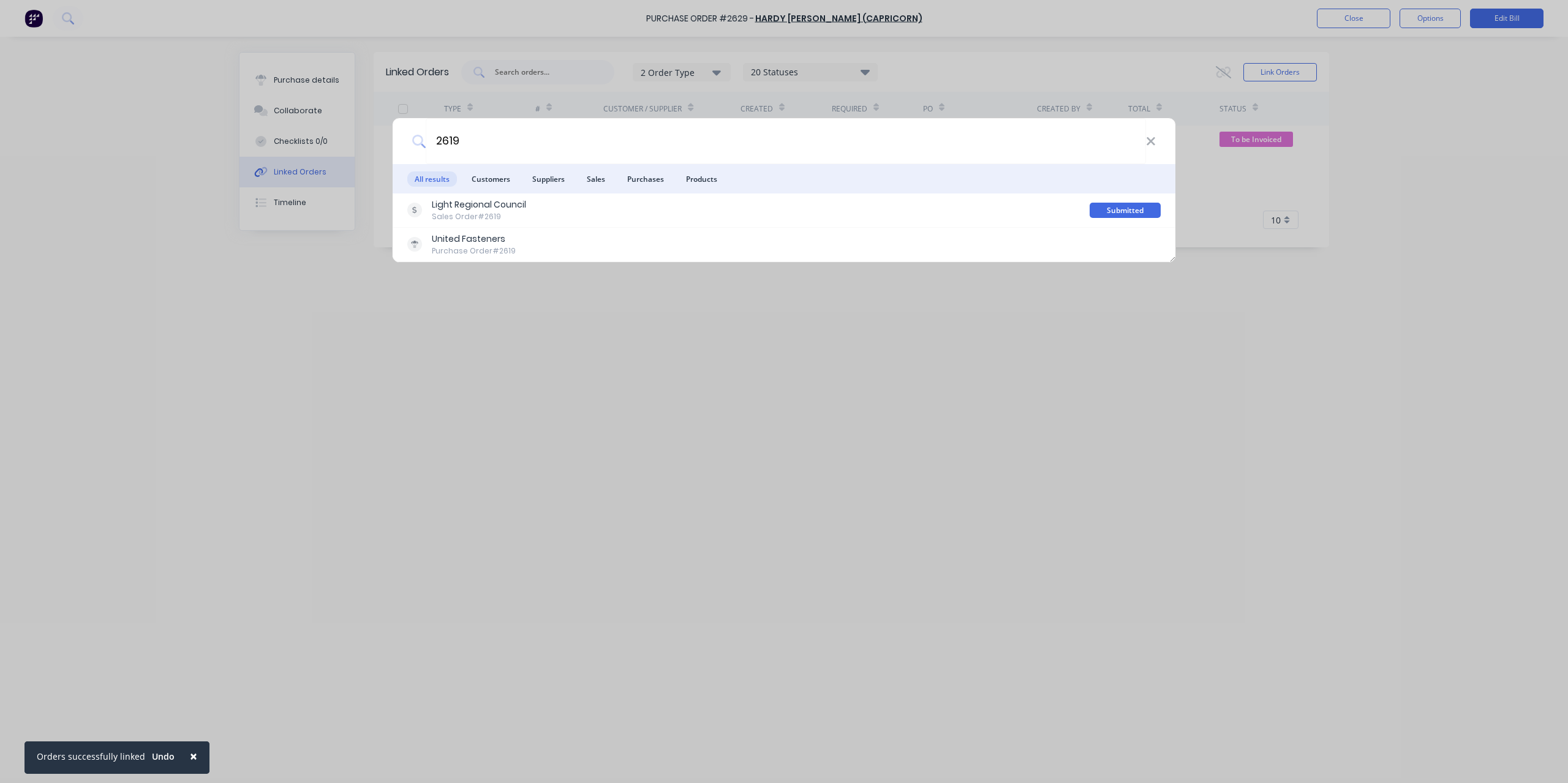
click at [81, 20] on div "2619 All results Customers Suppliers Sales Purchases Products Light Regional Co…" at bounding box center [784, 392] width 1568 height 783
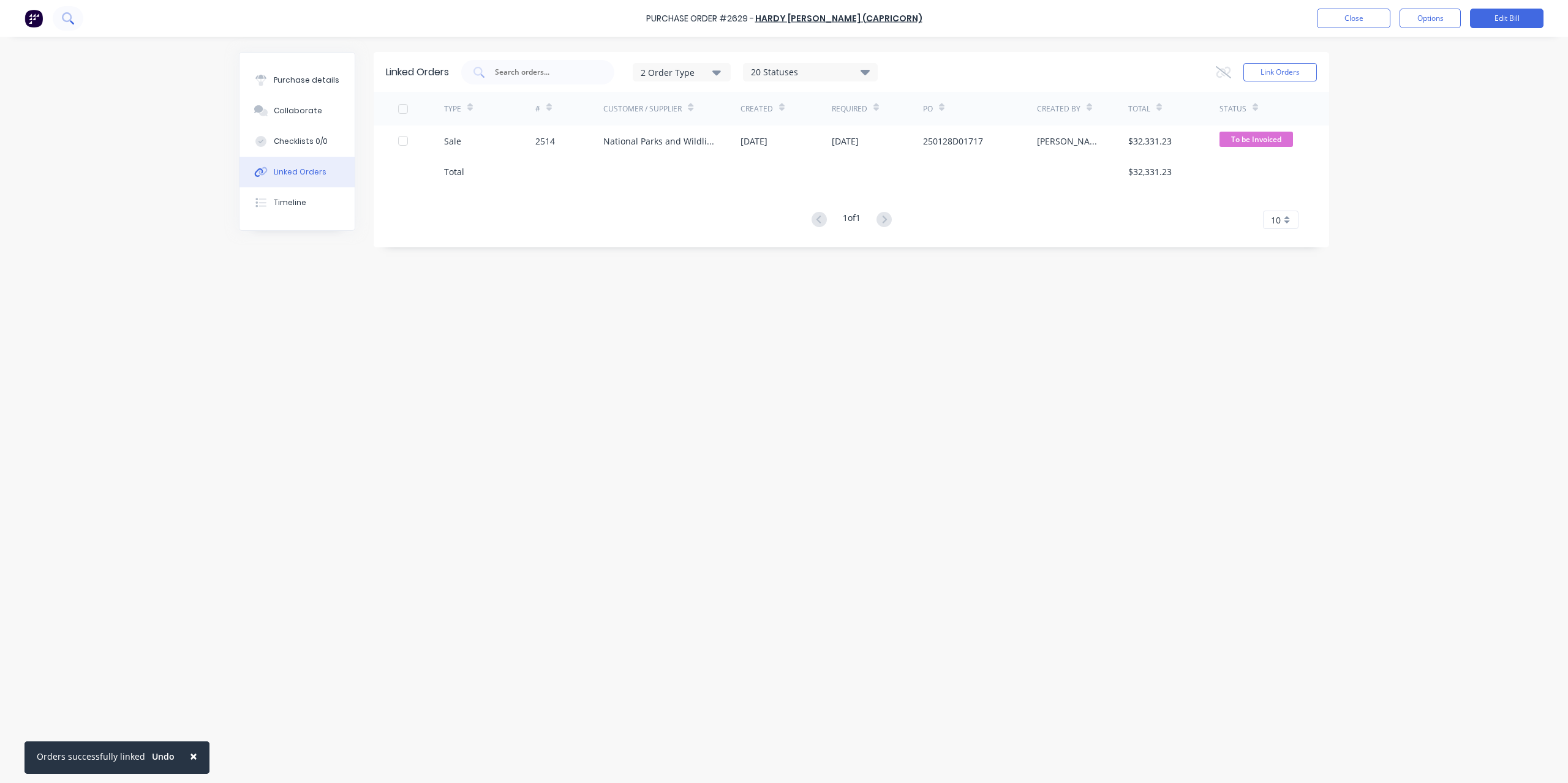
click at [70, 14] on icon at bounding box center [66, 17] width 10 height 10
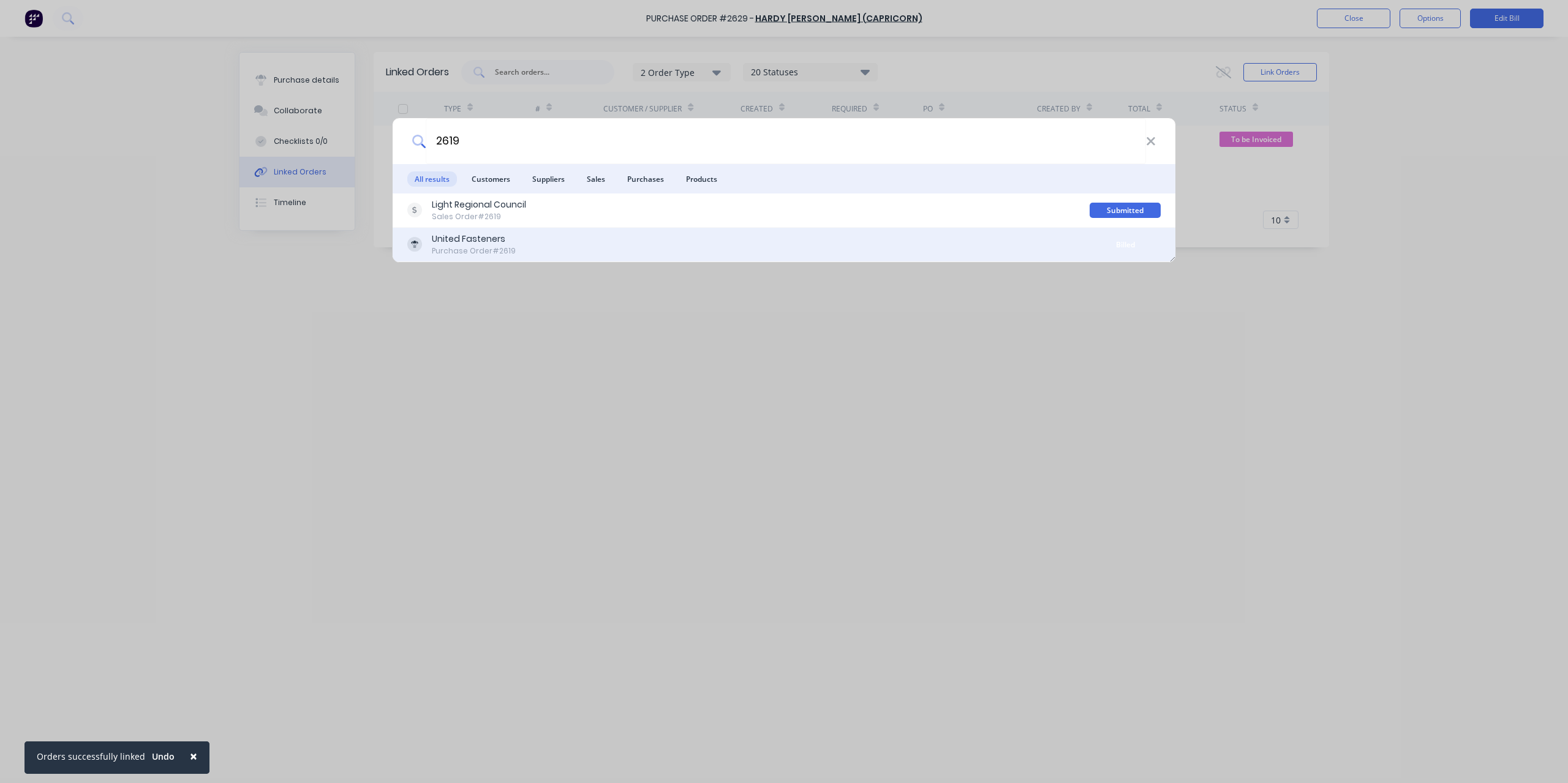
type input "2619"
click at [523, 240] on div "United Fasteners Purchase Order #2619" at bounding box center [749, 244] width 682 height 24
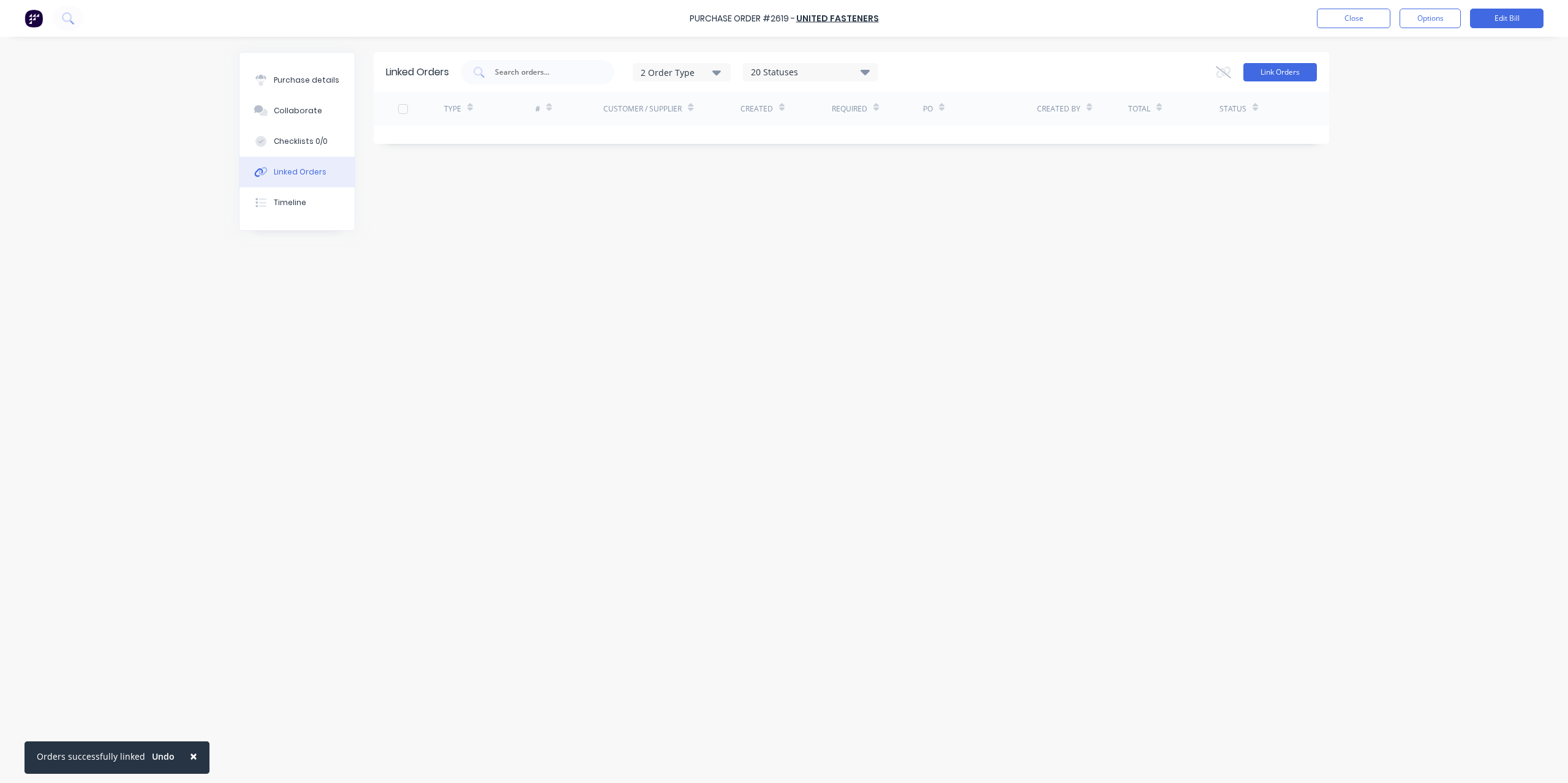
click at [1294, 72] on button "Link Orders" at bounding box center [1280, 72] width 74 height 18
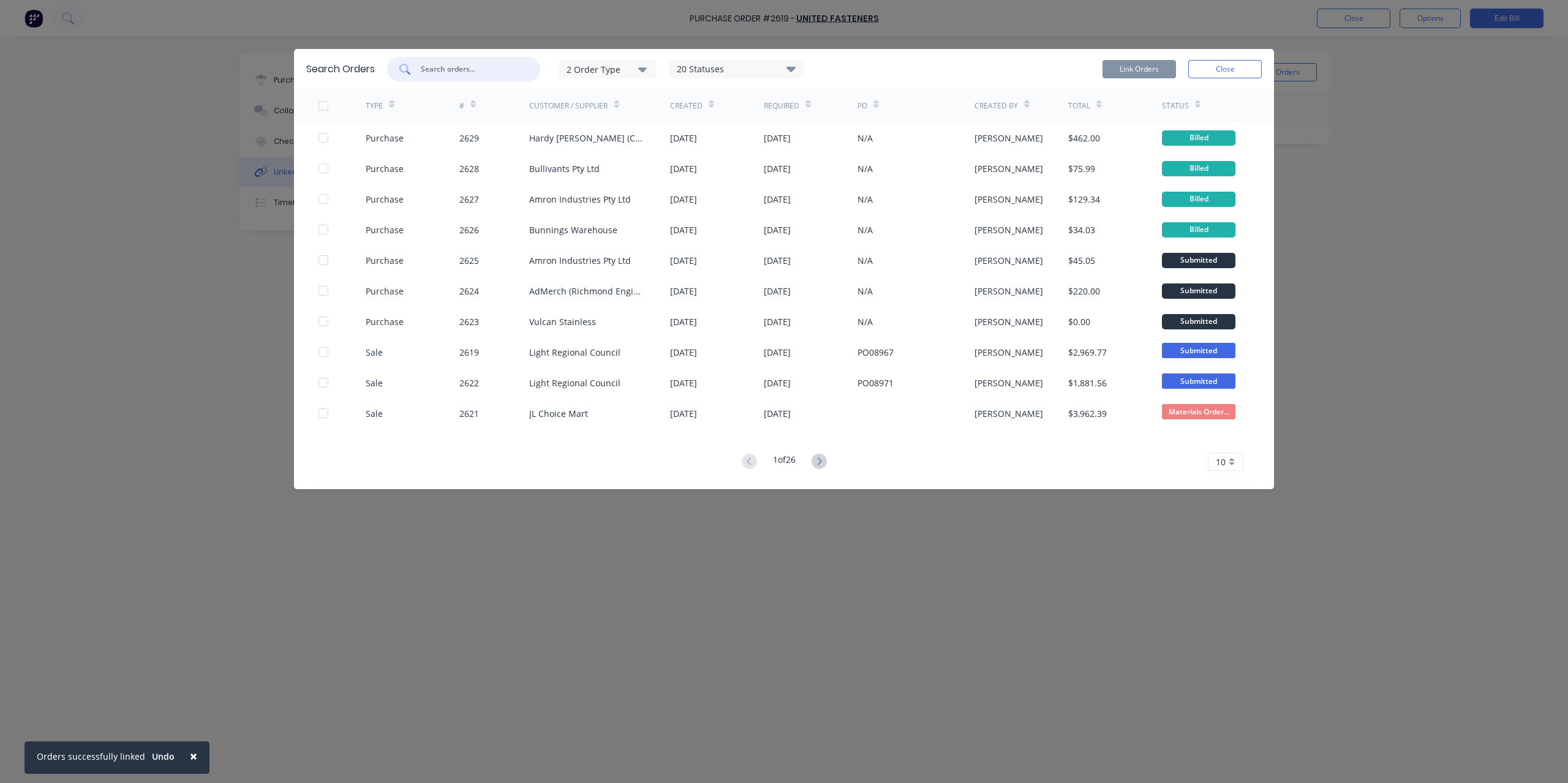
click at [497, 63] on input "text" at bounding box center [471, 69] width 102 height 12
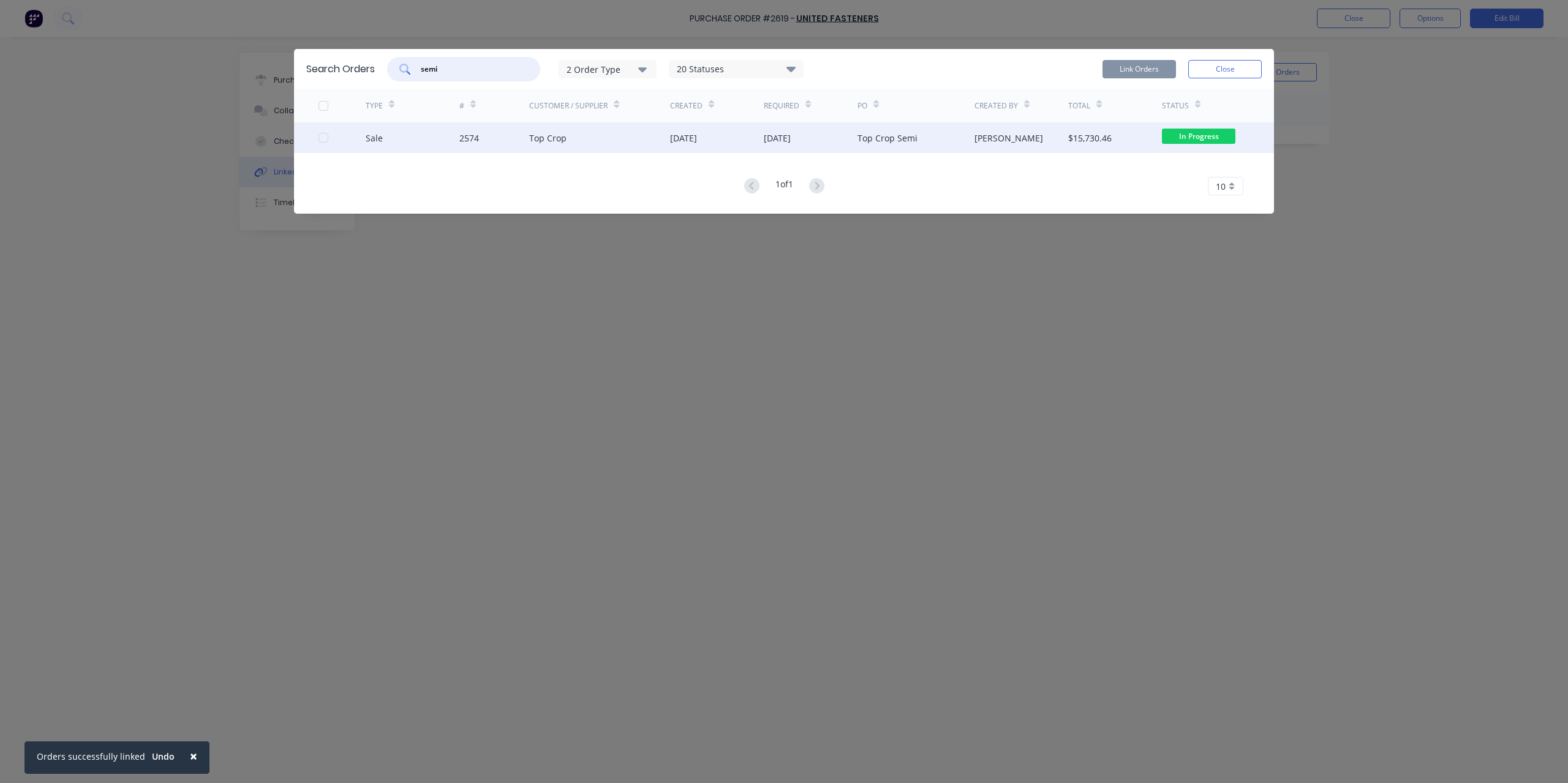
type input "semi"
click at [332, 138] on div at bounding box center [342, 137] width 47 height 31
click at [325, 136] on div at bounding box center [323, 137] width 24 height 24
click at [1158, 68] on button "Link Orders" at bounding box center [1140, 69] width 74 height 18
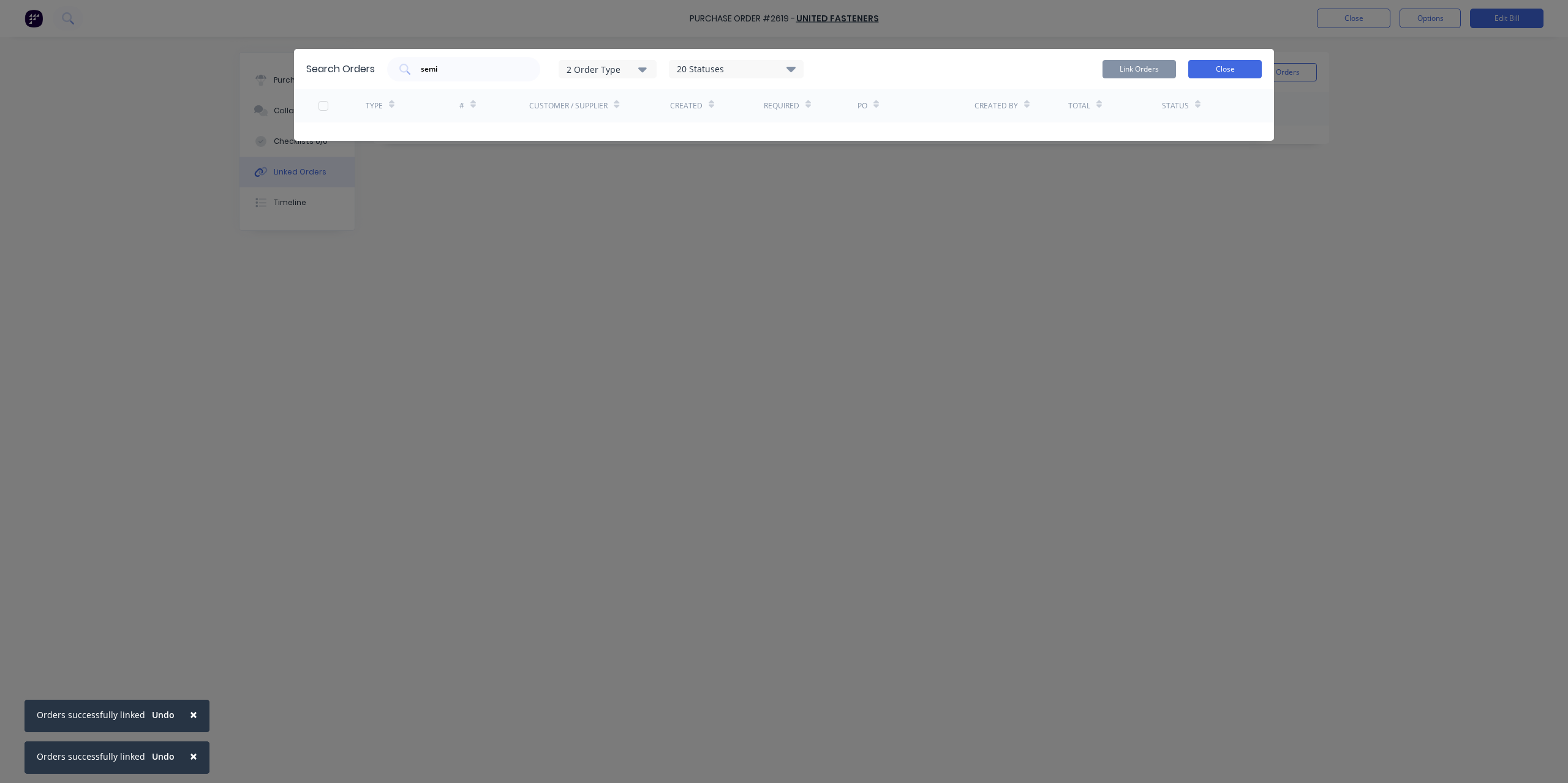
click at [1212, 70] on button "Close" at bounding box center [1225, 69] width 74 height 18
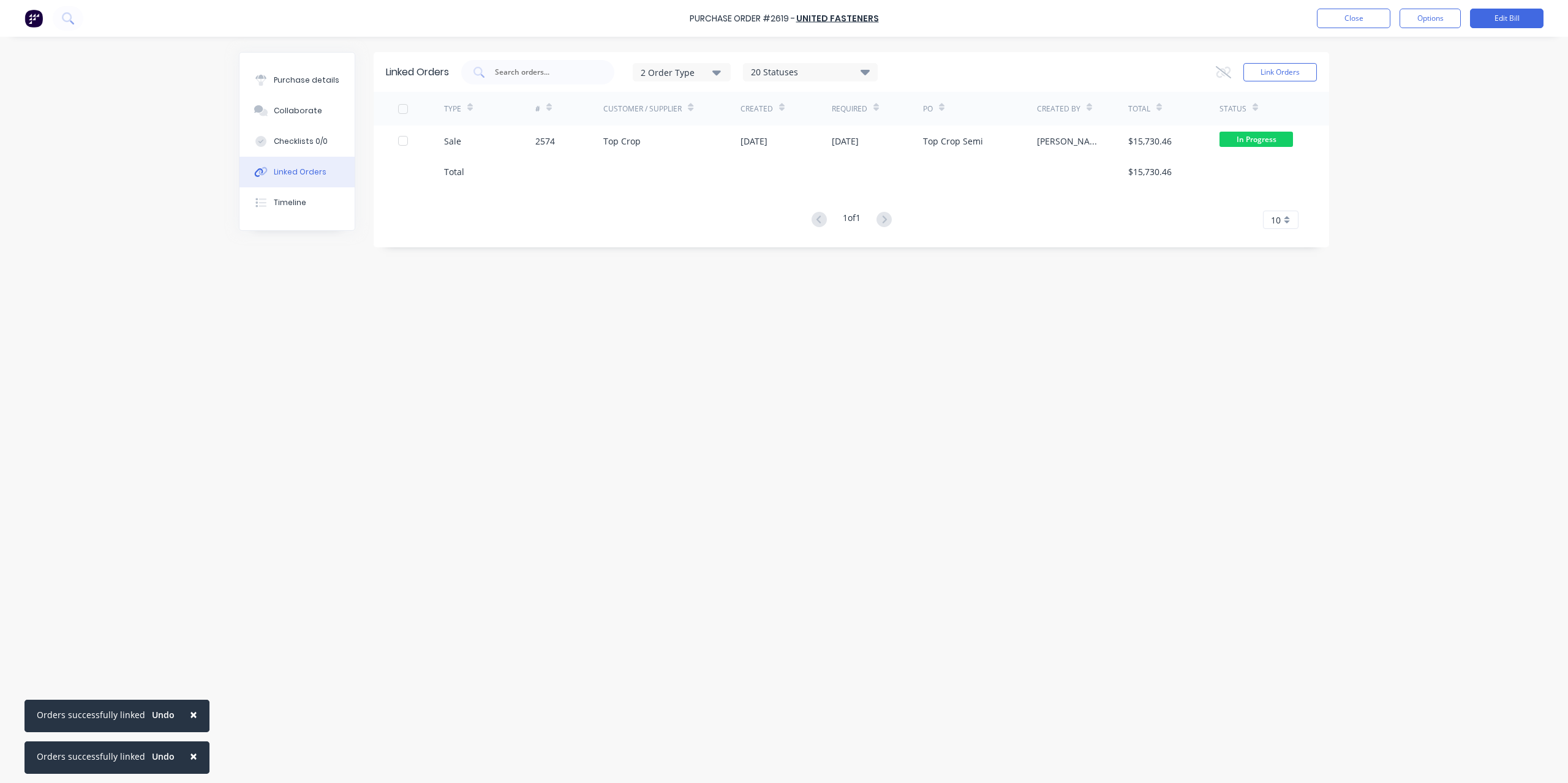
click at [190, 715] on span "×" at bounding box center [193, 715] width 7 height 17
click at [191, 753] on span "×" at bounding box center [193, 756] width 7 height 17
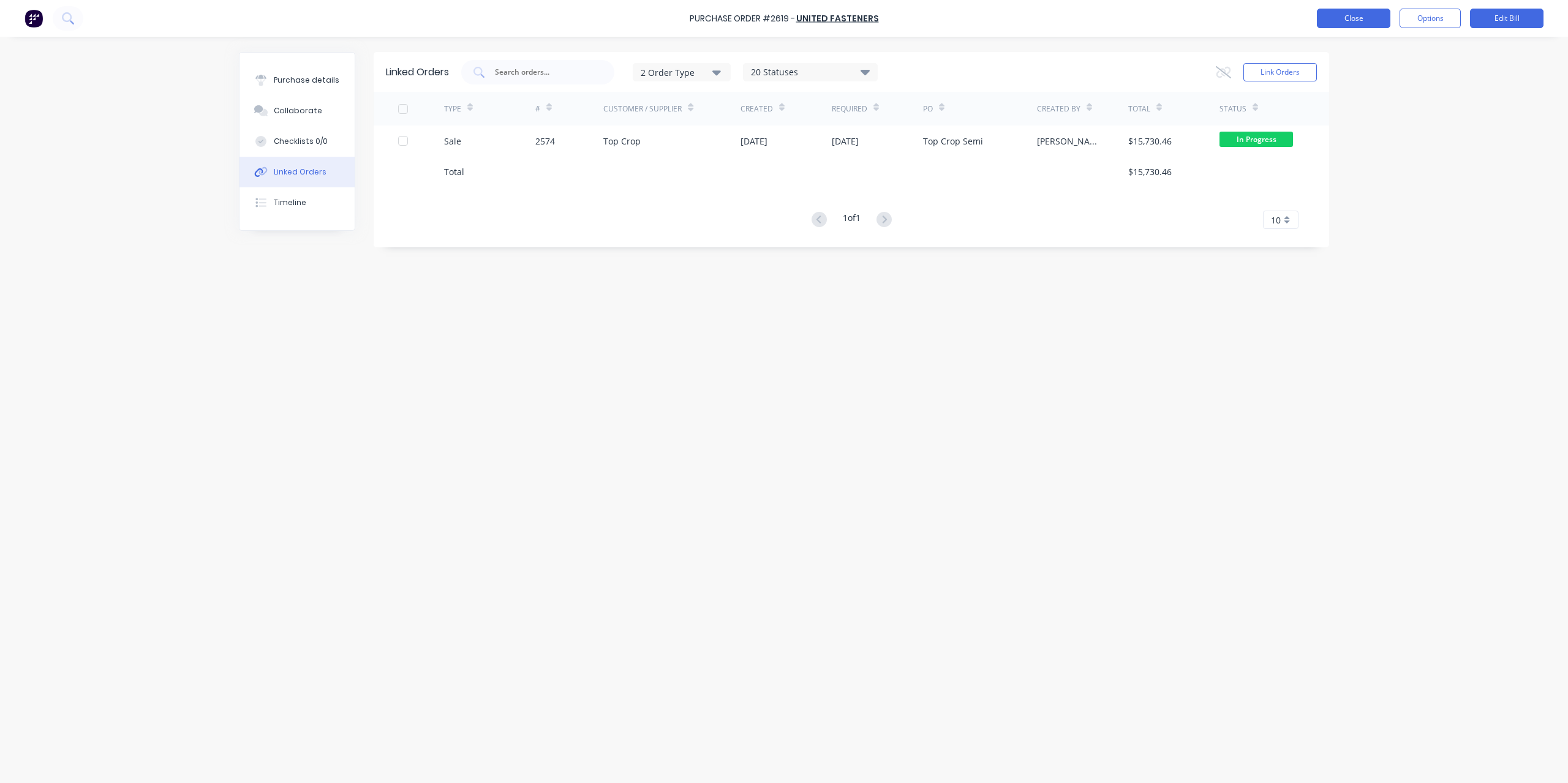
click at [1358, 16] on button "Close" at bounding box center [1354, 18] width 74 height 20
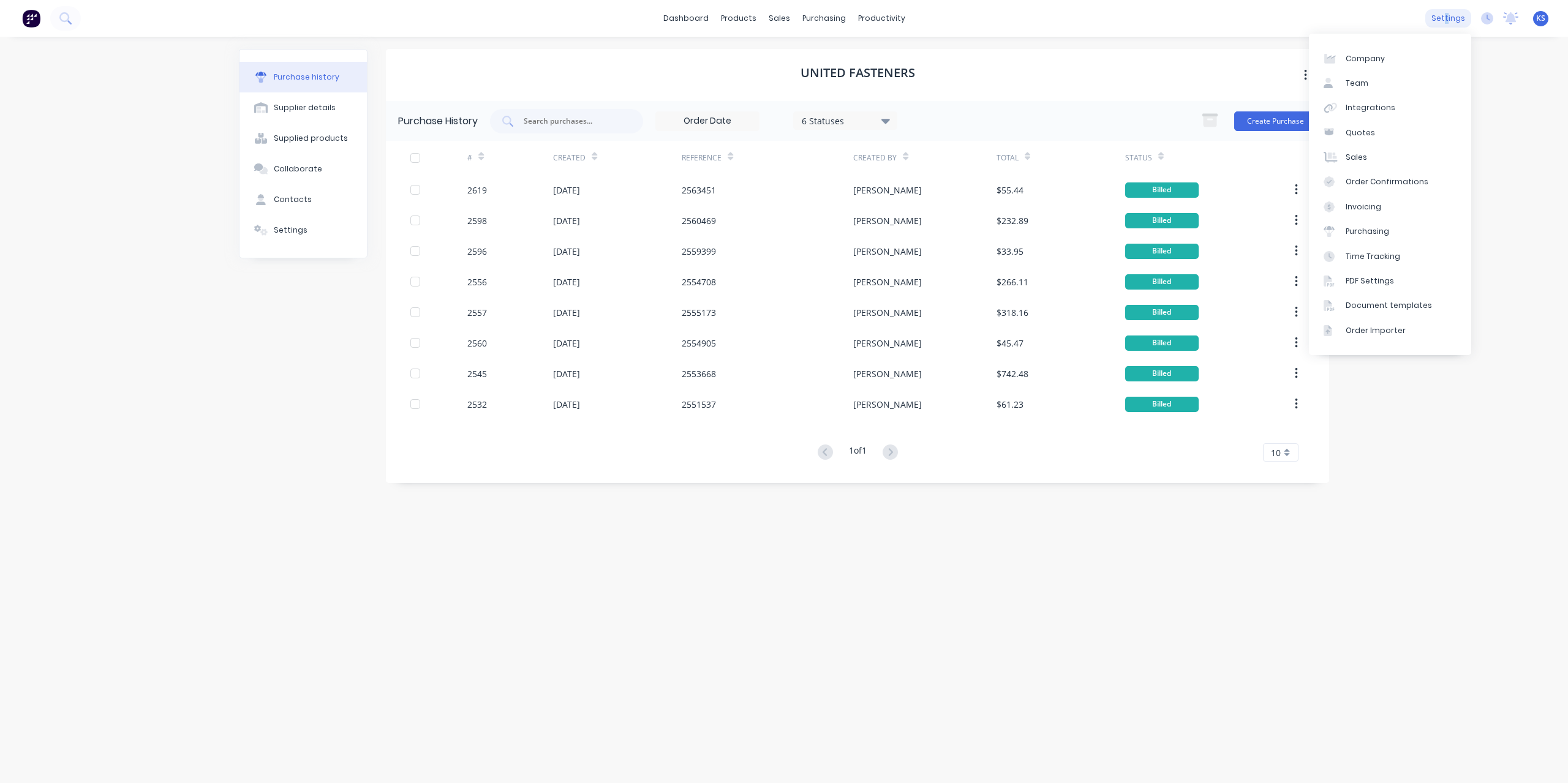
click at [1449, 20] on div "settings" at bounding box center [1448, 18] width 46 height 18
click at [1355, 114] on link "Integrations" at bounding box center [1390, 107] width 162 height 24
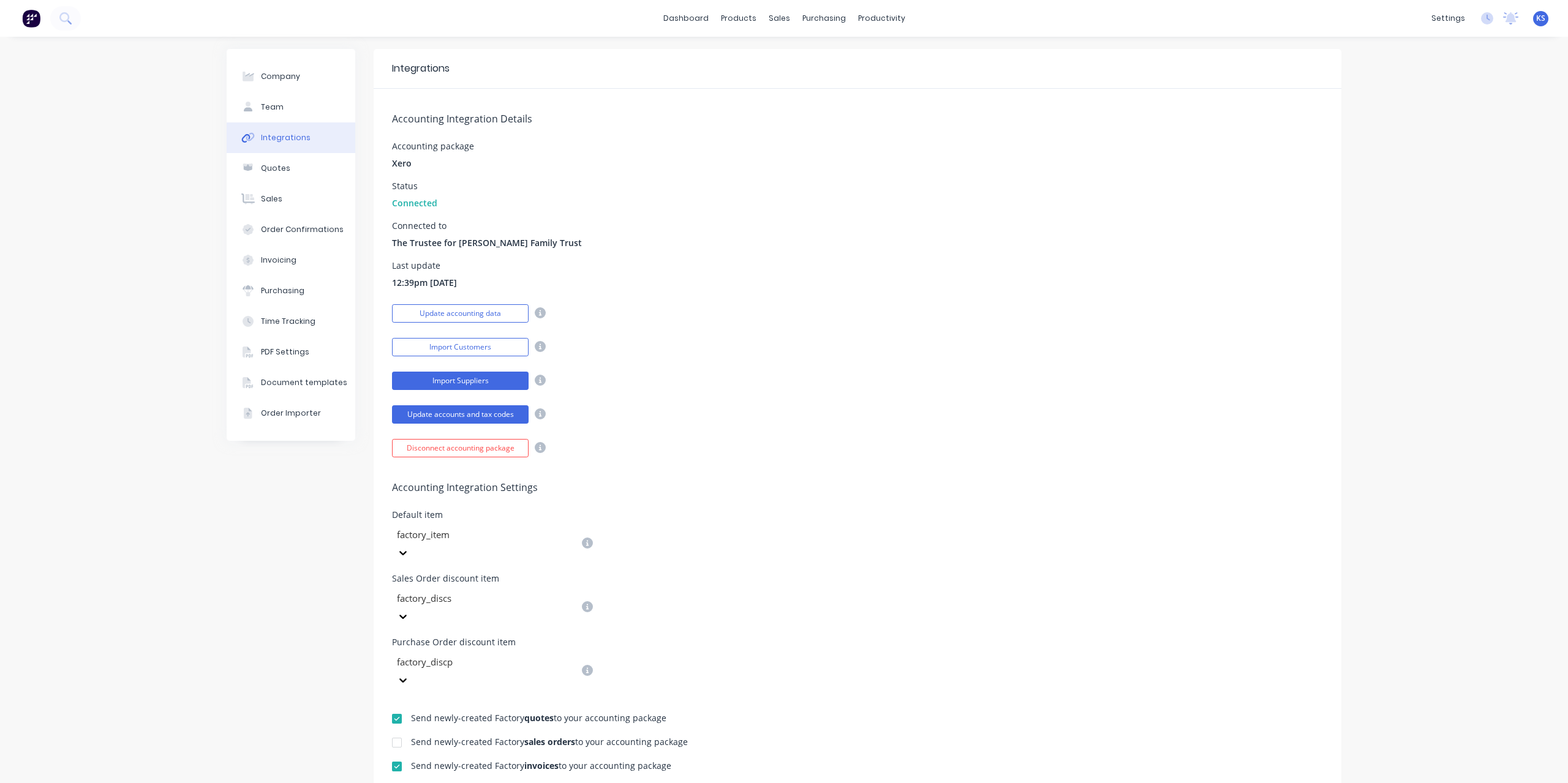
click at [414, 378] on button "Import Suppliers" at bounding box center [461, 381] width 137 height 18
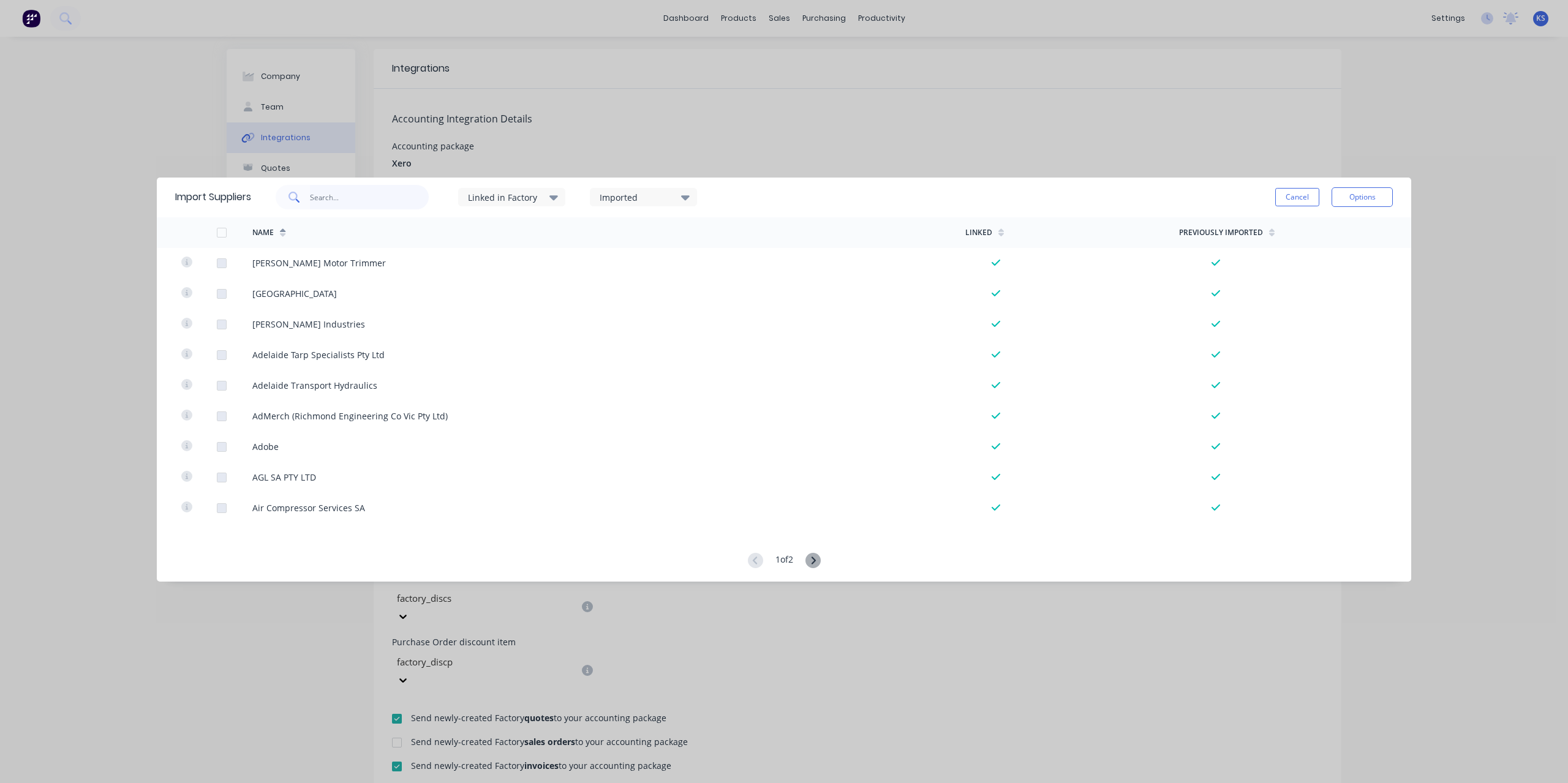
click at [331, 198] on input "text" at bounding box center [370, 197] width 120 height 24
type input "southern cross"
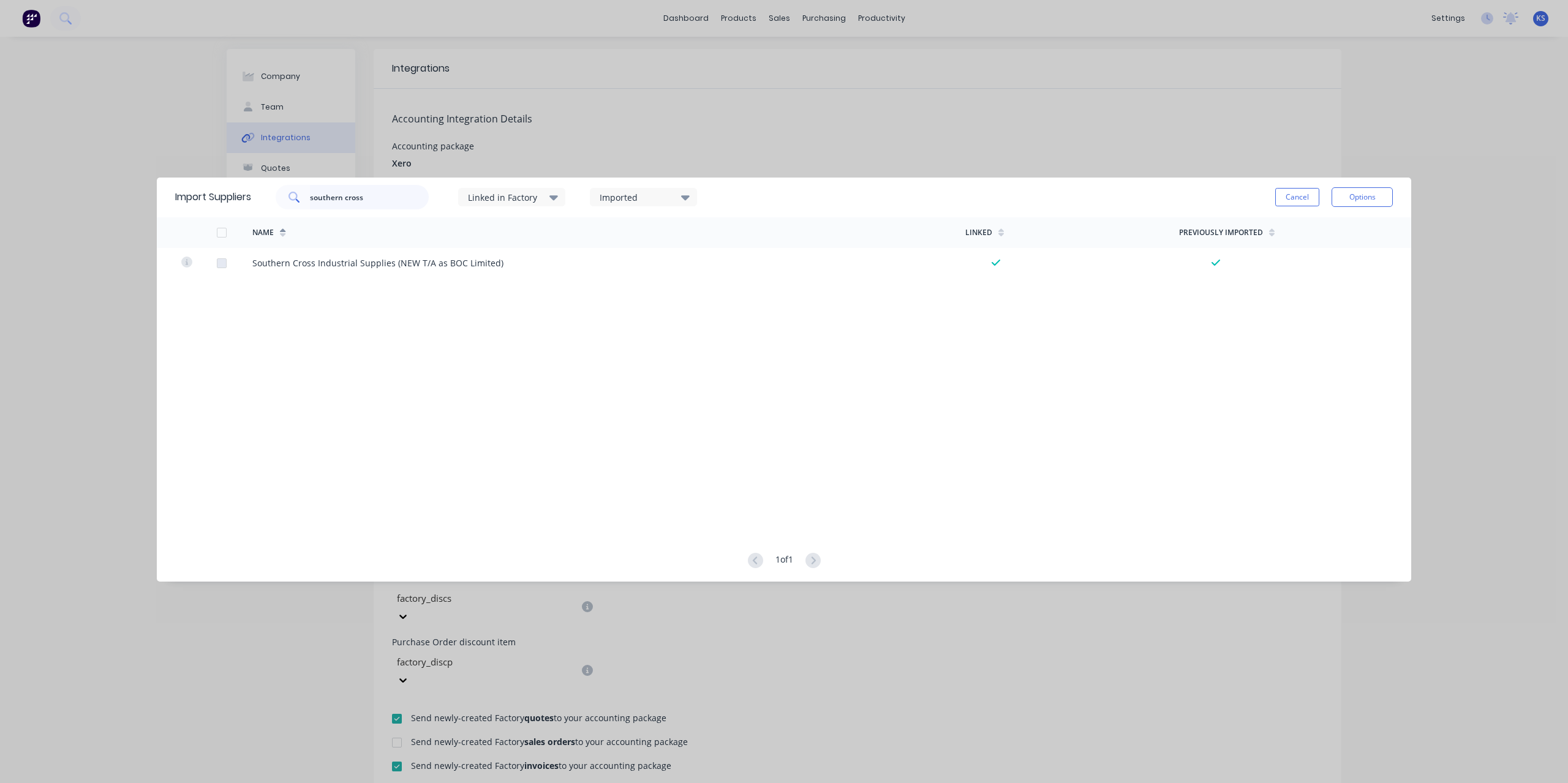
drag, startPoint x: 345, startPoint y: 194, endPoint x: 388, endPoint y: 197, distance: 43.1
click at [388, 197] on input "southern cross" at bounding box center [370, 197] width 120 height 24
click at [1304, 198] on button "Cancel" at bounding box center [1297, 197] width 44 height 18
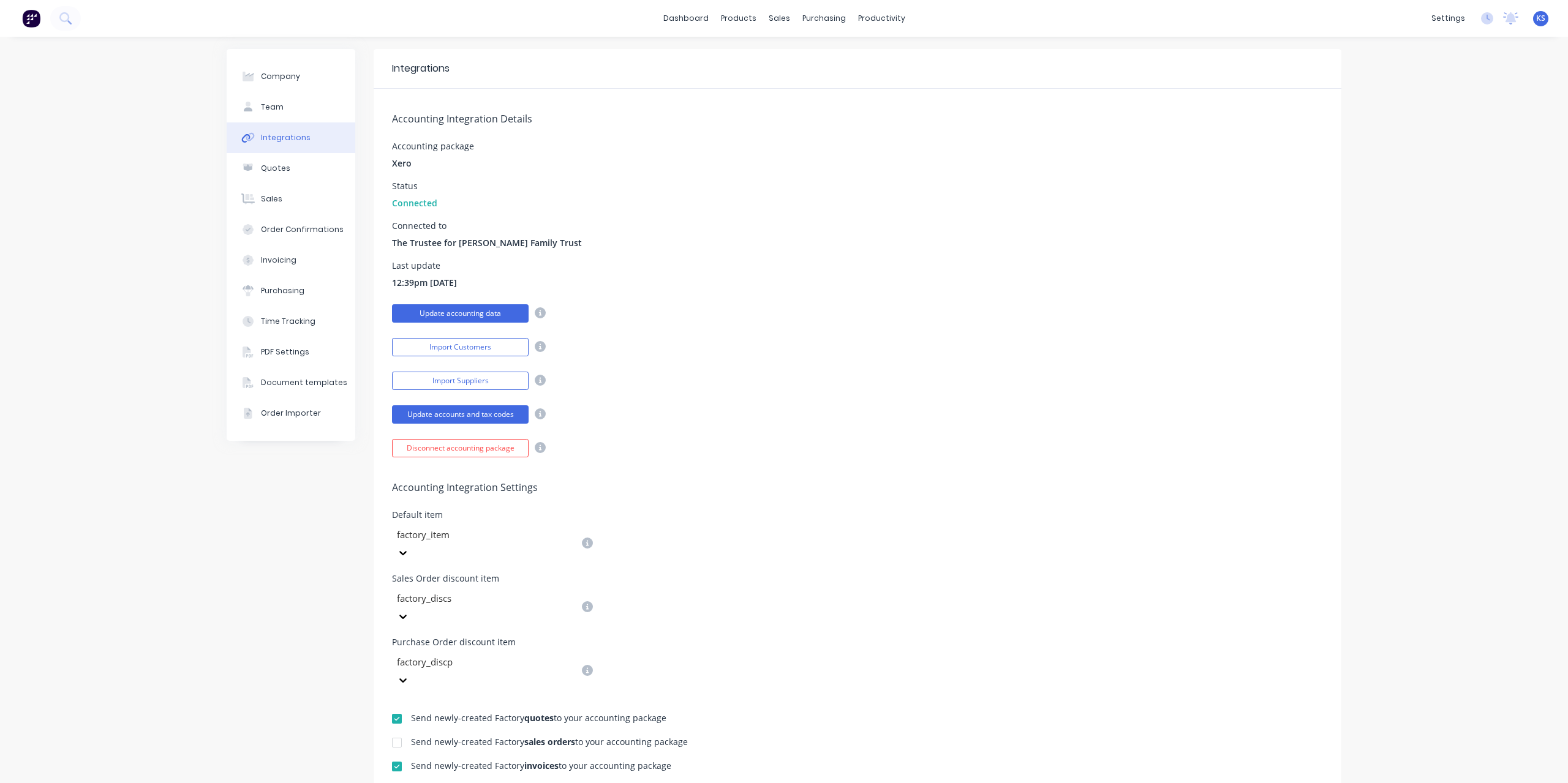
click at [428, 312] on button "Update accounting data" at bounding box center [461, 313] width 137 height 18
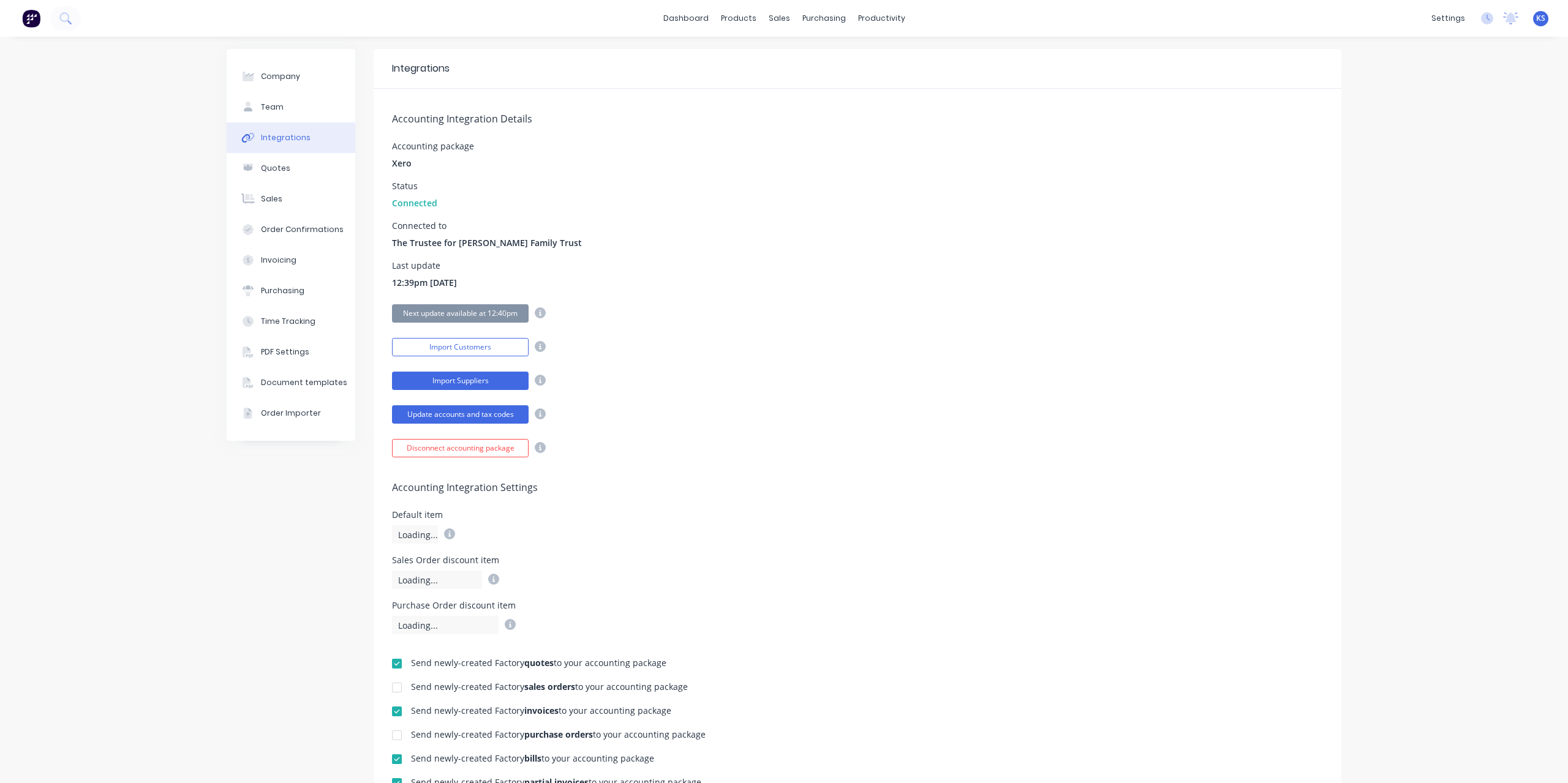
click at [442, 380] on button "Import Suppliers" at bounding box center [461, 381] width 137 height 18
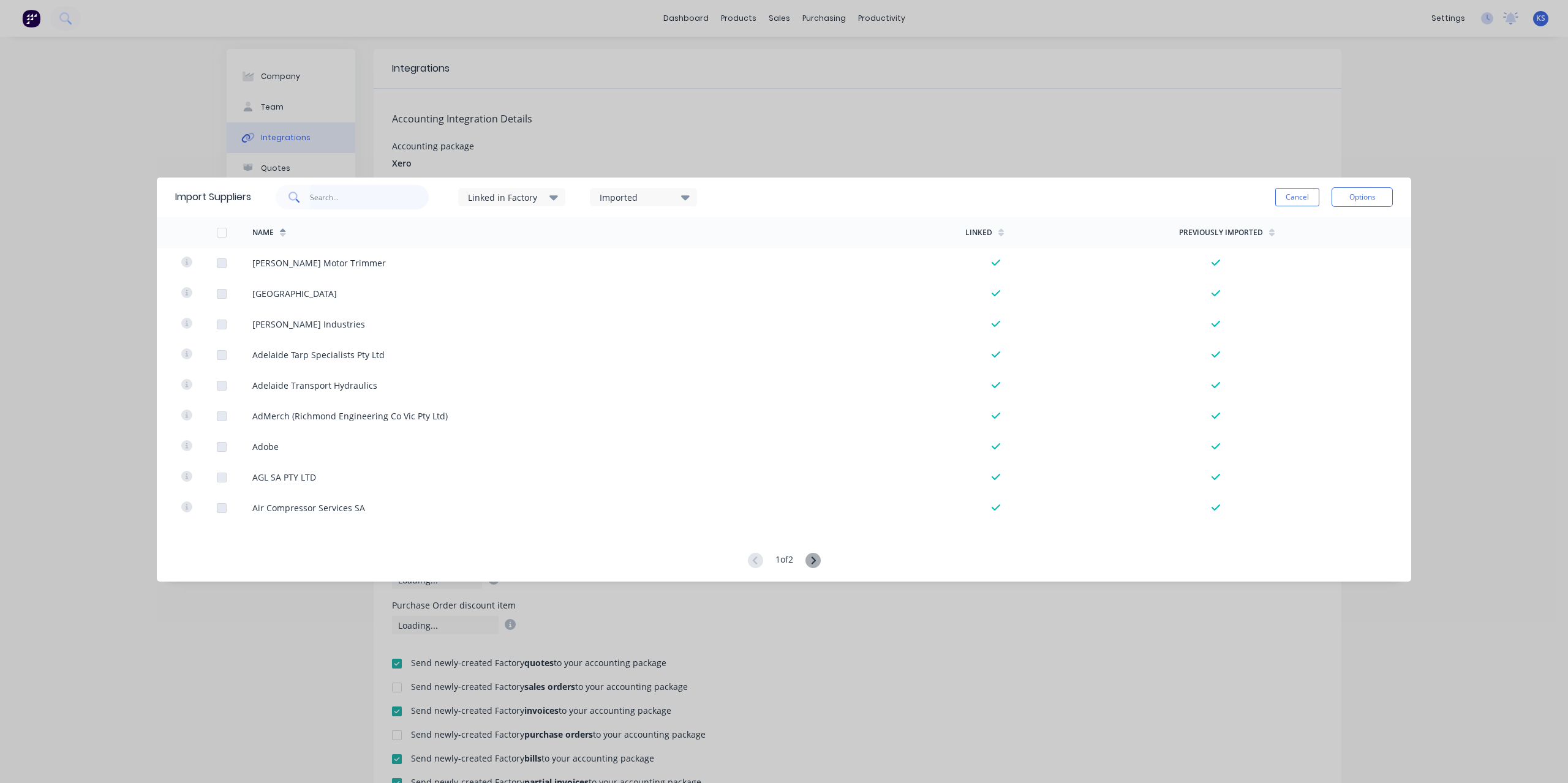
click at [336, 205] on input "text" at bounding box center [370, 197] width 120 height 24
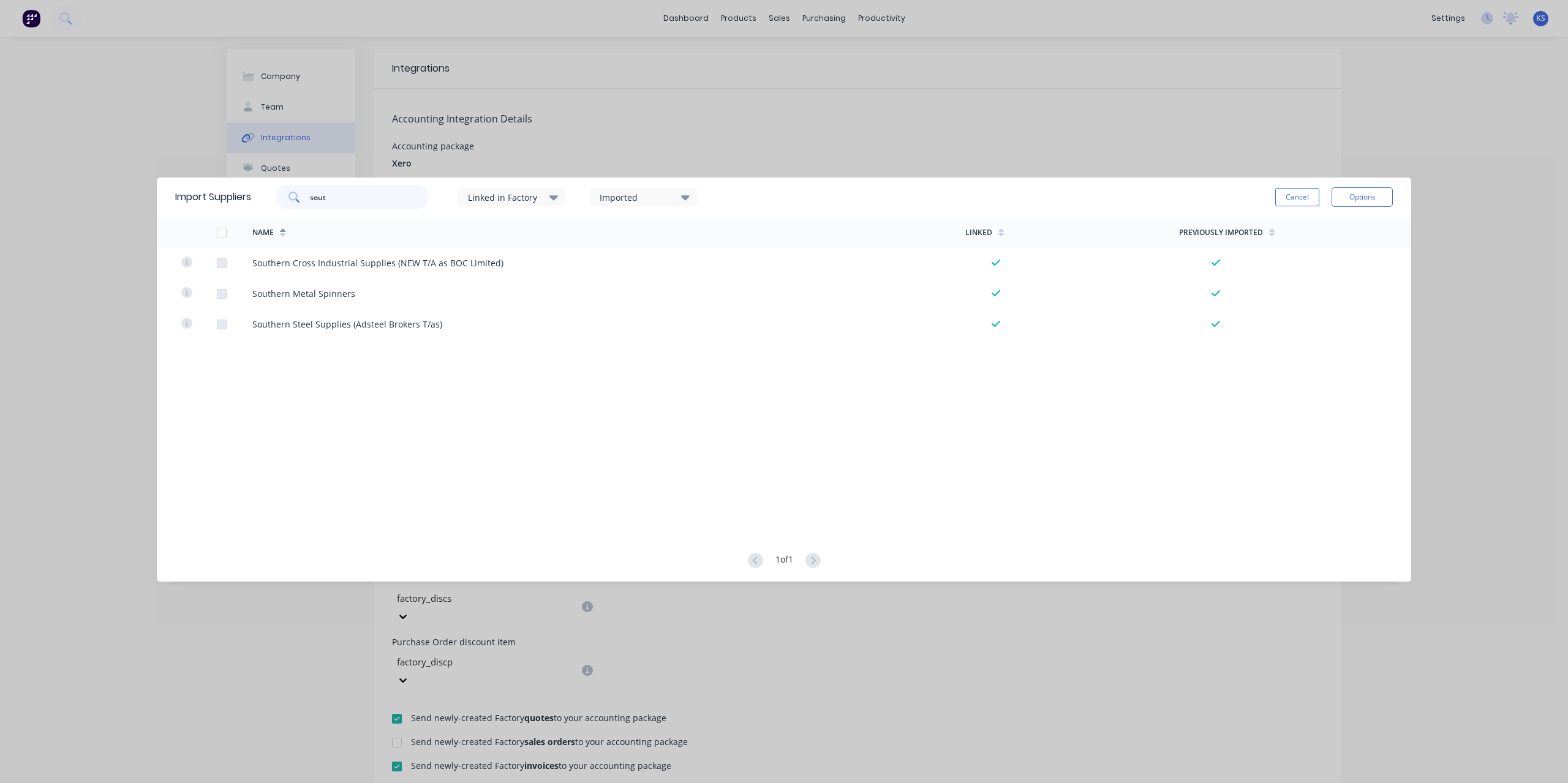
drag, startPoint x: 359, startPoint y: 204, endPoint x: 244, endPoint y: 201, distance: 115.0
click at [244, 201] on div "Import Suppliers sout Linked in Factory Imported Cancel Options" at bounding box center [784, 197] width 1255 height 40
paste input "Southern Cross Parts Barossa Pty Ltd"
click at [557, 198] on icon at bounding box center [553, 197] width 9 height 5
click at [1368, 198] on button "Options" at bounding box center [1362, 197] width 61 height 20
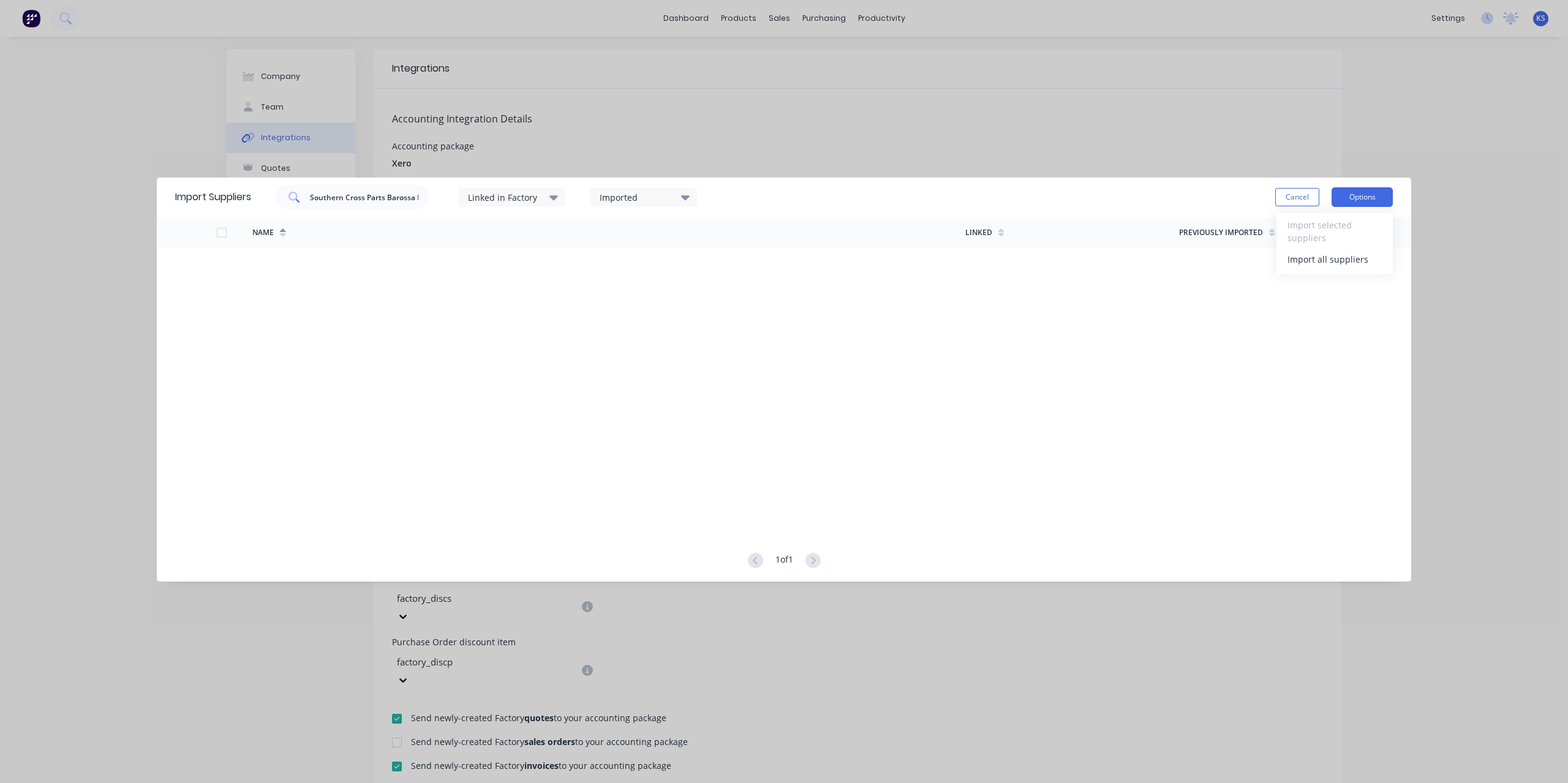
click at [1368, 198] on button "Options" at bounding box center [1362, 197] width 61 height 20
drag, startPoint x: 364, startPoint y: 195, endPoint x: 440, endPoint y: 198, distance: 76.1
click at [440, 198] on div "Southern Cross Parts Barossa Pty Ltd Linked in Factory Imported" at bounding box center [486, 197] width 471 height 37
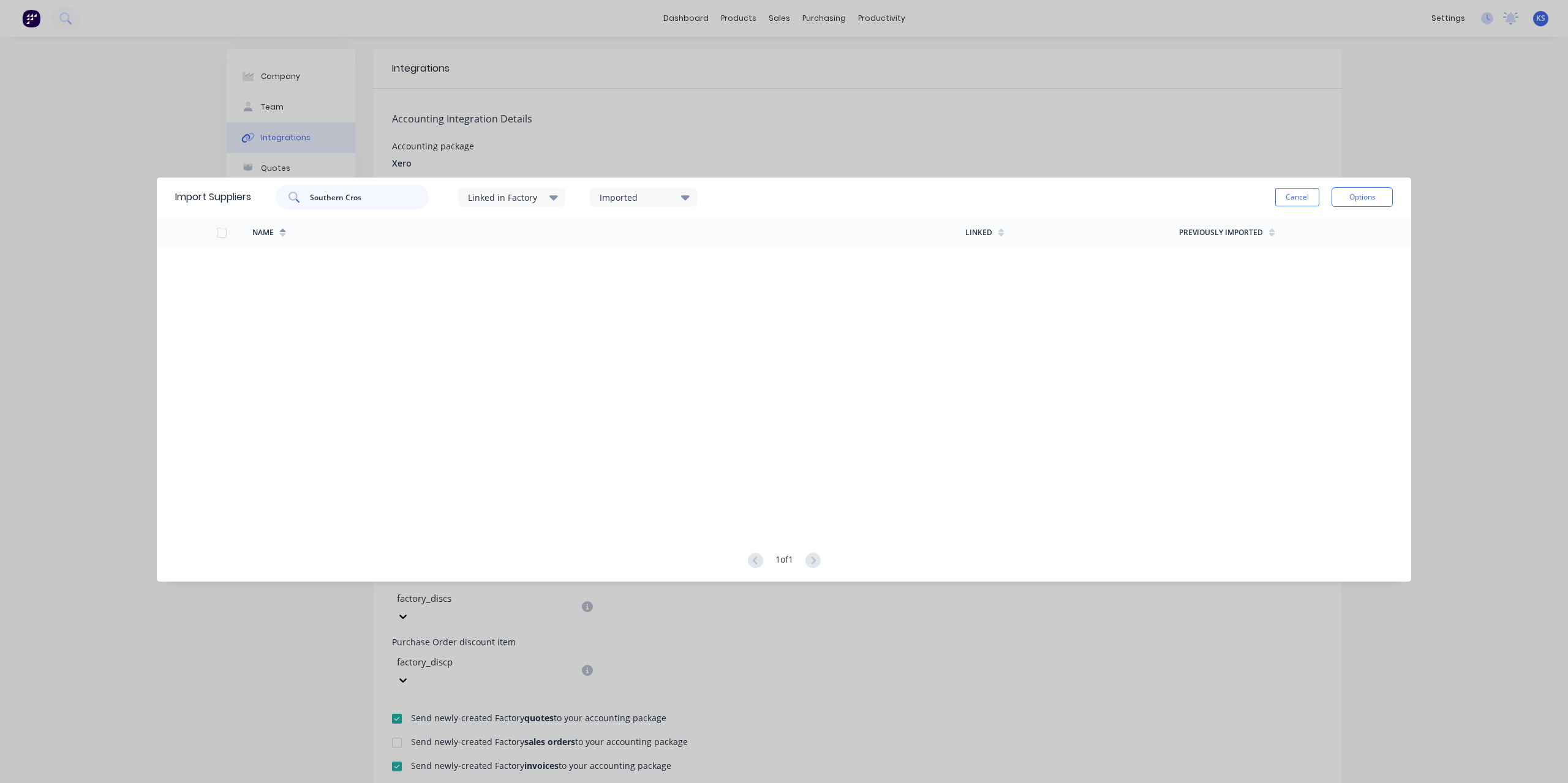
type input "Southern Cros"
click at [1317, 193] on button "Cancel" at bounding box center [1297, 197] width 44 height 18
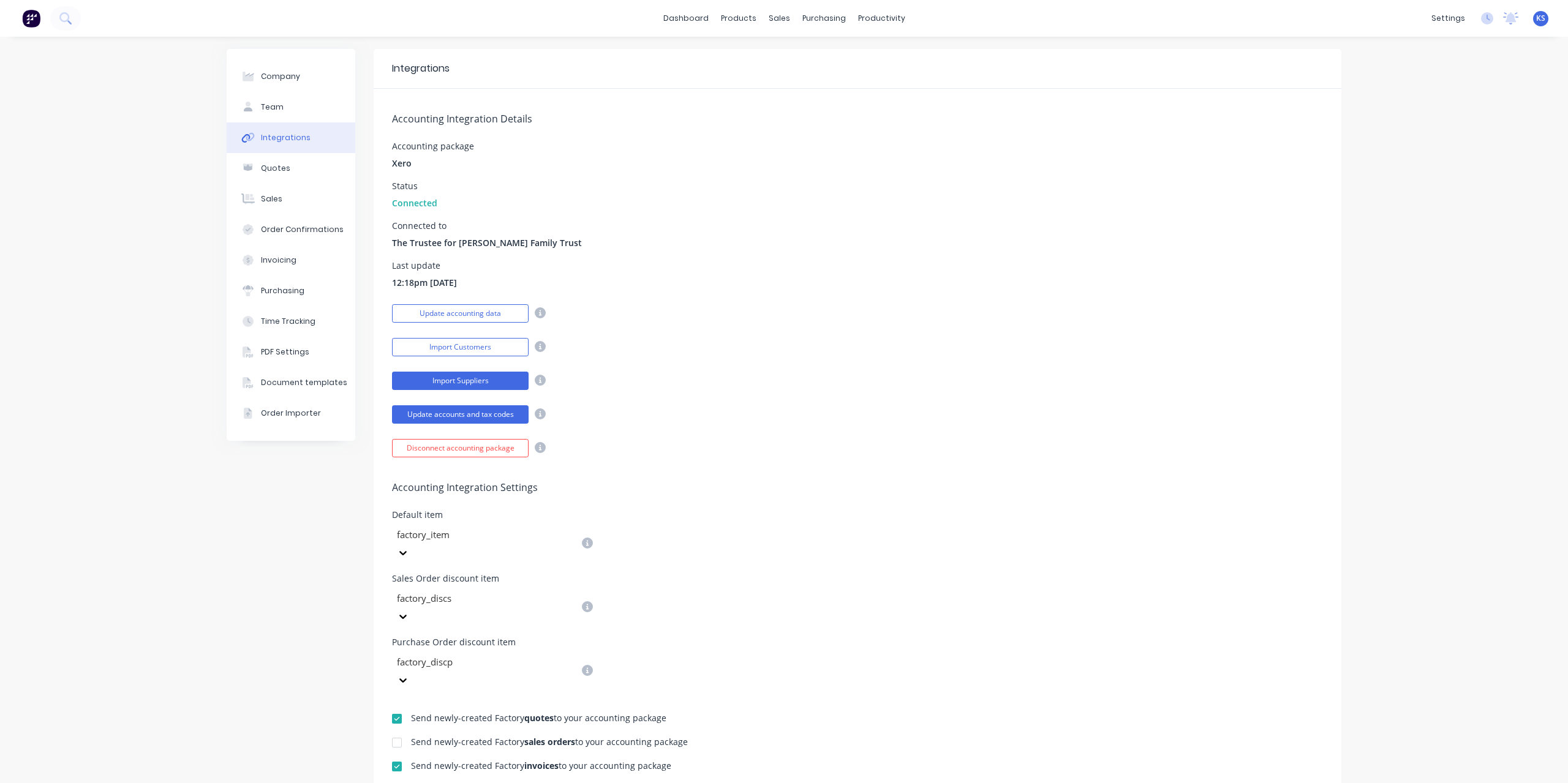
click at [468, 381] on button "Import Suppliers" at bounding box center [461, 381] width 137 height 18
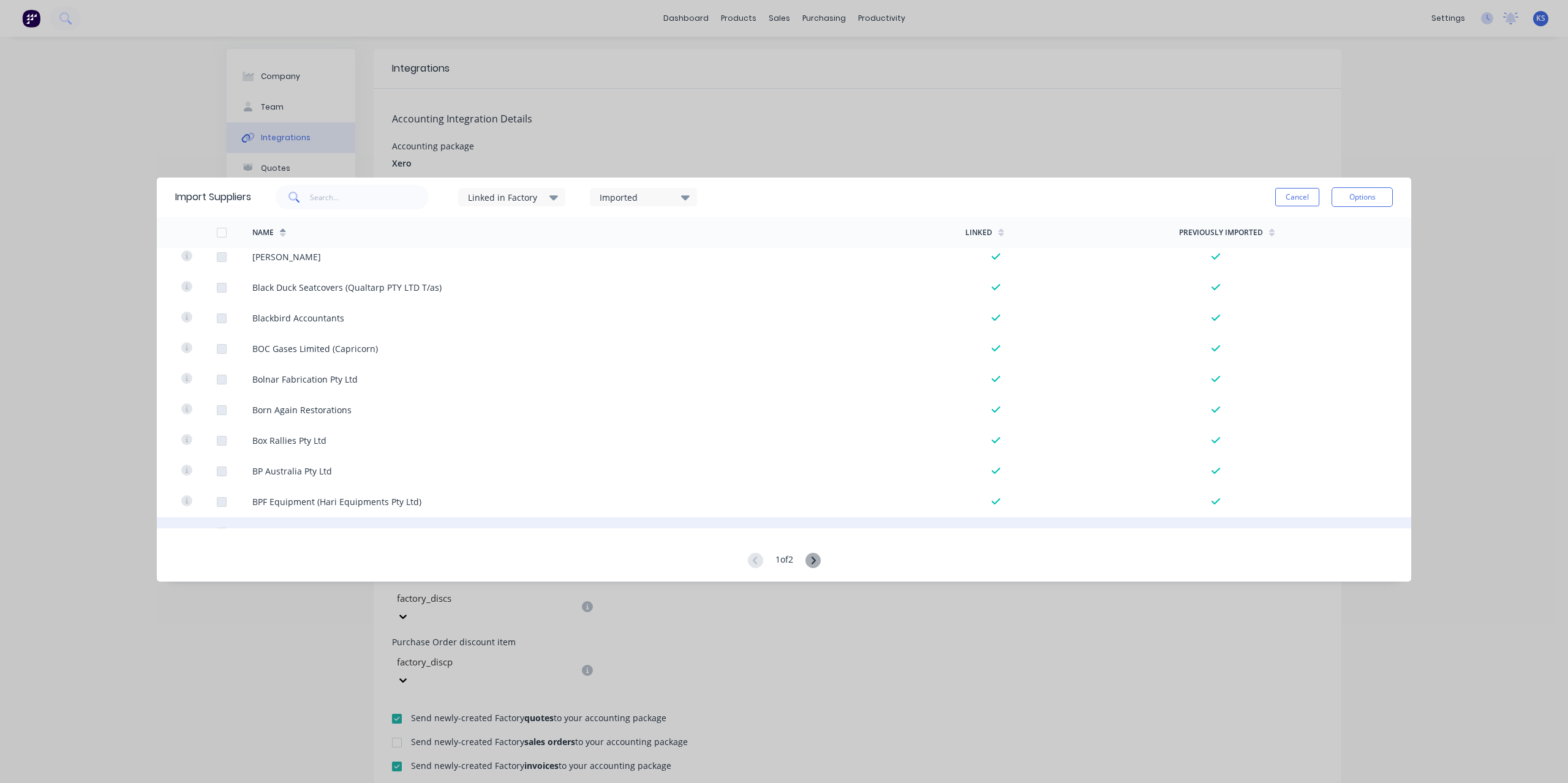
scroll to position [1163, 0]
click at [821, 559] on icon at bounding box center [813, 560] width 15 height 15
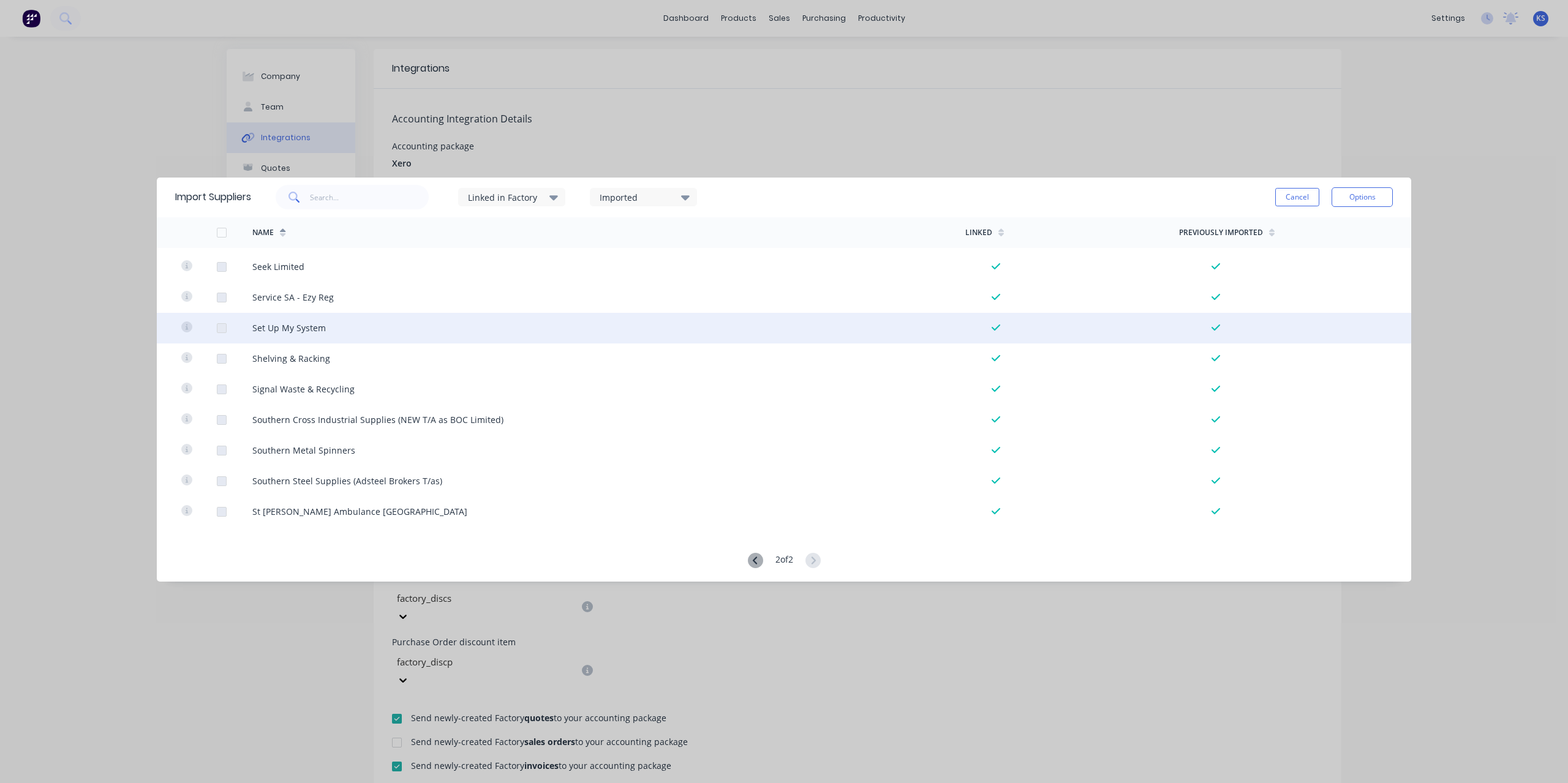
scroll to position [1837, 0]
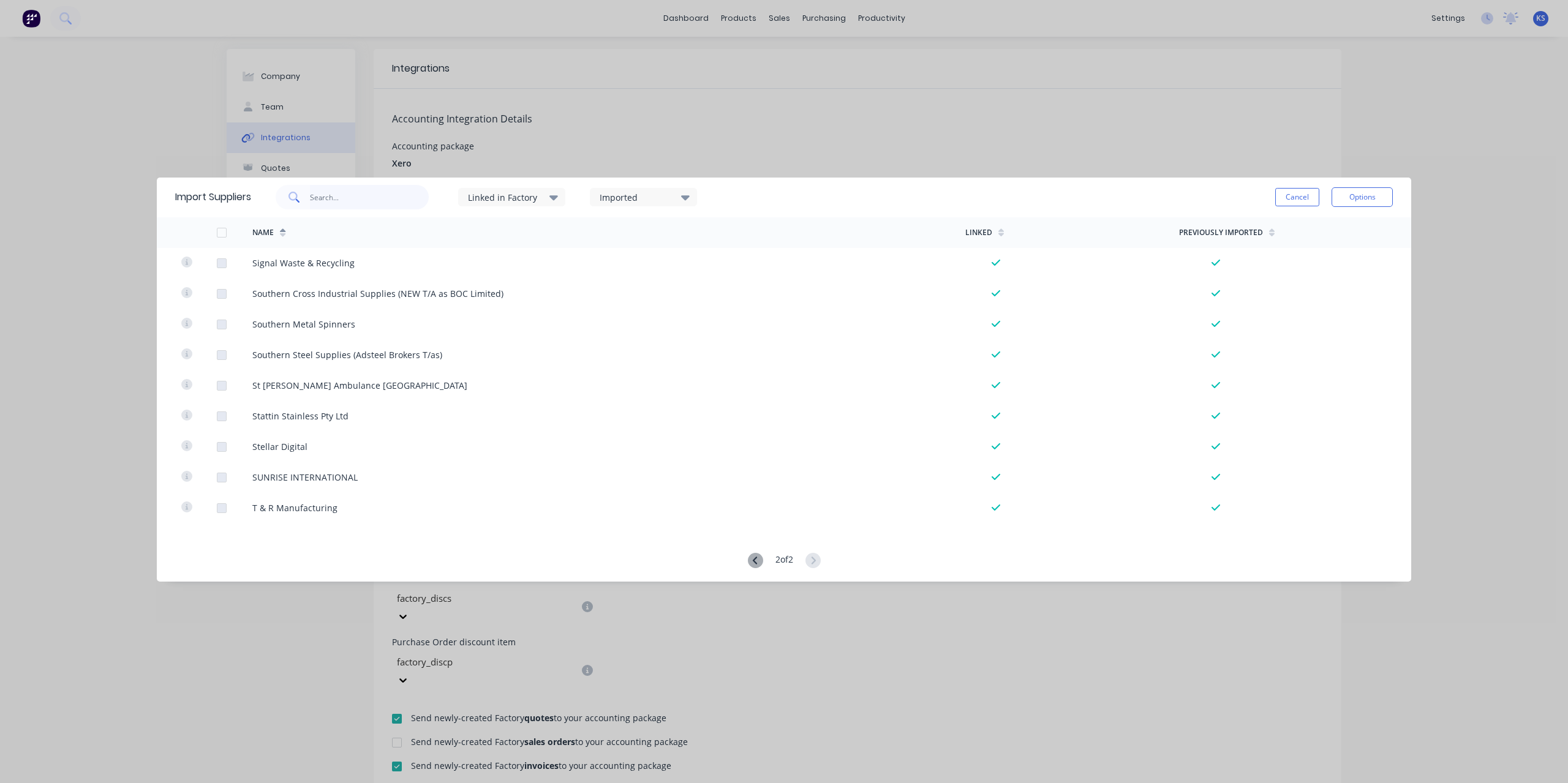
click at [316, 190] on input "text" at bounding box center [370, 197] width 120 height 24
click at [1278, 196] on button "Cancel" at bounding box center [1297, 197] width 44 height 18
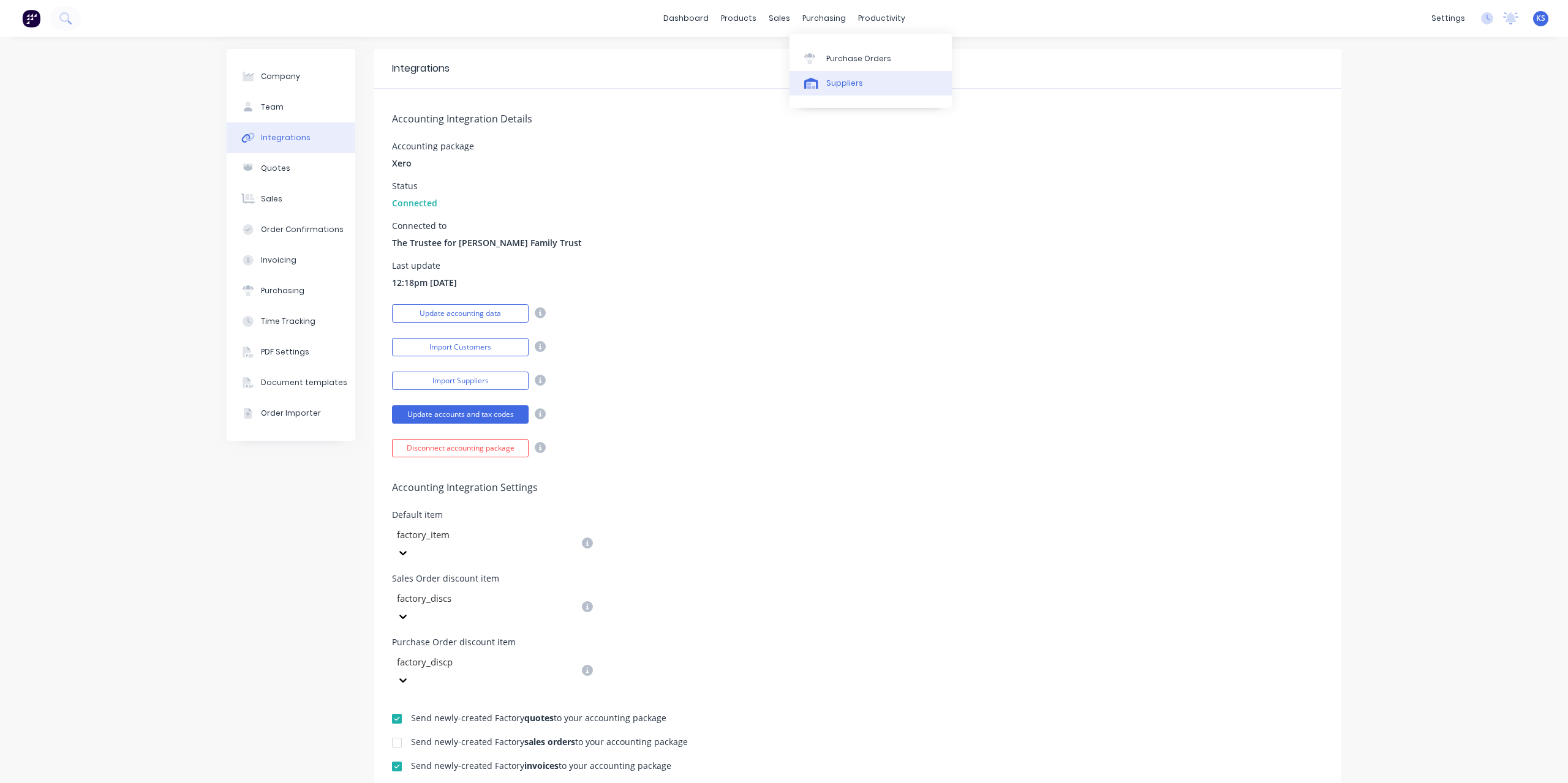
click at [840, 86] on div "Suppliers" at bounding box center [844, 83] width 37 height 11
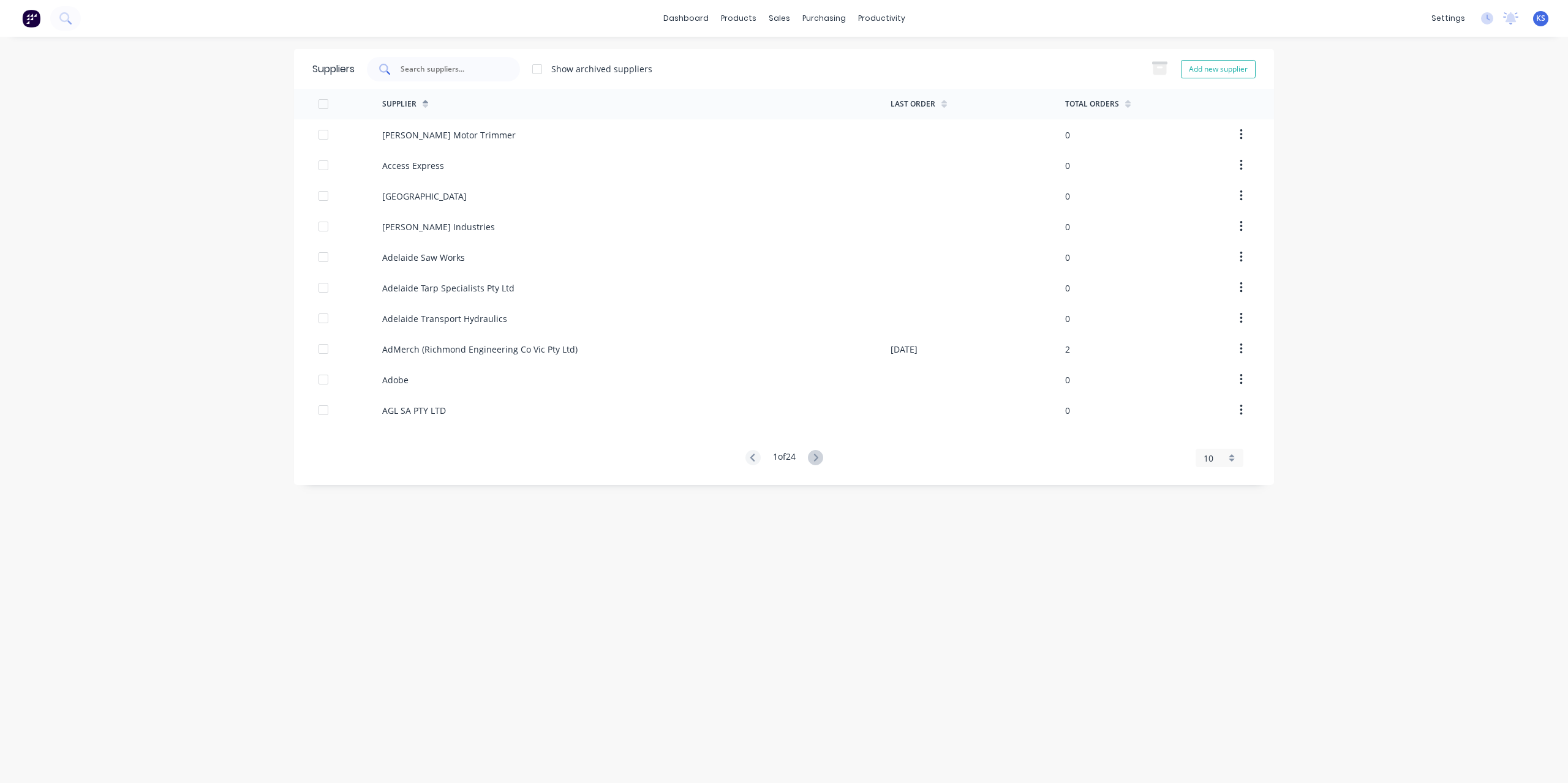
drag, startPoint x: 454, startPoint y: 69, endPoint x: 467, endPoint y: 69, distance: 13.0
click at [451, 69] on input "text" at bounding box center [450, 69] width 102 height 12
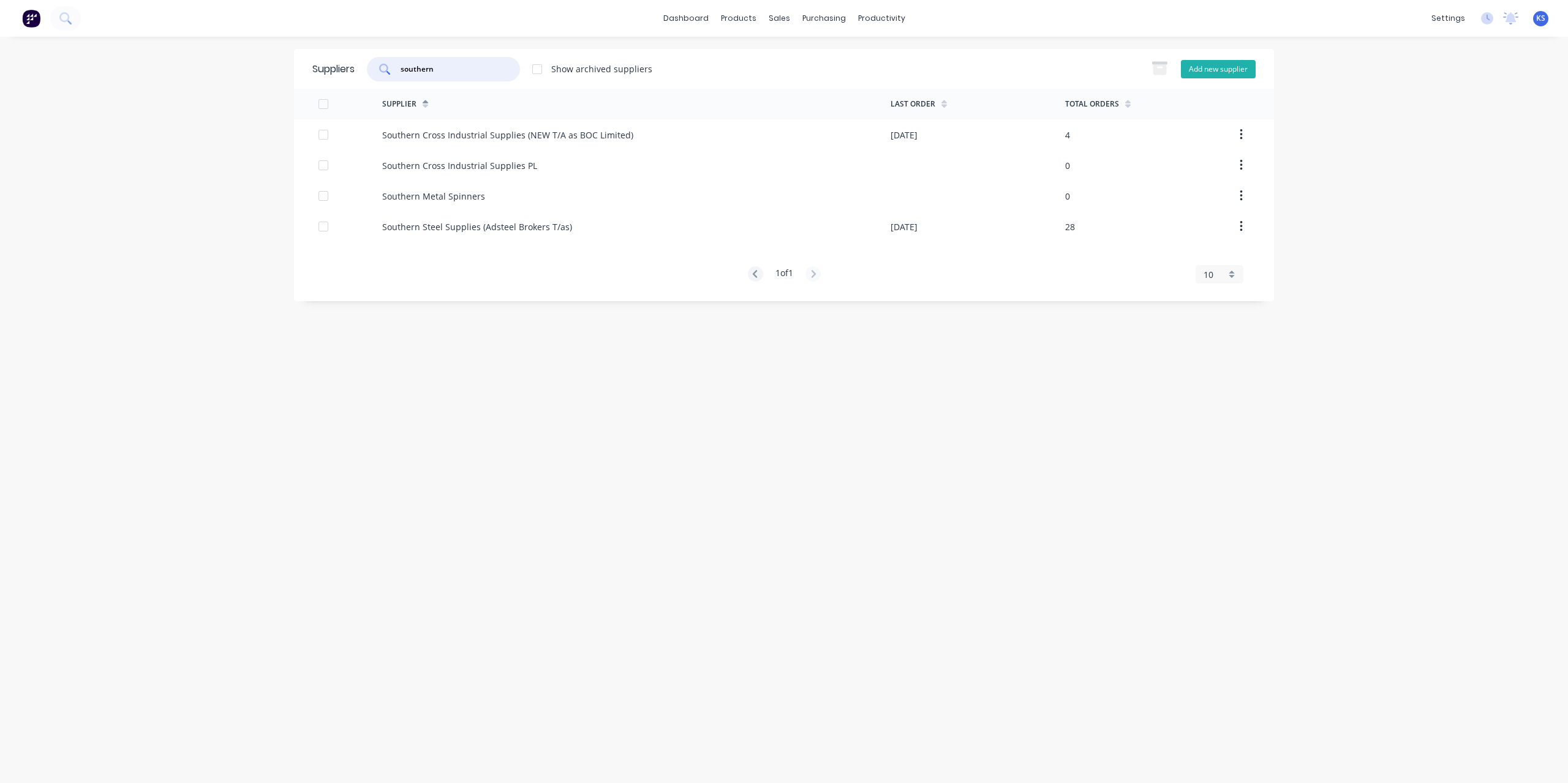
type input "southern"
click at [1232, 73] on button "Add new supplier" at bounding box center [1218, 69] width 75 height 18
select select "AU"
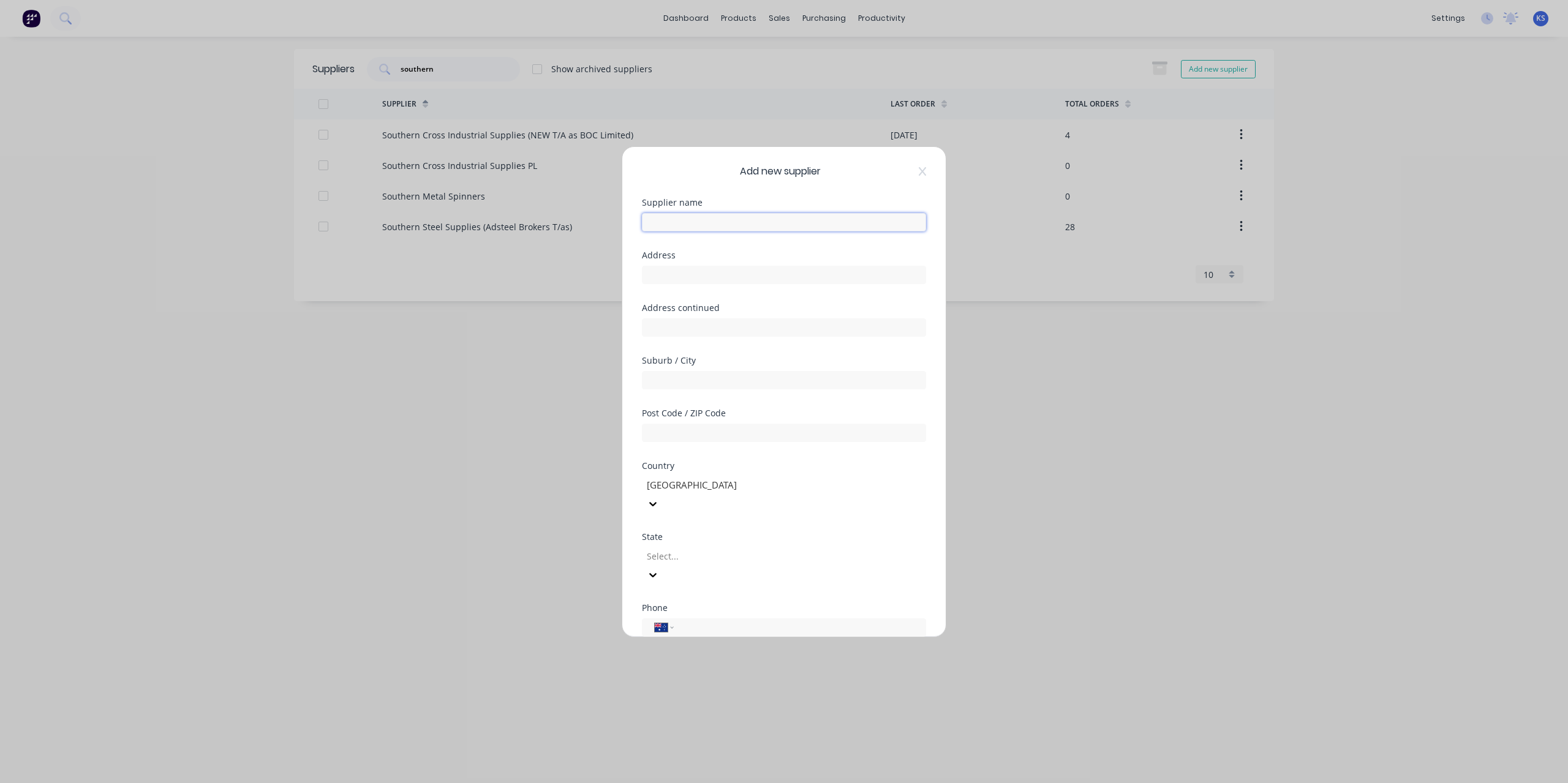
click at [798, 220] on input "text" at bounding box center [784, 222] width 285 height 18
paste input "Southern Cross Parts Barossa Pty Ltd"
type input "Southern Cross Parts Barossa Pty Ltd"
click at [926, 437] on div "Add new supplier Supplier name Southern Cross Parts Barossa Pty Ltd Address Add…" at bounding box center [784, 392] width 323 height 490
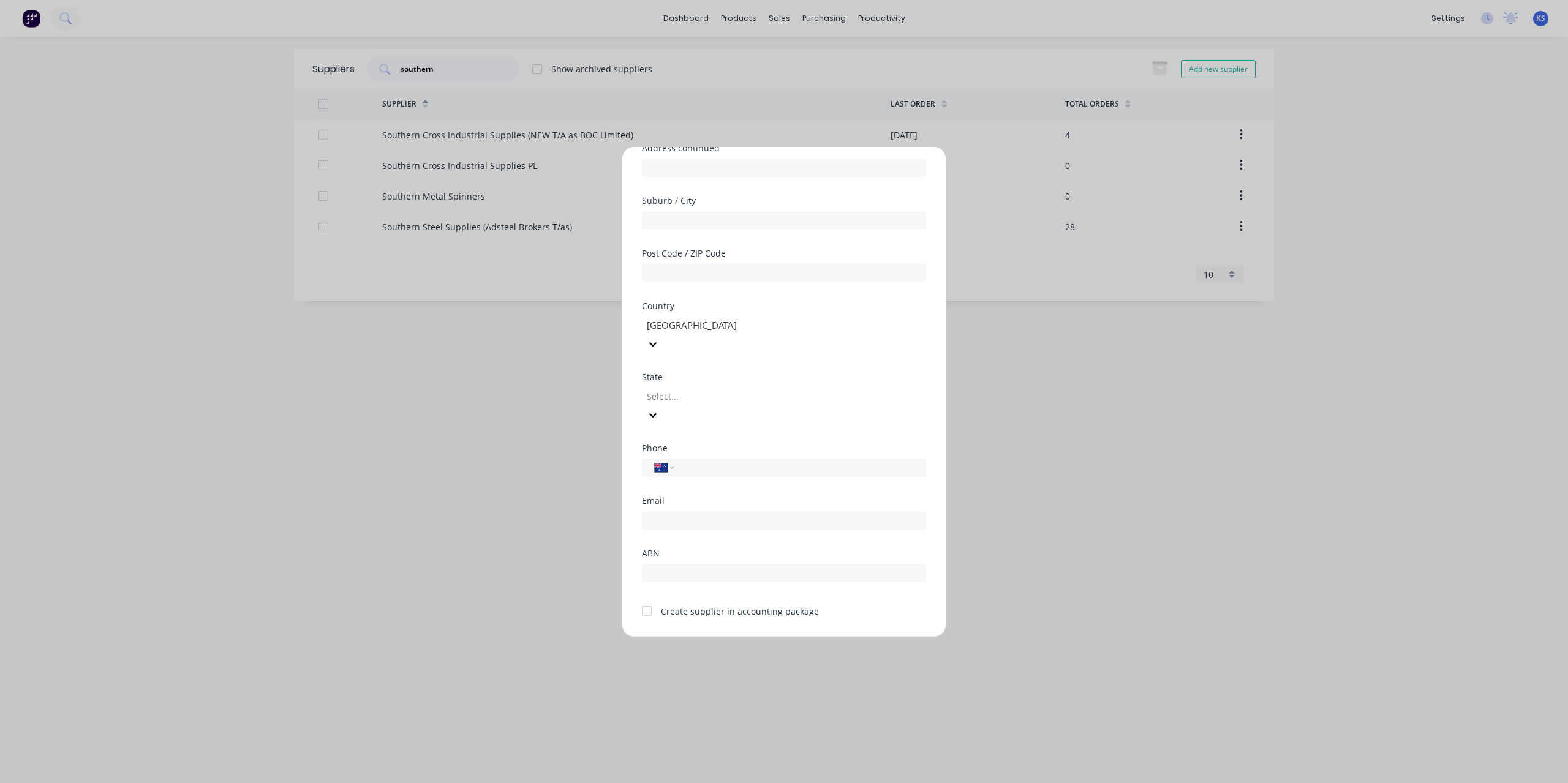
click at [647, 599] on div at bounding box center [647, 611] width 24 height 24
click at [735, 637] on button "Save" at bounding box center [745, 647] width 68 height 20
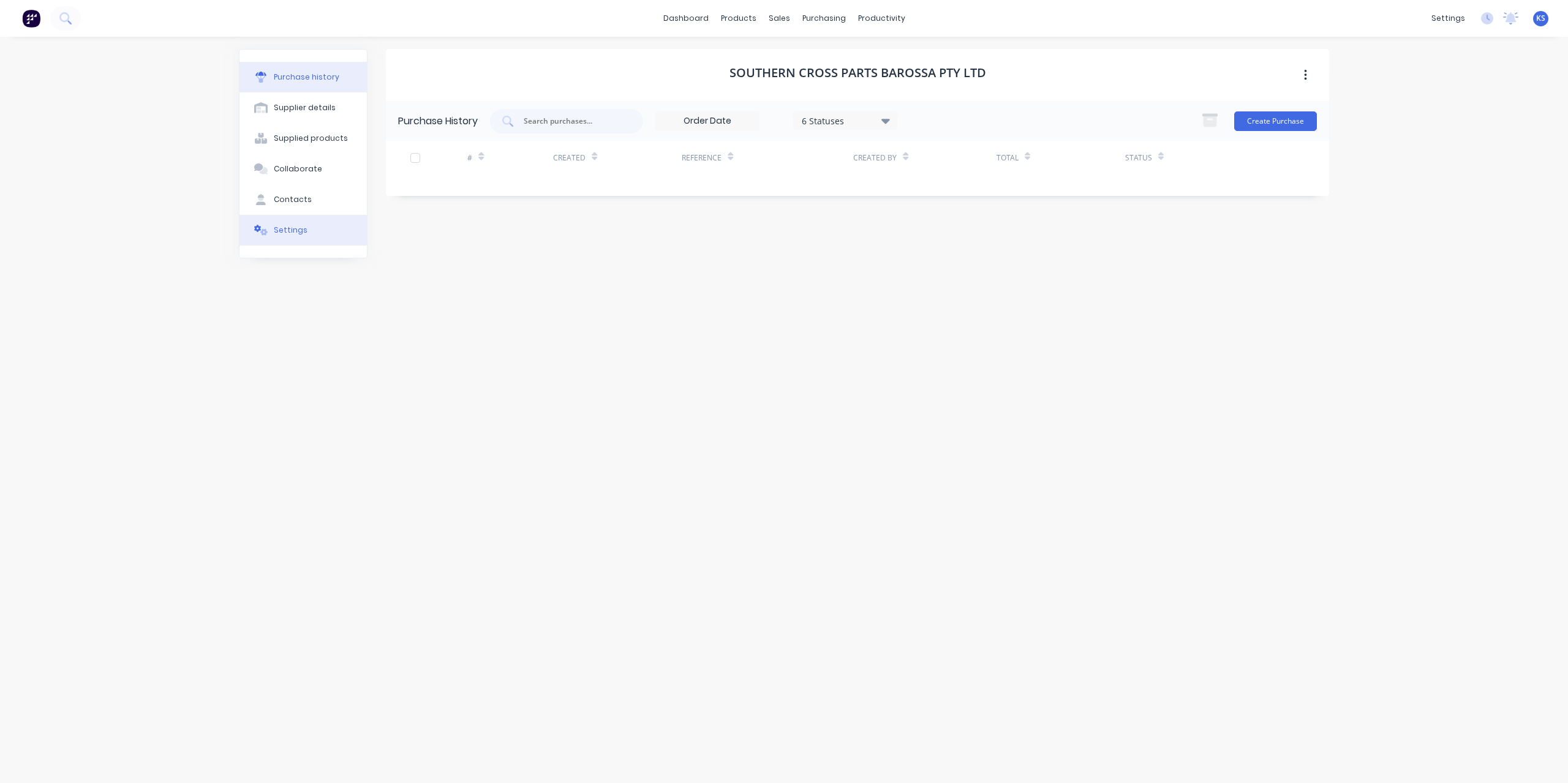
click at [288, 232] on div "Settings" at bounding box center [290, 230] width 34 height 11
click at [485, 213] on div at bounding box center [496, 212] width 176 height 15
type input "southern"
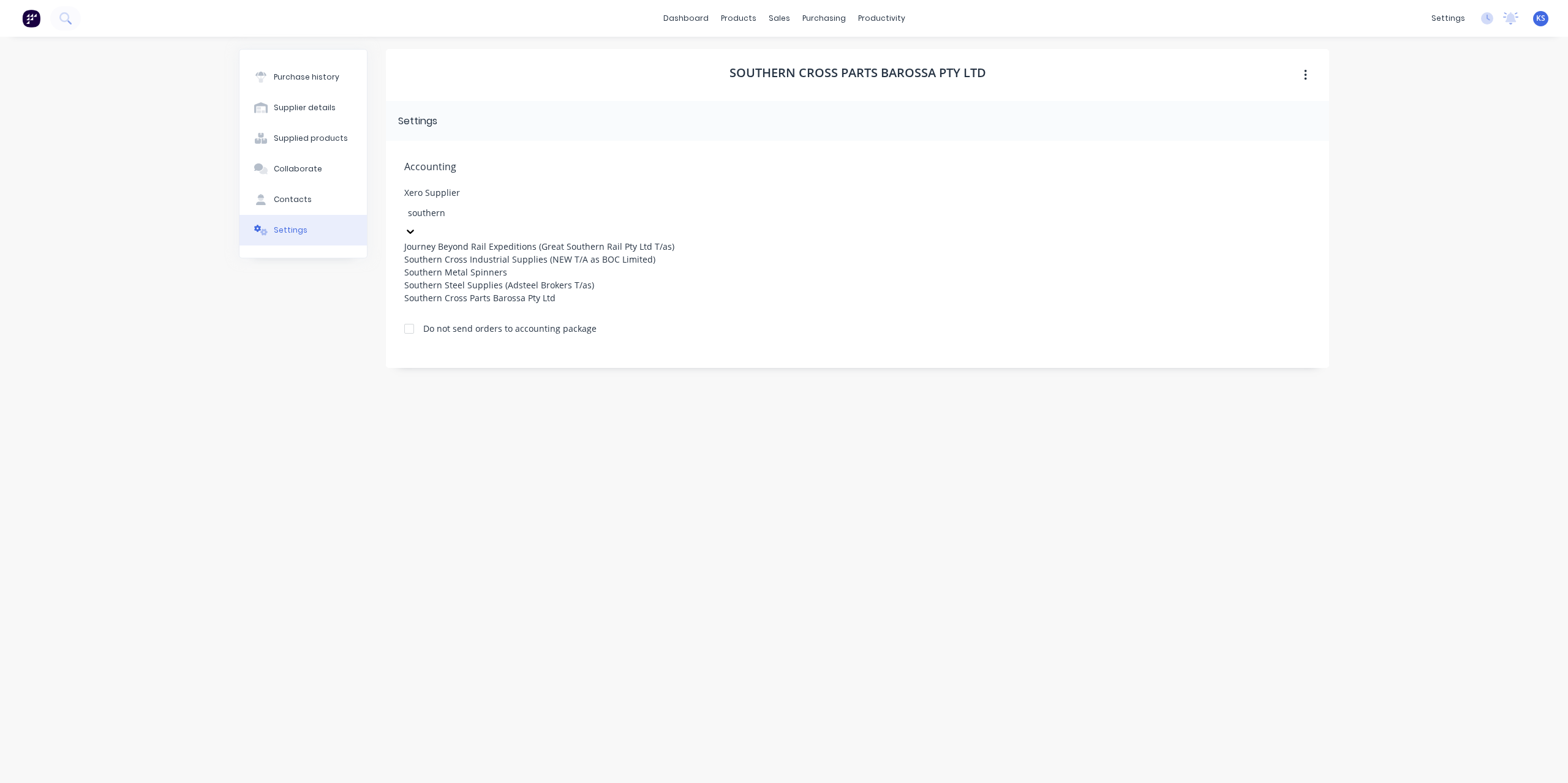
click at [465, 304] on div "Southern Cross Parts Barossa Pty Ltd" at bounding box center [539, 298] width 270 height 13
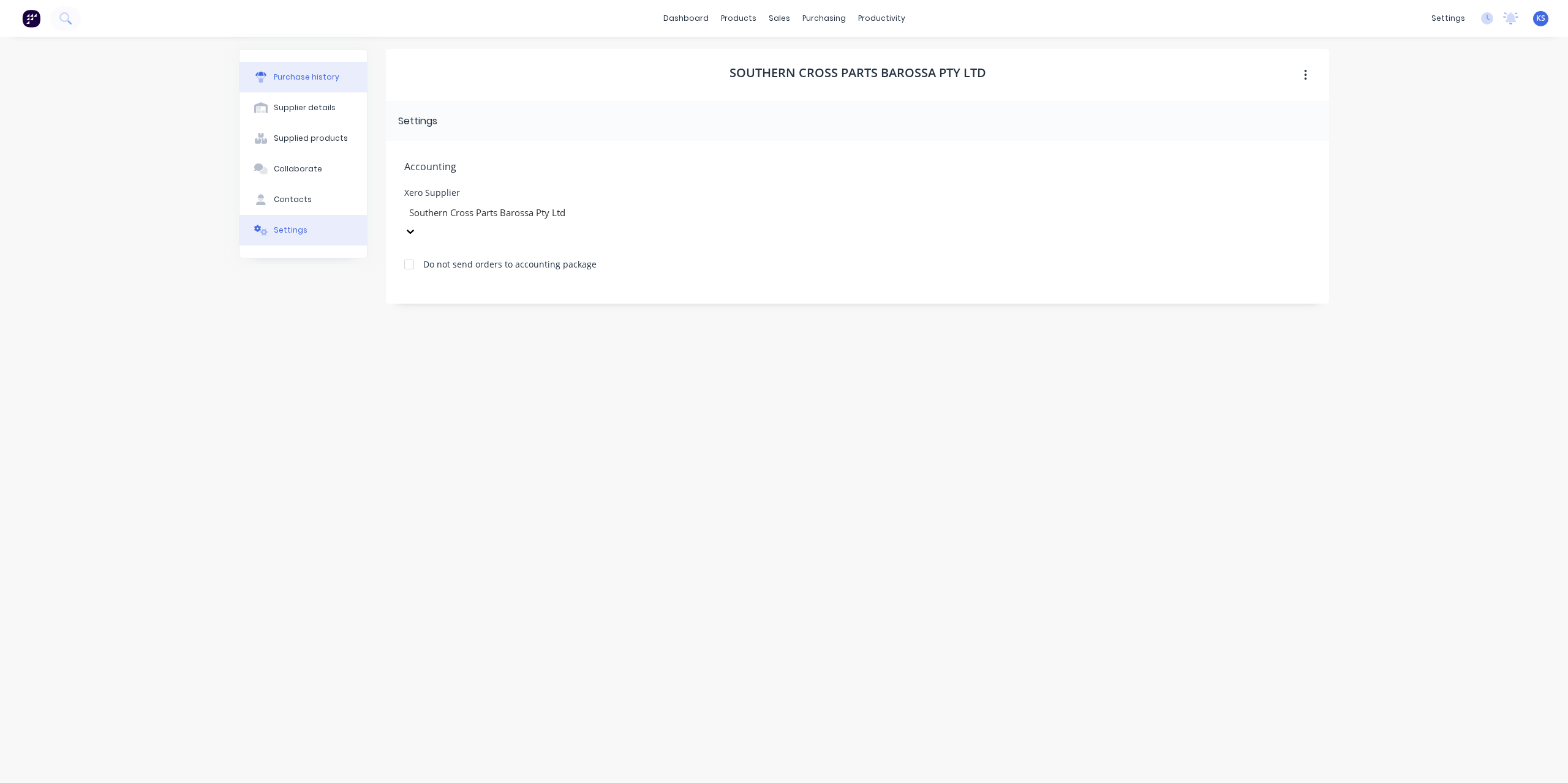
click at [315, 87] on button "Purchase history" at bounding box center [303, 77] width 127 height 31
click at [290, 227] on div "Settings" at bounding box center [290, 230] width 34 height 11
click at [318, 86] on button "Purchase history" at bounding box center [303, 77] width 127 height 31
click at [1266, 122] on button "Create Purchase" at bounding box center [1276, 122] width 83 height 20
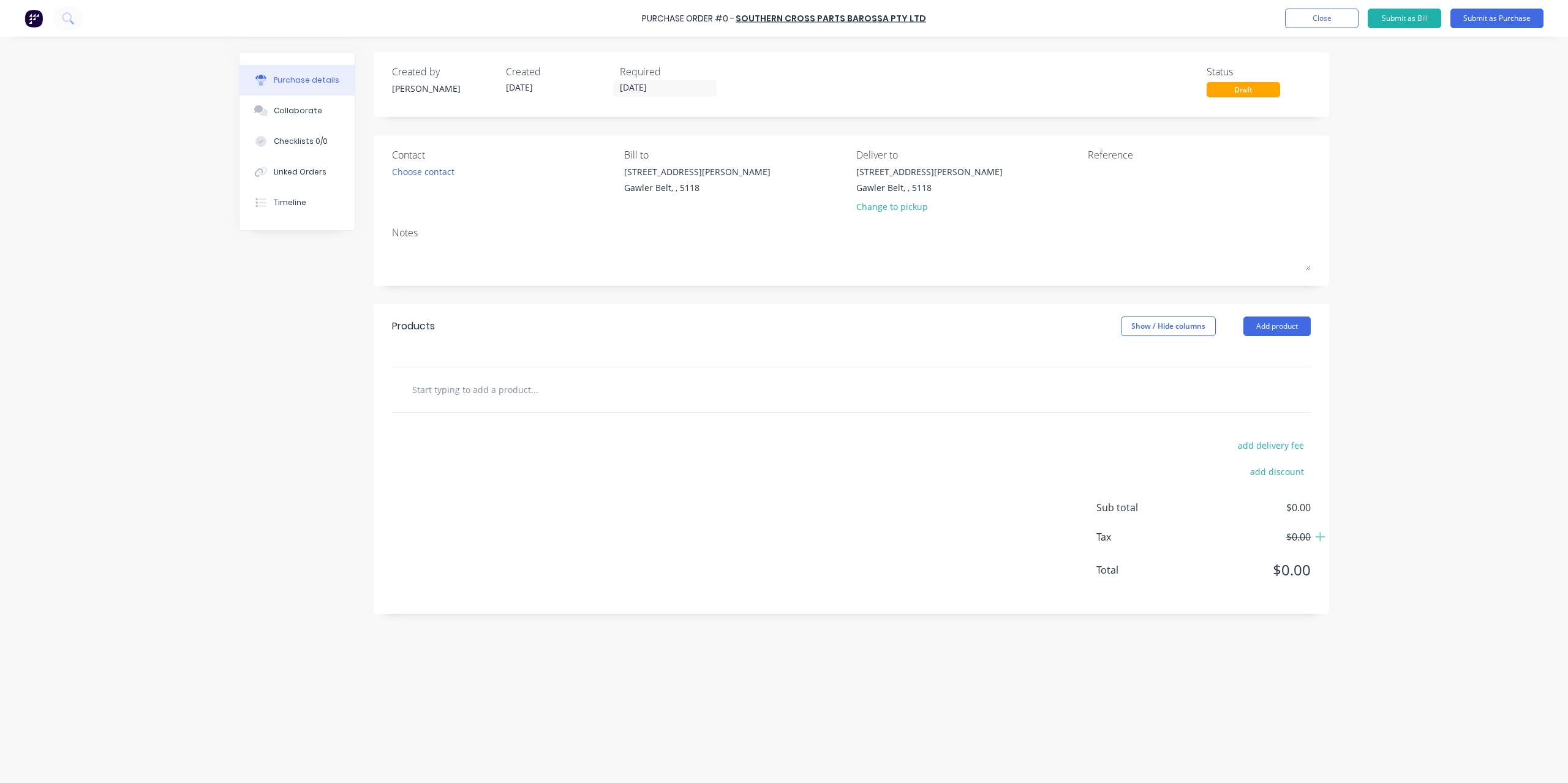
click at [452, 405] on div at bounding box center [852, 390] width 919 height 45
click at [454, 395] on input "text" at bounding box center [534, 389] width 245 height 24
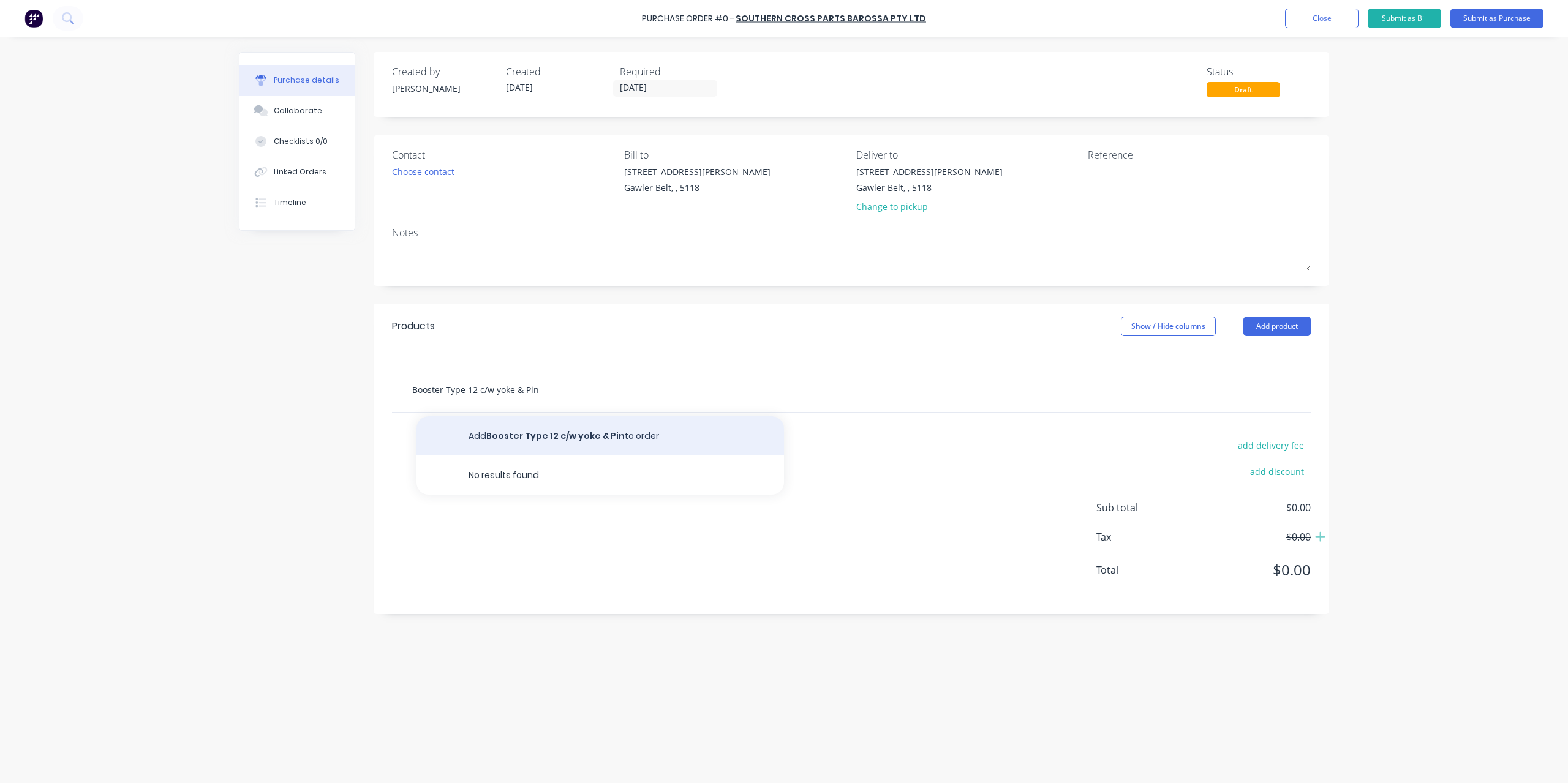
type input "Booster Type 12 c/w yoke & Pin"
click at [564, 439] on button "Add Booster Type 12 c/w yoke & Pin to order" at bounding box center [600, 436] width 367 height 39
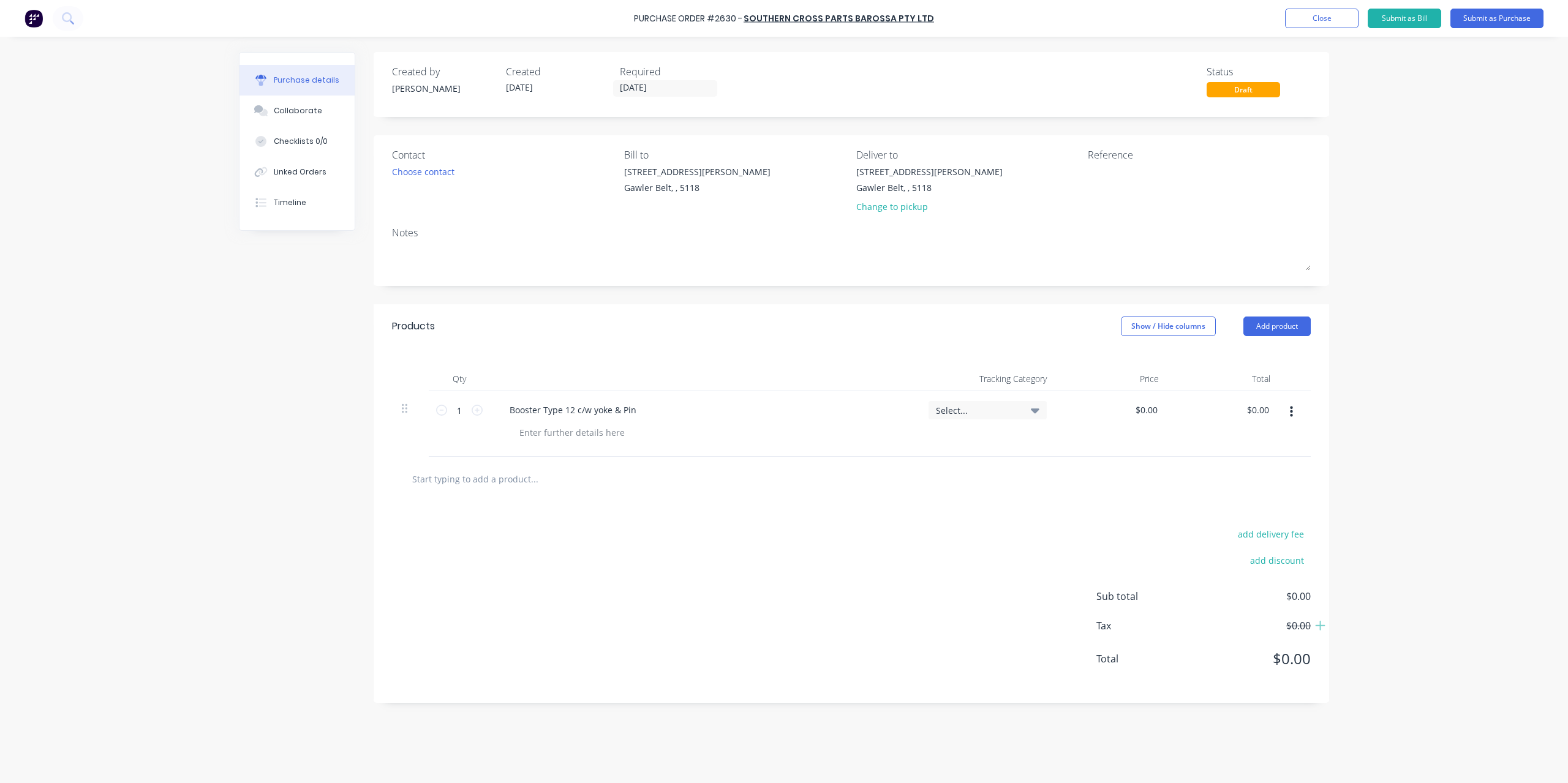
click at [1123, 411] on div "$0.00 $0.00" at bounding box center [1113, 424] width 112 height 66
click at [1158, 414] on input "0.0000" at bounding box center [1146, 410] width 28 height 18
click at [1162, 412] on div "$0.00 $0.00" at bounding box center [1113, 424] width 112 height 66
drag, startPoint x: 1166, startPoint y: 412, endPoint x: 1063, endPoint y: 415, distance: 103.0
click at [1063, 415] on div "$0.00 $0.00" at bounding box center [1113, 424] width 112 height 66
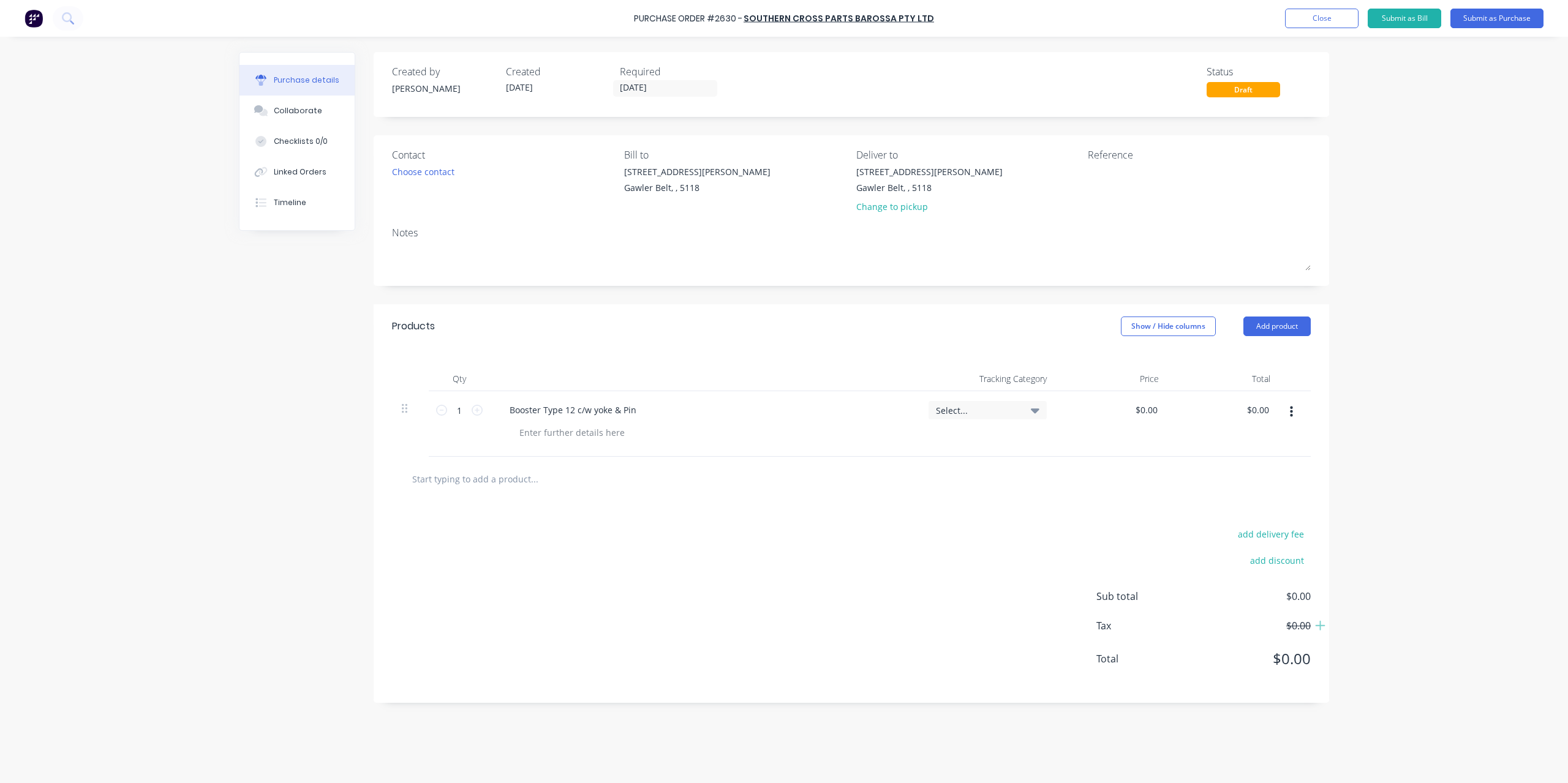
click at [1450, 420] on div "Purchase Order #2630 - Southern Cross Parts Barossa Pty Ltd Add product Close S…" at bounding box center [784, 392] width 1568 height 783
click at [1168, 409] on div "$0.00 $0.00" at bounding box center [1113, 424] width 112 height 66
click at [1153, 411] on input "0" at bounding box center [1151, 410] width 17 height 18
type input "$95.00"
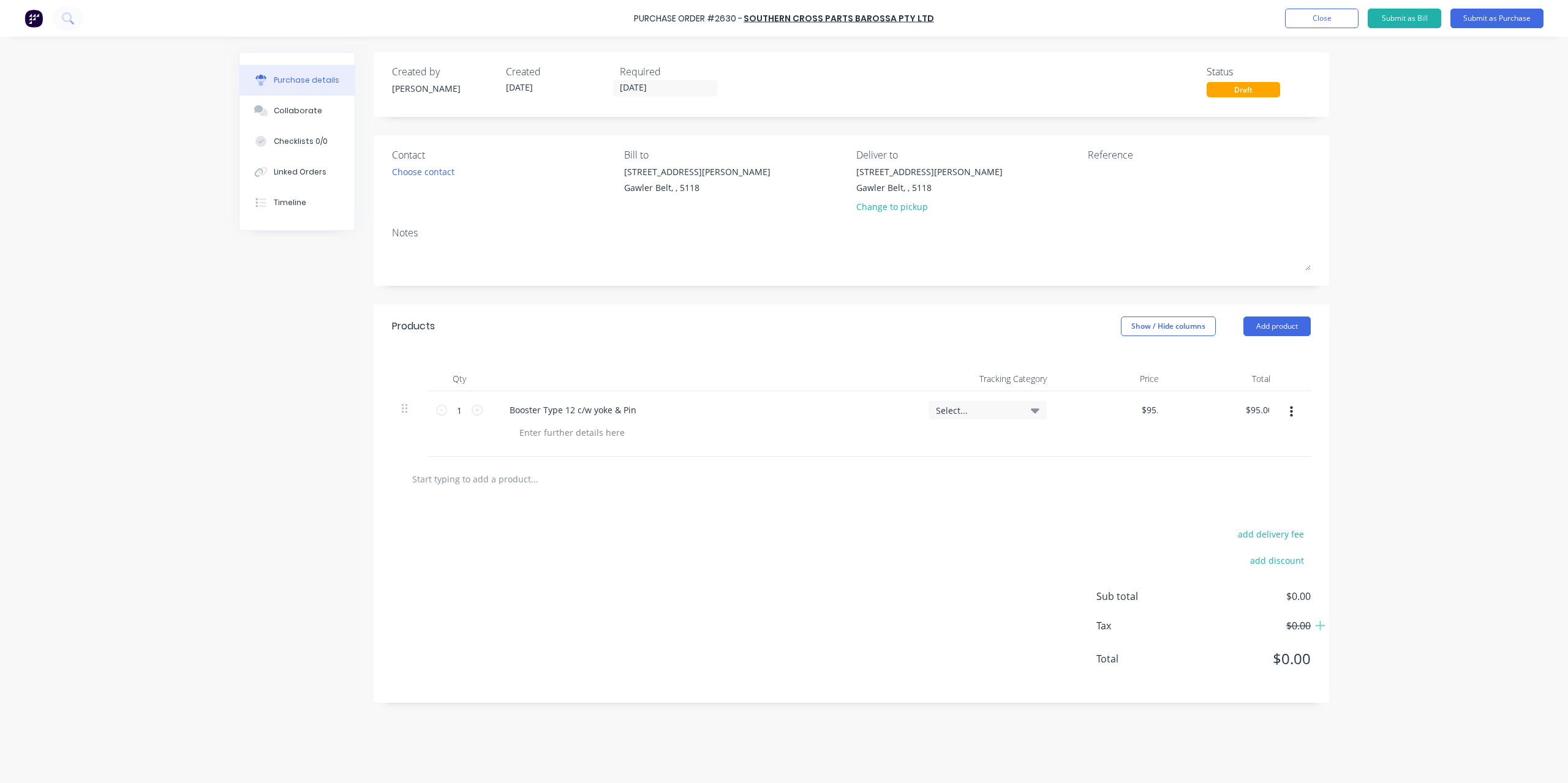
click at [1454, 450] on div "Purchase Order #2630 - Southern Cross Parts Barossa Pty Ltd Add product Close S…" at bounding box center [784, 392] width 1568 height 783
click at [1138, 141] on div "Contact Choose contact [PERSON_NAME] to [STREET_ADDRESS][PERSON_NAME] Deliver t…" at bounding box center [852, 210] width 956 height 150
click at [1127, 176] on textarea at bounding box center [1164, 179] width 153 height 28
type textarea "1"
type textarea "145631"
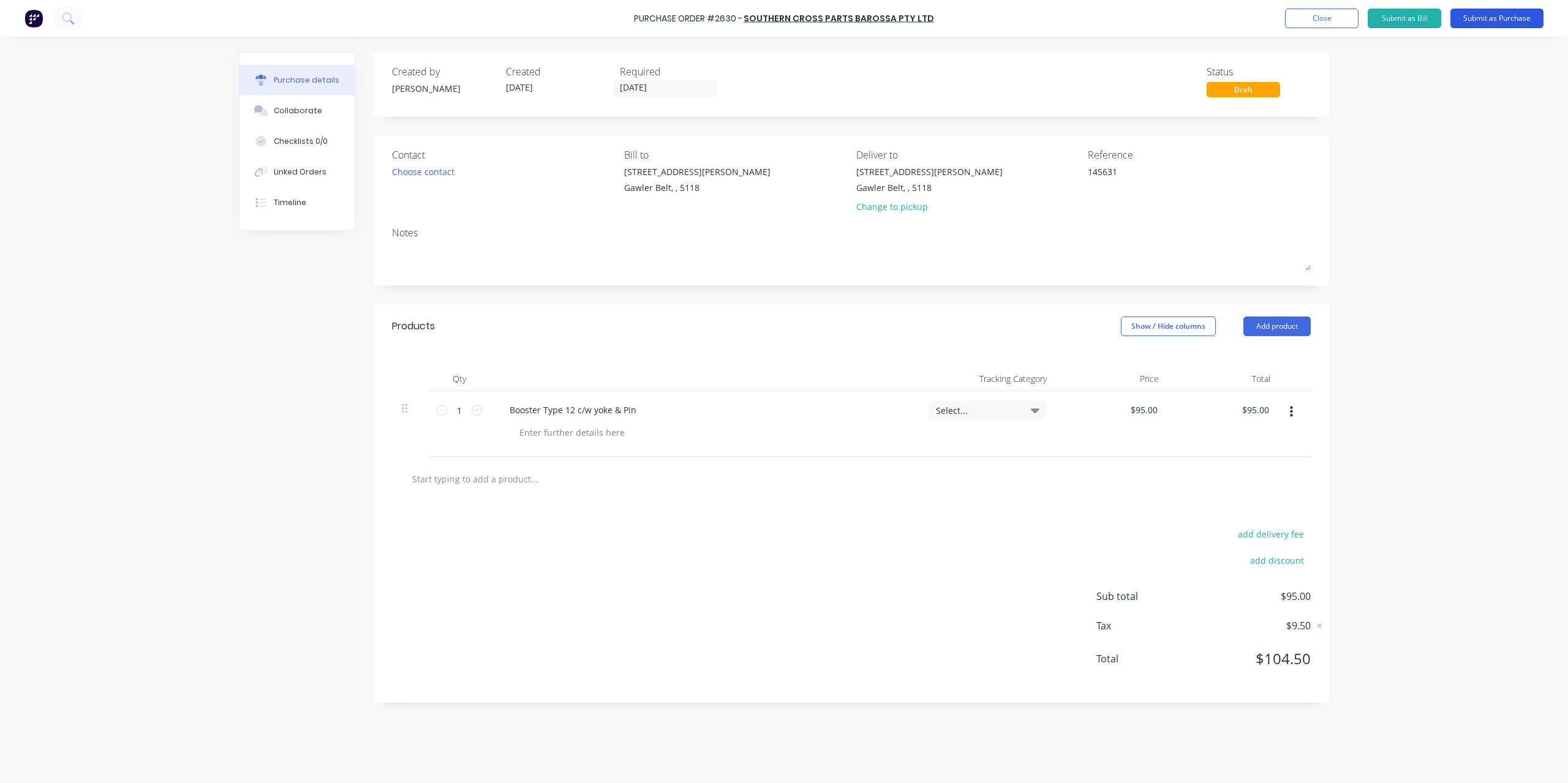
click at [1494, 19] on button "Submit as Purchase" at bounding box center [1497, 18] width 93 height 20
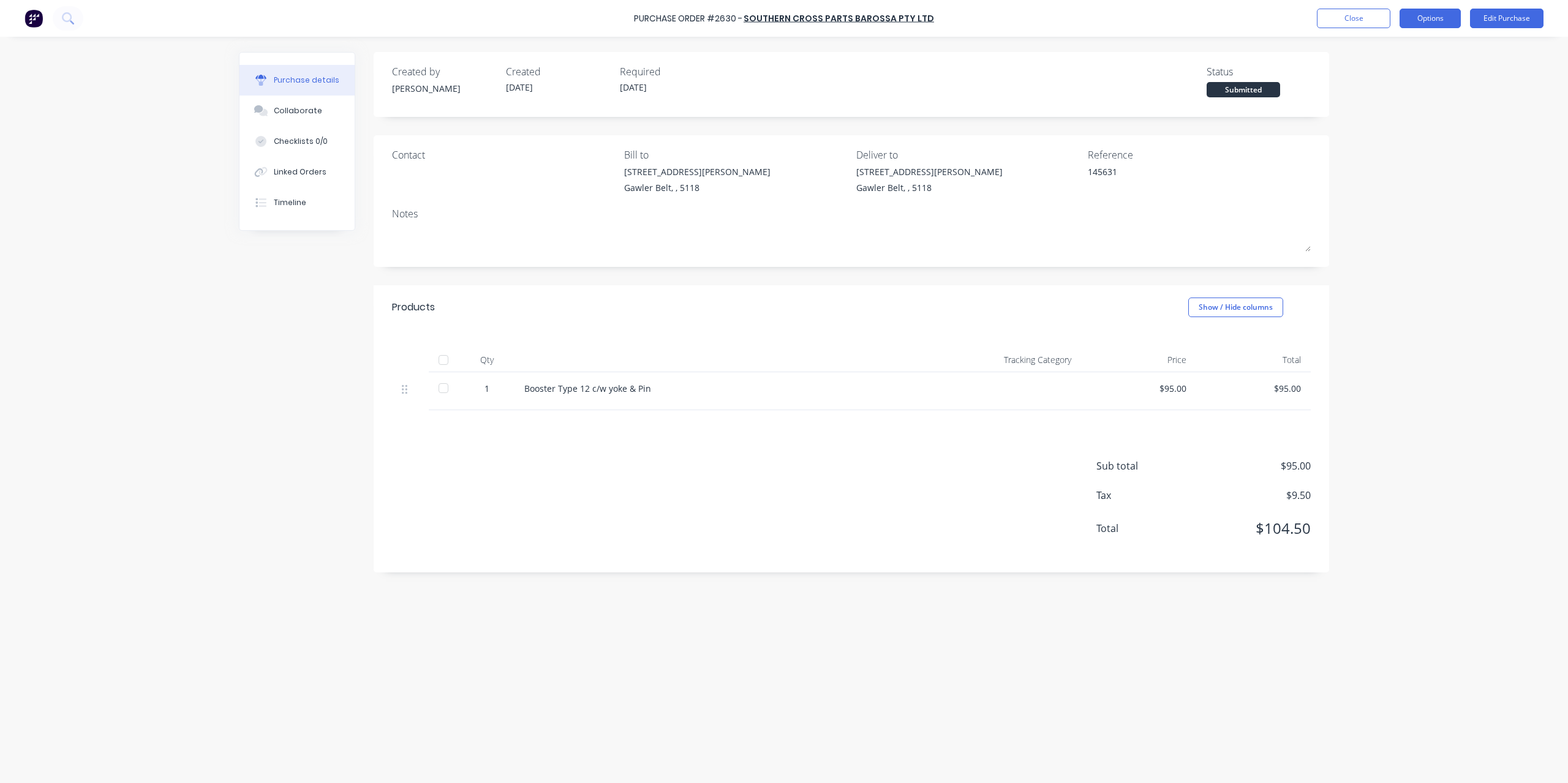
click at [1427, 18] on button "Options" at bounding box center [1430, 18] width 61 height 20
click at [1408, 70] on div "Convert to Bill" at bounding box center [1403, 74] width 95 height 18
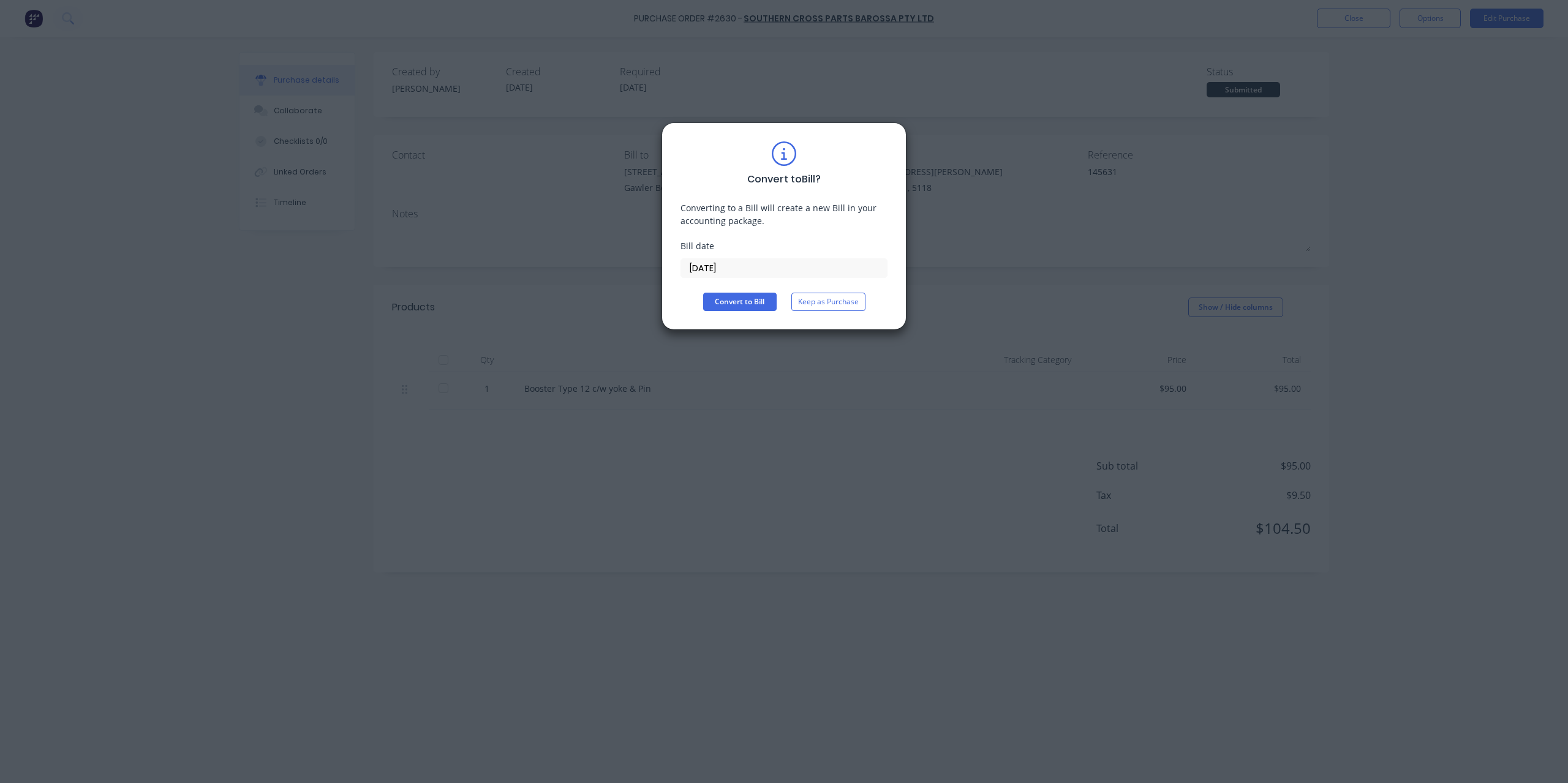
click at [775, 267] on input "[DATE]" at bounding box center [784, 268] width 206 height 18
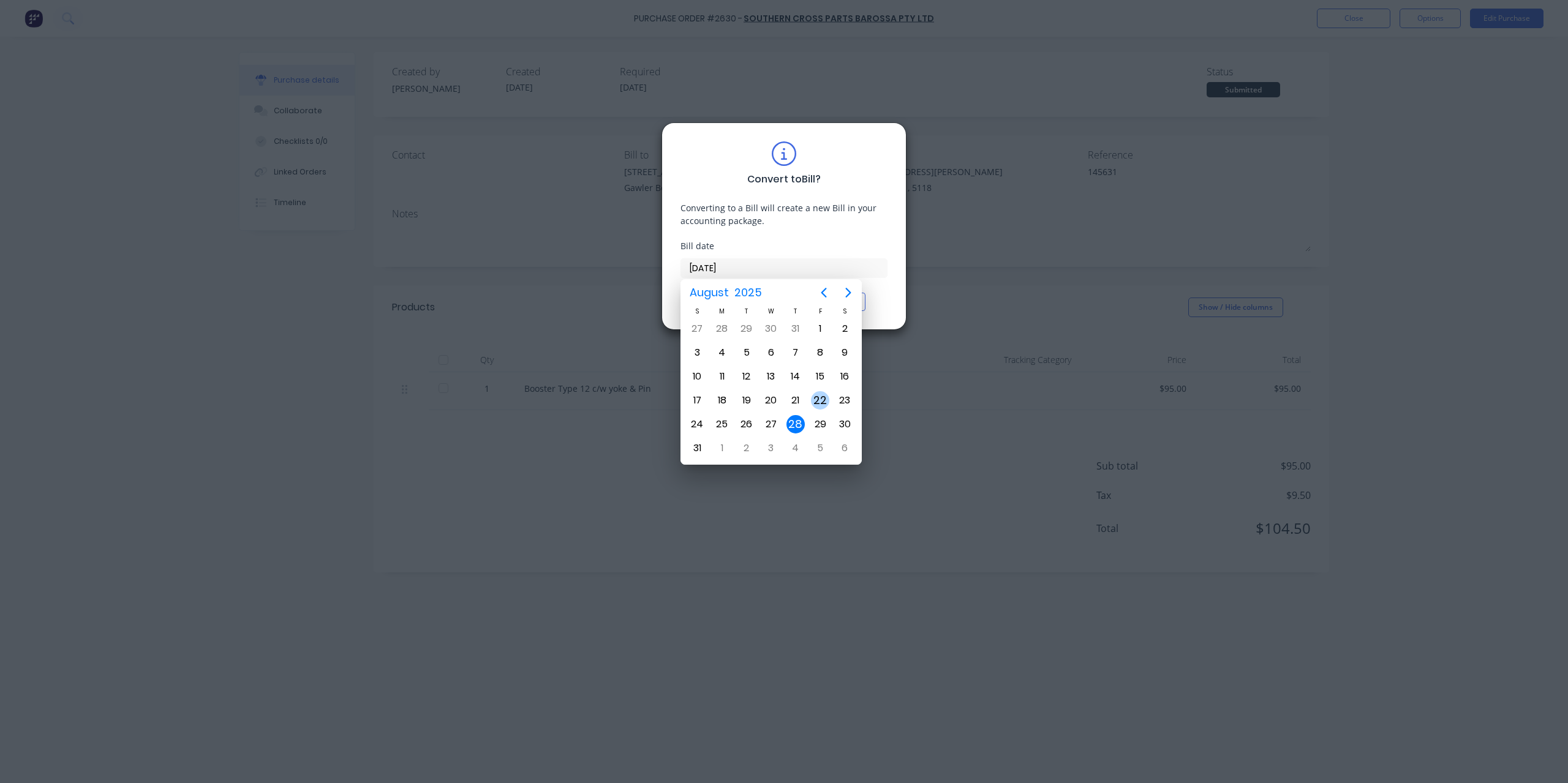
click at [818, 393] on div "22" at bounding box center [820, 401] width 18 height 18
type input "[DATE]"
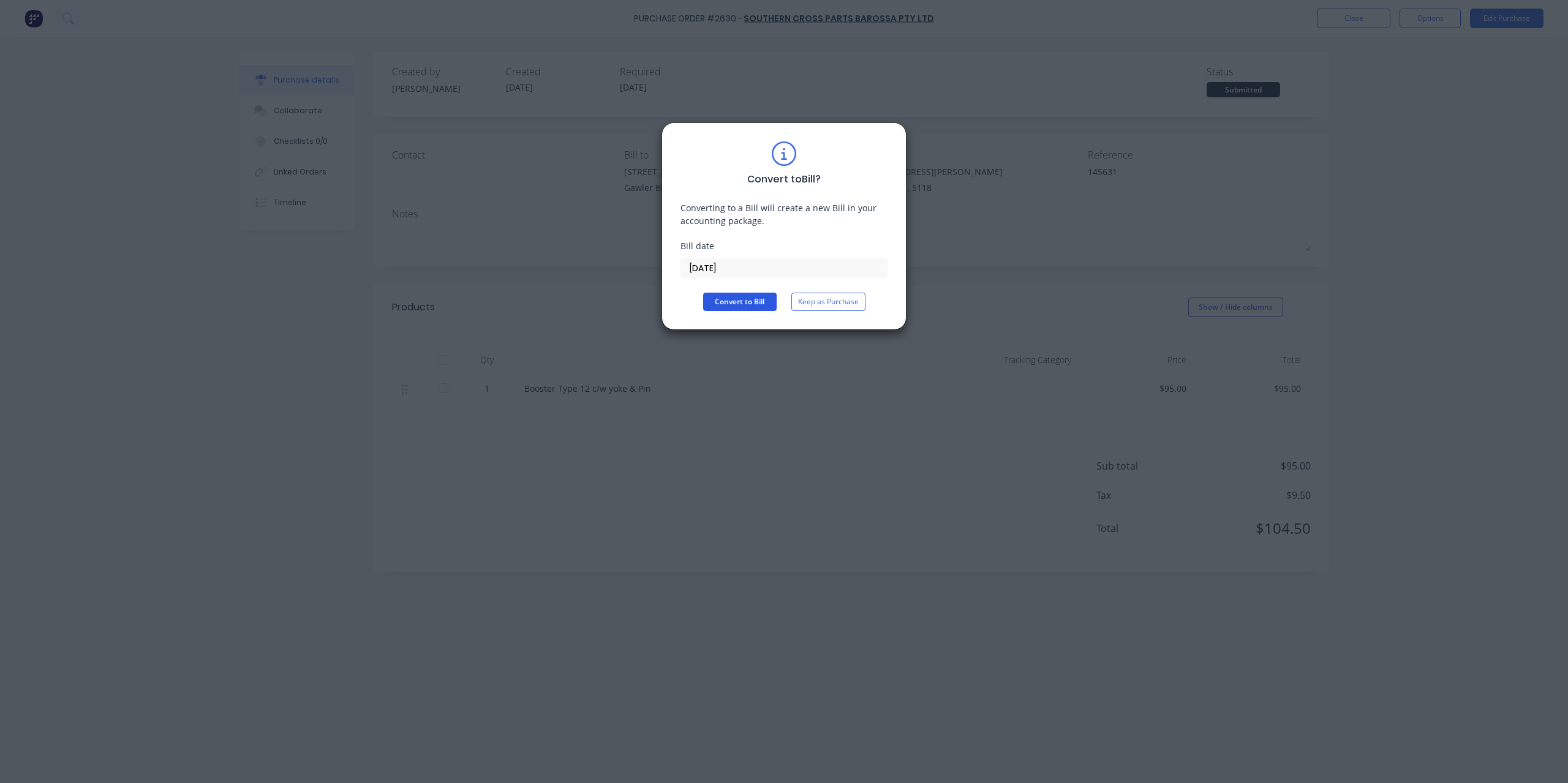
click at [747, 310] on button "Convert to Bill" at bounding box center [740, 302] width 74 height 18
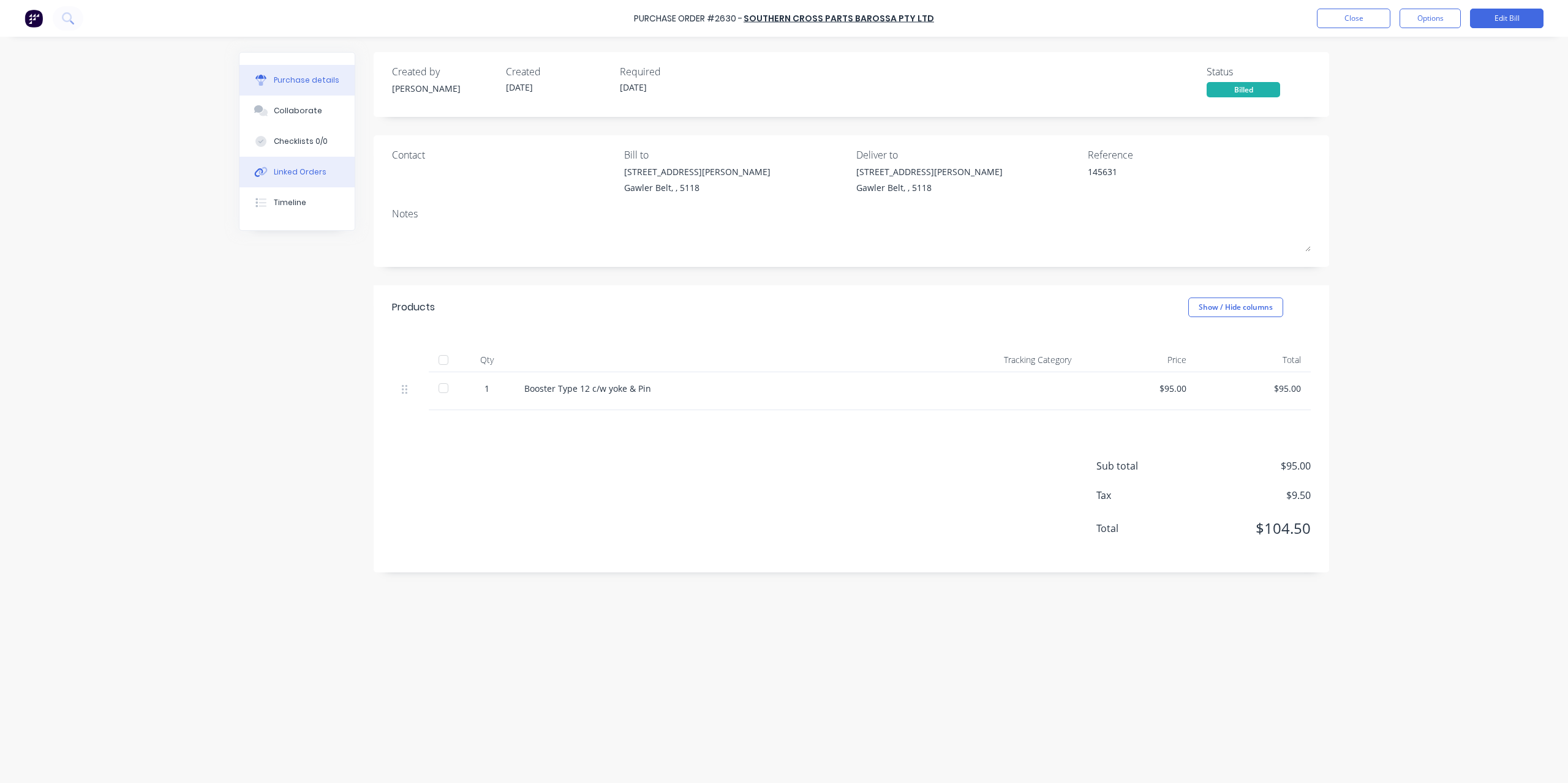
click at [323, 180] on button "Linked Orders" at bounding box center [296, 172] width 115 height 31
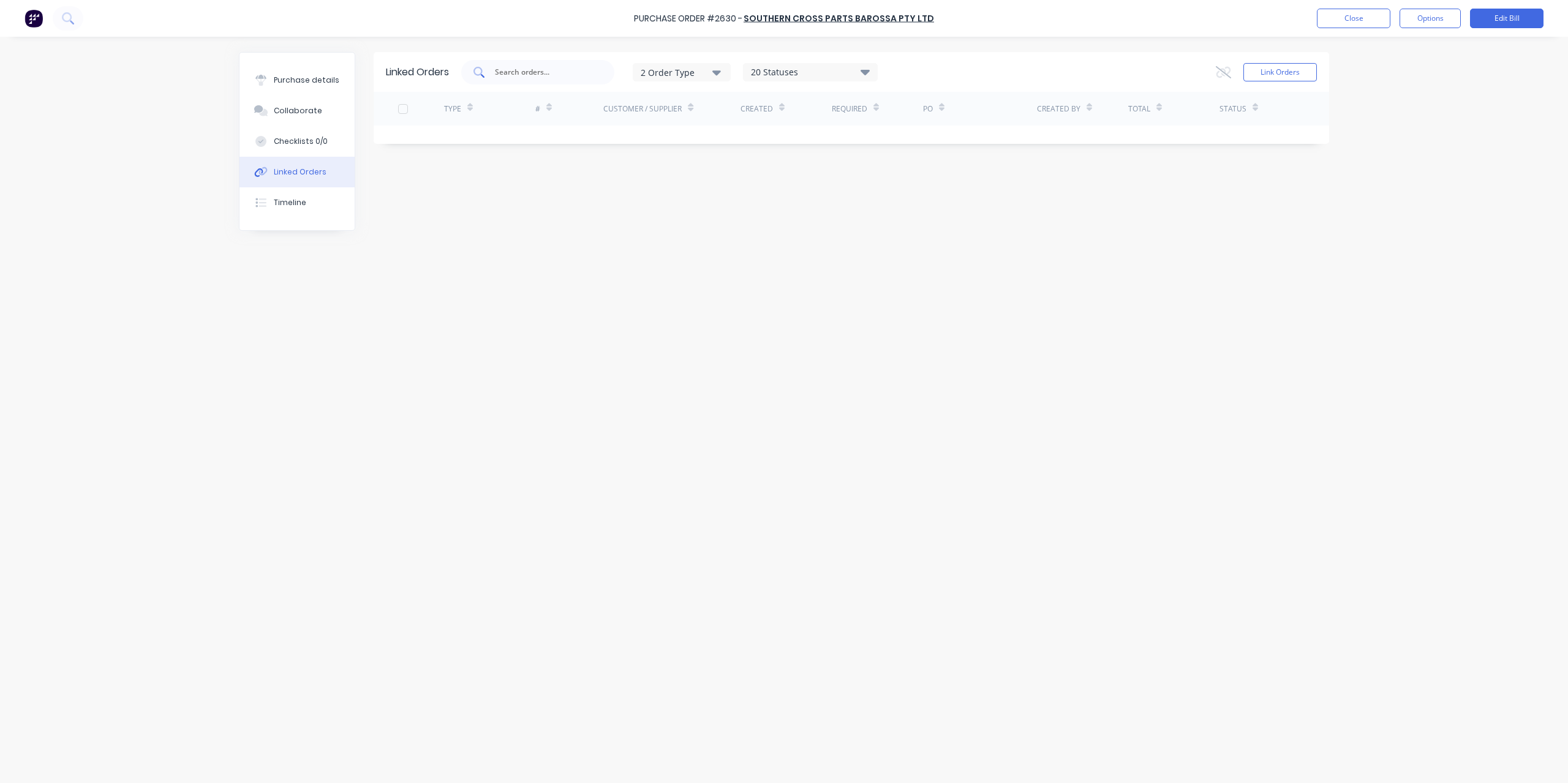
click at [519, 72] on input "text" at bounding box center [544, 72] width 102 height 12
click at [1304, 78] on button "Link Orders" at bounding box center [1280, 72] width 74 height 18
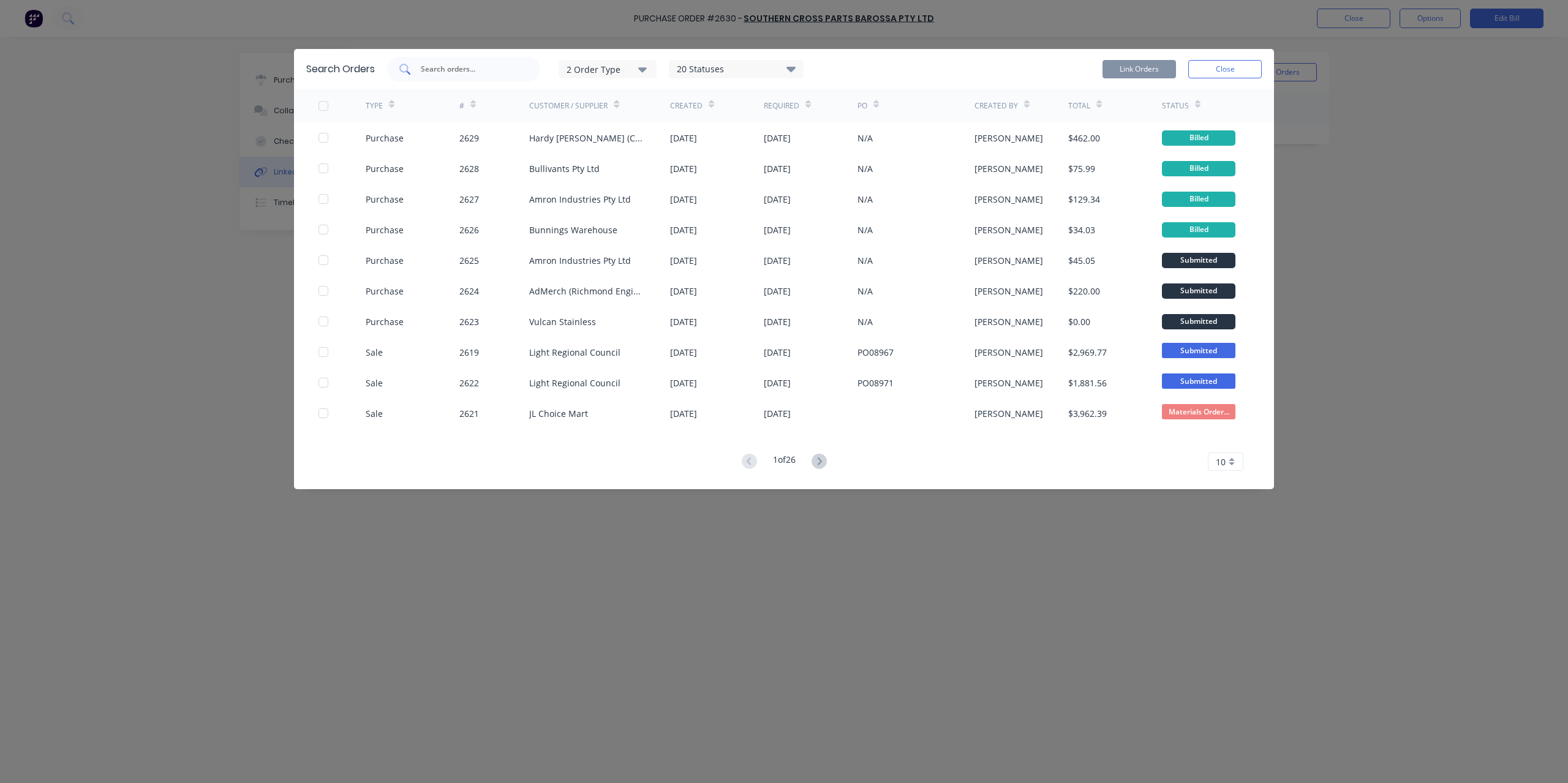
click at [536, 60] on div at bounding box center [463, 69] width 153 height 24
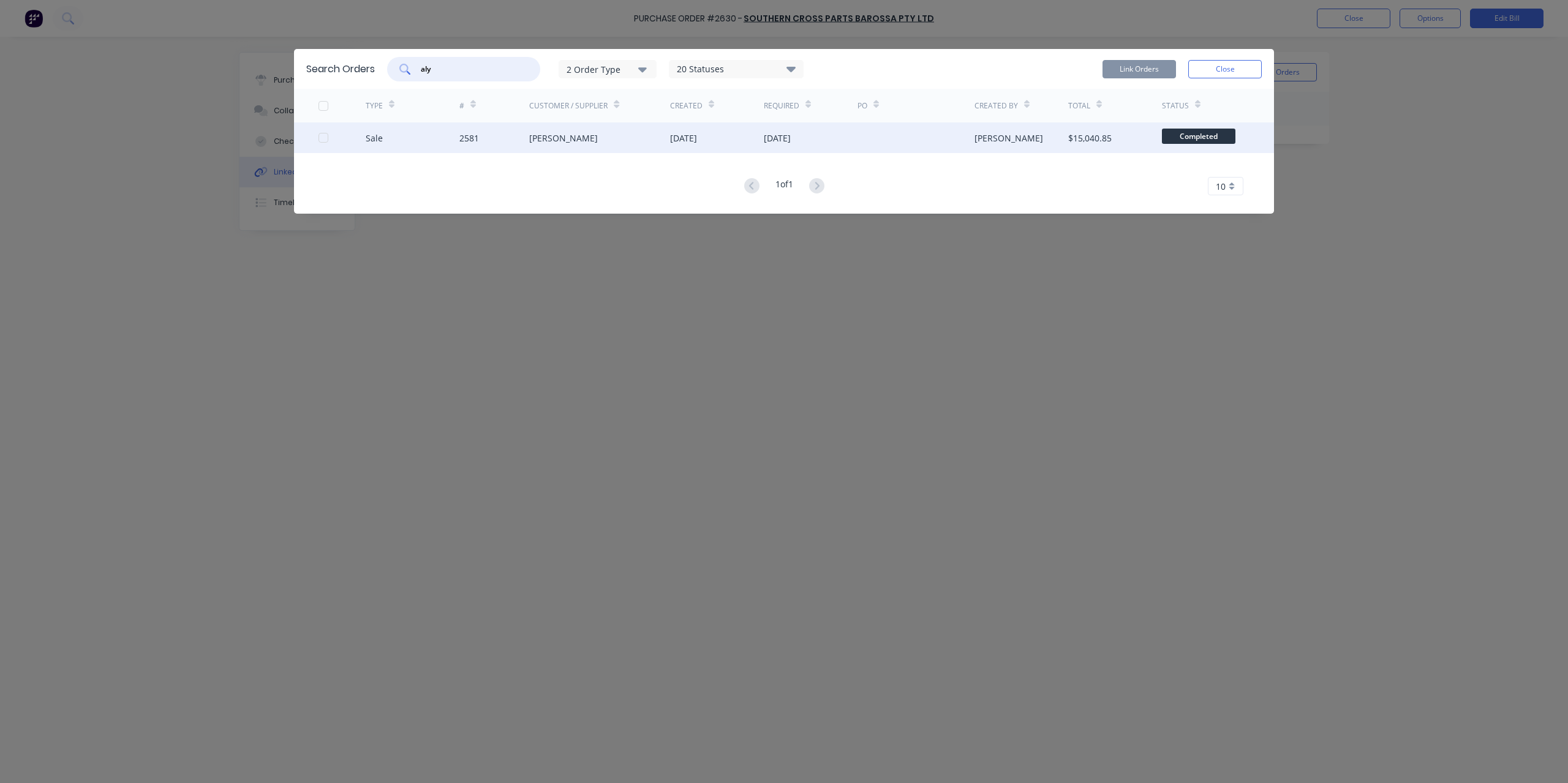
click at [322, 134] on div at bounding box center [323, 137] width 24 height 24
type input "aly"
click at [1155, 64] on button "Link Orders" at bounding box center [1140, 69] width 74 height 18
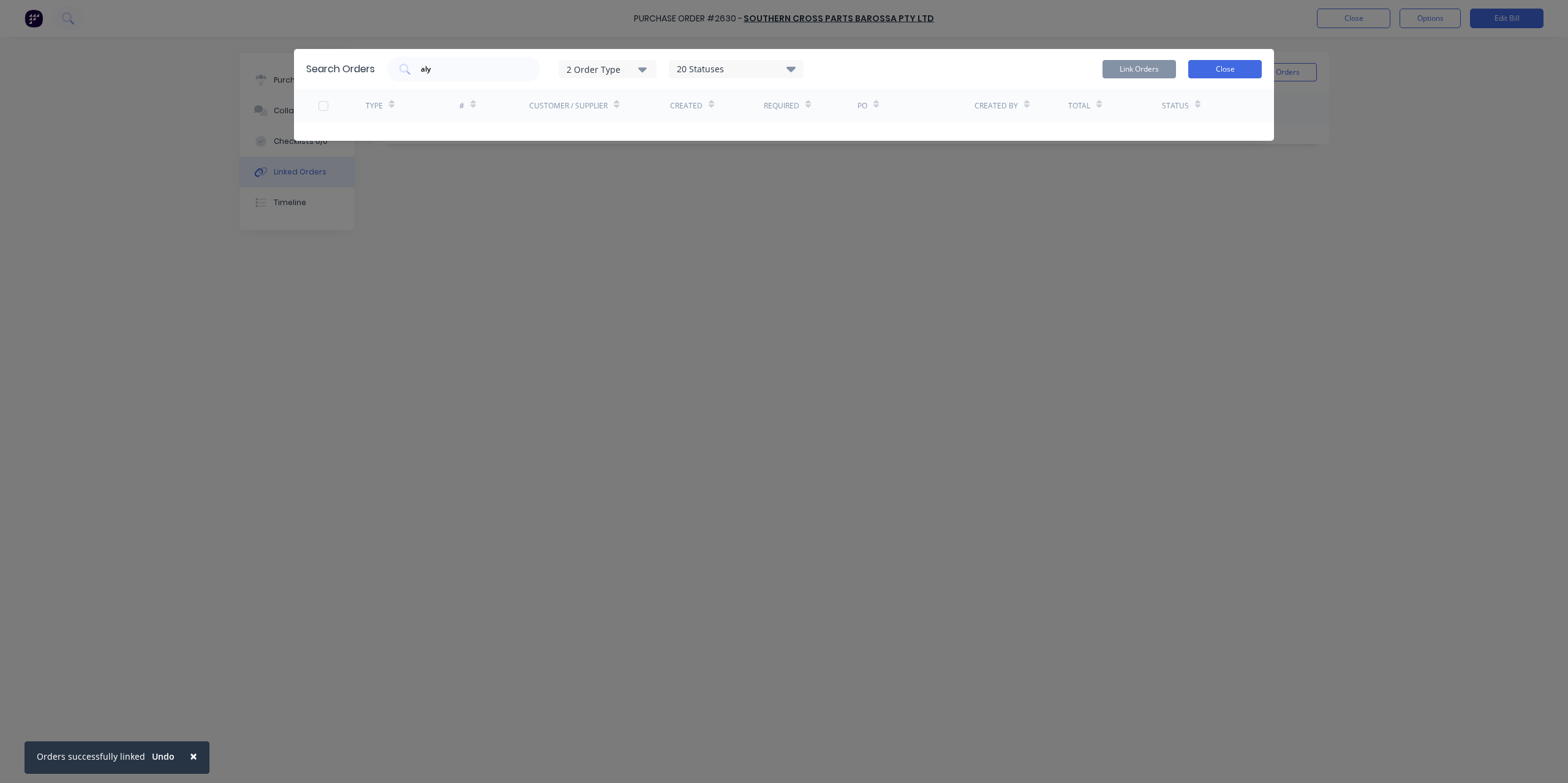
click at [1232, 66] on button "Close" at bounding box center [1225, 69] width 74 height 18
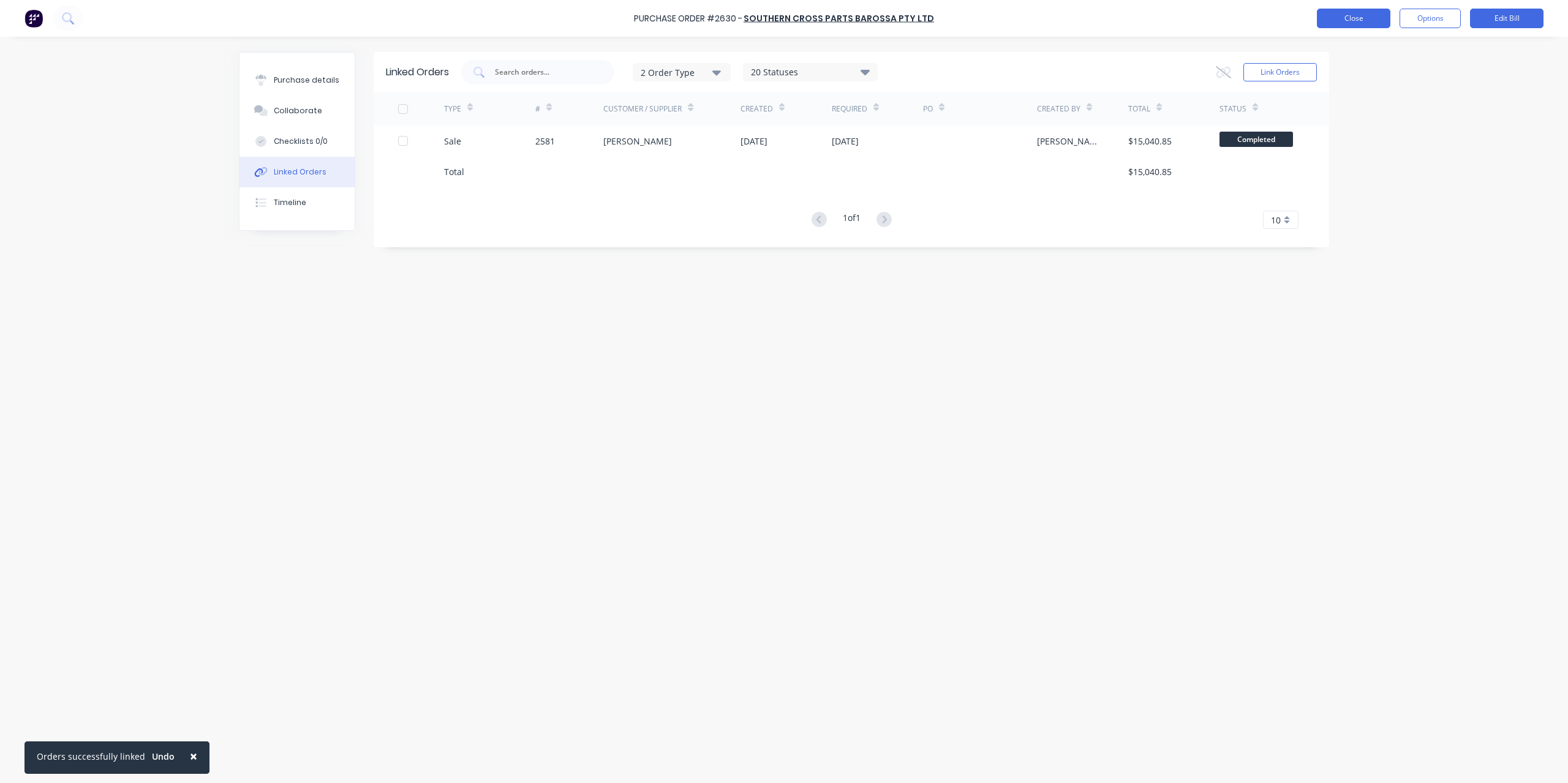
click at [1331, 19] on button "Close" at bounding box center [1354, 18] width 74 height 20
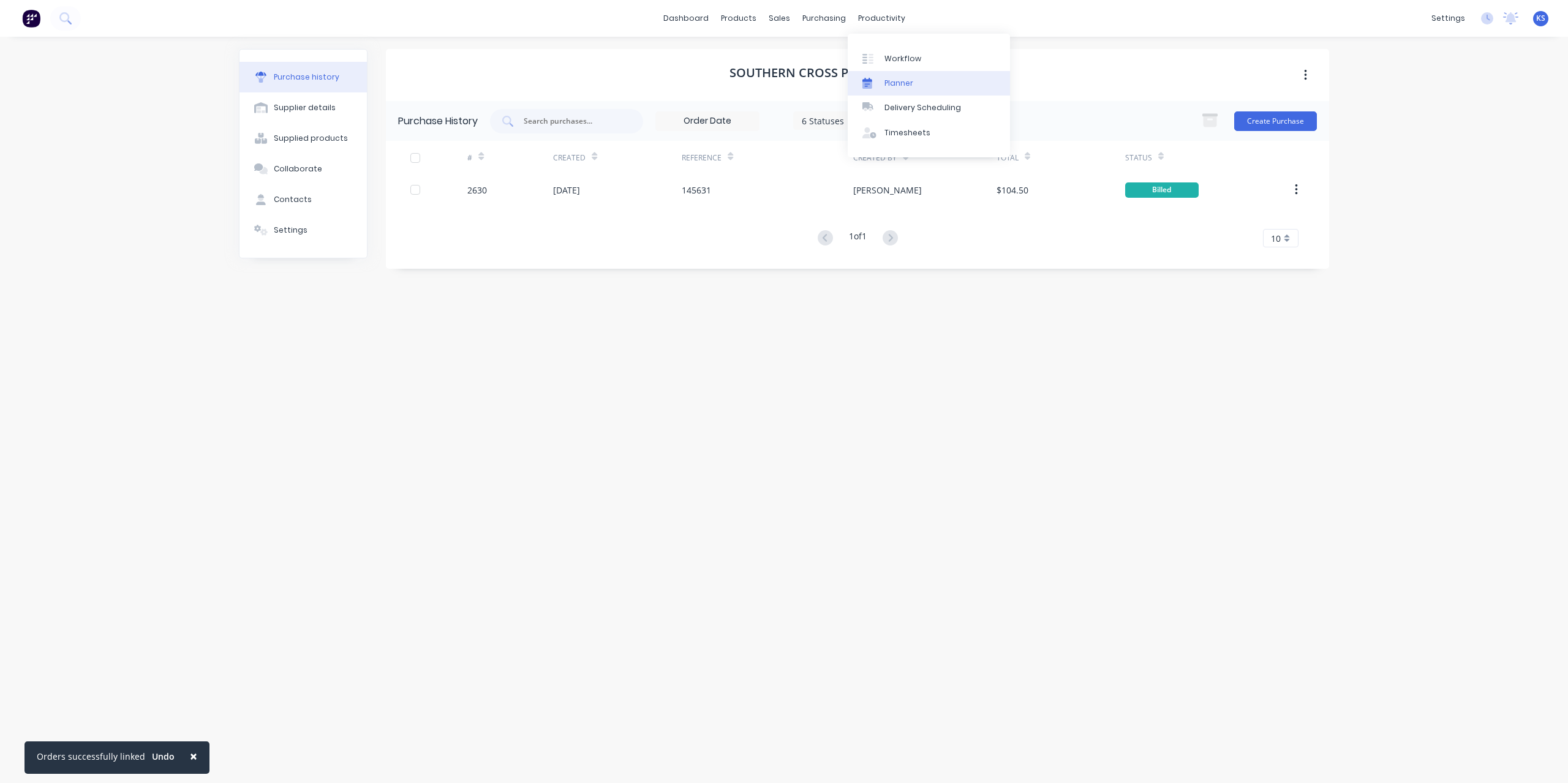
click at [901, 87] on div "Planner" at bounding box center [899, 83] width 29 height 11
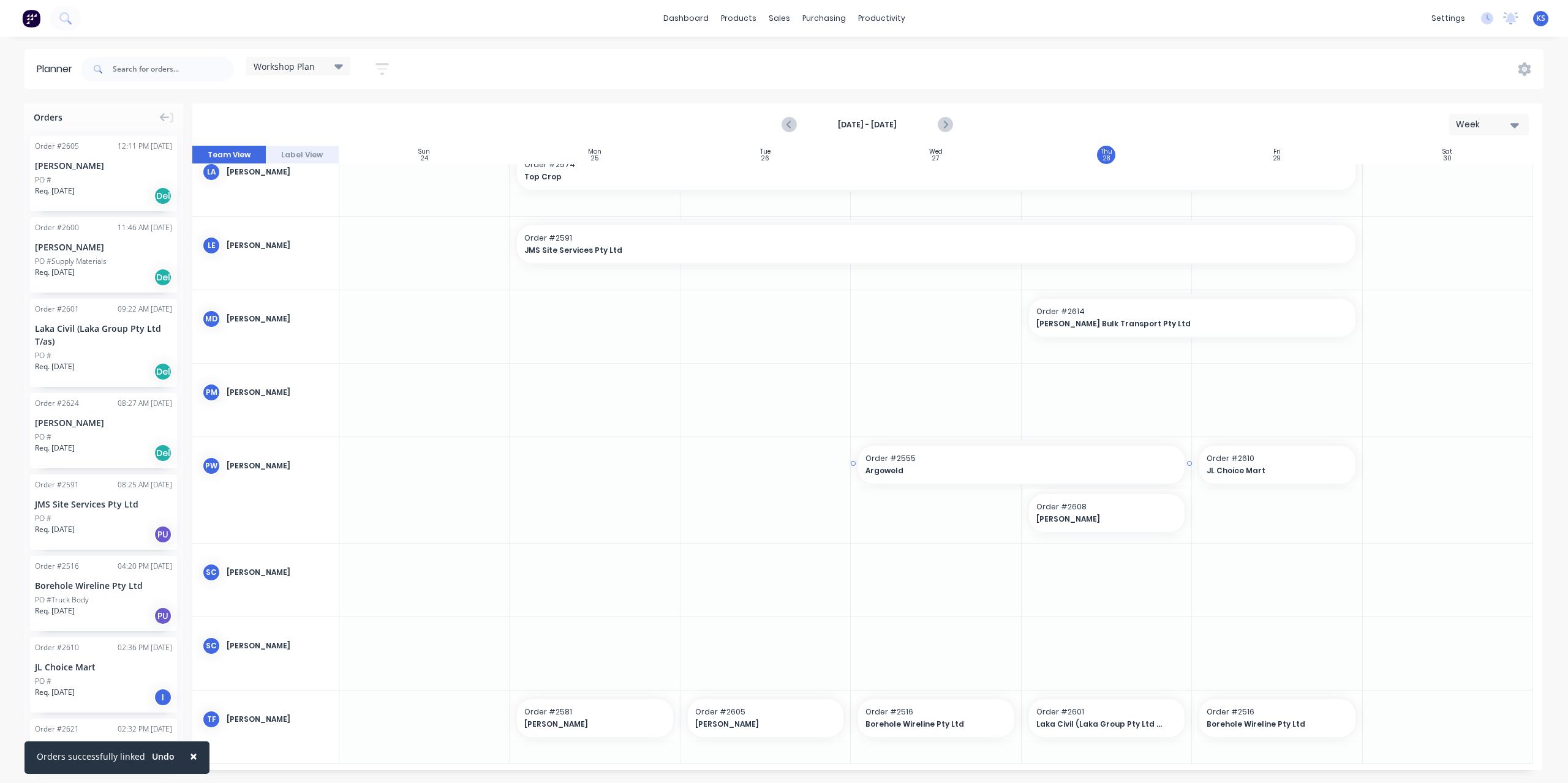
scroll to position [317, 0]
click at [333, 68] on div "Workshop Plan" at bounding box center [298, 66] width 89 height 11
click at [948, 125] on icon "Next page" at bounding box center [945, 125] width 14 height 14
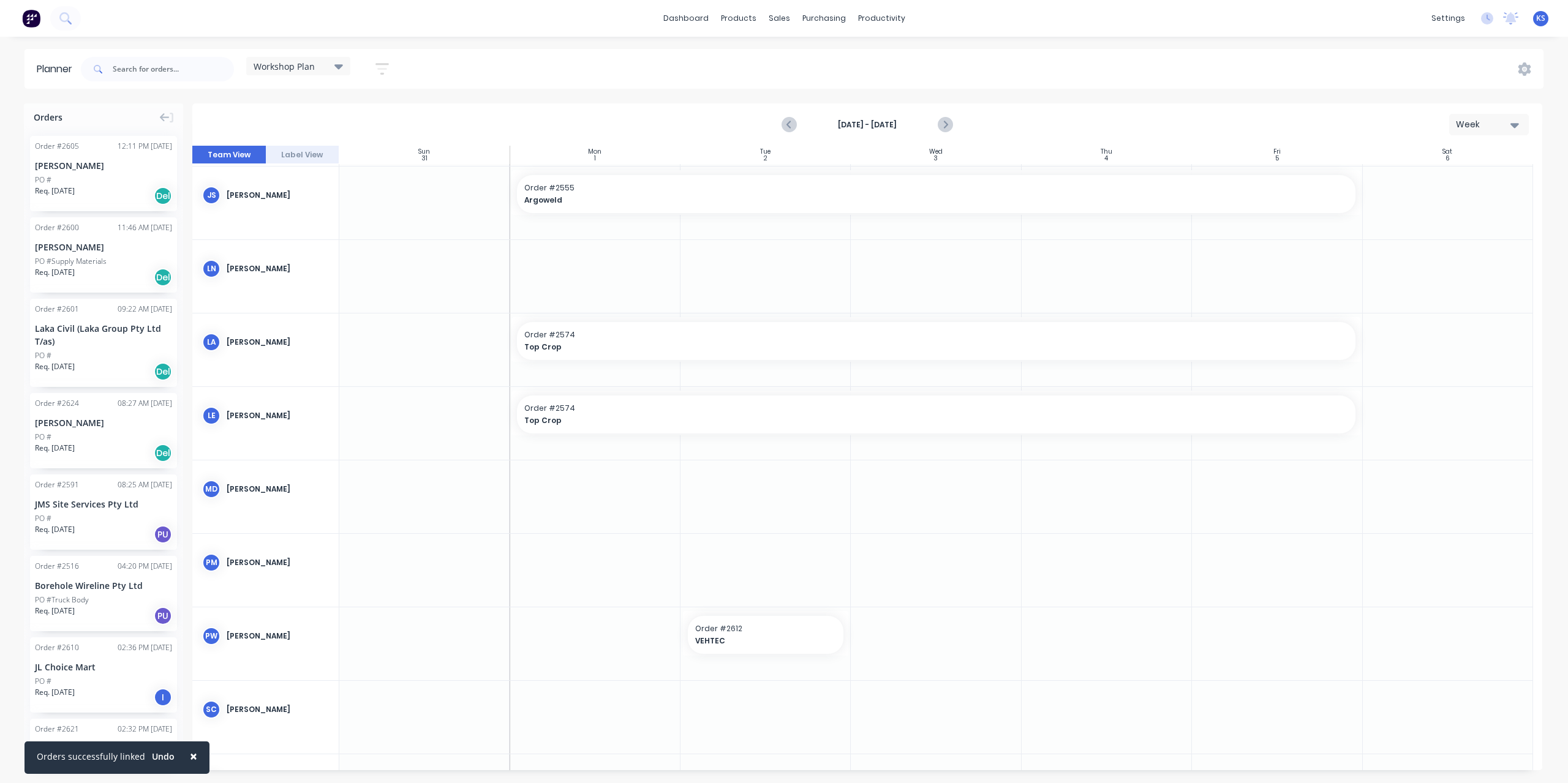
scroll to position [284, 0]
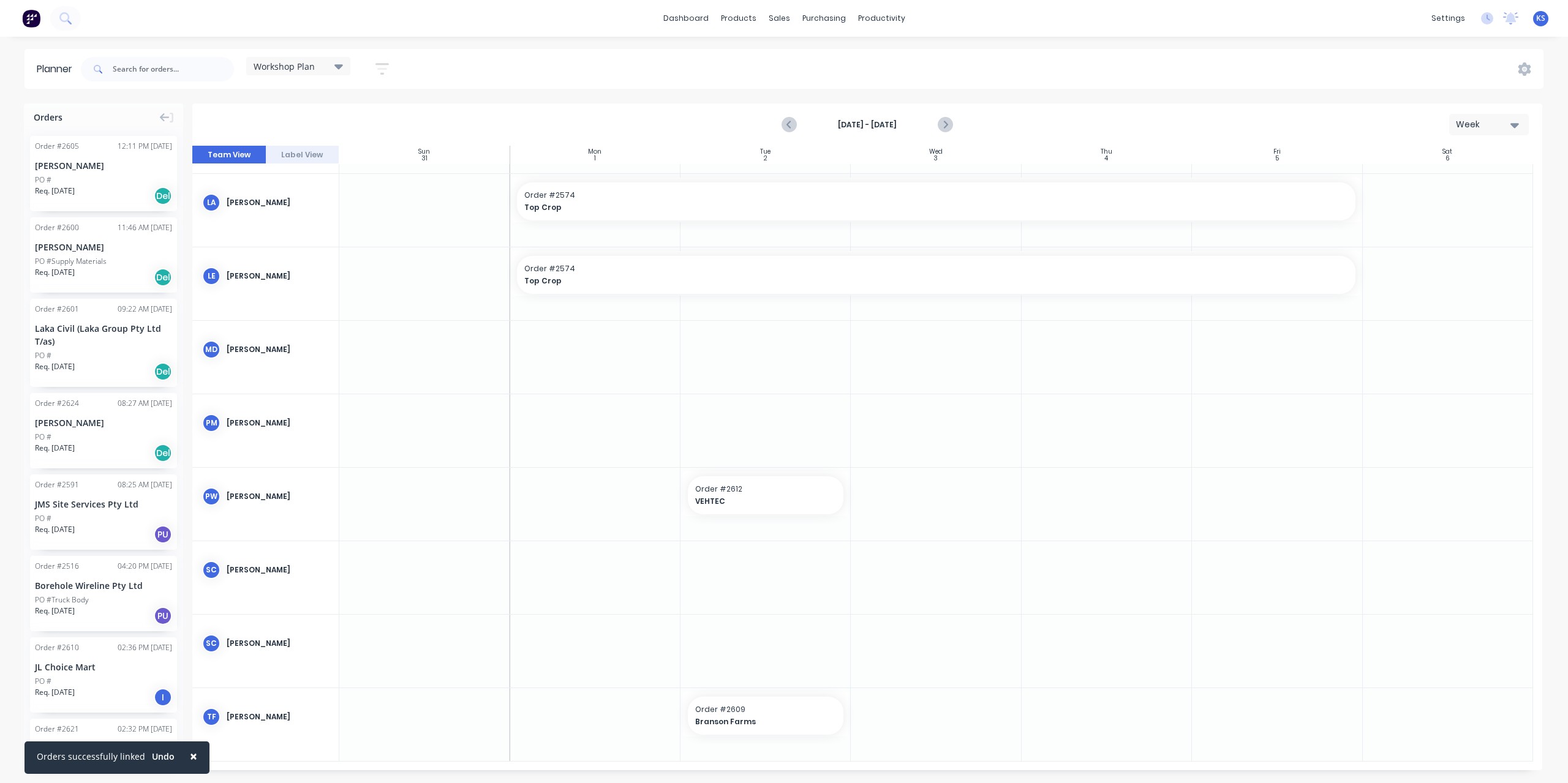
click at [379, 66] on icon "button" at bounding box center [382, 68] width 14 height 15
click at [366, 115] on icon "button" at bounding box center [368, 114] width 9 height 14
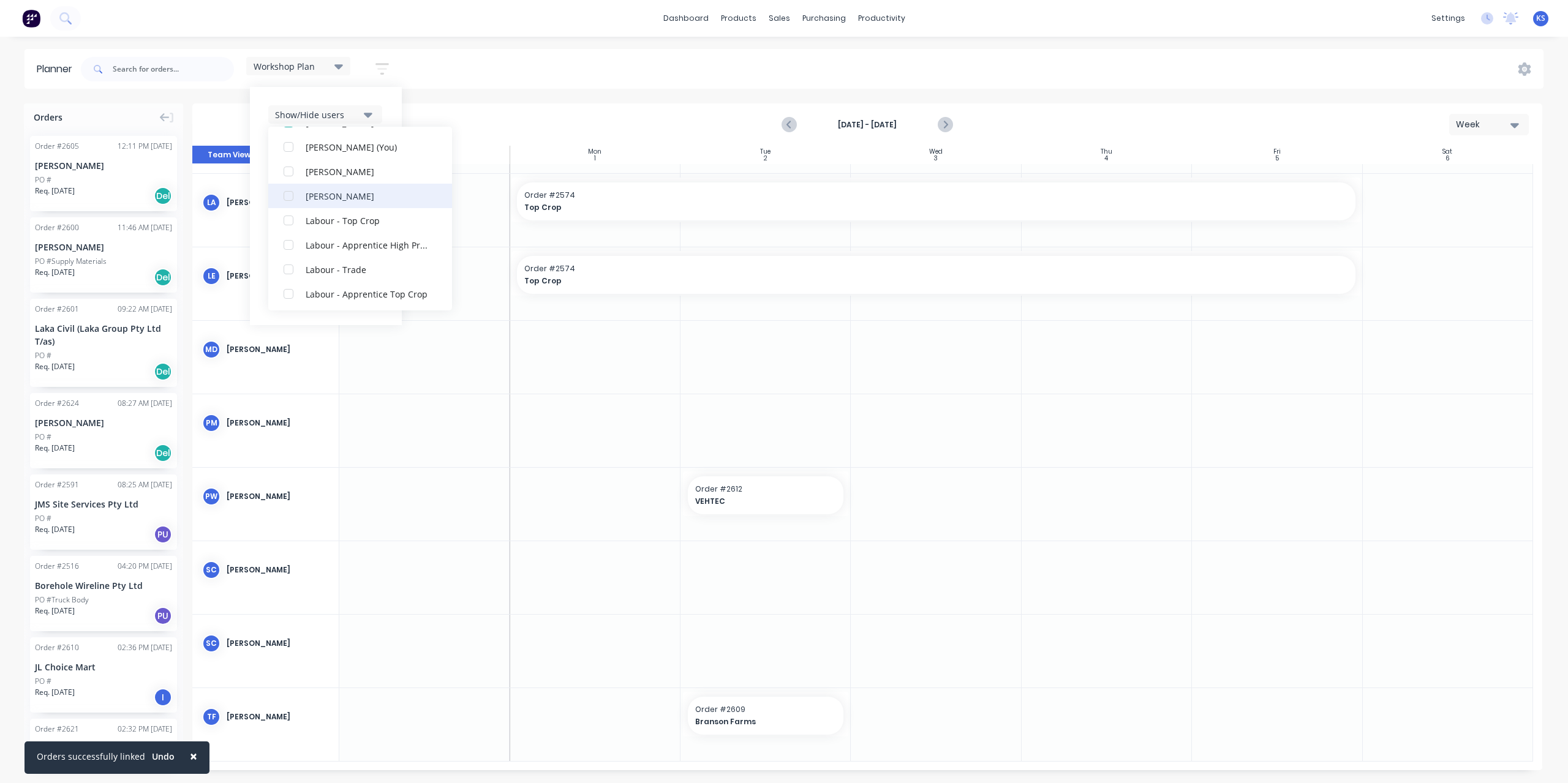
scroll to position [453, 0]
click at [289, 293] on div "button" at bounding box center [288, 292] width 24 height 24
click at [290, 243] on div "button" at bounding box center [288, 242] width 24 height 24
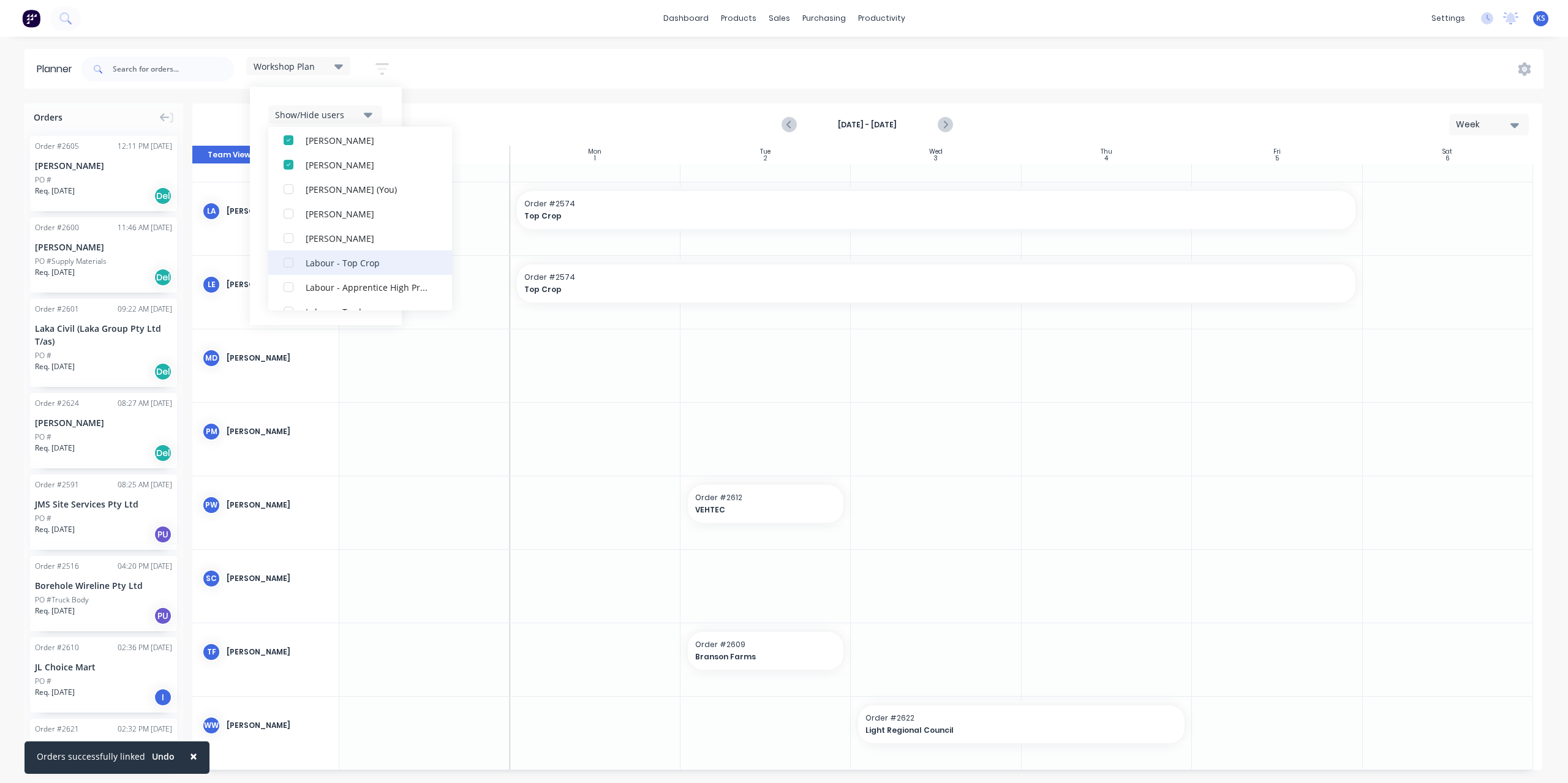
scroll to position [330, 0]
click at [287, 196] on div "button" at bounding box center [288, 194] width 24 height 24
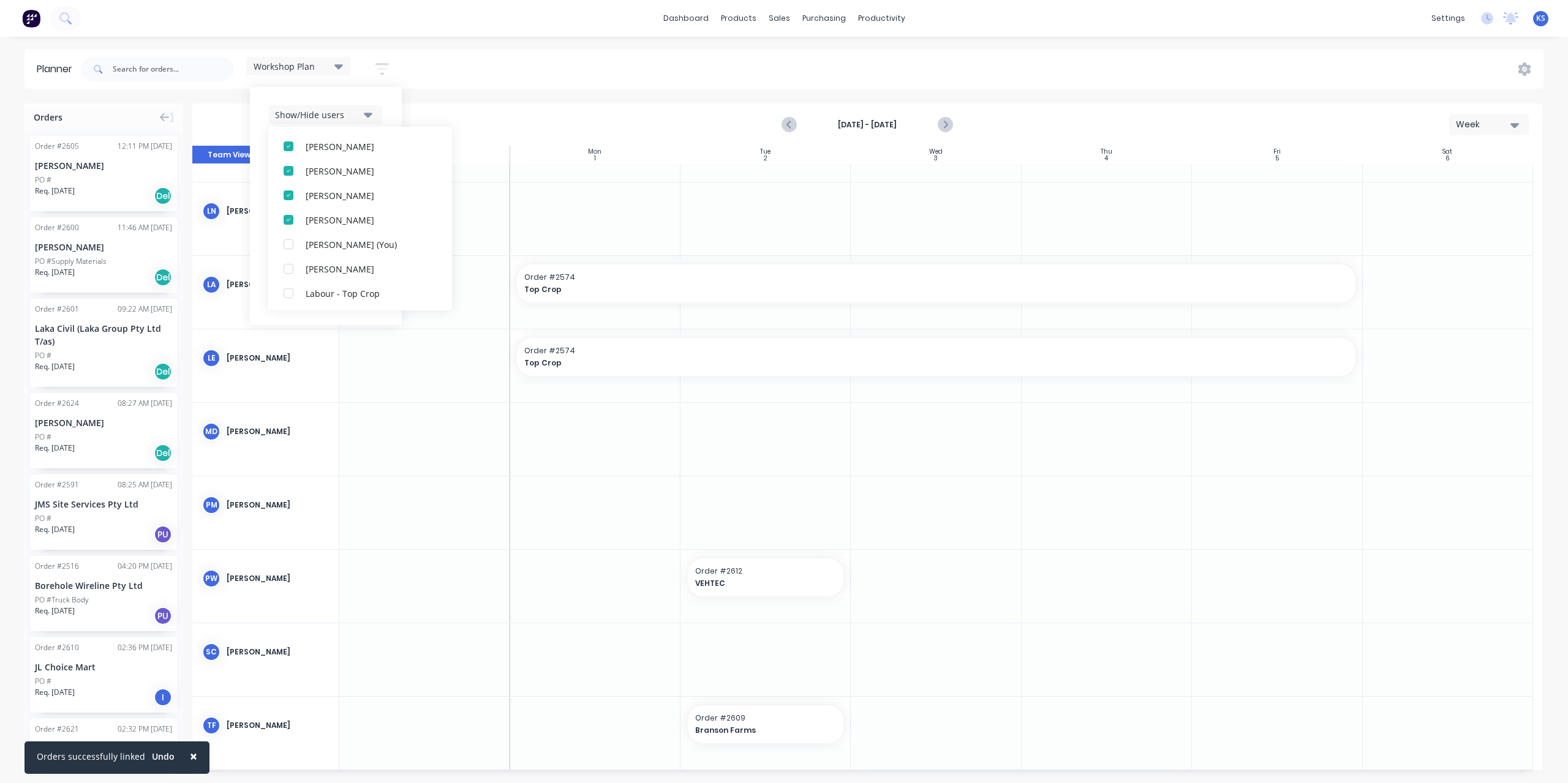
scroll to position [208, 0]
click at [384, 102] on div "Show/Hide users All [PERSON_NAME] [PERSON_NAME] [PERSON_NAME] [PERSON_NAME] [PE…" at bounding box center [325, 206] width 152 height 238
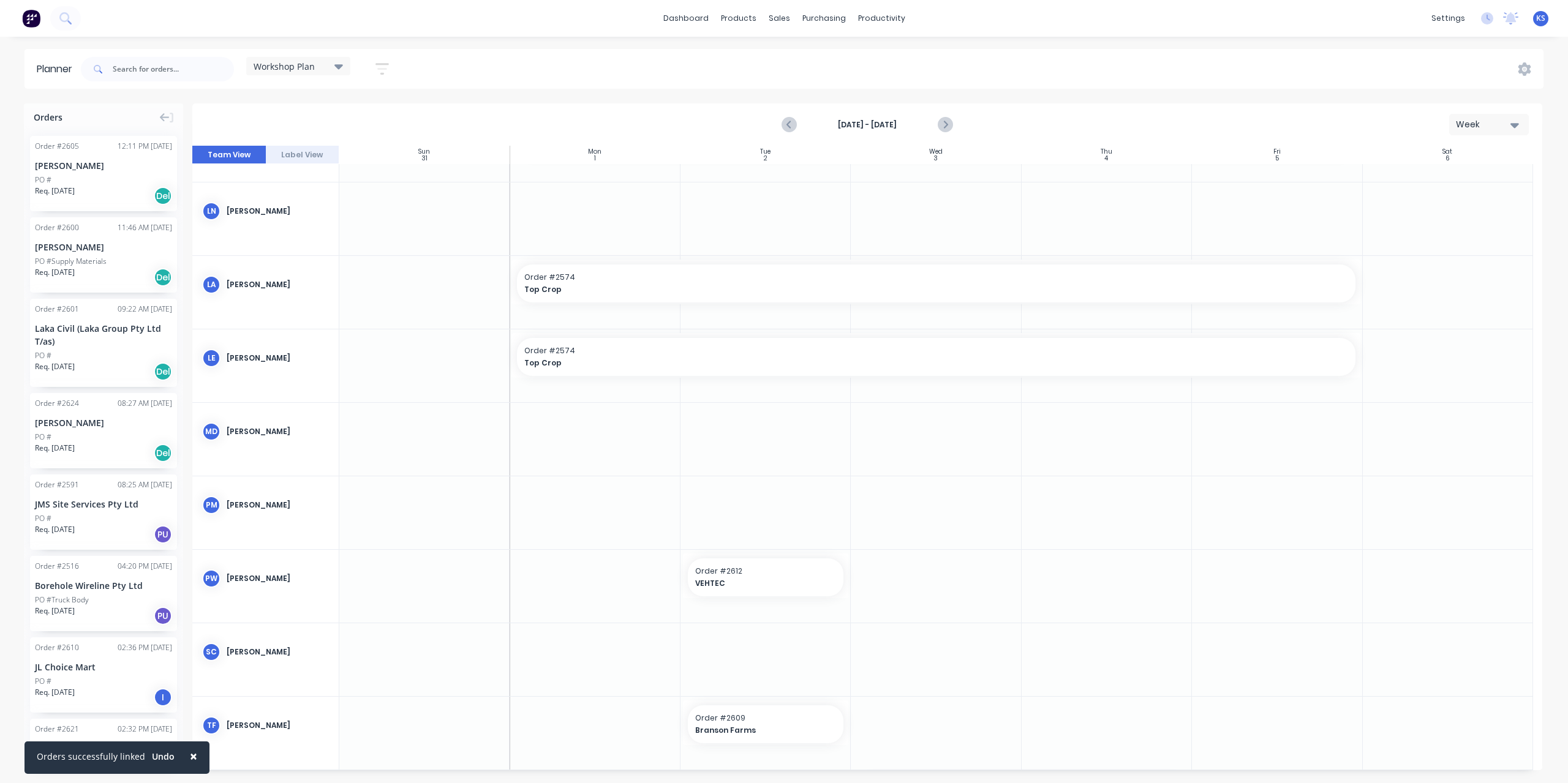
click at [427, 82] on div "Workshop Plan Save new view None edit Workshop Plan (Default) edit employee wee…" at bounding box center [811, 69] width 1465 height 37
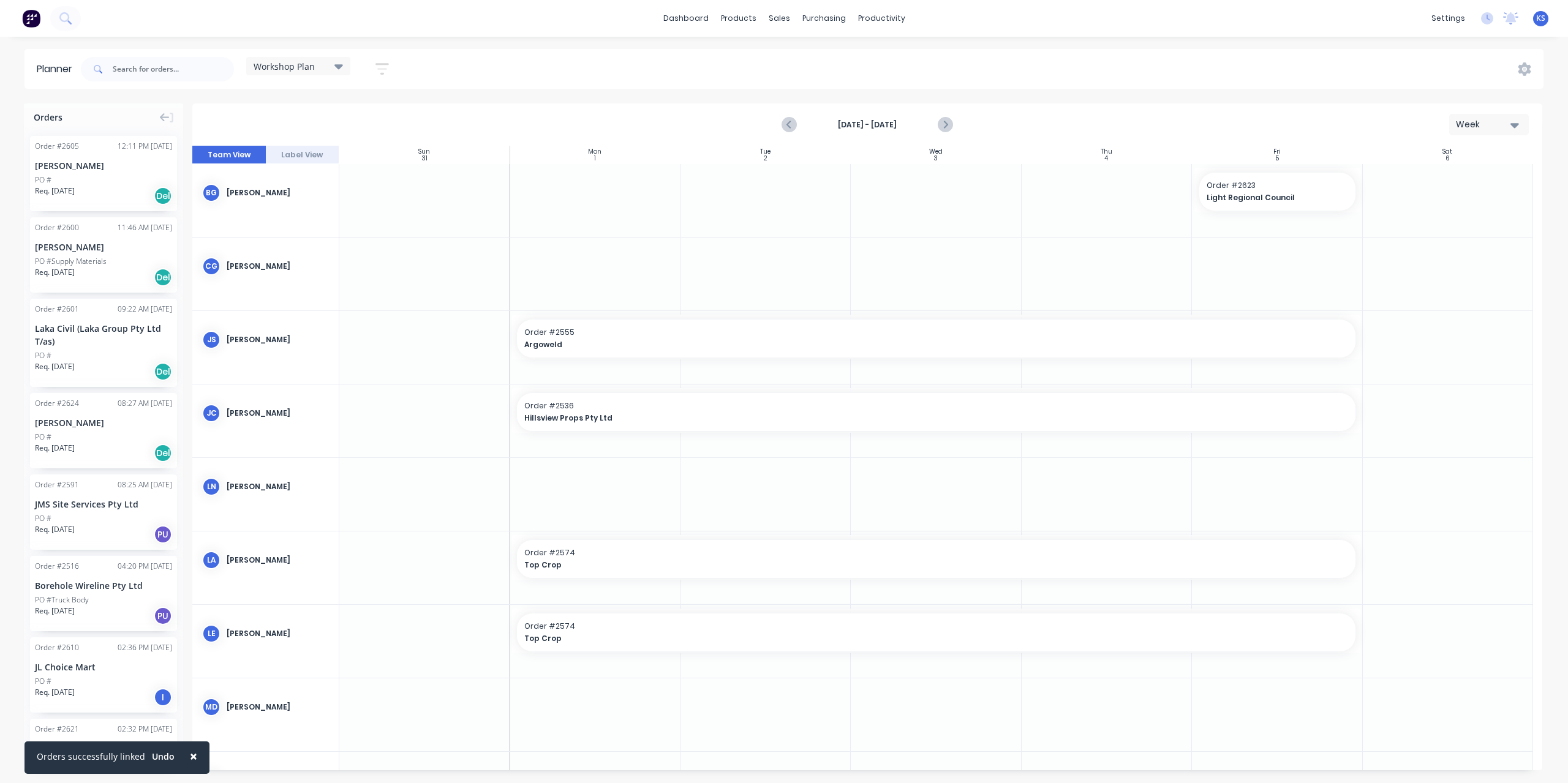
click at [342, 68] on icon at bounding box center [338, 66] width 9 height 5
click at [395, 181] on button "edit" at bounding box center [398, 182] width 16 height 13
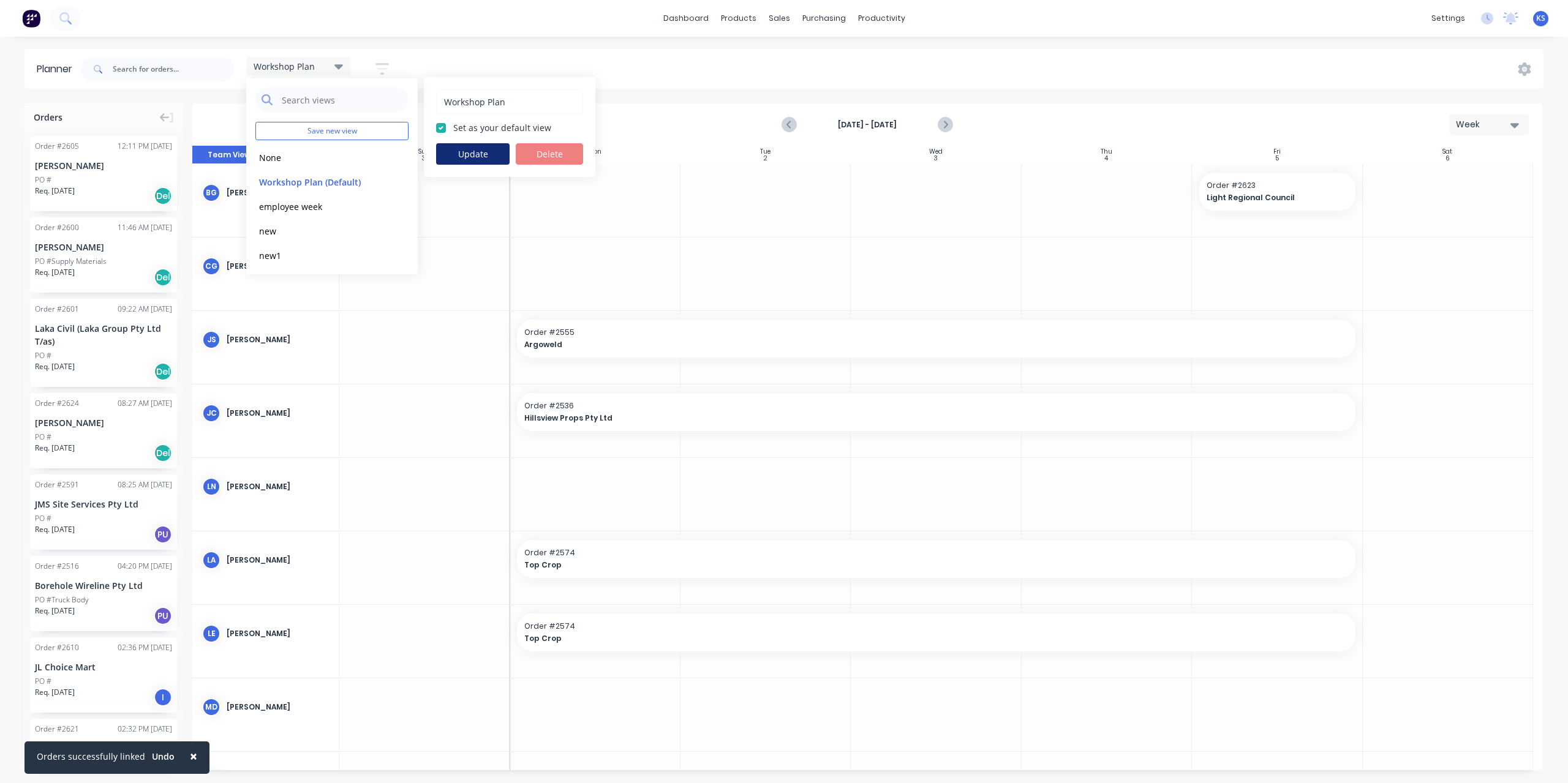
click at [467, 149] on button "Update" at bounding box center [473, 154] width 74 height 22
click at [483, 68] on div "Workshop Plan Save new view None edit Workshop Plan (Default) edit employee wee…" at bounding box center [811, 69] width 1465 height 37
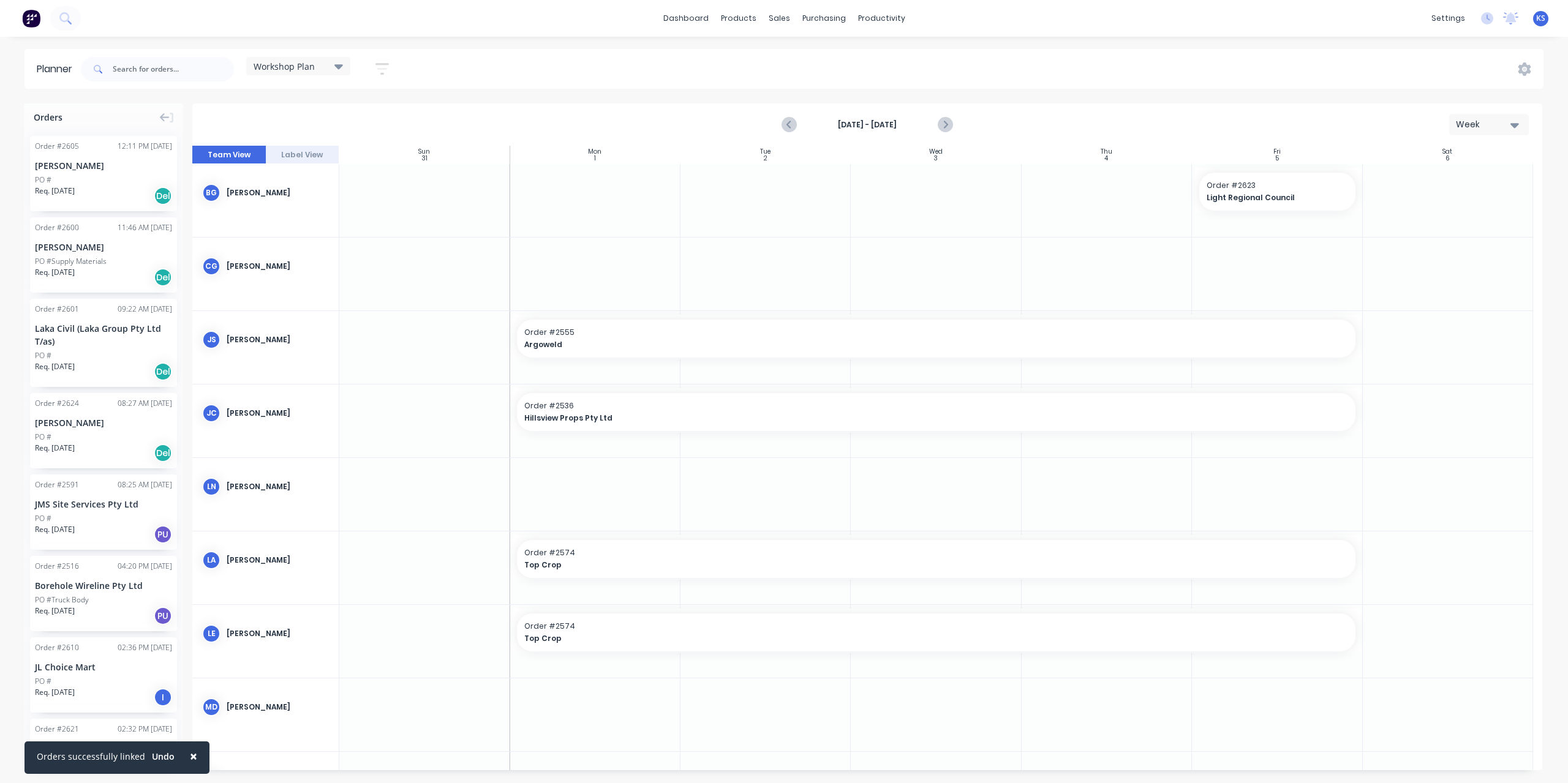
click at [630, 481] on div at bounding box center [595, 494] width 170 height 73
drag, startPoint x: 618, startPoint y: 483, endPoint x: 576, endPoint y: 495, distance: 43.7
drag, startPoint x: 576, startPoint y: 495, endPoint x: 563, endPoint y: 488, distance: 14.8
click at [563, 488] on div at bounding box center [595, 494] width 170 height 73
click at [787, 125] on icon "Previous page" at bounding box center [790, 125] width 14 height 14
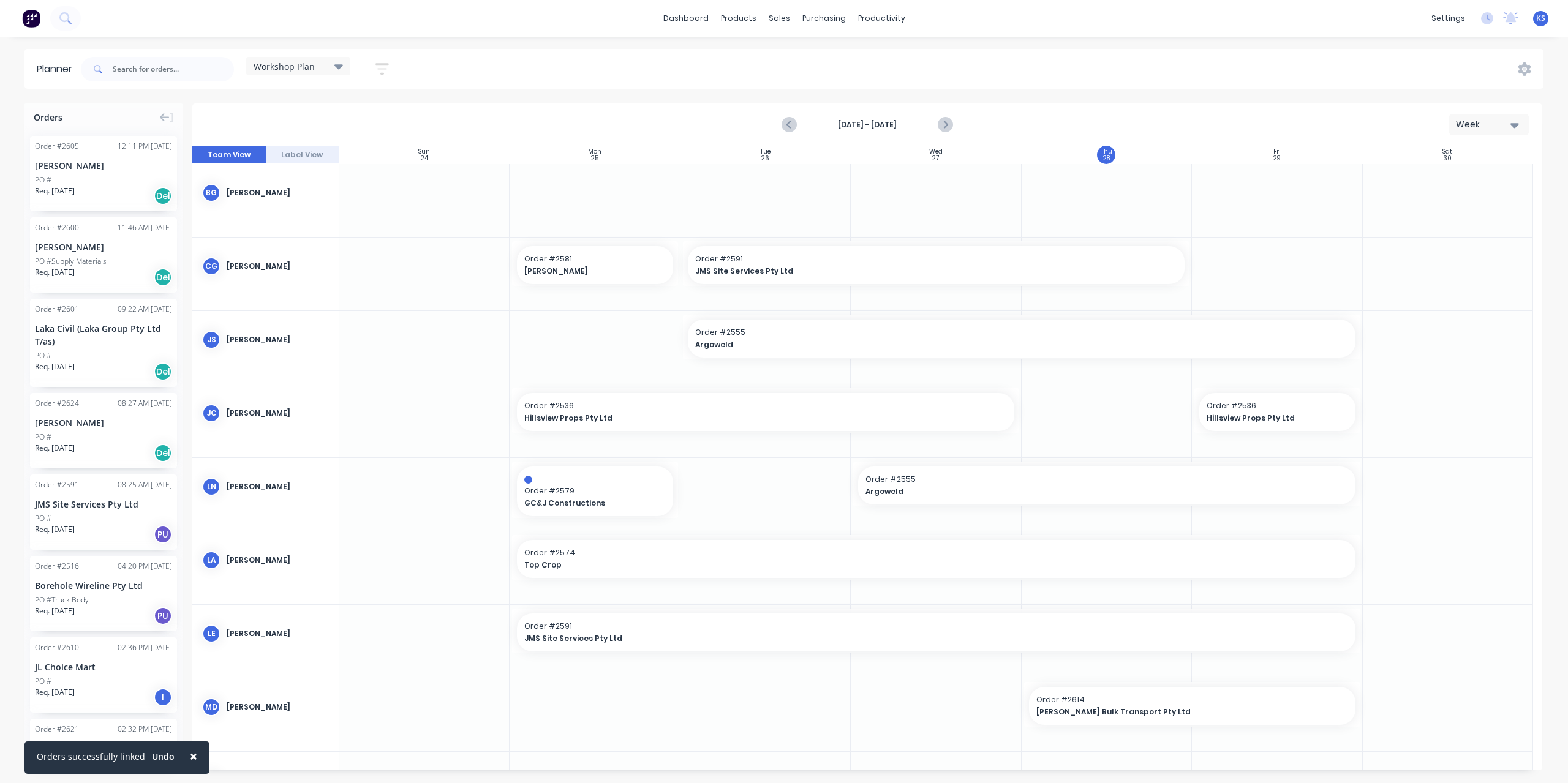
click at [81, 16] on div "dashboard products sales purchasing productivity dashboard products Product Cat…" at bounding box center [784, 18] width 1568 height 37
click at [63, 20] on icon at bounding box center [64, 17] width 10 height 10
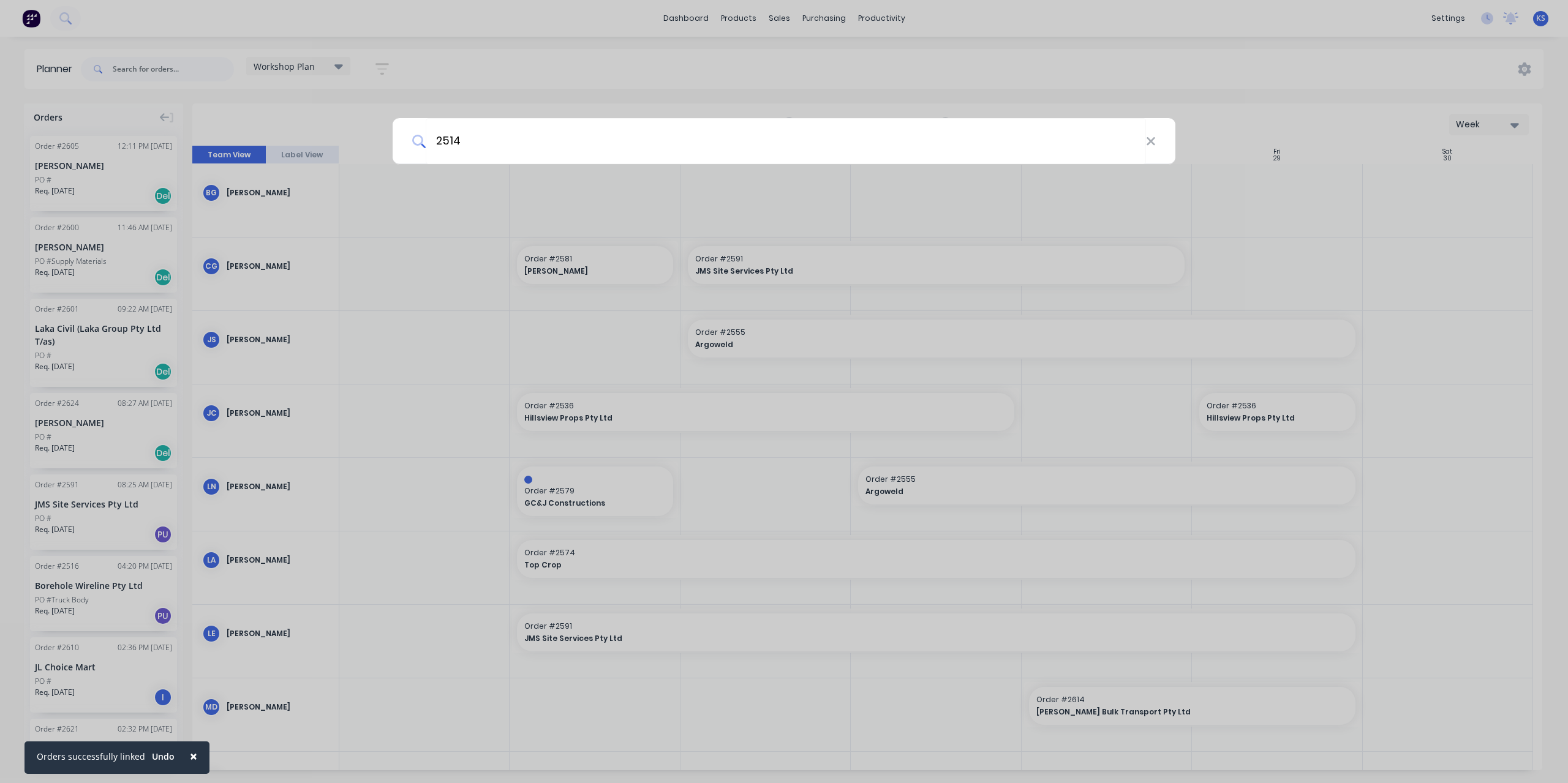
type input "2514"
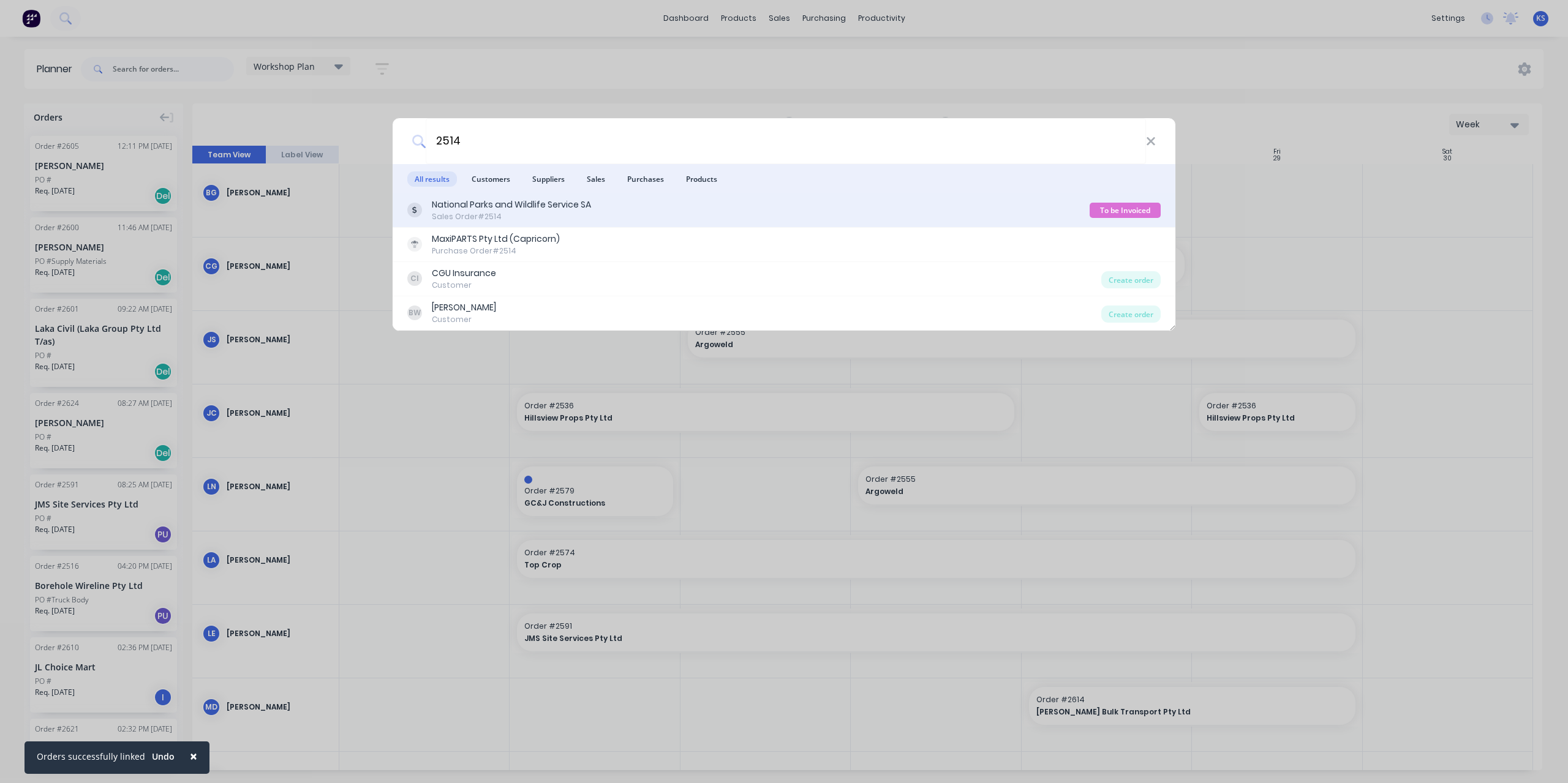
click at [465, 209] on div "National Parks and Wildlife Service SA" at bounding box center [511, 205] width 159 height 13
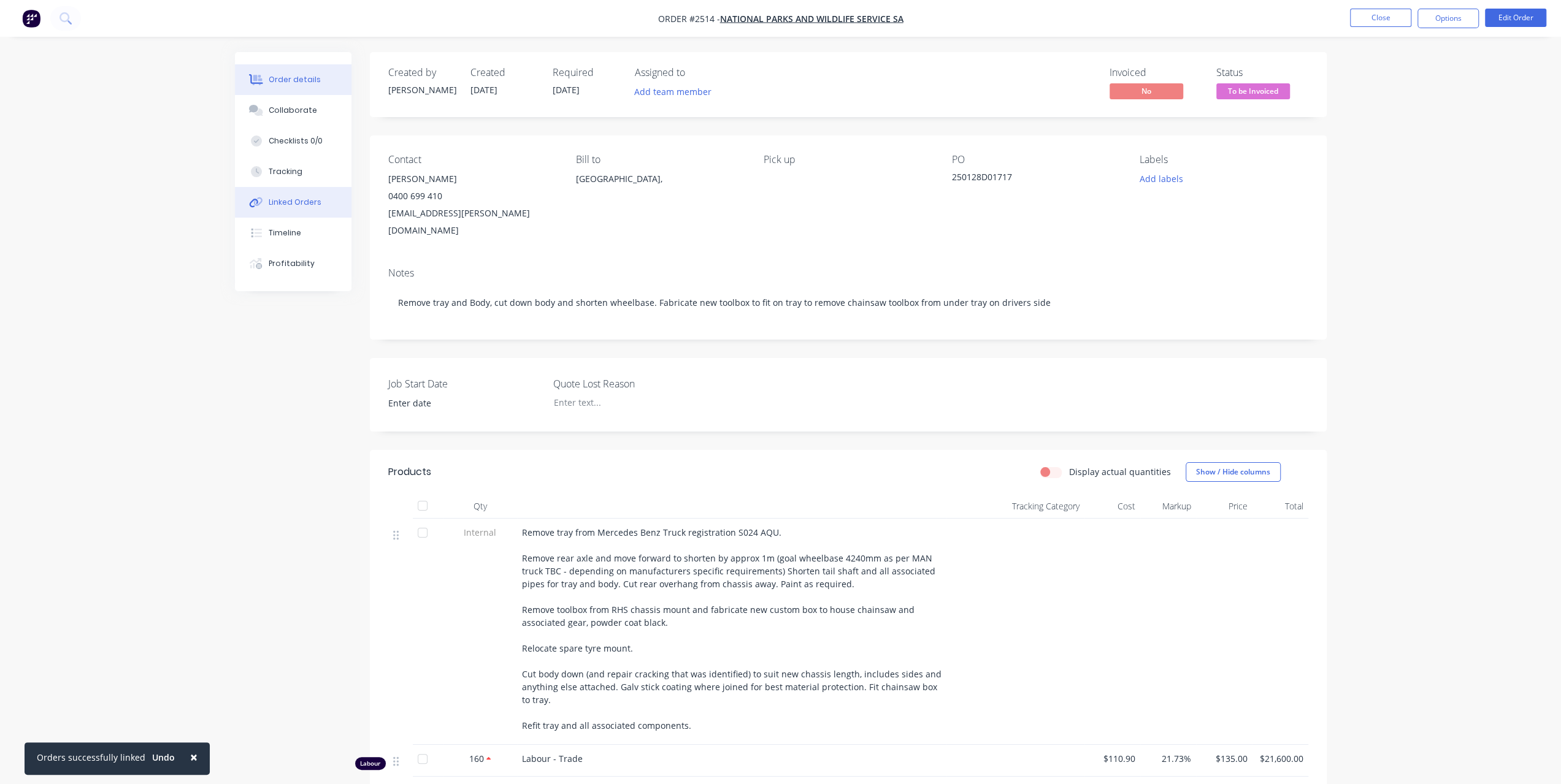
click at [290, 203] on div "Linked Orders" at bounding box center [295, 202] width 53 height 11
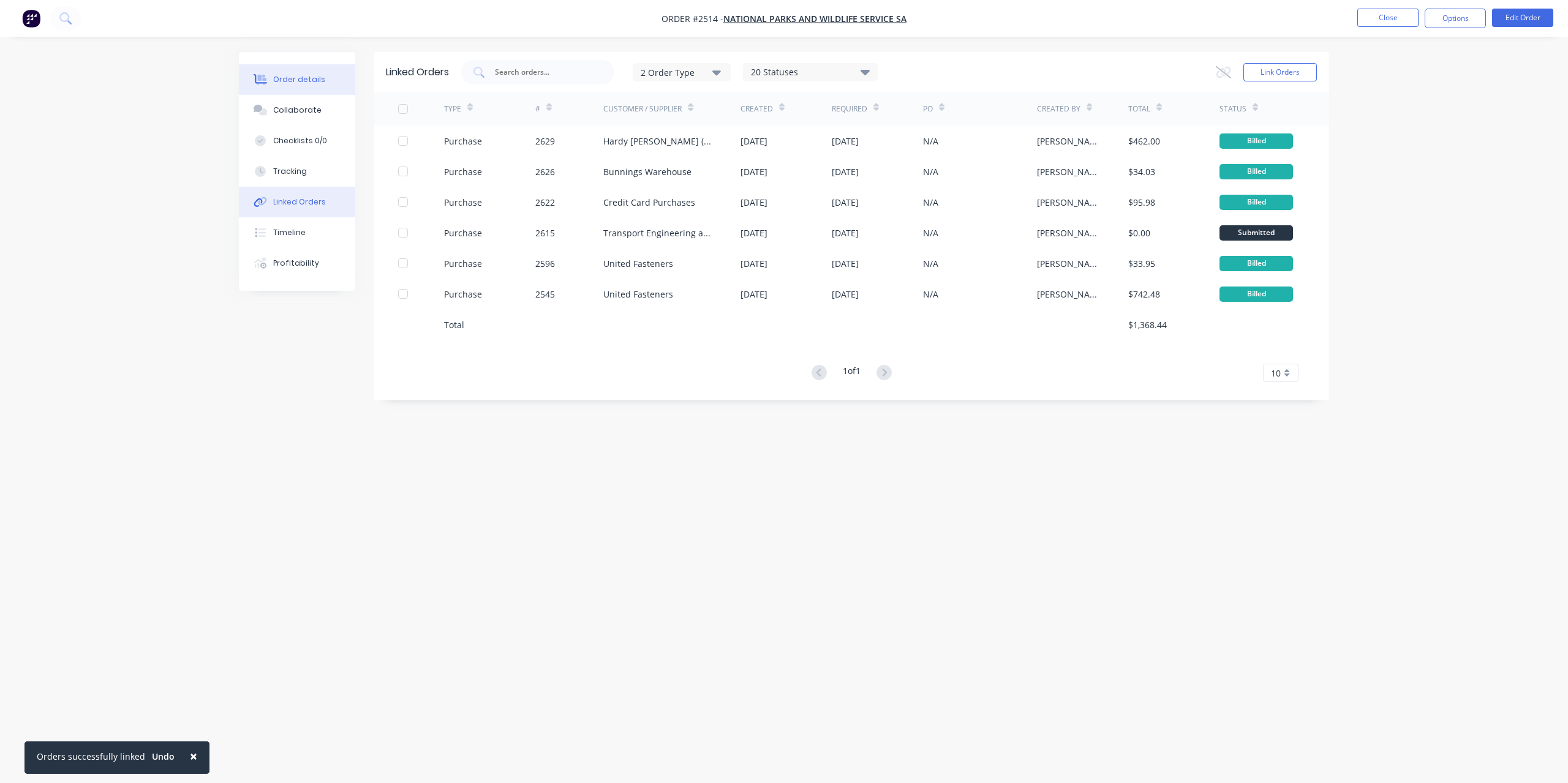
click at [288, 83] on div "Order details" at bounding box center [299, 79] width 52 height 11
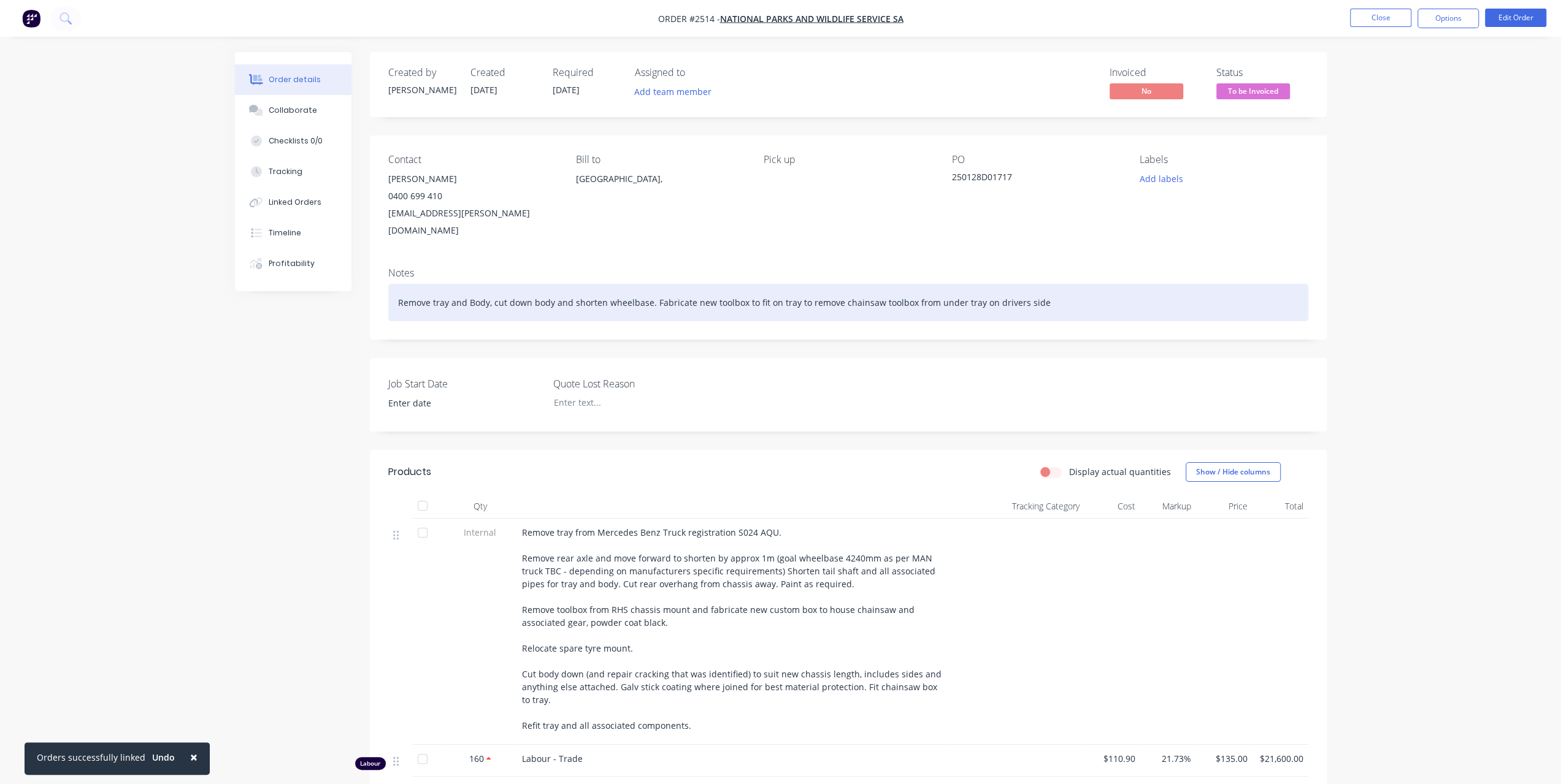
click at [1065, 284] on div "Remove tray and Body, cut down body and shorten wheelbase. Fabricate new toolbo…" at bounding box center [848, 303] width 920 height 37
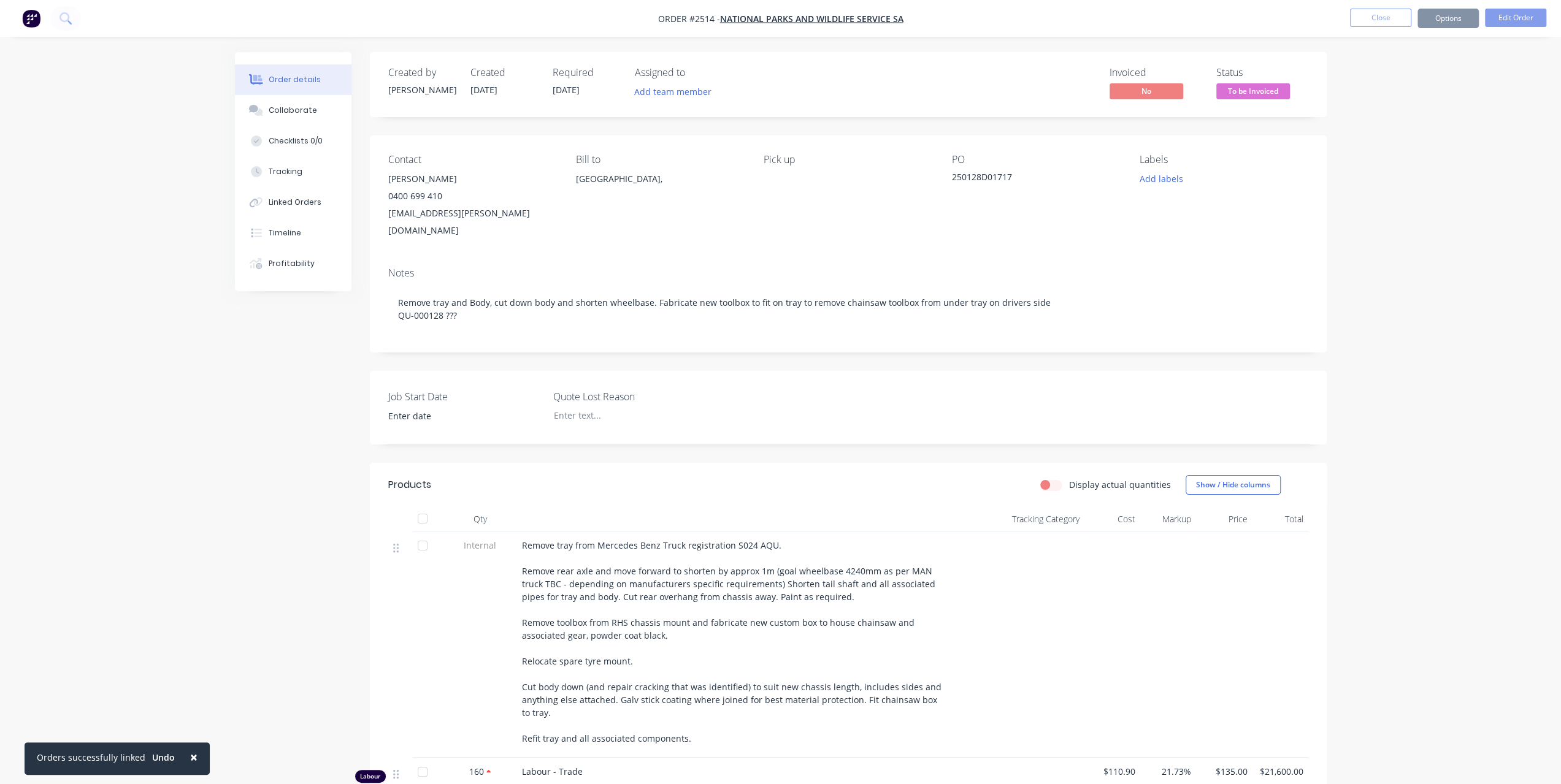
click at [1404, 232] on div "Order details Collaborate Checklists 0/0 Tracking Linked Orders Timeline Profit…" at bounding box center [780, 797] width 1561 height 1594
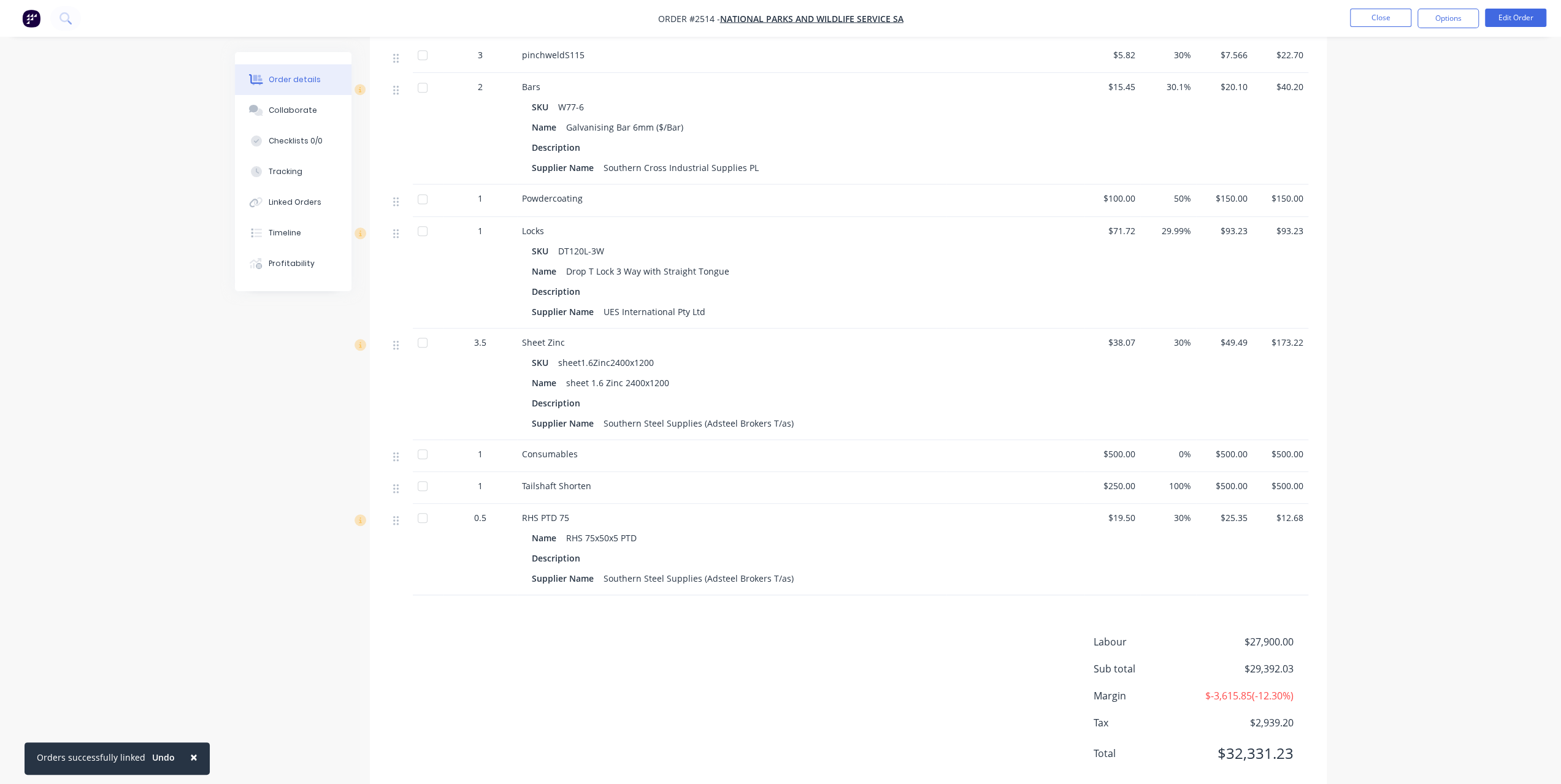
scroll to position [797, 0]
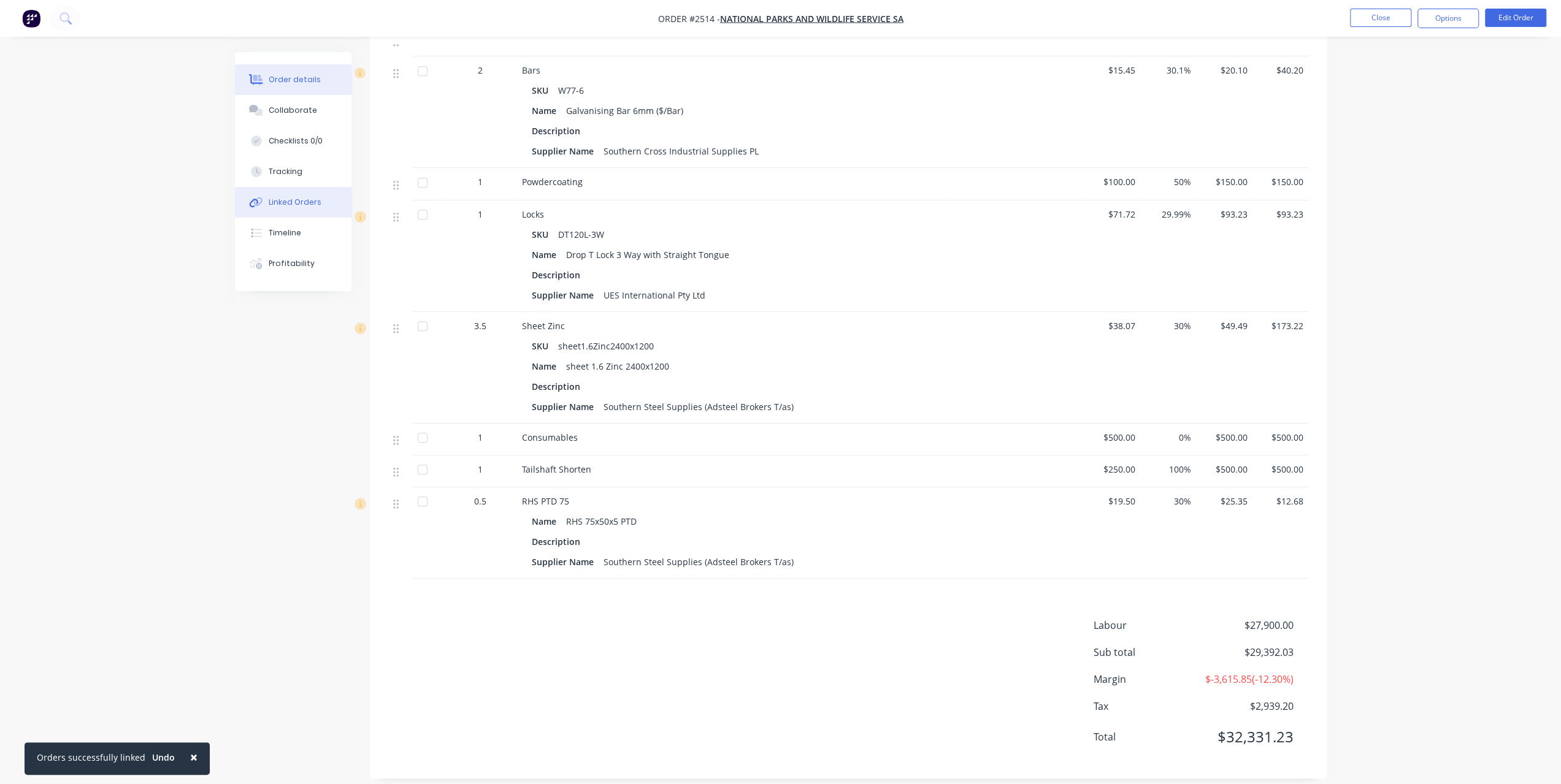
click at [288, 193] on button "Linked Orders" at bounding box center [293, 202] width 116 height 31
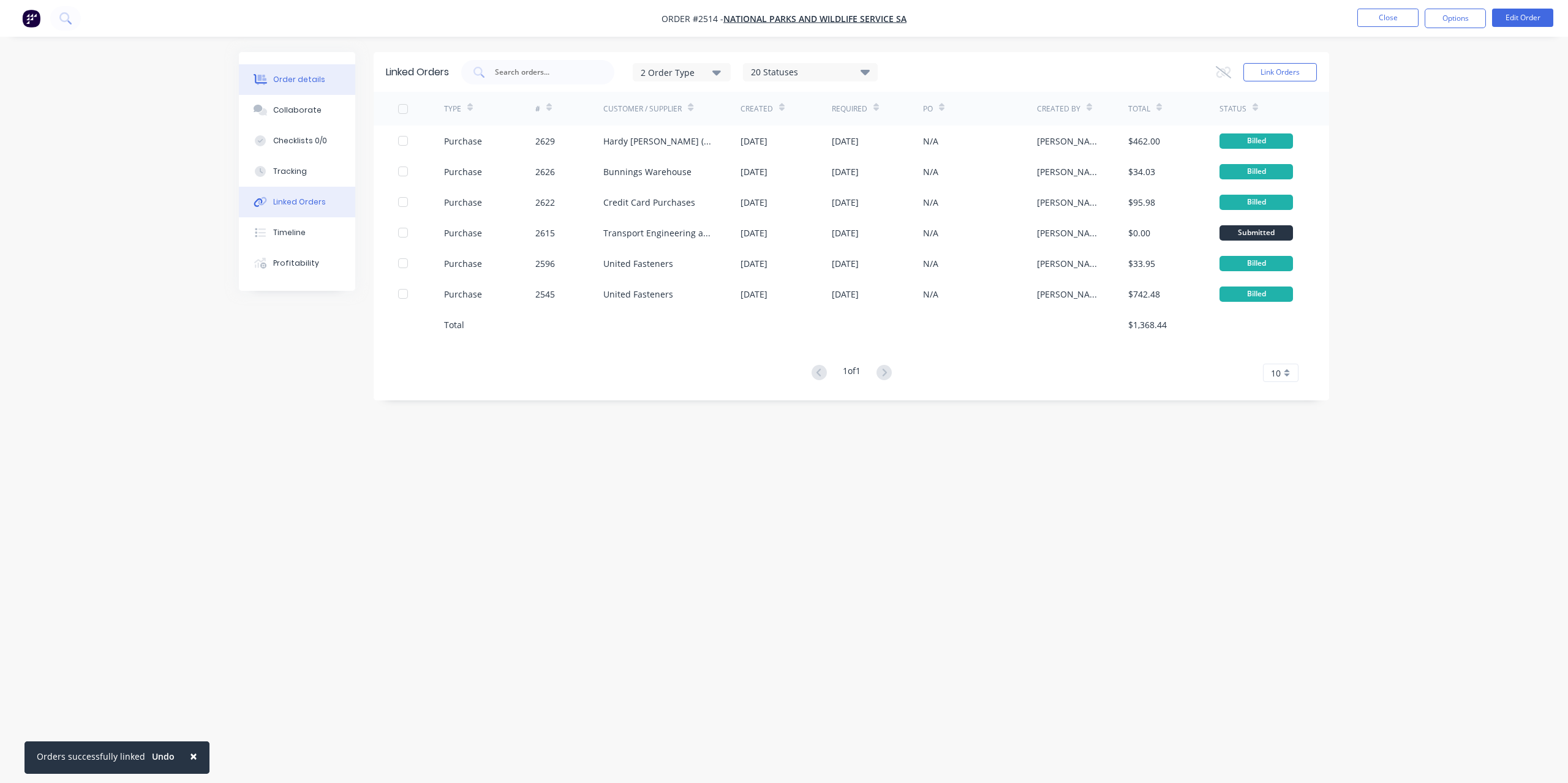
click at [312, 83] on div "Order details" at bounding box center [299, 79] width 52 height 11
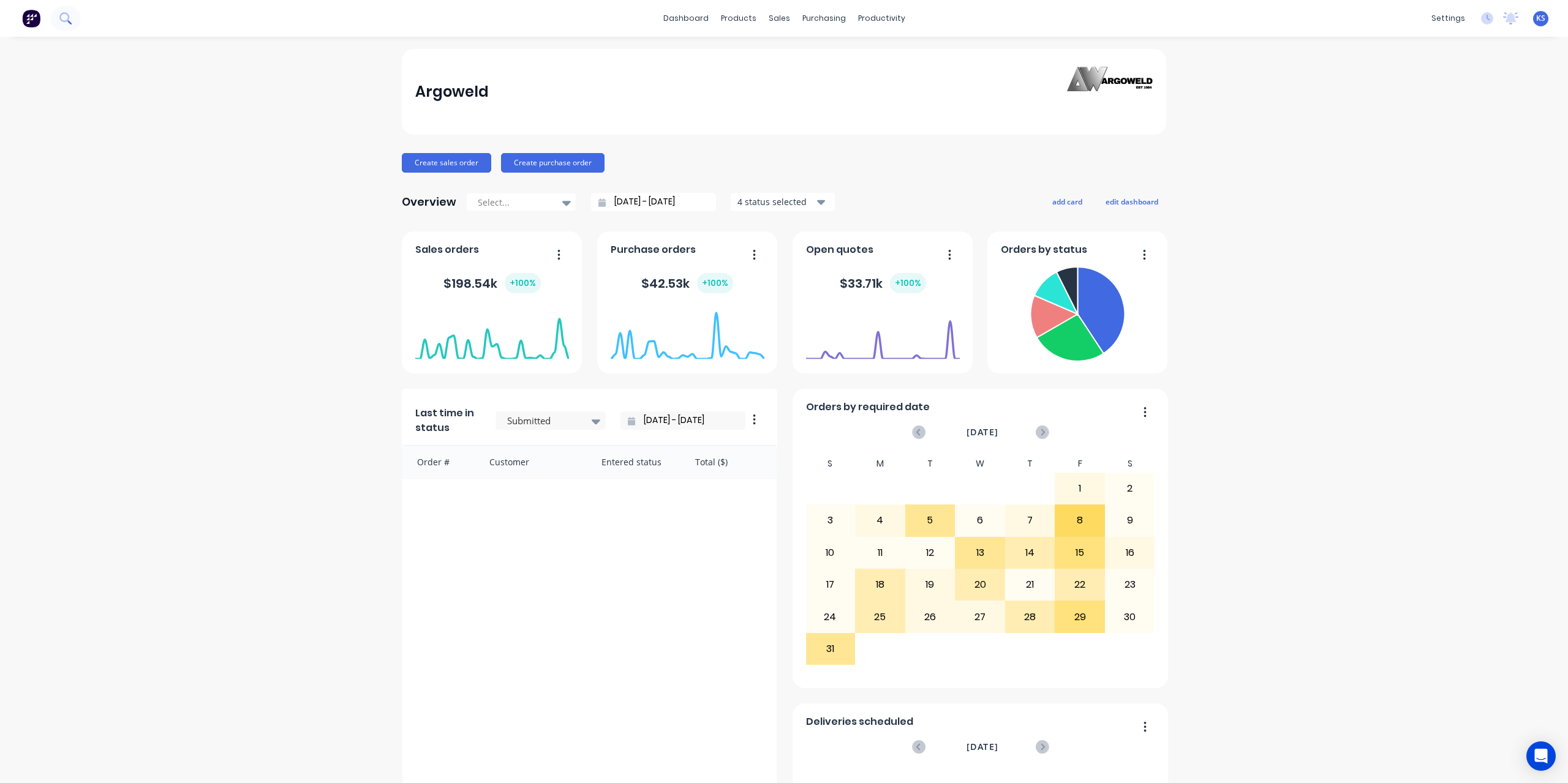
click at [64, 9] on button at bounding box center [65, 18] width 31 height 24
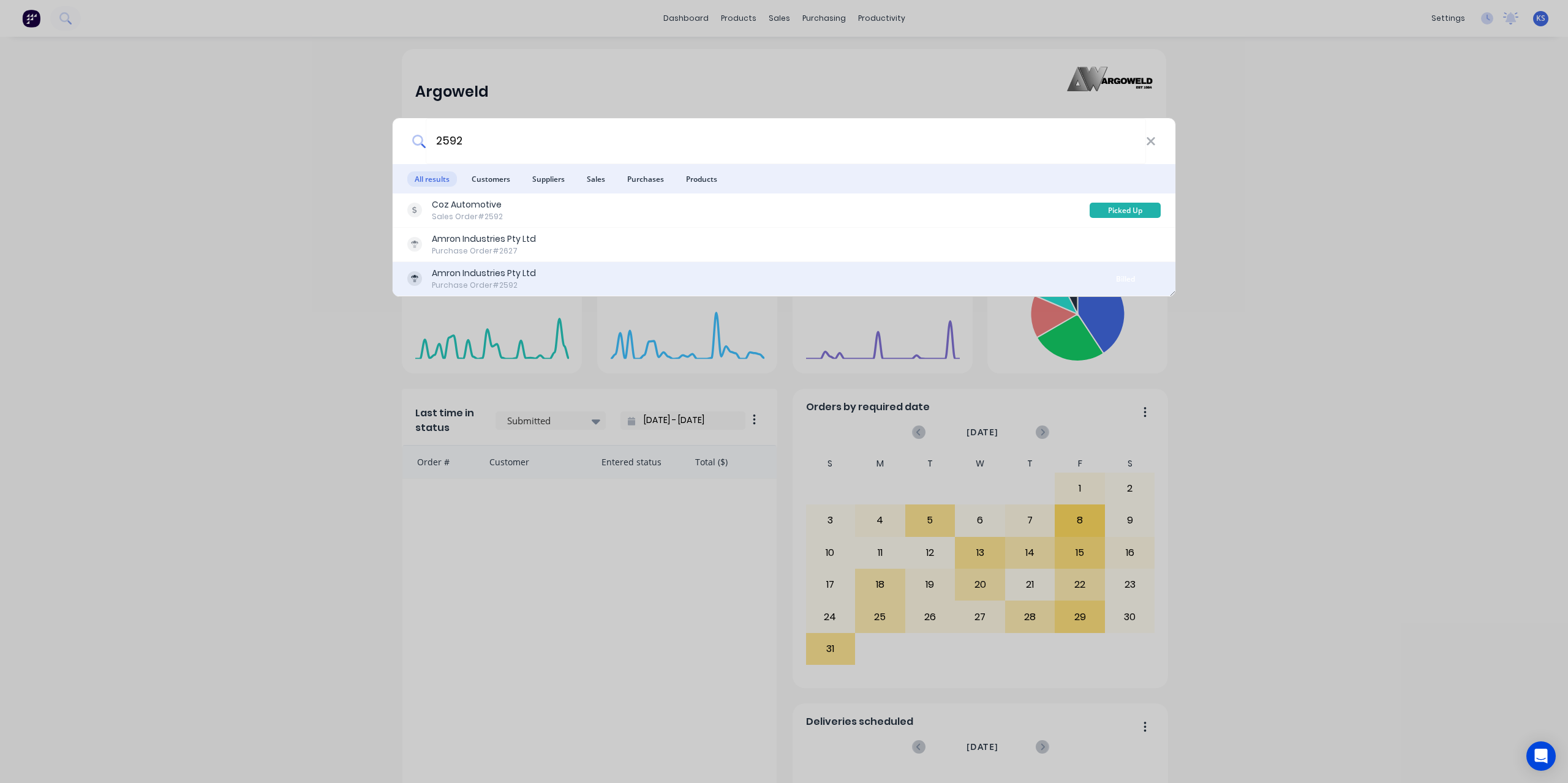
type input "2592"
click at [471, 262] on div "Amron Industries Pty Ltd Purchase Order #2592 Billed" at bounding box center [784, 279] width 783 height 34
click at [465, 267] on div "Amron Industries Pty Ltd" at bounding box center [484, 273] width 104 height 13
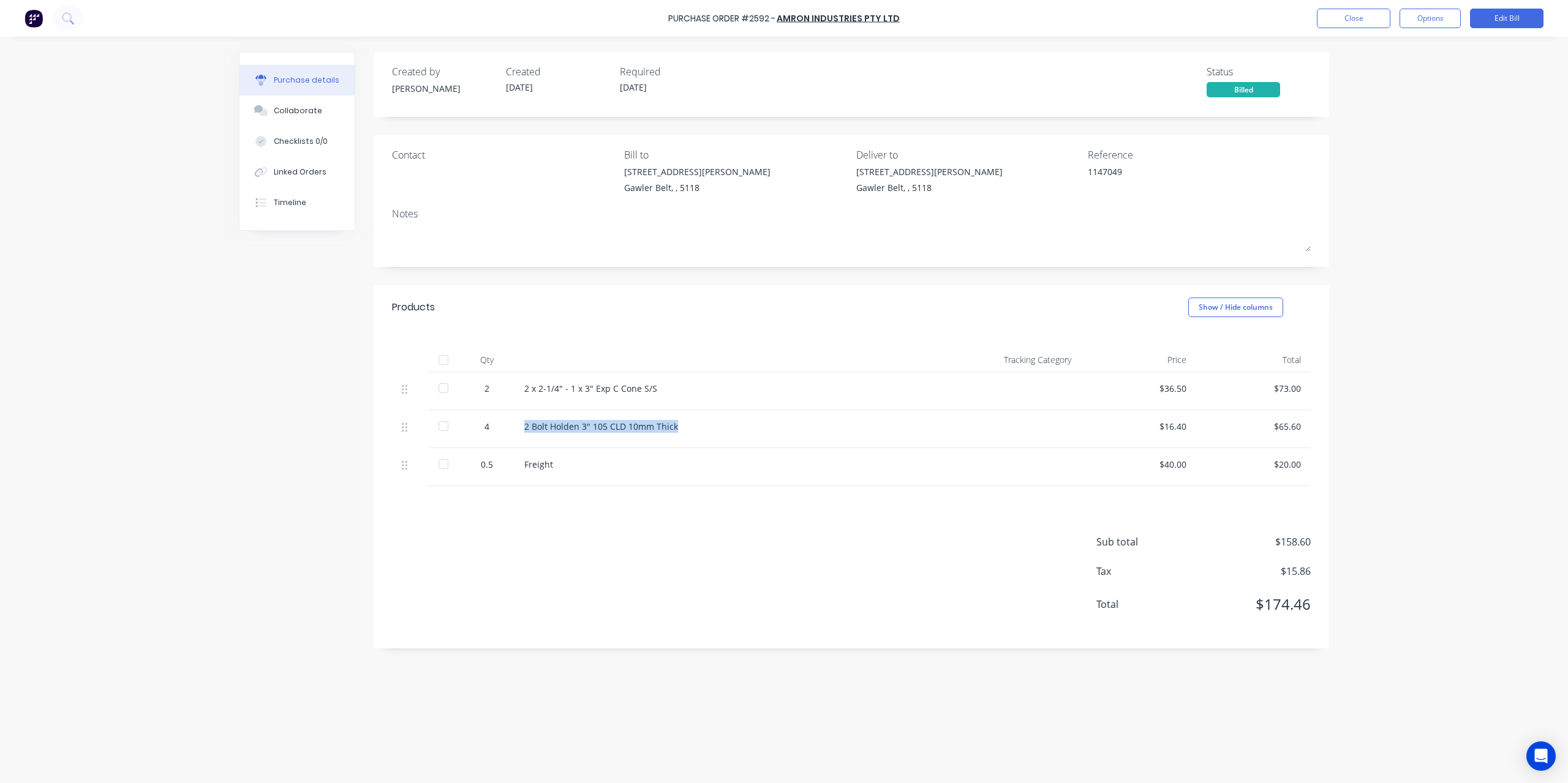
drag, startPoint x: 527, startPoint y: 427, endPoint x: 690, endPoint y: 429, distance: 163.0
click at [690, 429] on div "2 Bolt Holden 3" 105 CLD 10mm Thick" at bounding box center [729, 426] width 409 height 13
copy div "2 Bolt Holden 3" 105 CLD 10mm Thick"
click at [1347, 11] on button "Close" at bounding box center [1354, 18] width 74 height 20
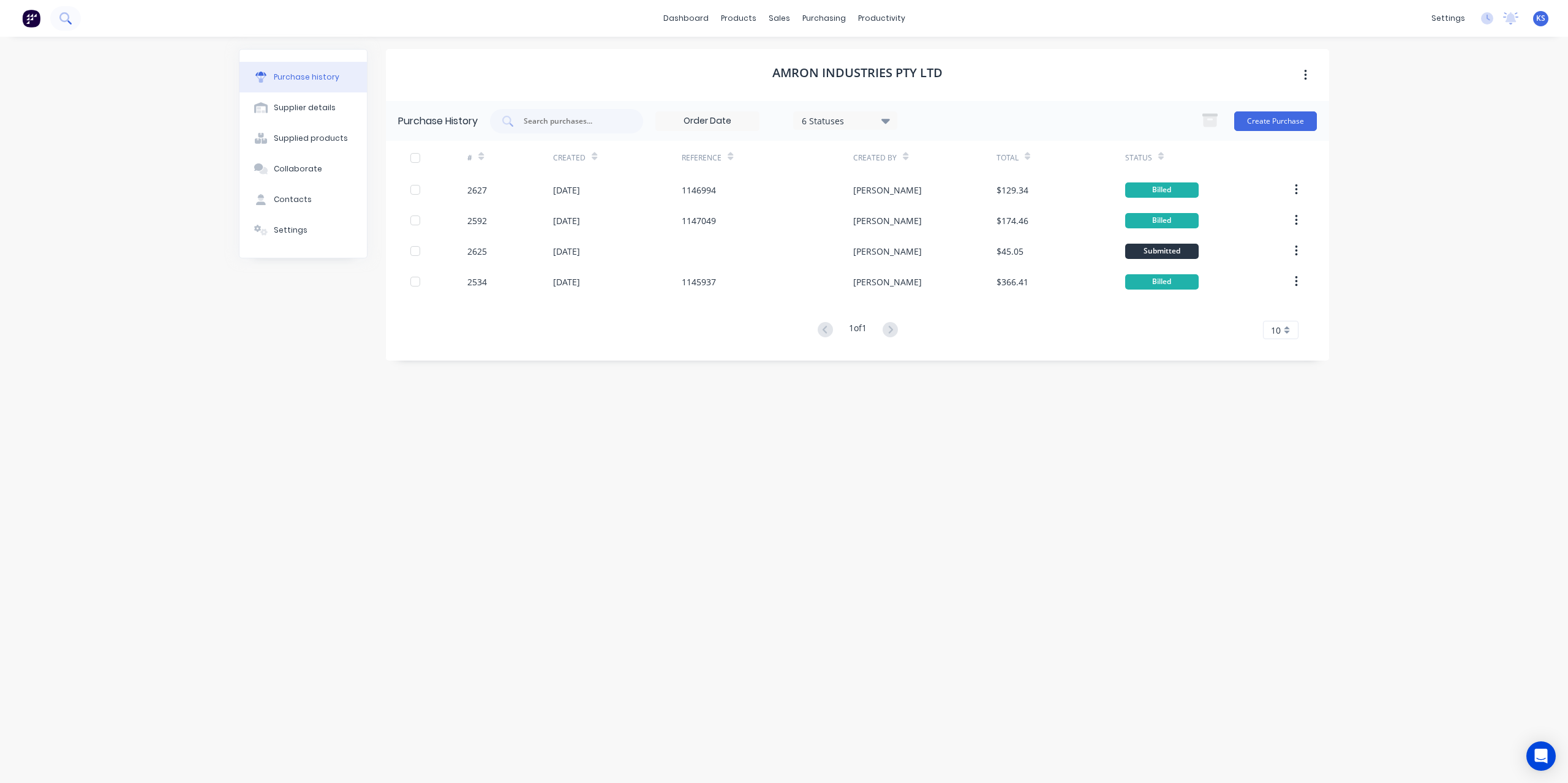
click at [68, 28] on button at bounding box center [65, 18] width 31 height 24
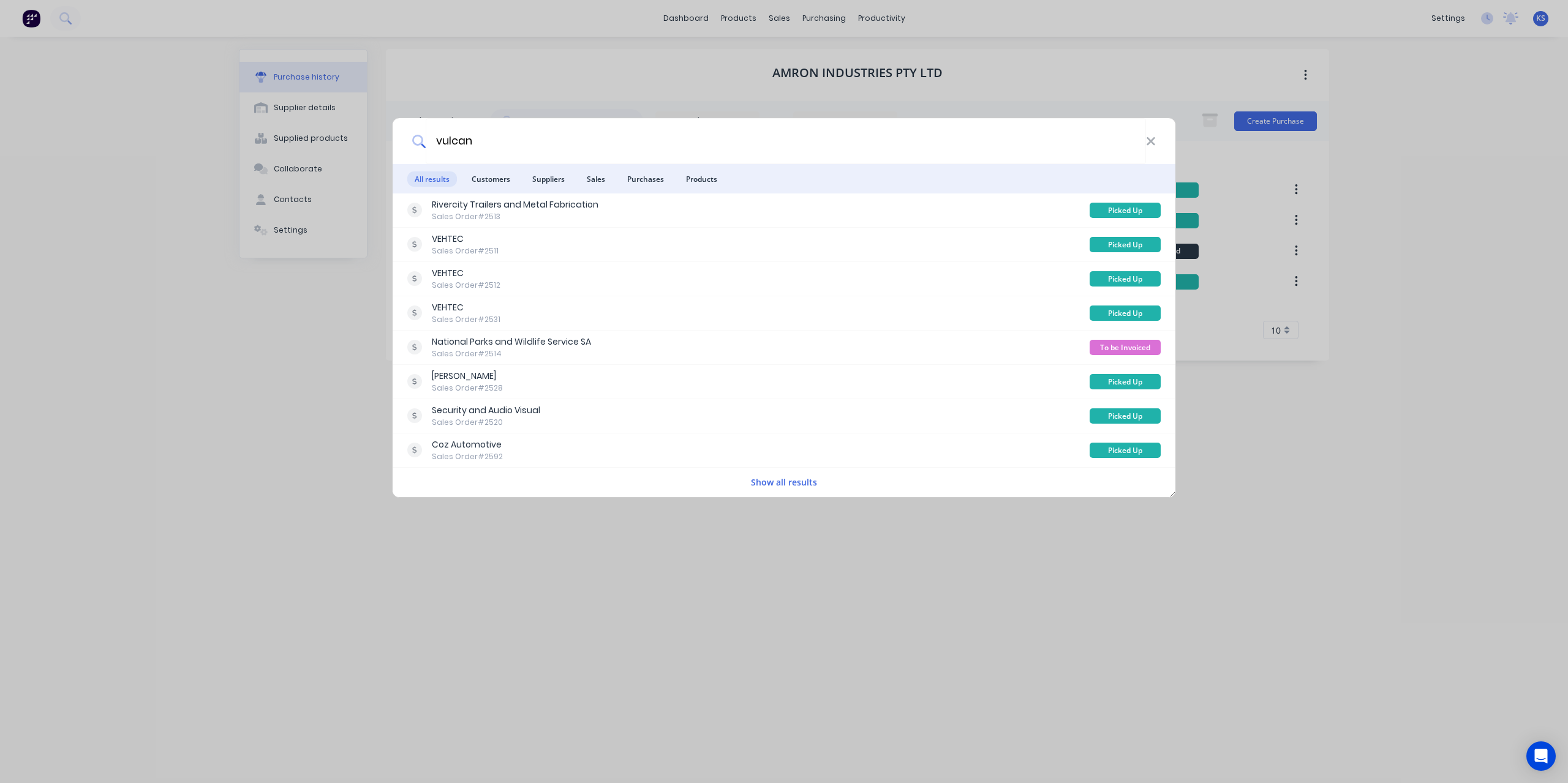
type input "vulcan"
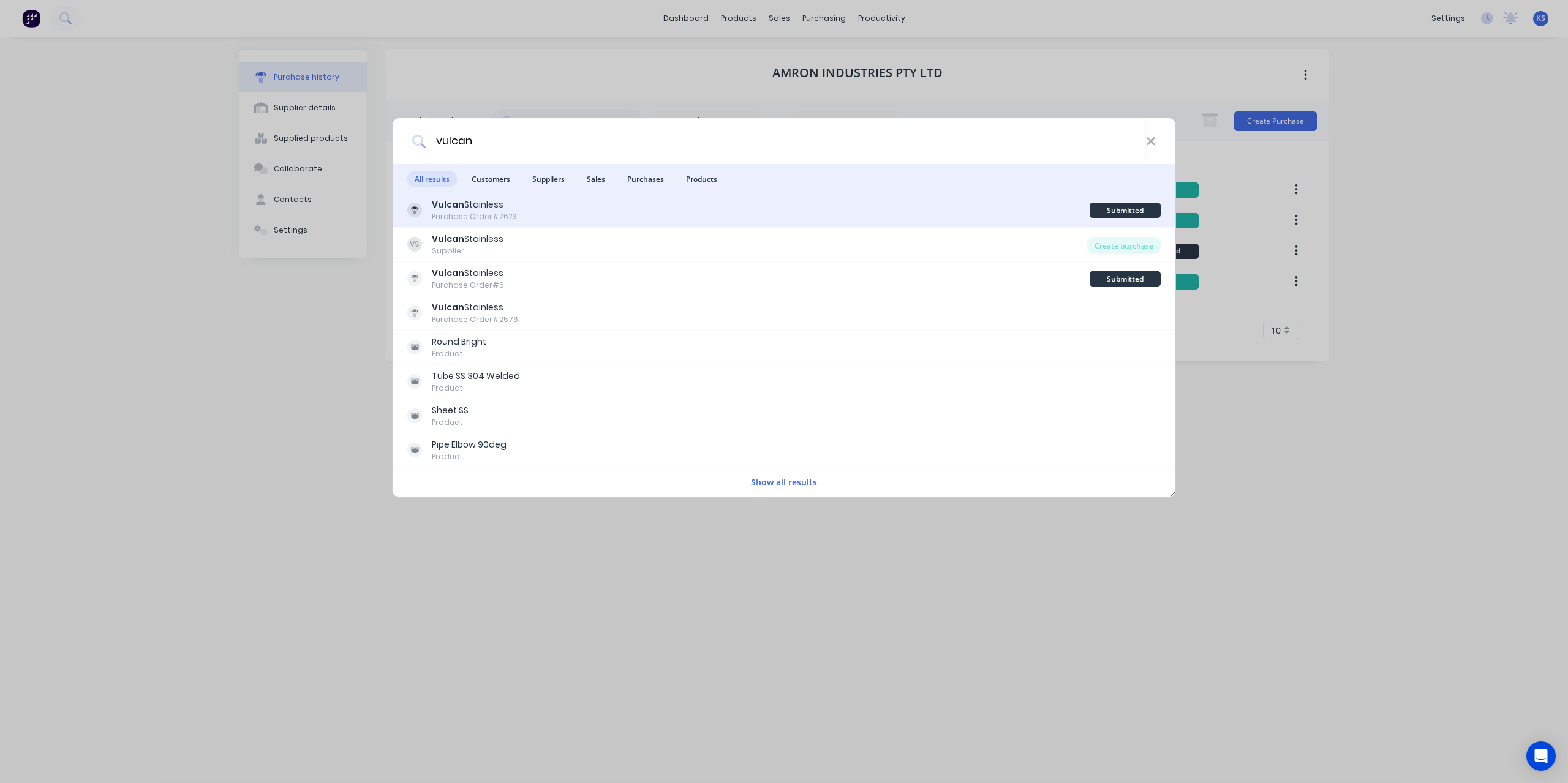
click at [486, 209] on div "Vulcan Stainless" at bounding box center [474, 205] width 85 height 13
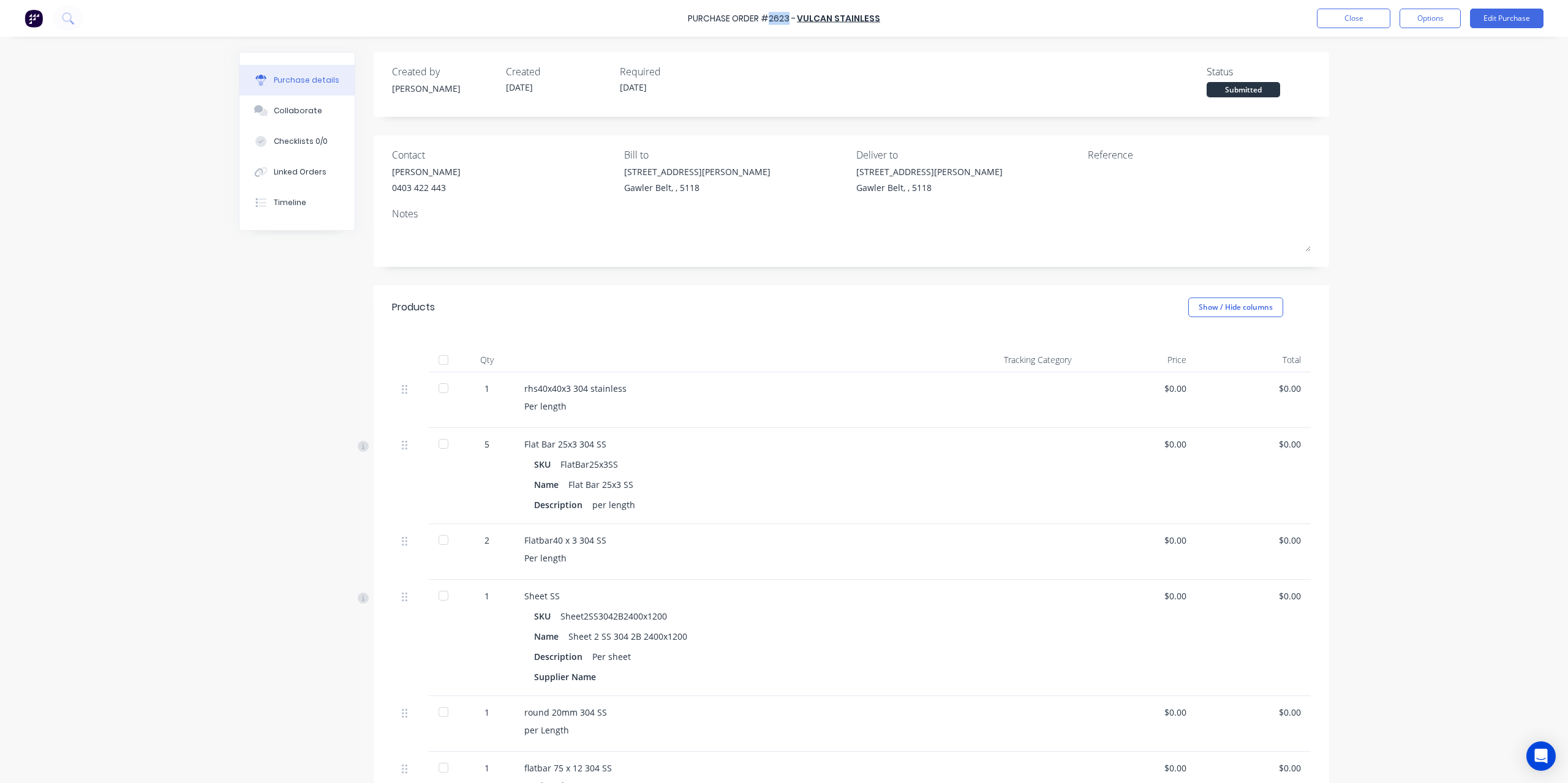
drag, startPoint x: 773, startPoint y: 16, endPoint x: 790, endPoint y: 18, distance: 17.1
click at [790, 18] on div "Purchase Order #2623 -" at bounding box center [742, 19] width 108 height 13
copy div "2623"
